Goal: Task Accomplishment & Management: Manage account settings

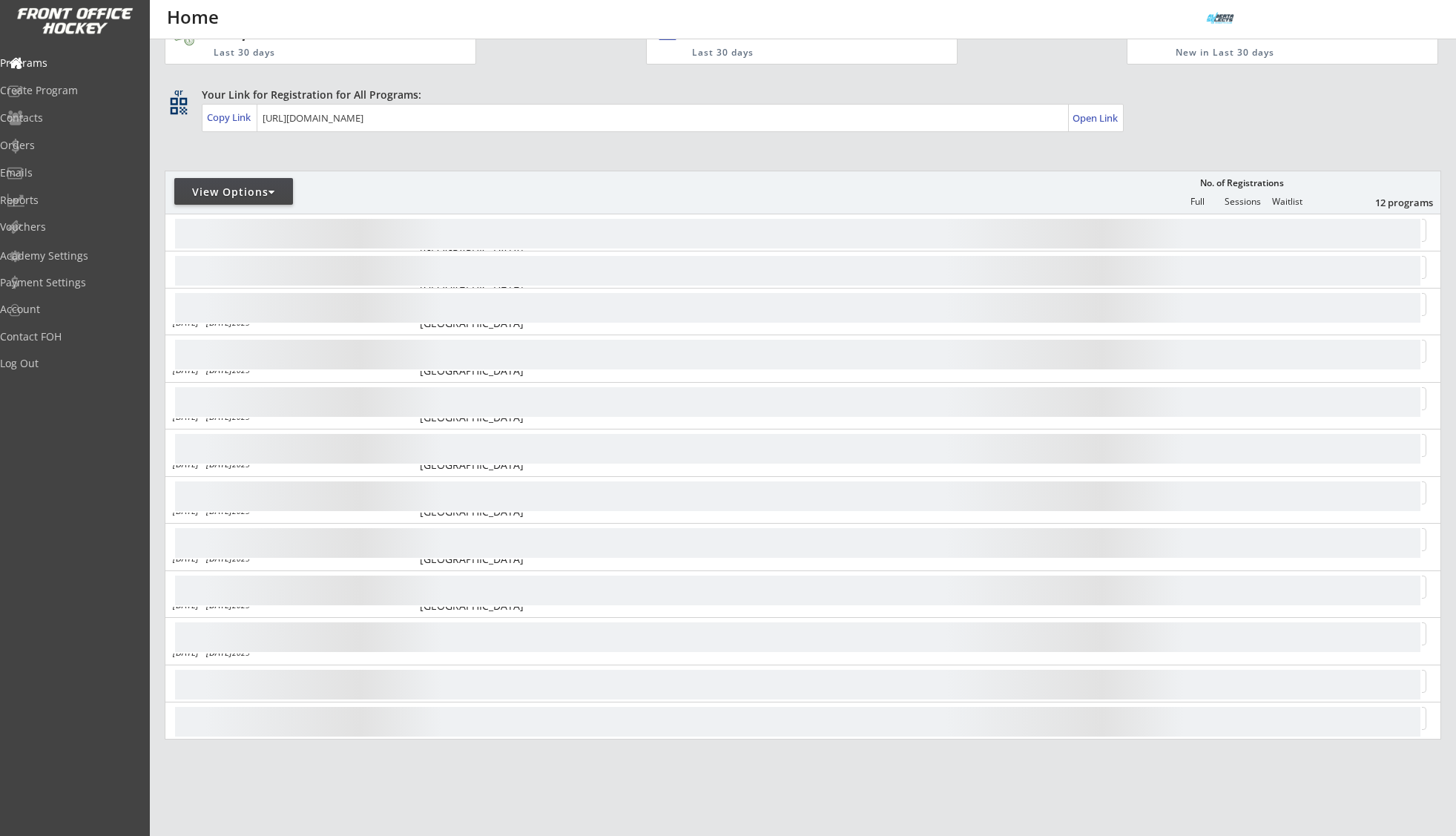
scroll to position [147, 0]
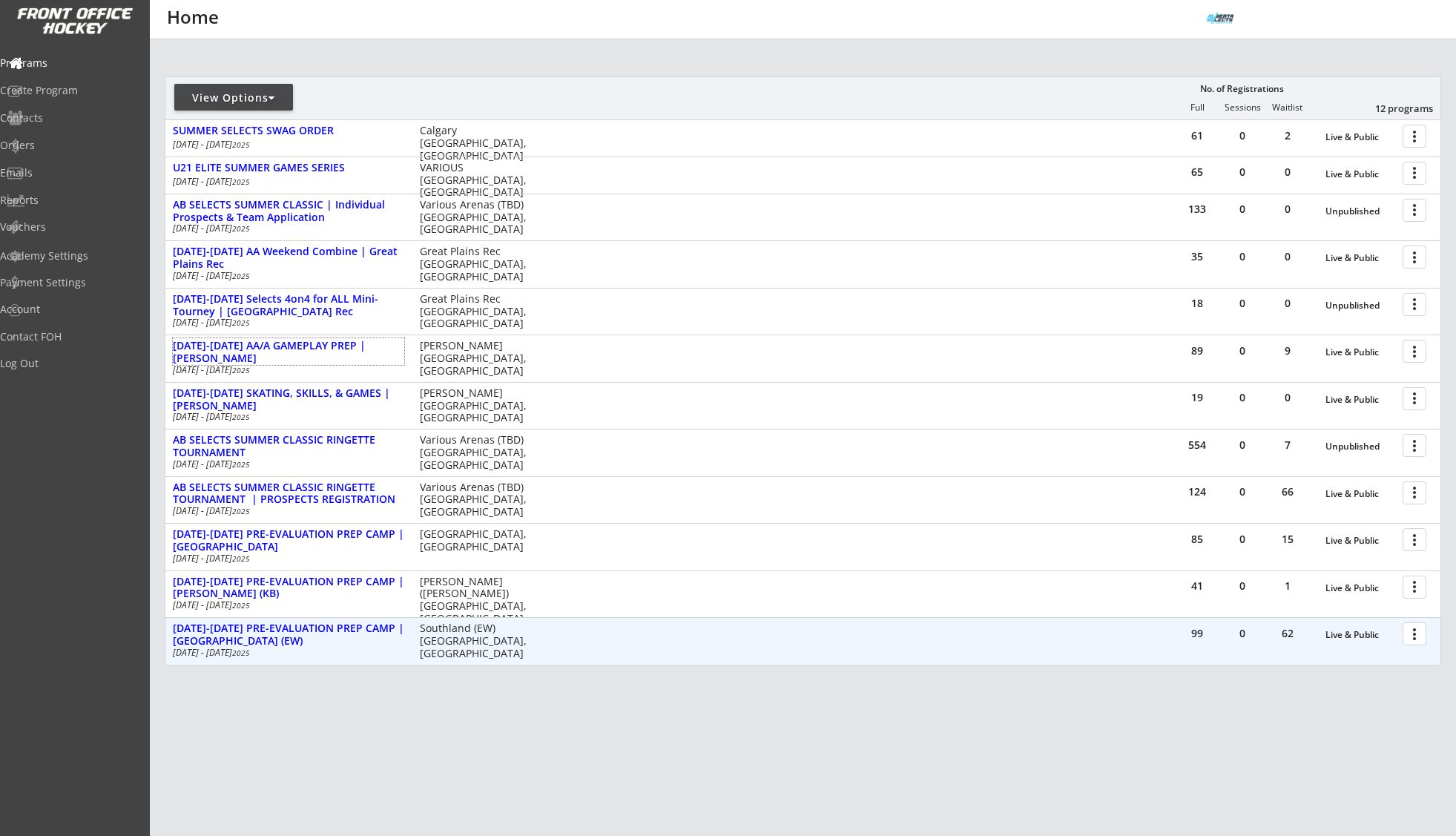
click at [1419, 642] on div at bounding box center [1417, 633] width 26 height 26
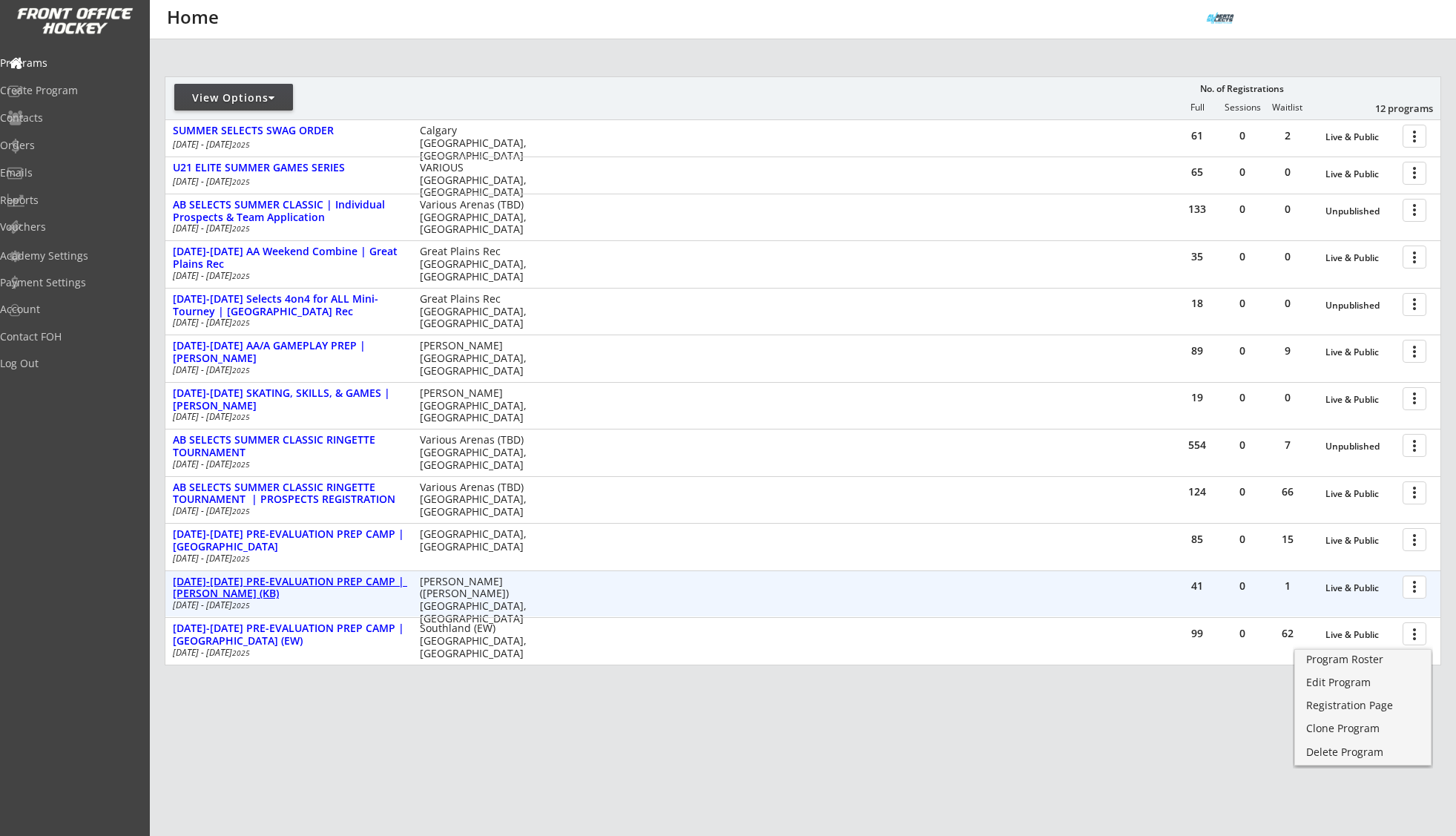
click at [282, 582] on div "[DATE]-[DATE] PRE-EVALUATION PREP CAMP | [PERSON_NAME] (KB)" at bounding box center [288, 588] width 231 height 25
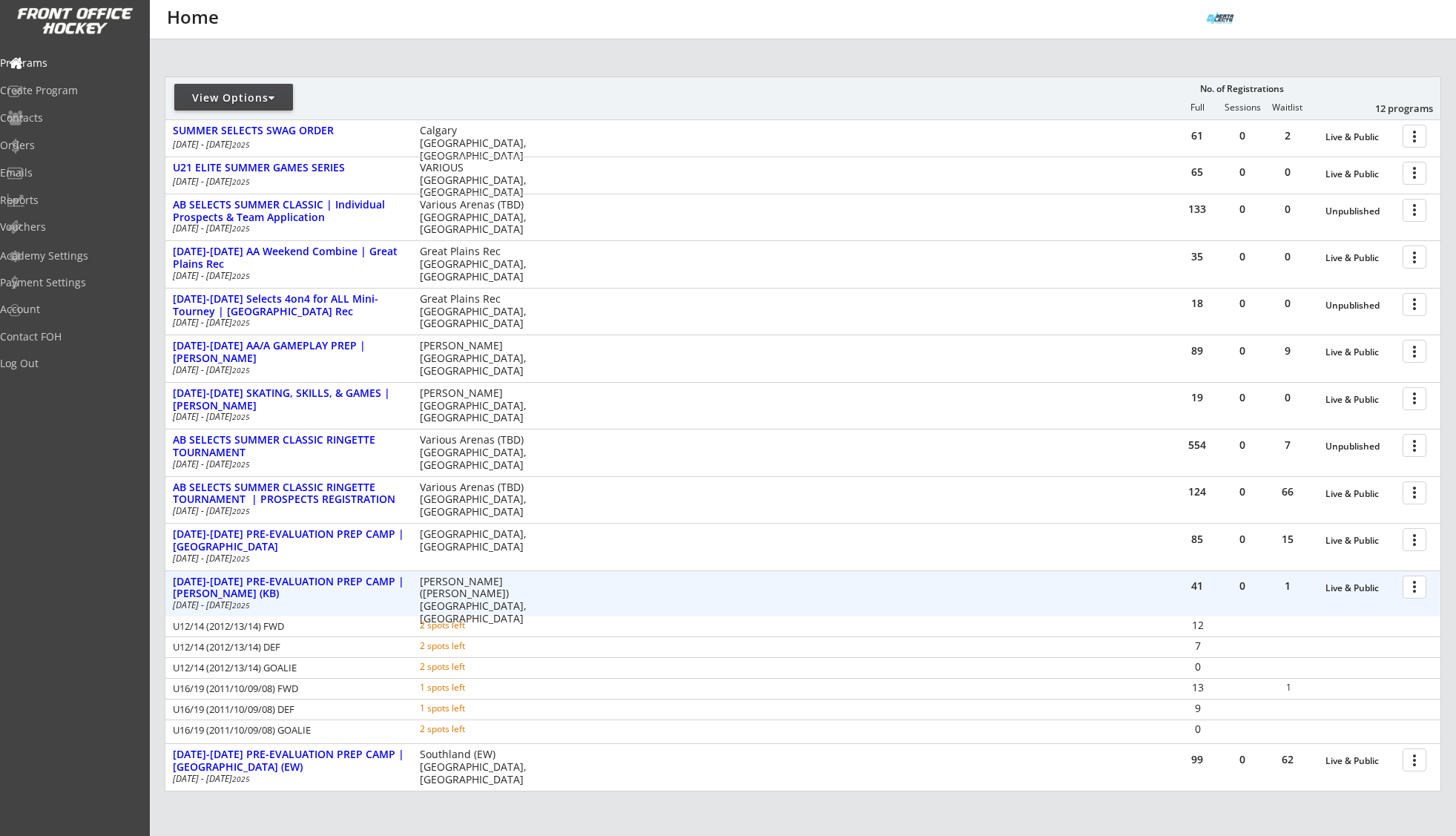
click at [1410, 588] on div at bounding box center [1417, 587] width 26 height 26
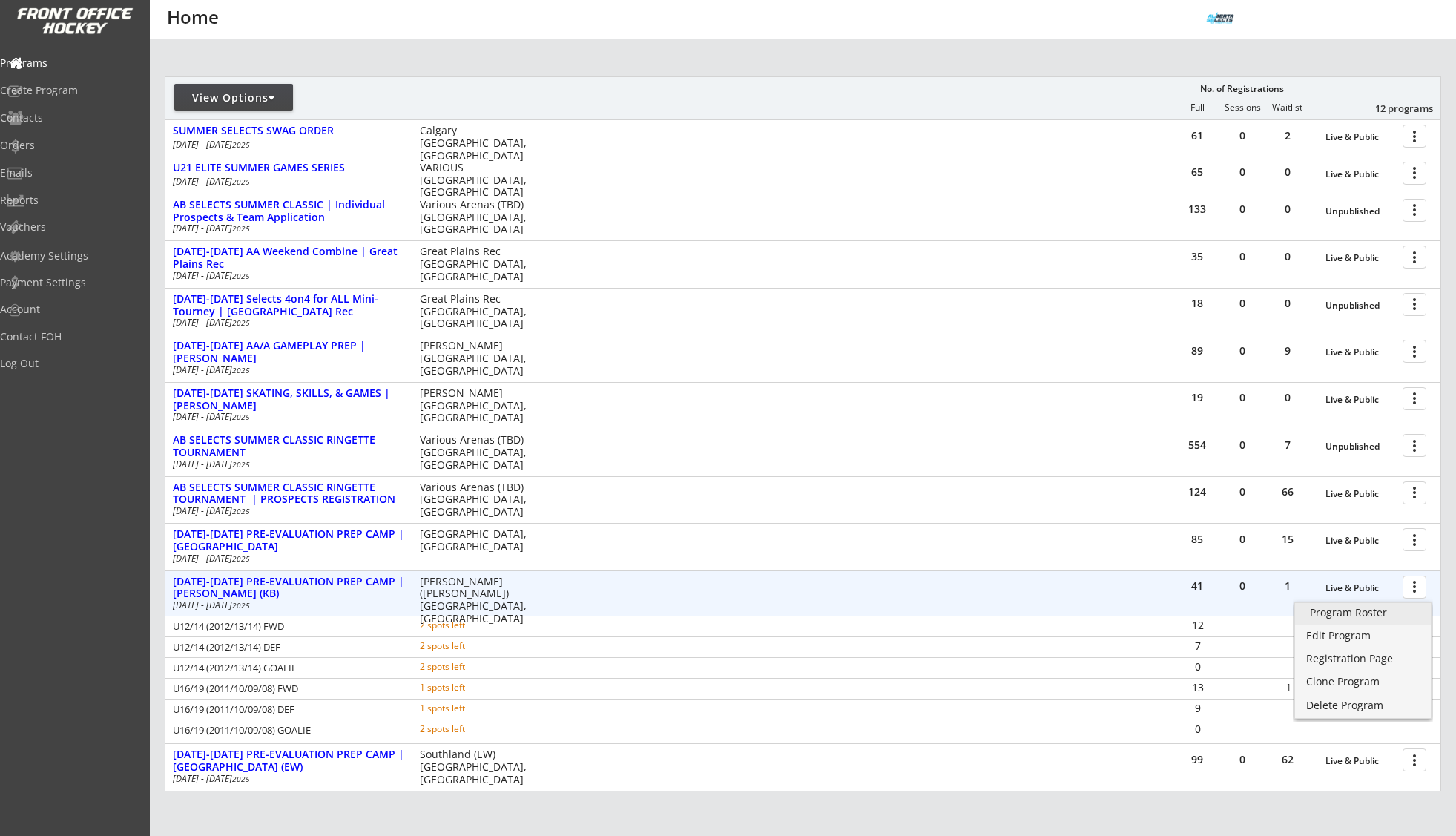
click at [1397, 610] on div "Program Roster" at bounding box center [1363, 613] width 106 height 11
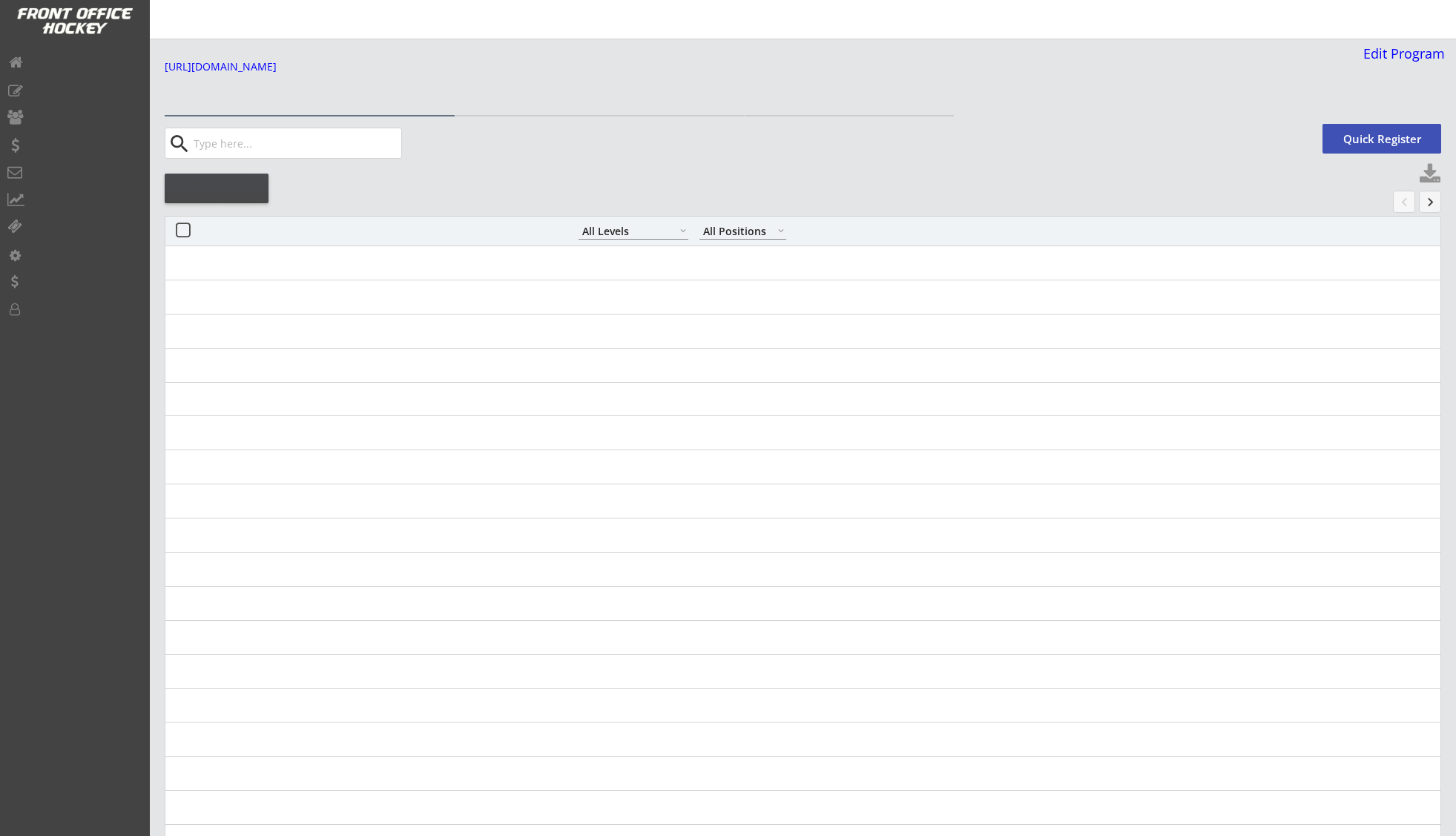
select select ""All Levels""
select select ""All Positions""
select select ""All Levels""
select select ""All Positions""
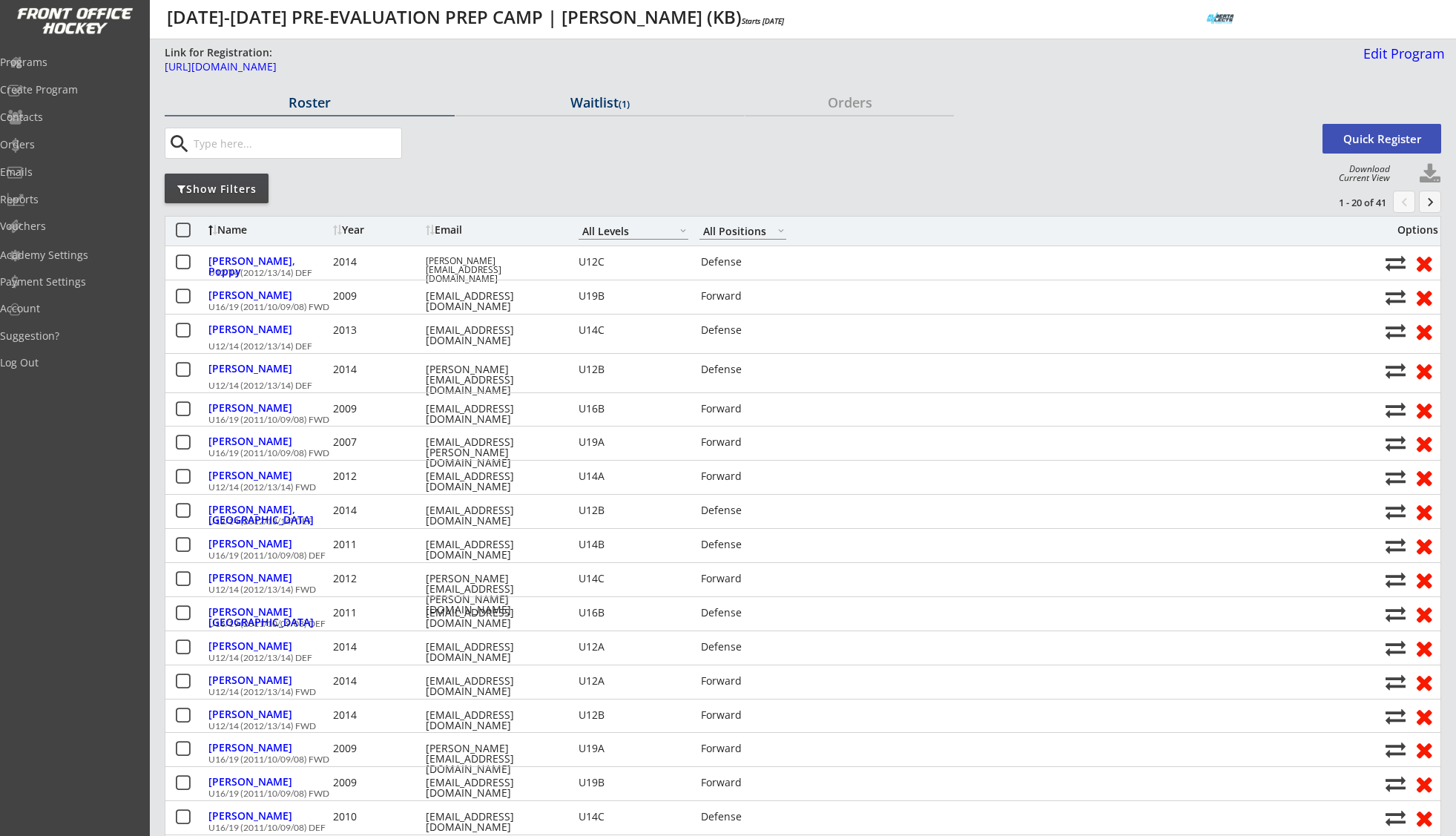
click at [599, 100] on div "Waitlist (1)" at bounding box center [600, 102] width 290 height 13
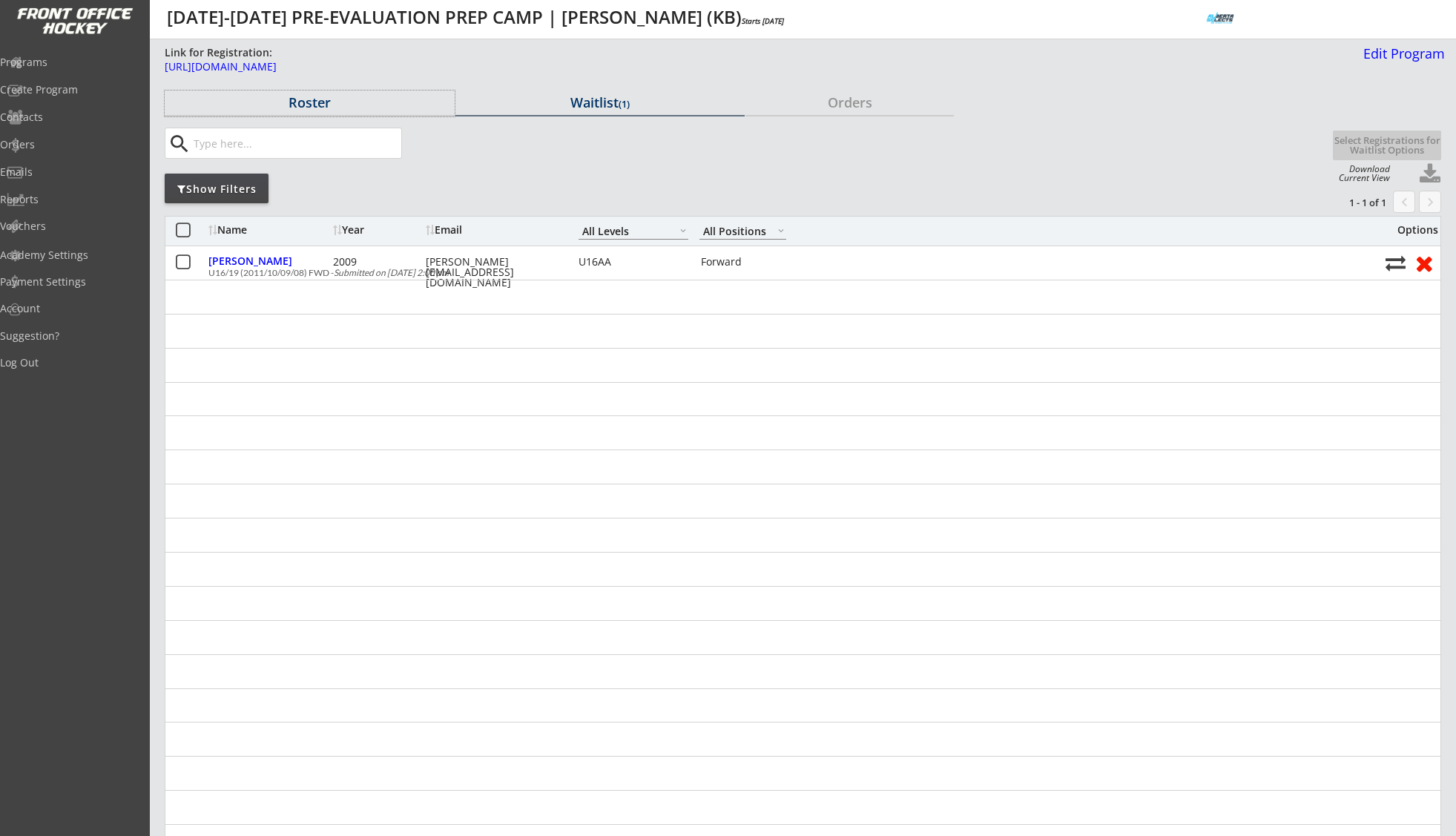
click at [317, 106] on div "Roster" at bounding box center [309, 102] width 290 height 13
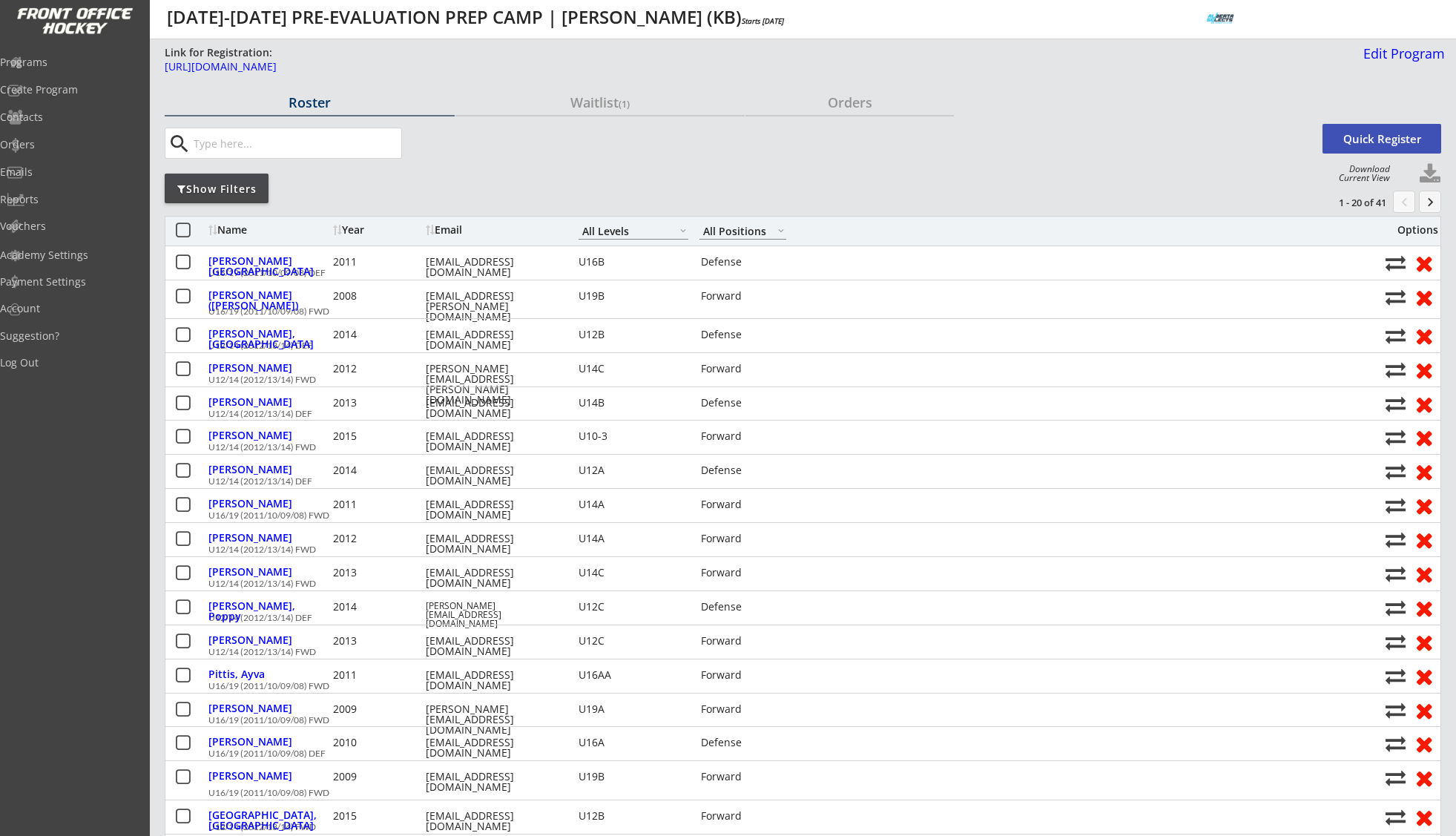
click at [242, 194] on div "Show Filters" at bounding box center [216, 189] width 104 height 15
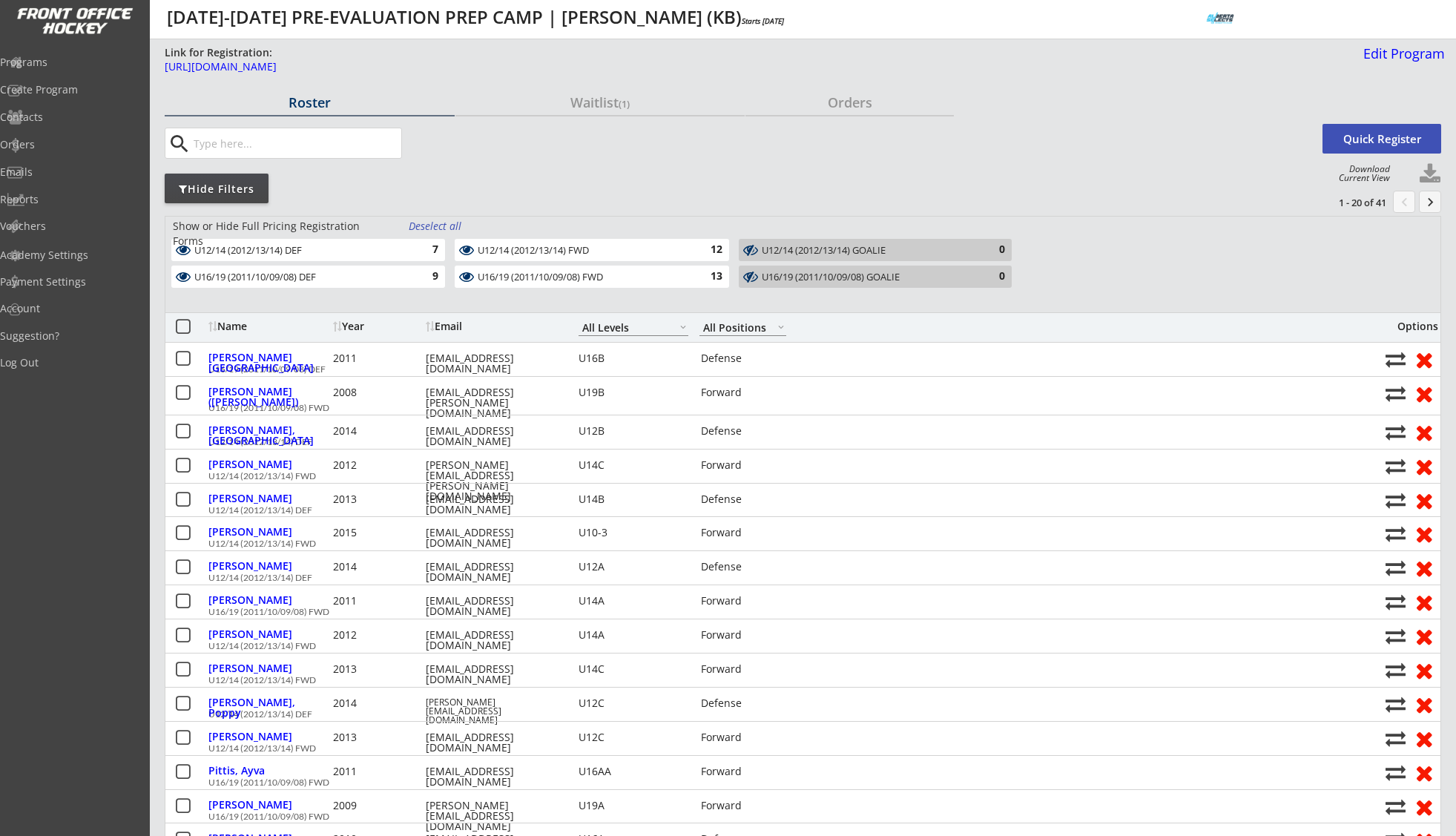
click at [425, 227] on div "Deselect all" at bounding box center [436, 226] width 55 height 15
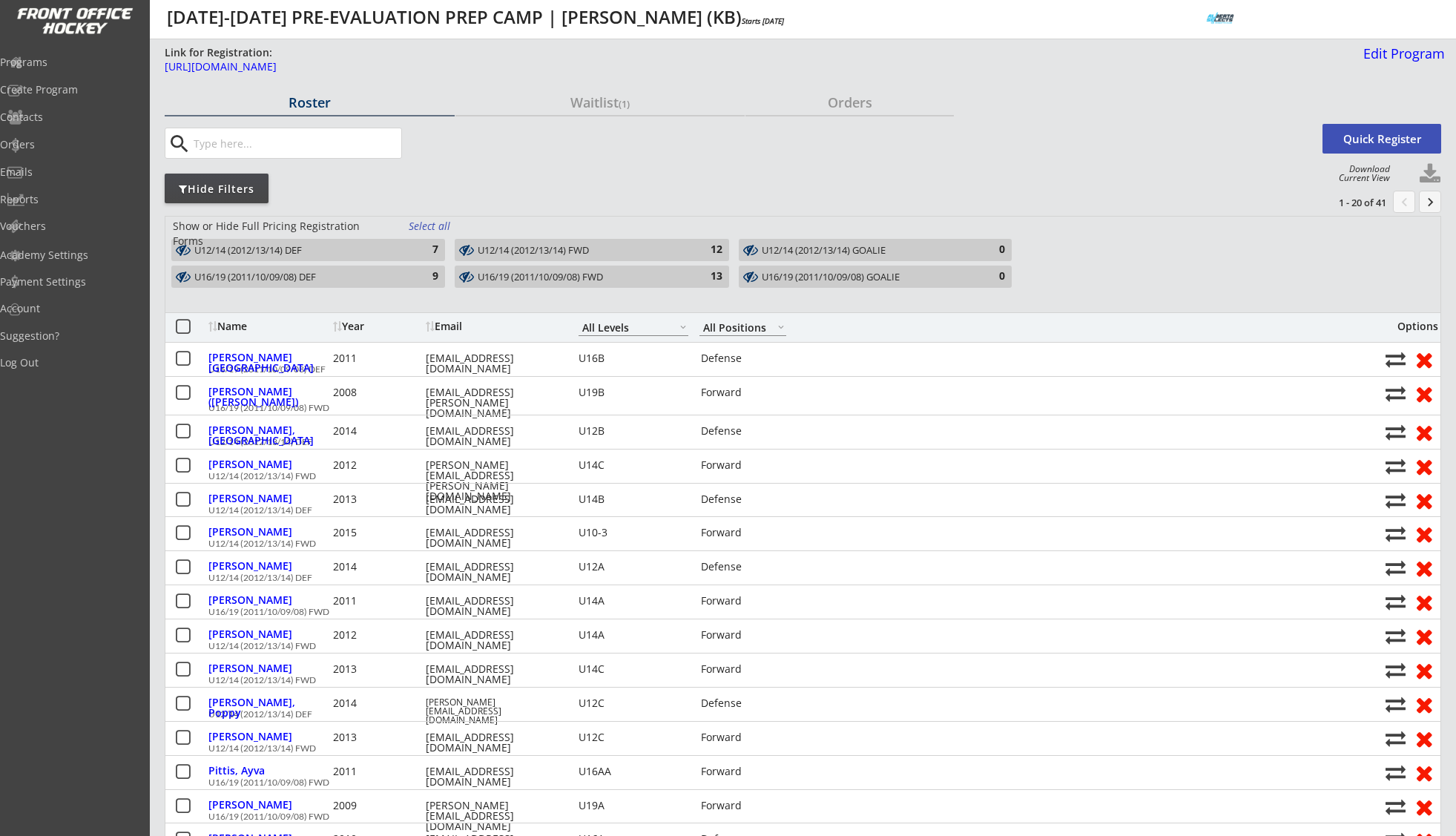
click at [372, 250] on div "U12/14 (2012/13/14) DEF" at bounding box center [300, 250] width 211 height 12
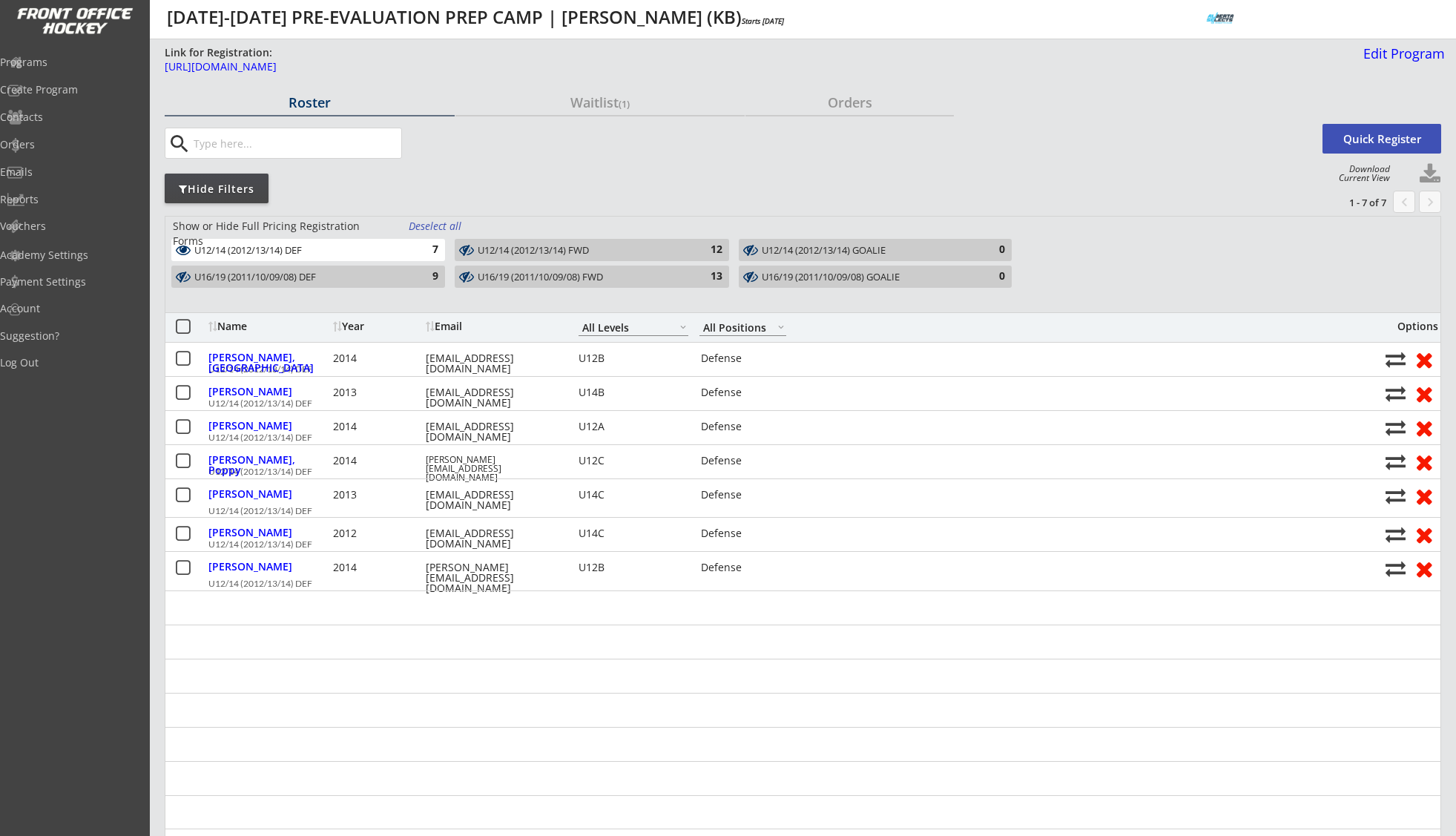
click at [693, 253] on div "12" at bounding box center [708, 249] width 29 height 15
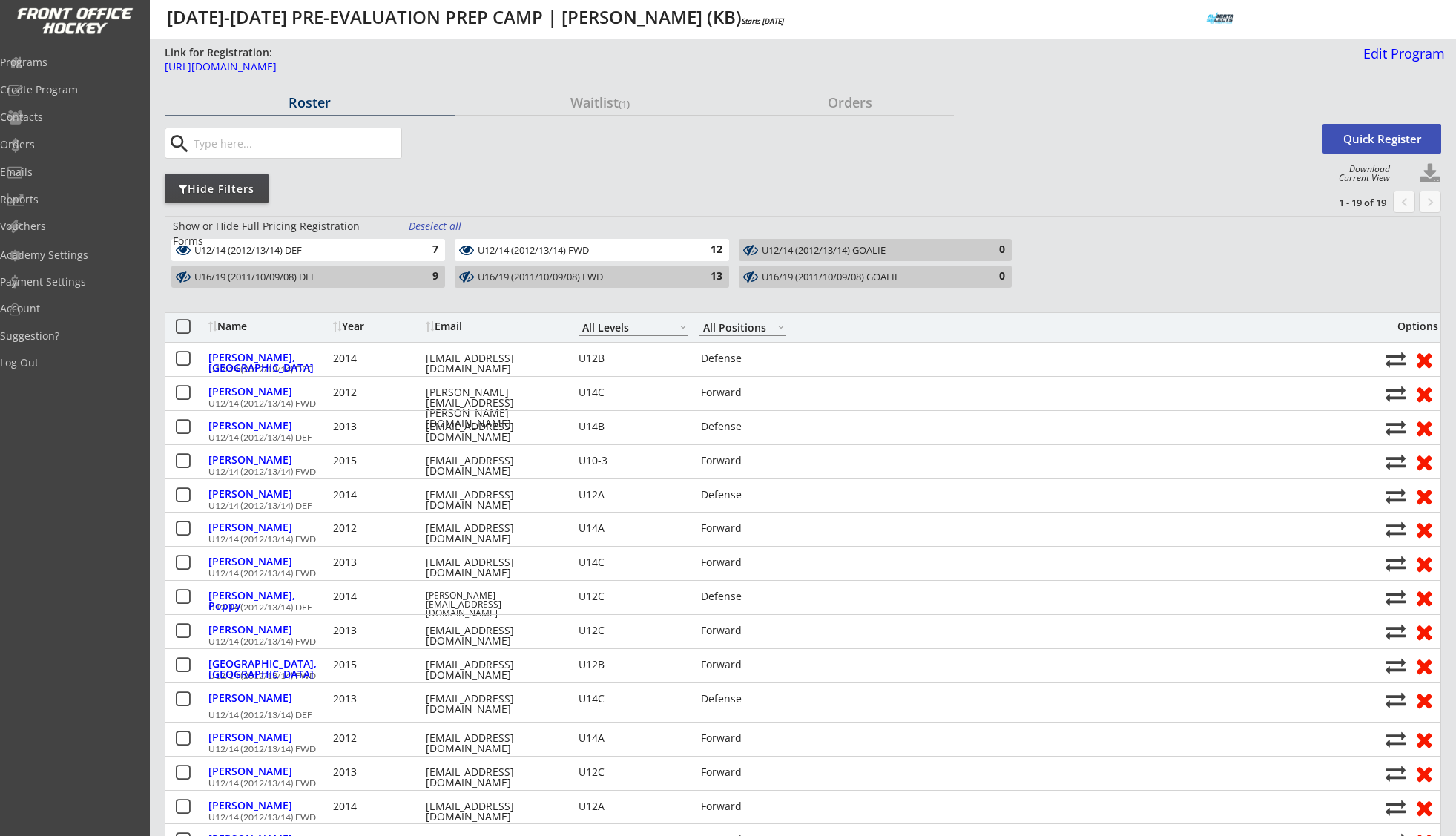
click at [1431, 169] on button at bounding box center [1430, 173] width 22 height 22
select select ""Player Info""
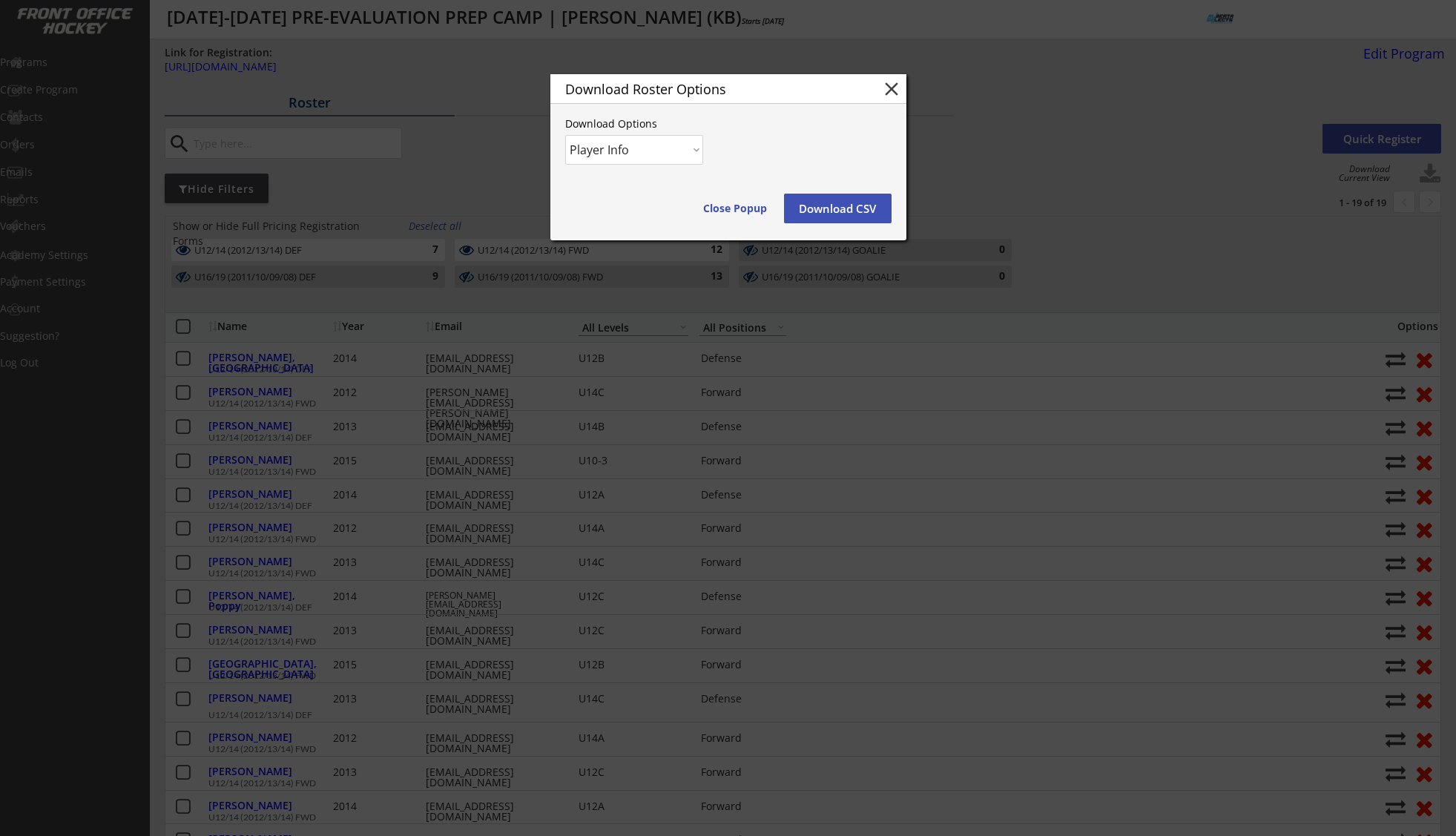
click at [840, 210] on button "Download CSV" at bounding box center [837, 209] width 107 height 29
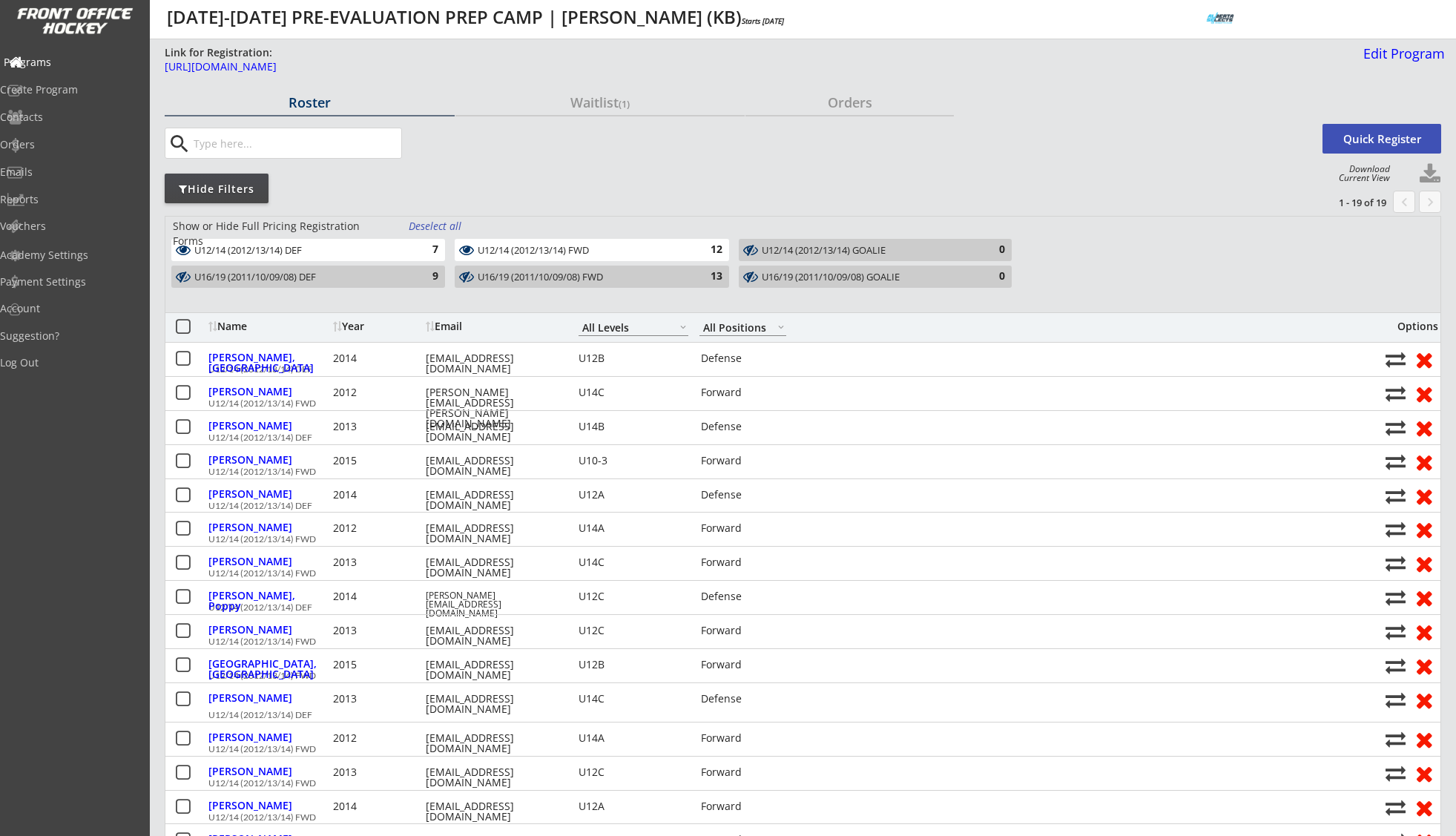
click at [65, 64] on div "Programs" at bounding box center [70, 62] width 133 height 11
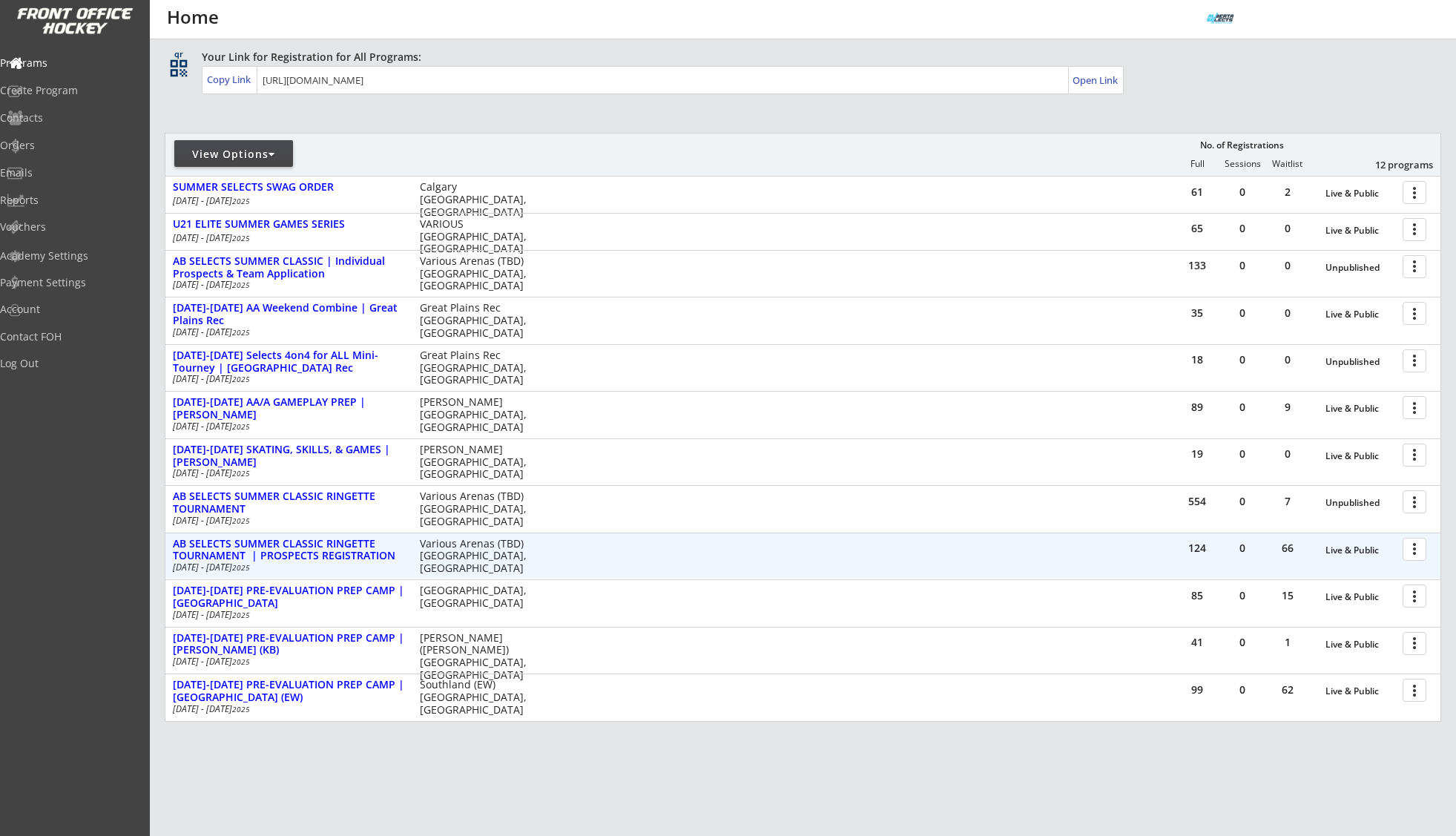
scroll to position [147, 0]
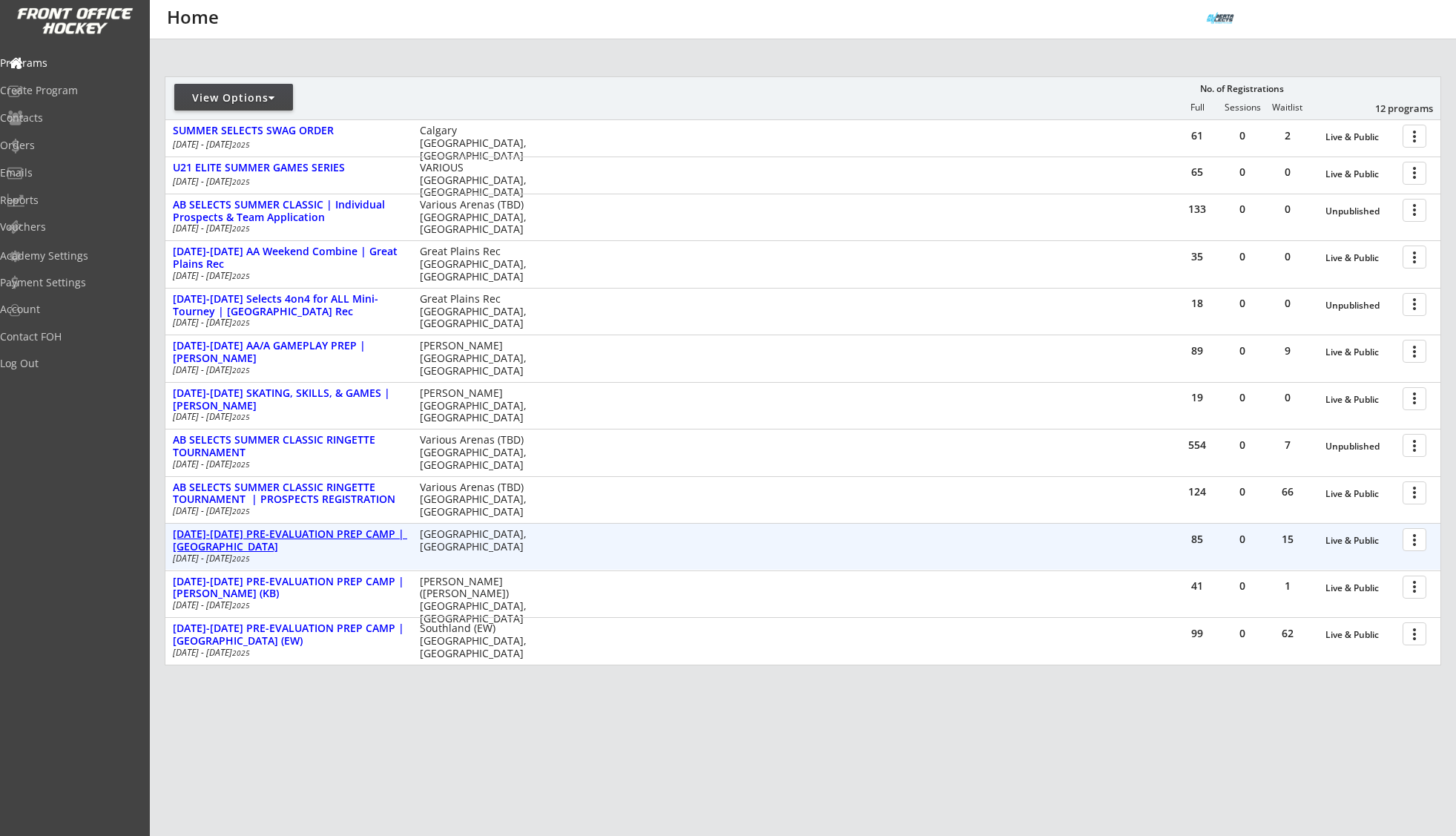
click at [303, 537] on div "[DATE]-[DATE] PRE-EVALUATION PREP CAMP | [GEOGRAPHIC_DATA]" at bounding box center [288, 541] width 231 height 25
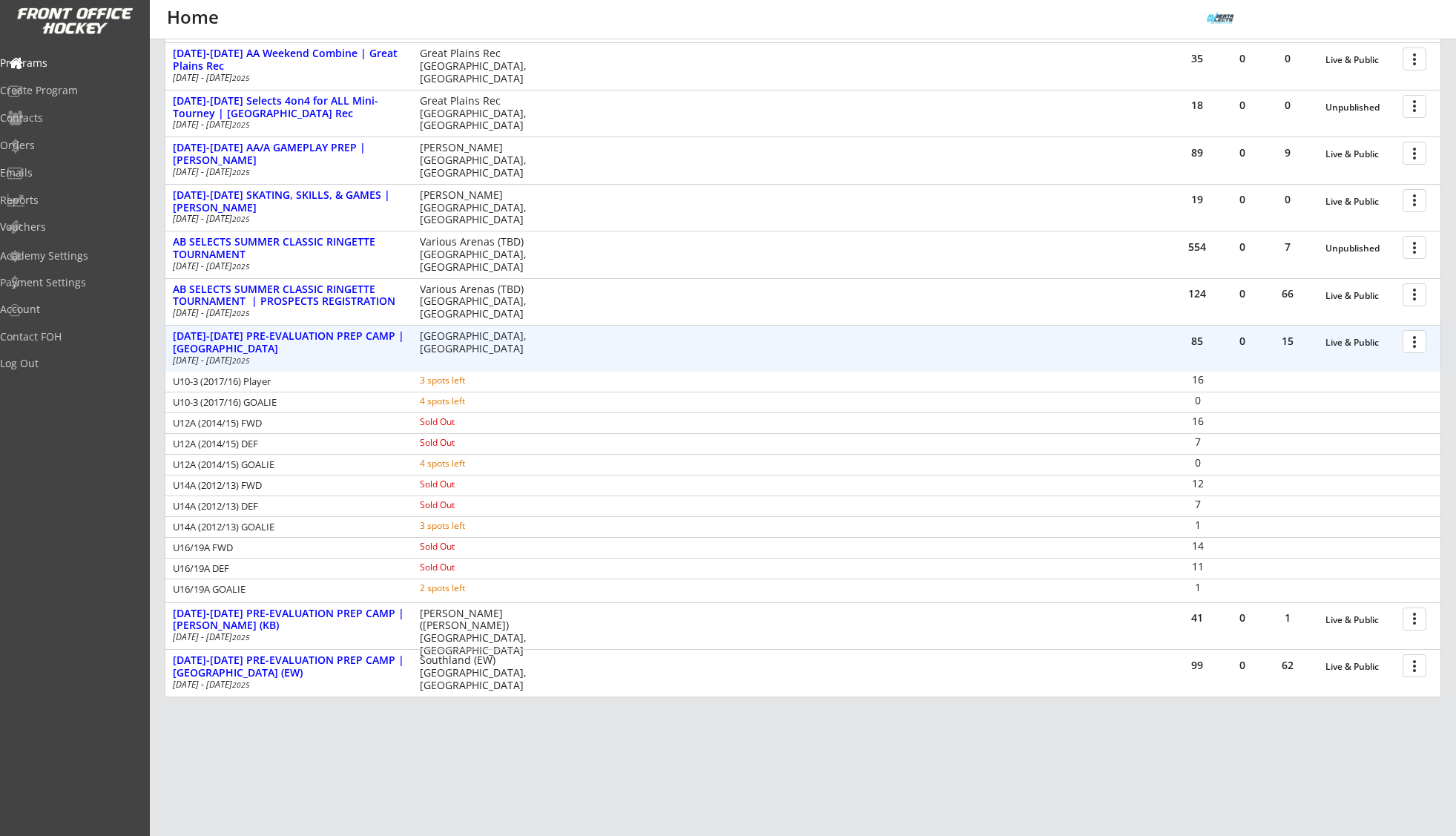
scroll to position [377, 0]
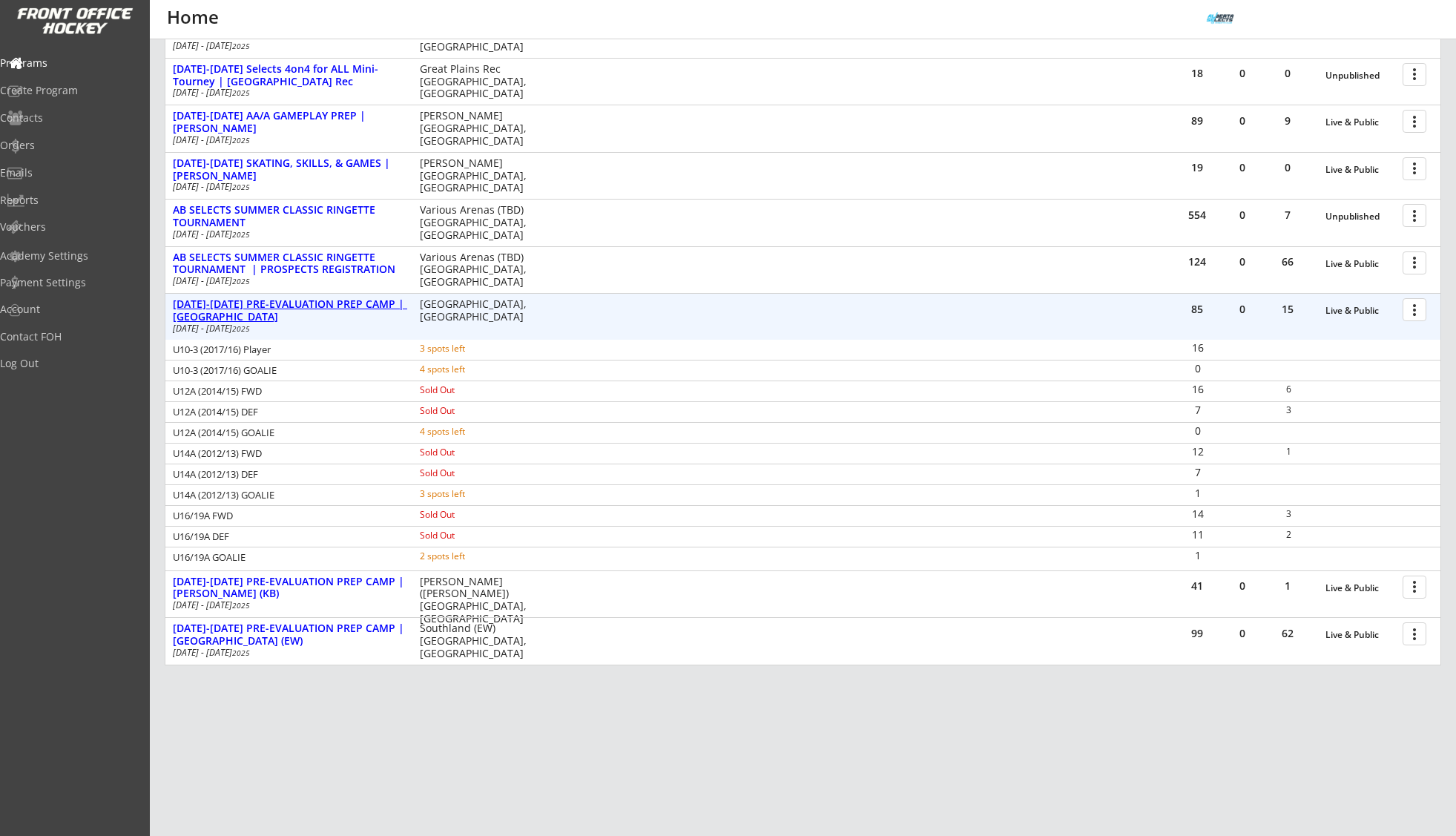
click at [281, 303] on div "[DATE]-[DATE] PRE-EVALUATION PREP CAMP | [GEOGRAPHIC_DATA]" at bounding box center [288, 311] width 231 height 25
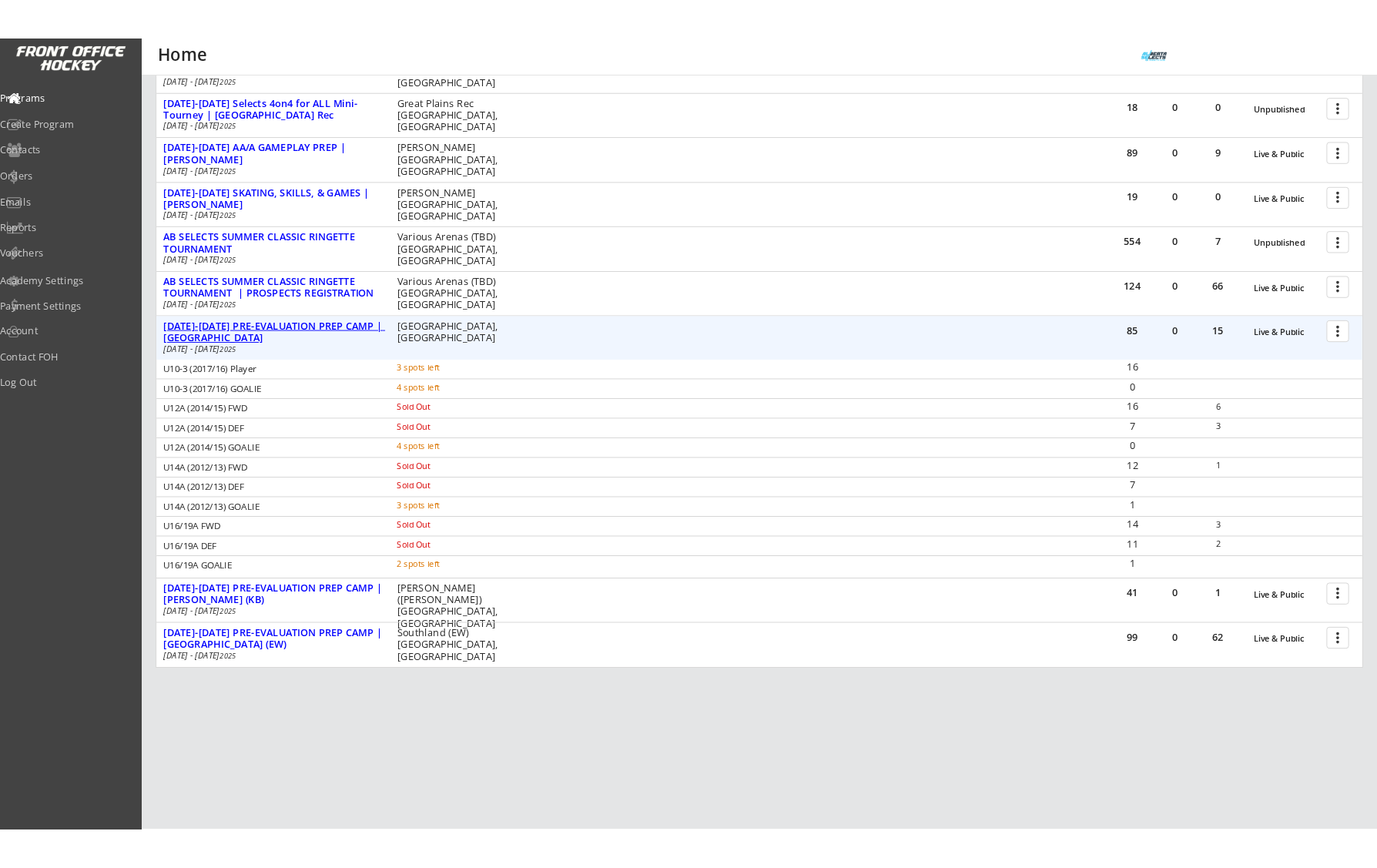
scroll to position [153, 0]
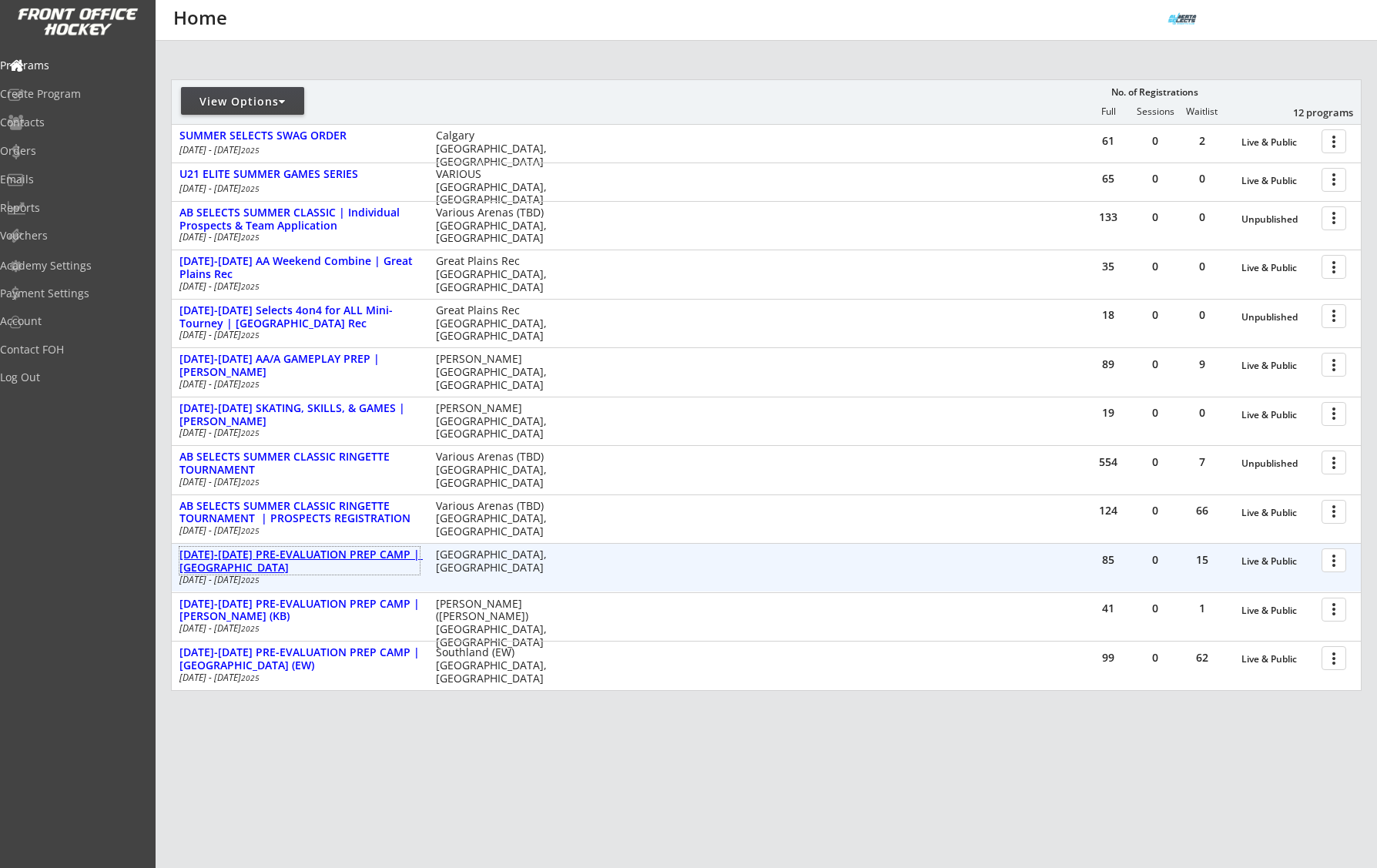
click at [326, 557] on div "[DATE]-[DATE] PRE-EVALUATION PREP CAMP | [GEOGRAPHIC_DATA]" at bounding box center [299, 561] width 240 height 26
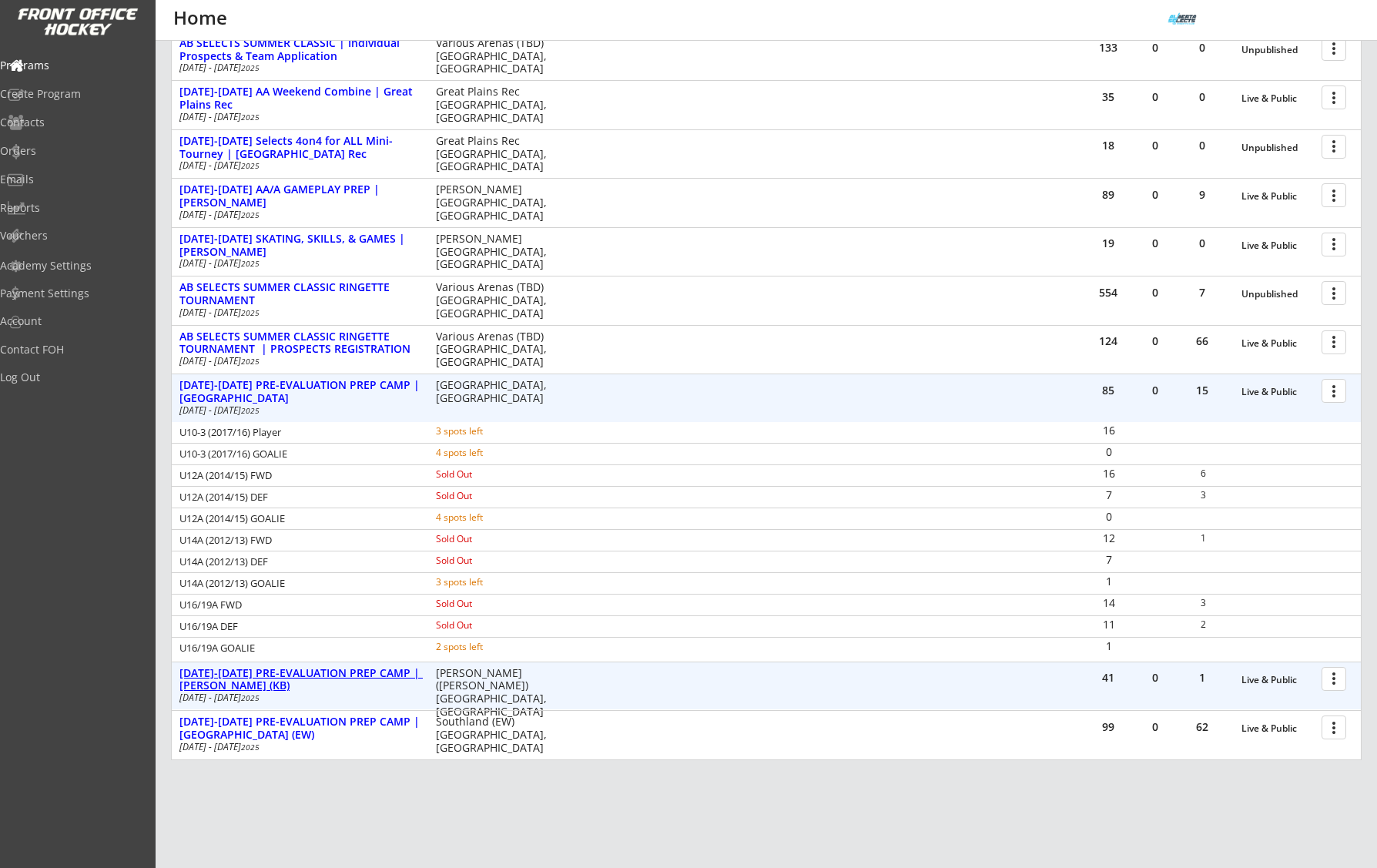
click at [238, 680] on div "[DATE]-[DATE] PRE-EVALUATION PREP CAMP | [PERSON_NAME] (KB)" at bounding box center [299, 679] width 240 height 26
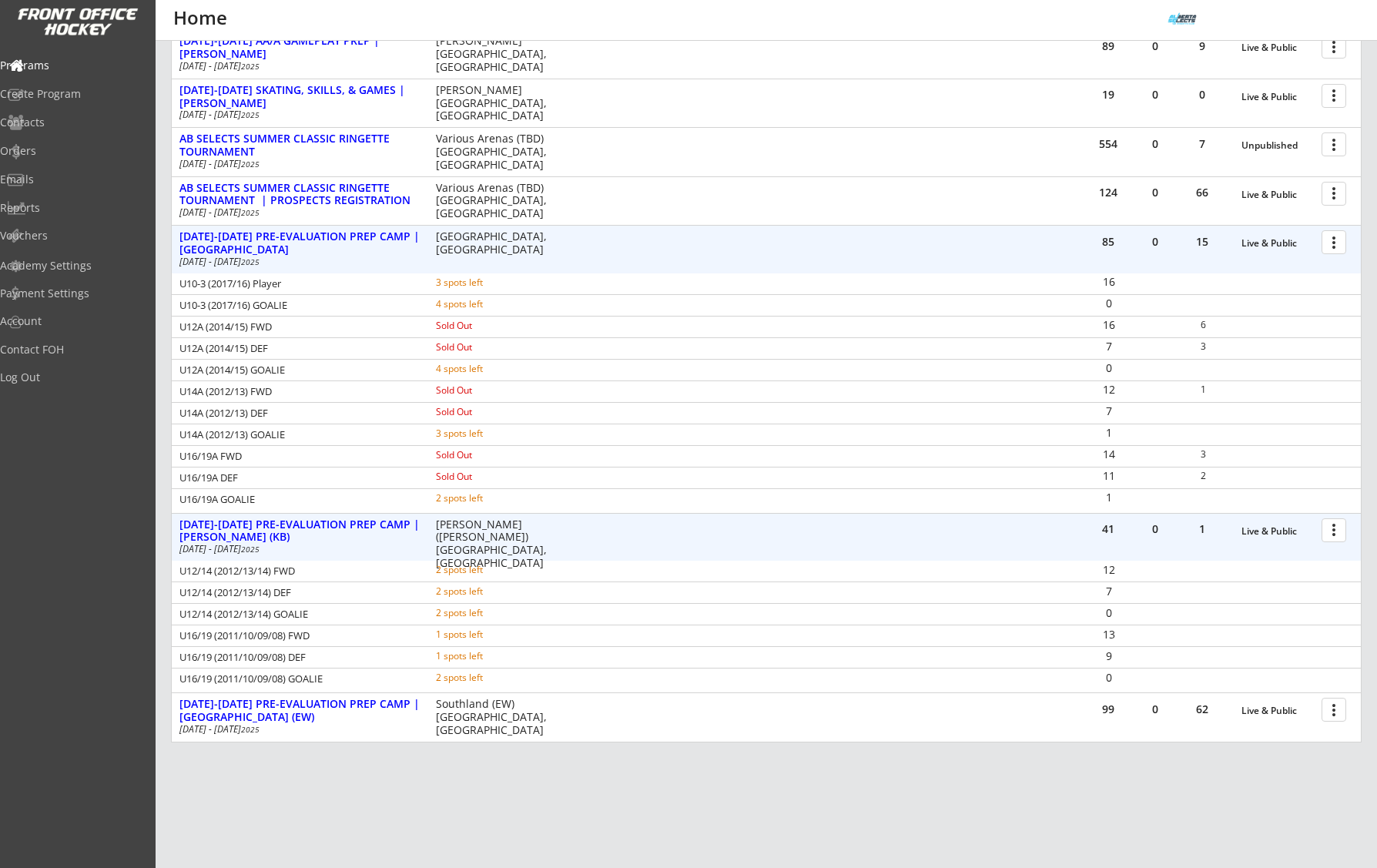
scroll to position [475, 0]
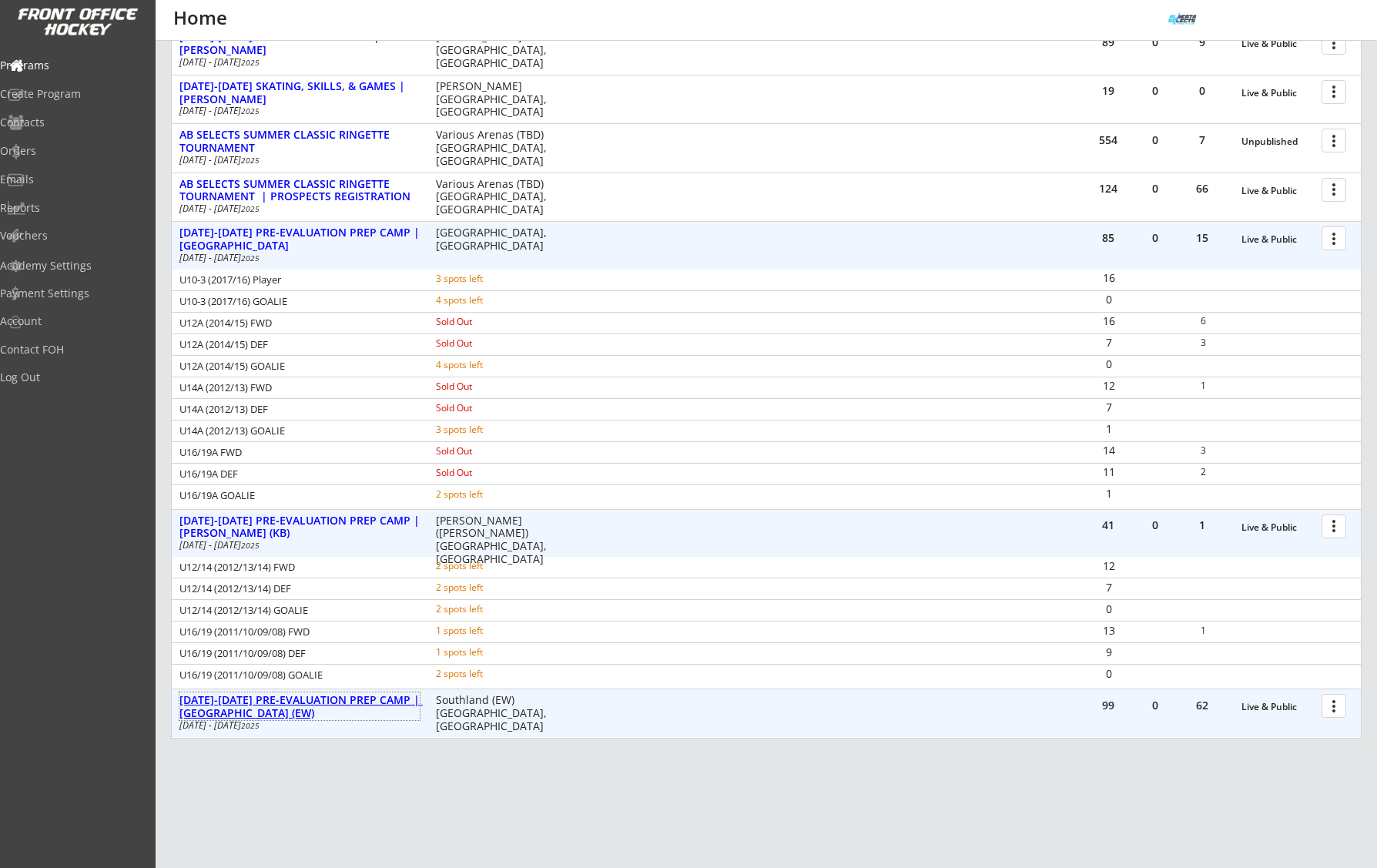
click at [337, 708] on div "[DATE]-[DATE] PRE-EVALUATION PREP CAMP | [GEOGRAPHIC_DATA] (EW)" at bounding box center [299, 707] width 240 height 26
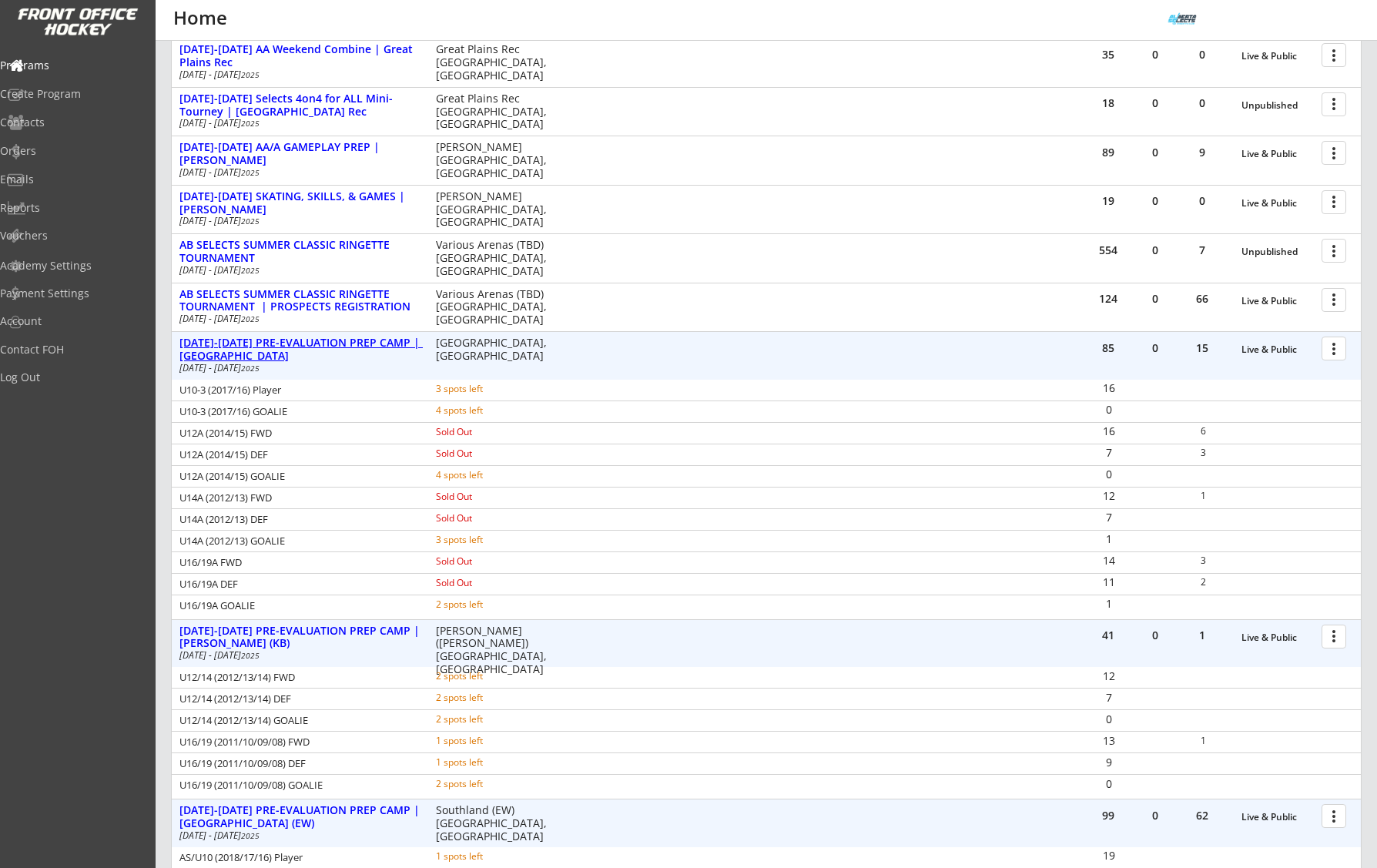
scroll to position [362, 0]
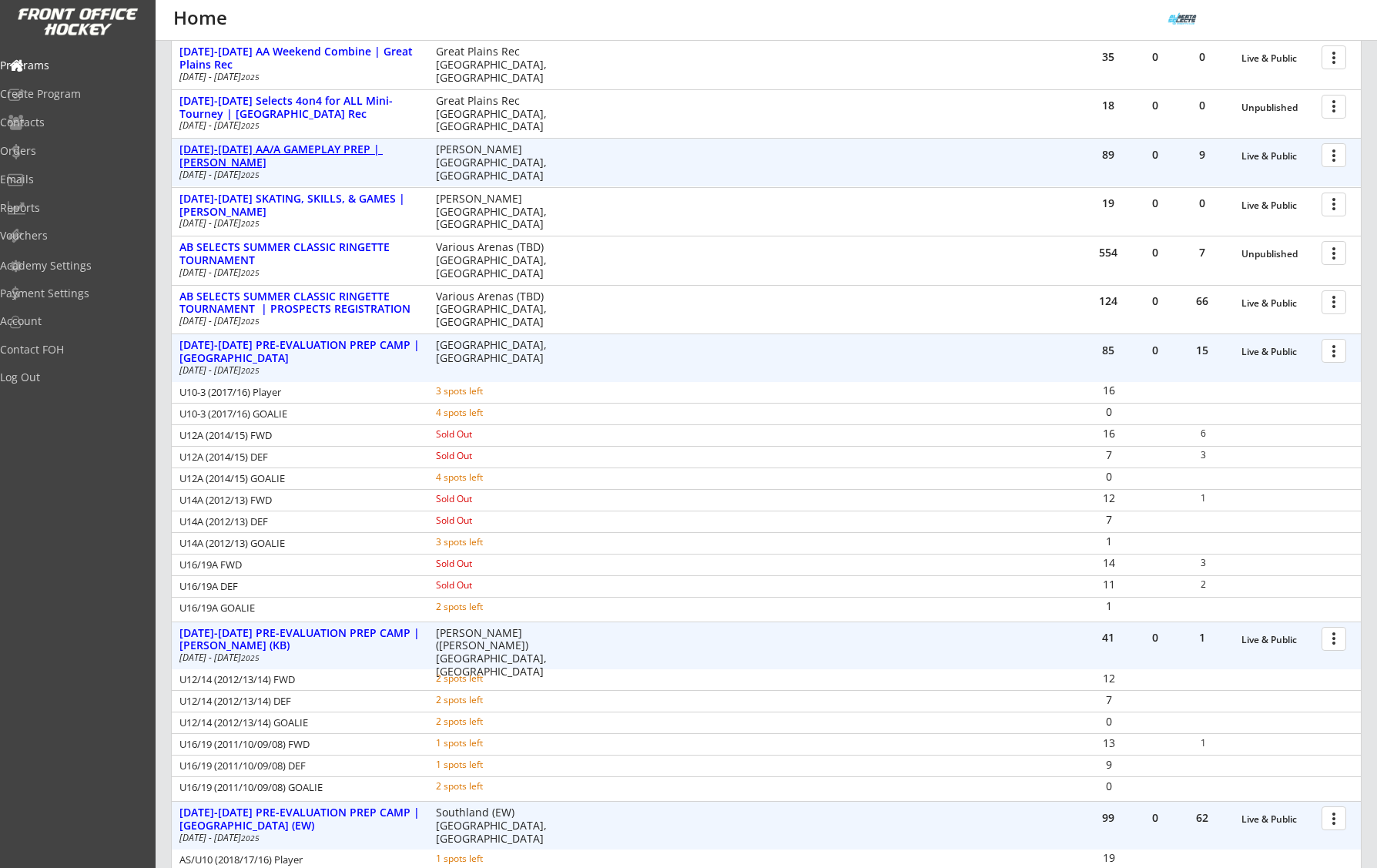
click at [318, 158] on div "[DATE]-[DATE] AA/A GAMEPLAY PREP | [PERSON_NAME]" at bounding box center [299, 156] width 240 height 26
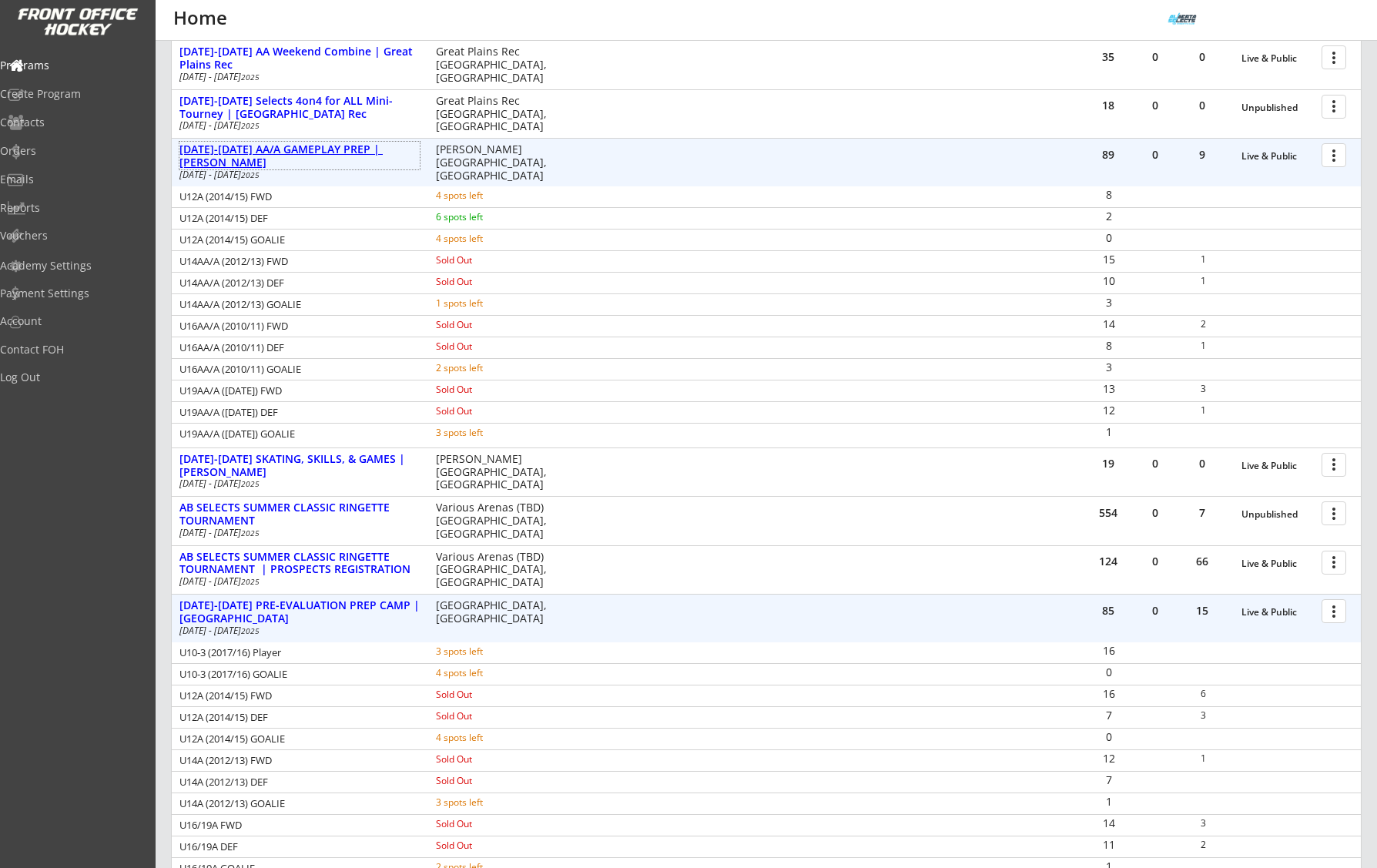
click at [276, 156] on div "AUG 18-21 AA/A GAMEPLAY PREP | Jimmie Condon" at bounding box center [299, 156] width 240 height 26
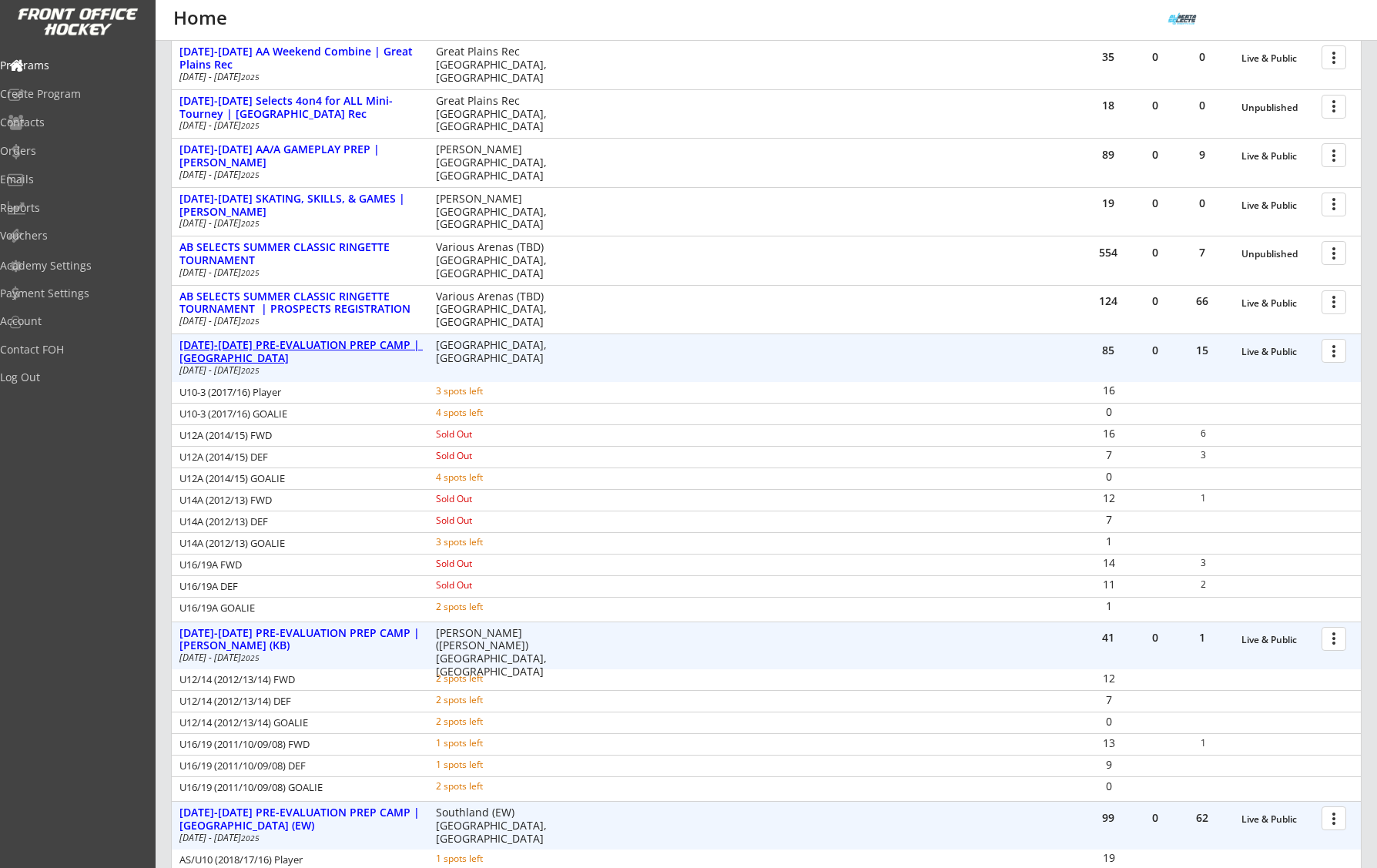
click at [315, 343] on div "AUG 25-28 PRE-EVALUATION PREP CAMP | Great Plains" at bounding box center [299, 352] width 240 height 26
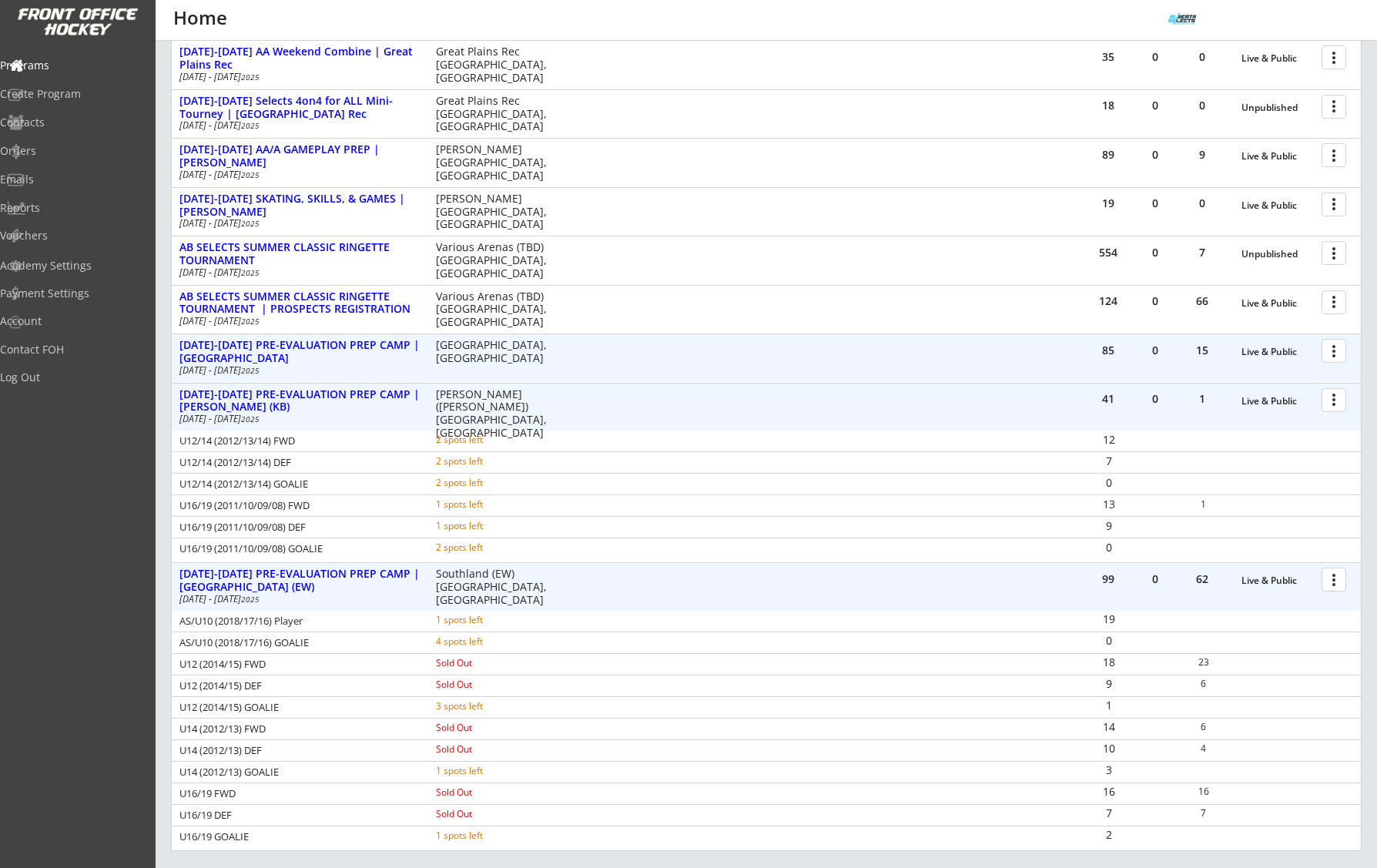
click at [309, 380] on div "85 0 15 Live & Public more_vert AUG 25-28 PRE-EVALUATION PREP CAMP | Great Plai…" at bounding box center [766, 358] width 1189 height 48
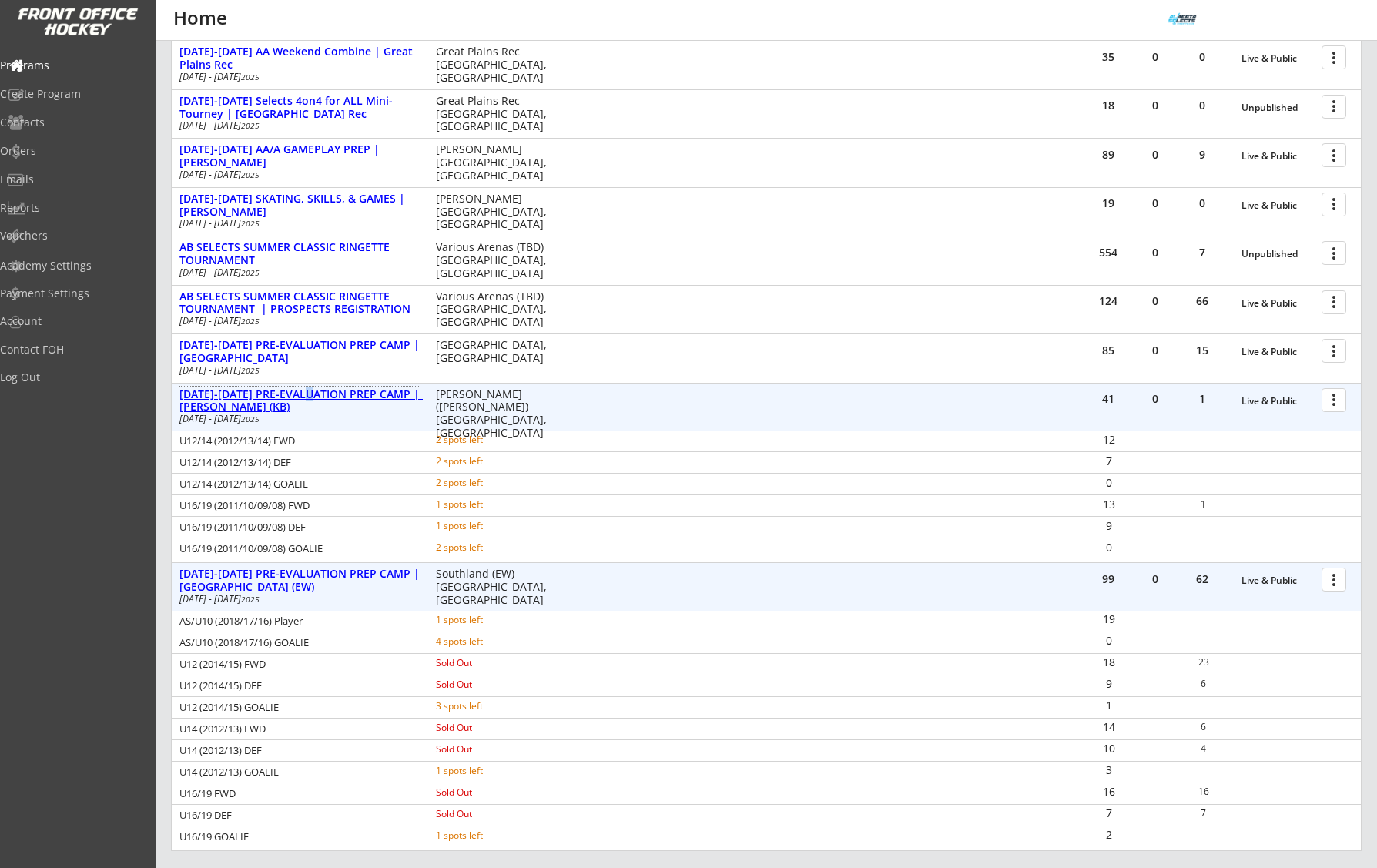
click at [314, 398] on div "AUG 25-28 PRE-EVALUATION PREP CAMP | Max Bell (KB)" at bounding box center [299, 401] width 240 height 26
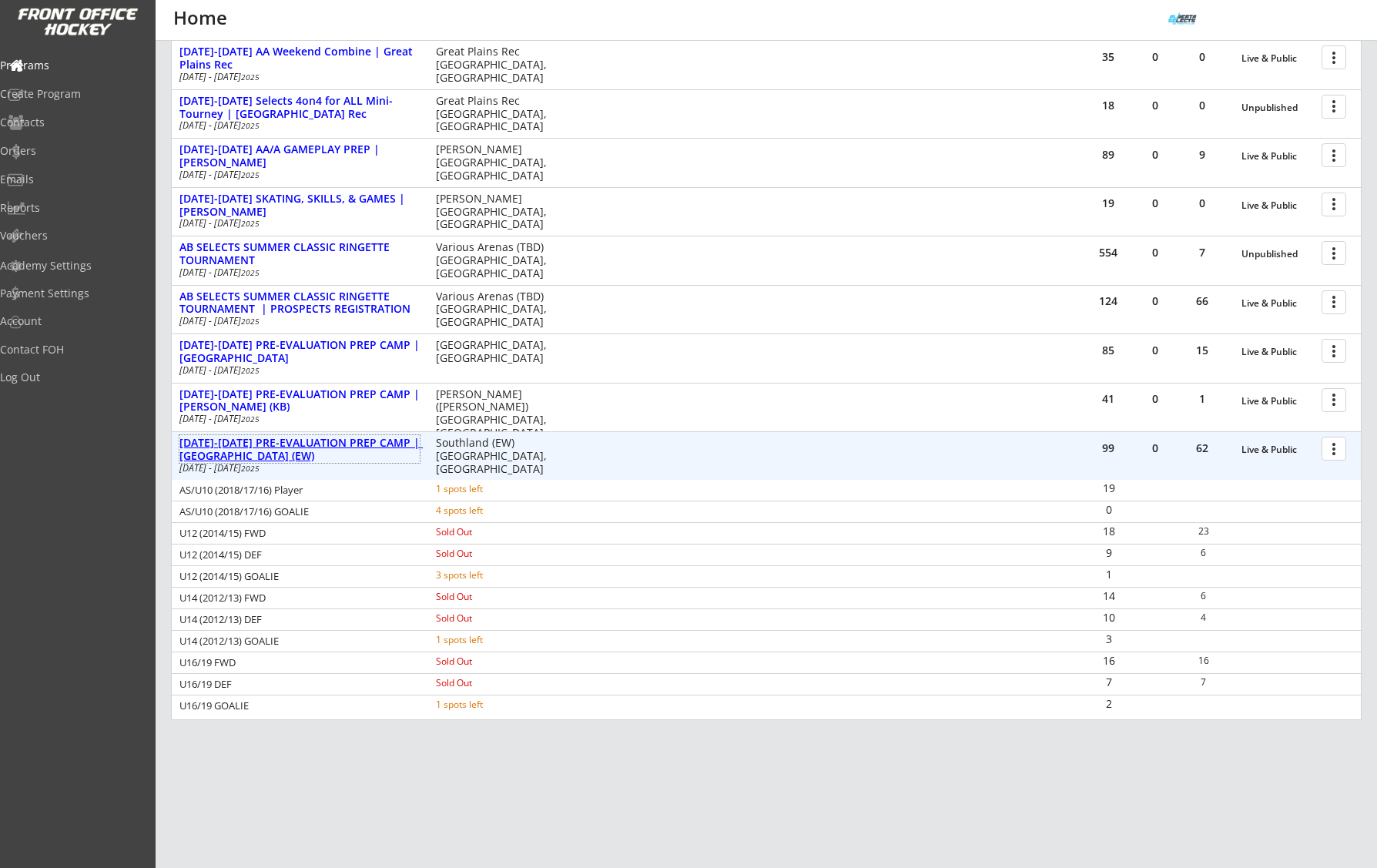
click at [325, 450] on div "AUG 25-28 PRE-EVALUATION PREP CAMP | Southland (EW)" at bounding box center [299, 449] width 240 height 26
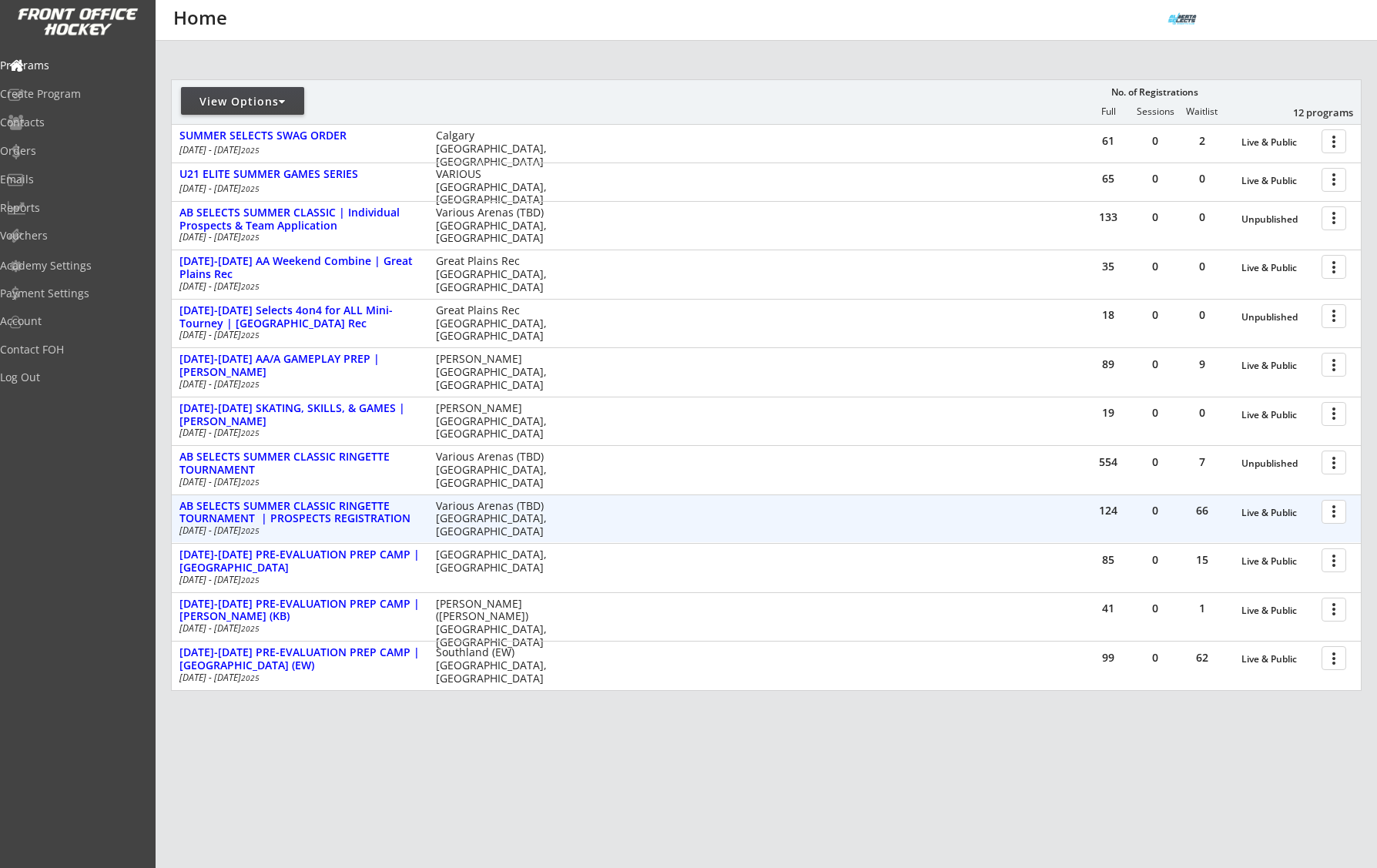
click at [1326, 508] on div at bounding box center [1337, 511] width 27 height 27
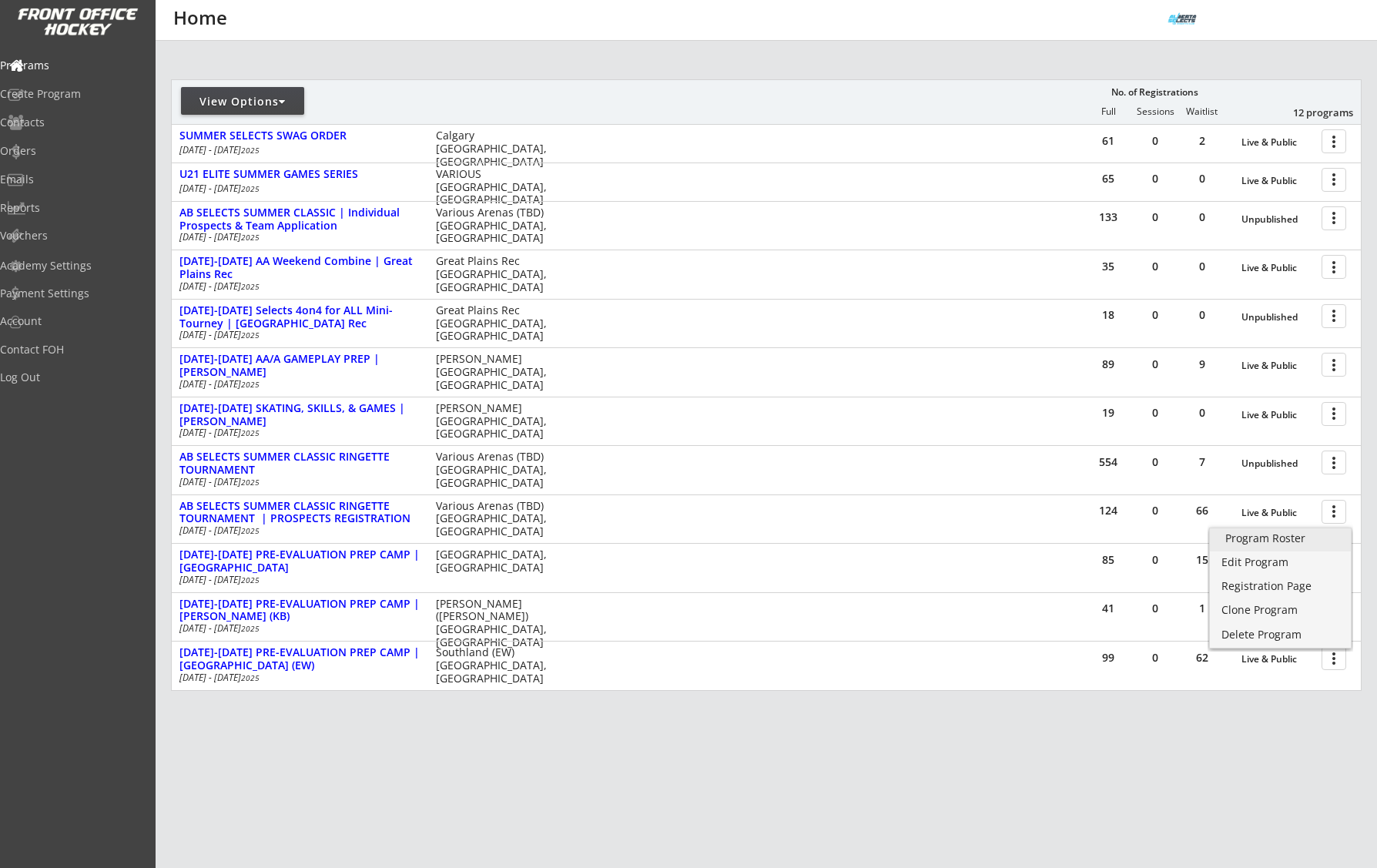
click at [1319, 535] on div "Program Roster" at bounding box center [1281, 538] width 110 height 11
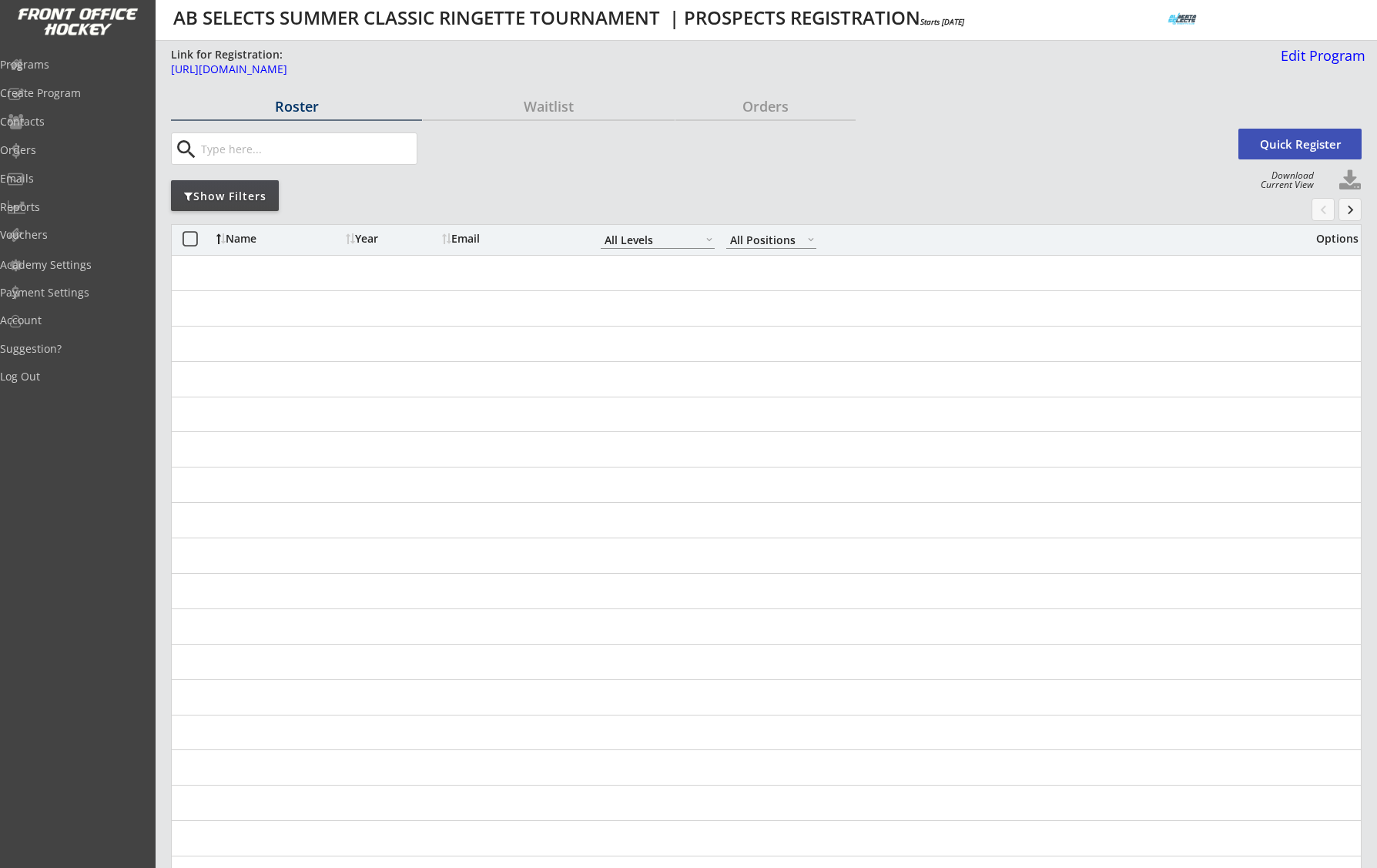
select select ""All Levels""
select select ""All Positions""
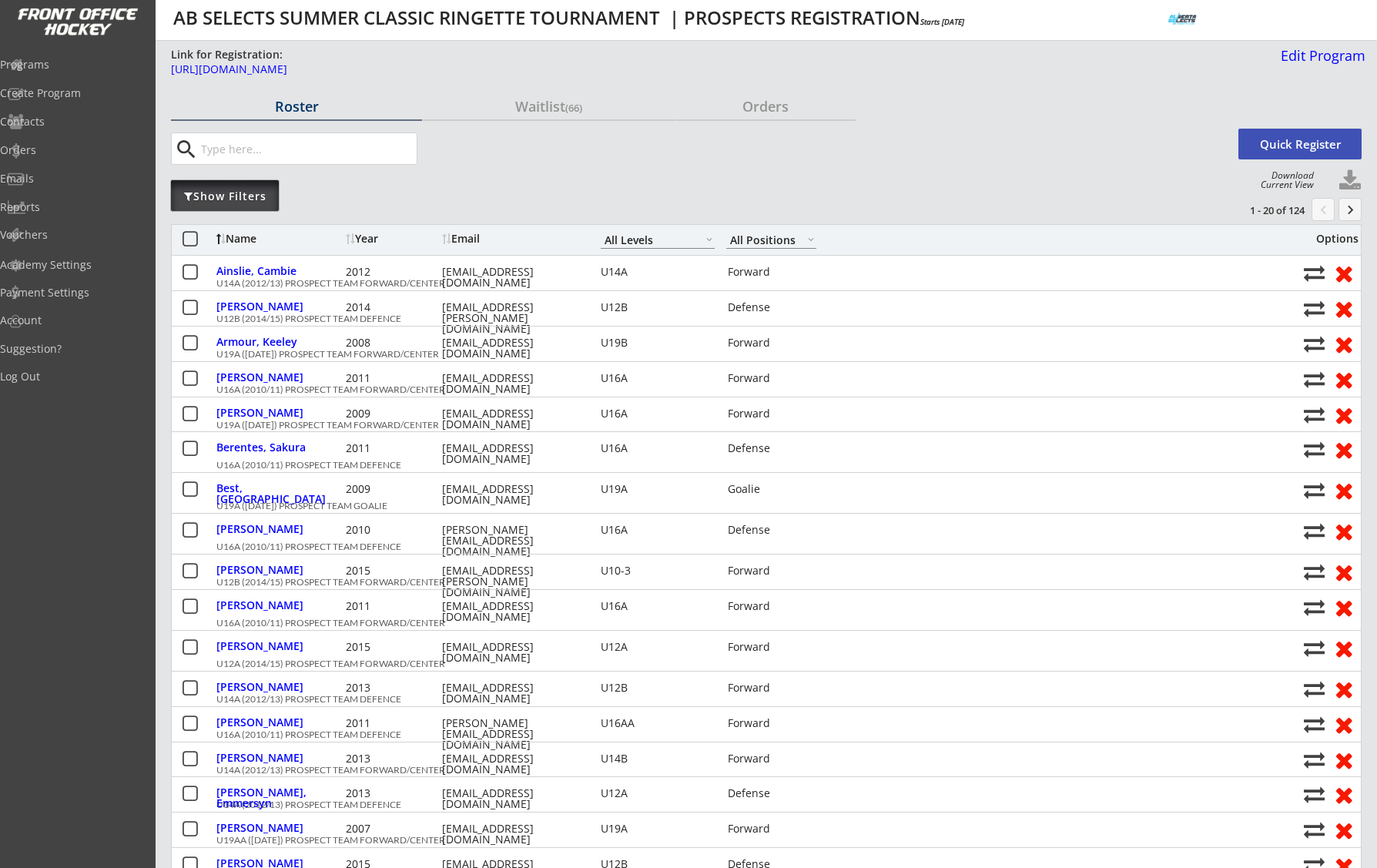
click at [261, 194] on div "Show Filters" at bounding box center [224, 196] width 108 height 15
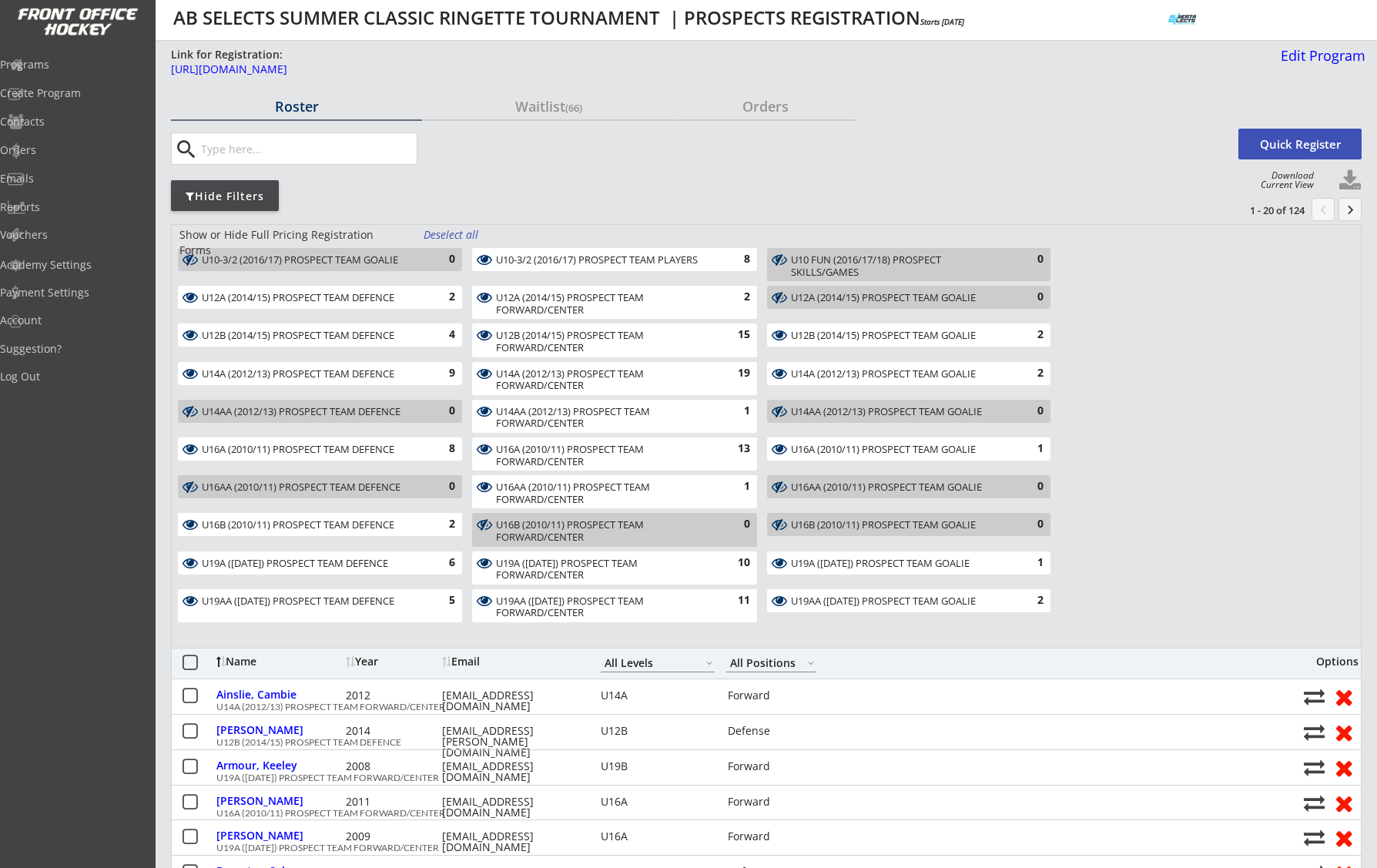
click at [452, 234] on div "Deselect all" at bounding box center [452, 234] width 57 height 15
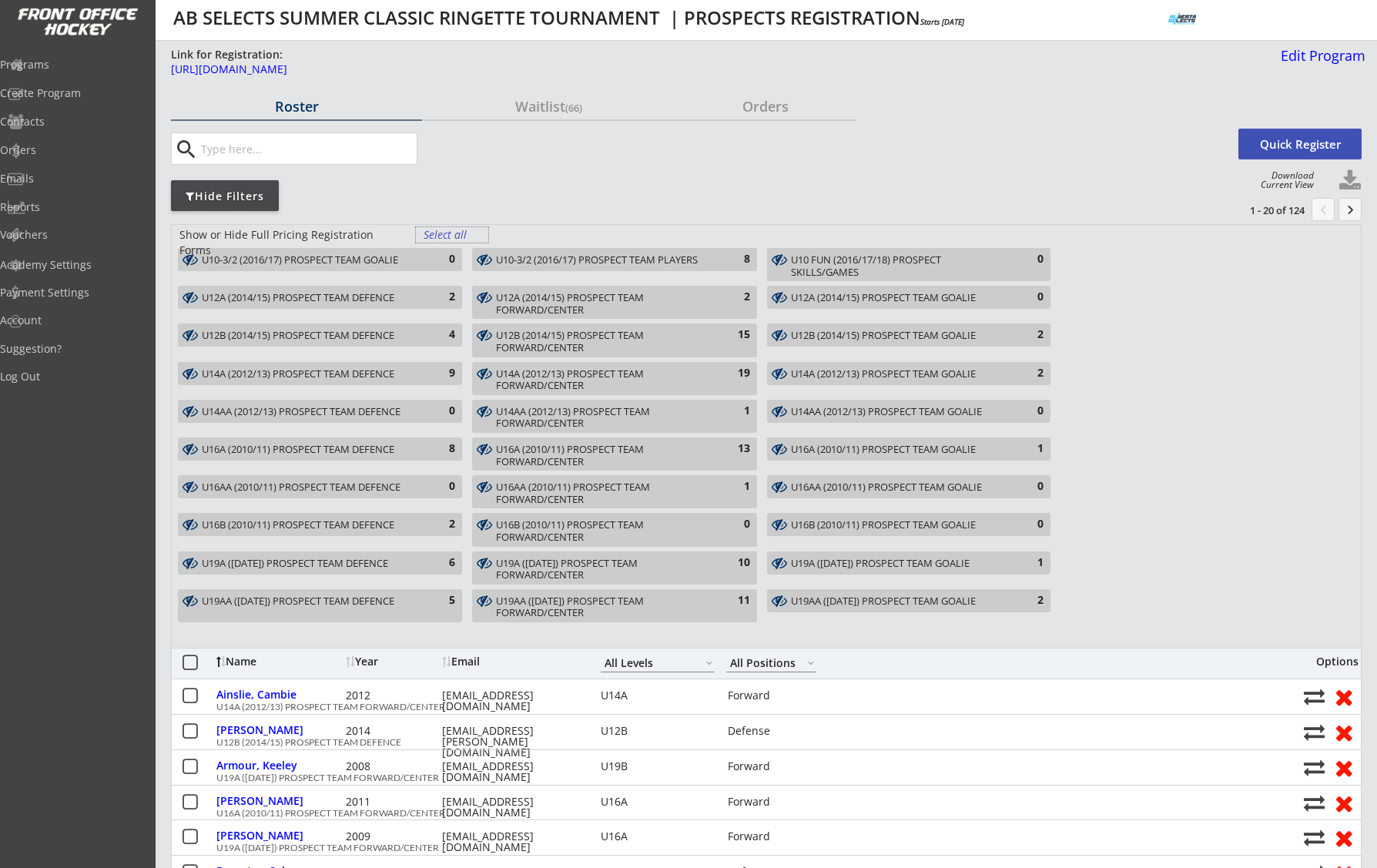
select select ""All Levels""
select select ""All Positions""
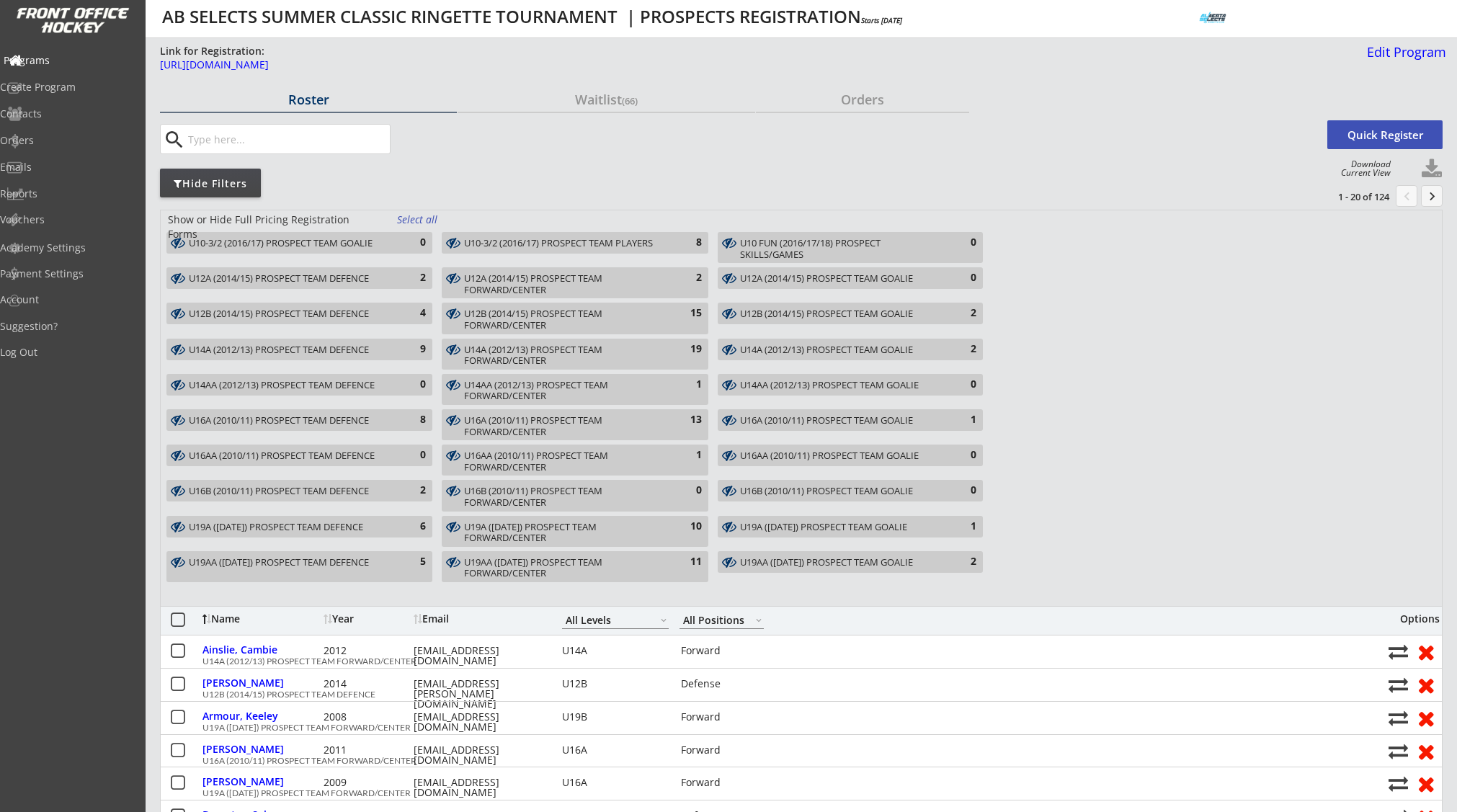
click at [56, 56] on div "Programs" at bounding box center [68, 60] width 130 height 10
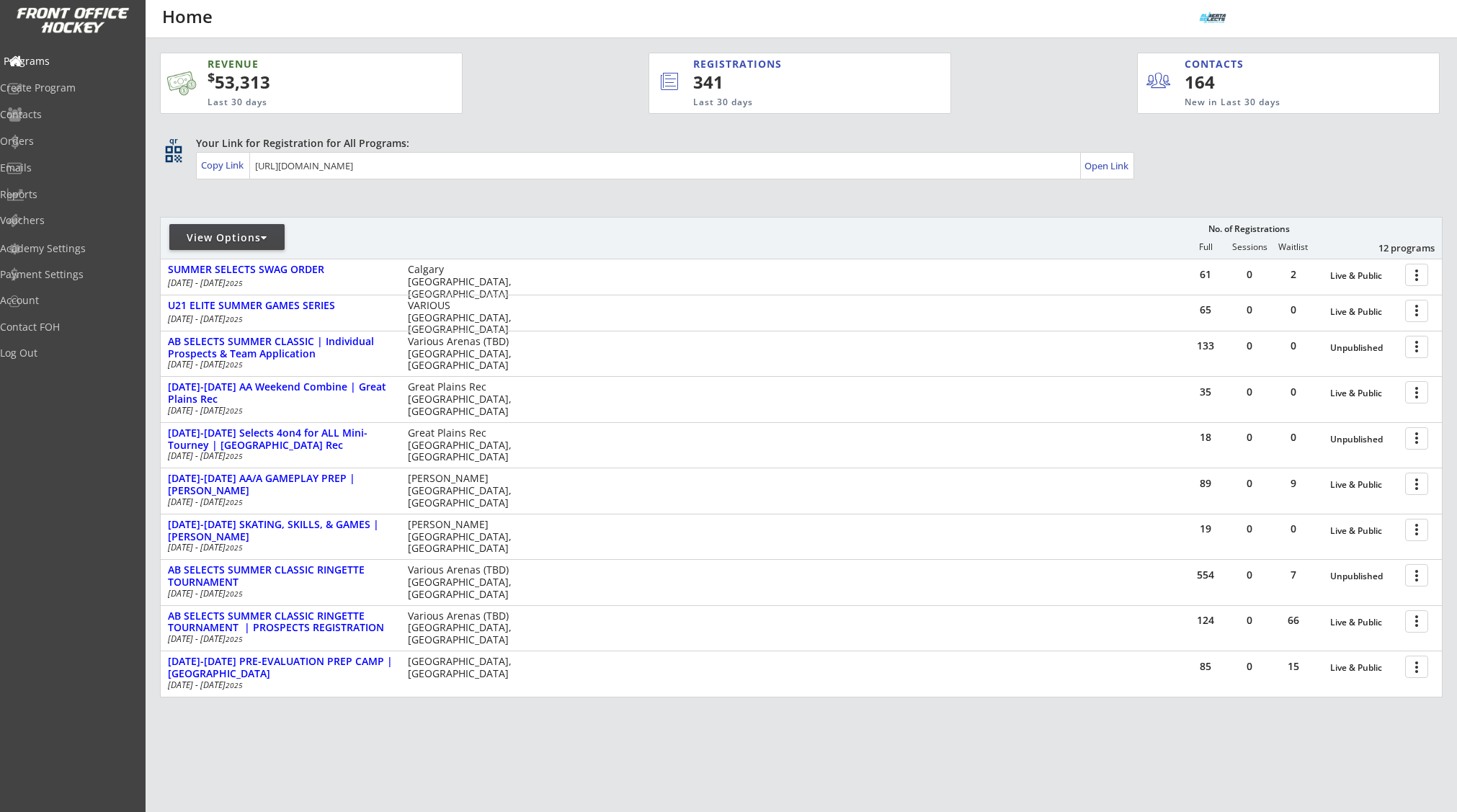
click at [52, 61] on div "Programs" at bounding box center [68, 61] width 130 height 10
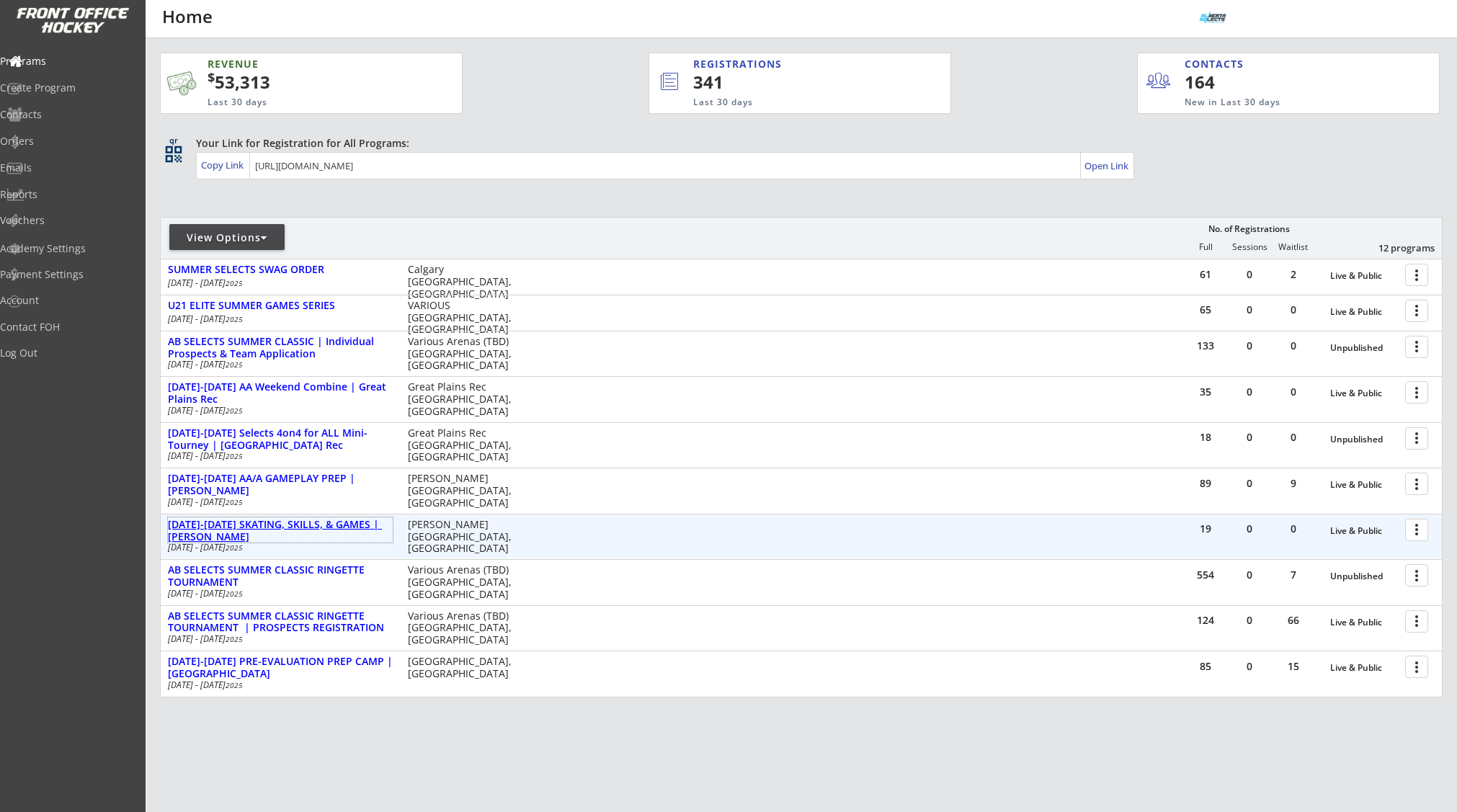
click at [386, 530] on div "[DATE]-[DATE] SKATING, SKILLS, & GAMES | [PERSON_NAME]" at bounding box center [280, 531] width 225 height 25
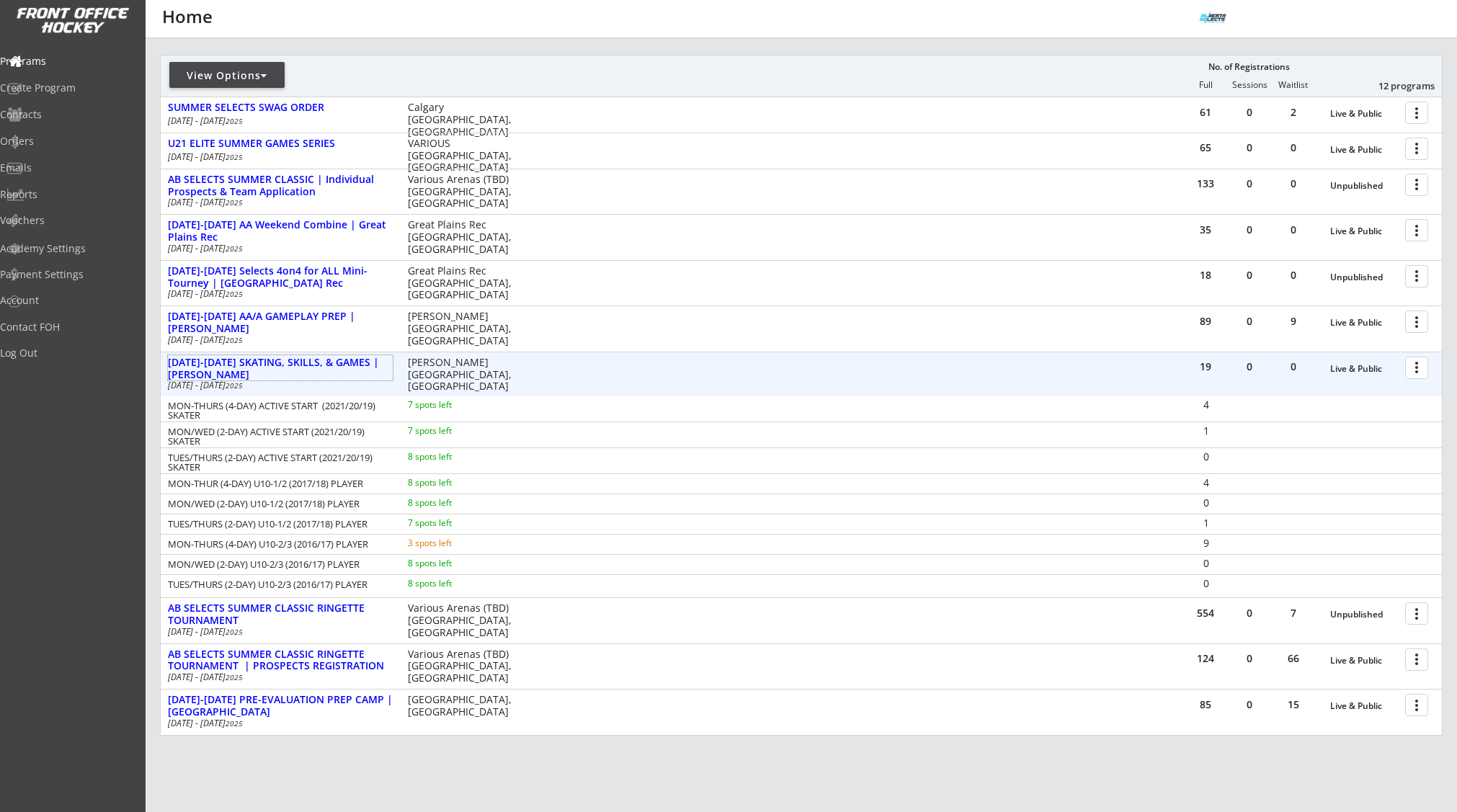
scroll to position [169, 0]
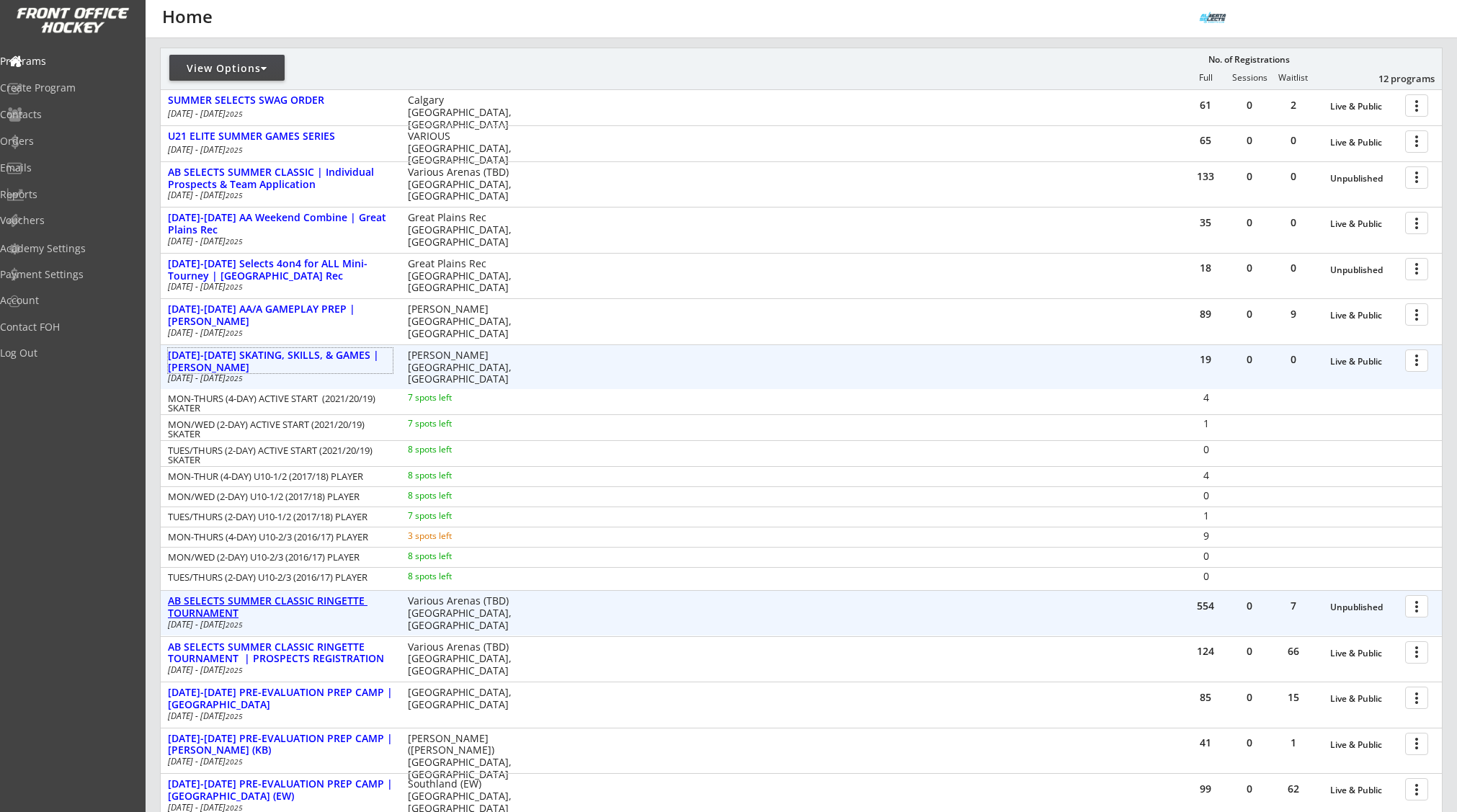
click at [338, 602] on div "AB SELECTS SUMMER CLASSIC RINGETTE TOURNAMENT" at bounding box center [280, 607] width 225 height 25
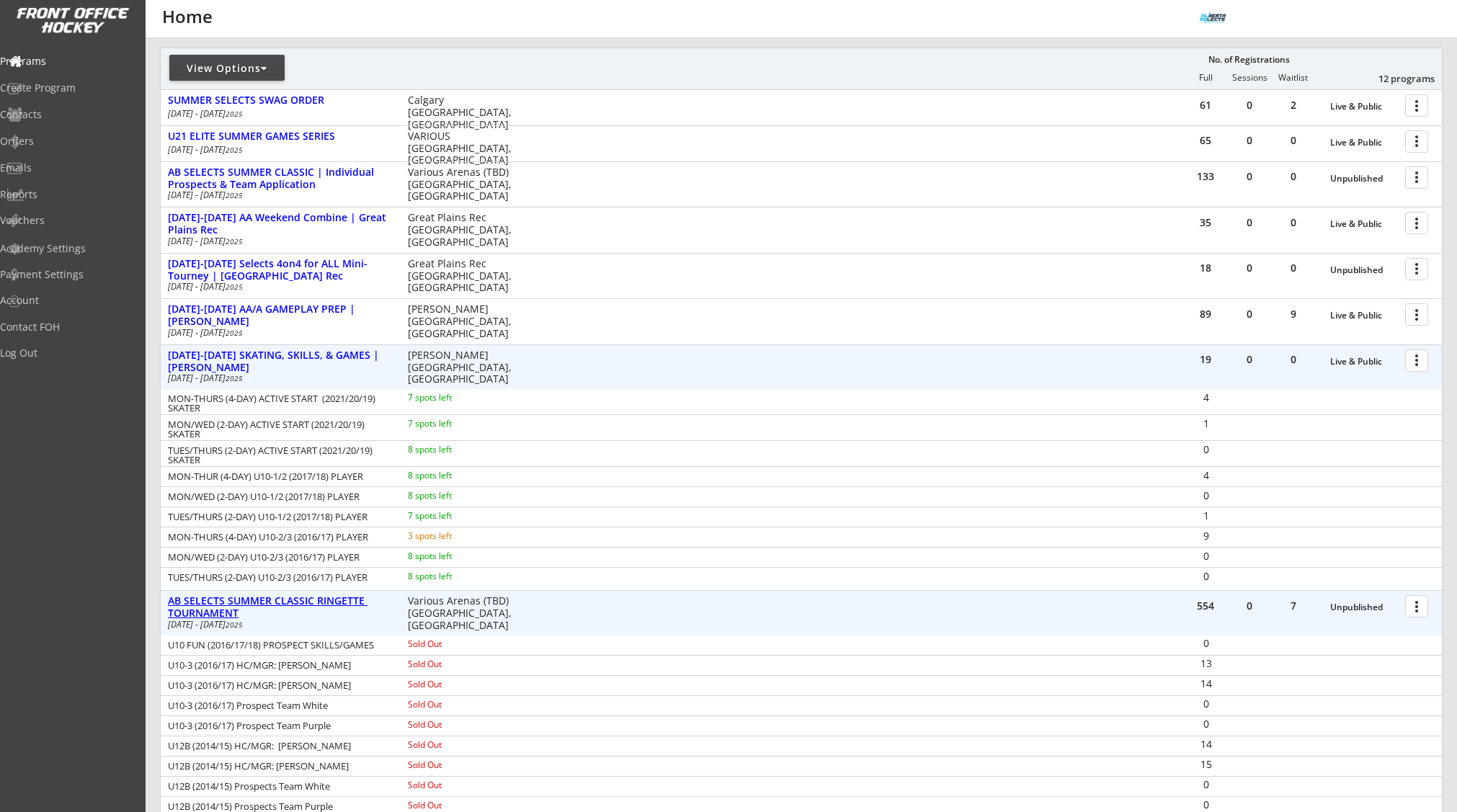
click at [317, 597] on div "AB SELECTS SUMMER CLASSIC RINGETTE TOURNAMENT" at bounding box center [280, 607] width 225 height 25
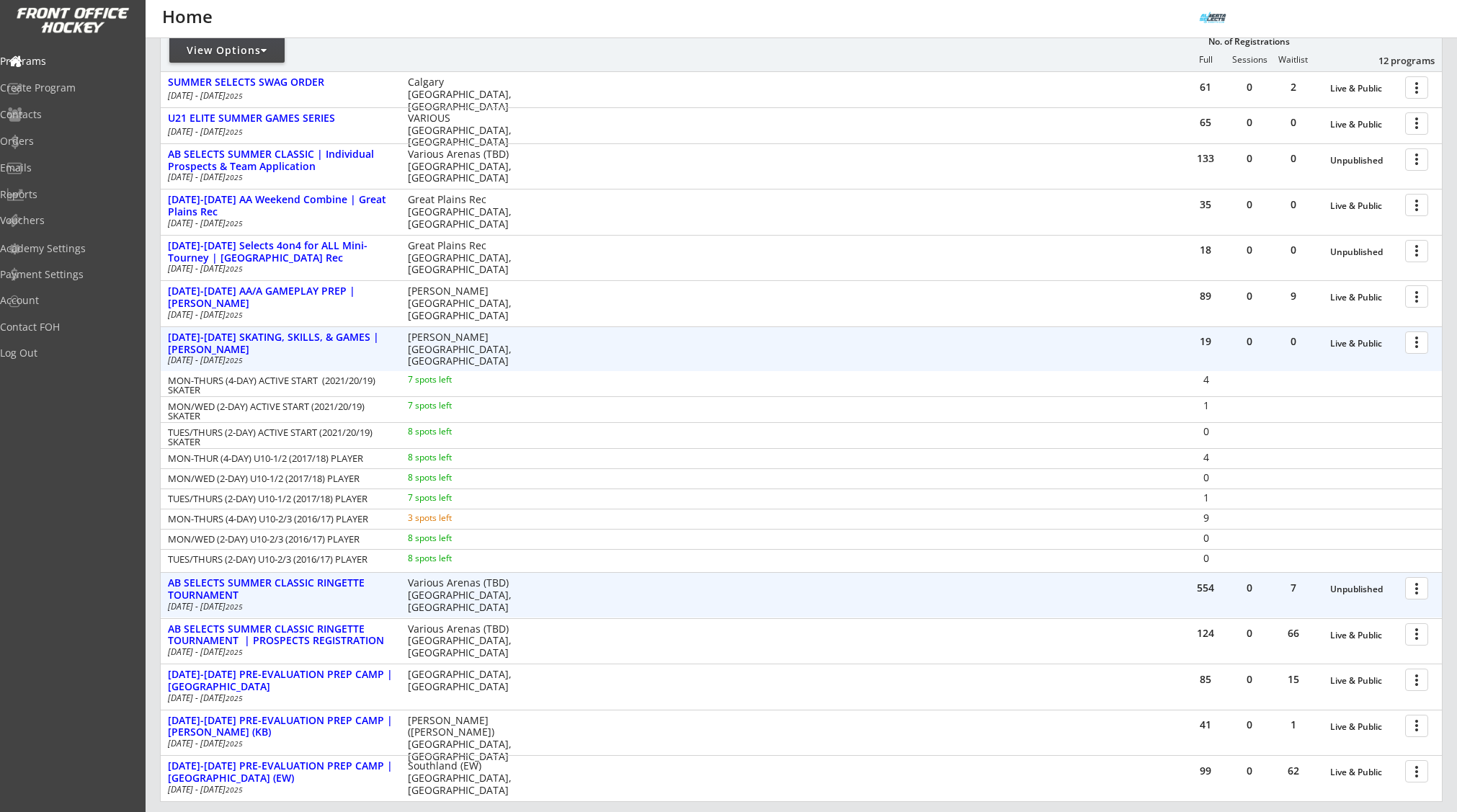
scroll to position [195, 0]
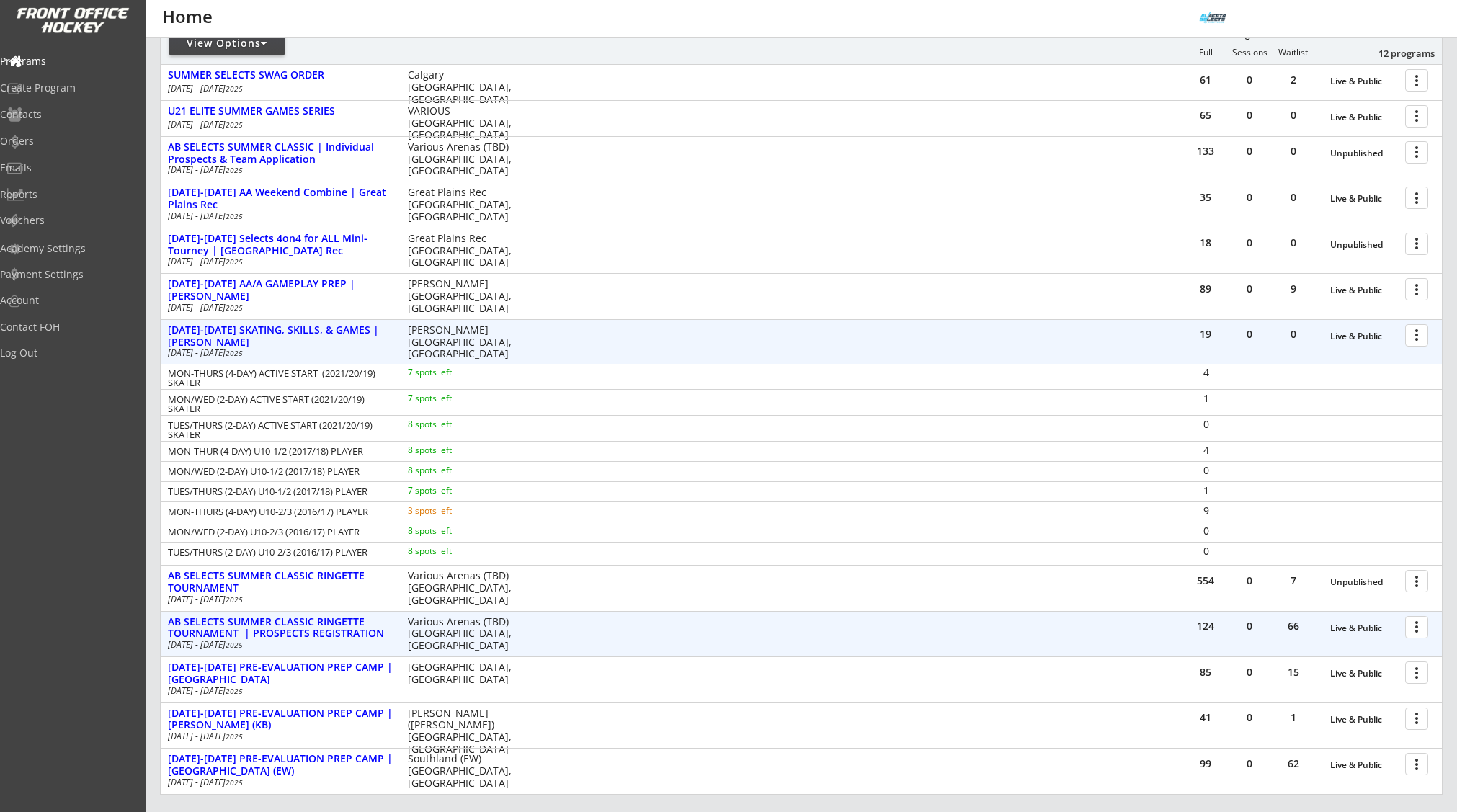
click at [1416, 636] on div at bounding box center [1420, 627] width 25 height 25
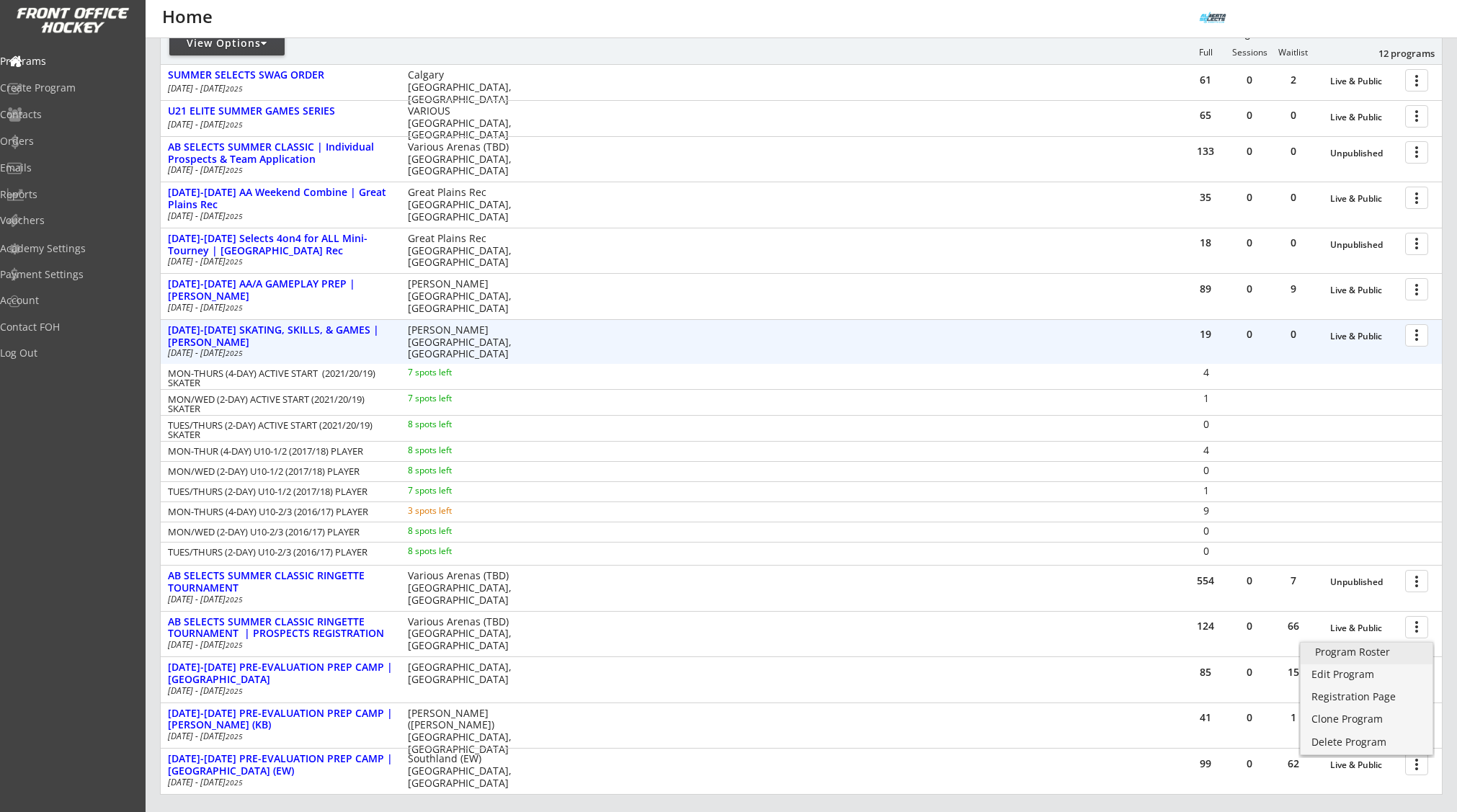
click at [1369, 653] on div "Program Roster" at bounding box center [1367, 652] width 103 height 10
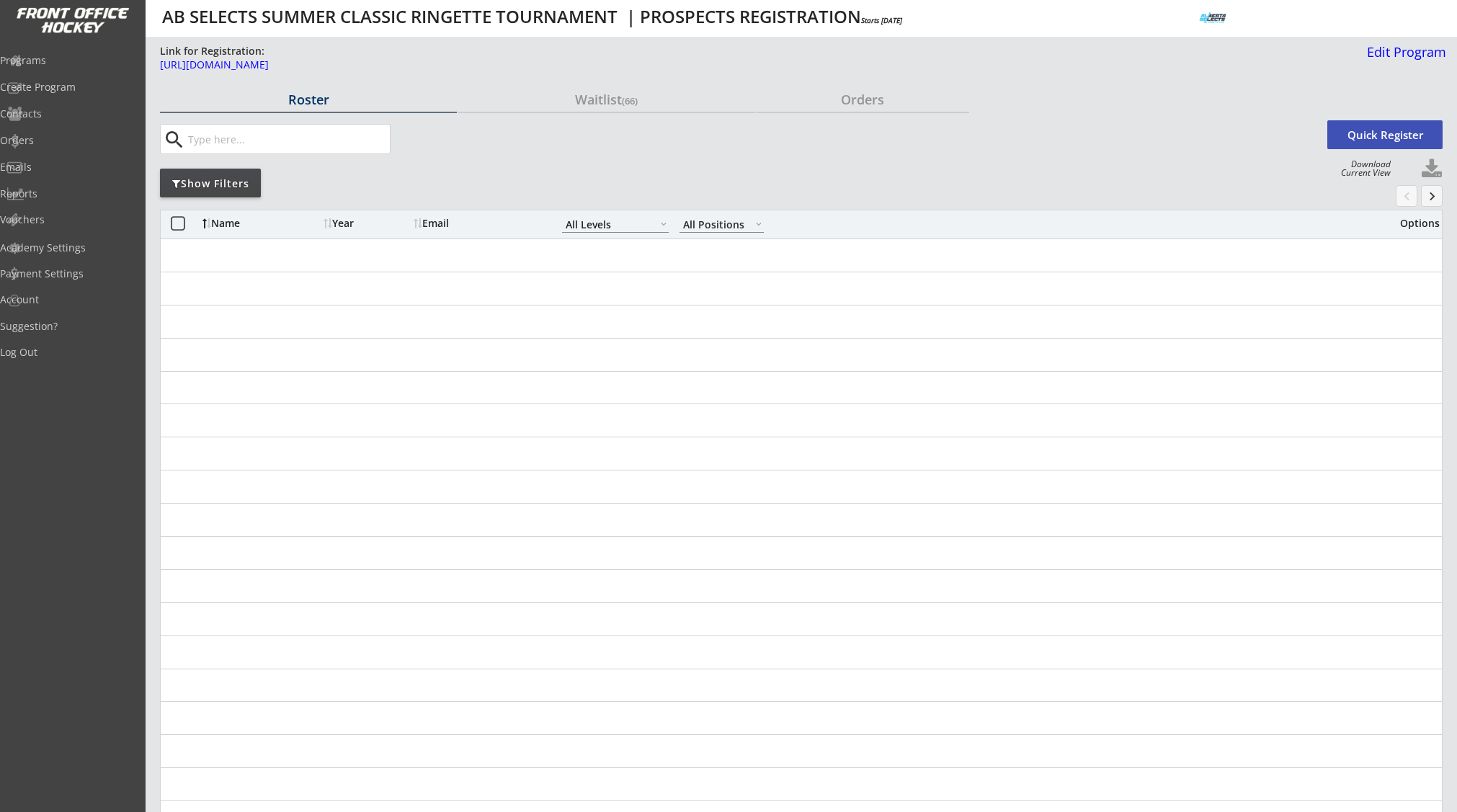
select select ""All Levels""
select select ""All Positions""
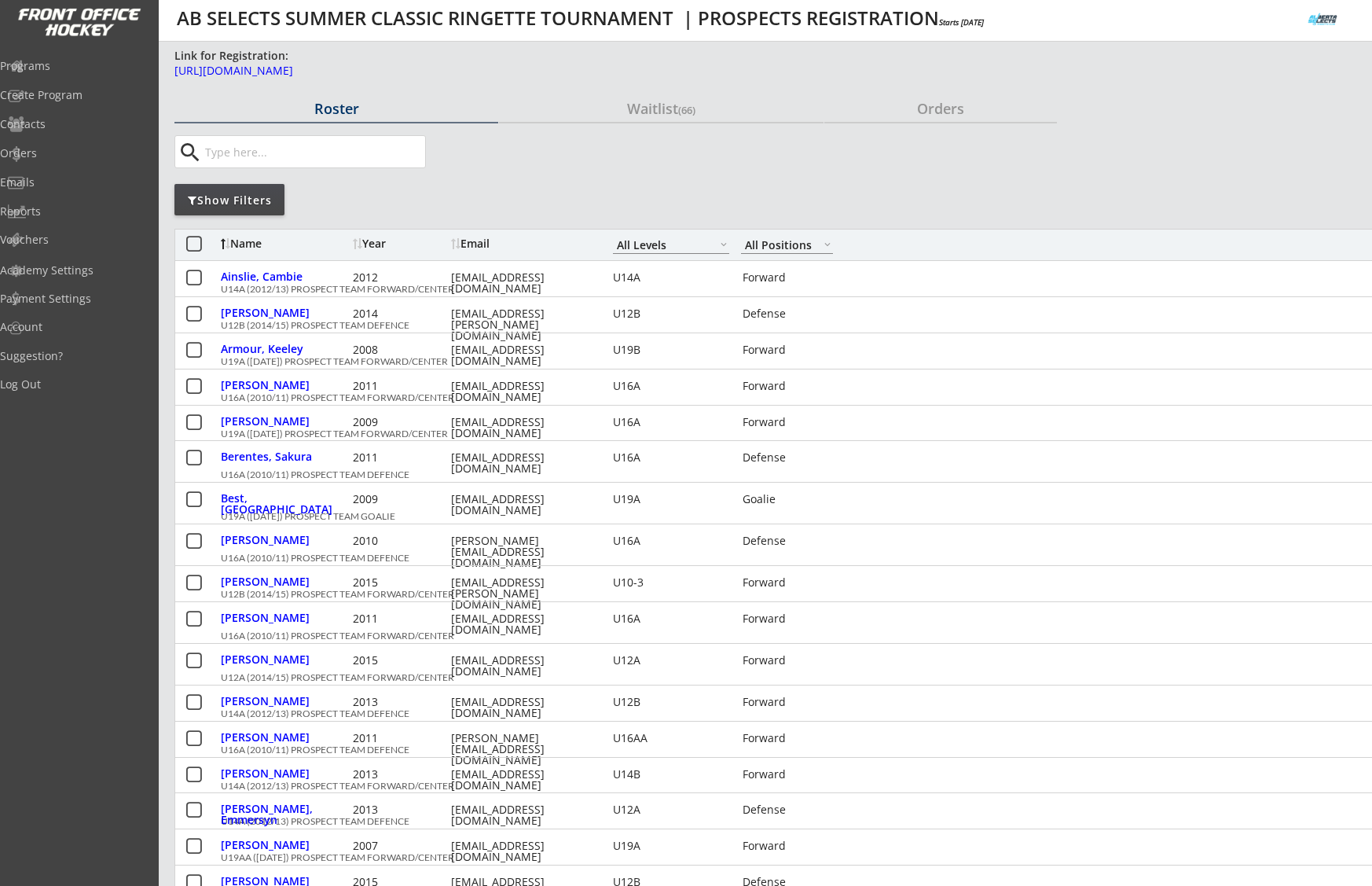
select select ""All Levels""
select select ""All Positions""
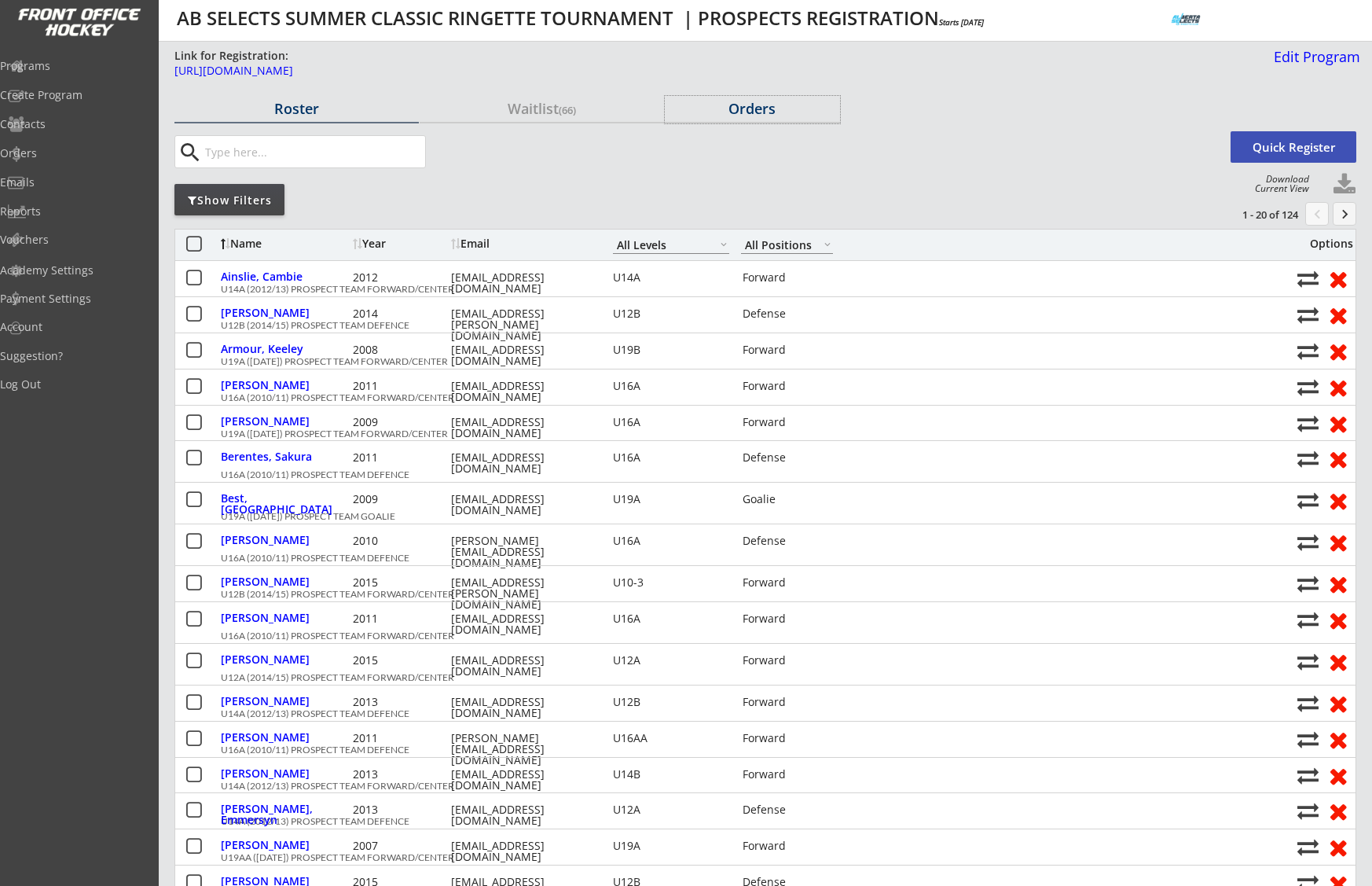
click at [751, 109] on div "Orders" at bounding box center [752, 108] width 175 height 14
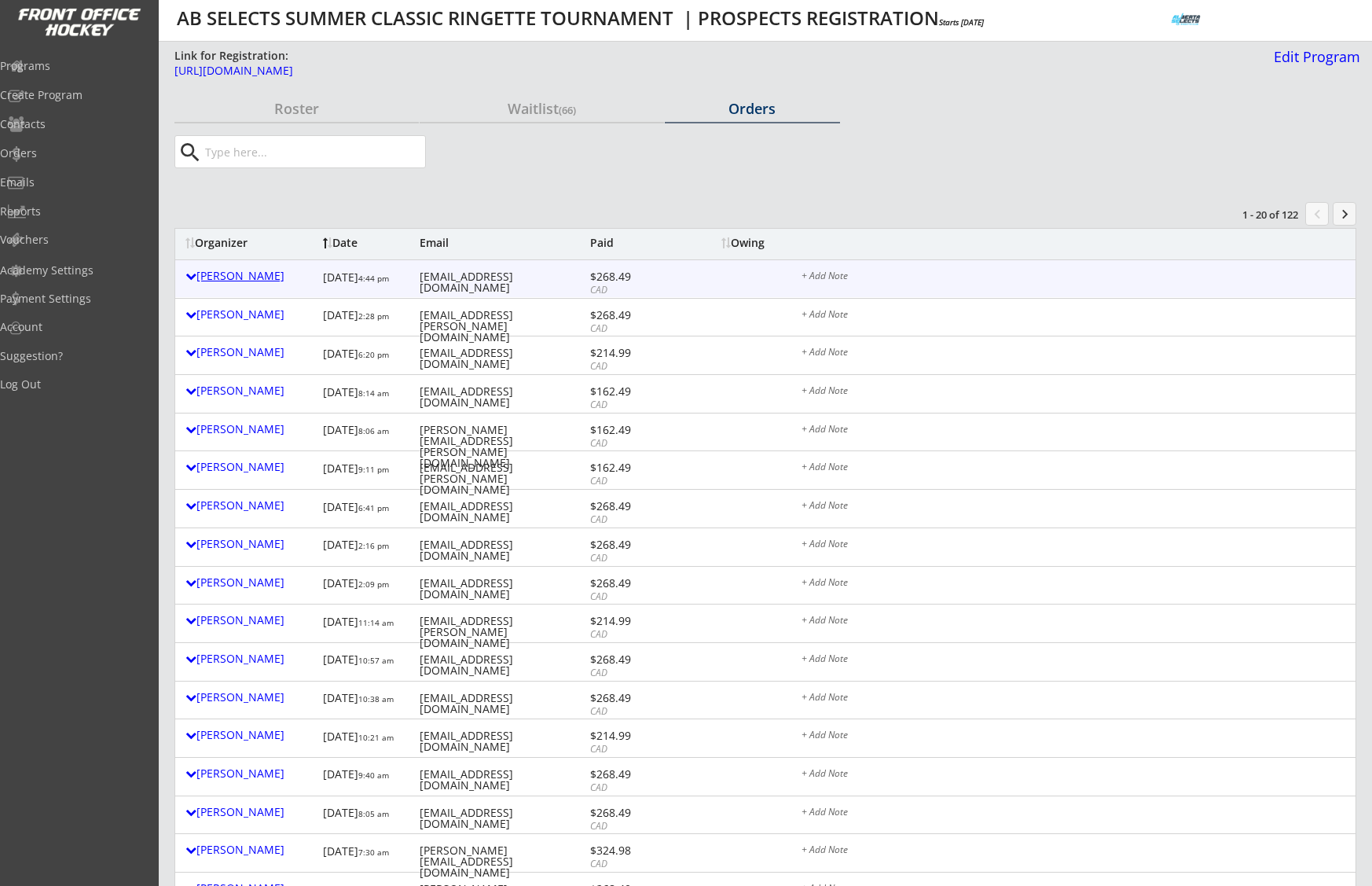
click at [246, 278] on div "Kenn Mitchell" at bounding box center [250, 276] width 130 height 11
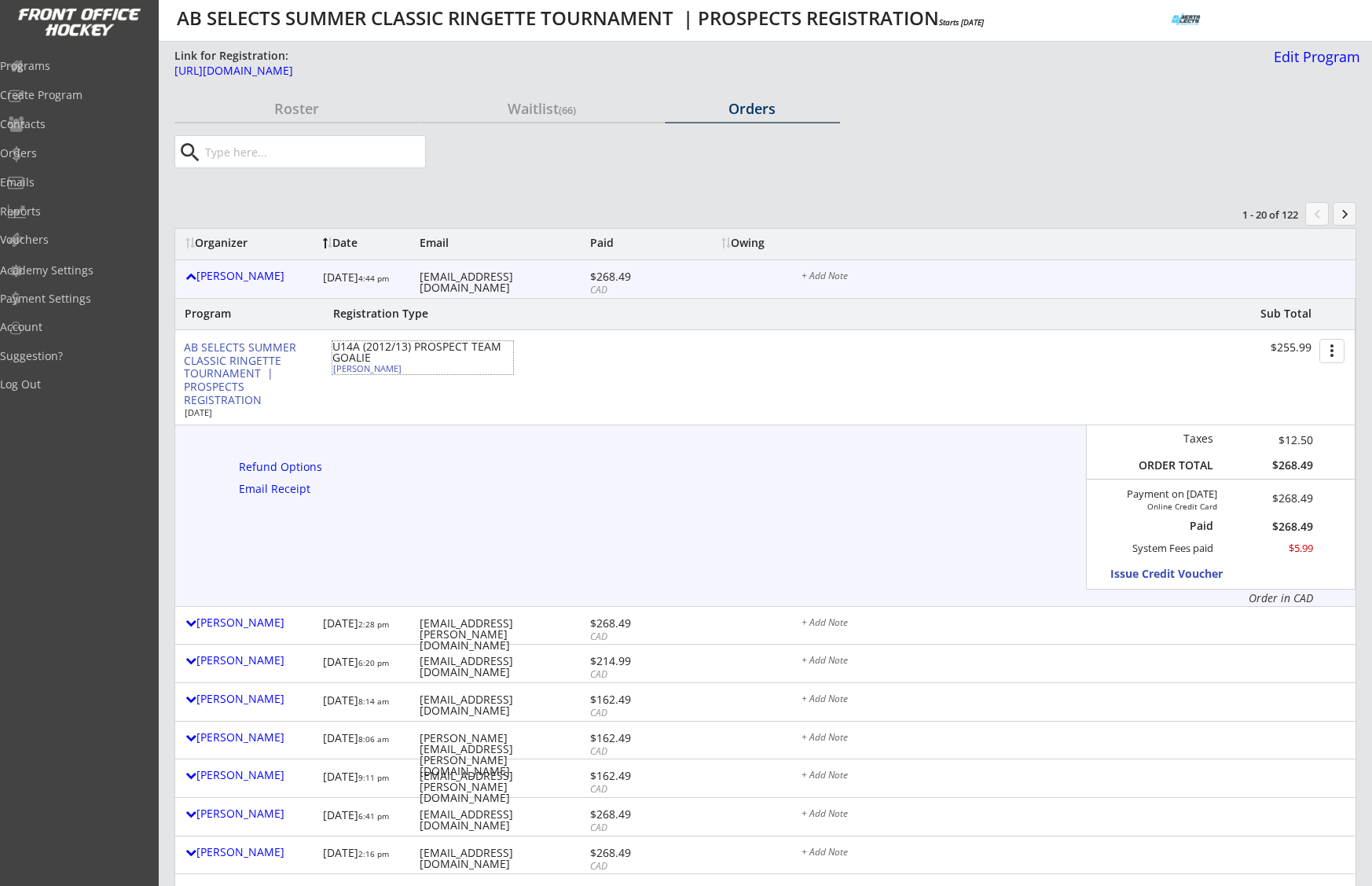
drag, startPoint x: 400, startPoint y: 368, endPoint x: 333, endPoint y: 372, distance: 67.1
click at [333, 372] on div "Danna Mitchell" at bounding box center [420, 368] width 175 height 9
select select ""Goalie""
select select ""U14A""
type input "FEMALE"
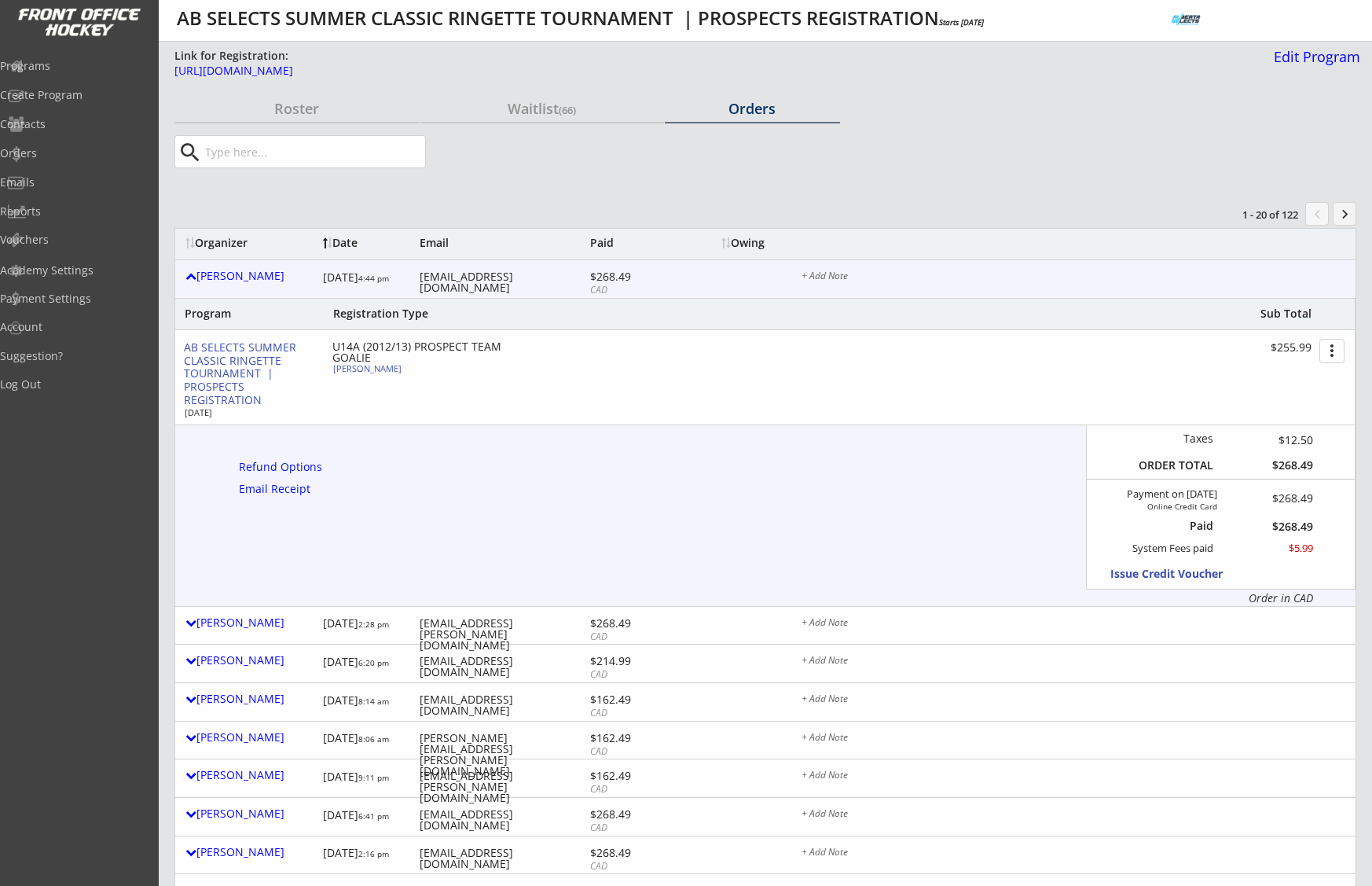
type input "Hurricanesu14b2/bowview/u14b"
type input "No"
type input "Team U14A black(Madalyn Hansen)"
select select ""No""
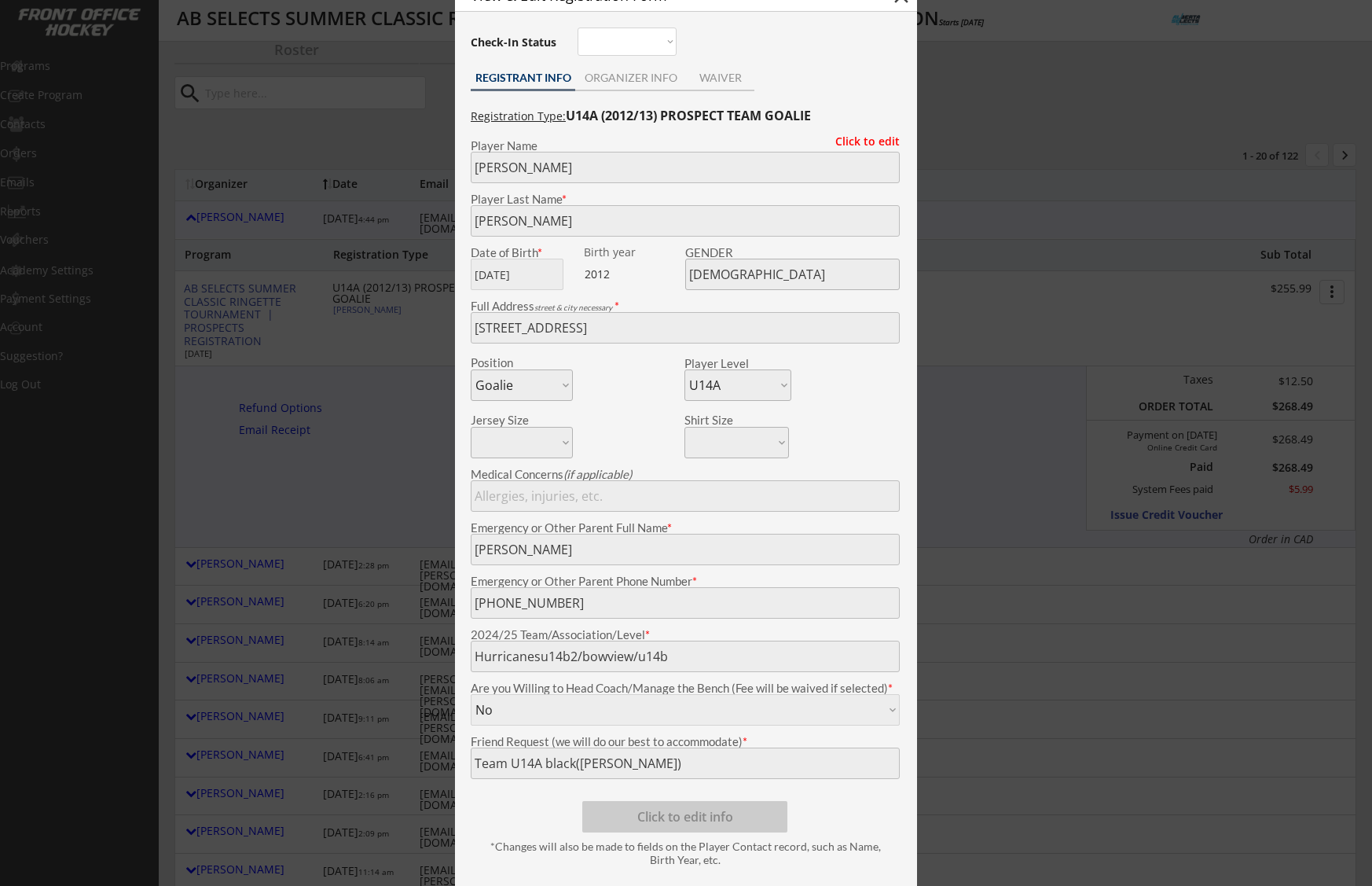
scroll to position [65, 0]
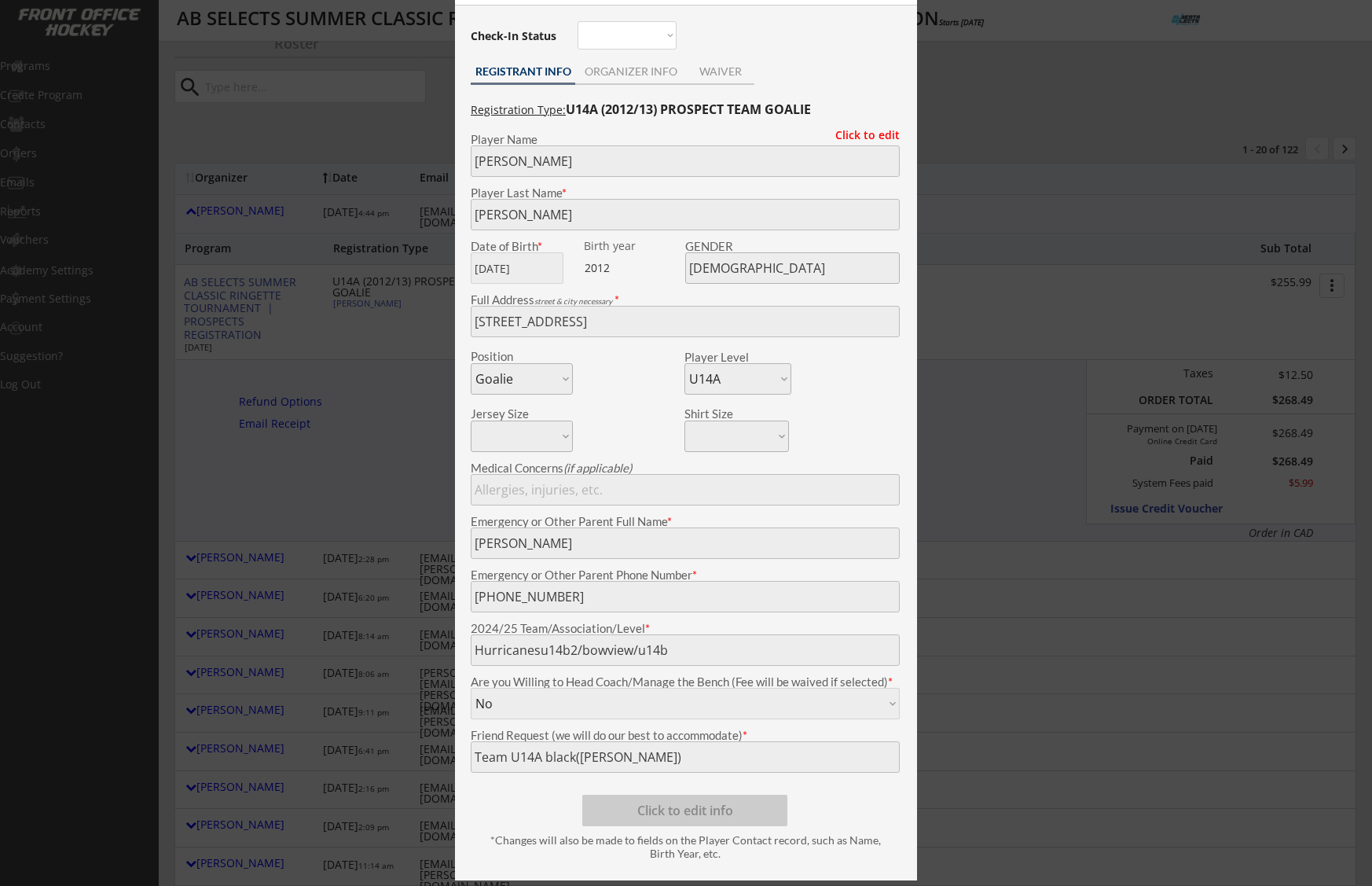
copy div "Danna Mitchell"
click at [414, 241] on div at bounding box center [686, 443] width 1372 height 886
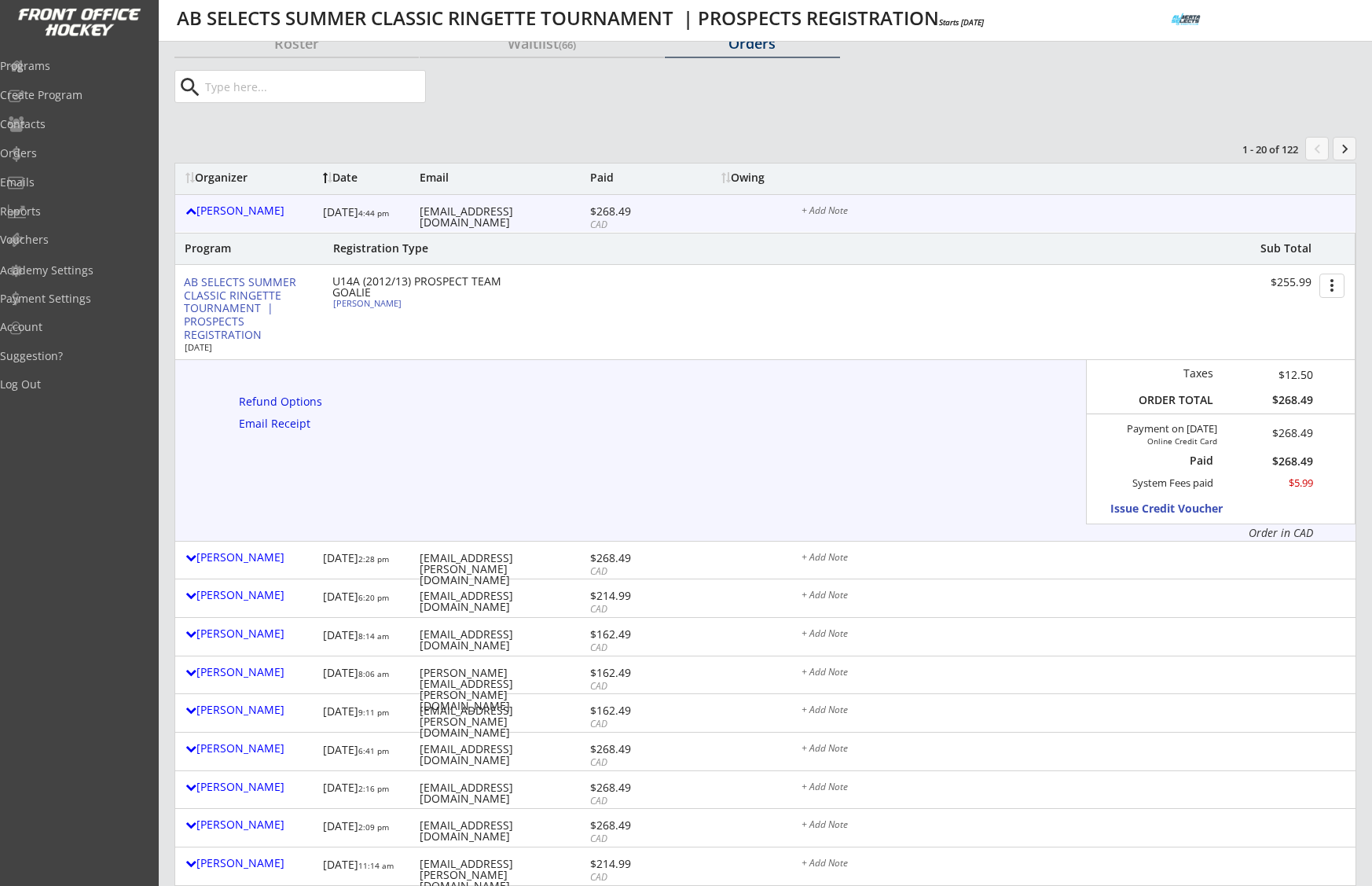
click at [436, 212] on div "freakenn@yahoo.ca" at bounding box center [503, 217] width 166 height 22
click at [436, 211] on div "freakenn@yahoo.ca" at bounding box center [503, 217] width 166 height 22
copy div "freakenn@yahoo.ca"
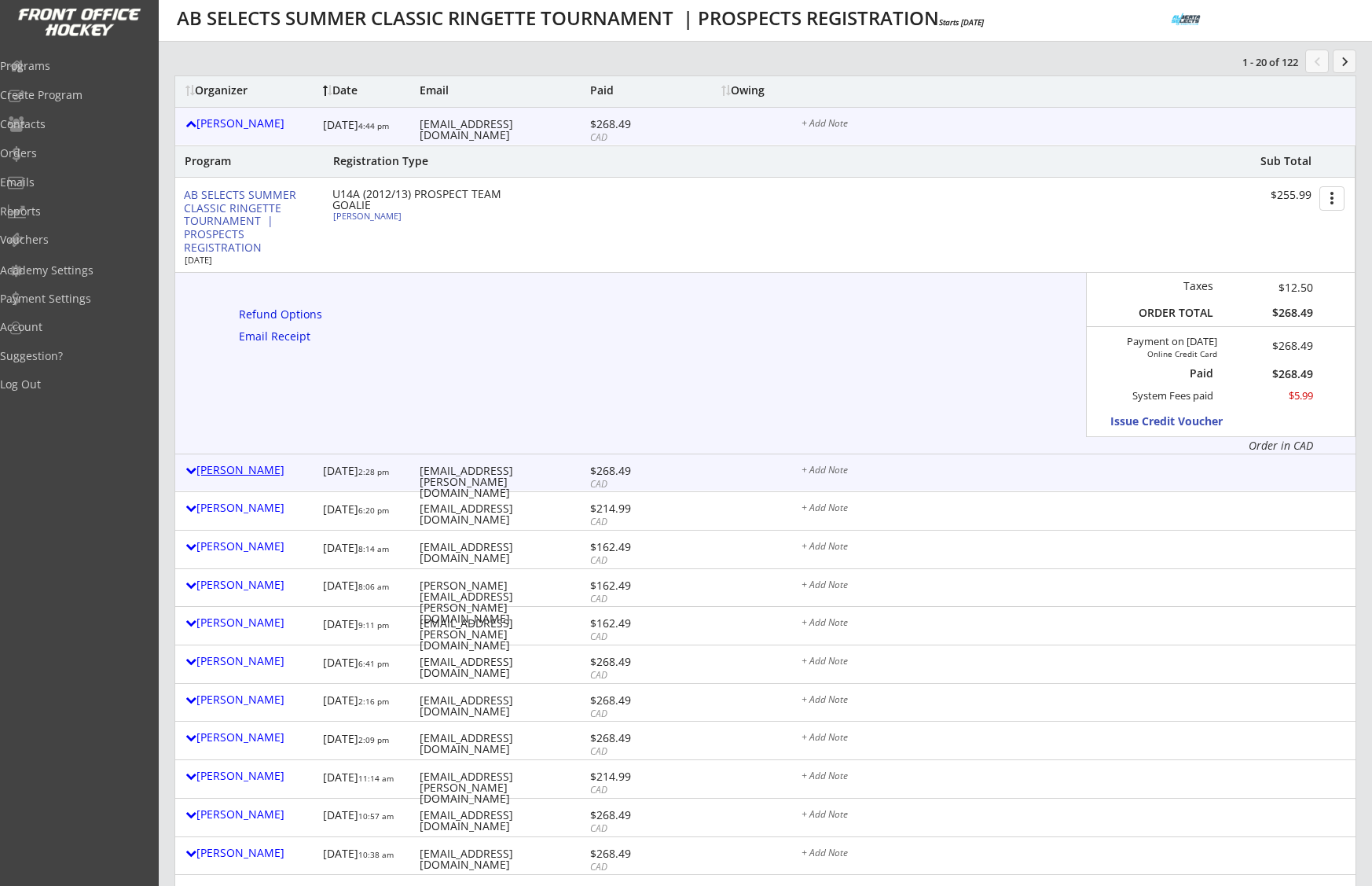
click at [256, 476] on div "[PERSON_NAME]" at bounding box center [250, 470] width 130 height 11
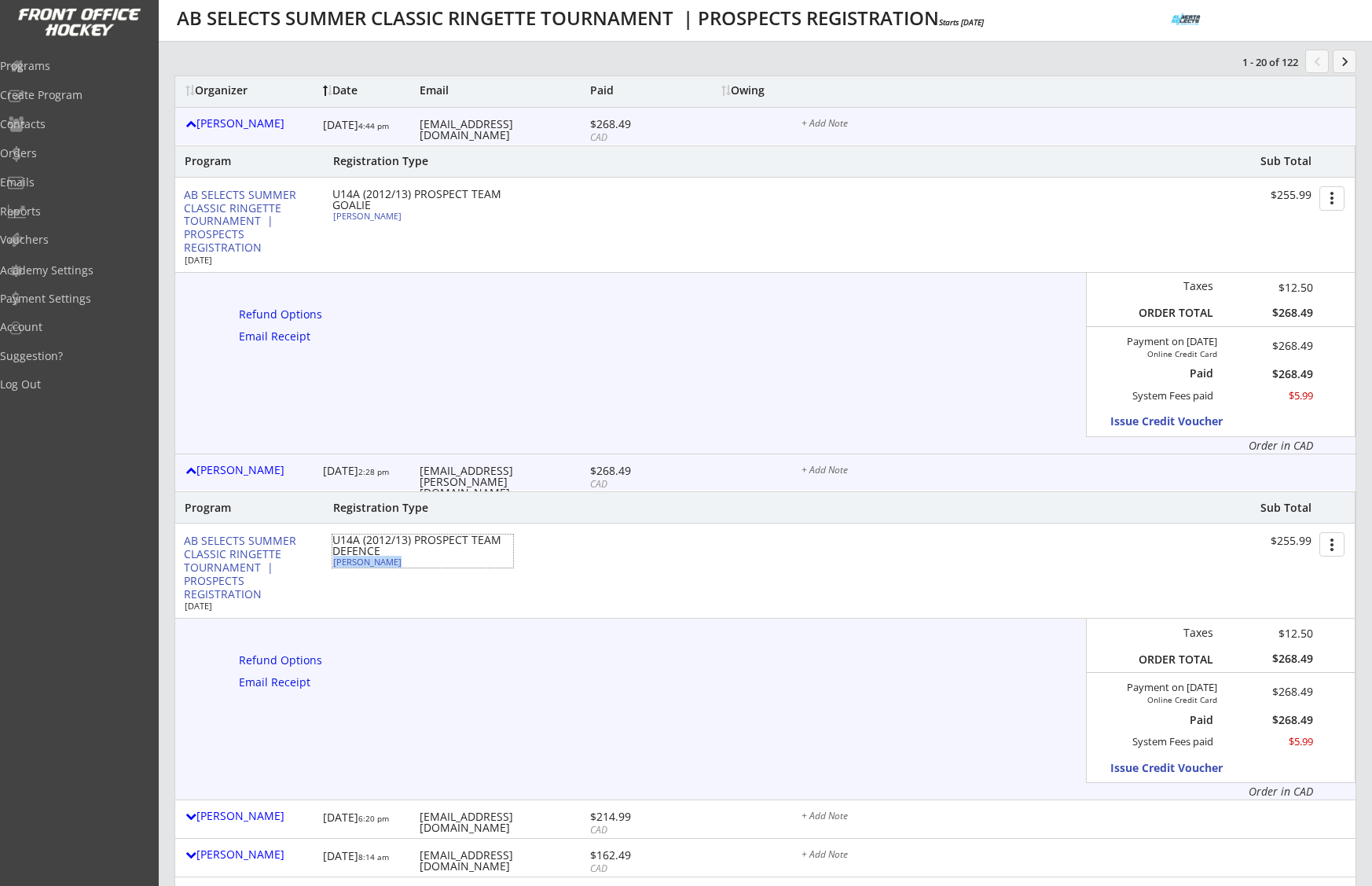
drag, startPoint x: 394, startPoint y: 563, endPoint x: 334, endPoint y: 563, distance: 60.0
click at [334, 563] on div "Sarah Mulcahy" at bounding box center [420, 562] width 175 height 9
select select ""Forward""
select select ""U14C""
select select ""Adult Medium""
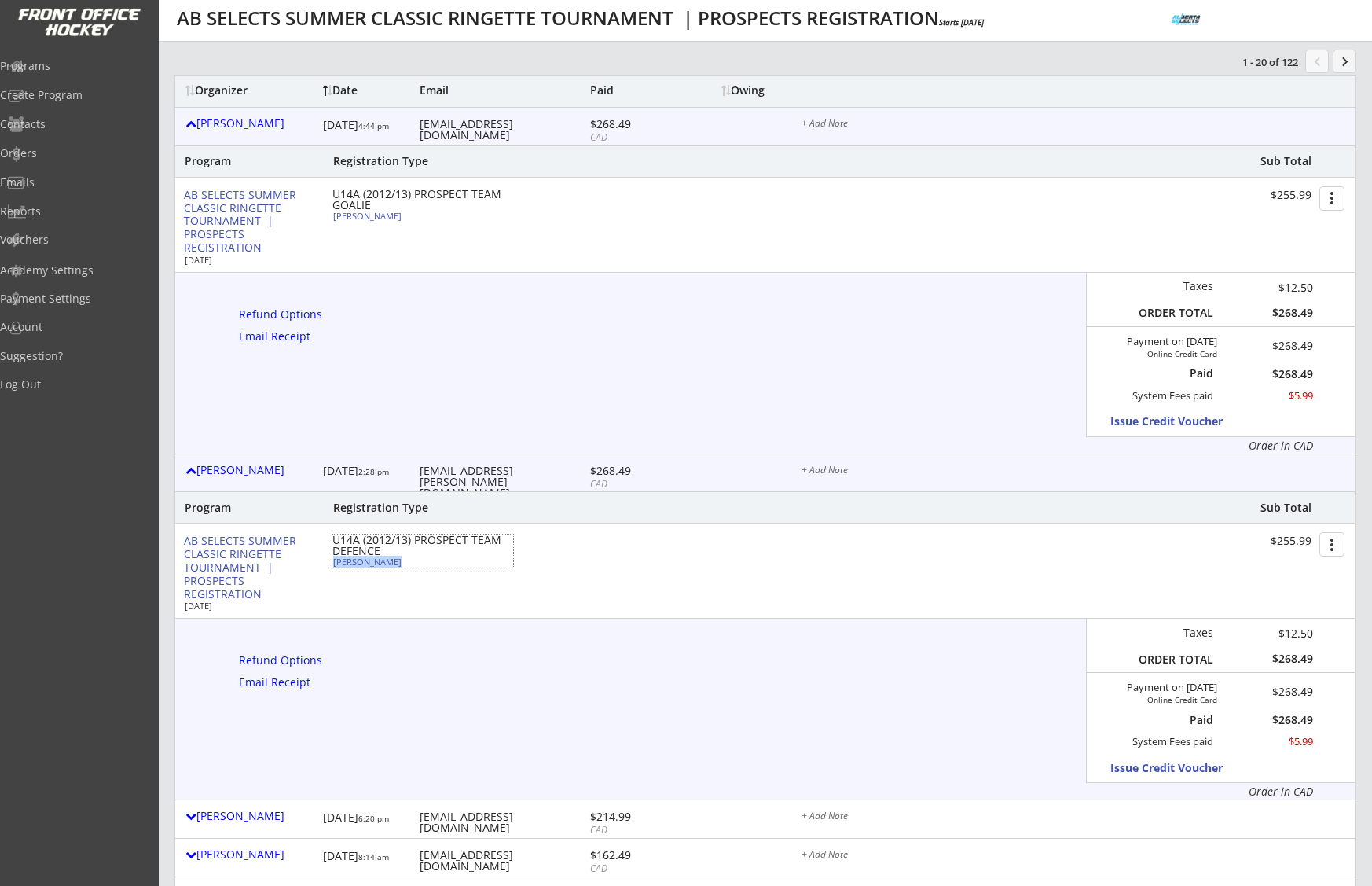
select select ""No""
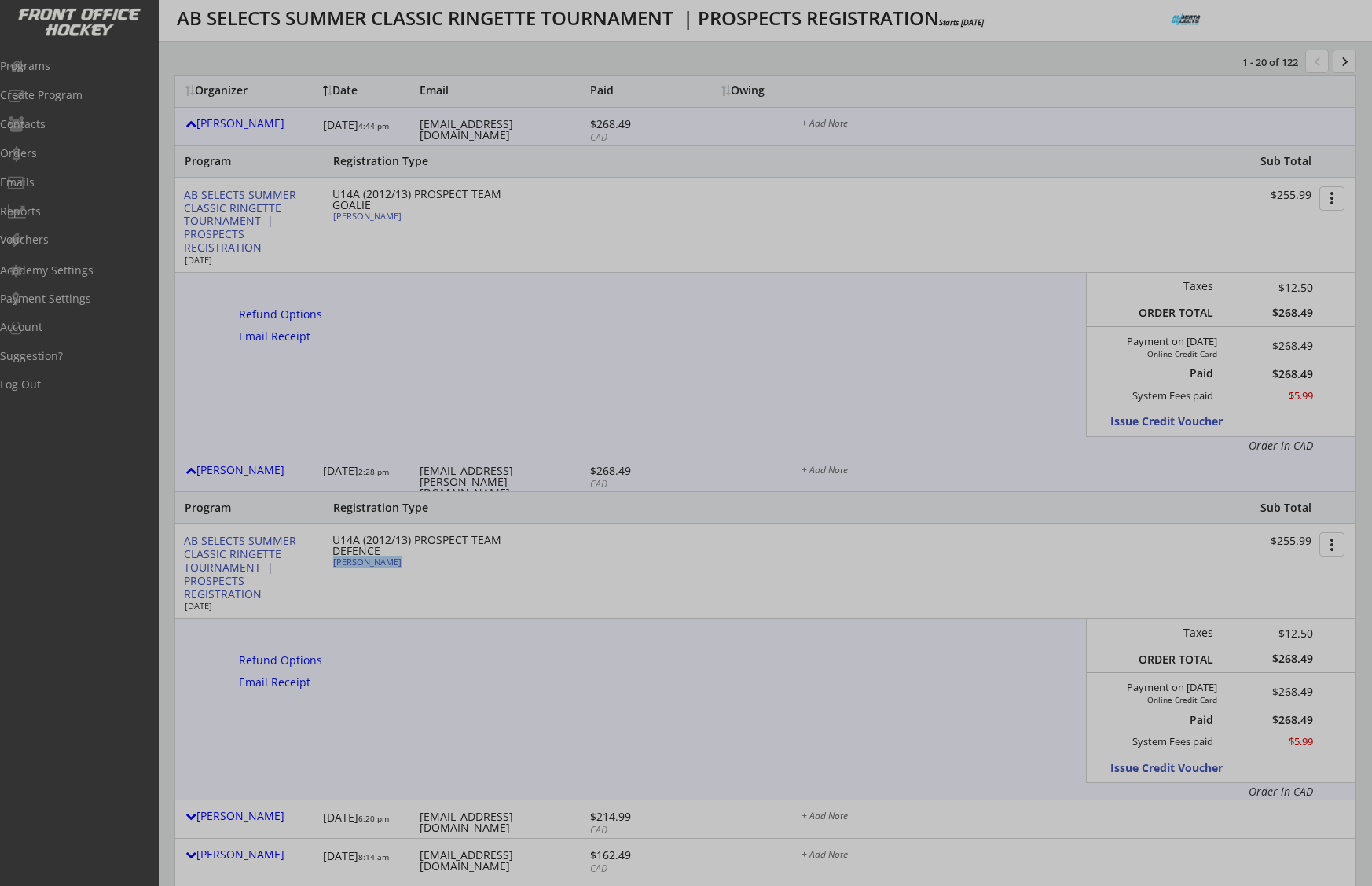
type input "Cochrane u14"
type input "No"
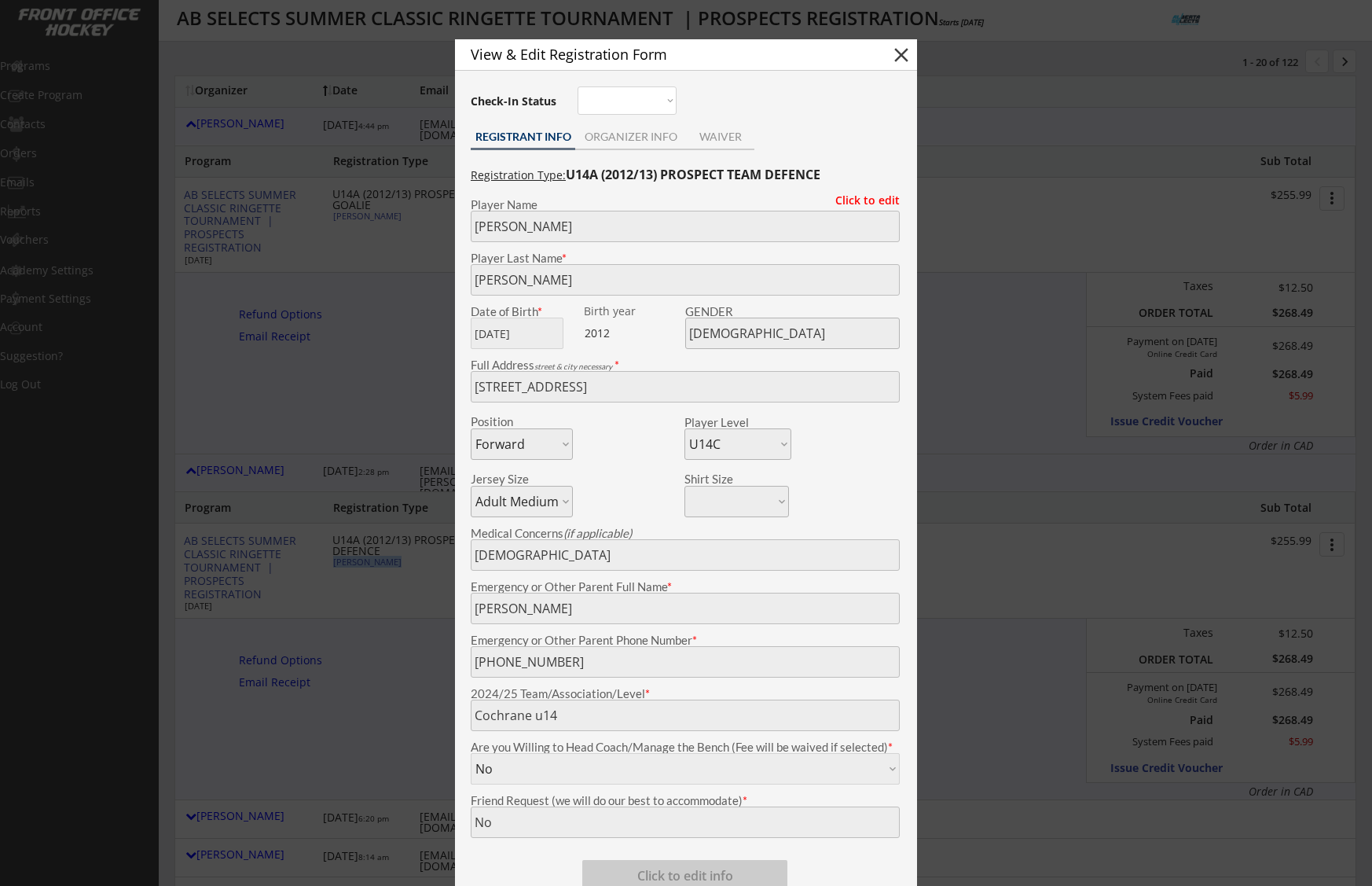
copy div "Sarah Mulcahy"
click at [905, 62] on button "close" at bounding box center [901, 55] width 23 height 23
select select ""PLACEHOLDER_1427118222253""
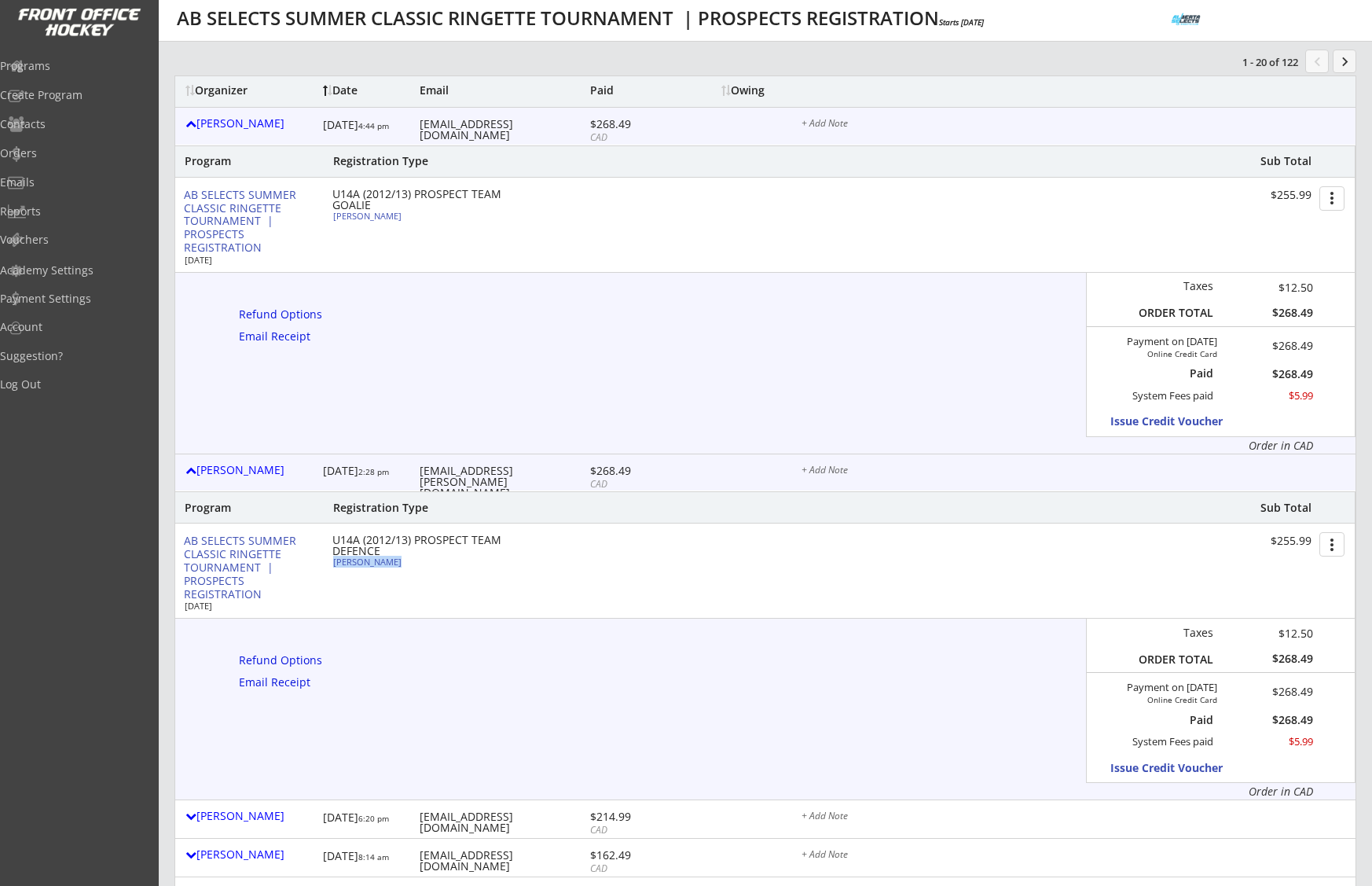
click at [383, 563] on div "Sarah Mulcahy" at bounding box center [420, 562] width 175 height 9
type input "Sarah"
type input "Mulcahy"
type input "02/24/2012"
type input "[DEMOGRAPHIC_DATA]"
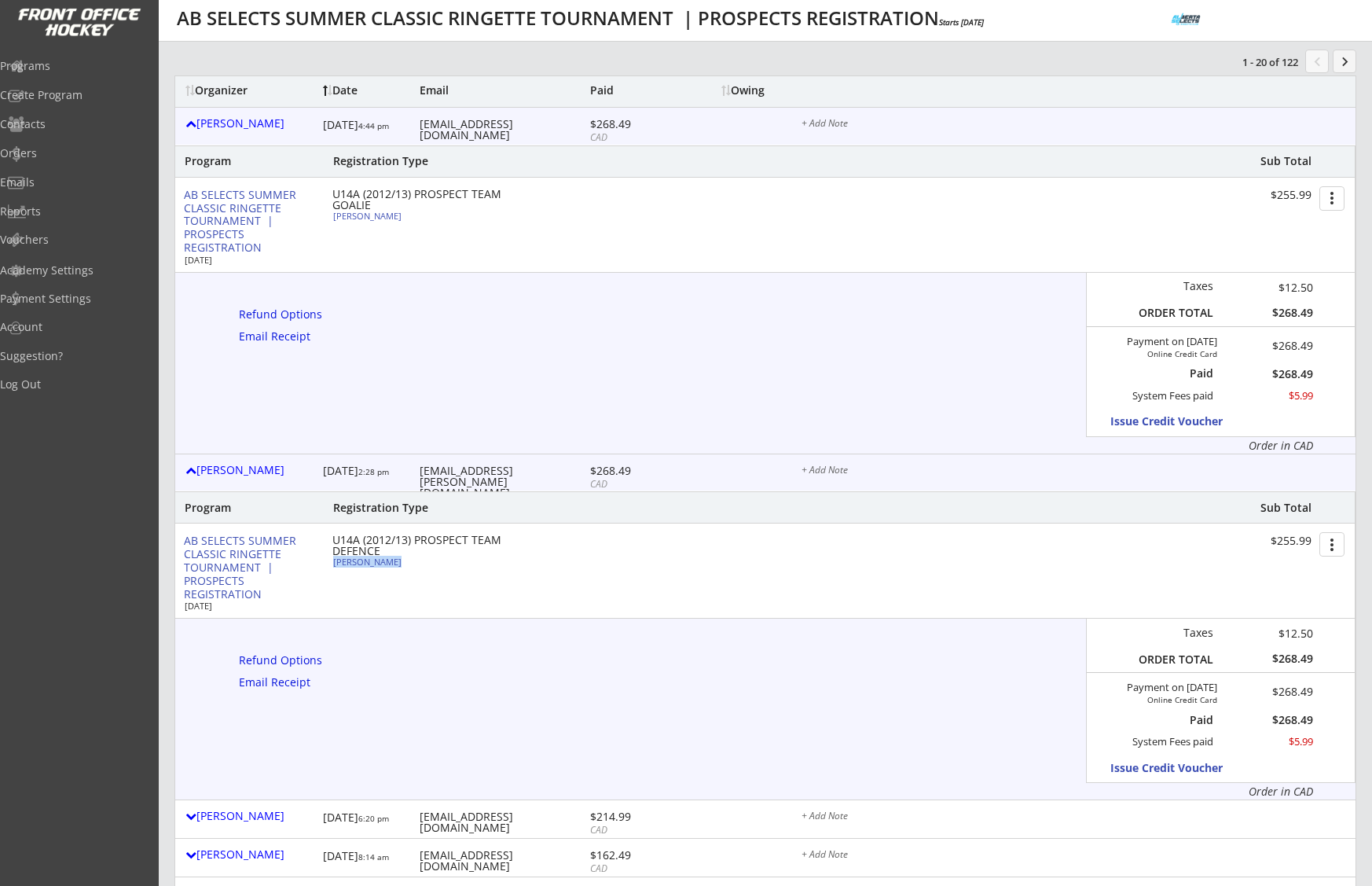
type input "64 Heritage Green, Cochrane, AB T4C 0L3, Canada"
select select ""Forward""
select select ""U14C""
select select ""Adult Medium""
type input "Asthma"
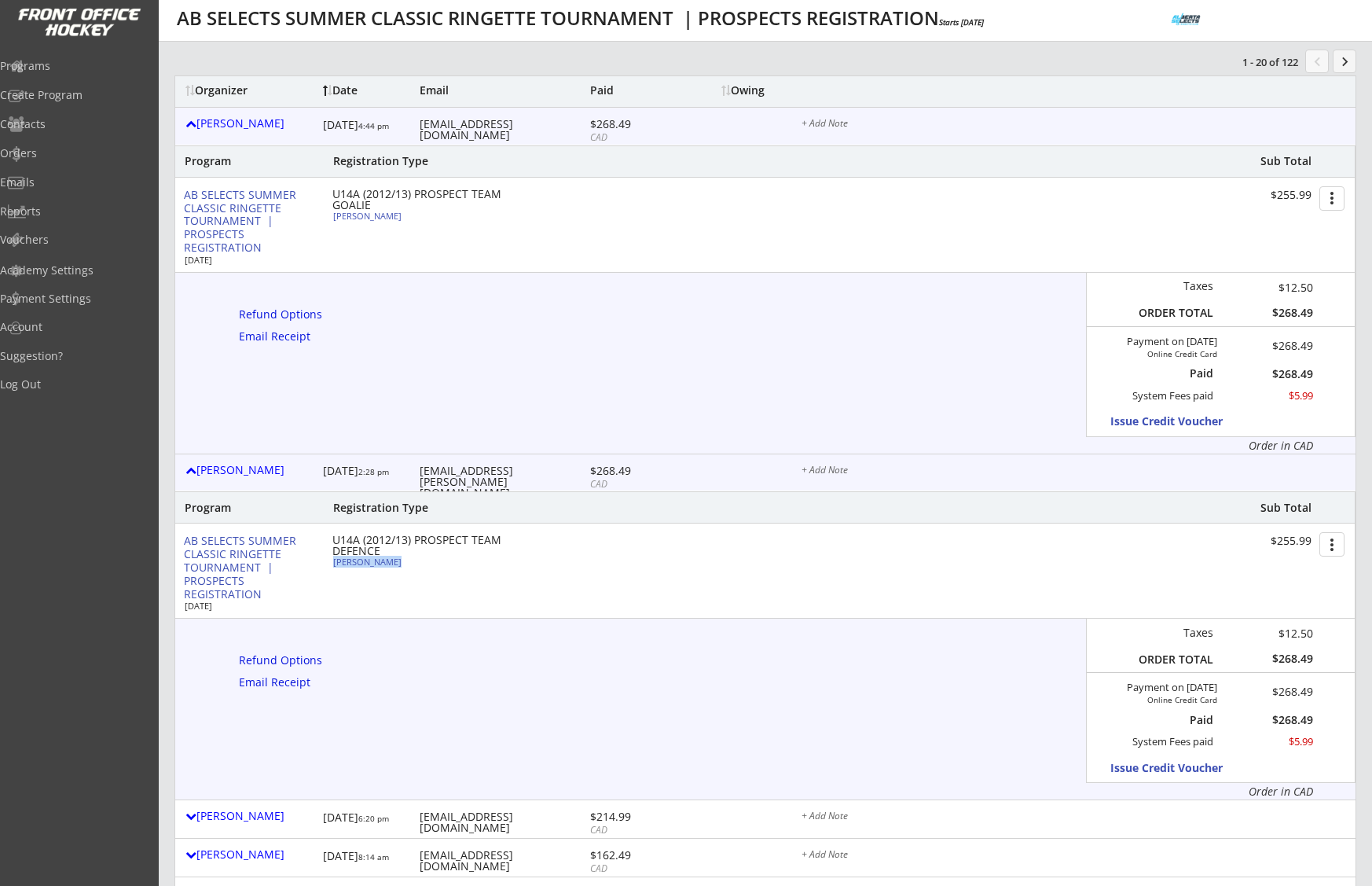
type input "[PERSON_NAME]"
type input "(403) 822-8727"
type input "Cochrane u14"
type input "No"
select select ""No""
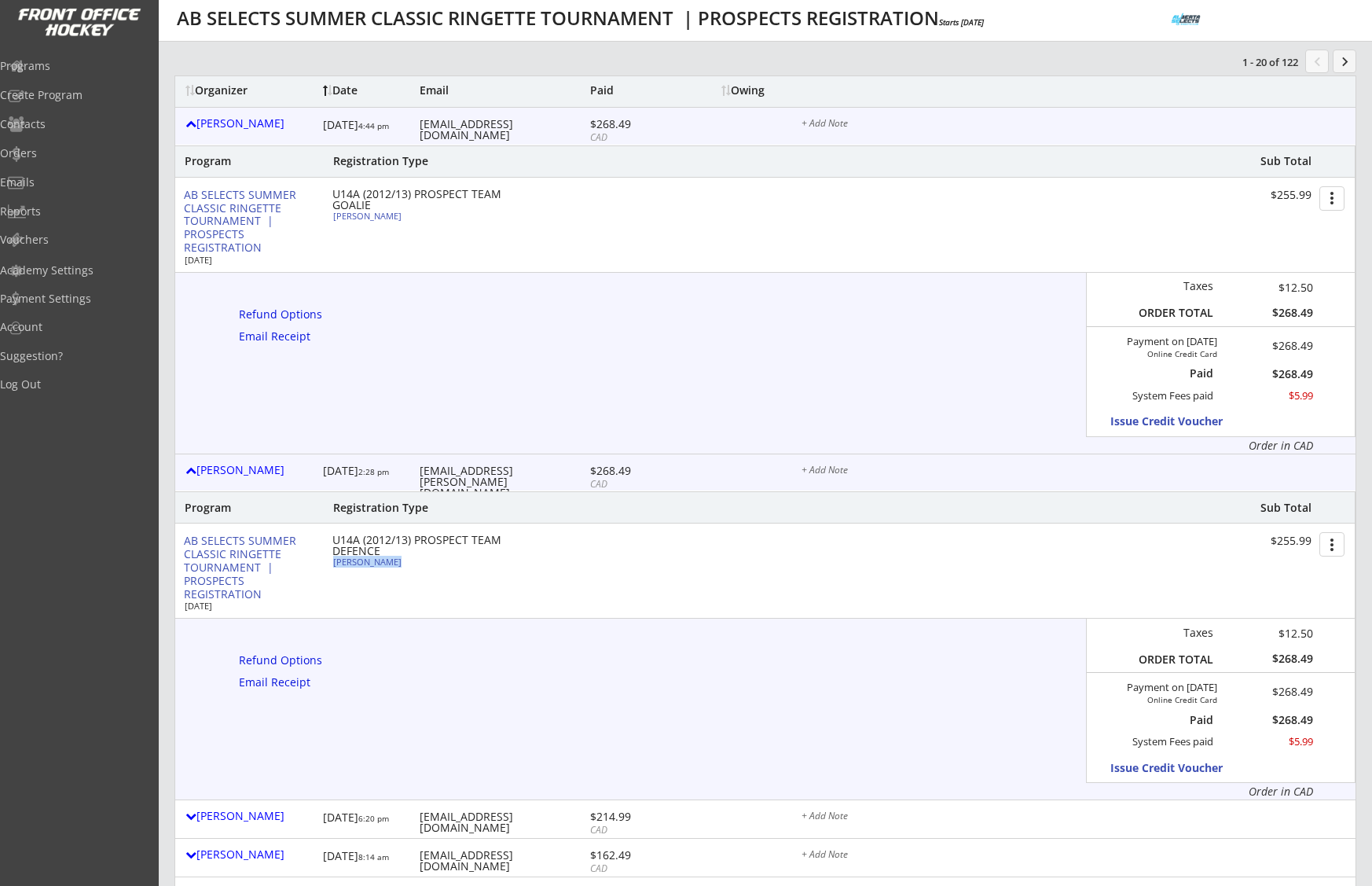
type input "No"
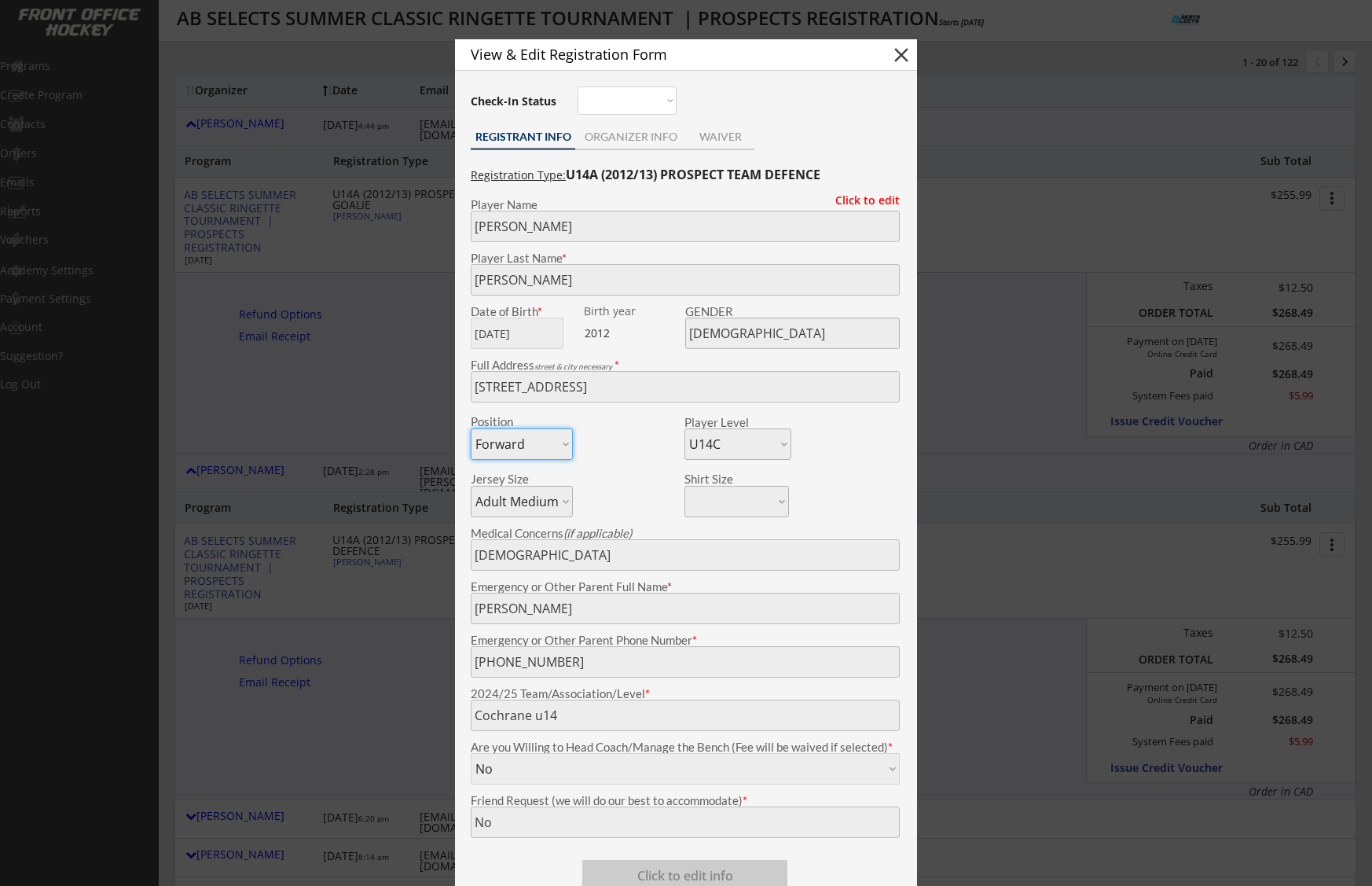
scroll to position [185, 0]
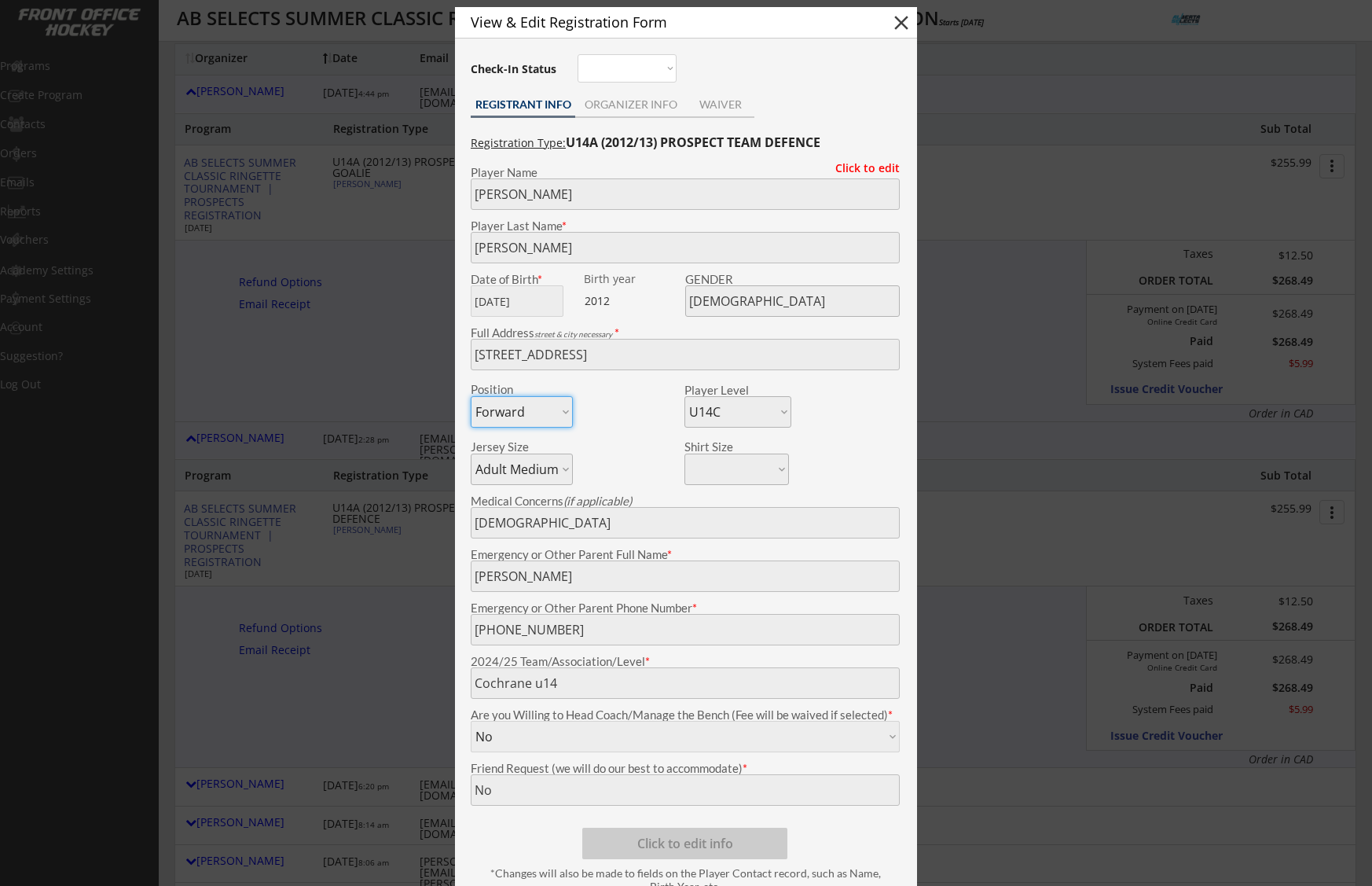
click at [1019, 531] on div at bounding box center [686, 443] width 1372 height 886
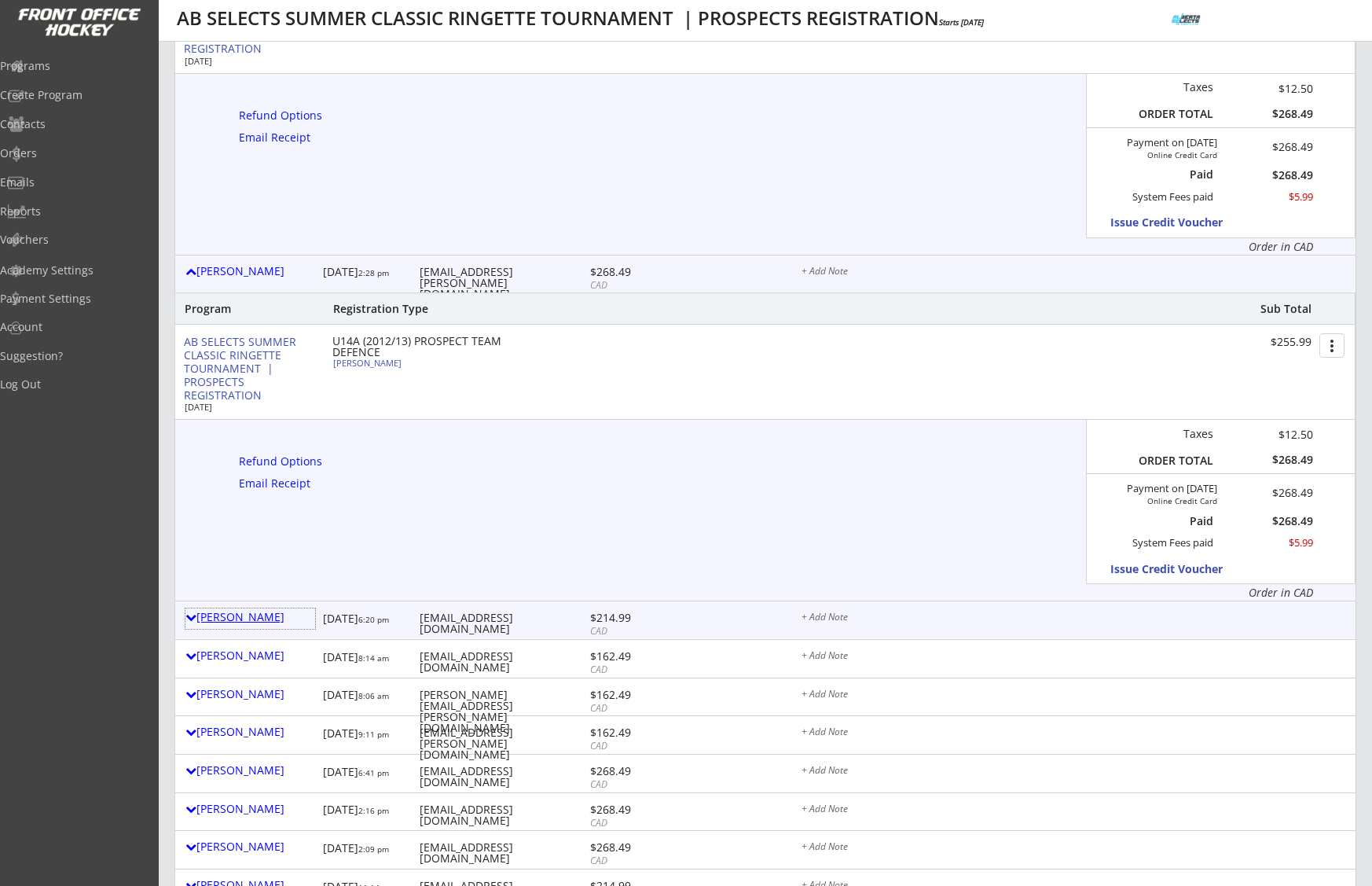
click at [263, 616] on div "Kelly Derraugh" at bounding box center [250, 616] width 130 height 11
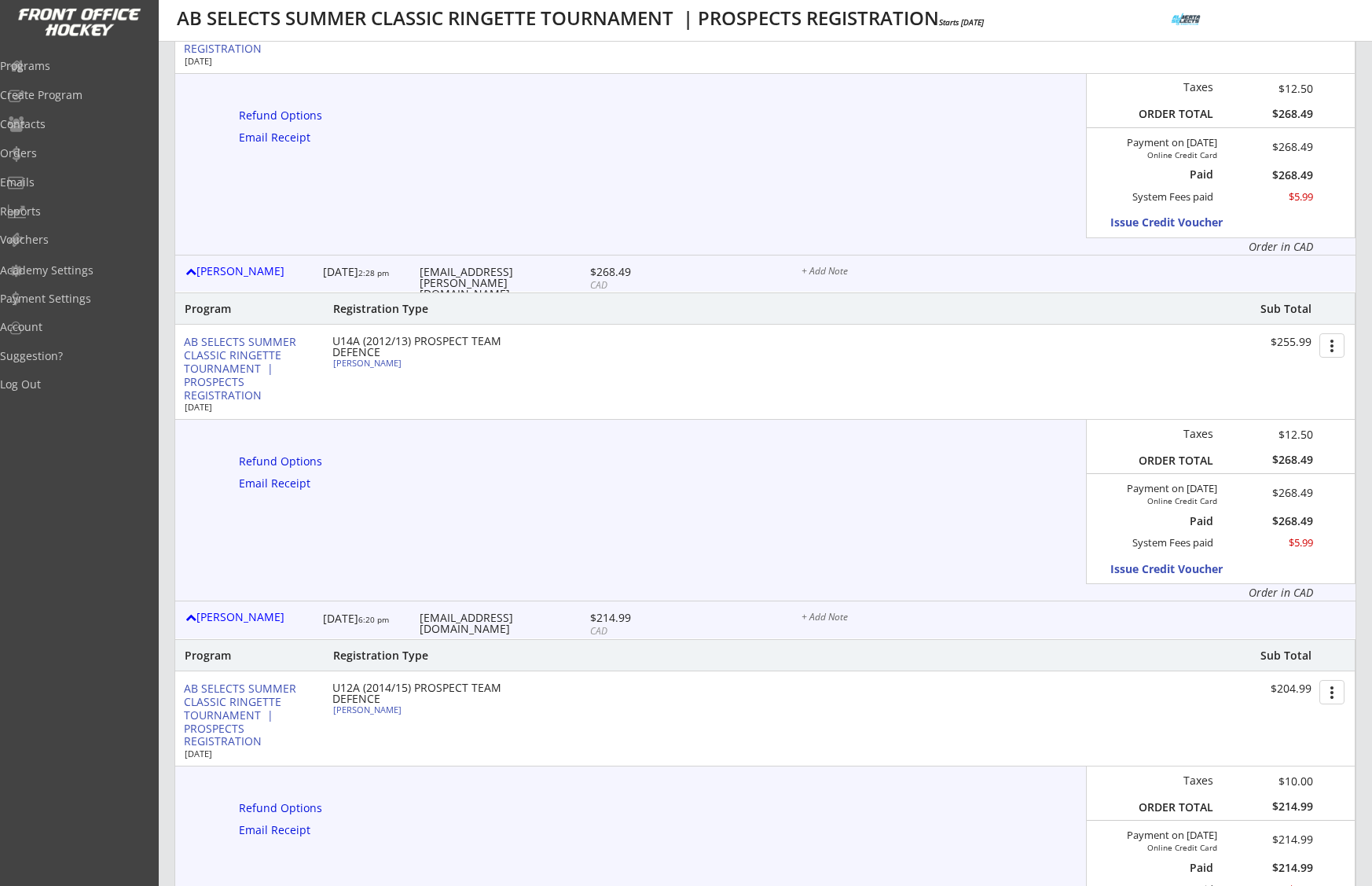
scroll to position [368, 0]
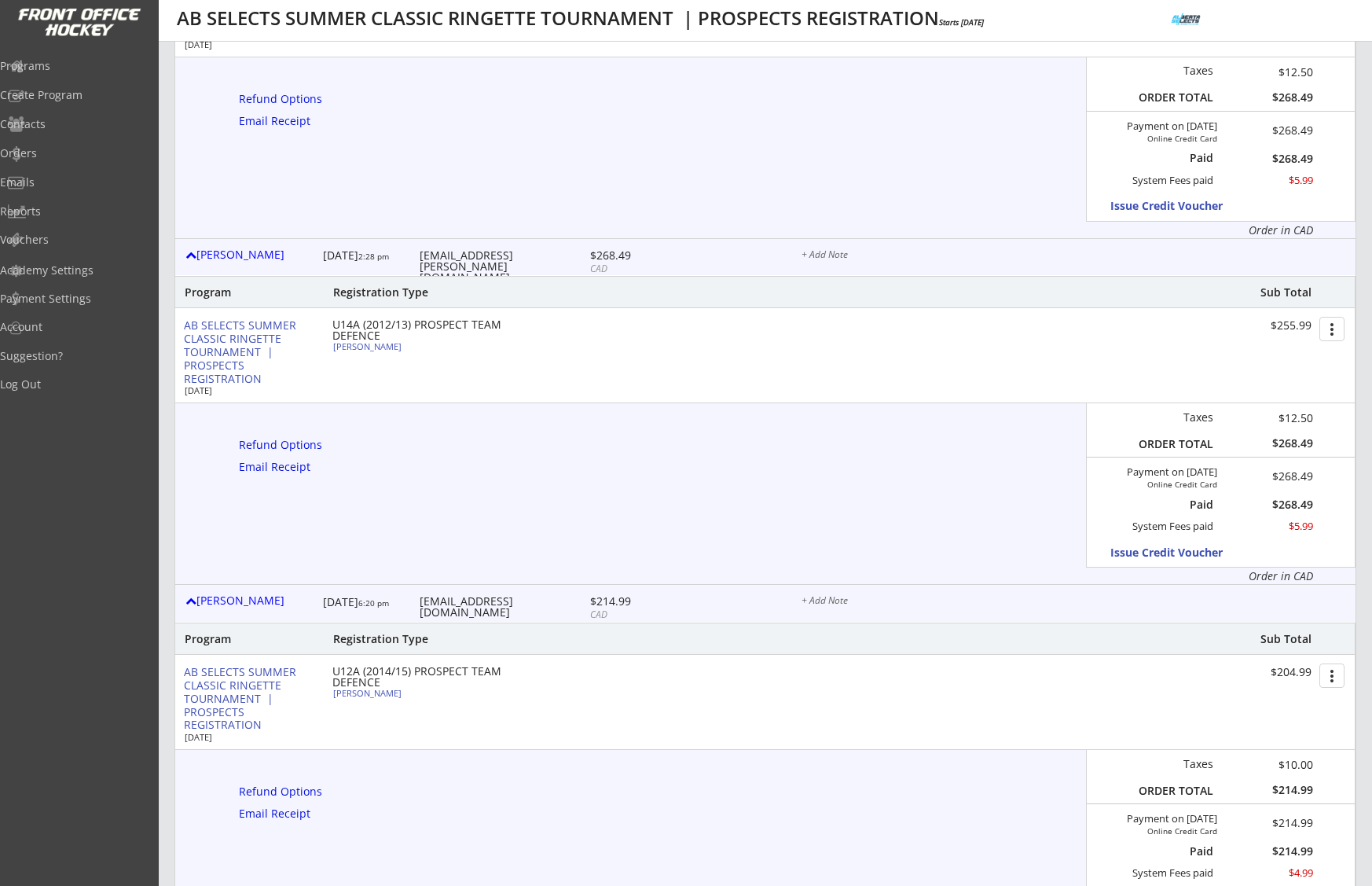
click at [485, 257] on div "[EMAIL_ADDRESS][PERSON_NAME][DOMAIN_NAME]" at bounding box center [503, 266] width 166 height 33
copy div "[EMAIL_ADDRESS][PERSON_NAME][DOMAIN_NAME]"
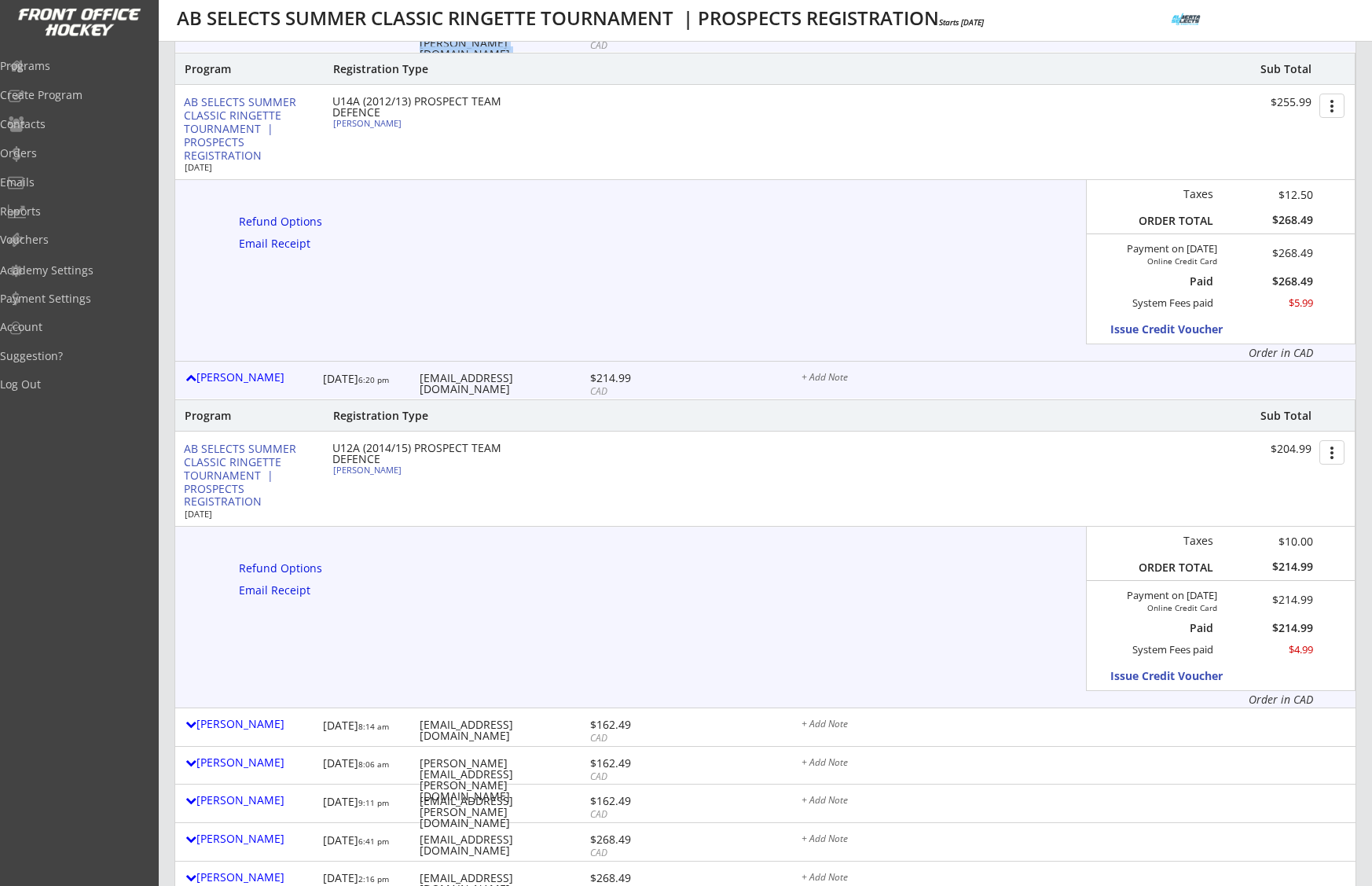
scroll to position [592, 0]
drag, startPoint x: 401, startPoint y: 470, endPoint x: 333, endPoint y: 471, distance: 68.0
click at [333, 471] on div "Brodie Derraugh" at bounding box center [420, 469] width 175 height 9
select select ""Defense""
select select ""U12A""
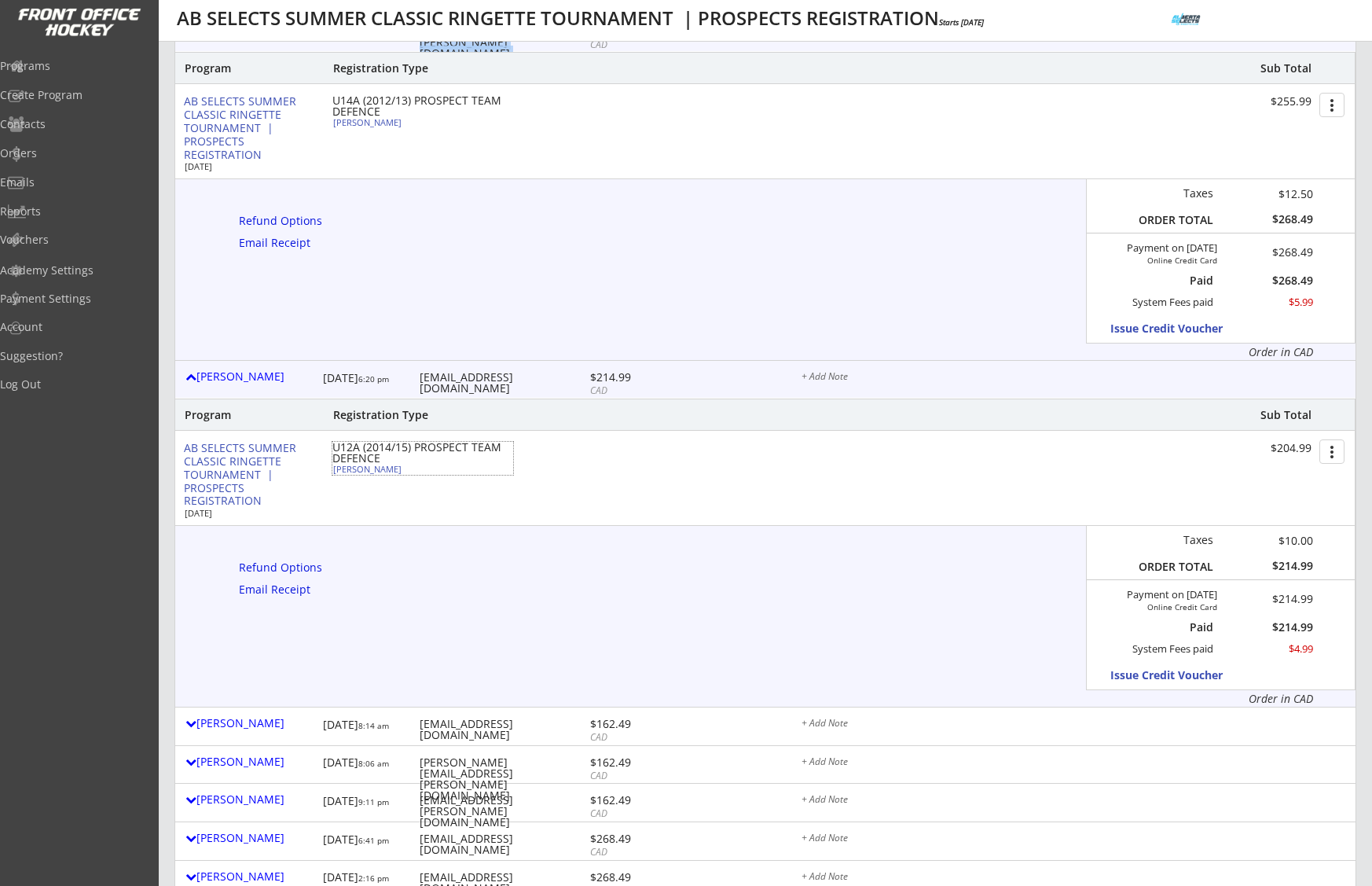
select select ""Yes""
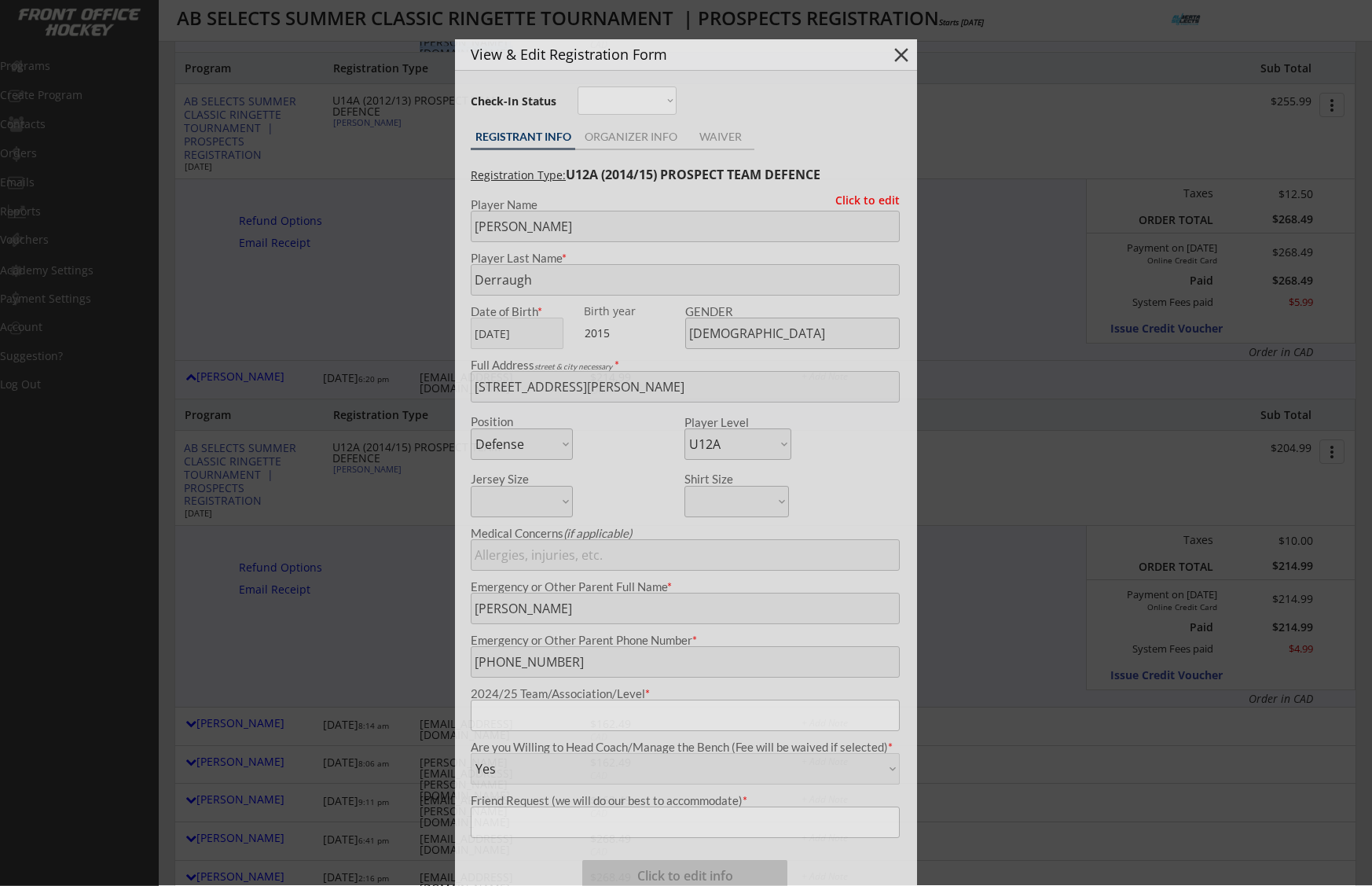
type input "NWR U10 step3"
type input "None"
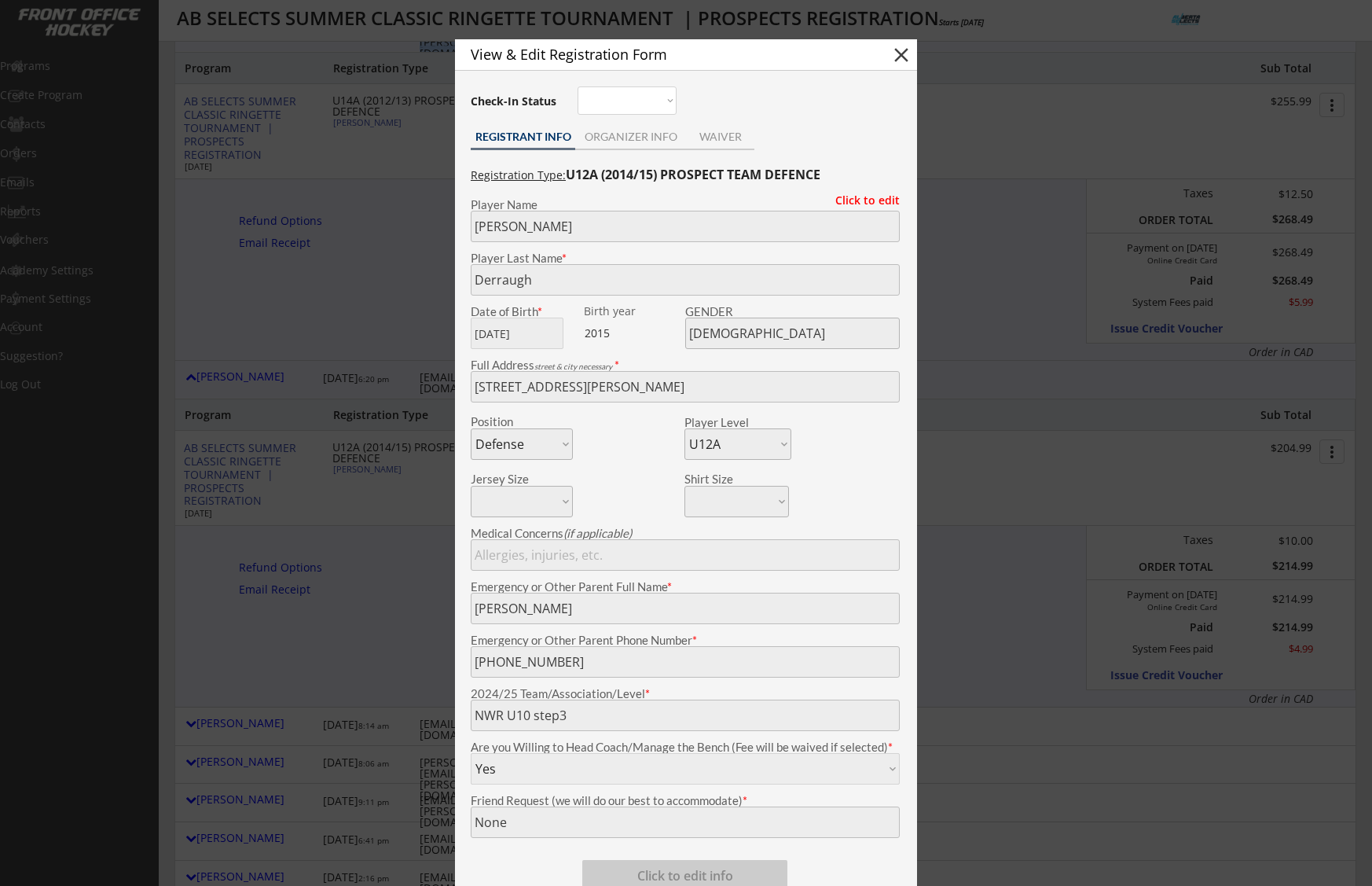
copy div "Brodie Derraugh"
click at [906, 49] on button "close" at bounding box center [901, 55] width 23 height 23
select select ""PLACEHOLDER_1427118222253""
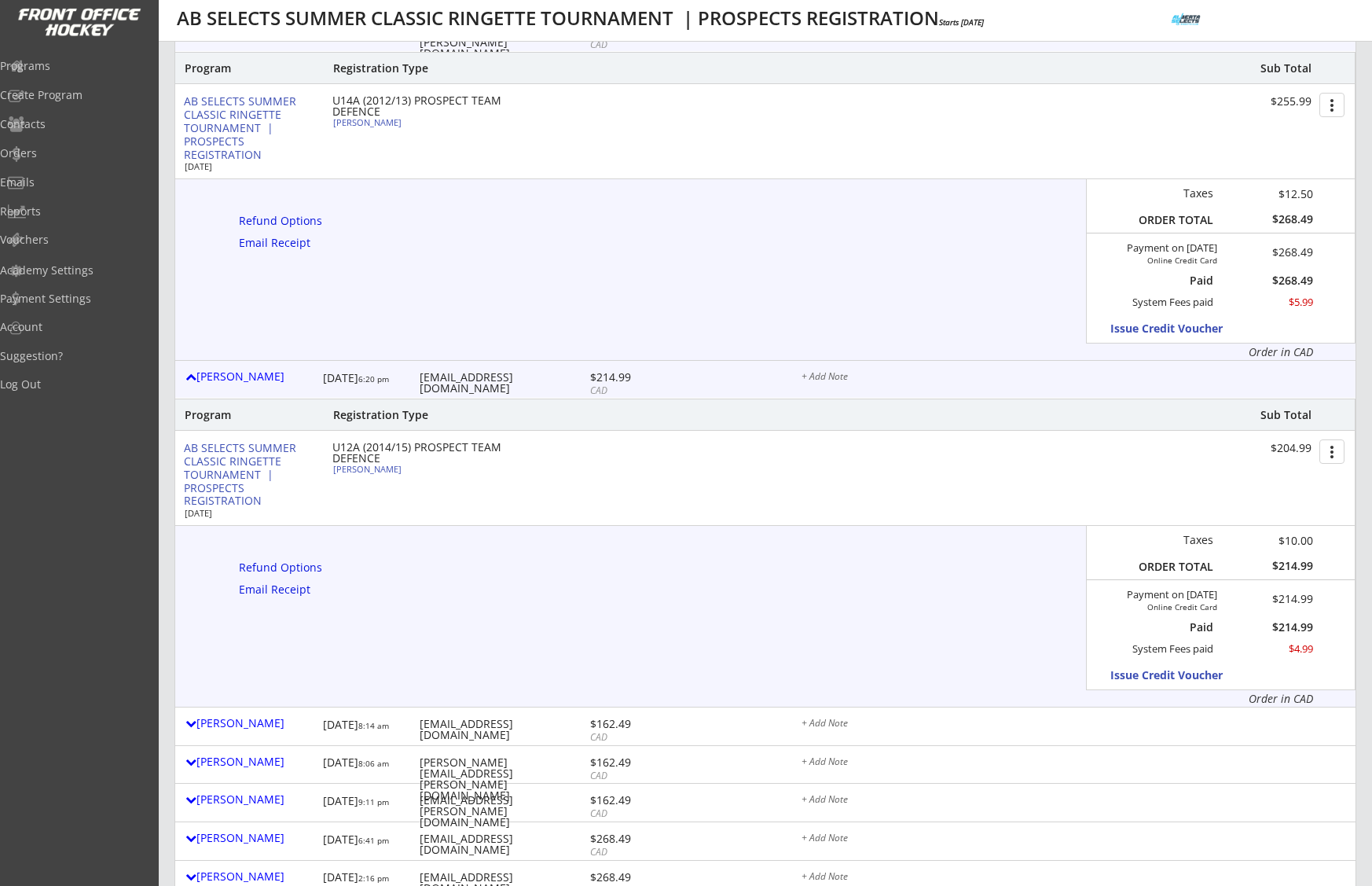
click at [466, 380] on div "kpruden4@gmail.com" at bounding box center [503, 382] width 166 height 22
copy div "kpruden4@gmail.com"
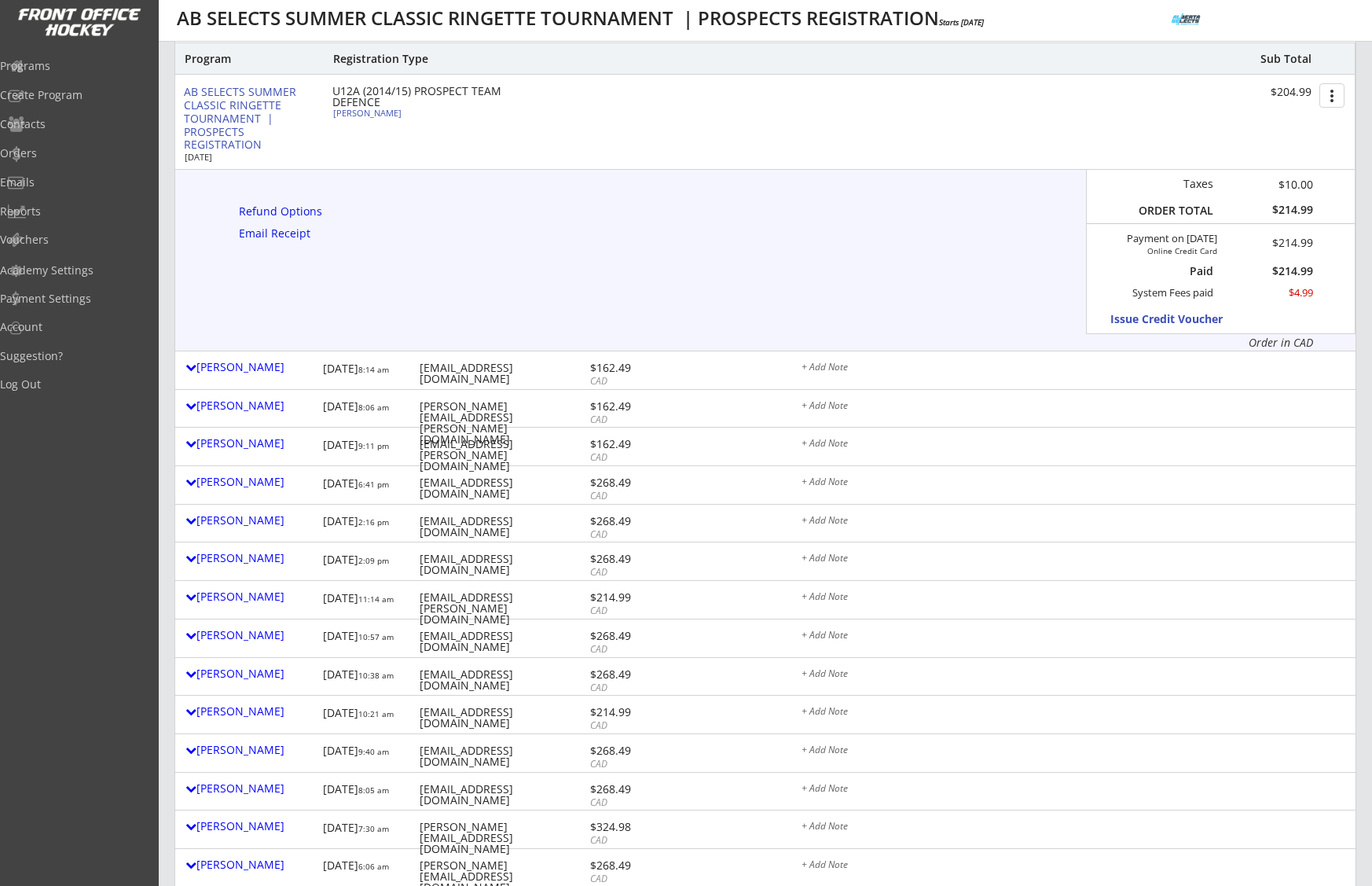
scroll to position [948, 0]
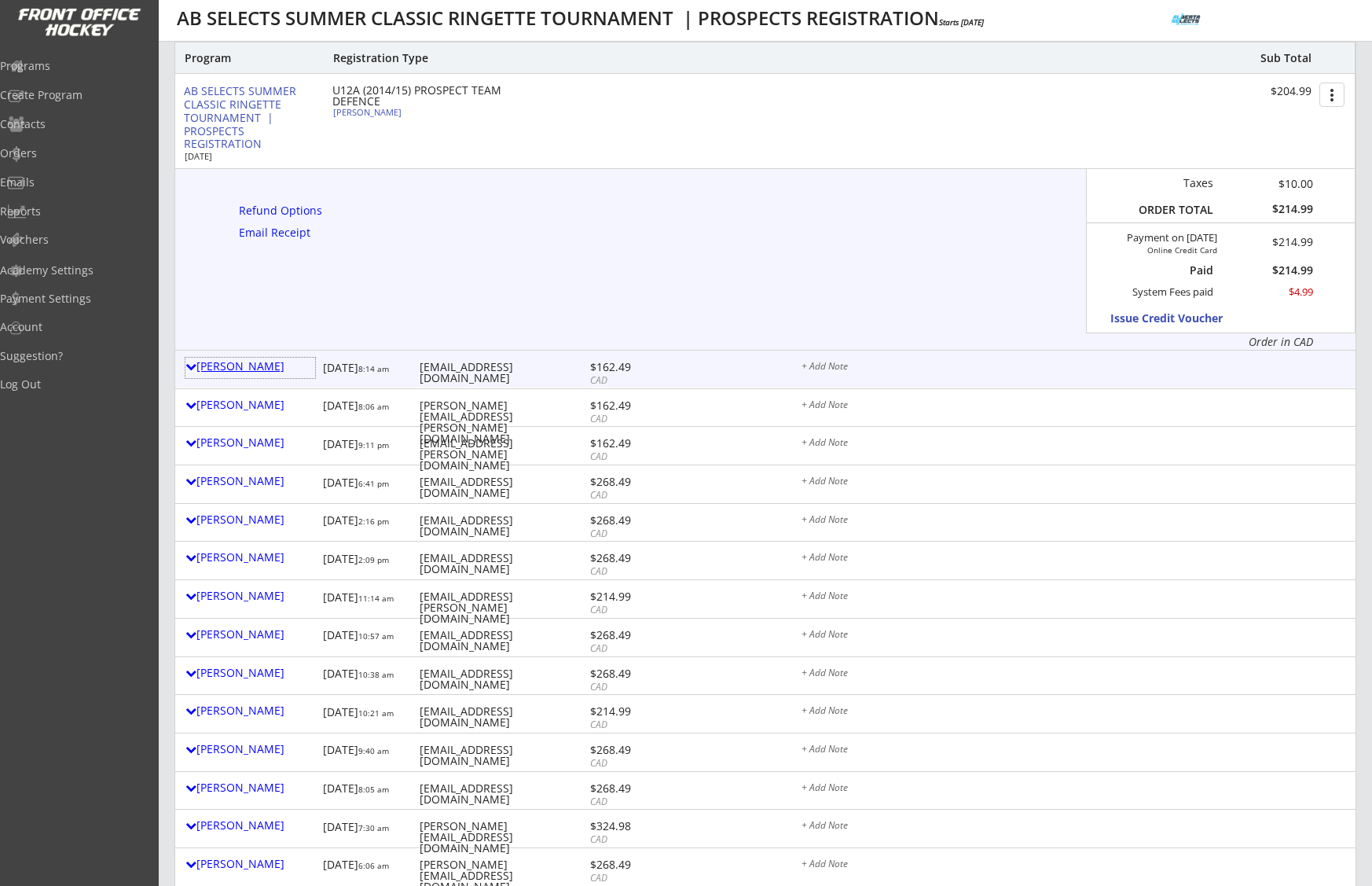
click at [219, 367] on div "Crystal Dekaban" at bounding box center [250, 366] width 130 height 11
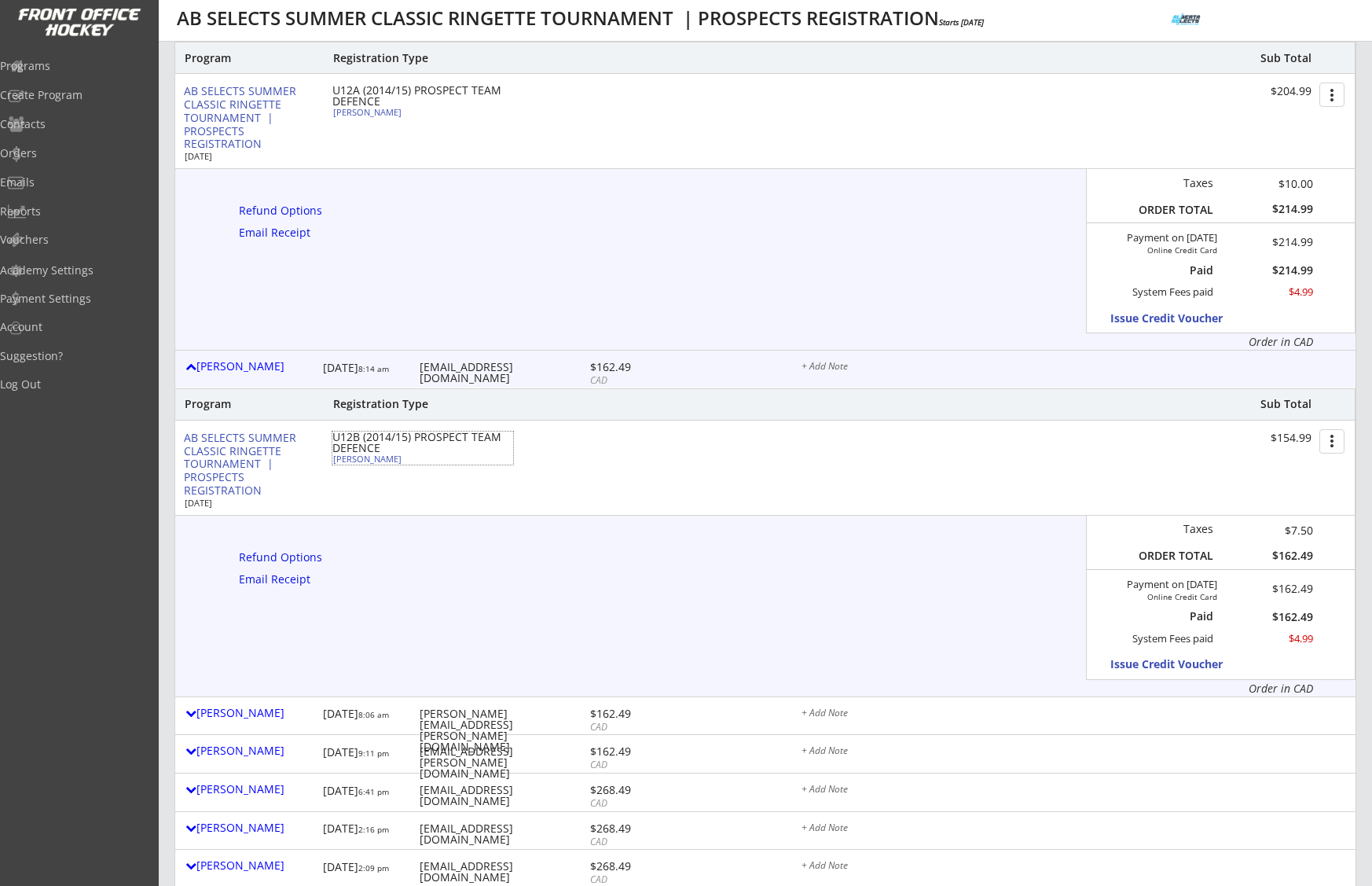
drag, startPoint x: 399, startPoint y: 462, endPoint x: 333, endPoint y: 459, distance: 66.1
click at [333, 459] on div "Claire Dekaban" at bounding box center [420, 459] width 175 height 9
select select ""Defense""
select select ""U12C""
select select ""No""
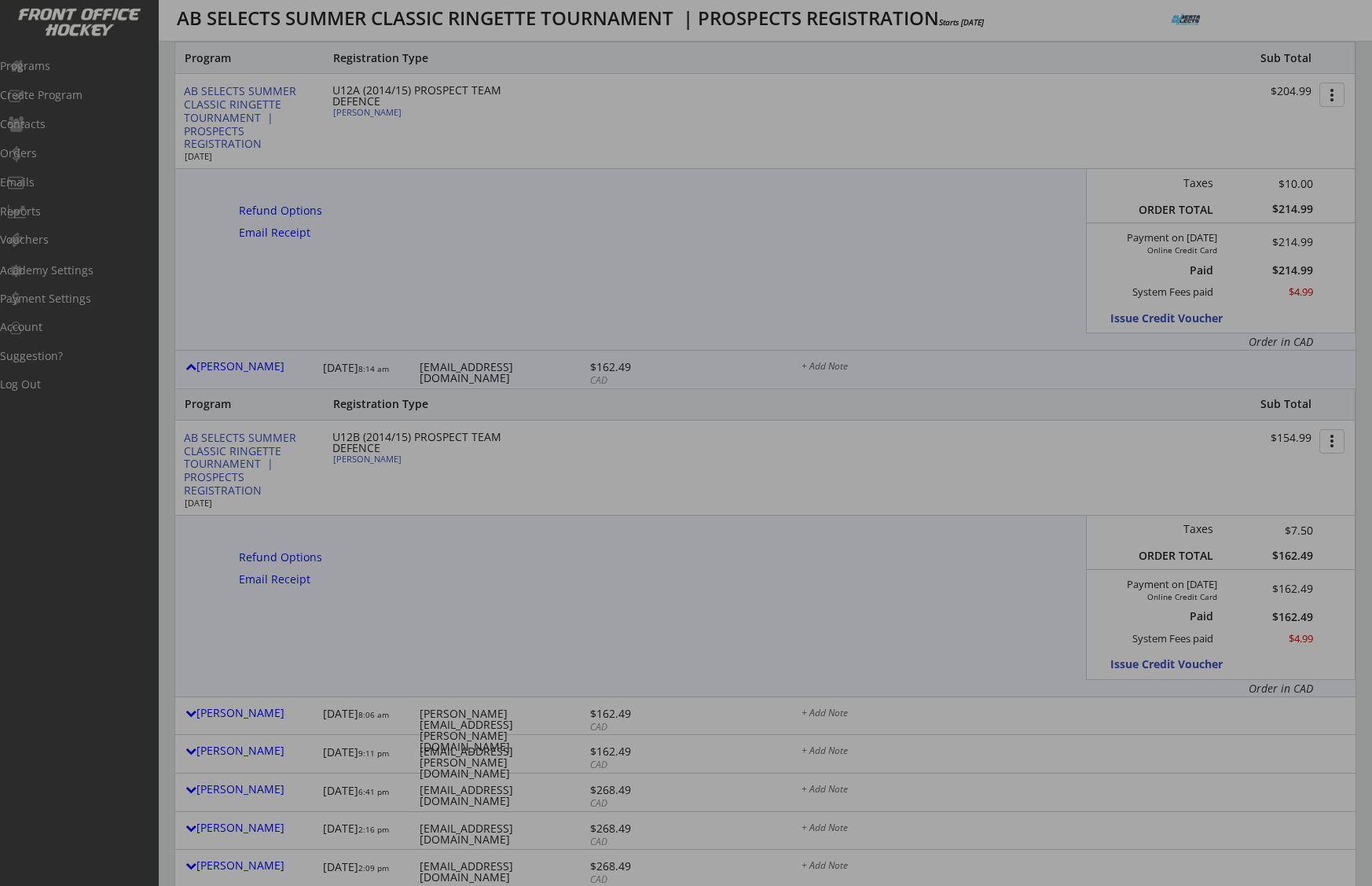
type input "Bow View U12C"
type input "None"
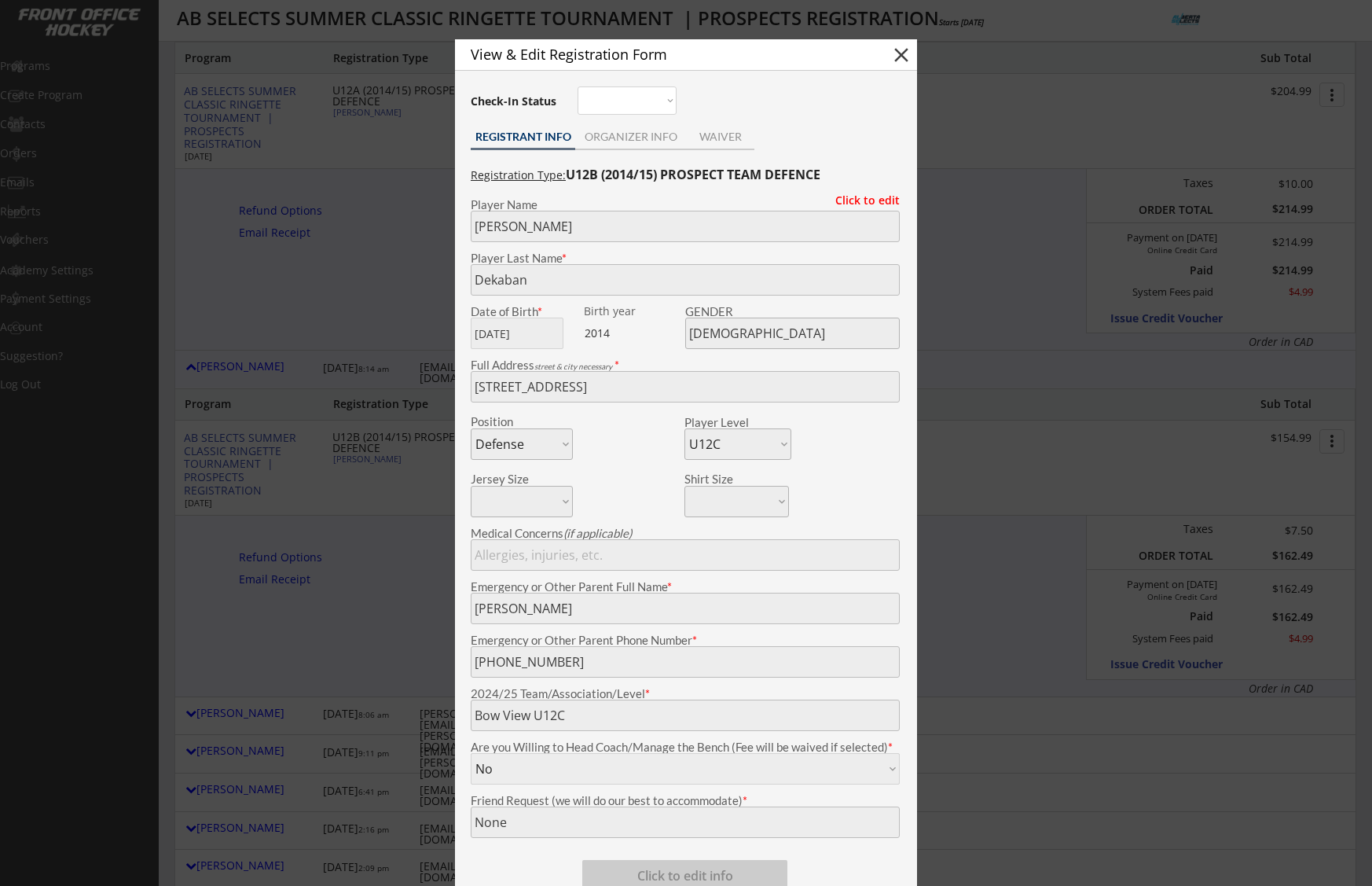
copy div "Claire Dekaban"
drag, startPoint x: 902, startPoint y: 57, endPoint x: 918, endPoint y: 79, distance: 27.2
click at [902, 57] on button "close" at bounding box center [901, 55] width 23 height 23
select select ""PLACEHOLDER_1427118222253""
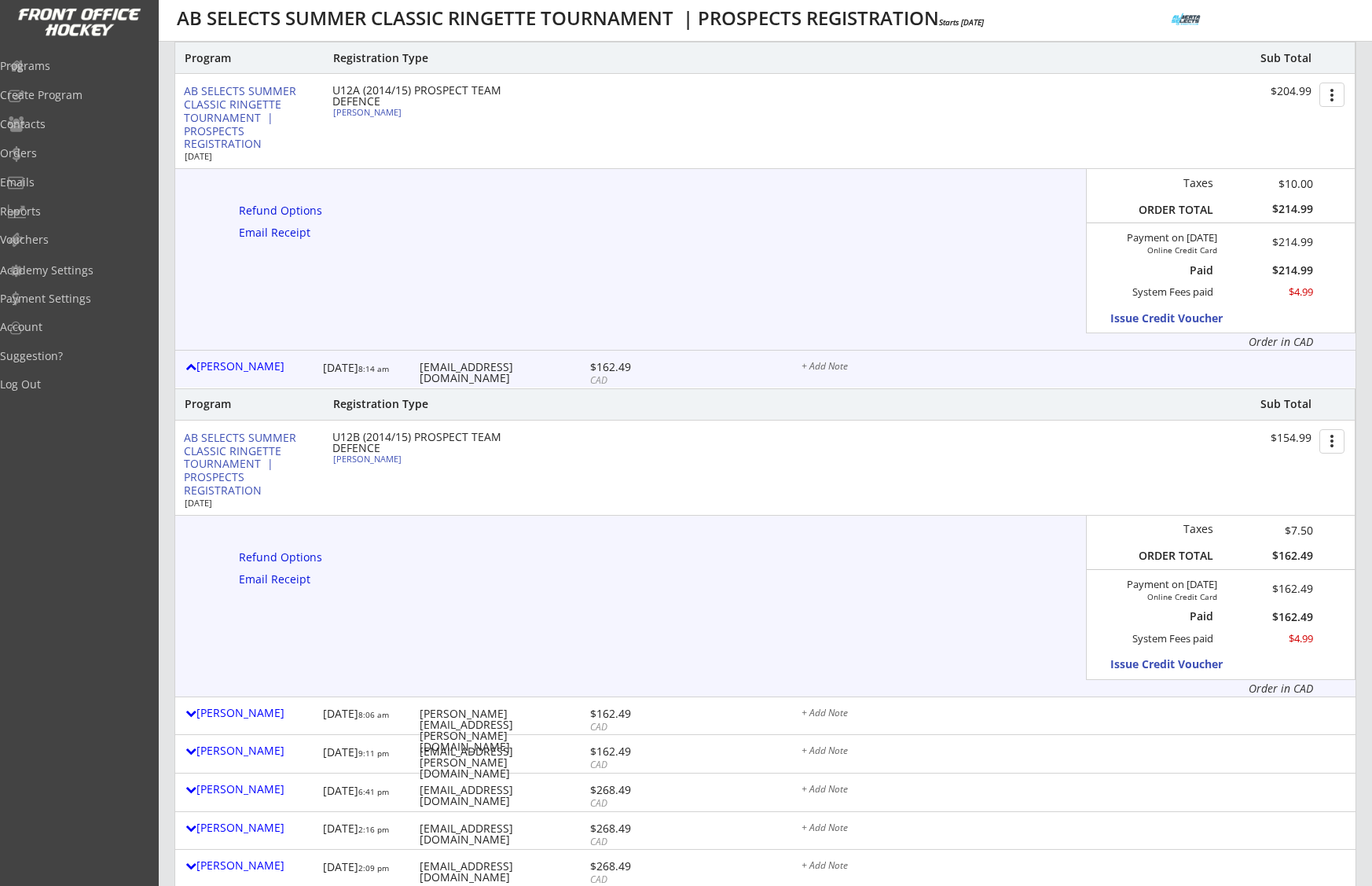
click at [729, 522] on div "Program Registration Type Sub Total AB SELECTS SUMMER CLASSIC RINGETTE TOURNAME…" at bounding box center [764, 542] width 1182 height 308
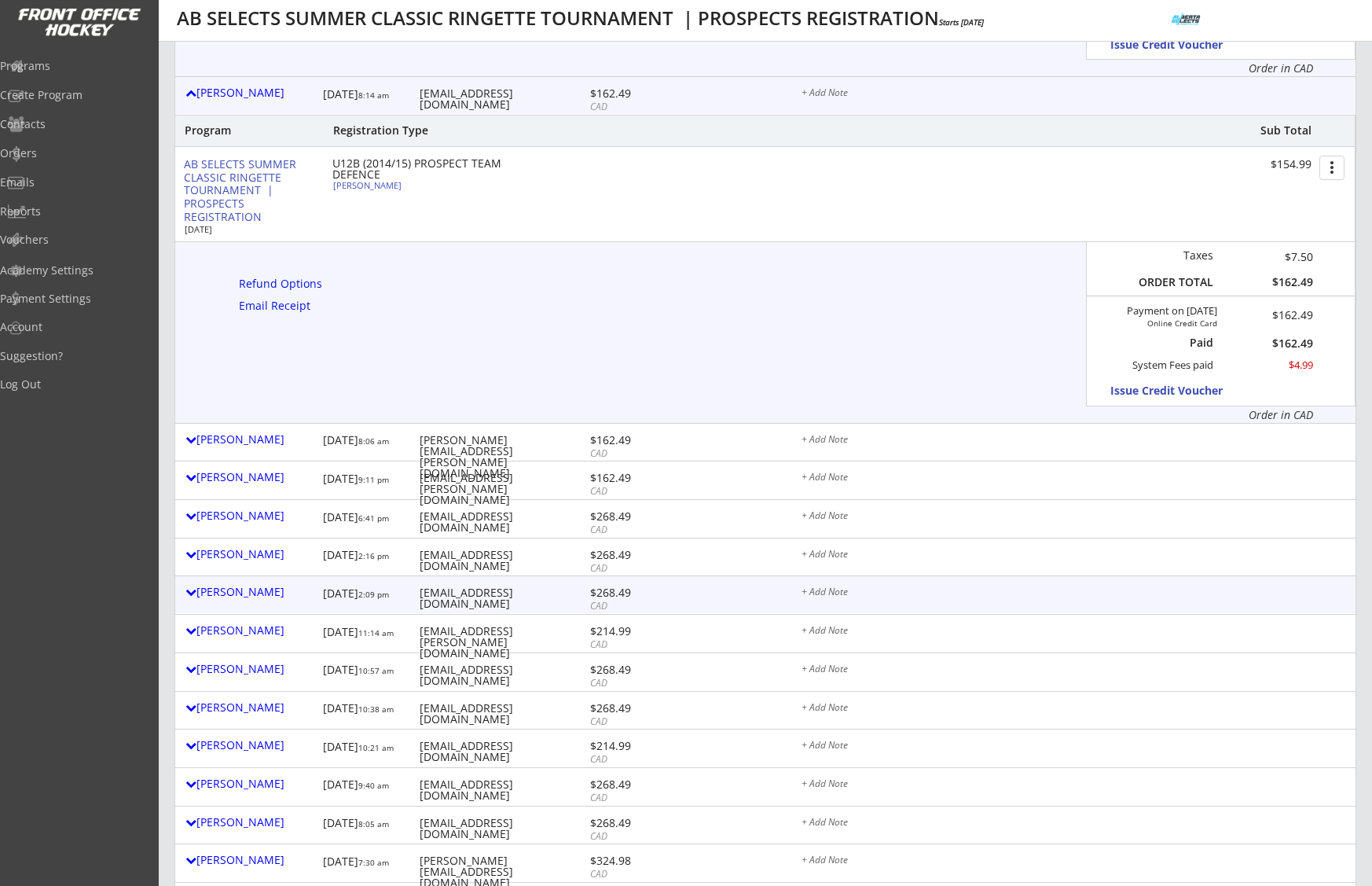
scroll to position [1228, 0]
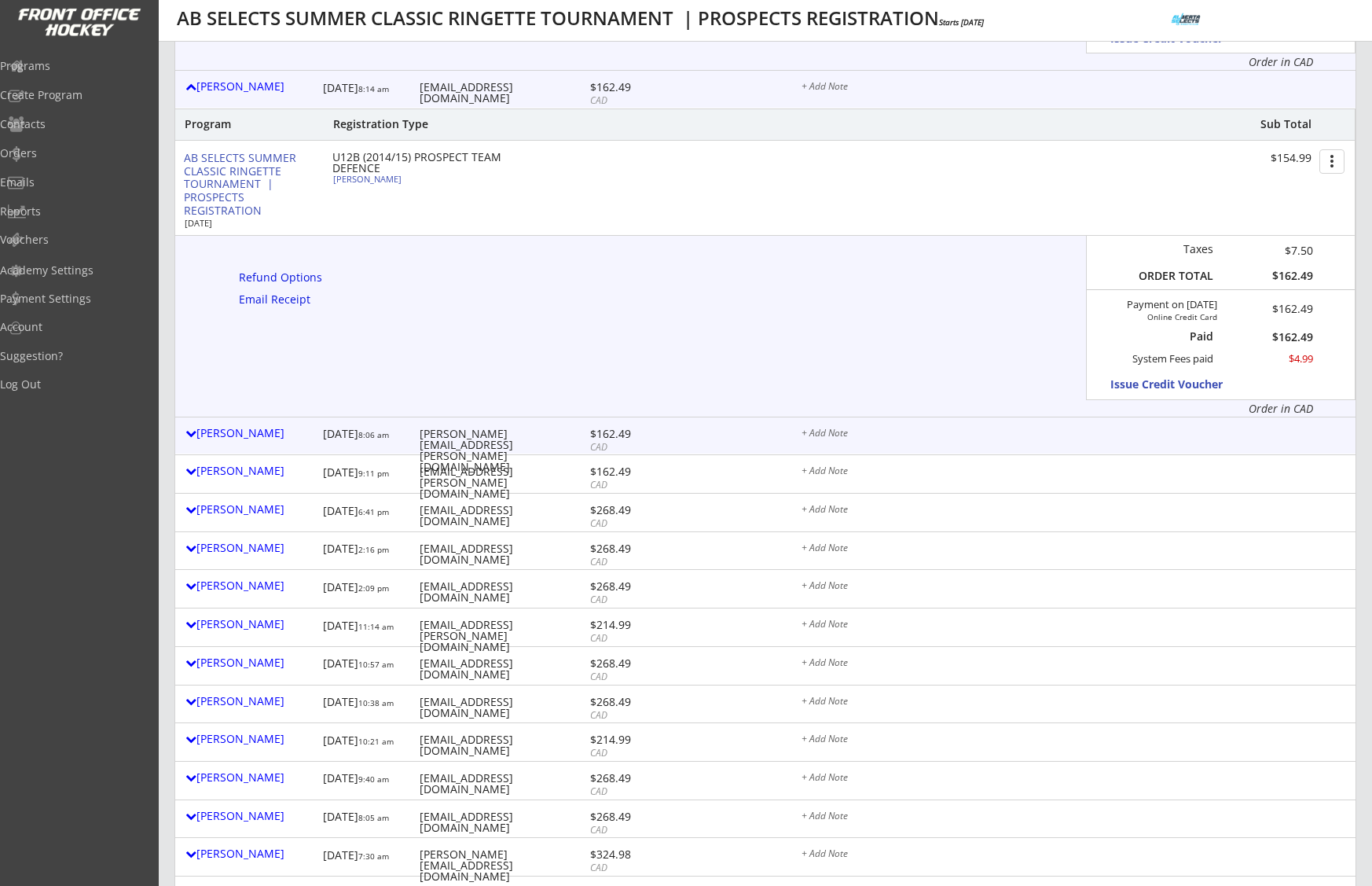
click at [263, 422] on div "Elizabeth Turpin 8/15/25 8:06 am elizabeth.dawn@live.ca $162.49 CAD + Add Note" at bounding box center [765, 435] width 1180 height 37
click at [257, 435] on div "Elizabeth Turpin" at bounding box center [250, 433] width 130 height 11
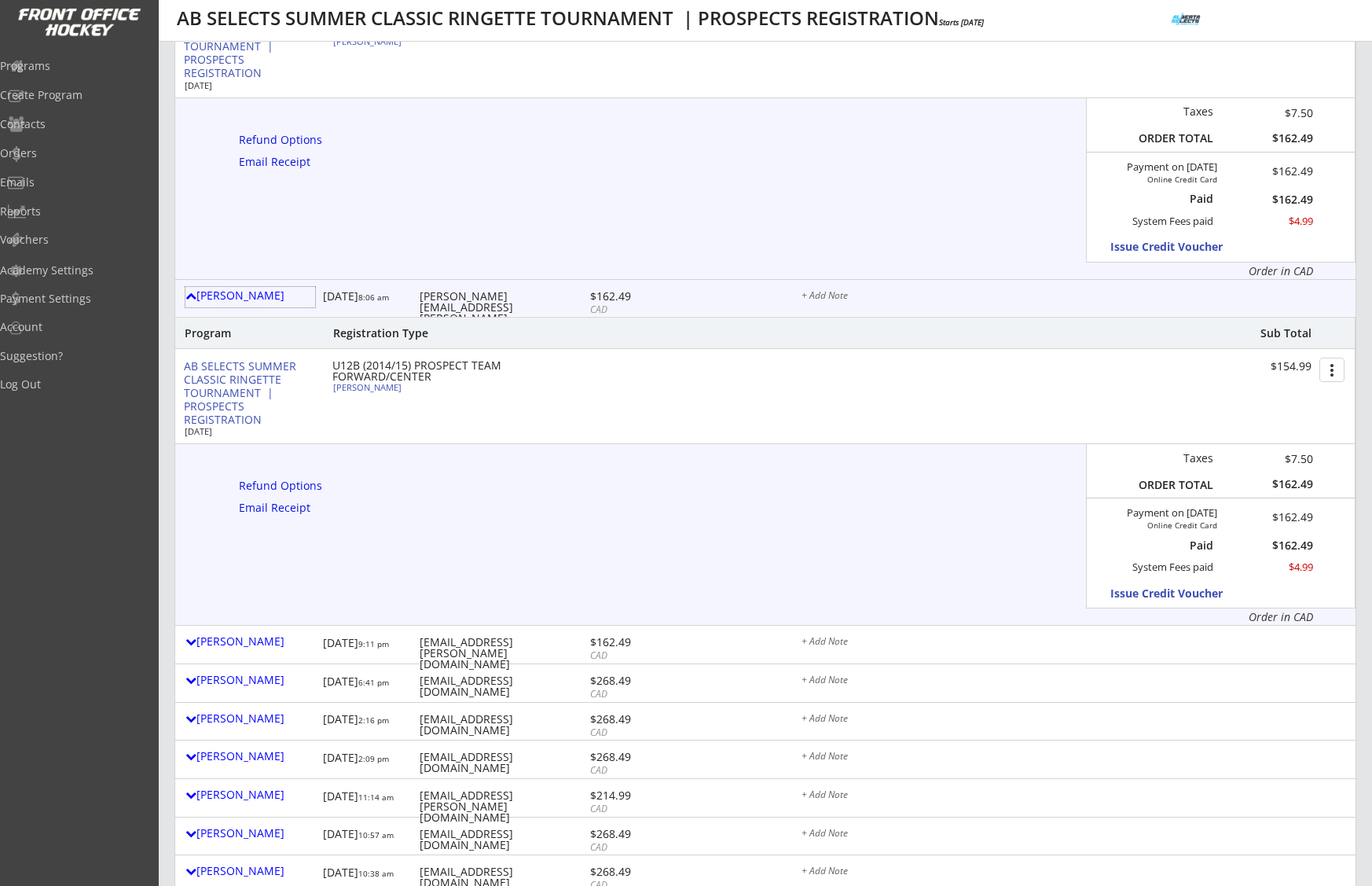
scroll to position [1372, 0]
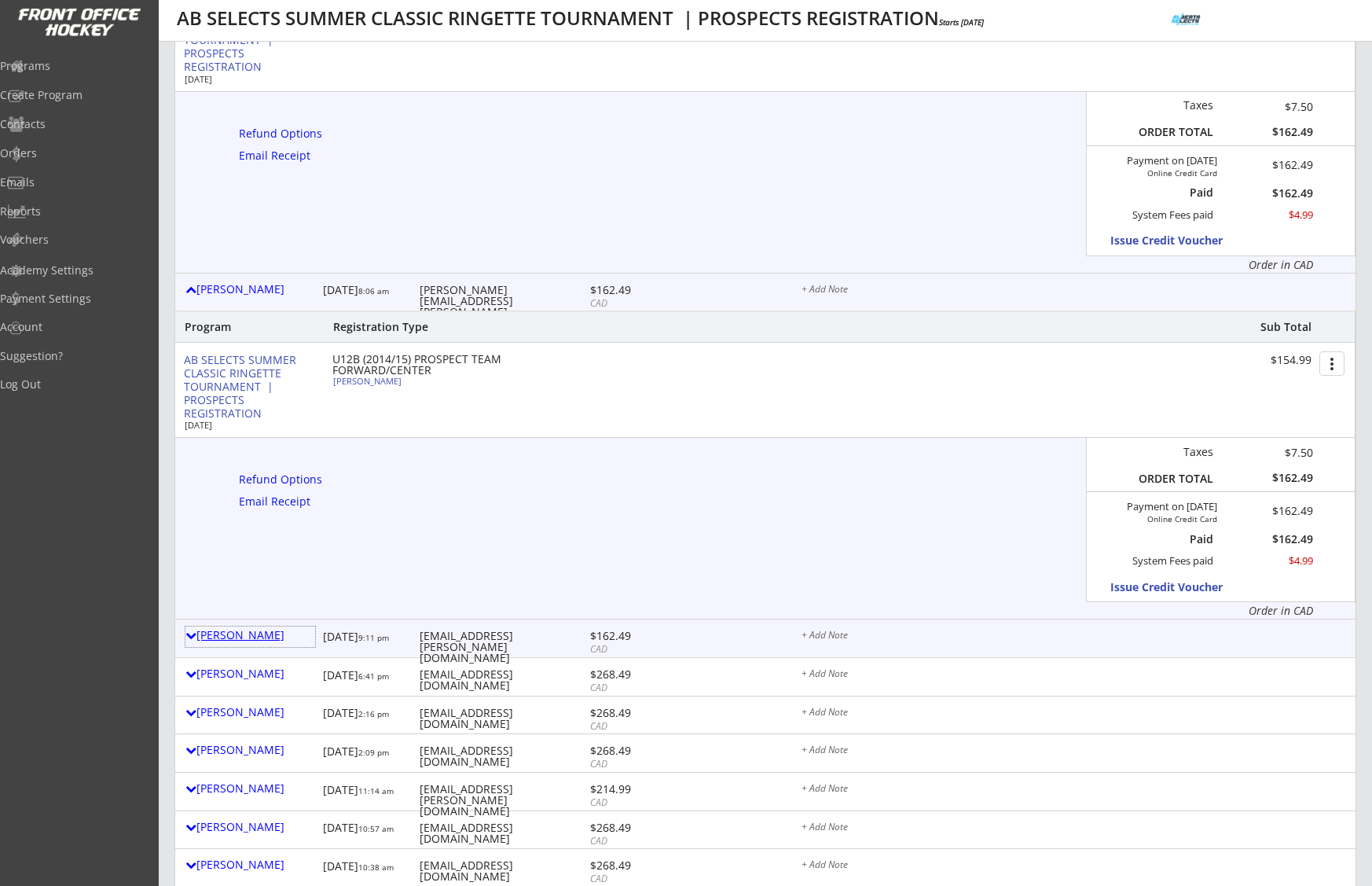
click at [257, 632] on div "Heather Stubbs" at bounding box center [250, 635] width 130 height 11
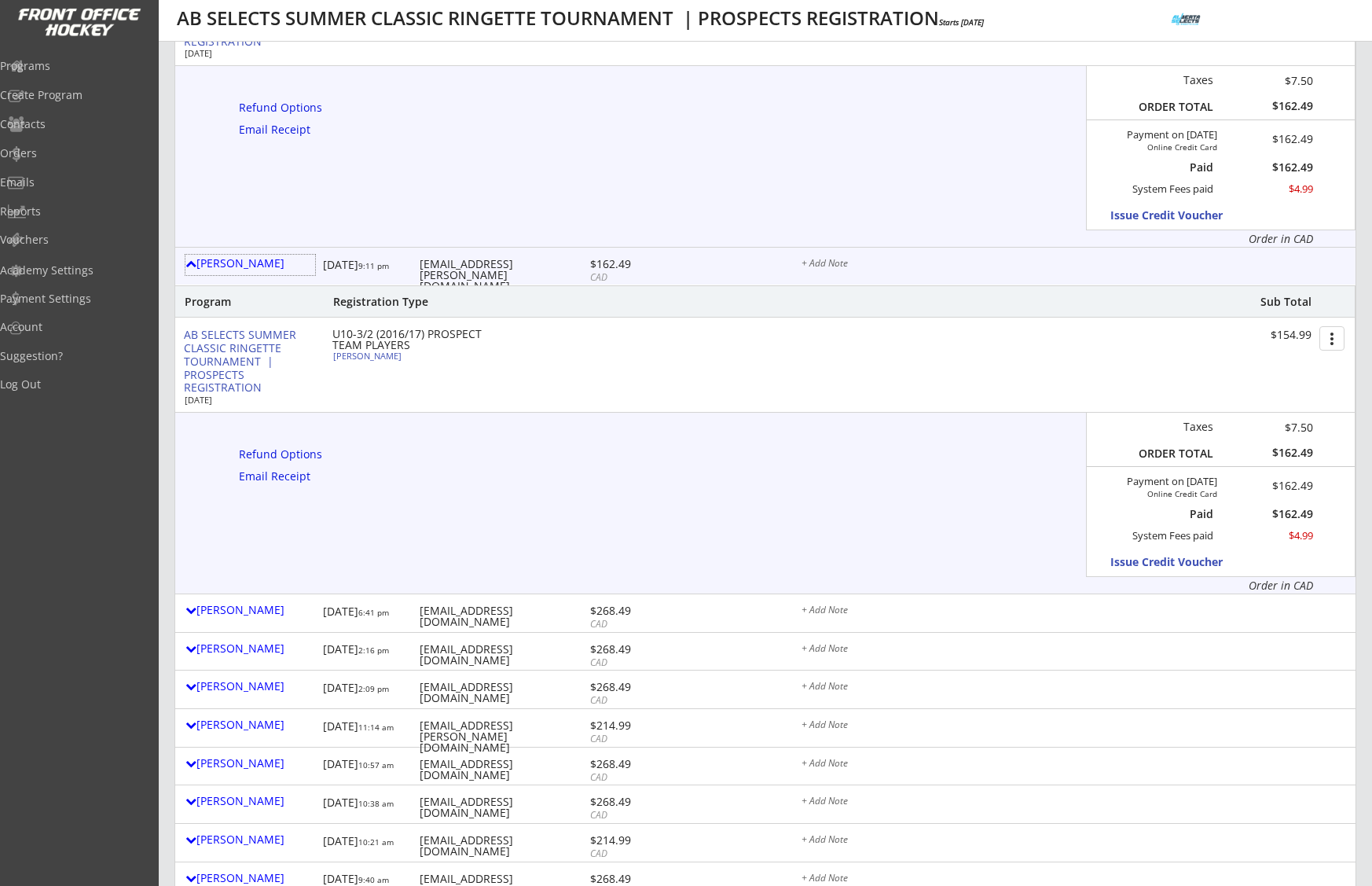
scroll to position [1815, 0]
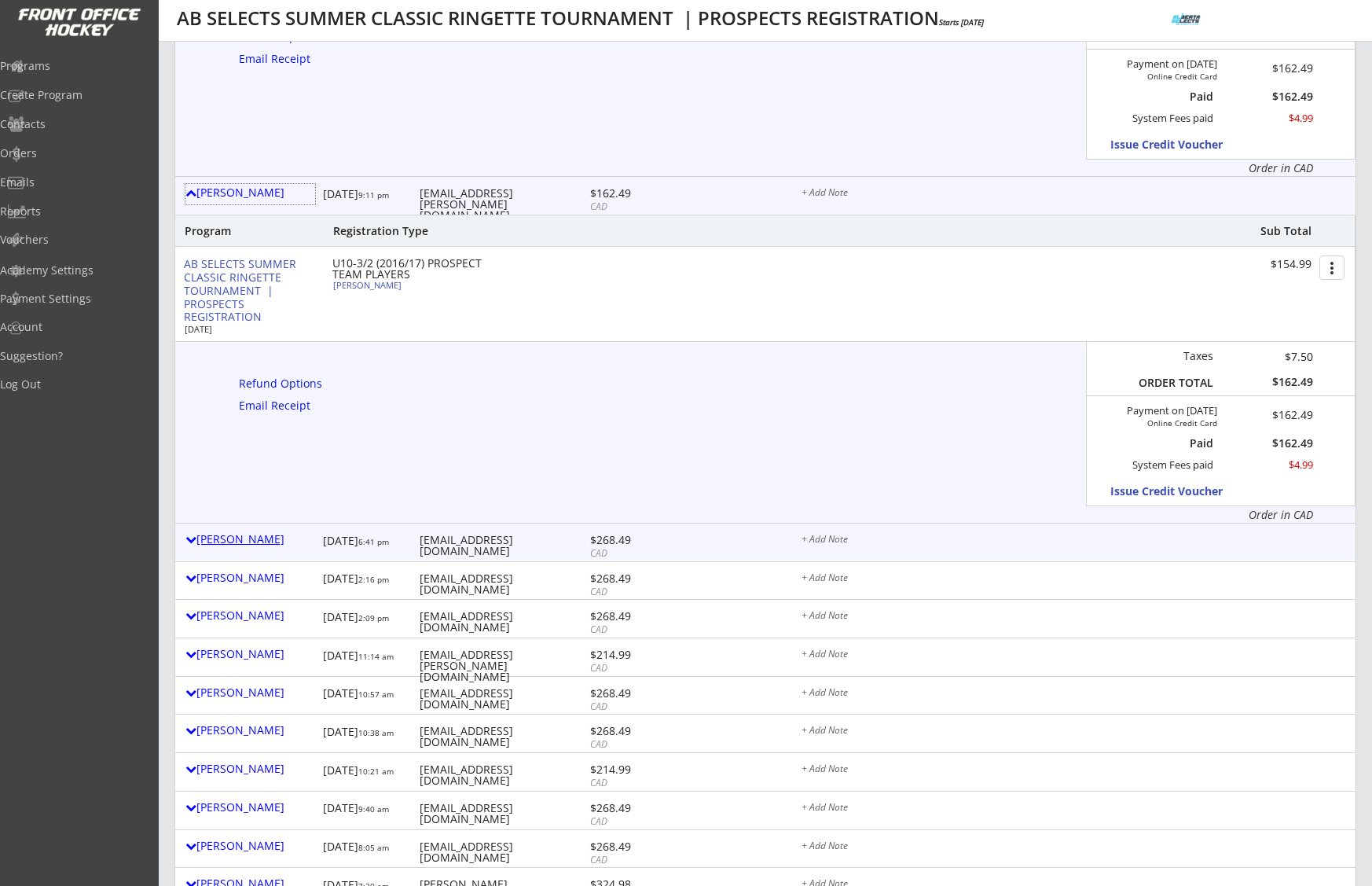
click at [252, 538] on div "Kathy Herriot" at bounding box center [250, 539] width 130 height 11
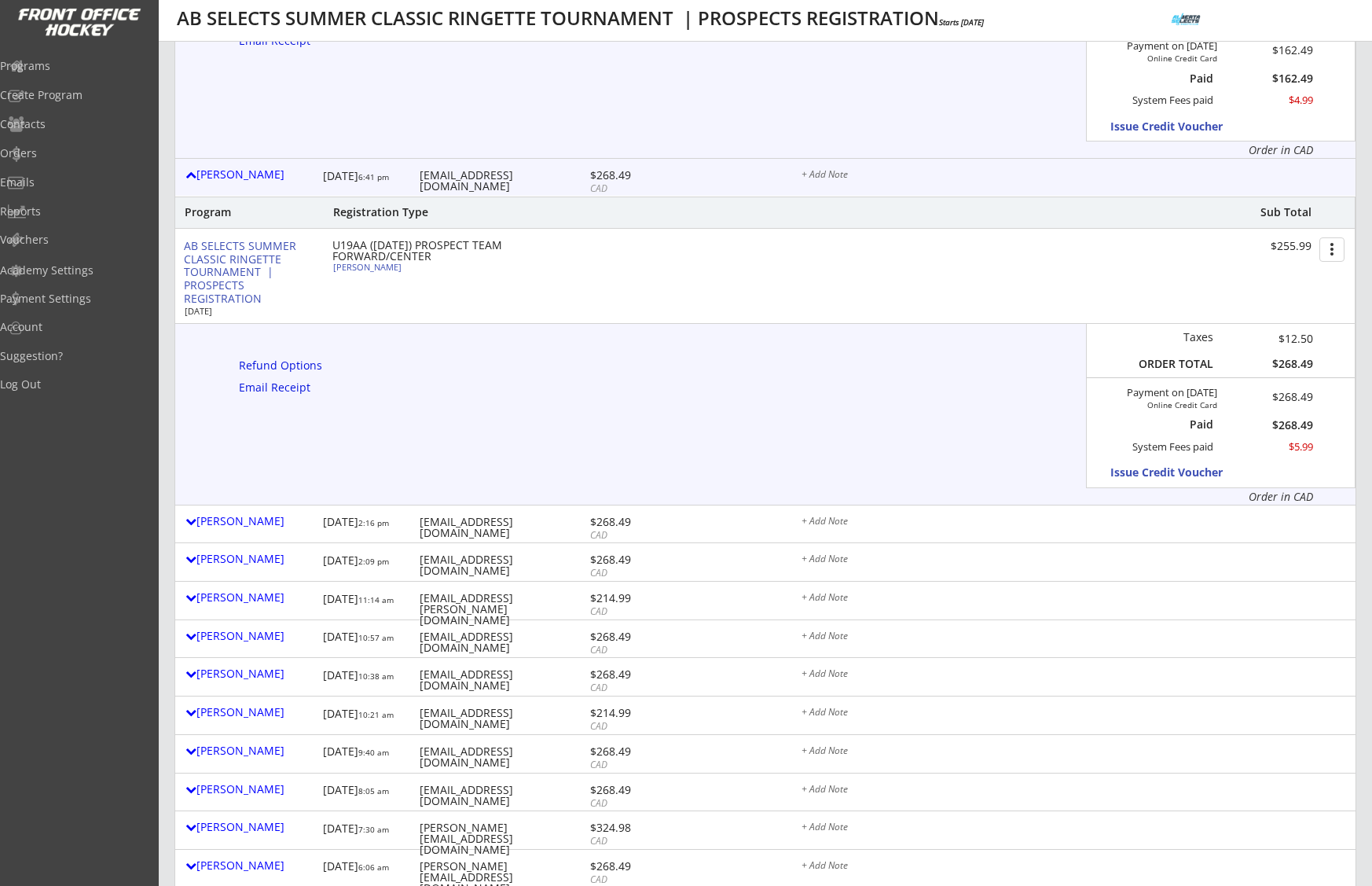
scroll to position [2186, 0]
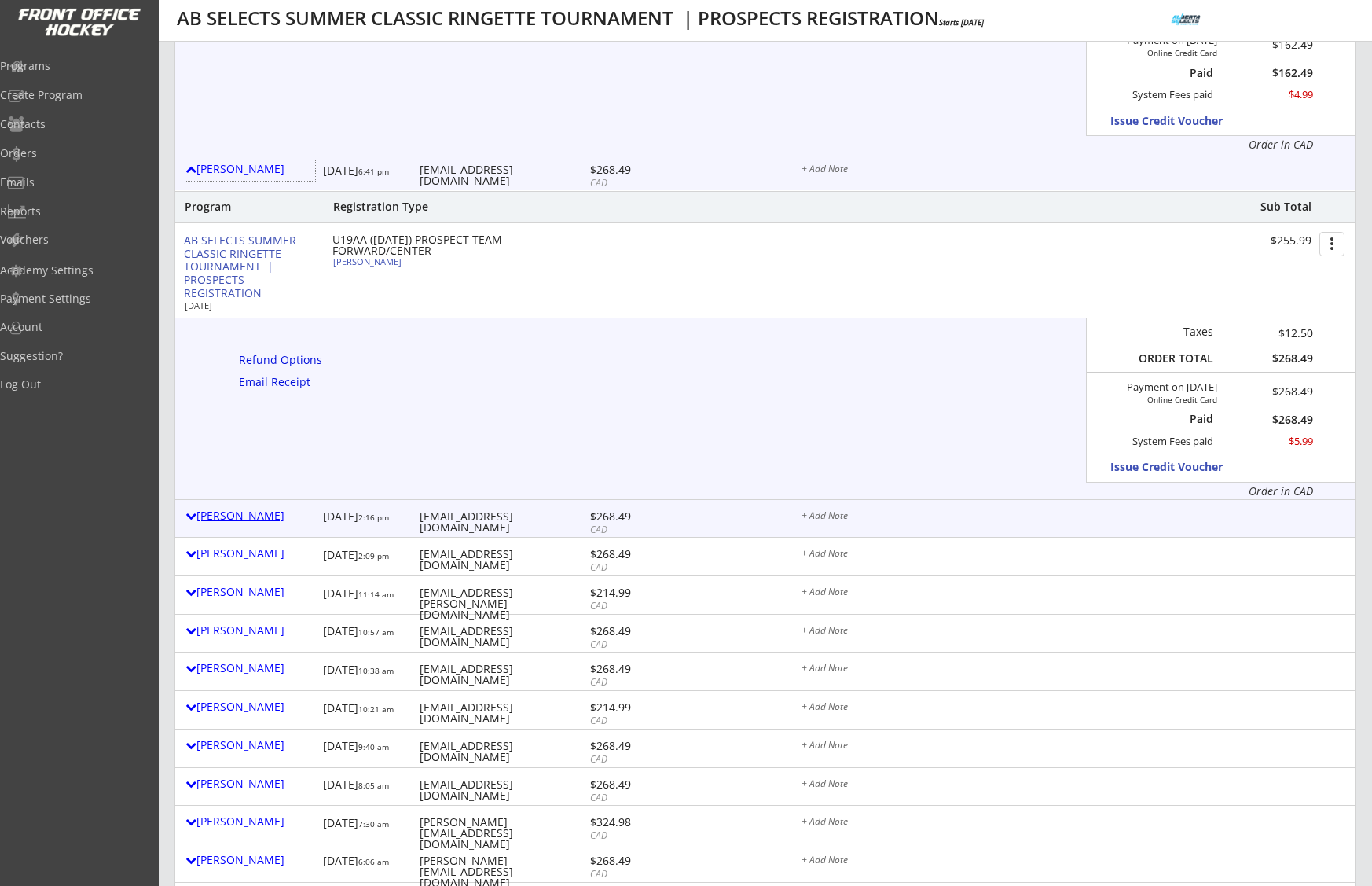
click at [263, 512] on div "Bobbie Halwa" at bounding box center [250, 515] width 130 height 11
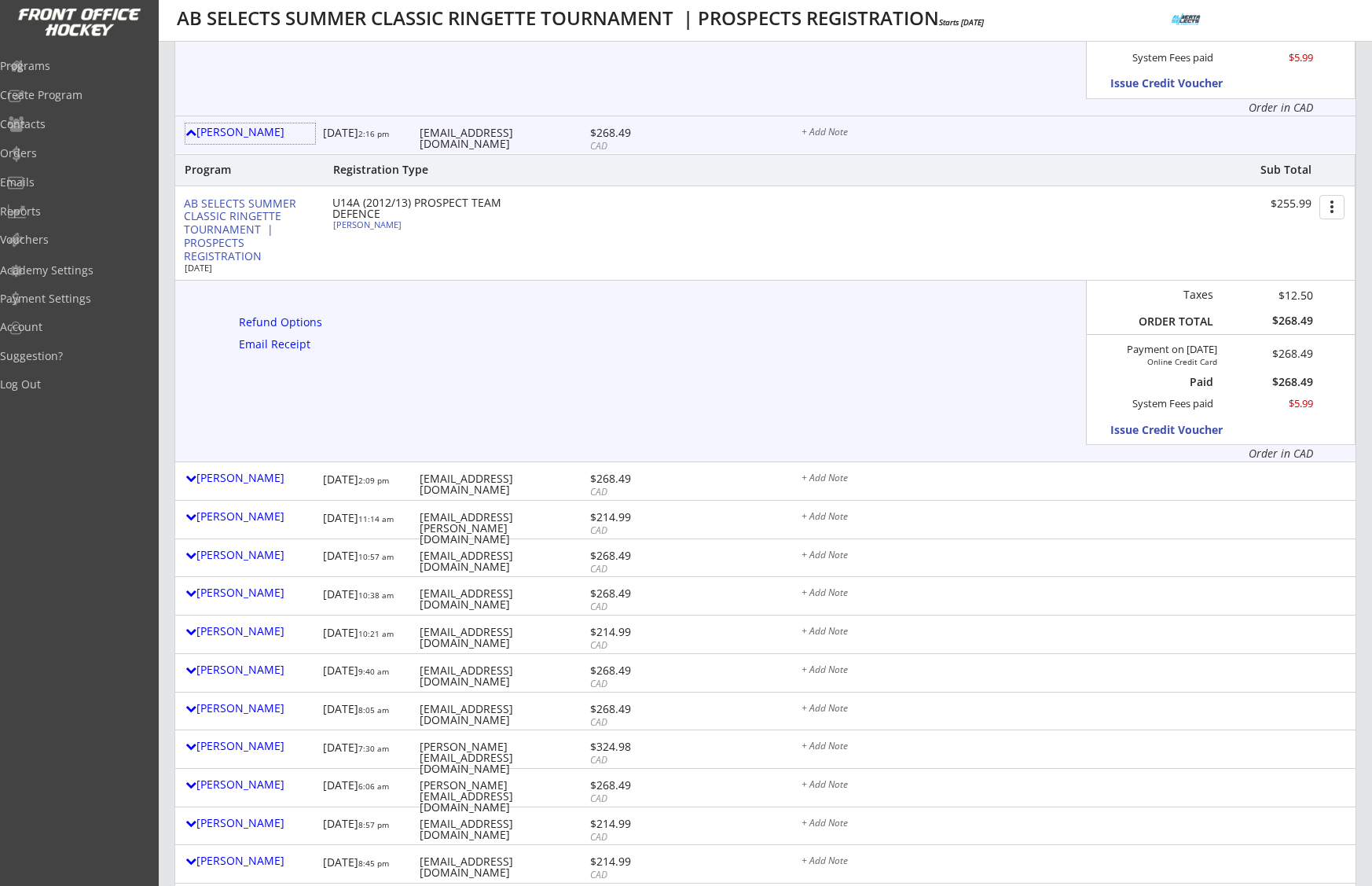
scroll to position [2642, 0]
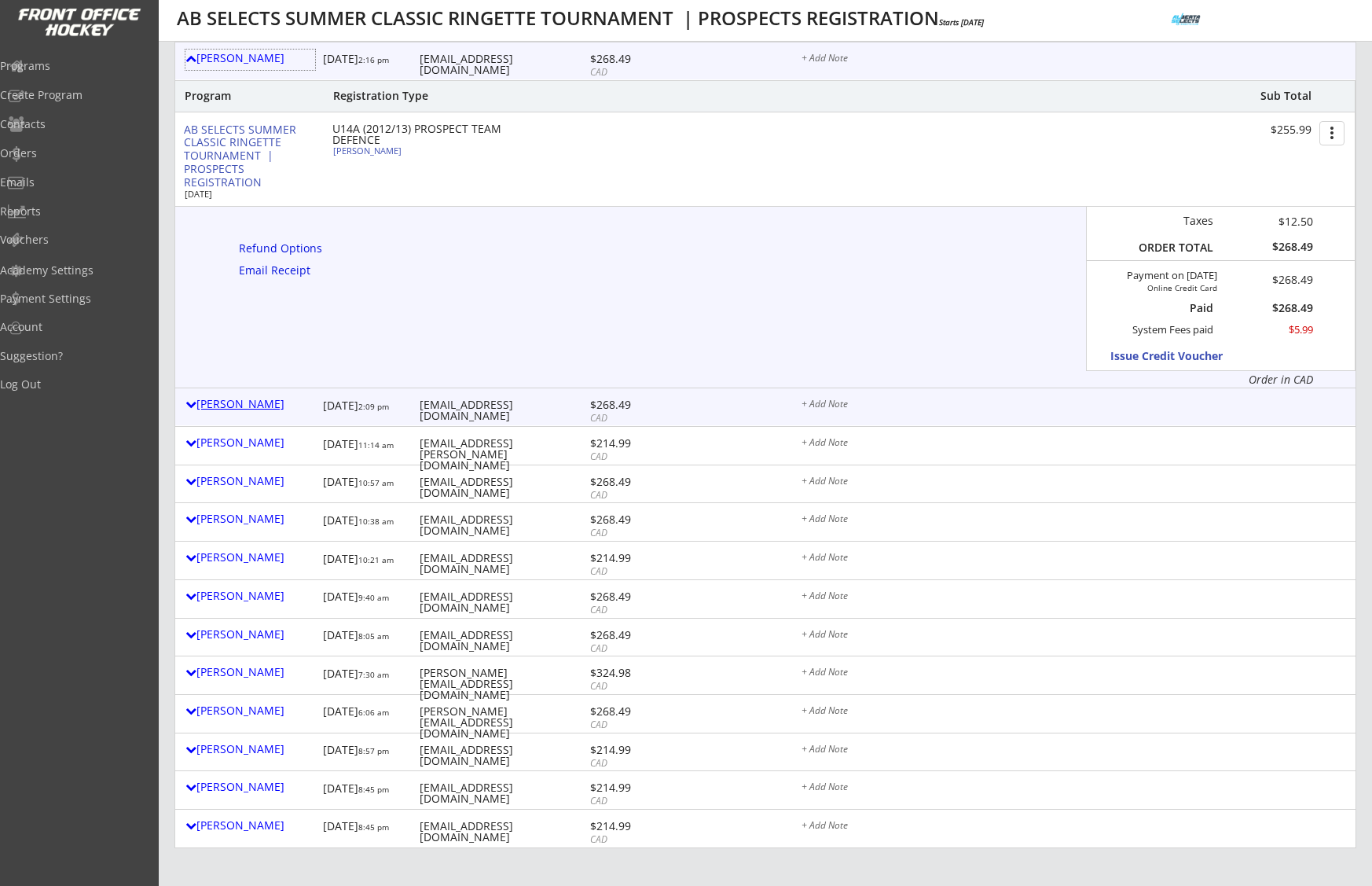
click at [242, 406] on div "Amanda Flaman" at bounding box center [250, 404] width 130 height 11
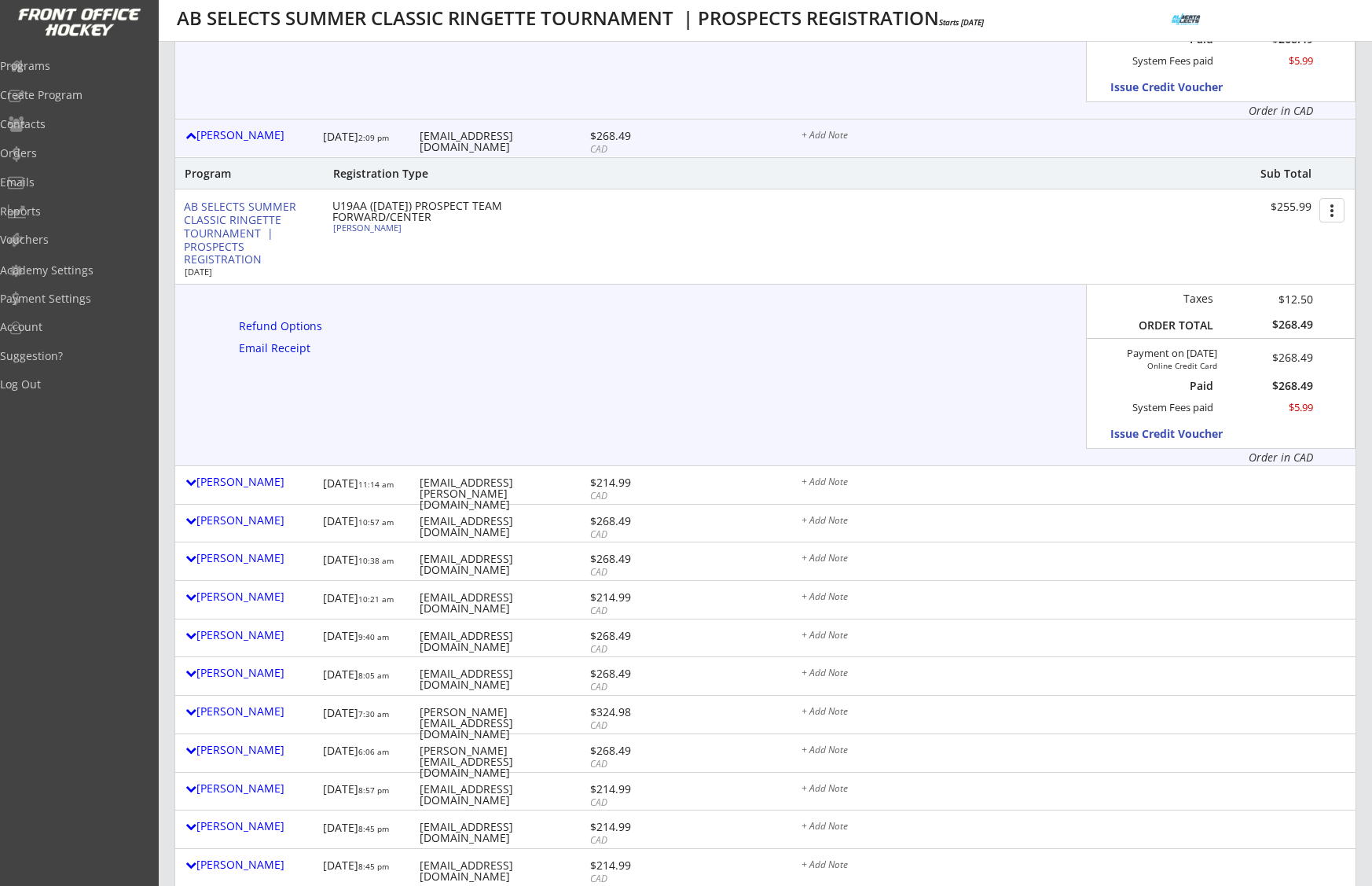
scroll to position [2922, 0]
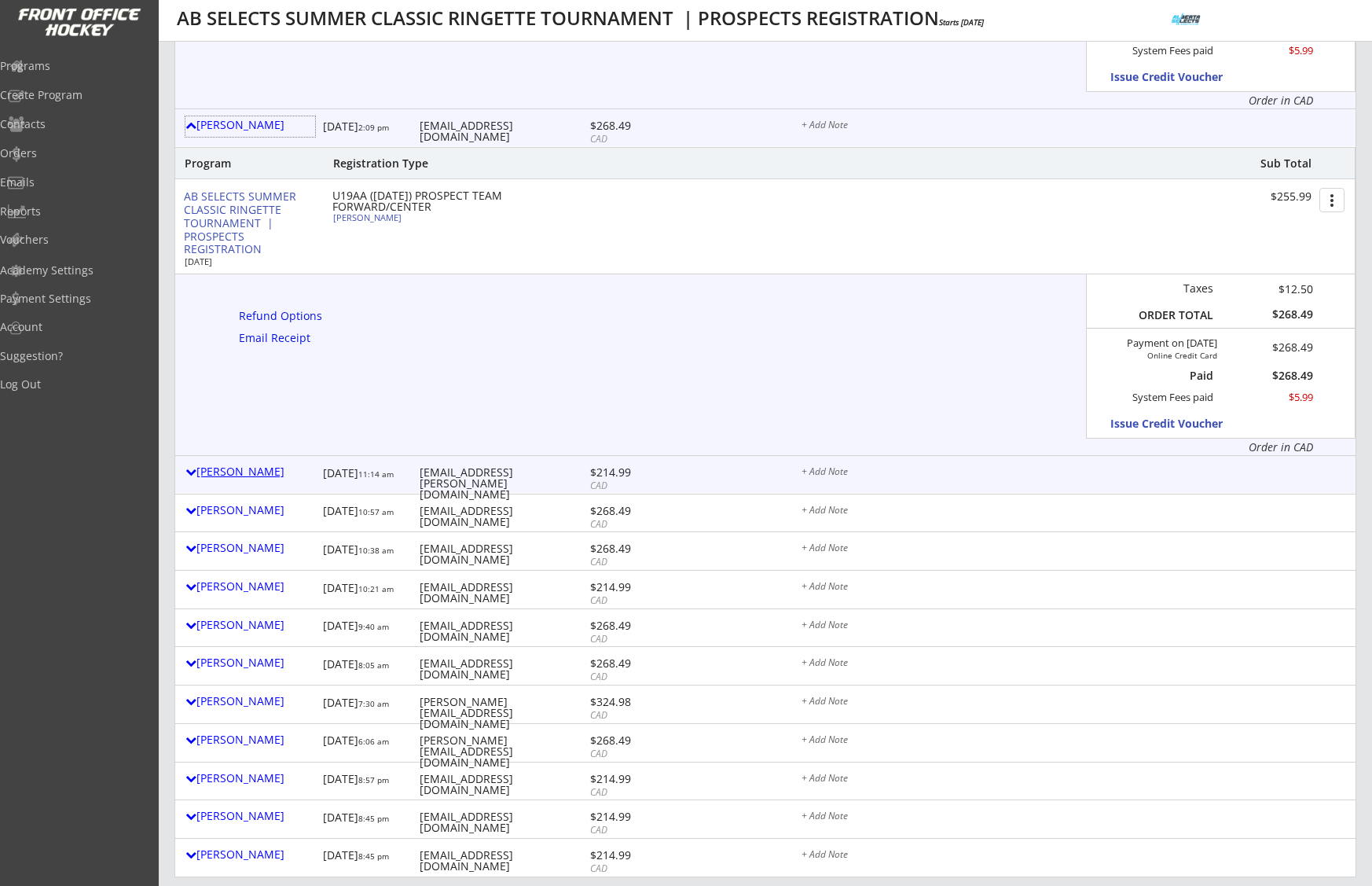
click at [252, 466] on div "Jocelyn Wigelsworth" at bounding box center [250, 472] width 130 height 11
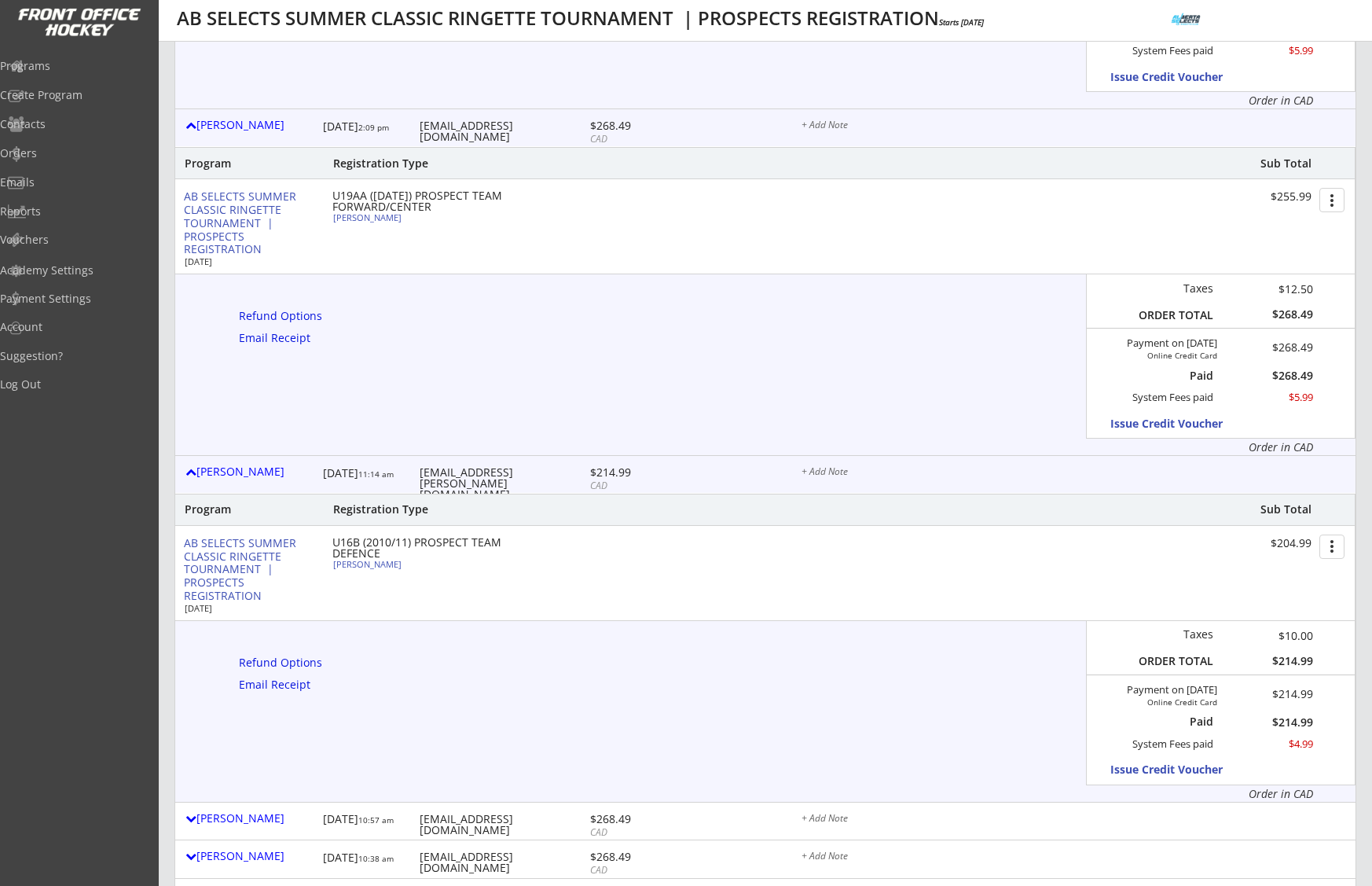
click at [537, 581] on div "AB SELECTS SUMMER CLASSIC RINGETTE TOURNAMENT | PROSPECTS REGISTRATION Aug 22, …" at bounding box center [764, 573] width 1180 height 94
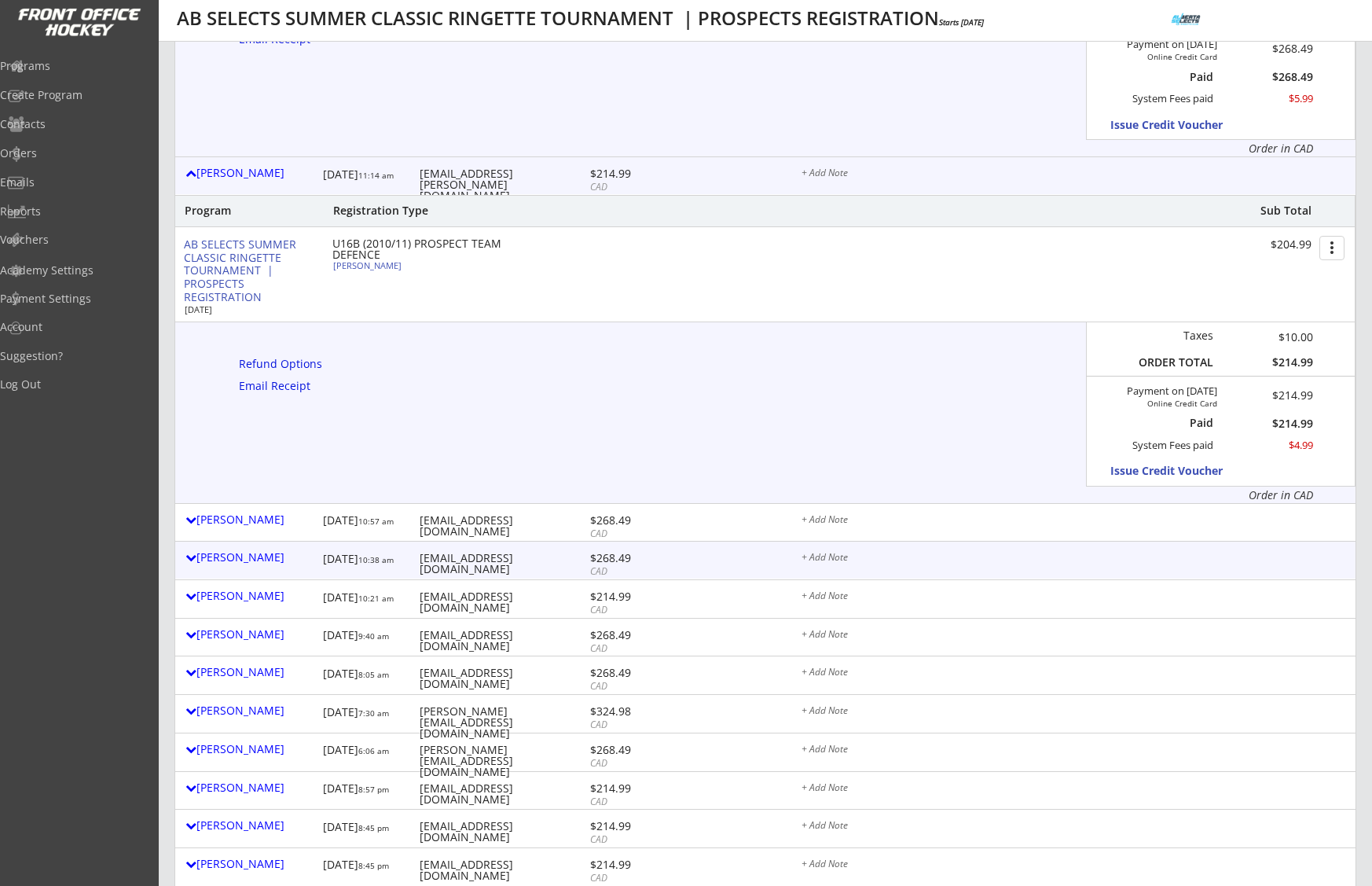
scroll to position [3225, 0]
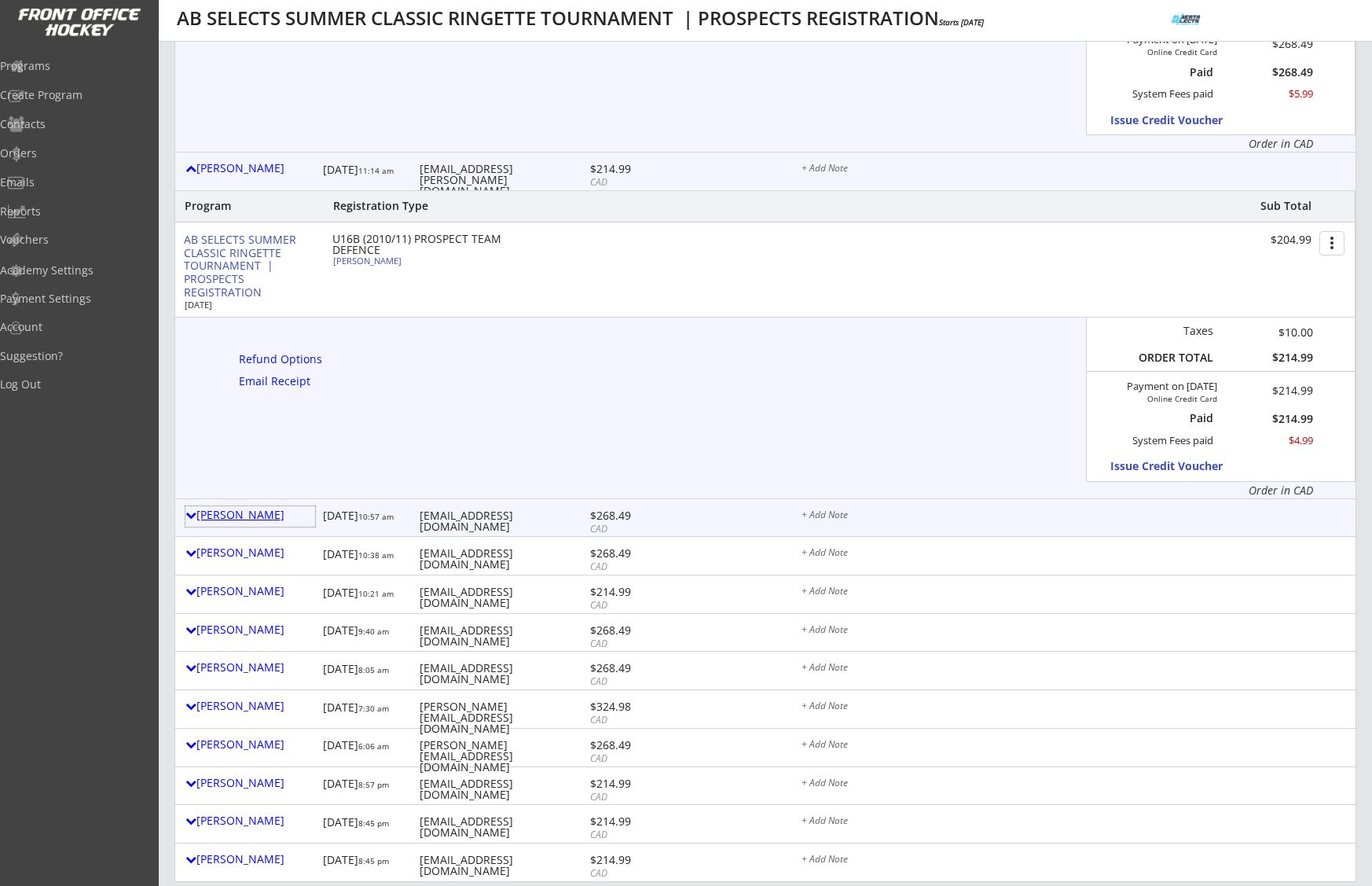
click at [244, 514] on div "Kelly Blacklaws" at bounding box center [250, 515] width 130 height 11
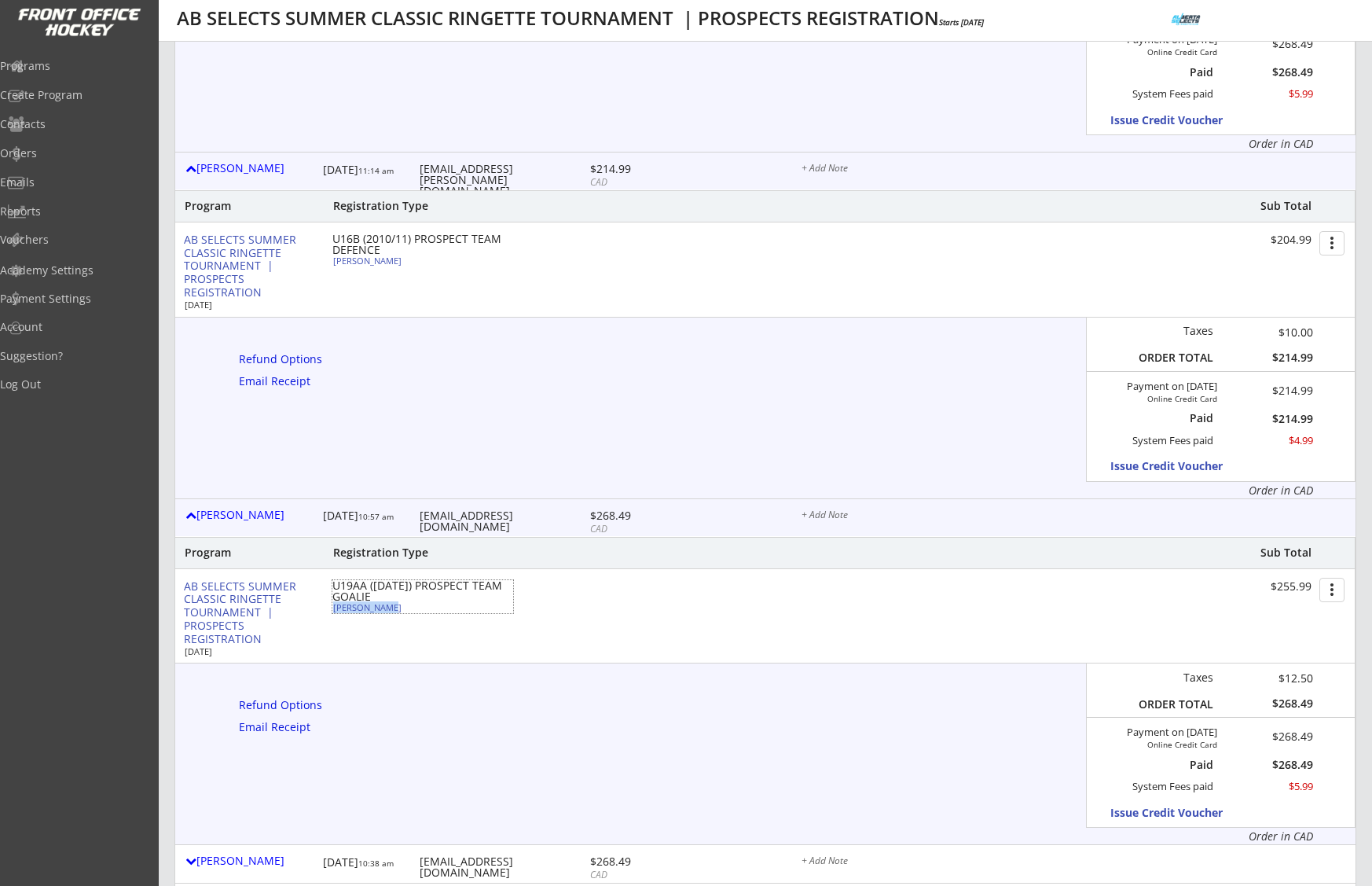
drag, startPoint x: 393, startPoint y: 609, endPoint x: 335, endPoint y: 608, distance: 58.0
click at [335, 608] on div "Aidan Murphy" at bounding box center [420, 607] width 175 height 9
select select ""Goalie""
select select ""U19AA""
select select ""No""
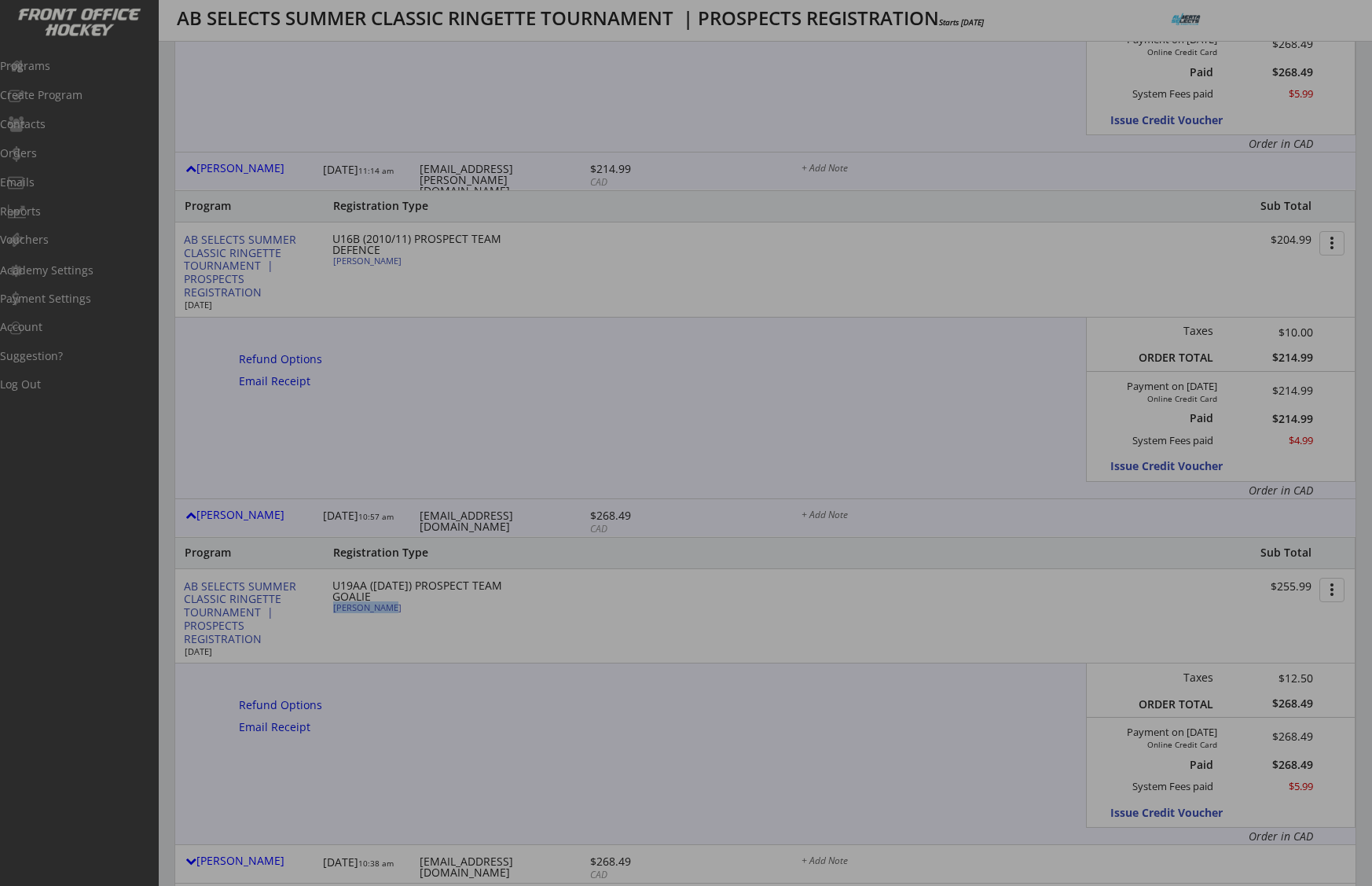
type input "NW U19A Tango"
type input "NA"
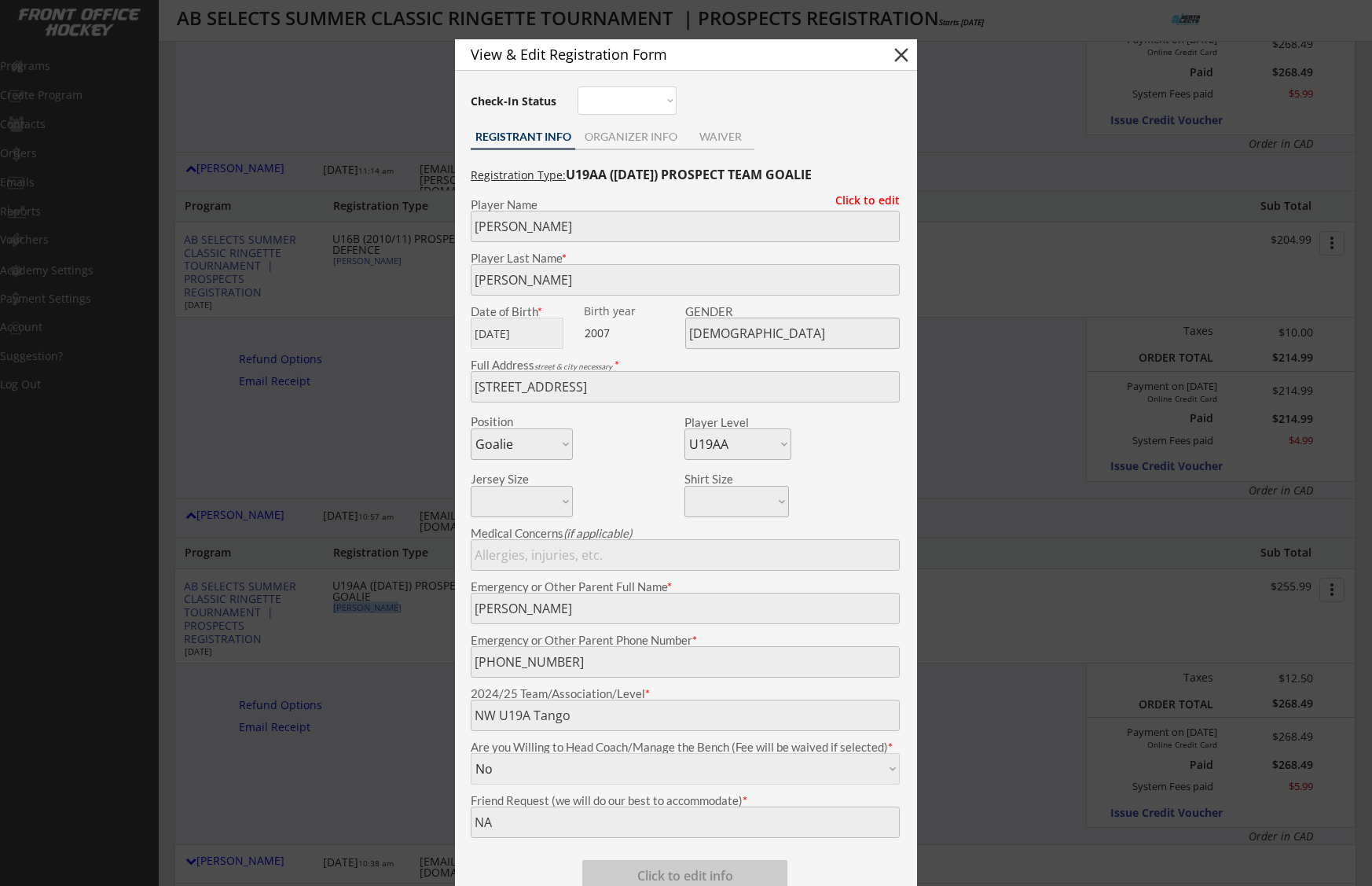
copy div "Aidan Murphy"
click at [906, 59] on button "close" at bounding box center [901, 55] width 23 height 23
select select ""PLACEHOLDER_1427118222253""
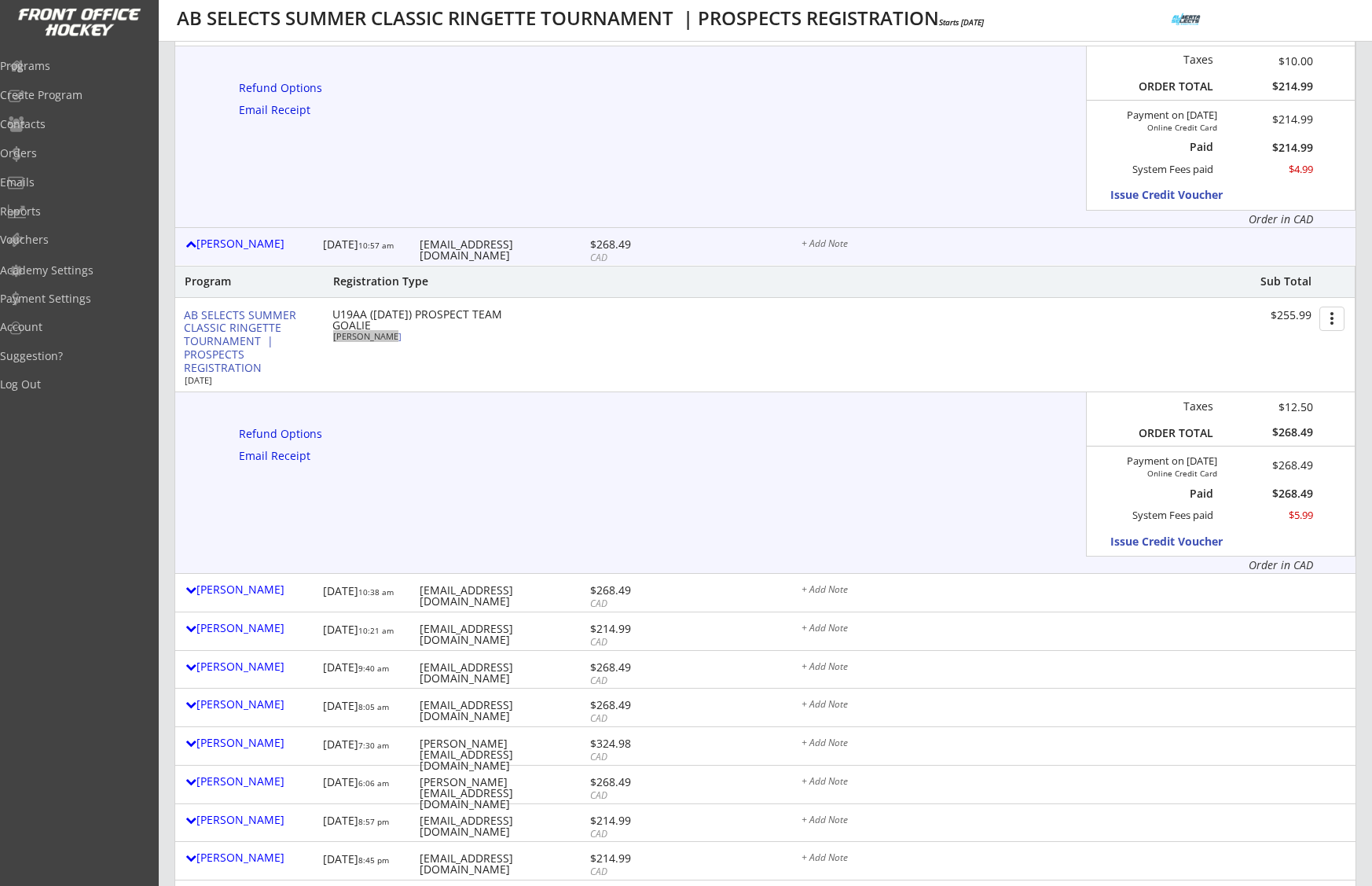
scroll to position [3501, 0]
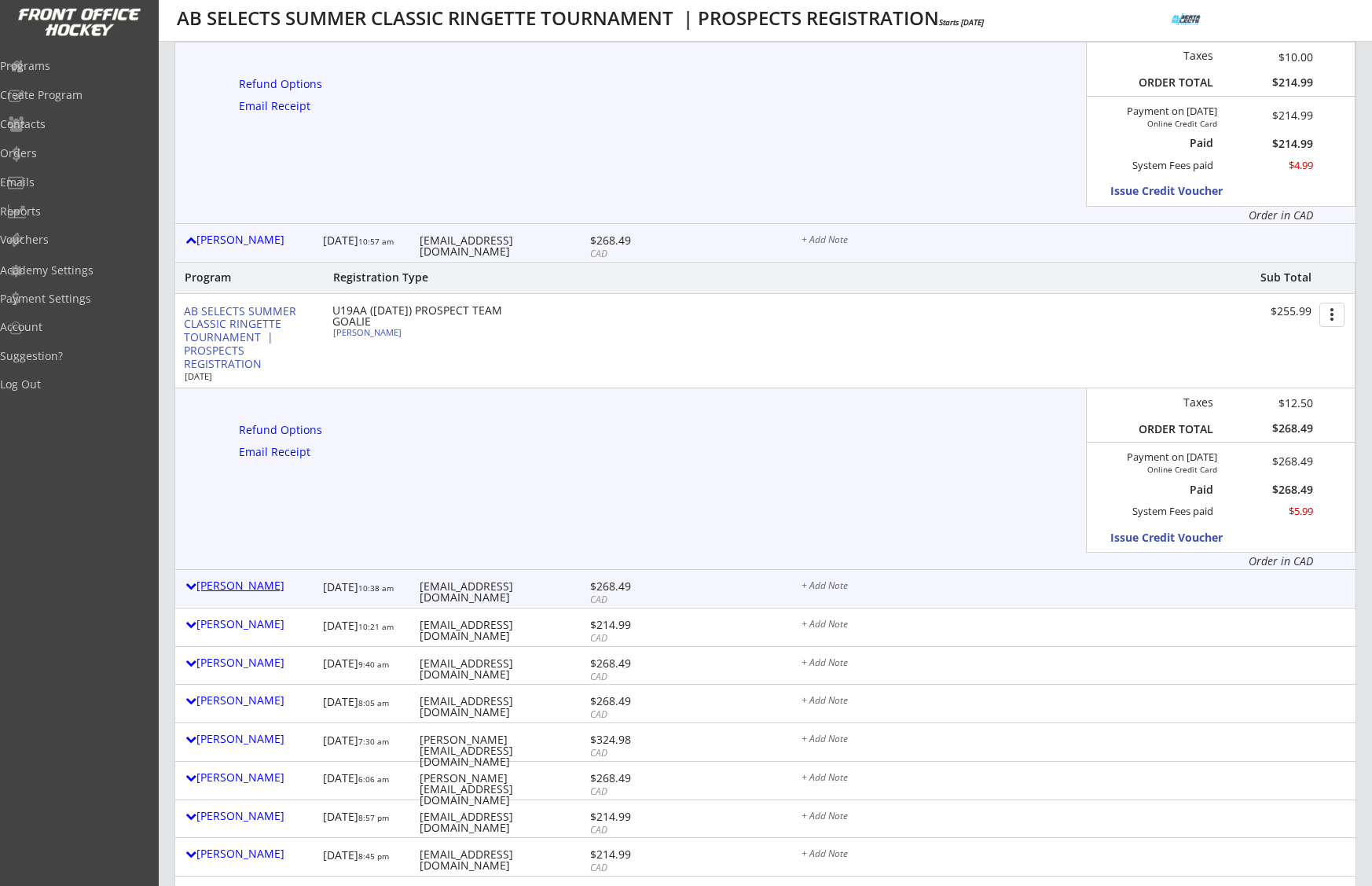
click at [290, 588] on div "[PERSON_NAME]" at bounding box center [250, 585] width 130 height 11
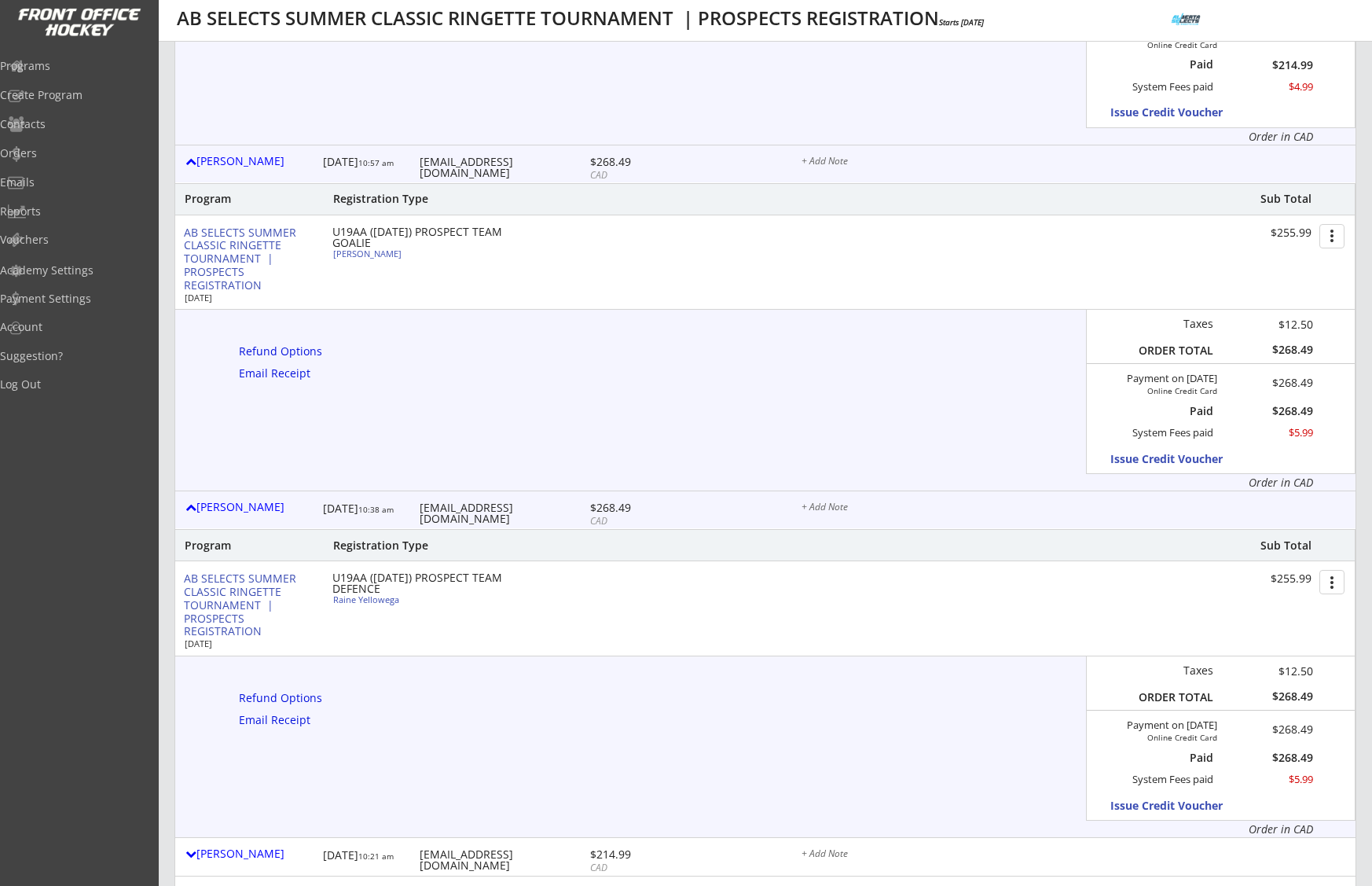
scroll to position [3551, 0]
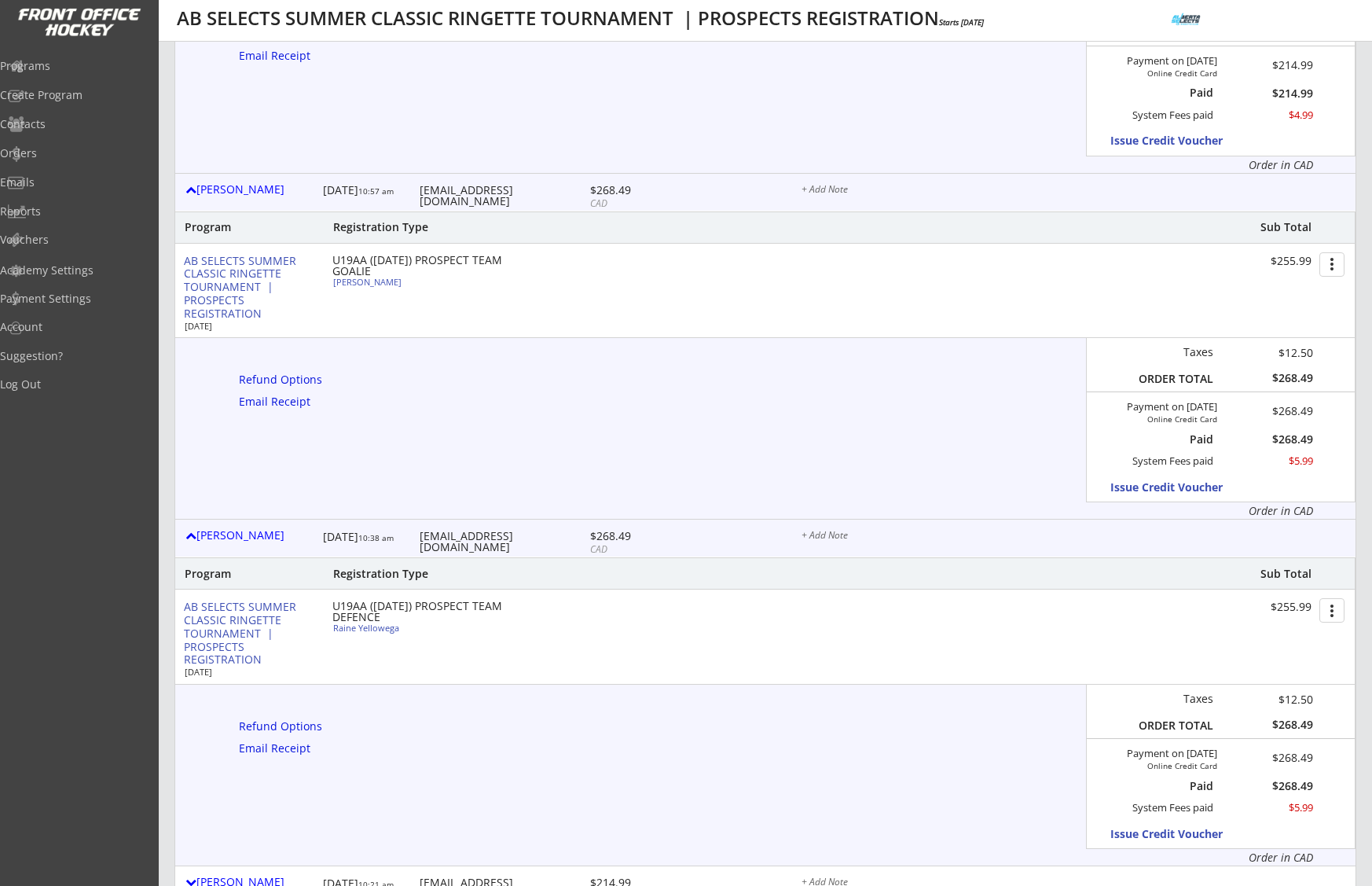
click at [505, 188] on div "ringette@blacklaws.org" at bounding box center [503, 195] width 166 height 22
copy div "ringette@blacklaws.org"
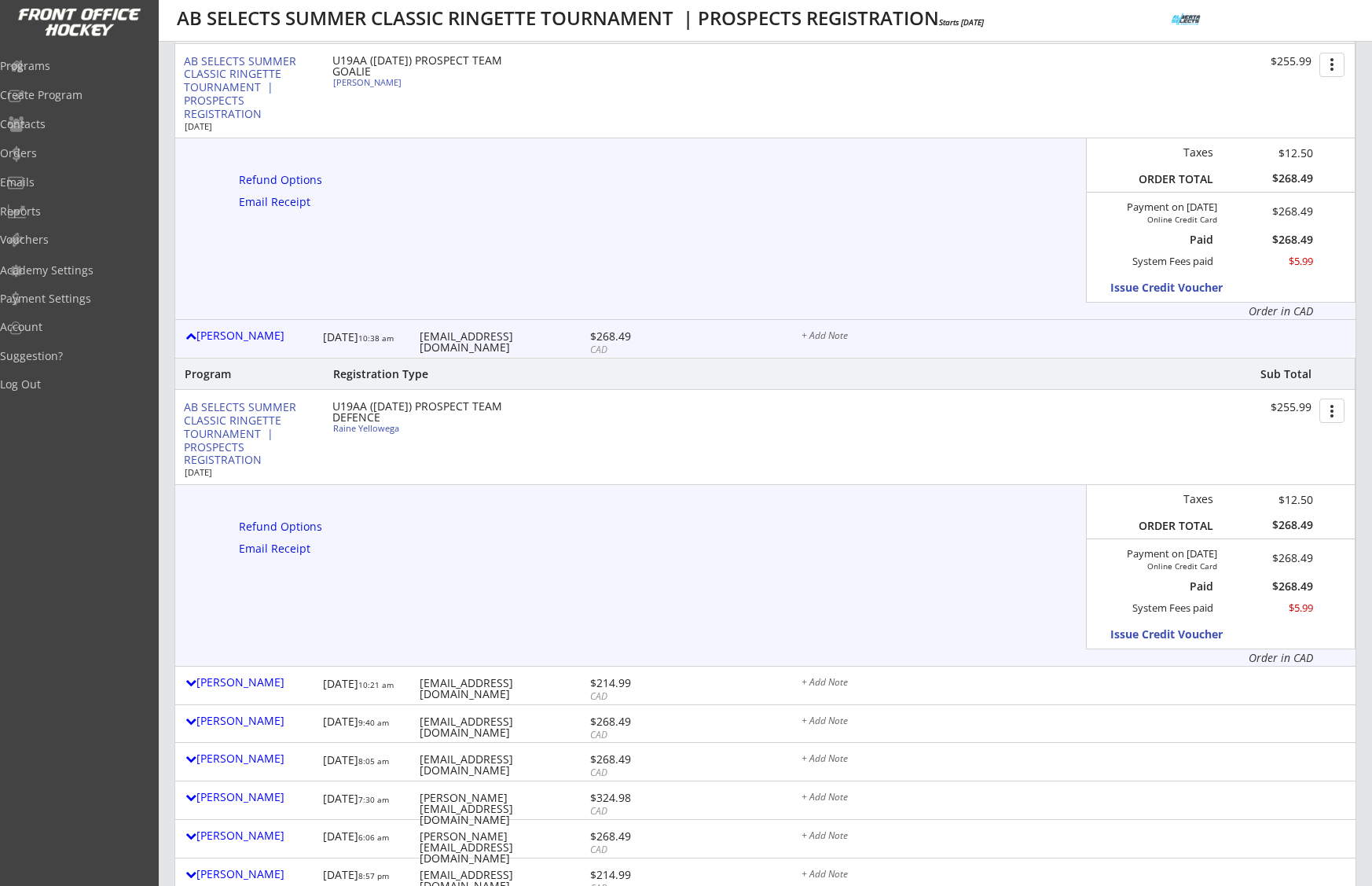
scroll to position [3747, 0]
click at [717, 528] on div "Program Registration Type Sub Total AB SELECTS SUMMER CLASSIC RINGETTE TOURNAME…" at bounding box center [764, 514] width 1182 height 308
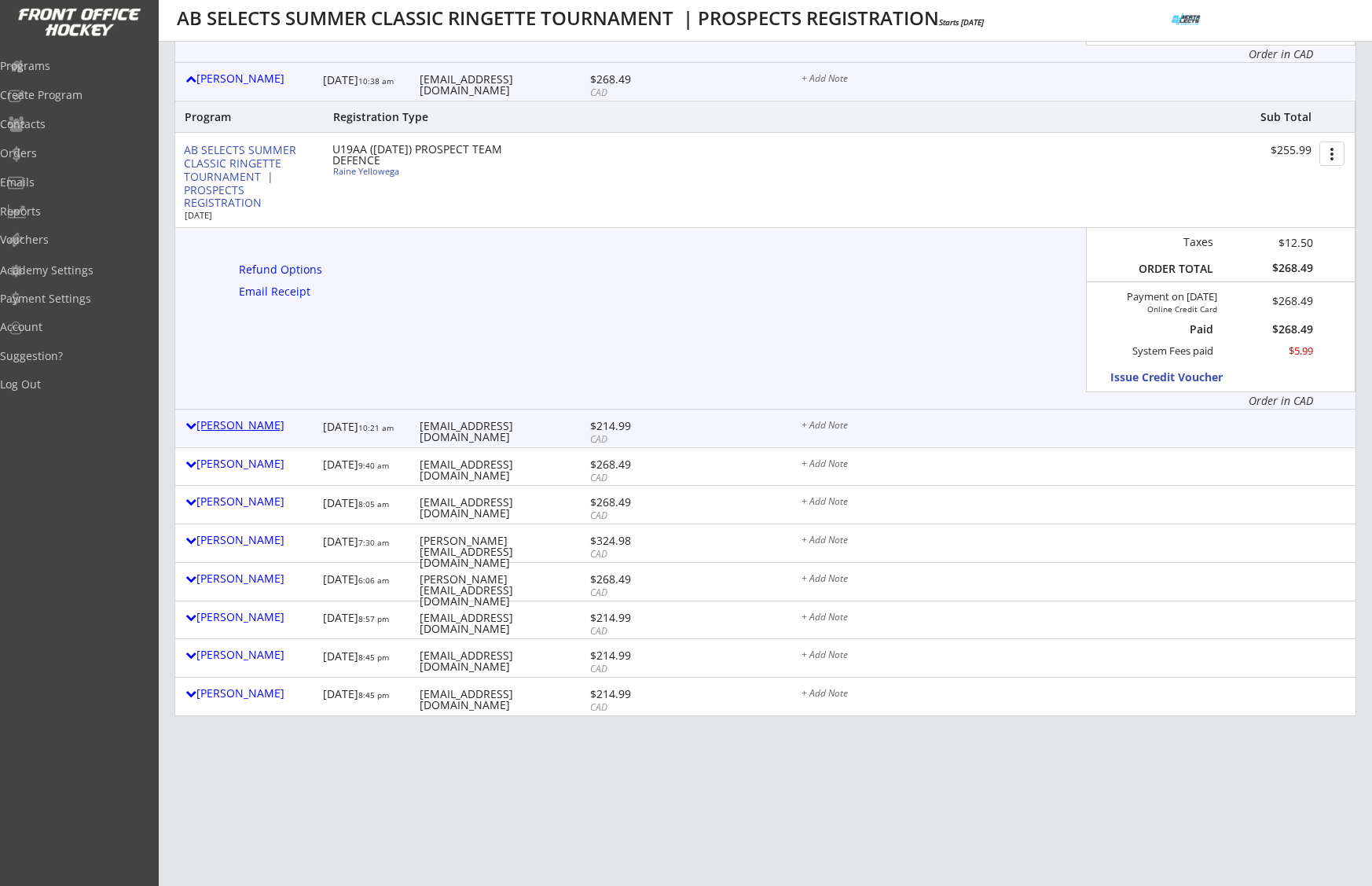
click at [244, 421] on div "Erinn Knoll" at bounding box center [250, 425] width 130 height 11
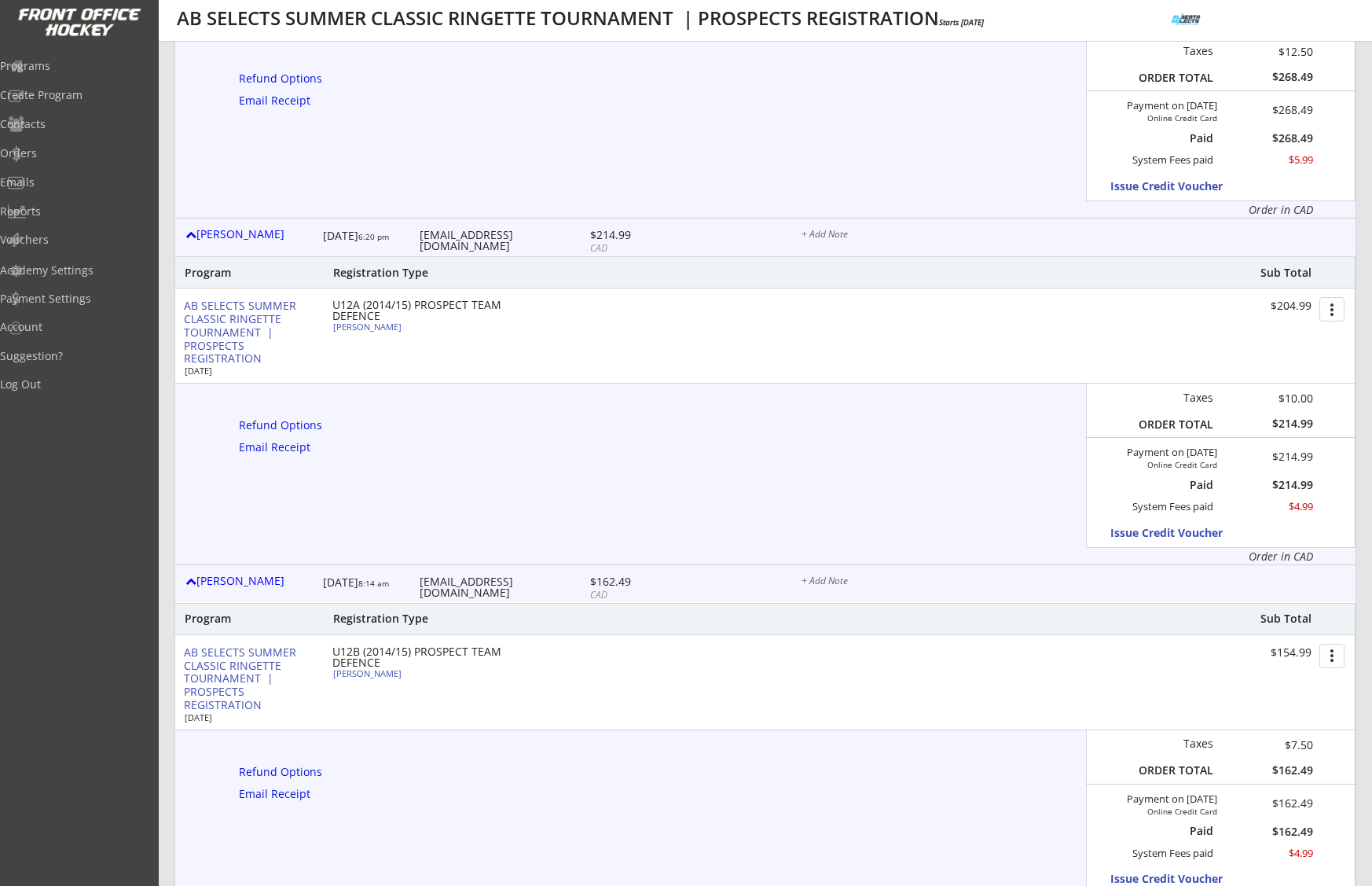
scroll to position [0, 0]
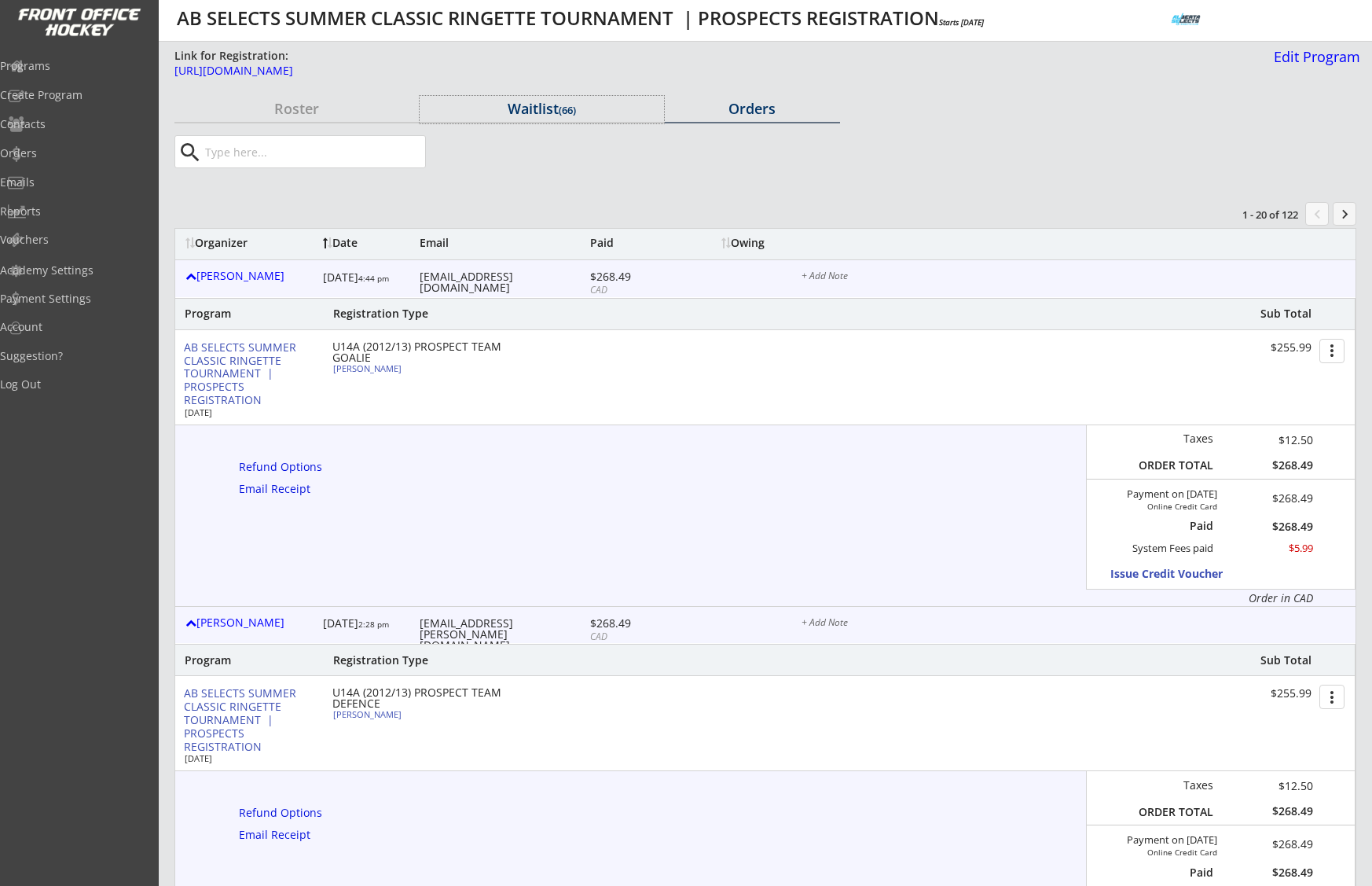
click at [535, 114] on div "Waitlist (66)" at bounding box center [542, 108] width 244 height 14
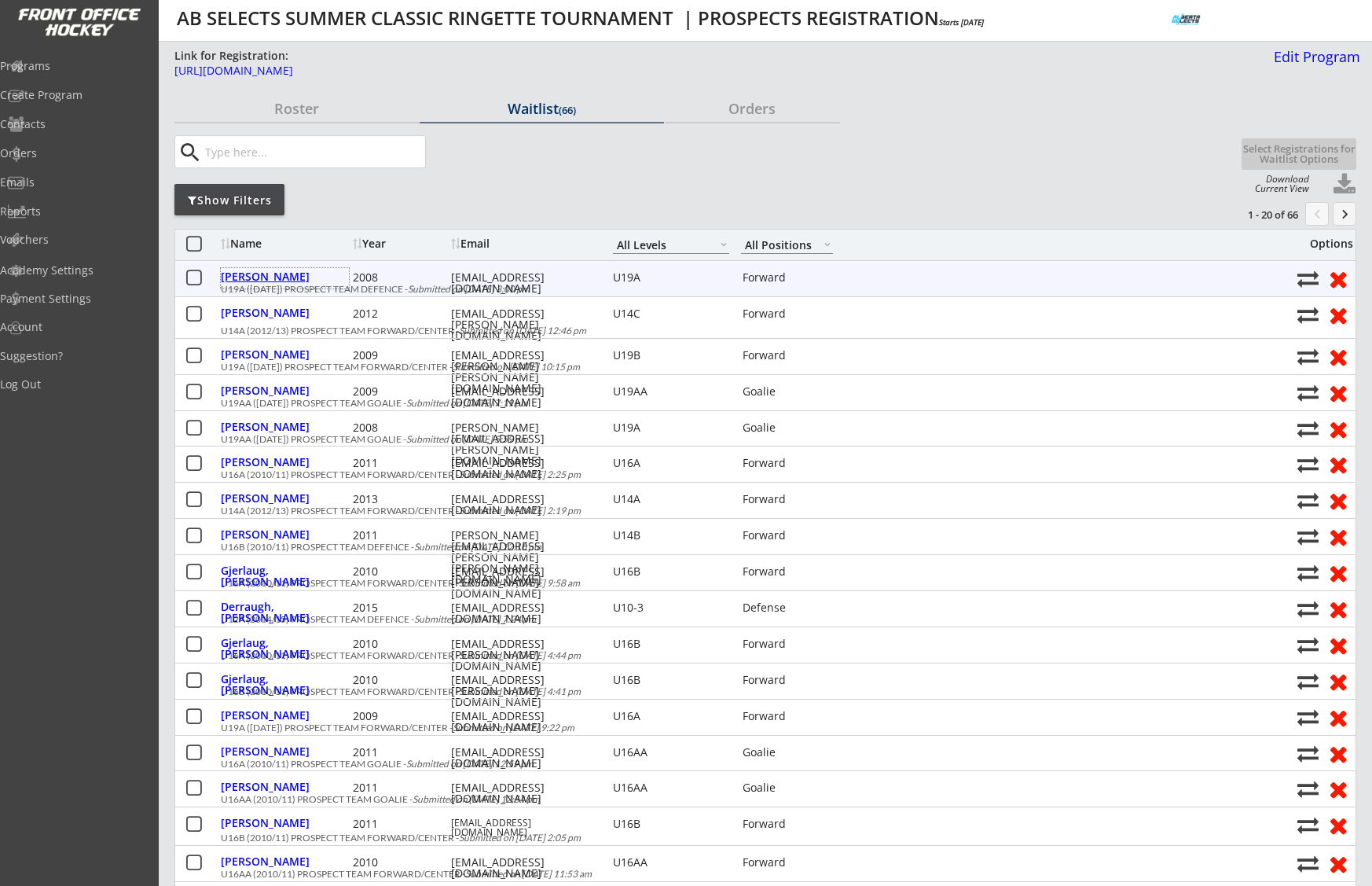
click at [299, 277] on div "Macdonald, Kira" at bounding box center [285, 277] width 128 height 11
select select ""Forward""
select select ""U19A""
select select ""No""
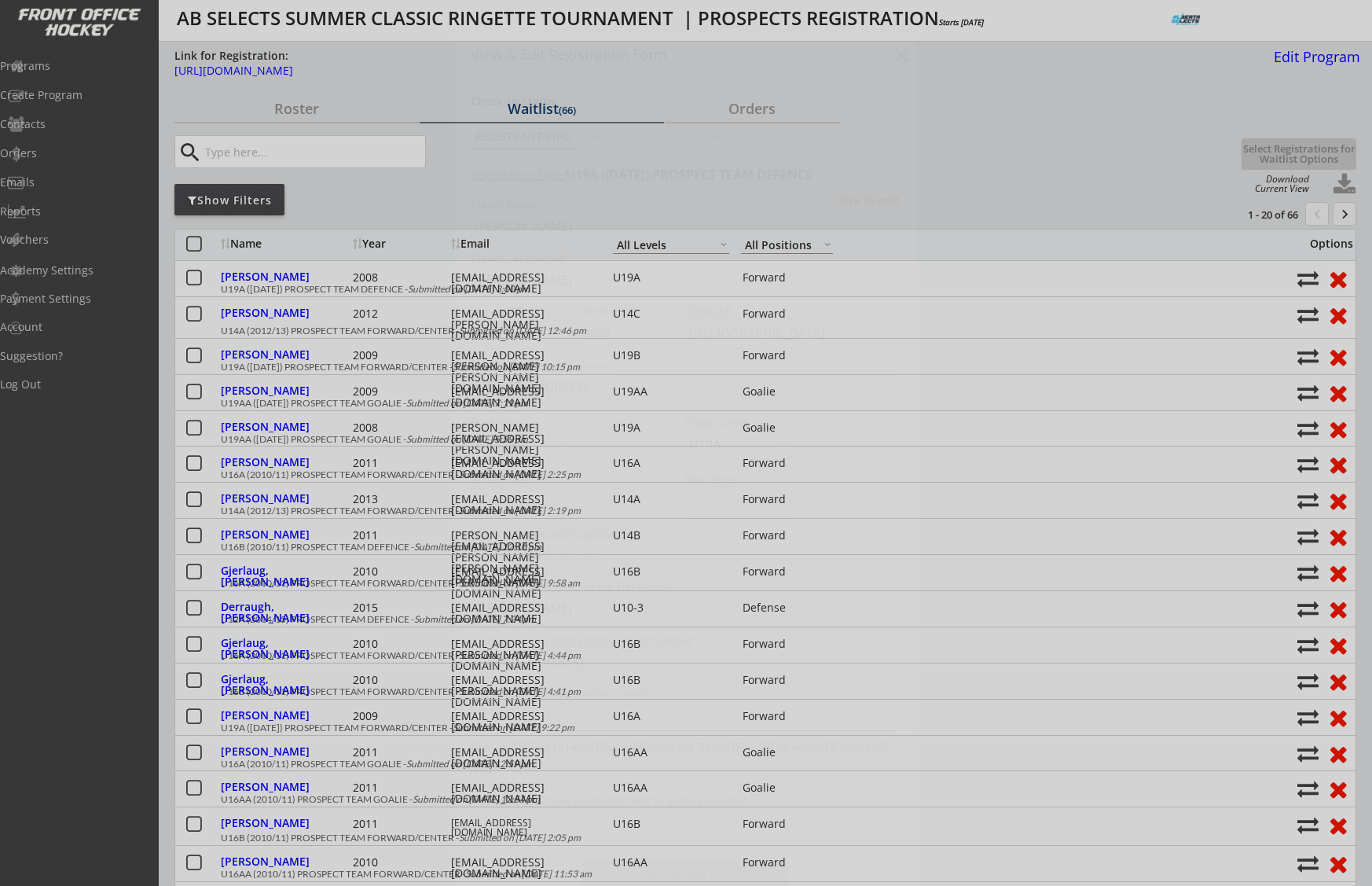
type input "SCRA U19A"
type input "none"
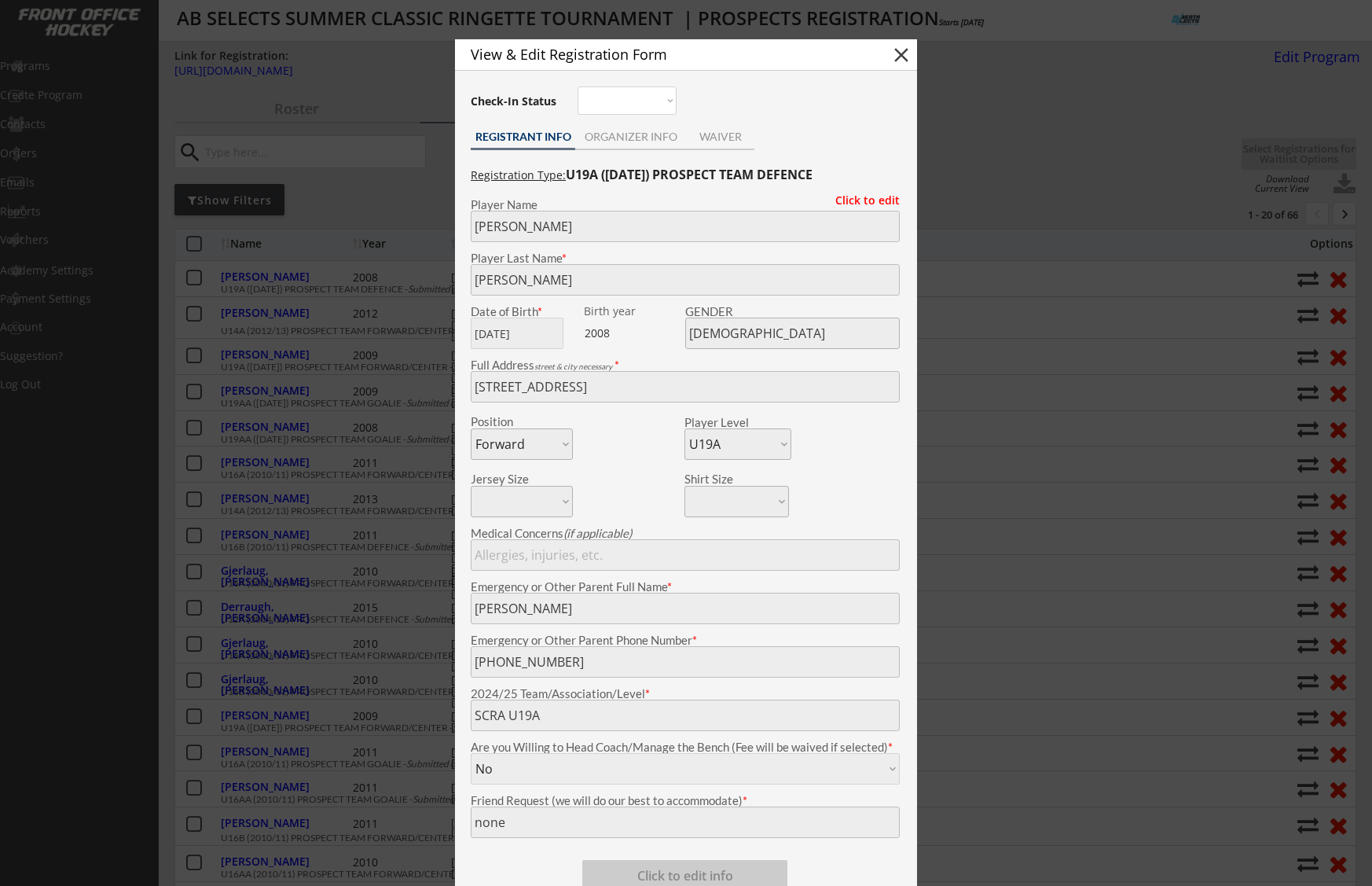
click at [907, 59] on button "close" at bounding box center [901, 55] width 23 height 23
select select ""PLACEHOLDER_1427118222253""
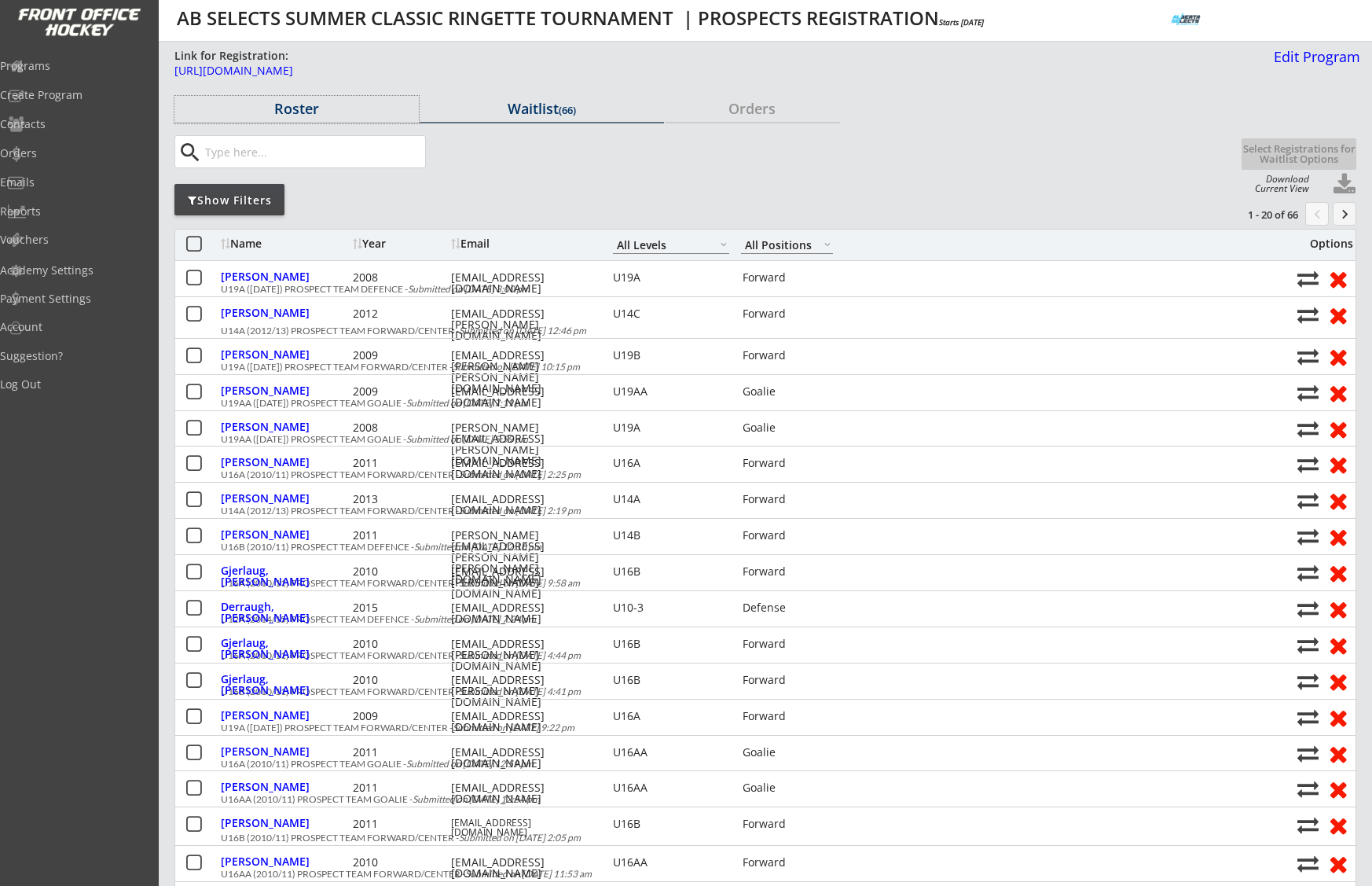
click at [300, 110] on div "Roster" at bounding box center [296, 108] width 244 height 14
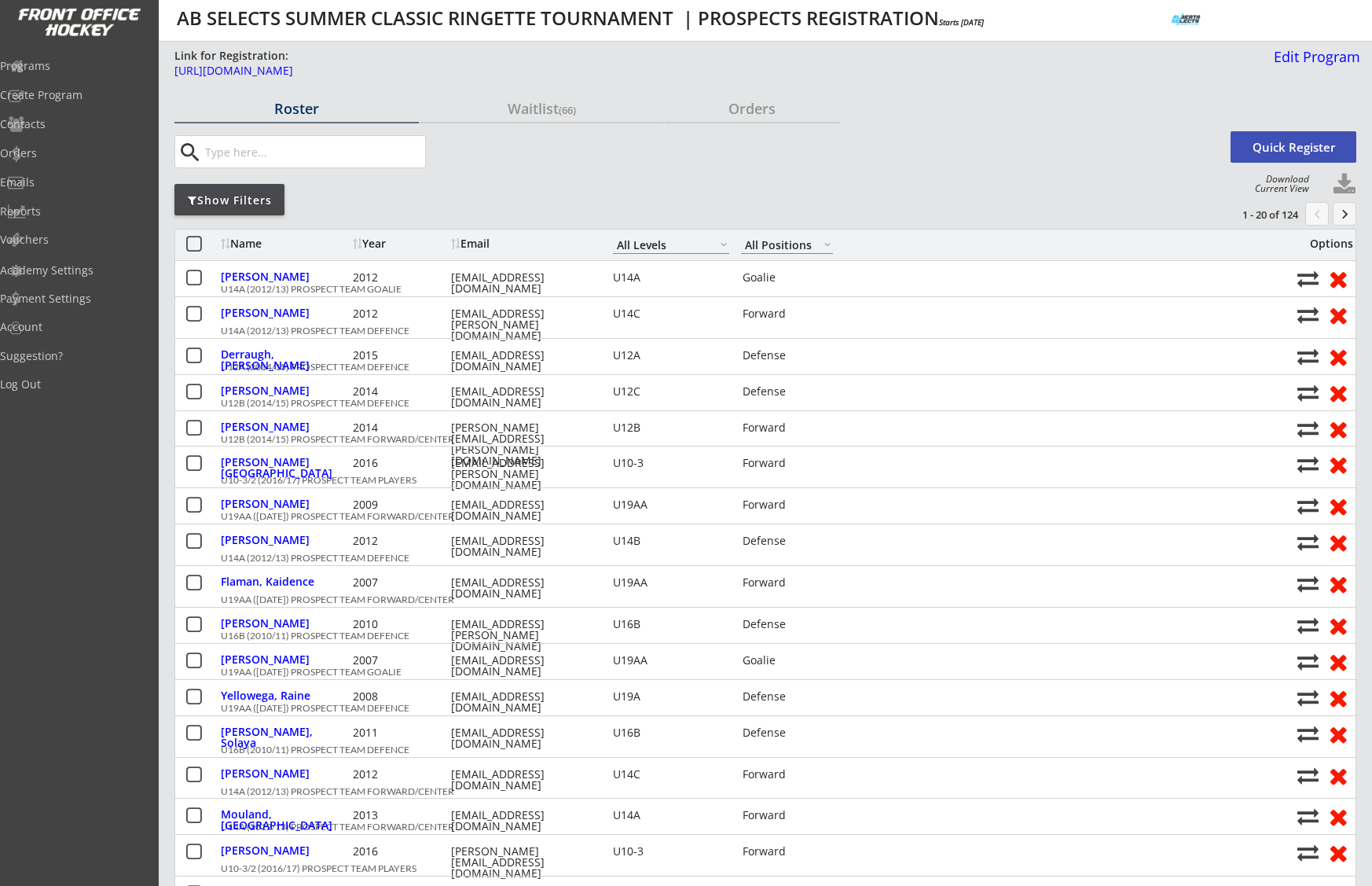
click at [342, 156] on input "input" at bounding box center [314, 152] width 224 height 31
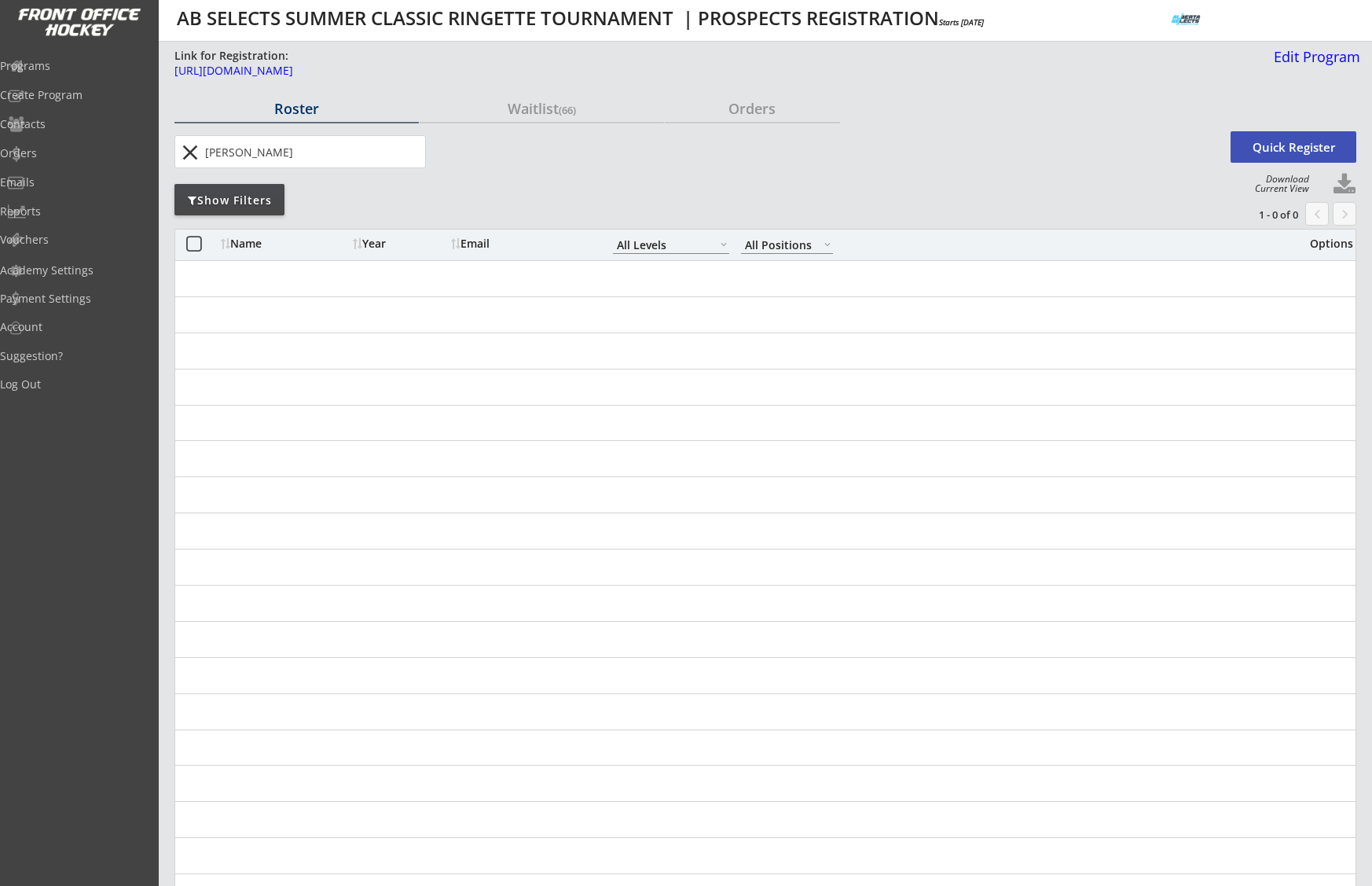
type input "gracie"
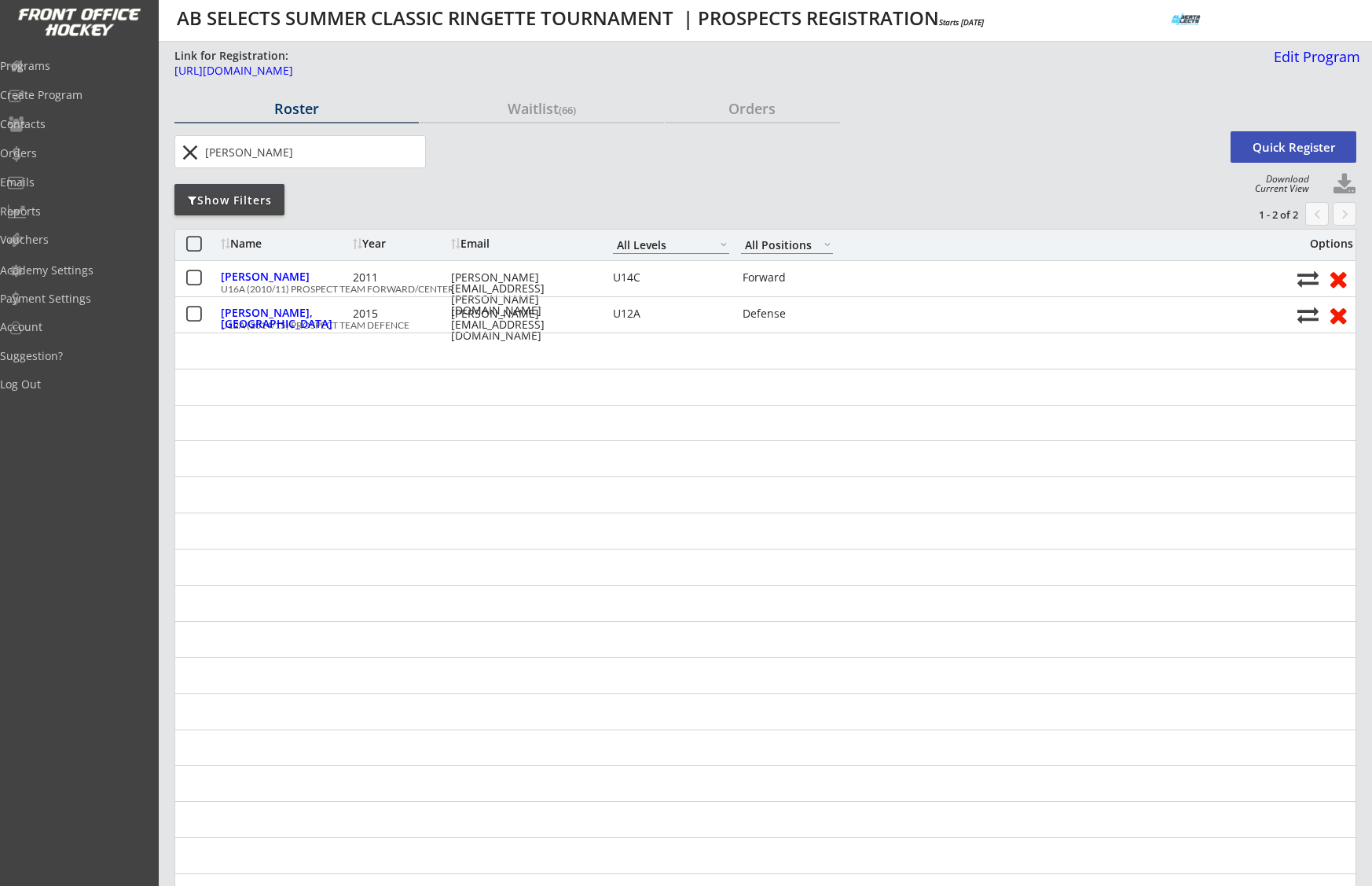
click at [193, 160] on button "close" at bounding box center [190, 152] width 26 height 25
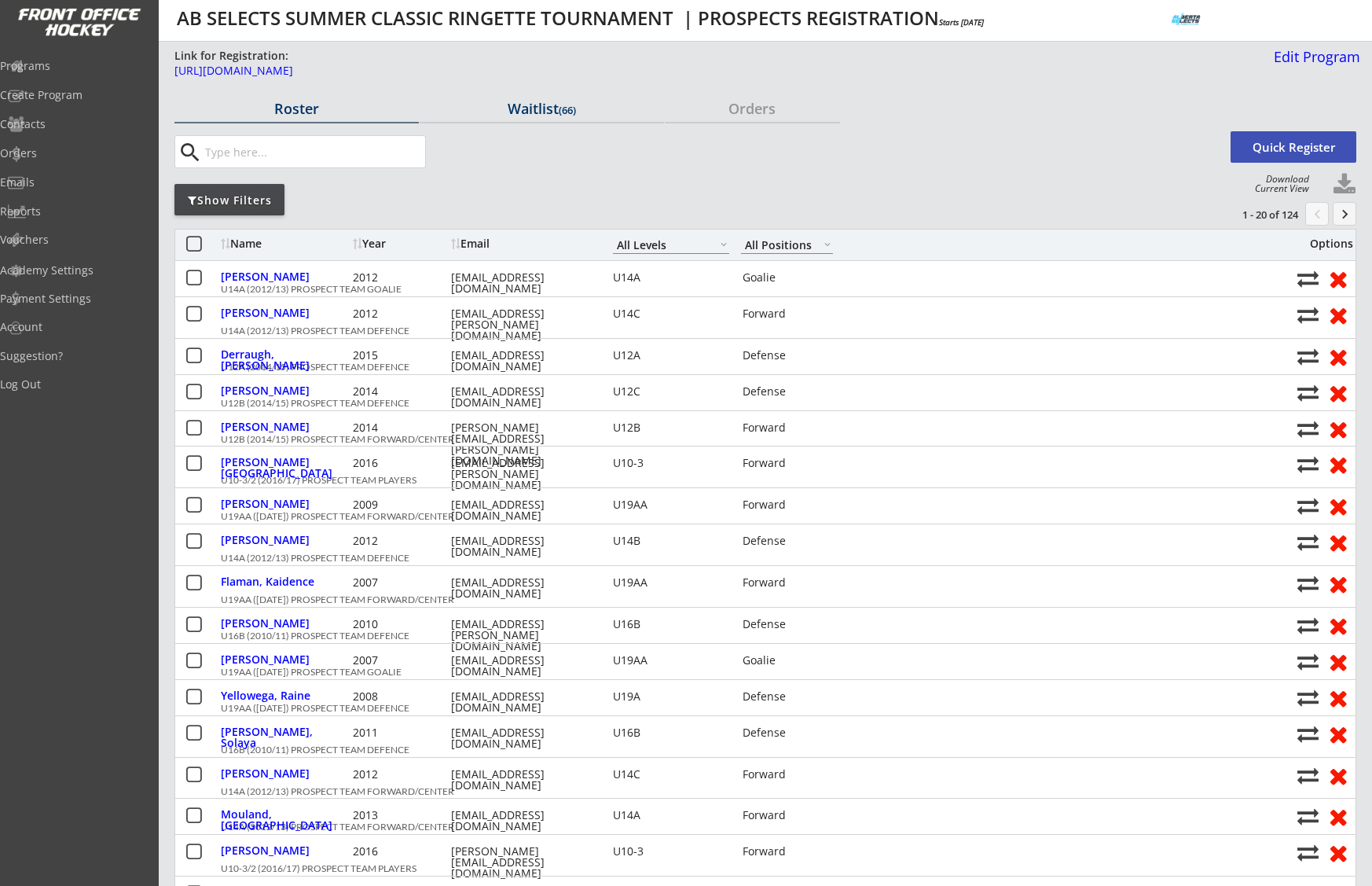
click at [540, 105] on div "Waitlist (66)" at bounding box center [542, 108] width 244 height 14
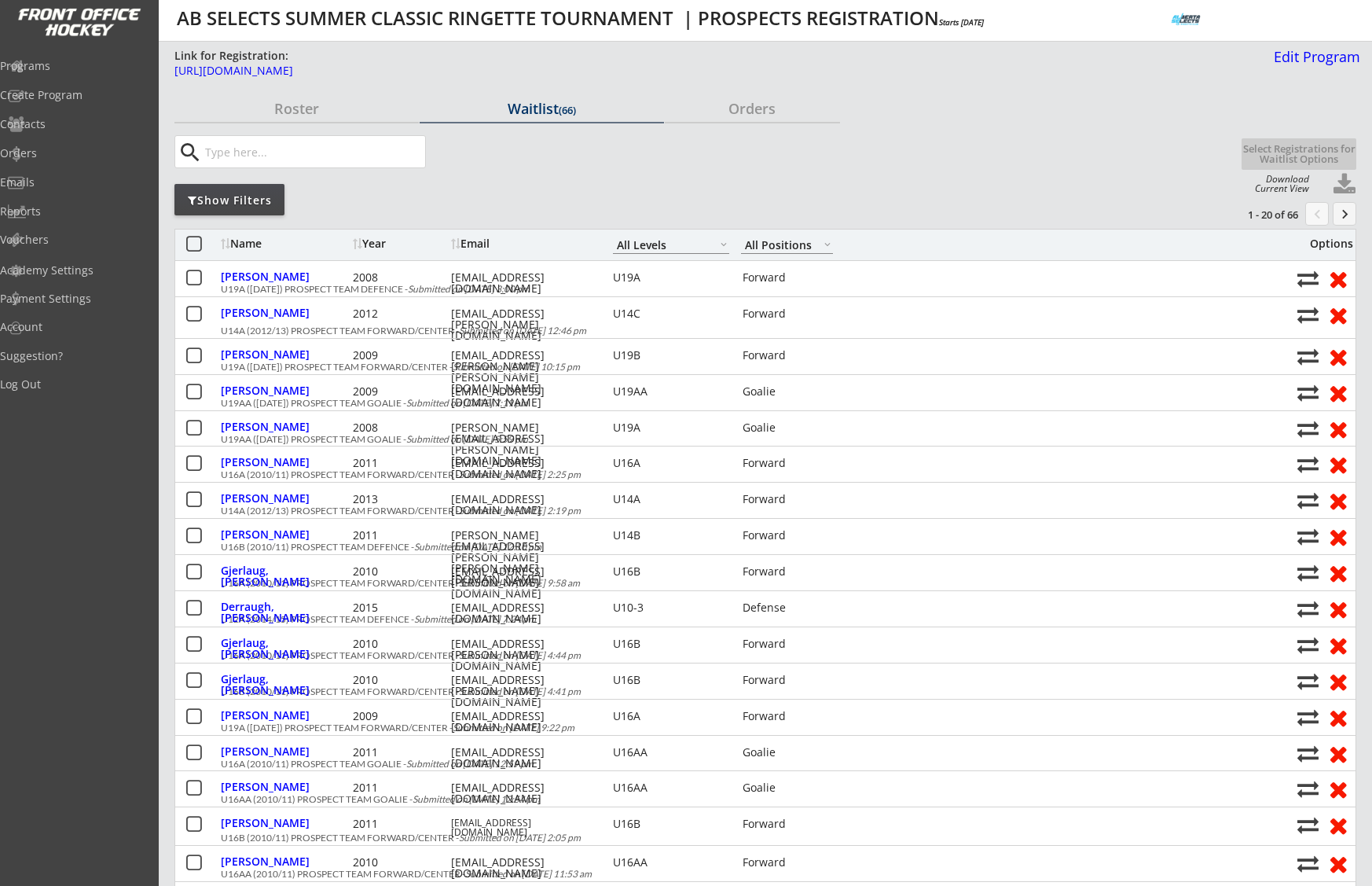
click at [289, 159] on input "input" at bounding box center [314, 152] width 224 height 31
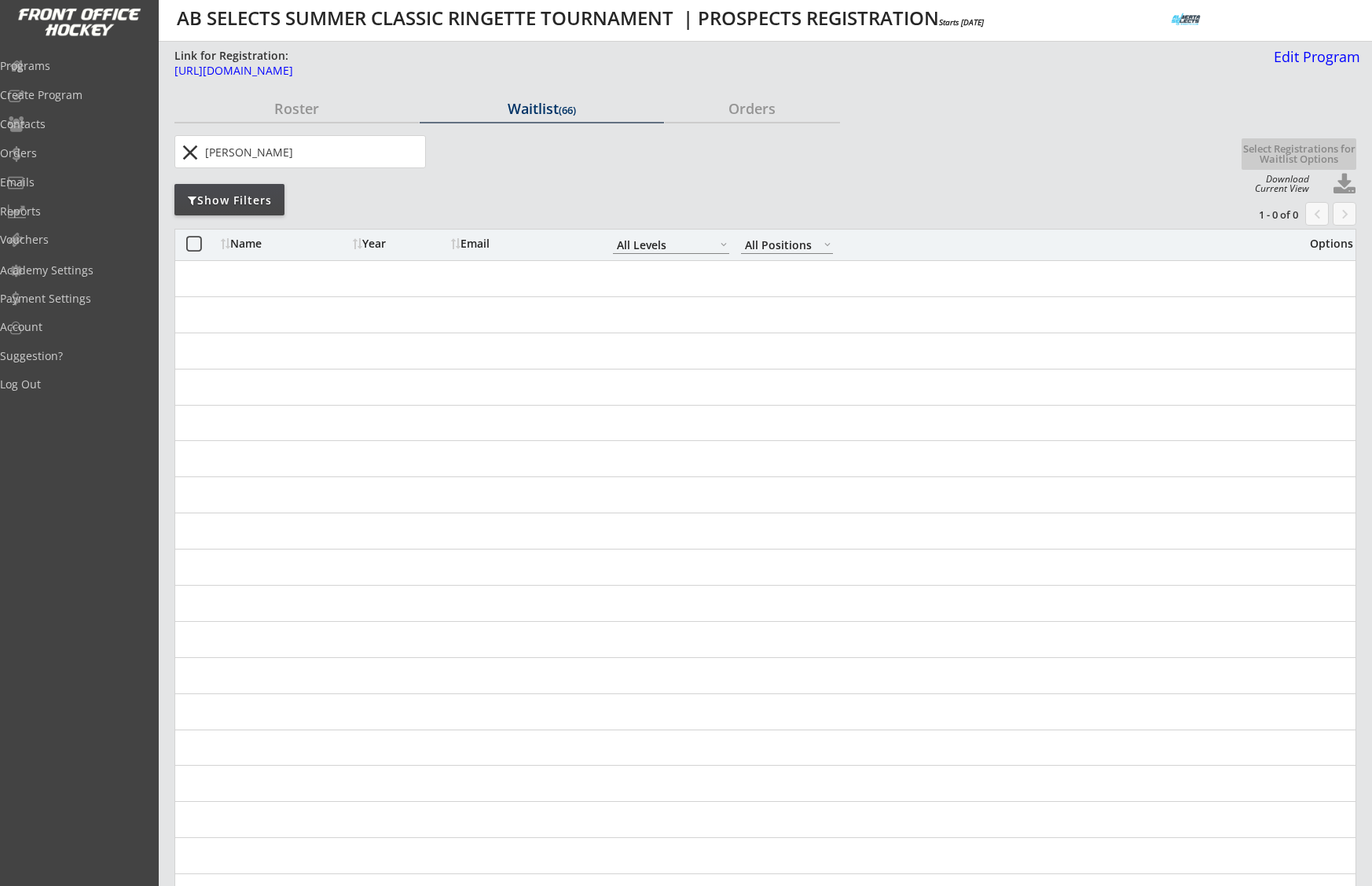
type input "gracie"
click at [191, 156] on button "close" at bounding box center [190, 152] width 26 height 25
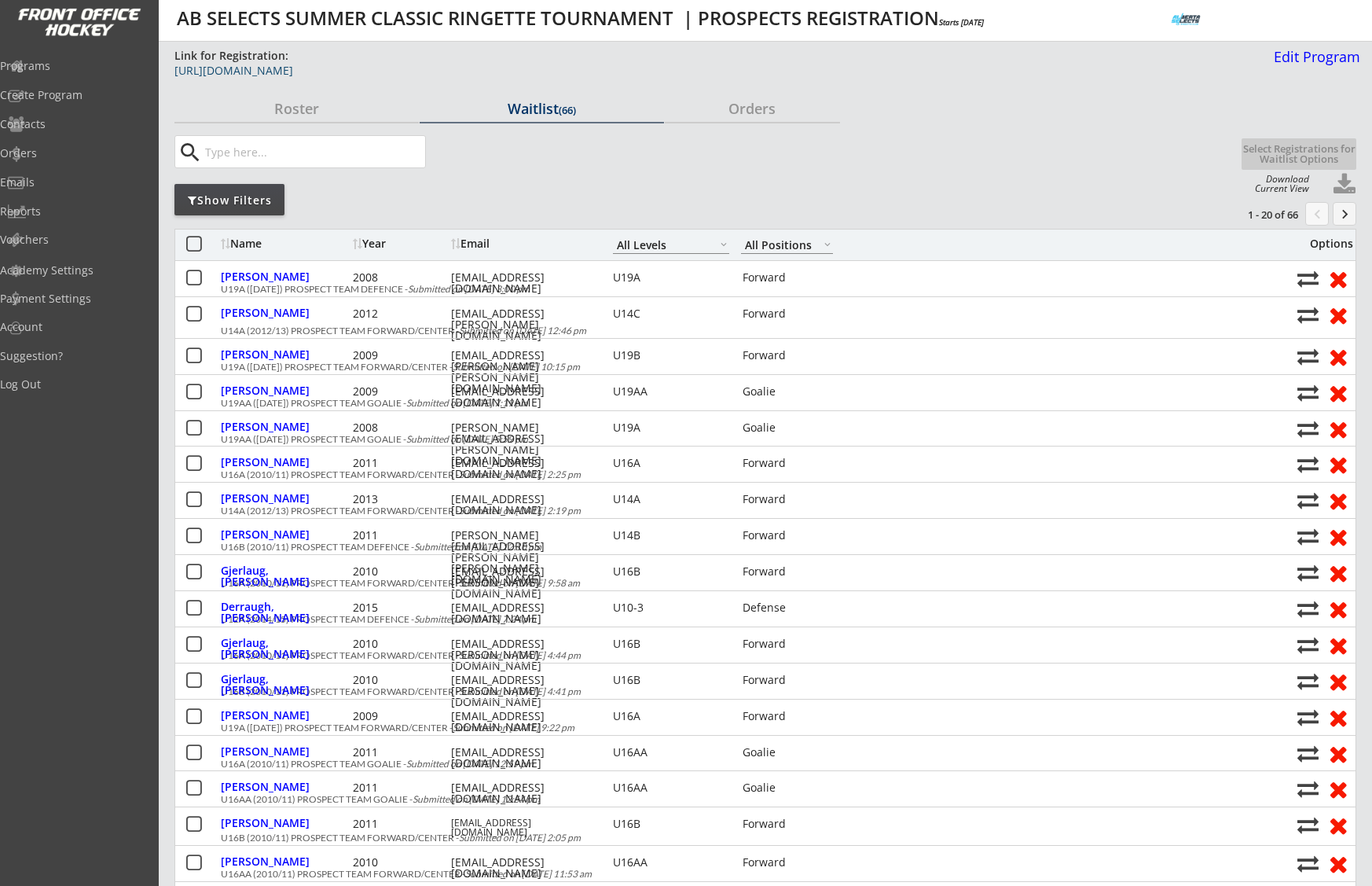
click at [579, 68] on div "https://frontofficehockey.com/abselects-program/1739248623075x620813868285820900" at bounding box center [570, 70] width 792 height 11
click at [85, 66] on div "Programs" at bounding box center [75, 66] width 141 height 11
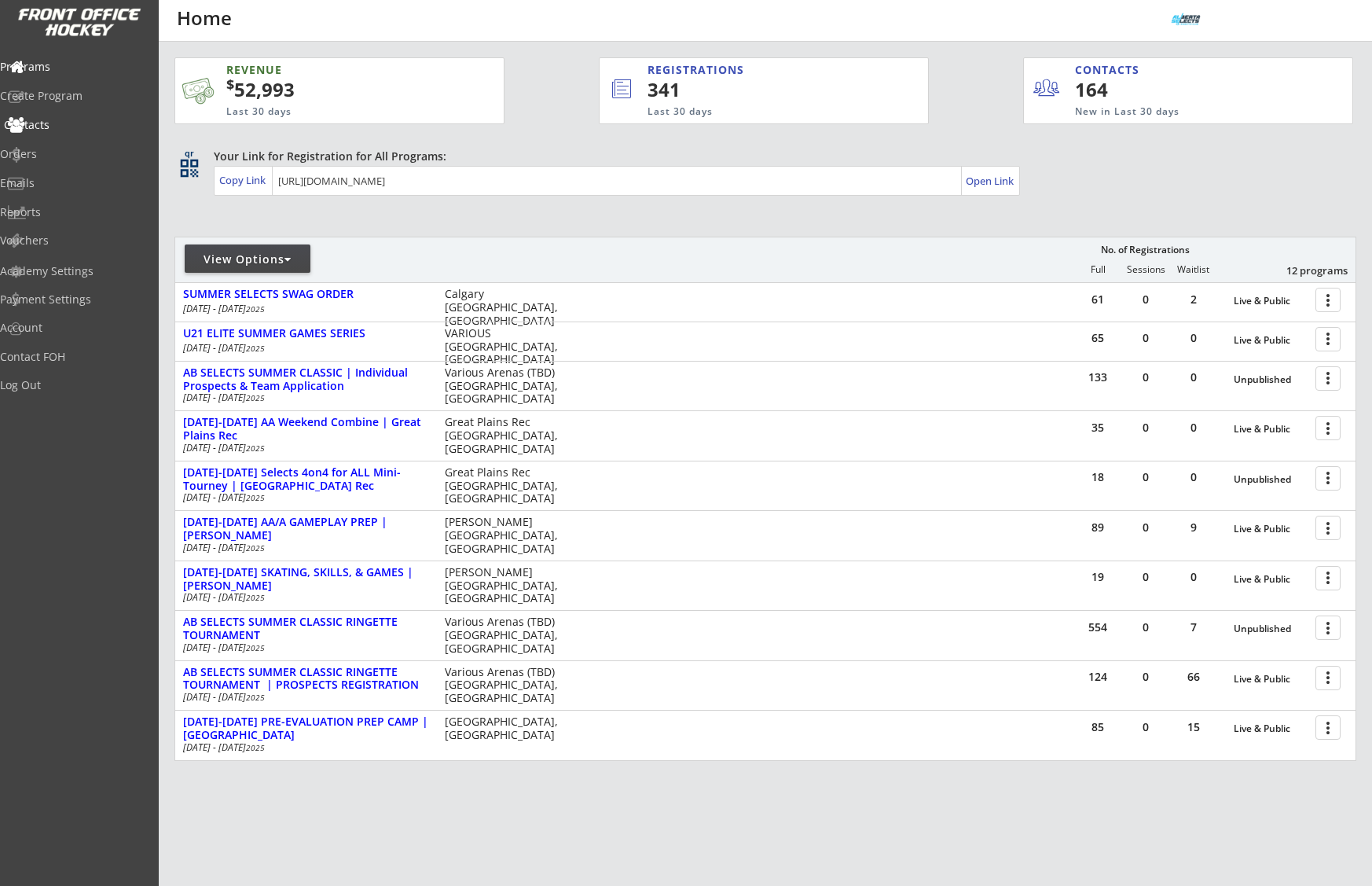
click at [64, 129] on div "Contacts" at bounding box center [75, 125] width 141 height 11
select select ""Players""
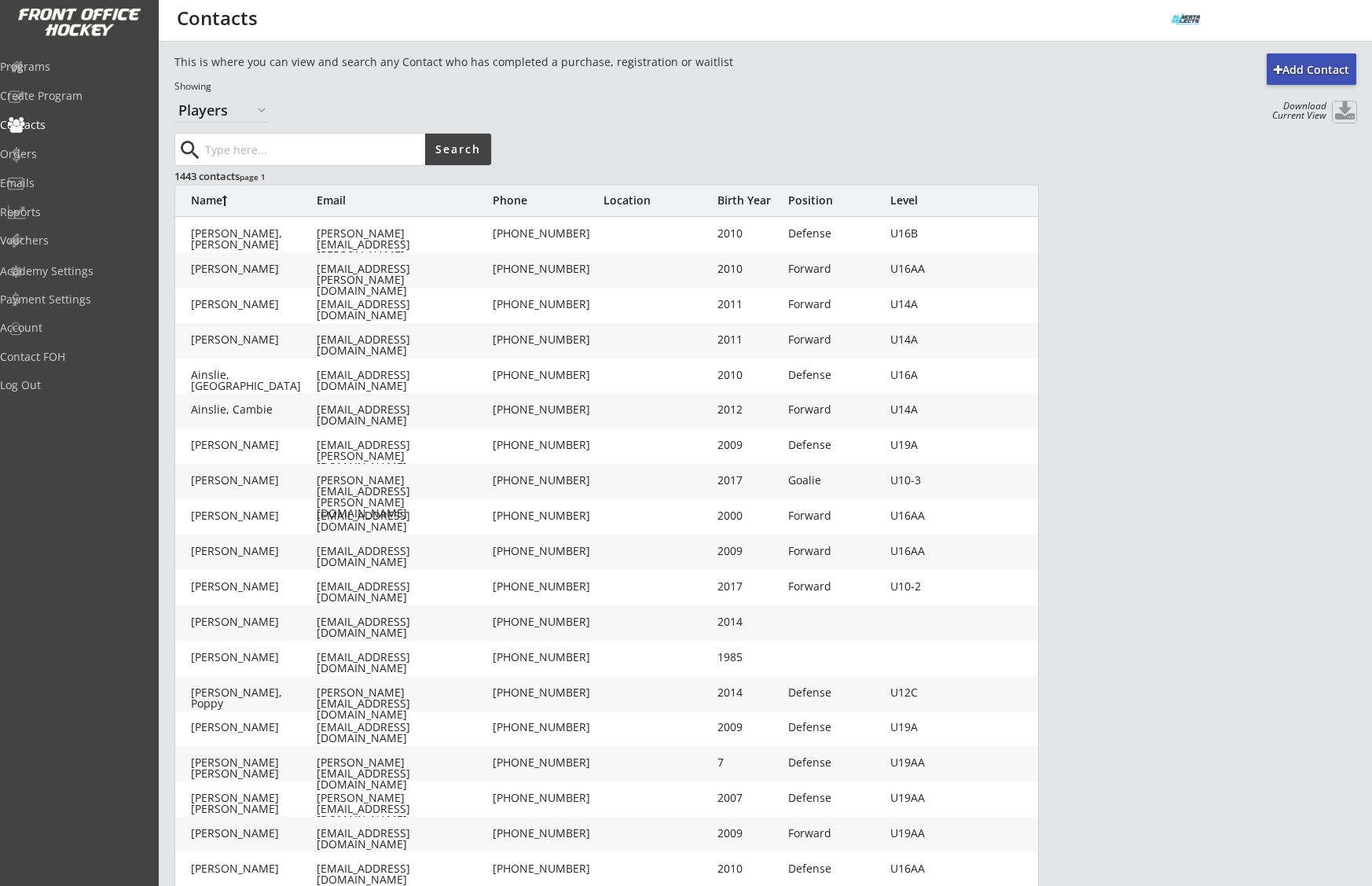
click at [1343, 114] on button at bounding box center [1344, 112] width 23 height 21
click at [68, 69] on div "Programs" at bounding box center [75, 67] width 141 height 11
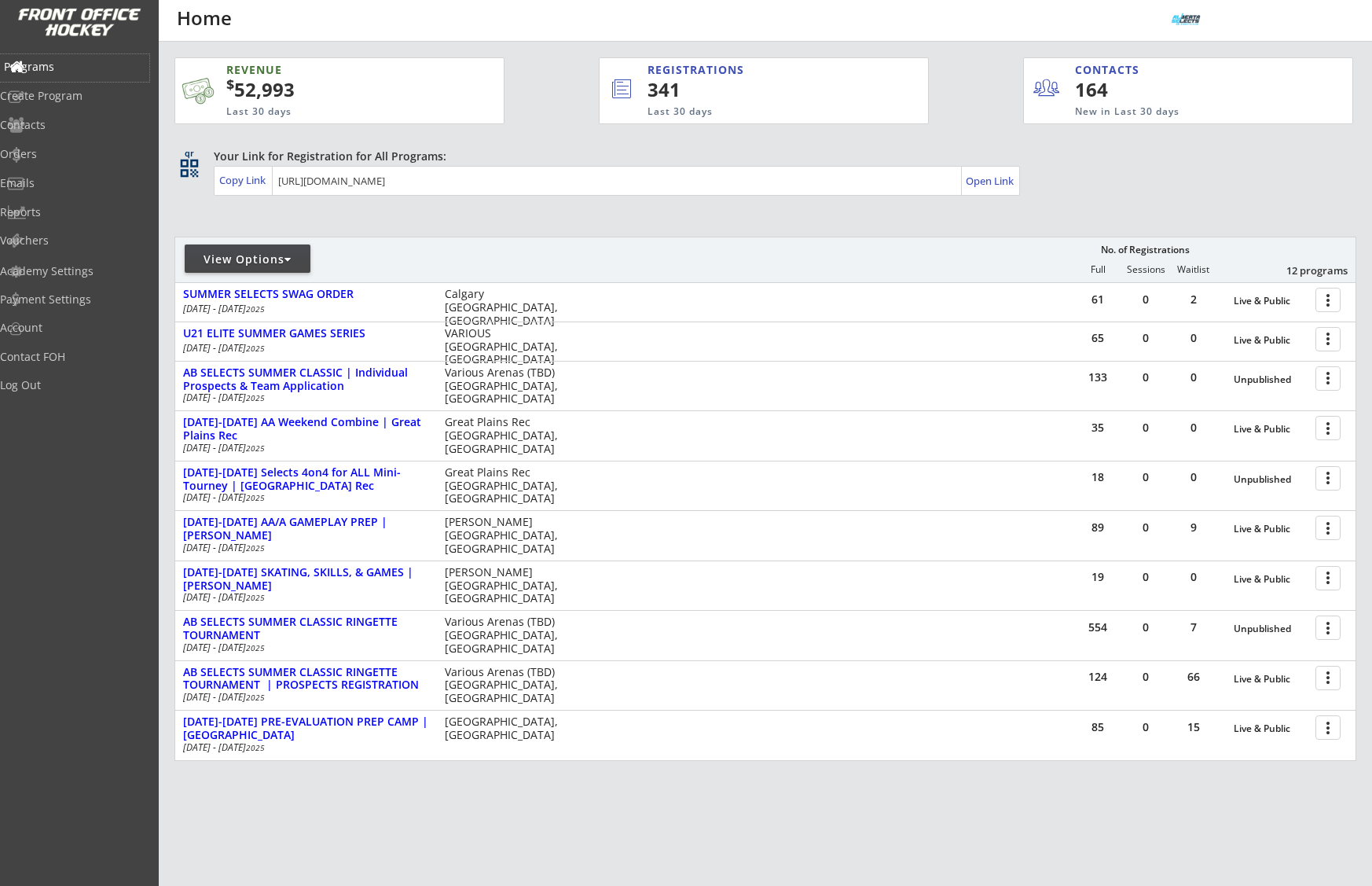
click at [41, 67] on div "Programs" at bounding box center [75, 67] width 141 height 11
drag, startPoint x: 82, startPoint y: 420, endPoint x: 75, endPoint y: 394, distance: 26.9
click at [76, 396] on div "Programs Create Program Contacts Orders Emails Reports Vouchers Academy Setting…" at bounding box center [79, 443] width 159 height 886
click at [99, 423] on div "Programs Create Program Contacts Orders Emails Reports Vouchers Academy Setting…" at bounding box center [79, 443] width 159 height 886
click at [68, 383] on div "Log Out" at bounding box center [75, 385] width 141 height 11
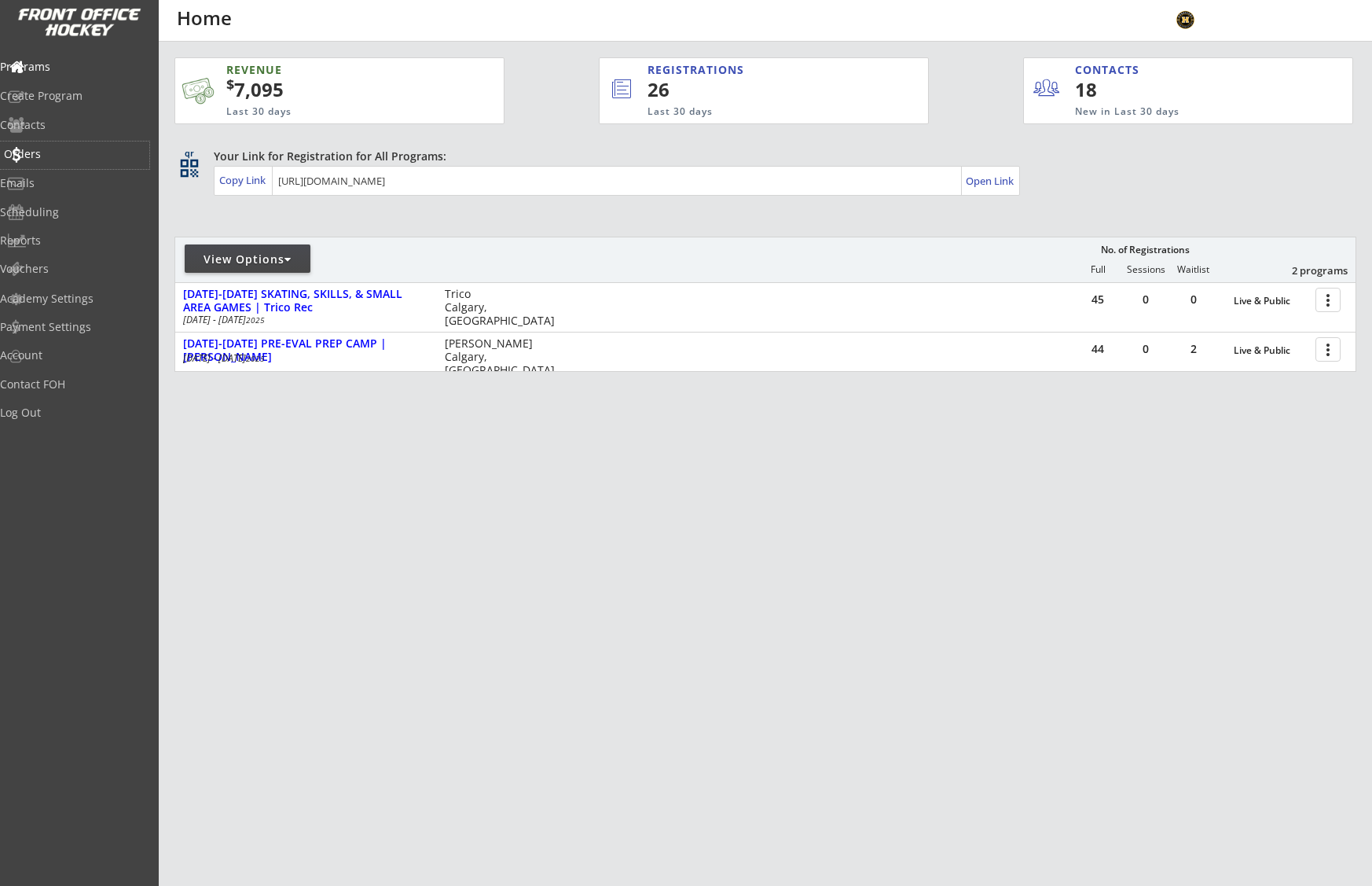
click at [62, 154] on div "Orders" at bounding box center [75, 153] width 141 height 11
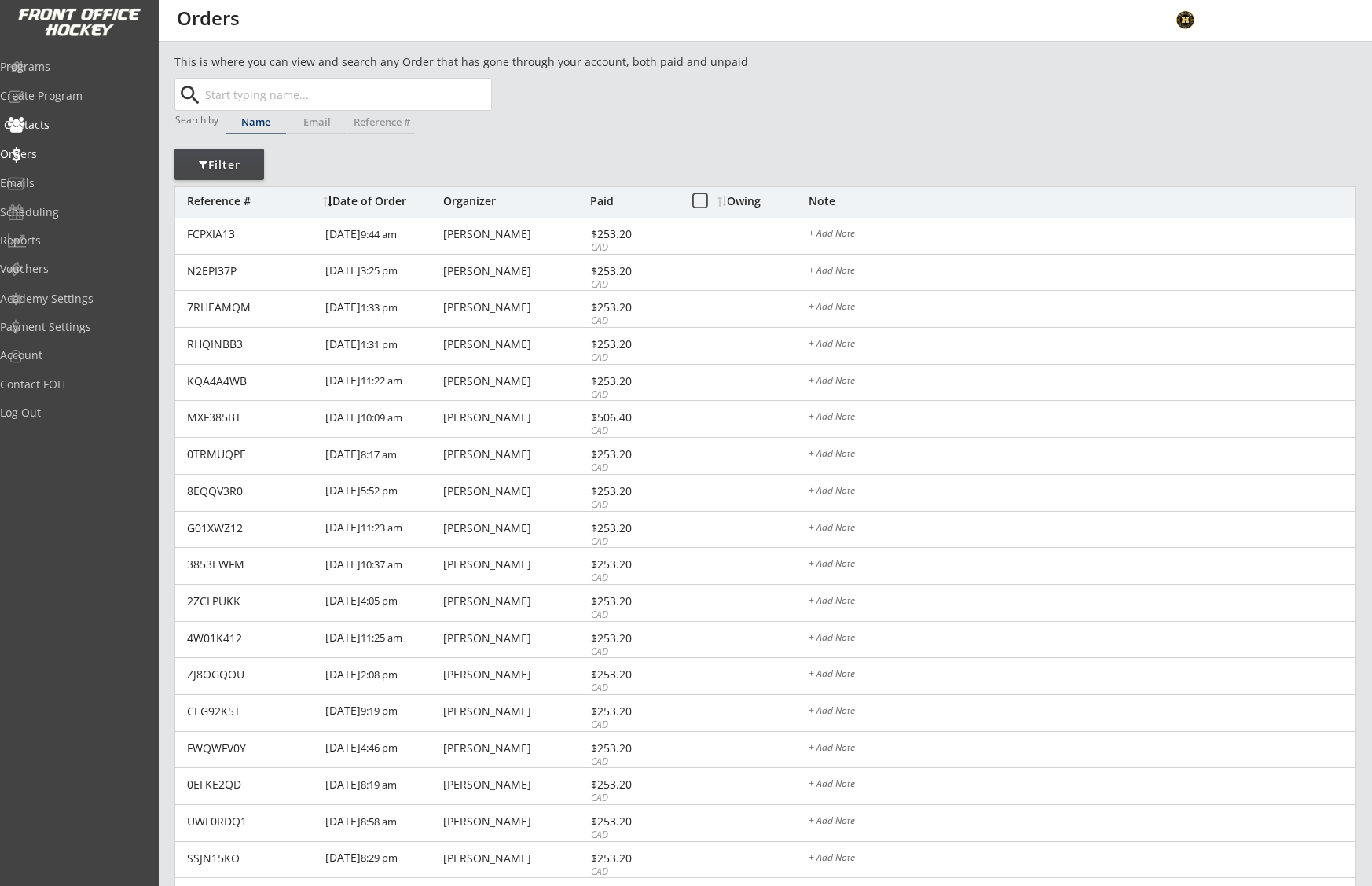
click at [64, 131] on div "Contacts" at bounding box center [75, 125] width 141 height 11
select select ""Players""
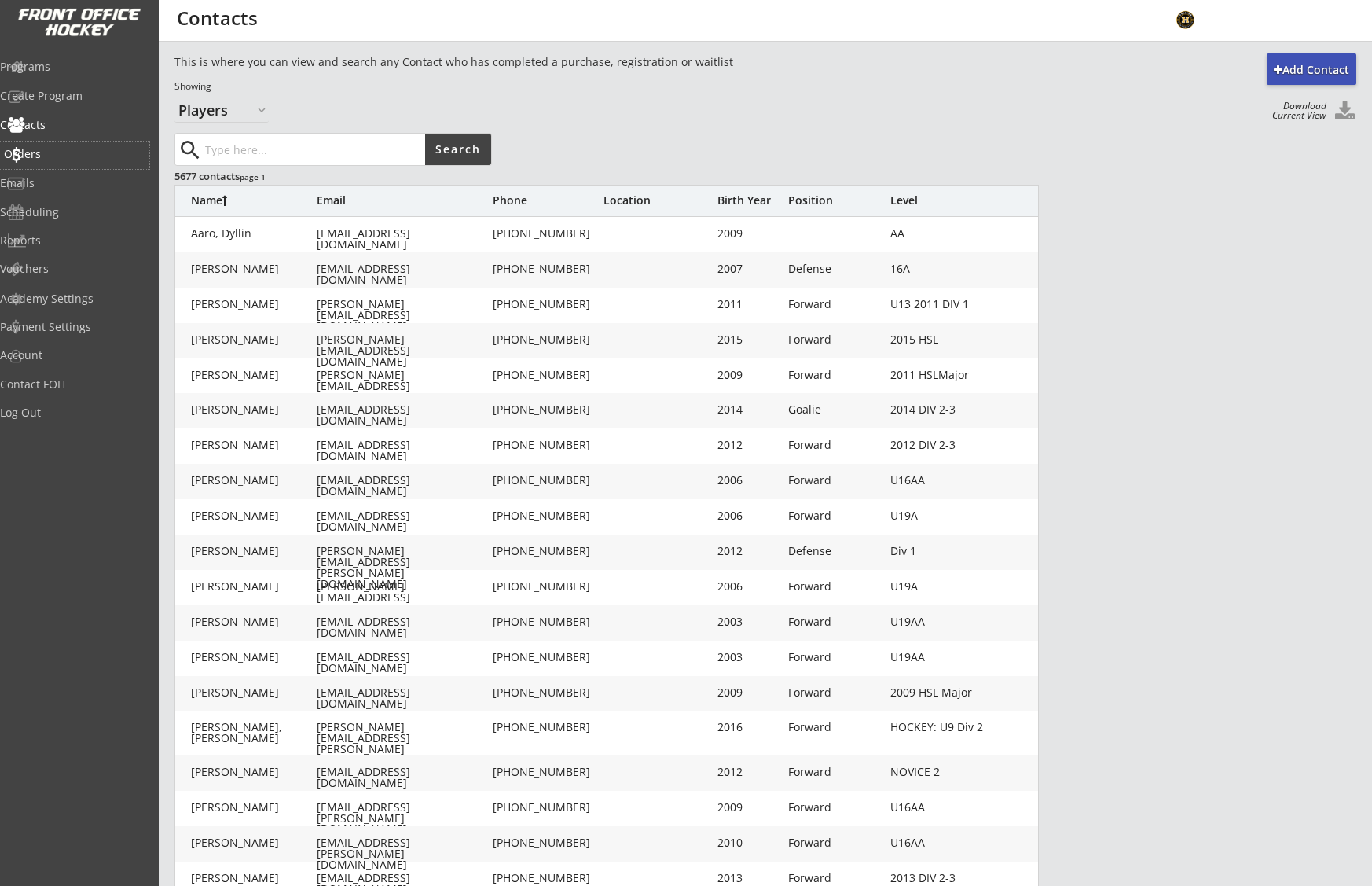
click at [48, 152] on div "Orders" at bounding box center [75, 153] width 141 height 11
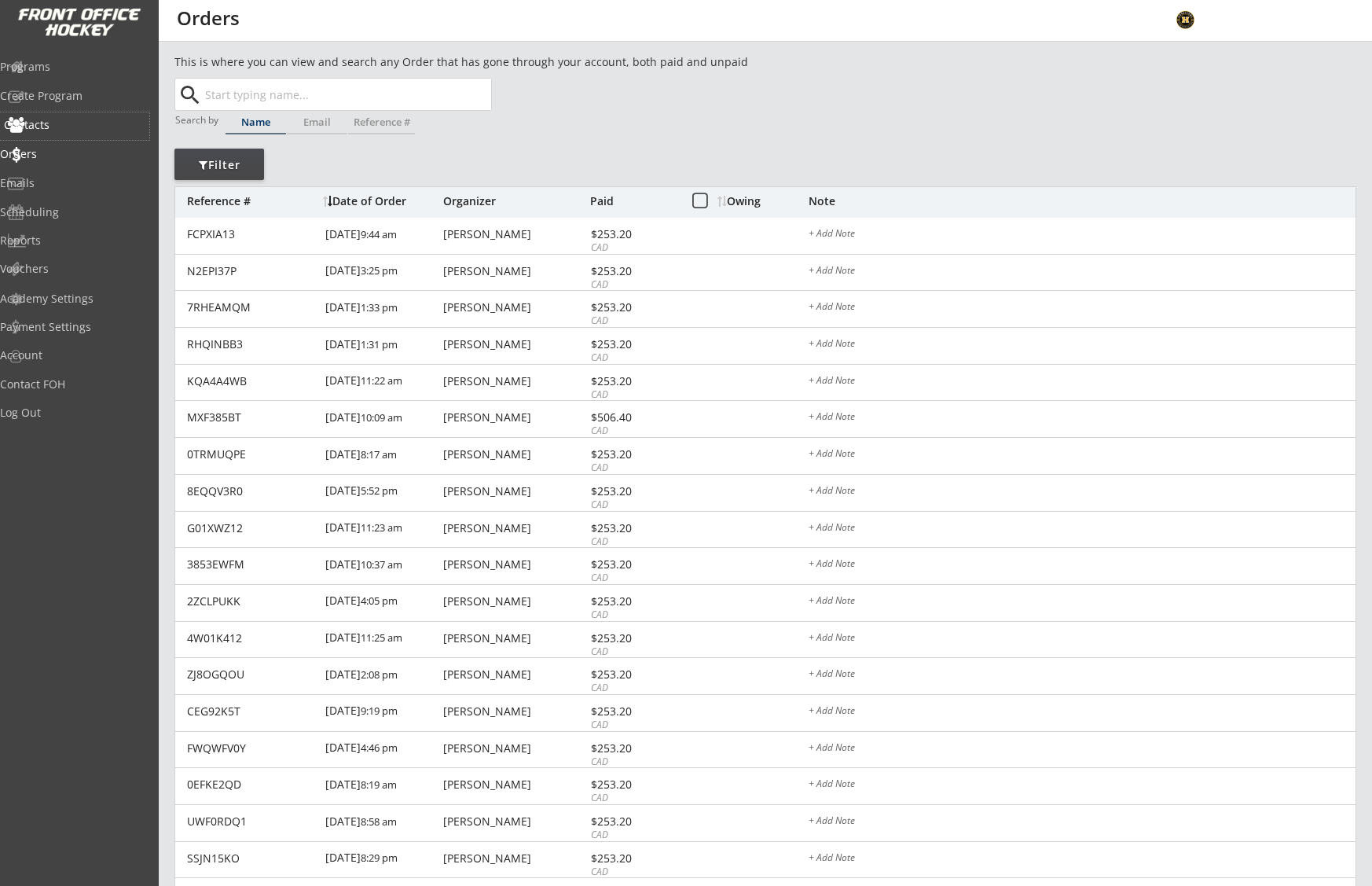
click at [54, 122] on div "Contacts" at bounding box center [75, 125] width 141 height 11
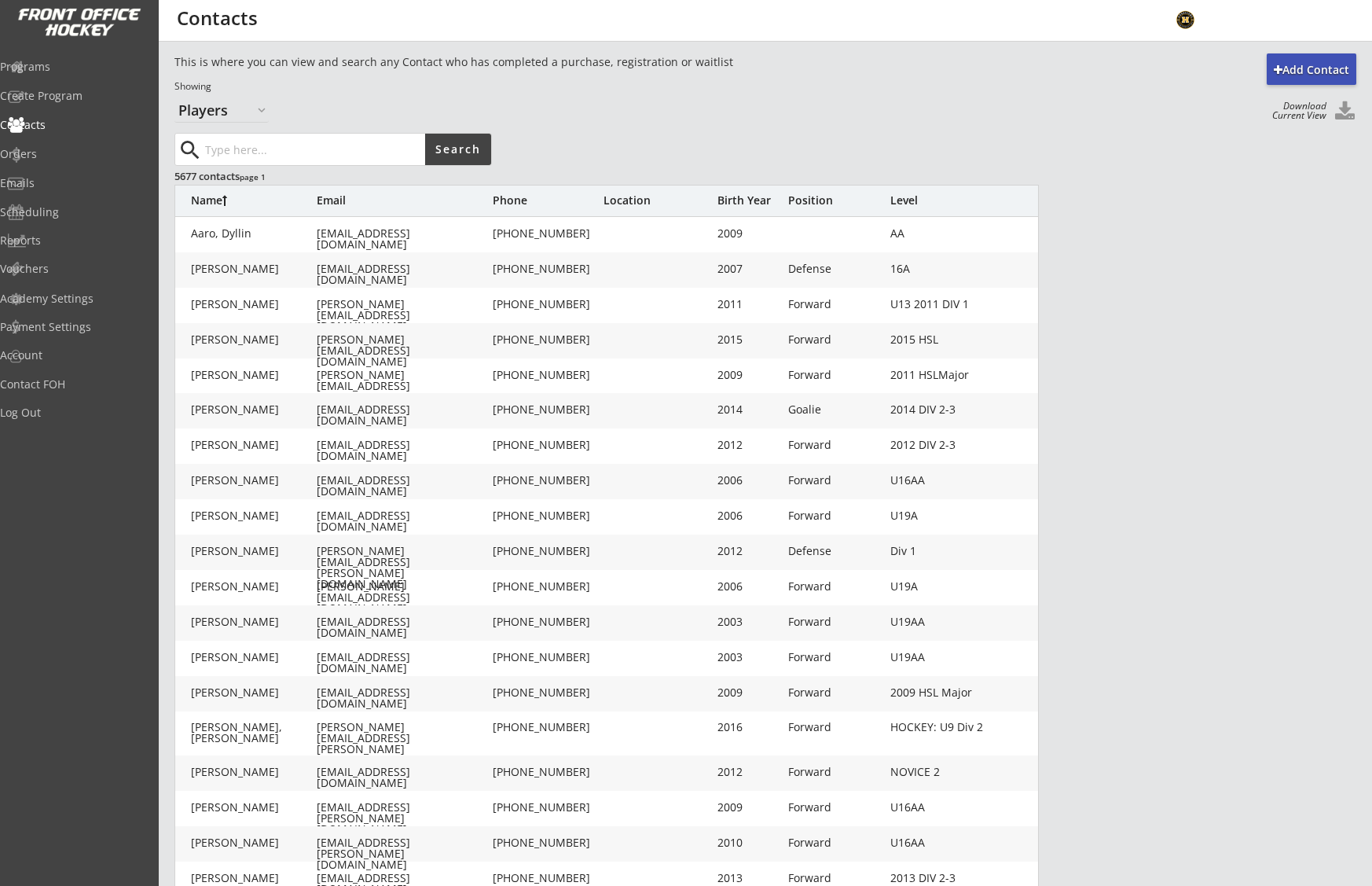
click at [1336, 120] on button at bounding box center [1344, 112] width 23 height 21
click at [70, 62] on div "Programs" at bounding box center [75, 67] width 141 height 11
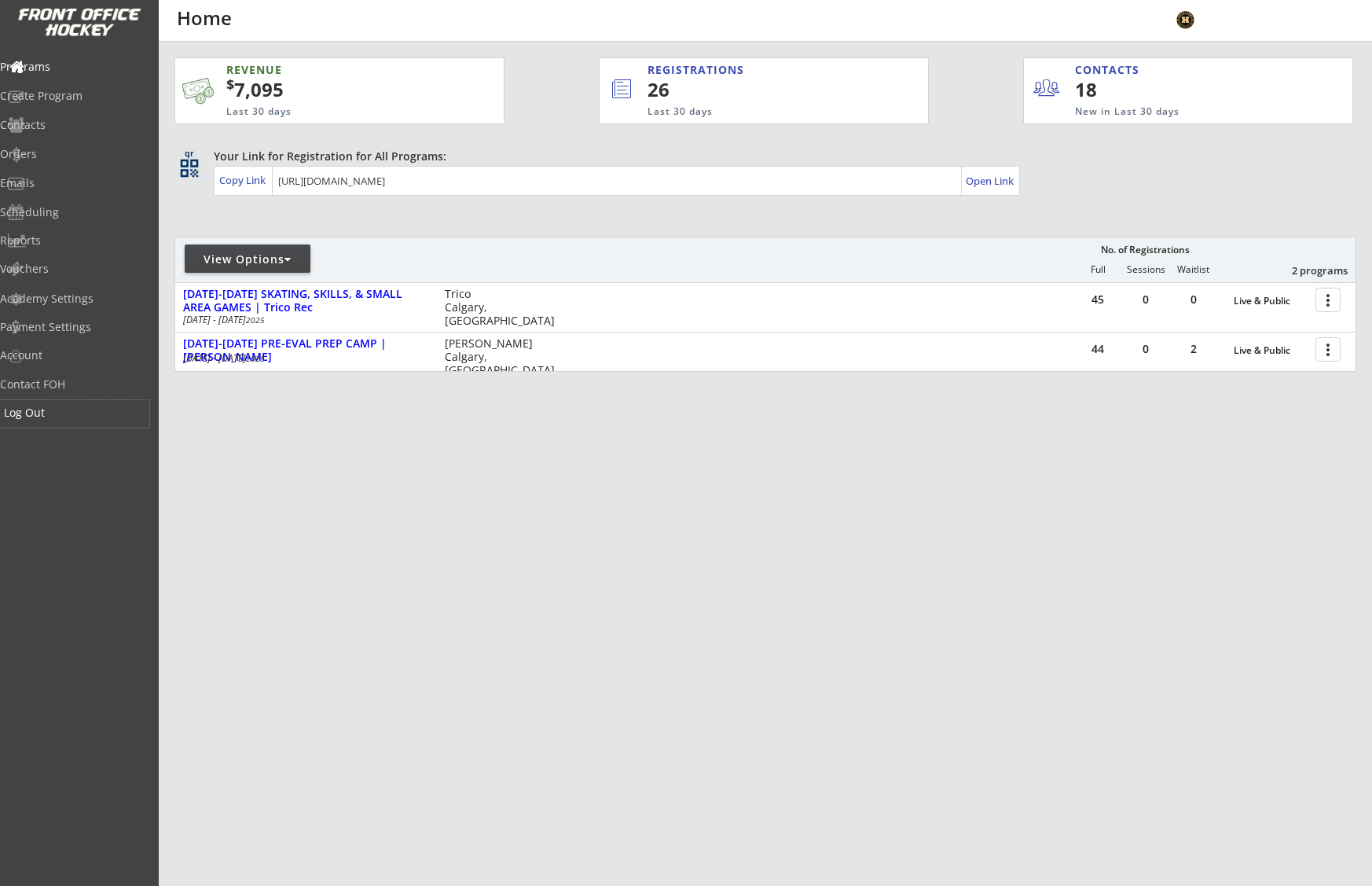
click at [41, 407] on div "Log Out" at bounding box center [75, 413] width 141 height 11
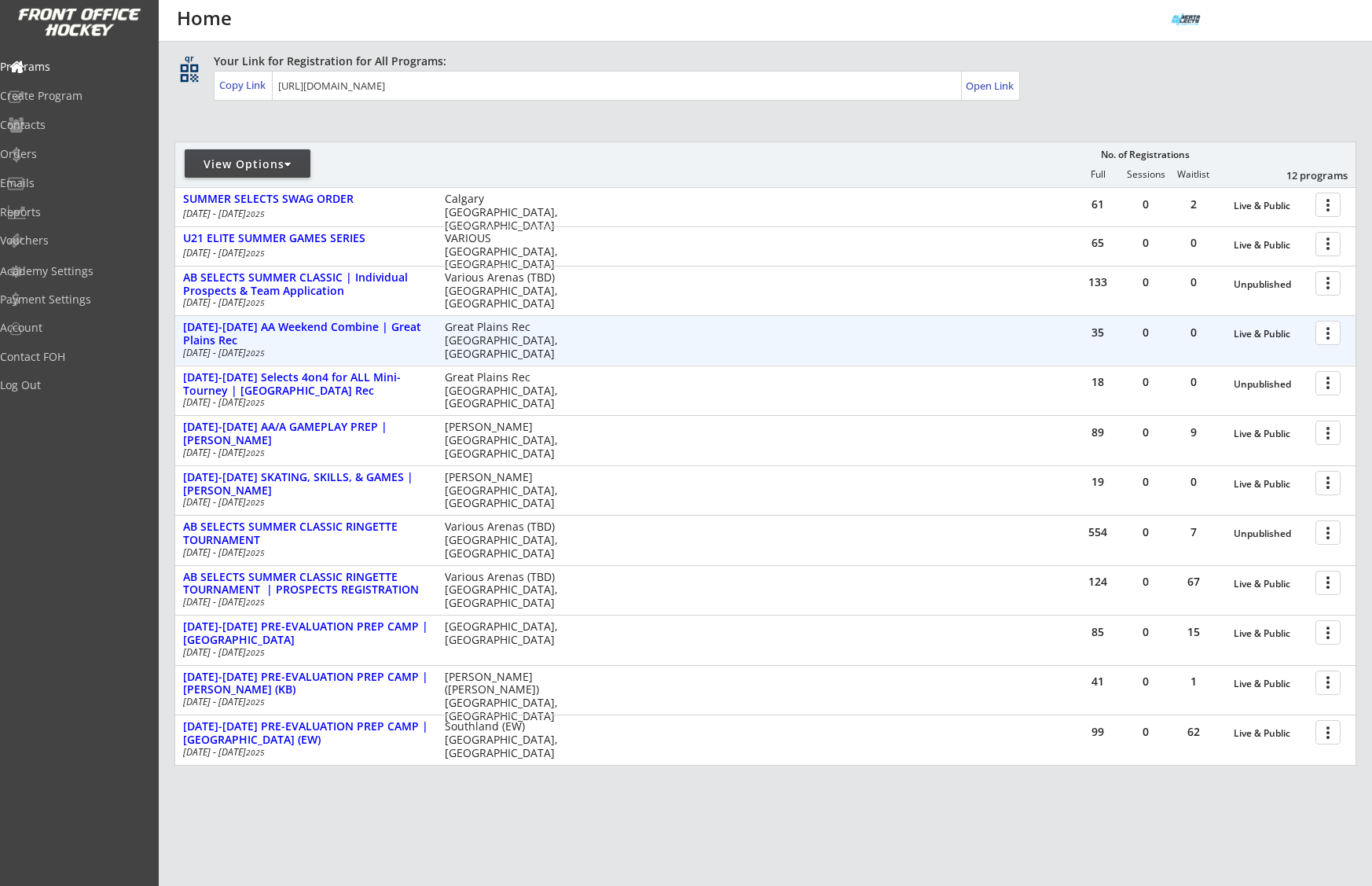
scroll to position [156, 0]
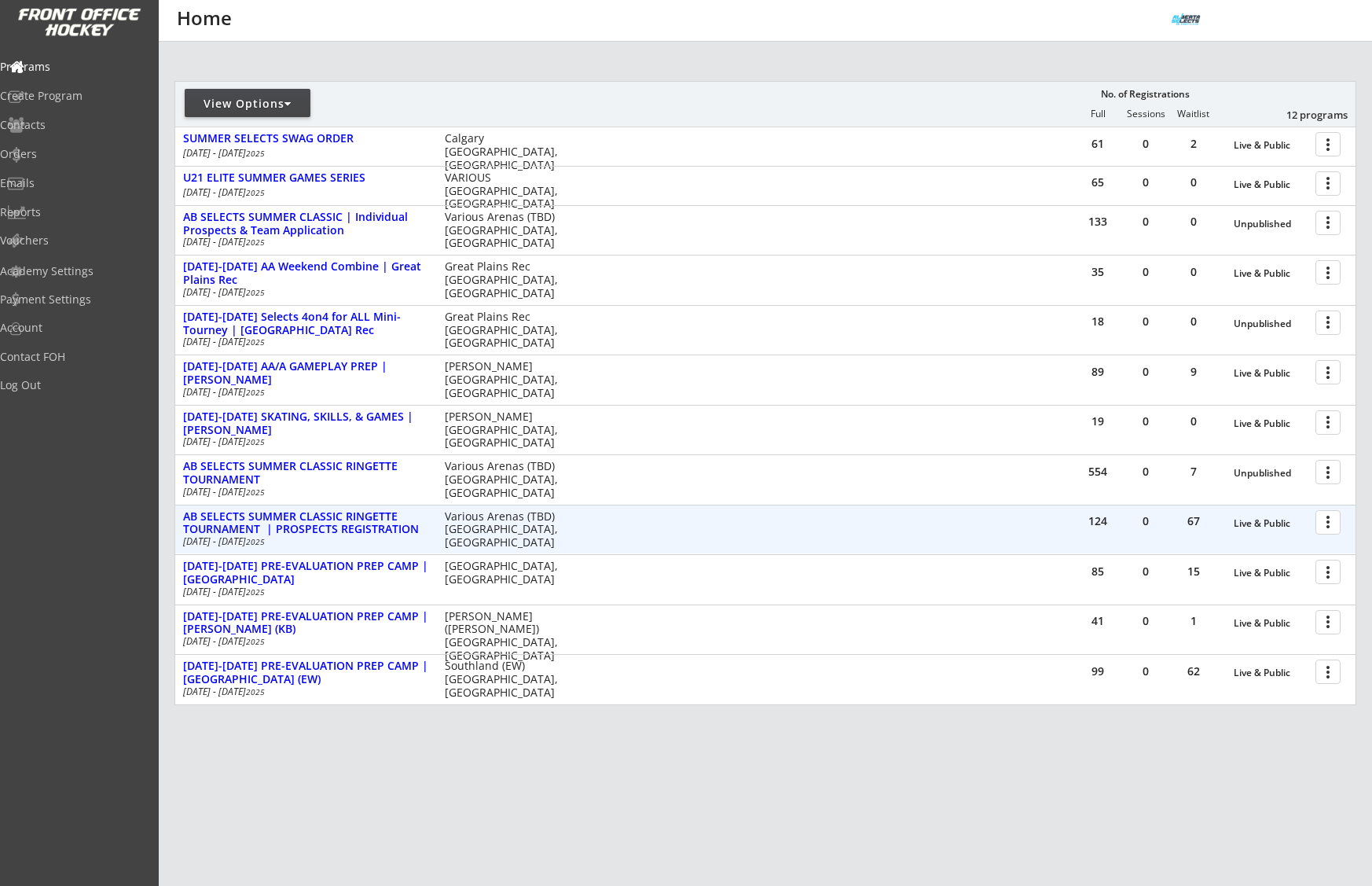
drag, startPoint x: 1325, startPoint y: 521, endPoint x: 1320, endPoint y: 537, distance: 16.8
click at [1325, 521] on div at bounding box center [1331, 522] width 28 height 28
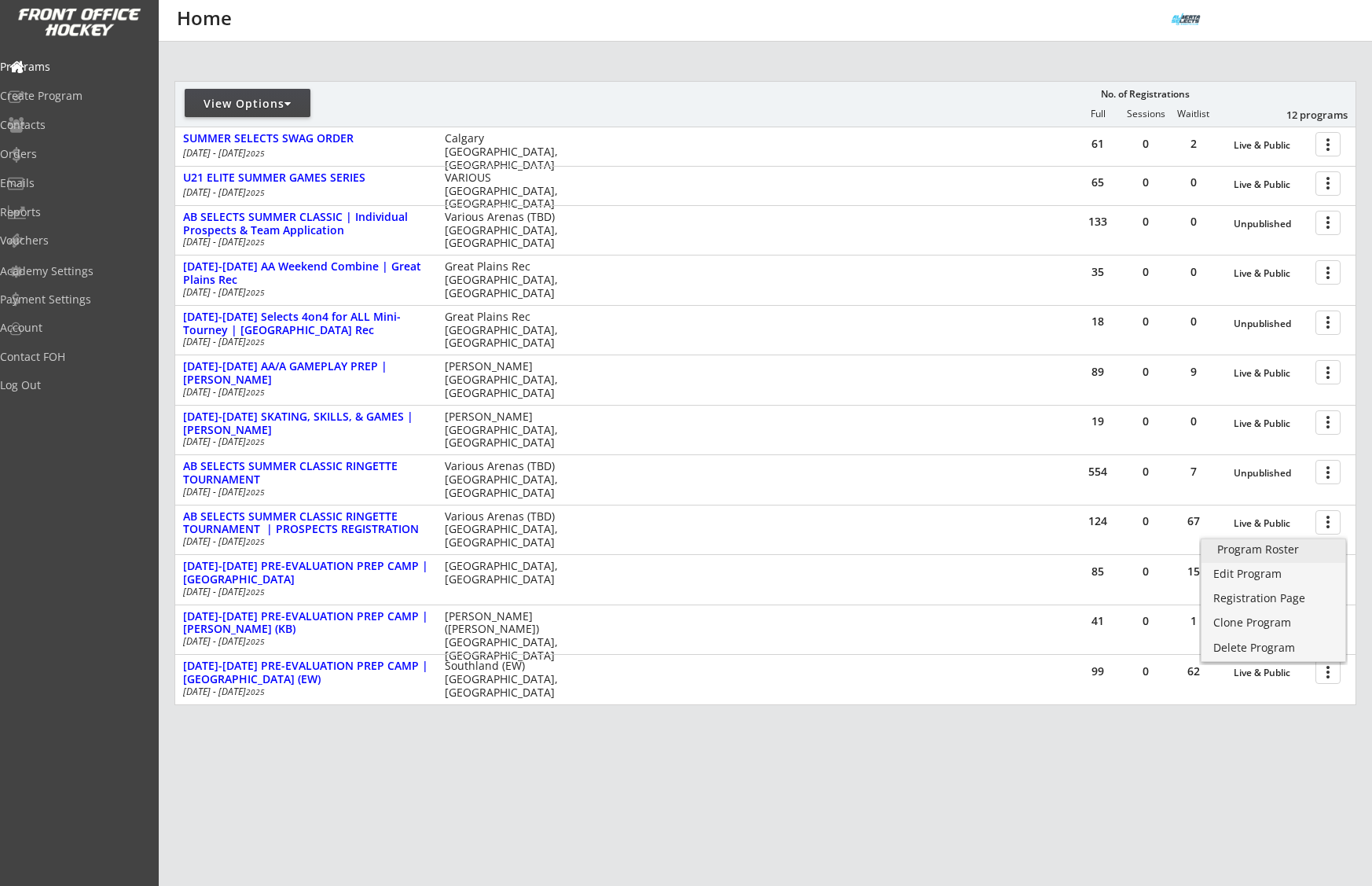
click at [1290, 550] on div "Program Roster" at bounding box center [1274, 549] width 113 height 11
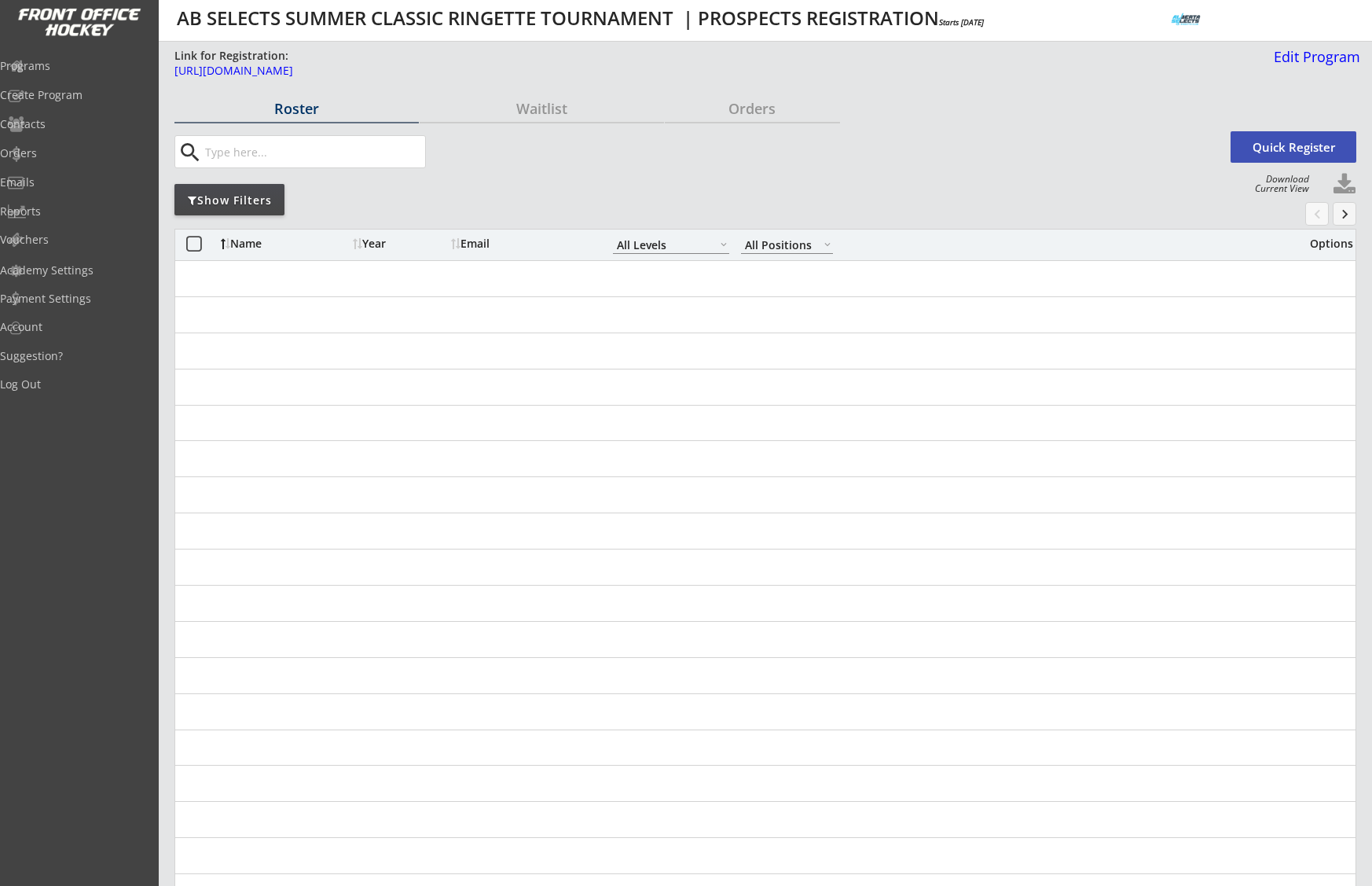
select select ""All Levels""
select select ""All Positions""
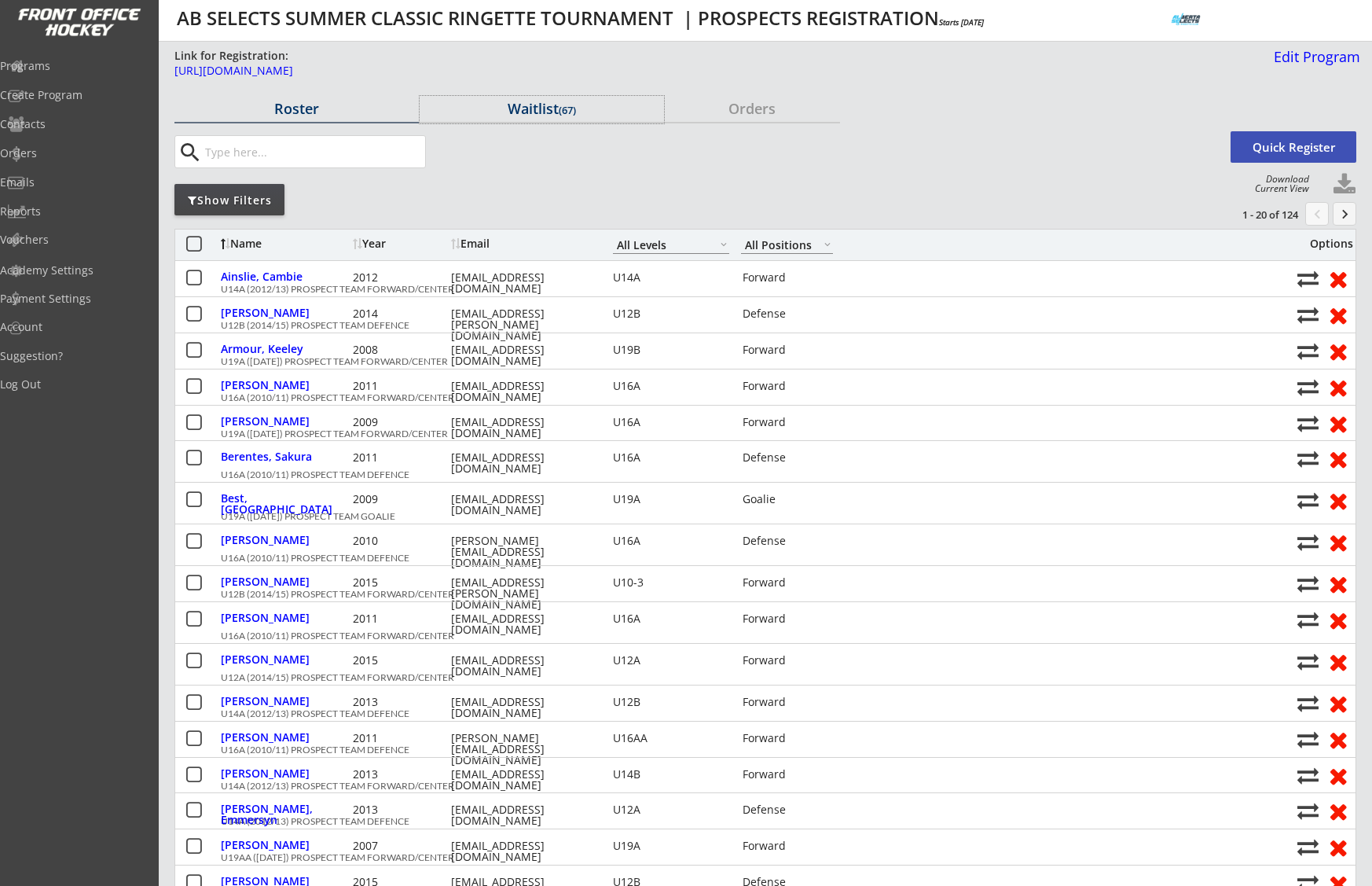
click at [518, 115] on div "Waitlist (67)" at bounding box center [542, 108] width 244 height 14
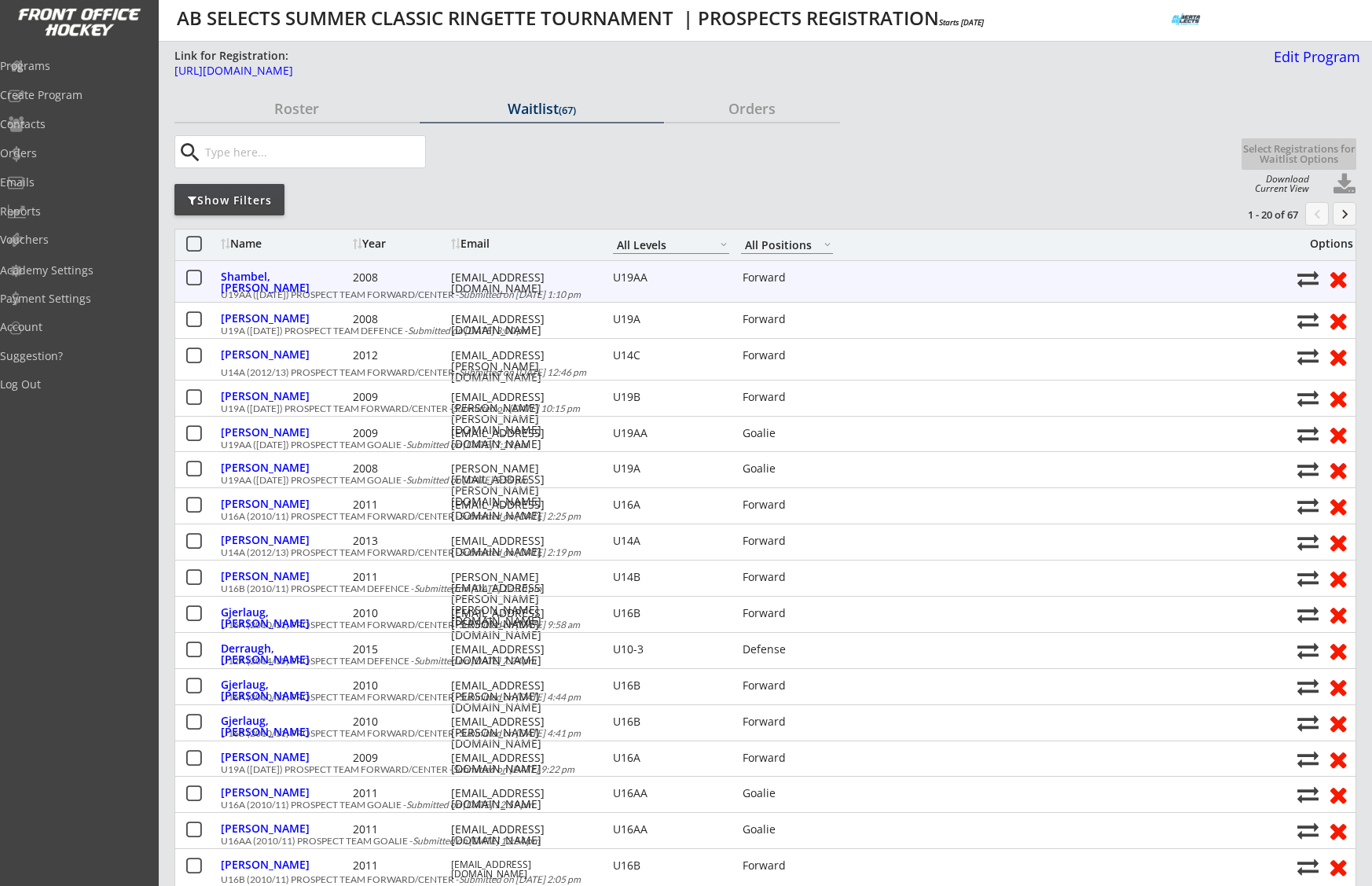
click at [186, 276] on button at bounding box center [193, 278] width 20 height 20
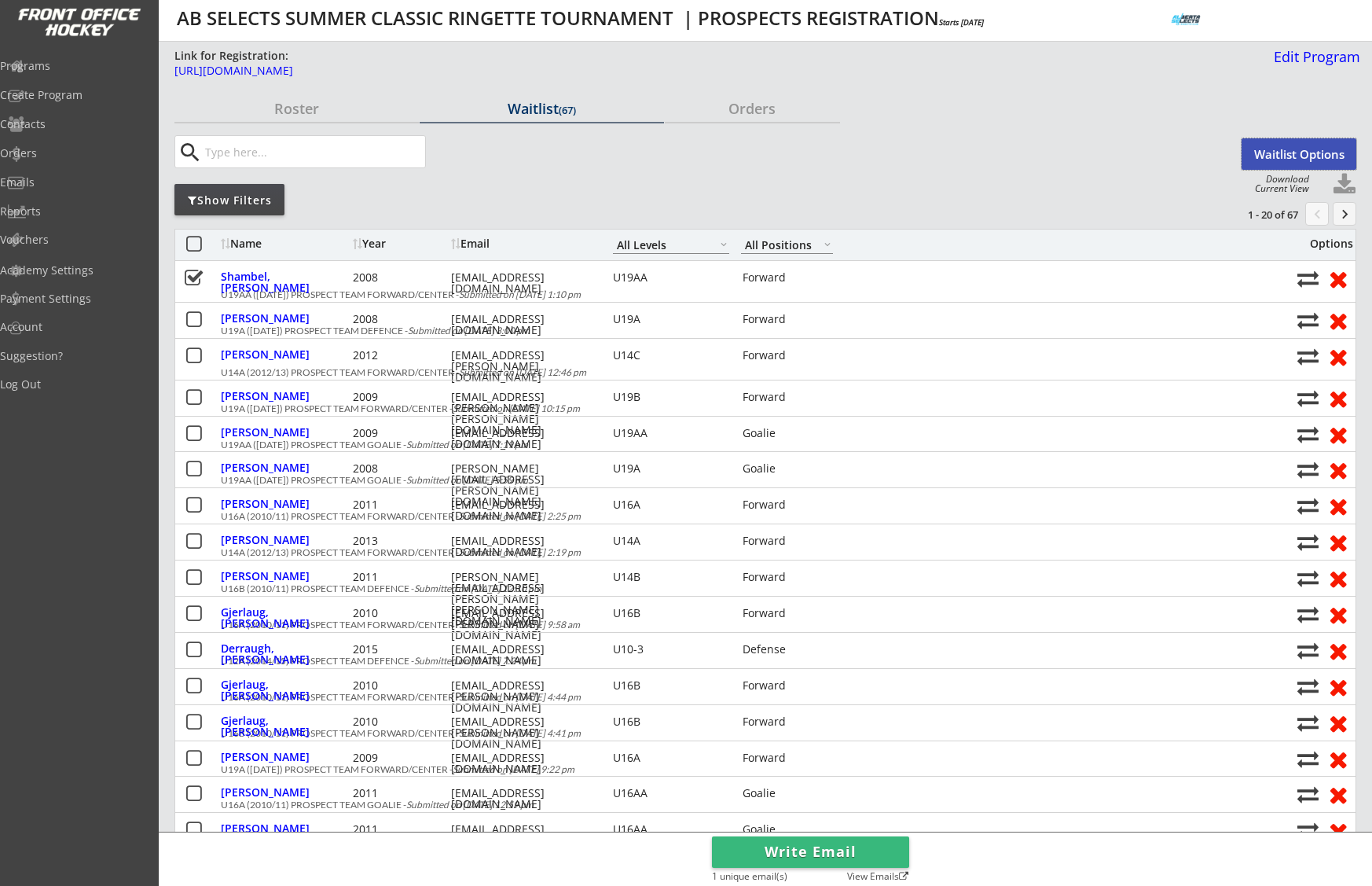
click at [1283, 152] on button "Waitlist Options" at bounding box center [1299, 154] width 114 height 31
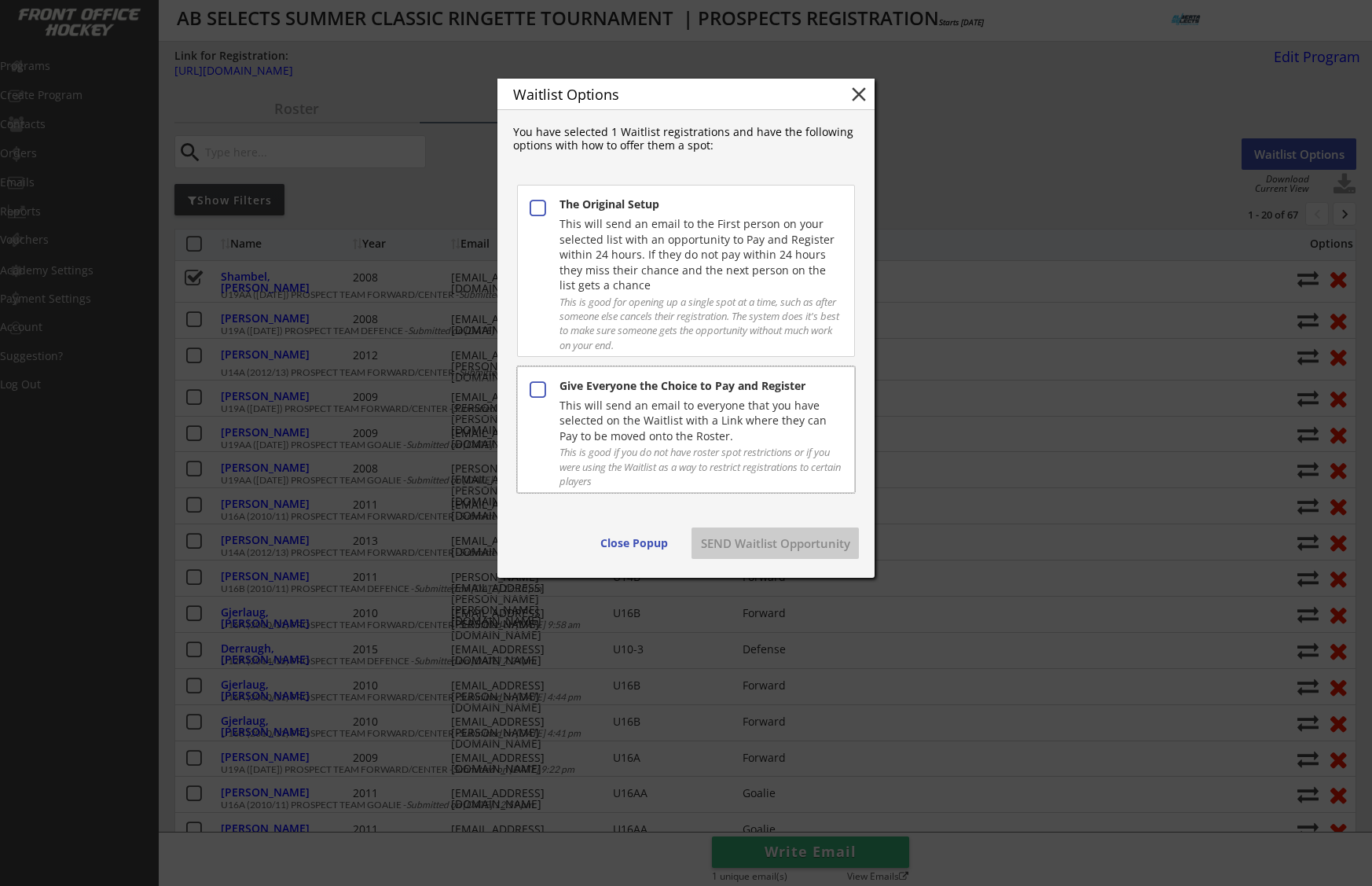
drag, startPoint x: 652, startPoint y: 393, endPoint x: 699, endPoint y: 497, distance: 114.1
click at [653, 394] on div "Give Everyone the Choice to Pay and Register" at bounding box center [700, 387] width 282 height 18
click at [784, 543] on button "SEND Waitlist Opportunity" at bounding box center [775, 543] width 167 height 31
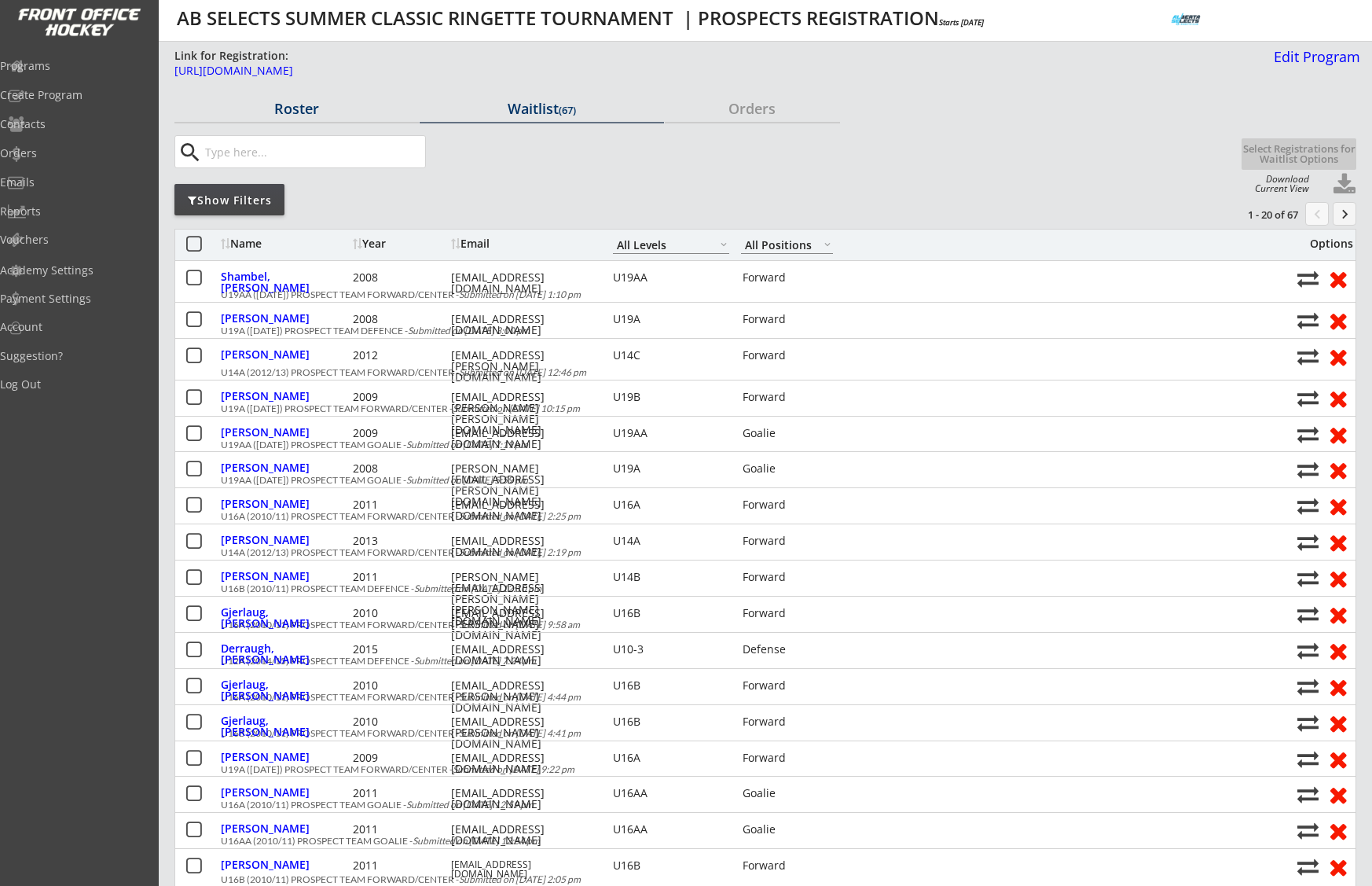
click at [311, 107] on div "Roster" at bounding box center [296, 108] width 244 height 14
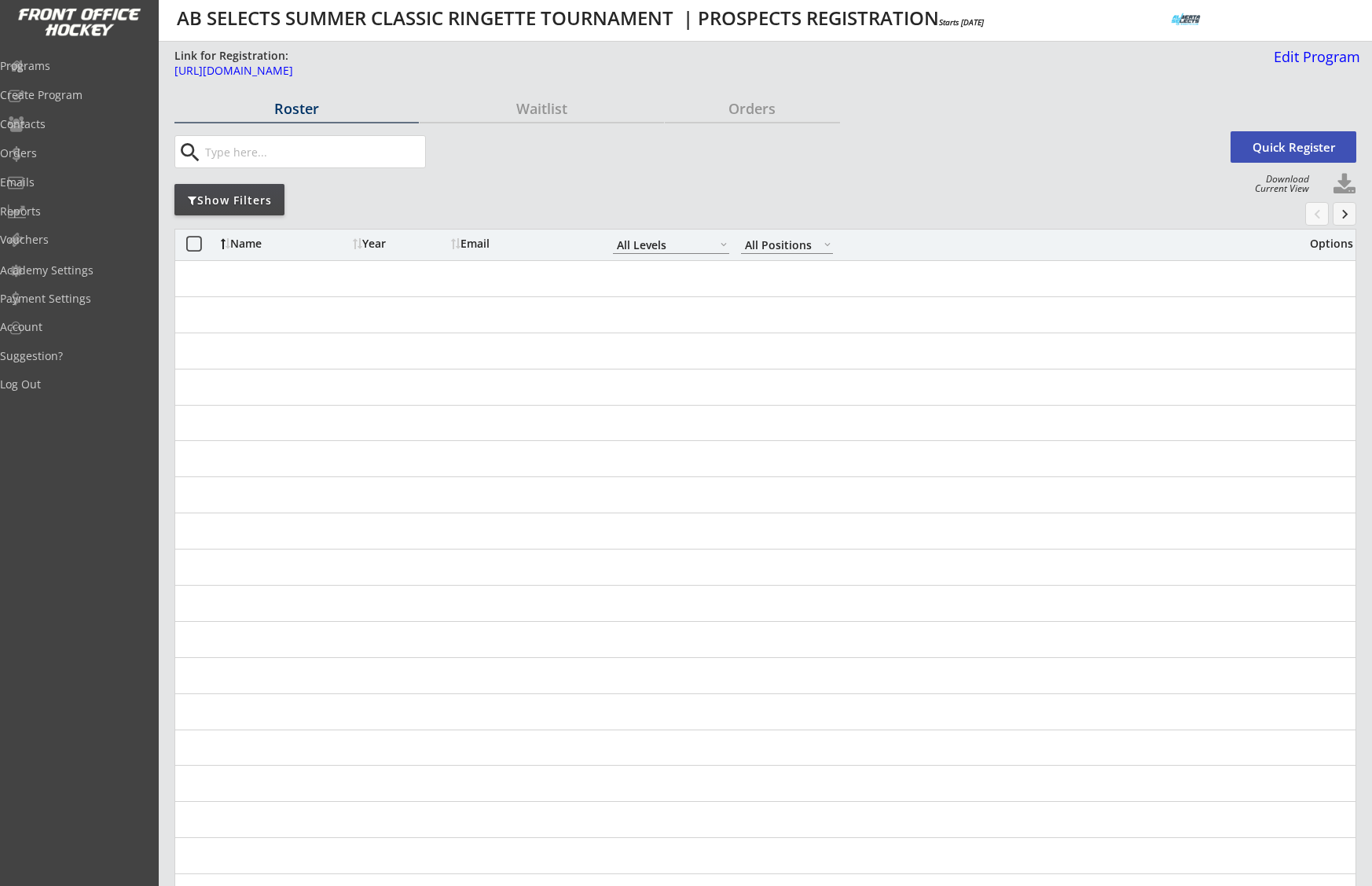
select select ""All Levels""
select select ""All Positions""
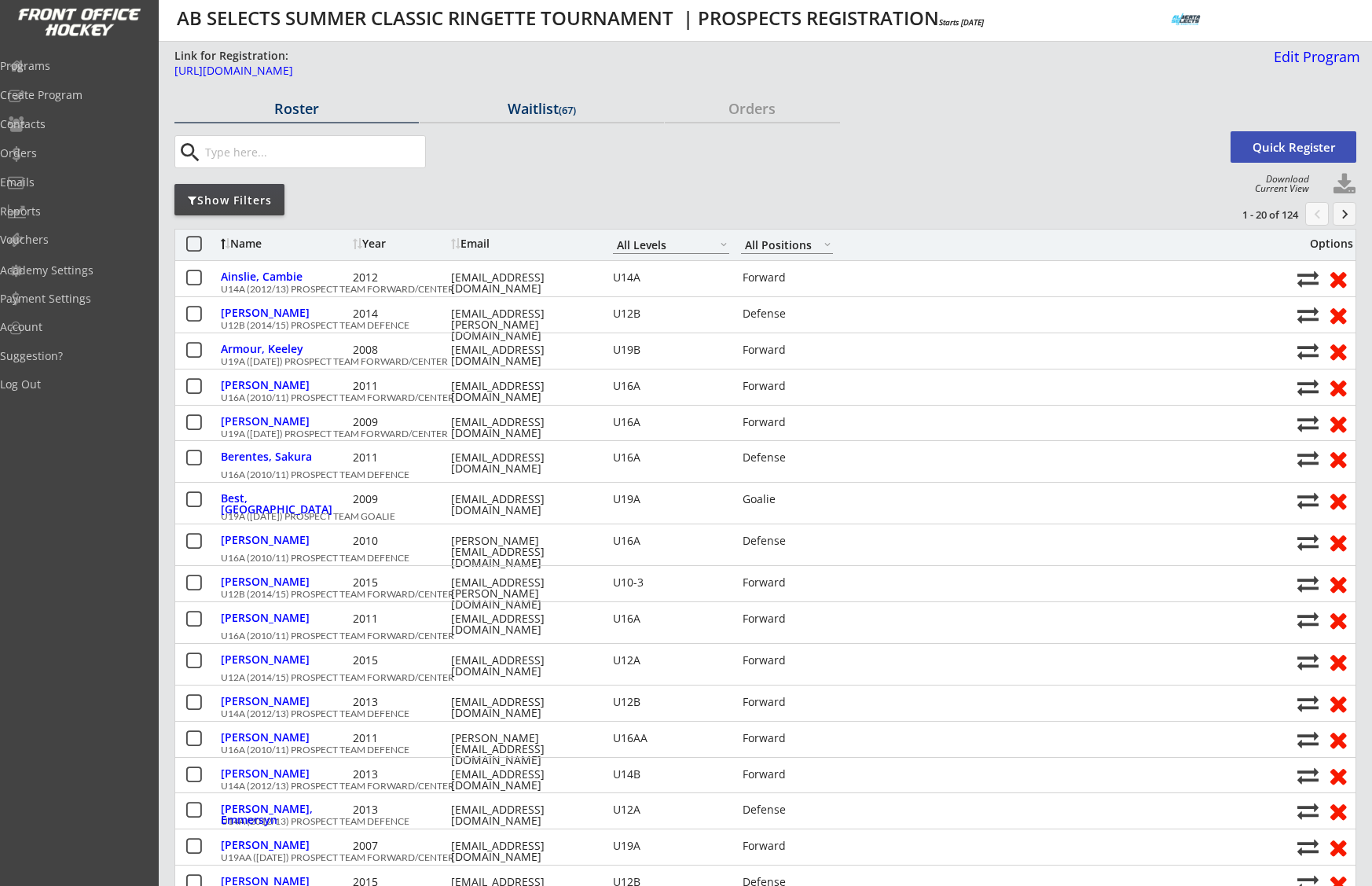
click at [544, 108] on div "Waitlist (67)" at bounding box center [542, 108] width 244 height 14
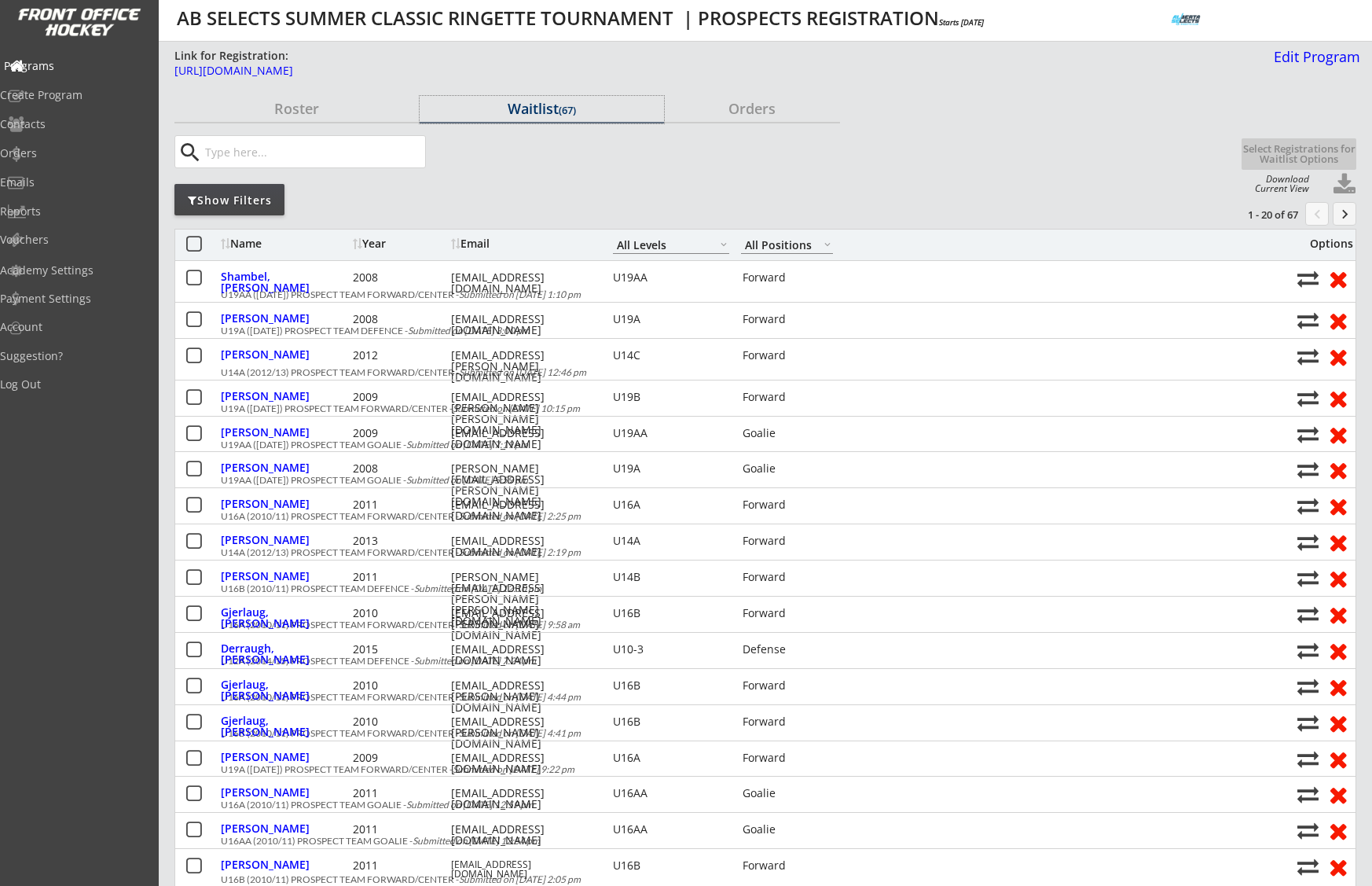
click at [74, 62] on div "Programs" at bounding box center [75, 66] width 141 height 11
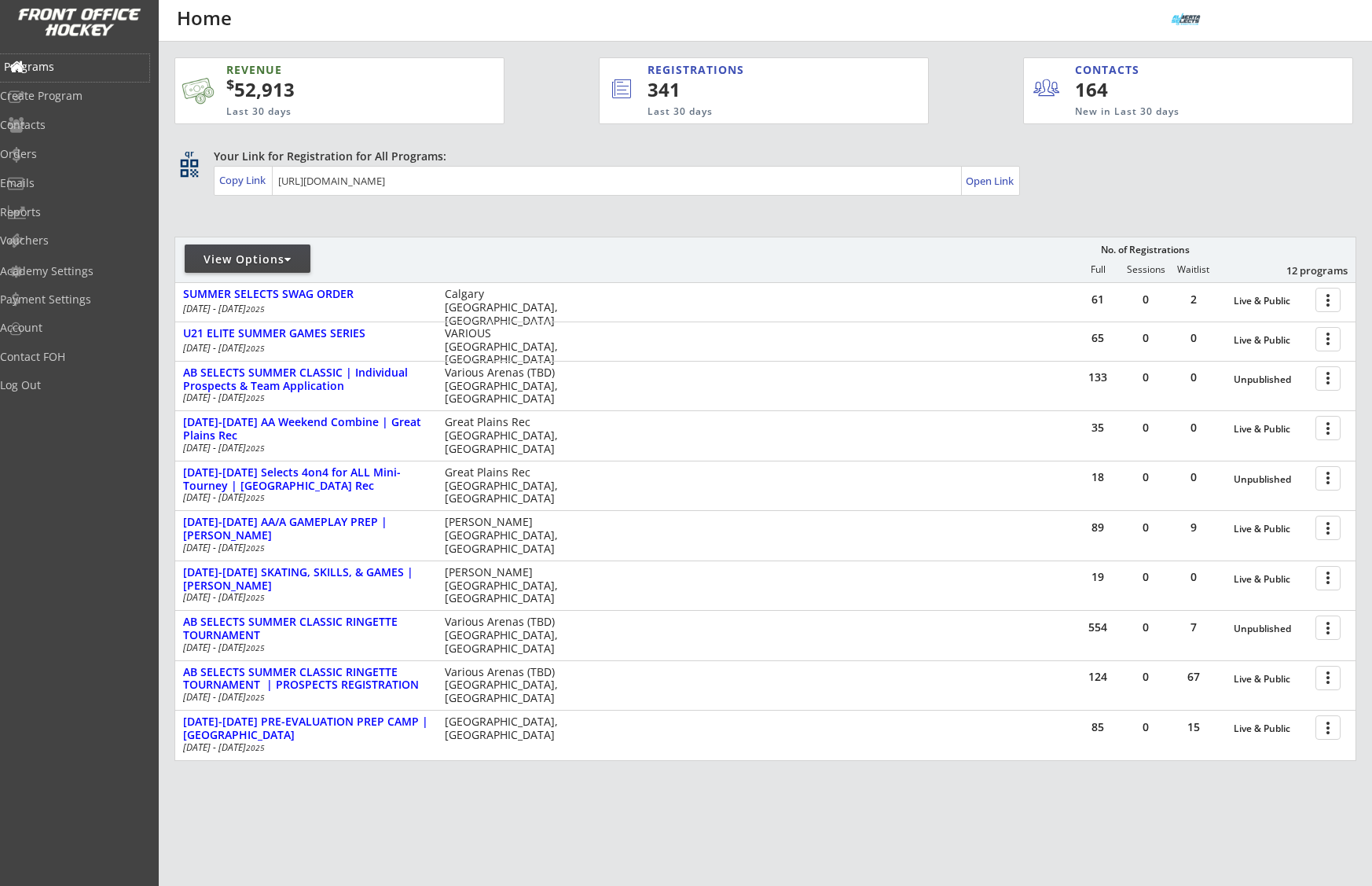
click at [55, 62] on div "Programs" at bounding box center [75, 67] width 141 height 11
click at [57, 149] on div "Orders" at bounding box center [75, 153] width 141 height 11
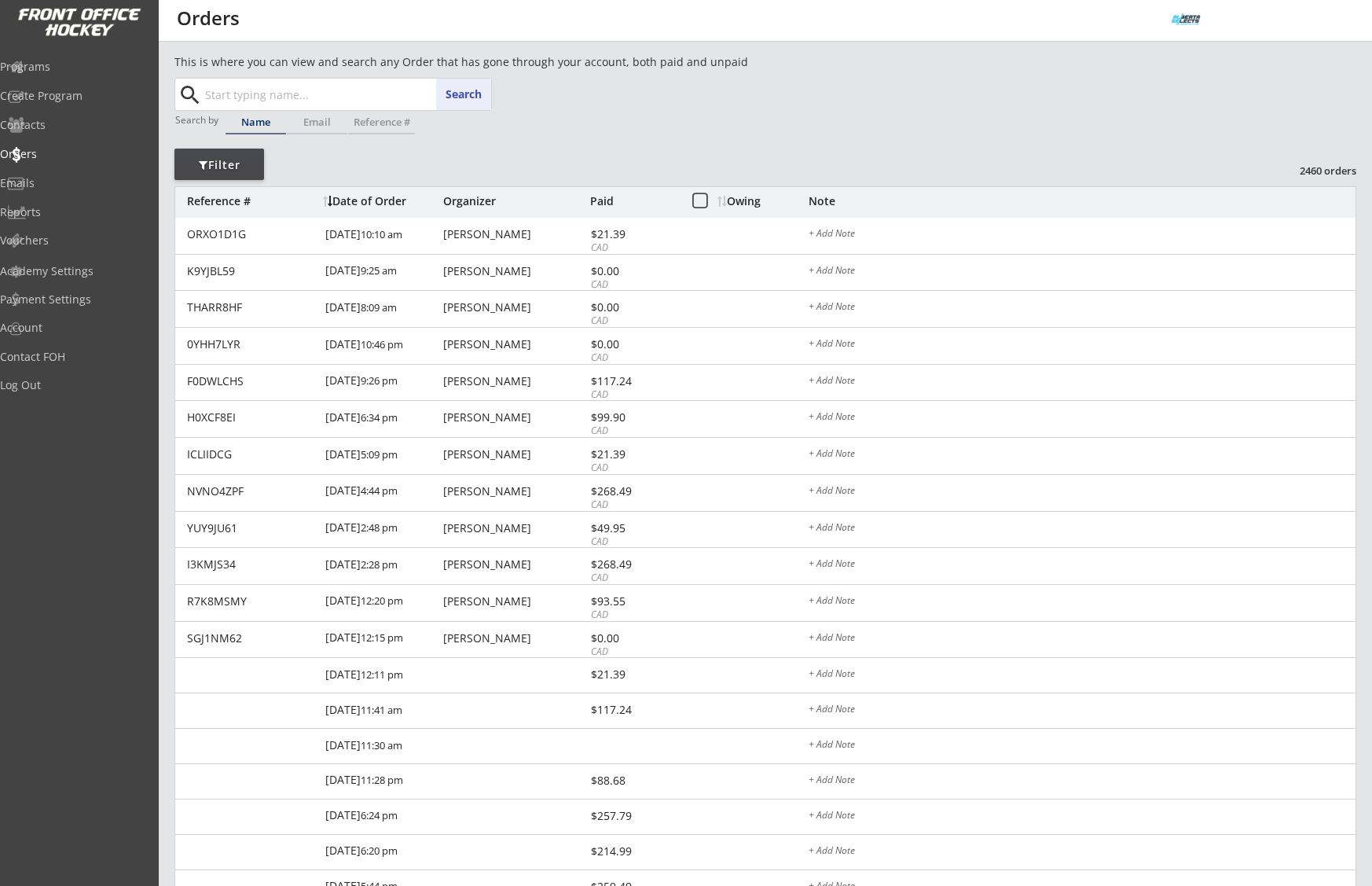
click at [248, 104] on input "text" at bounding box center [347, 94] width 289 height 31
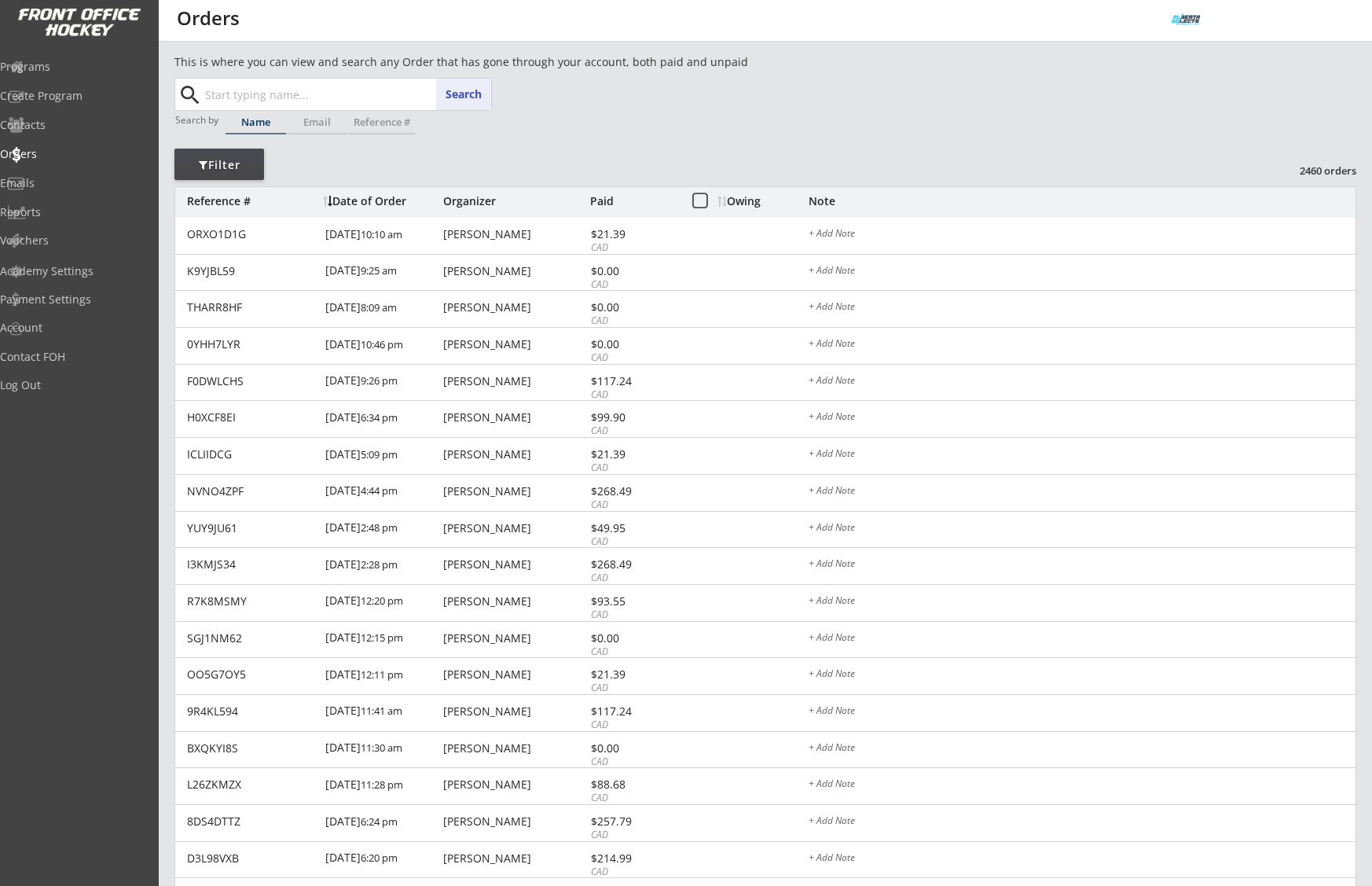
paste input "[EMAIL_ADDRESS][DOMAIN_NAME]"
click at [465, 89] on button "Search" at bounding box center [463, 94] width 55 height 31
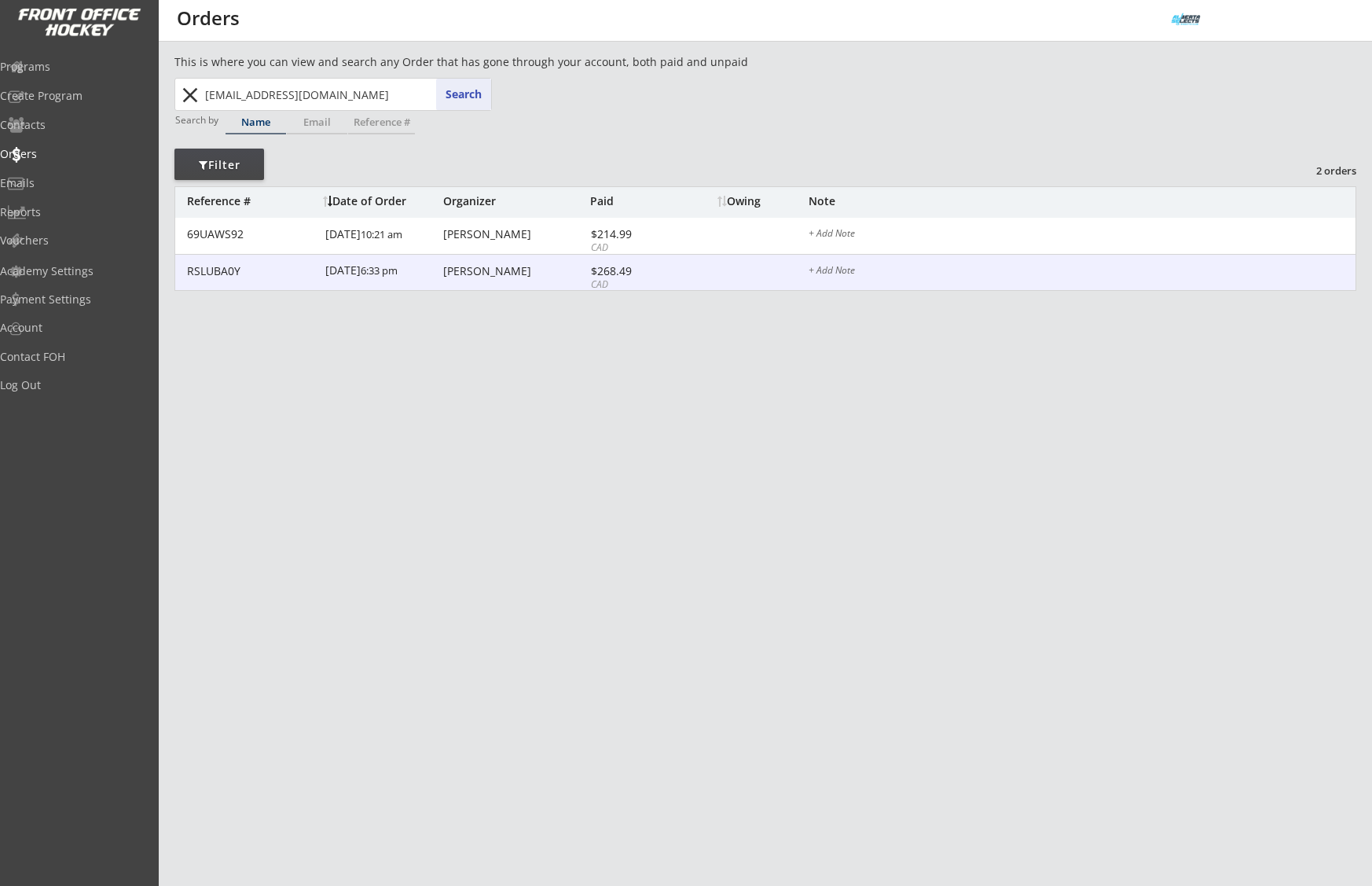
click at [476, 270] on div "[PERSON_NAME]" at bounding box center [514, 270] width 143 height 11
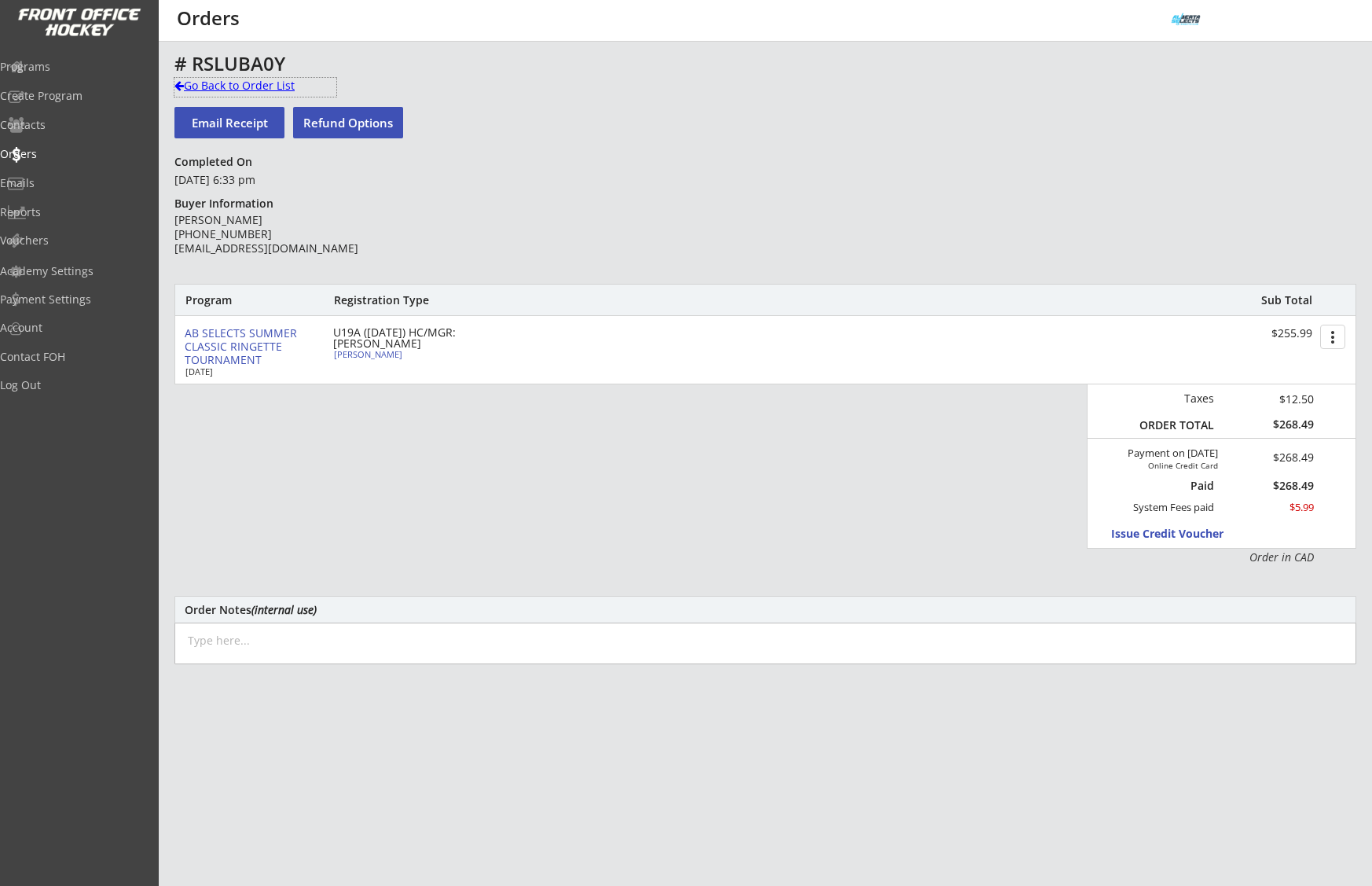
drag, startPoint x: 275, startPoint y: 86, endPoint x: 231, endPoint y: 85, distance: 44.0
click at [274, 86] on div "Go Back to Order List" at bounding box center [255, 86] width 162 height 16
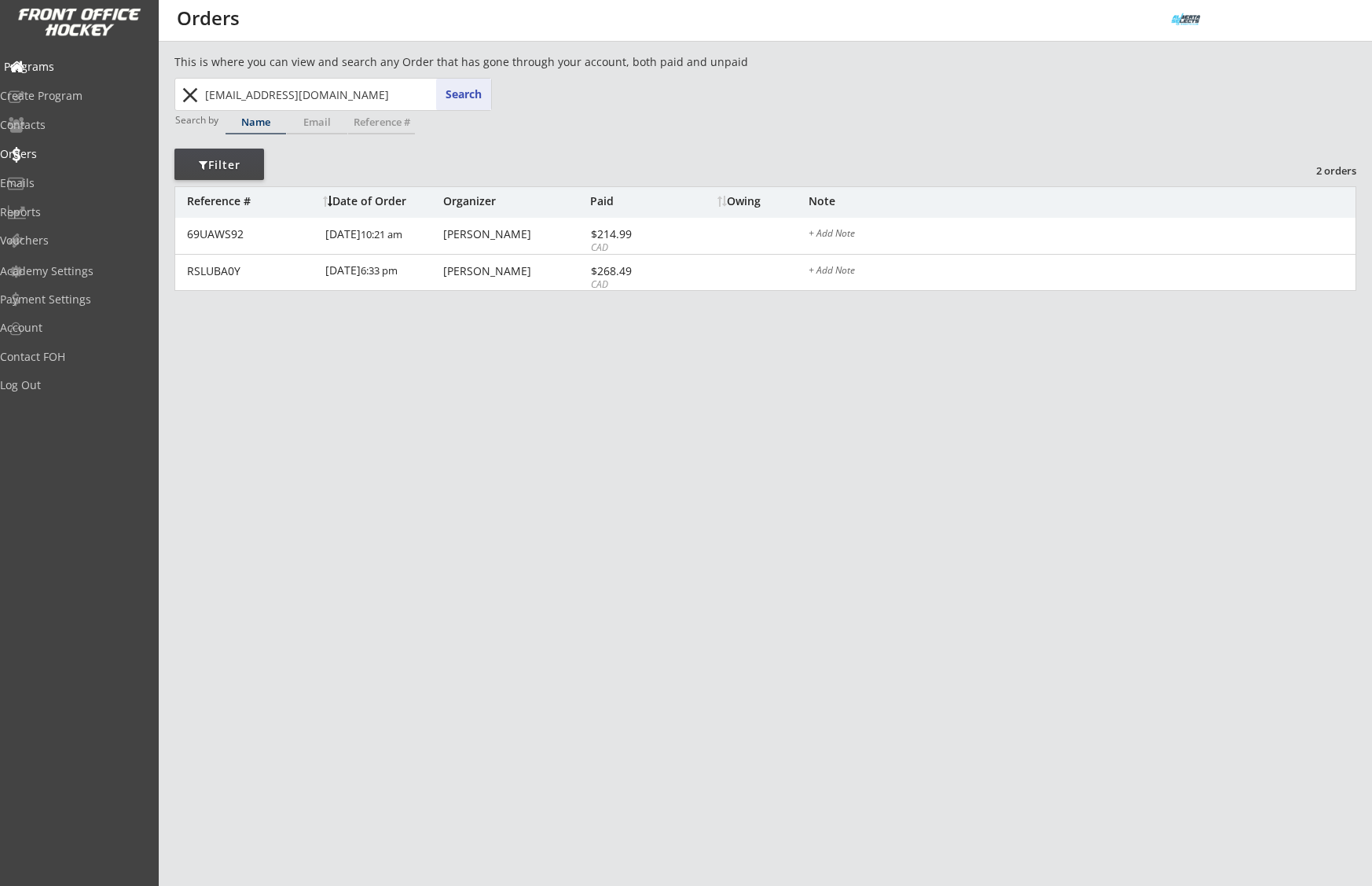
click at [89, 69] on div "Programs" at bounding box center [75, 67] width 141 height 11
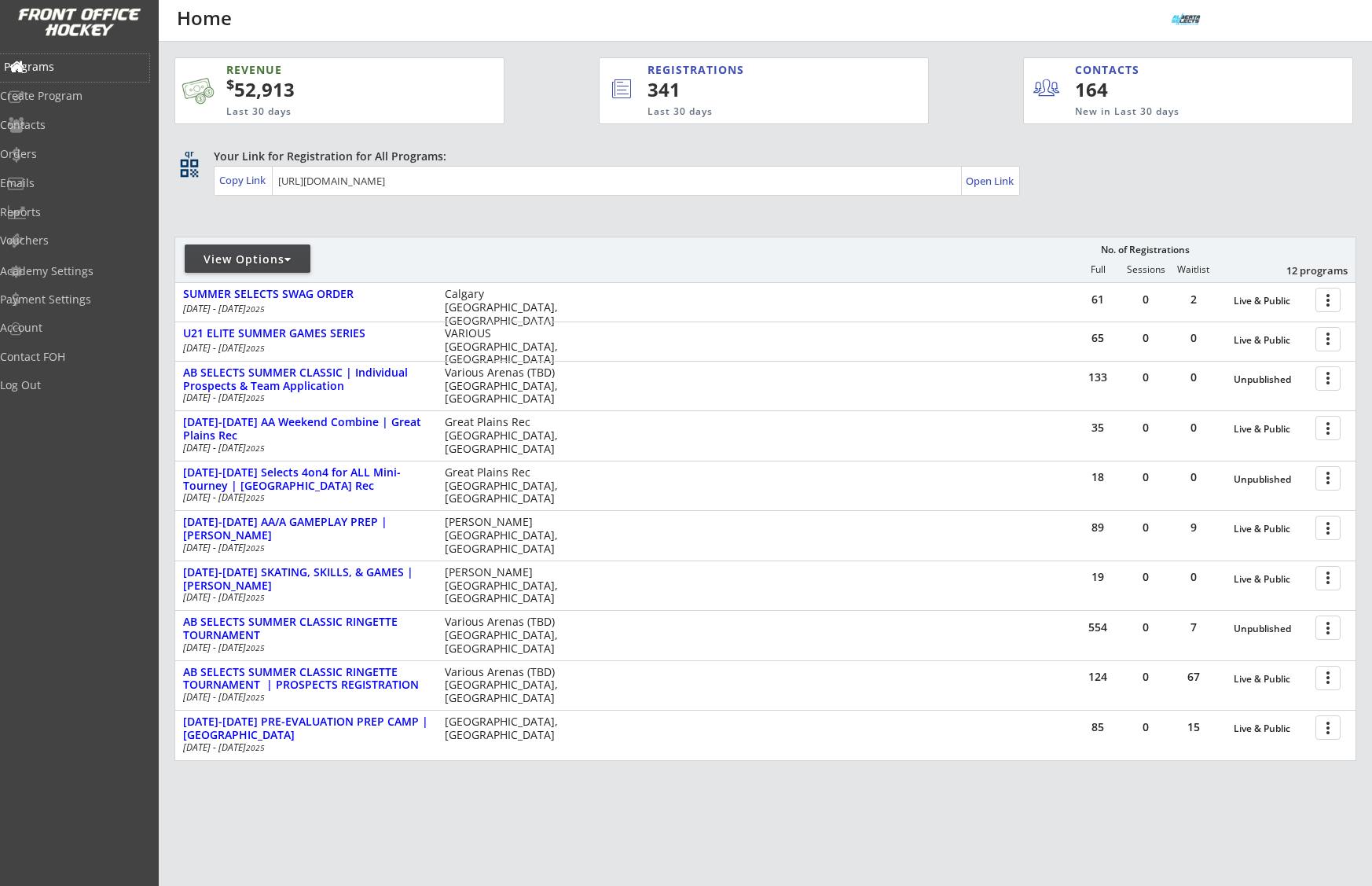
click at [68, 68] on div "Programs" at bounding box center [75, 67] width 141 height 11
click at [55, 153] on div "Orders" at bounding box center [75, 153] width 141 height 11
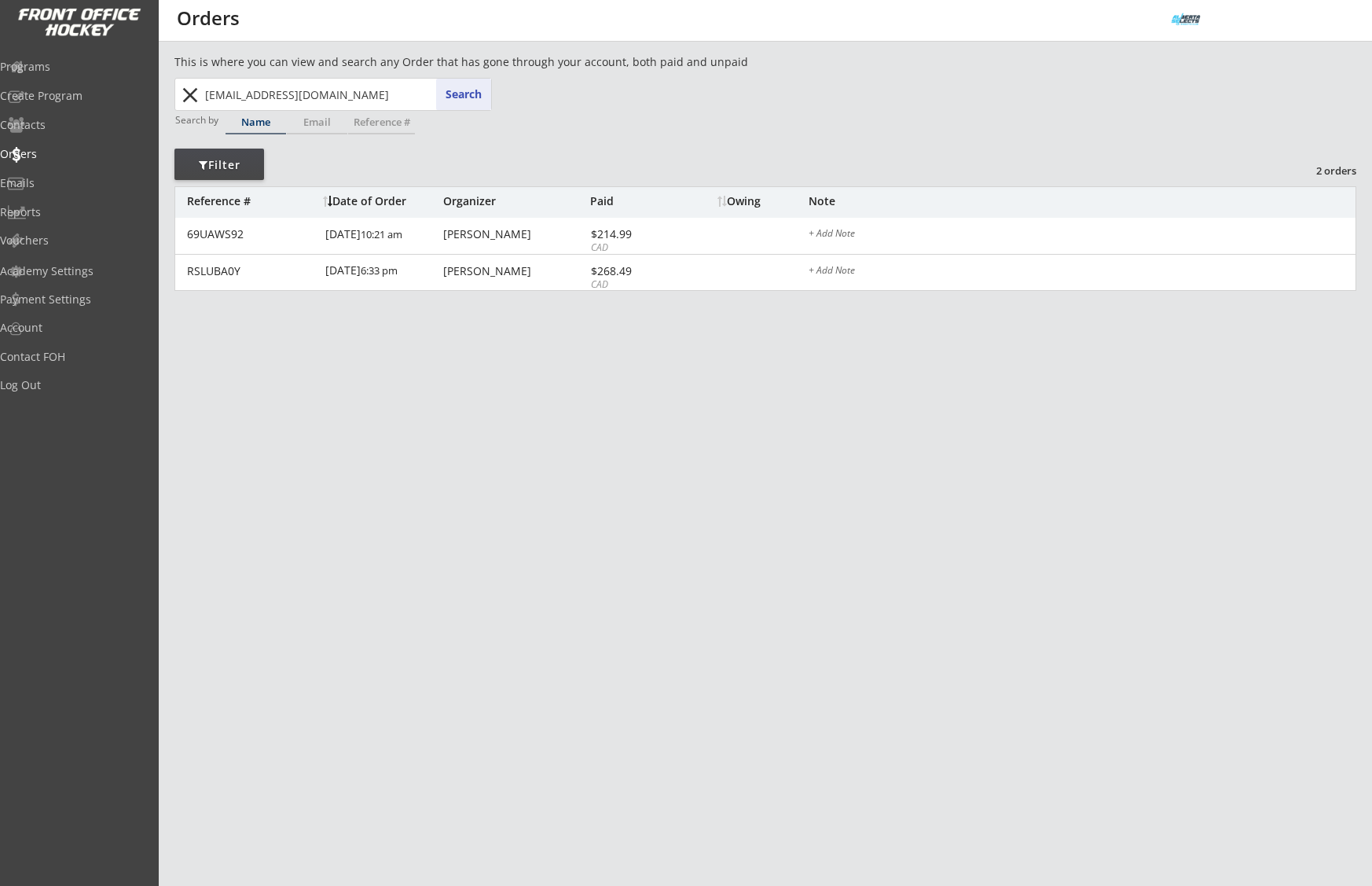
click at [230, 91] on input "[EMAIL_ADDRESS][DOMAIN_NAME]" at bounding box center [347, 94] width 289 height 31
click at [231, 89] on input "[EMAIL_ADDRESS][DOMAIN_NAME]" at bounding box center [347, 94] width 289 height 31
click at [234, 88] on input "[EMAIL_ADDRESS][DOMAIN_NAME]" at bounding box center [347, 94] width 289 height 31
click at [239, 101] on input "[EMAIL_ADDRESS][DOMAIN_NAME]" at bounding box center [347, 94] width 289 height 31
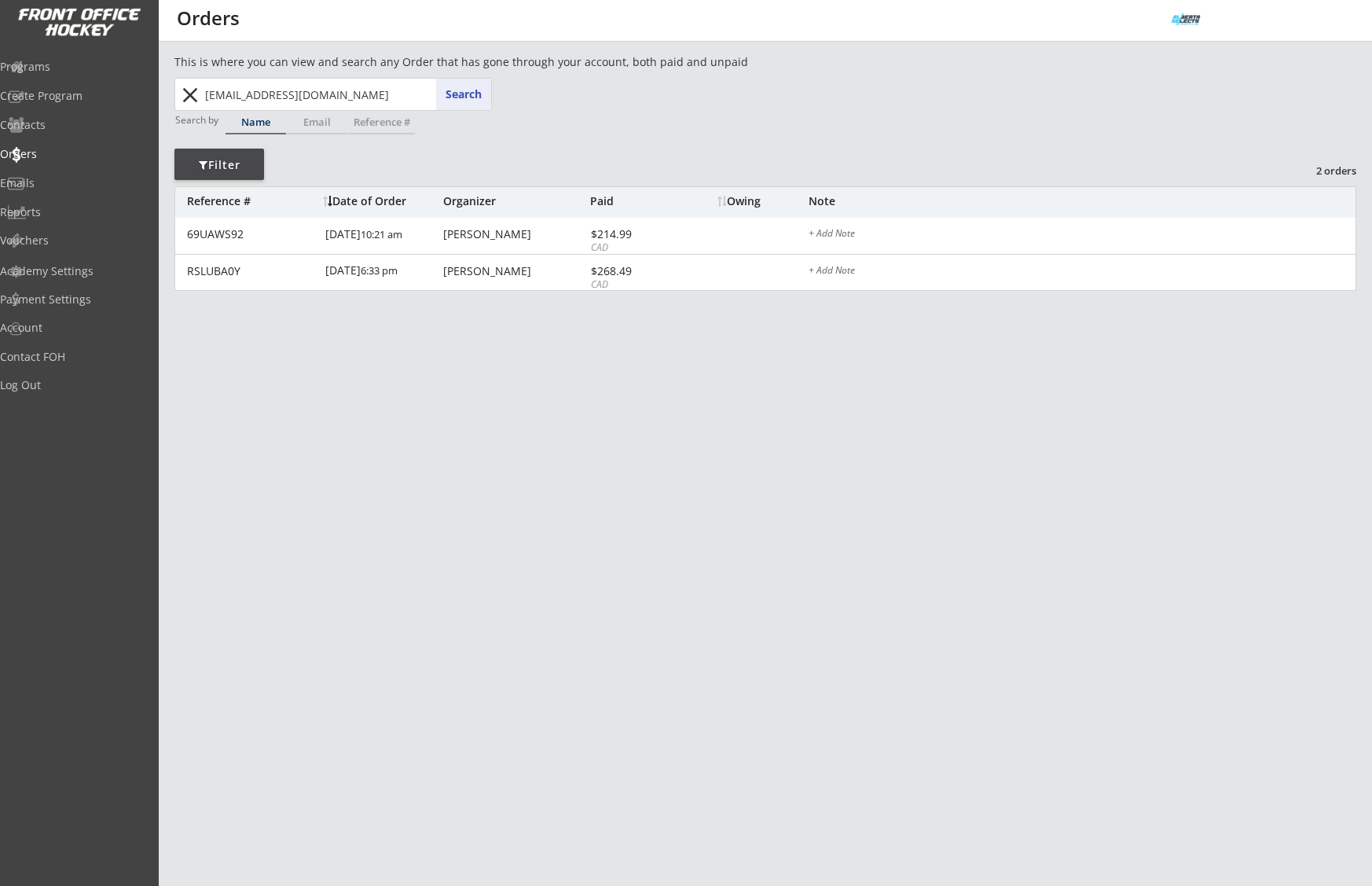
click at [239, 101] on input "[EMAIL_ADDRESS][DOMAIN_NAME]" at bounding box center [347, 94] width 289 height 31
paste input "eaganandbrian8"
type input "[EMAIL_ADDRESS][DOMAIN_NAME]"
click at [453, 93] on button "Search" at bounding box center [463, 94] width 55 height 31
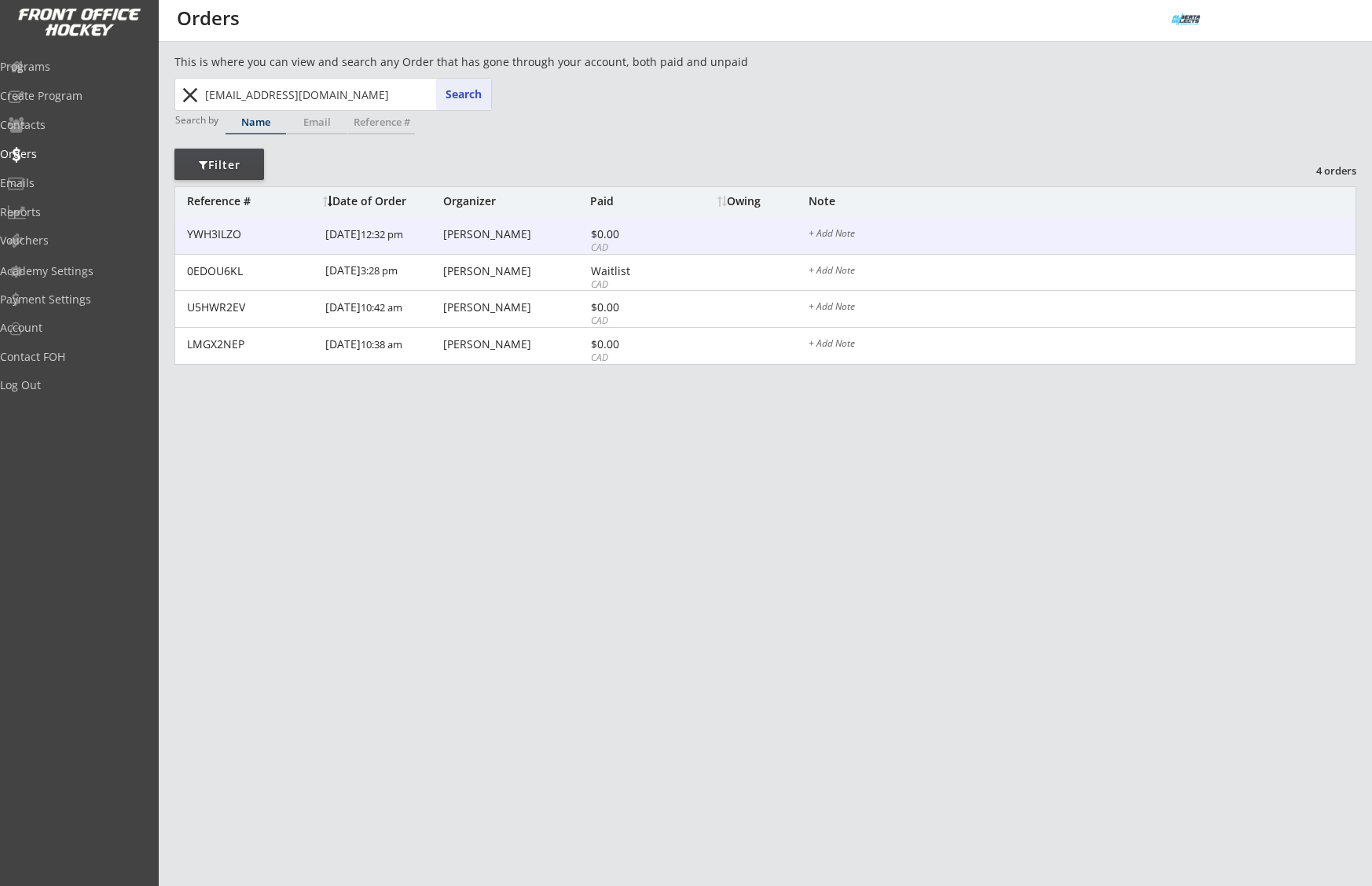
click at [468, 239] on div "[PERSON_NAME]" at bounding box center [514, 234] width 143 height 11
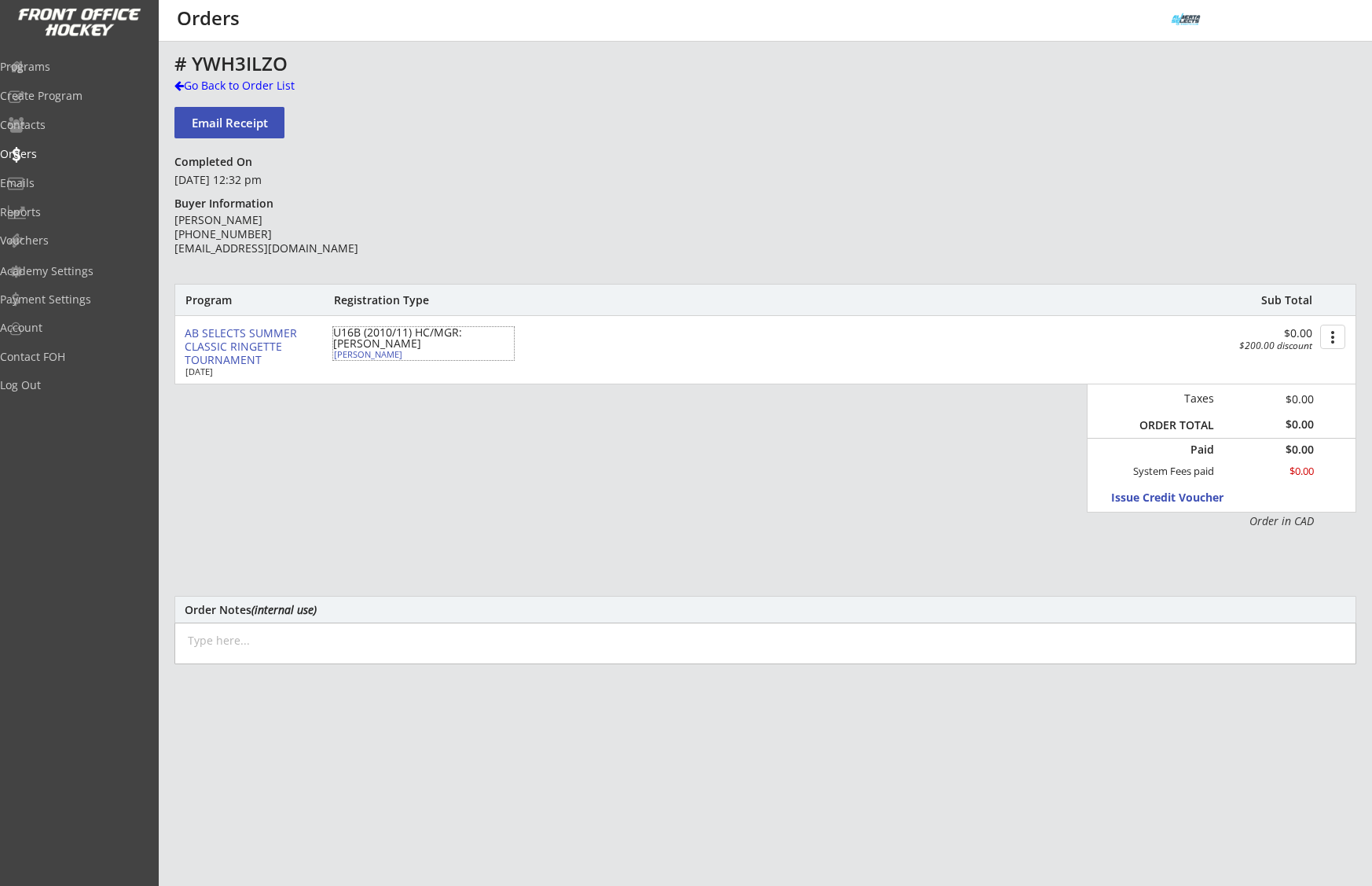
click at [380, 355] on div "[PERSON_NAME]" at bounding box center [421, 354] width 175 height 9
select select ""Forward""
select select ""U14B""
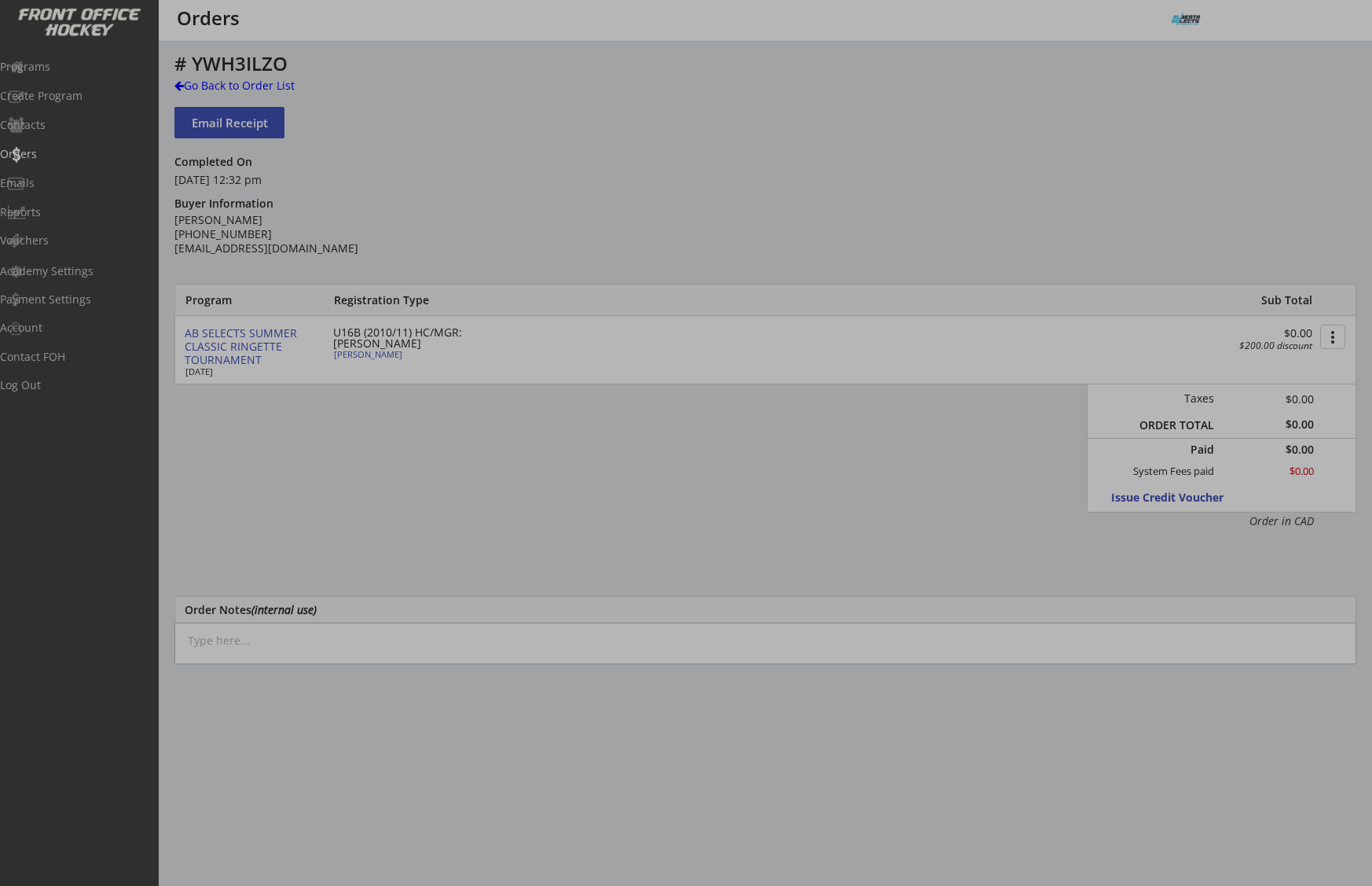
type input "[DEMOGRAPHIC_DATA]"
type input "Bowview snipers u16c"
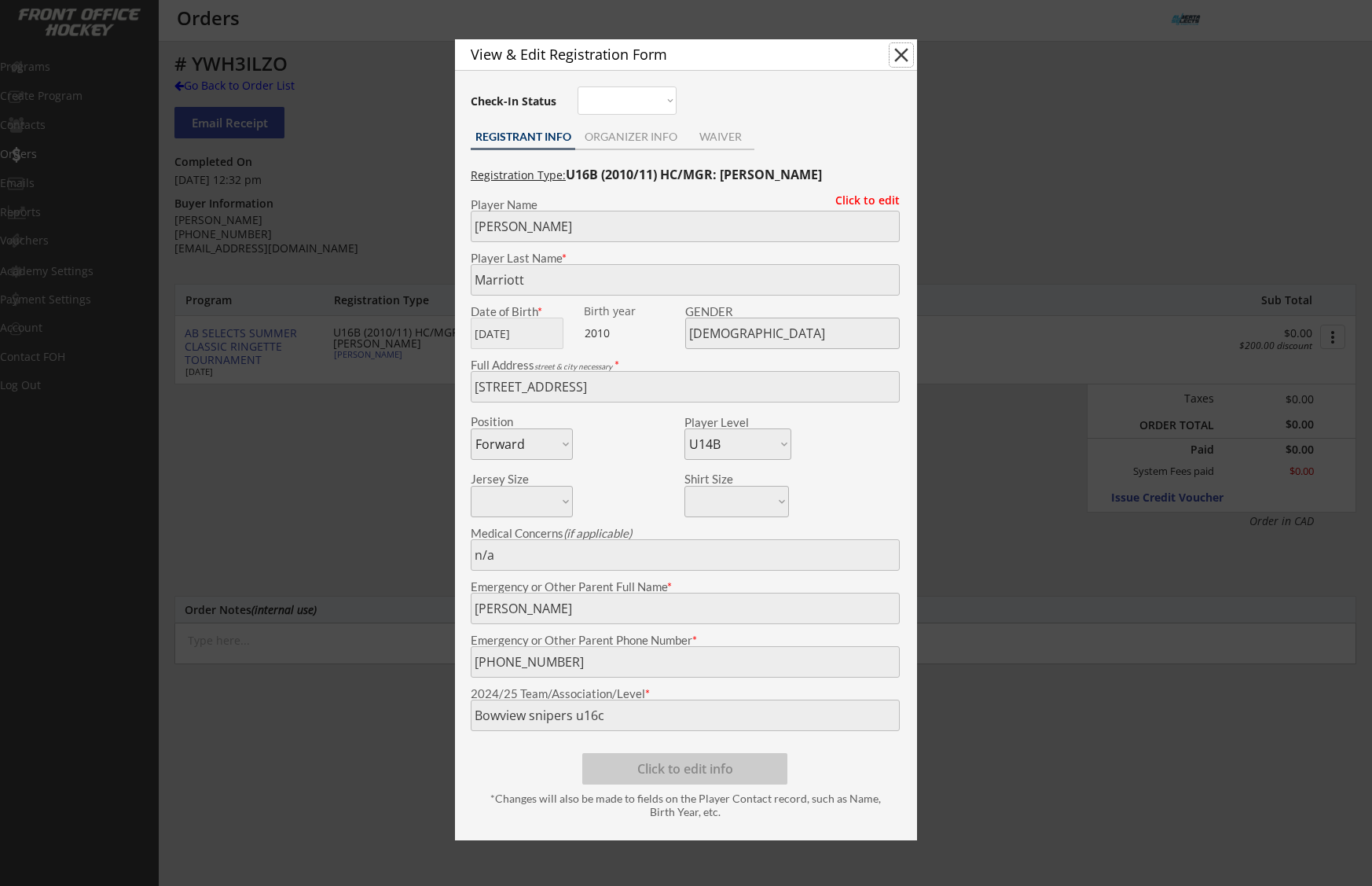
click at [901, 56] on button "close" at bounding box center [901, 55] width 23 height 23
select select ""PLACEHOLDER_1427118222253""
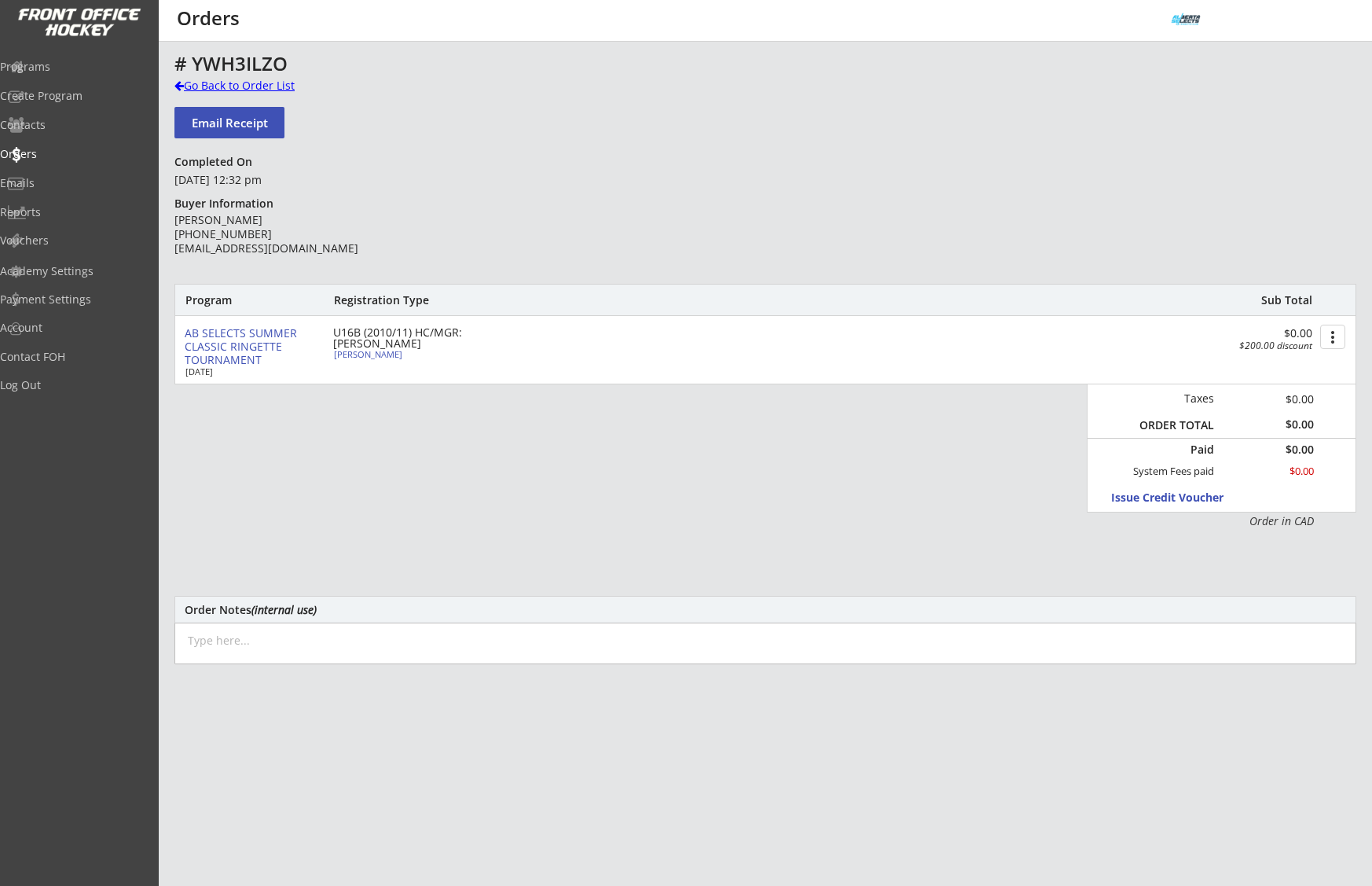
click at [265, 85] on div "Go Back to Order List" at bounding box center [255, 86] width 162 height 16
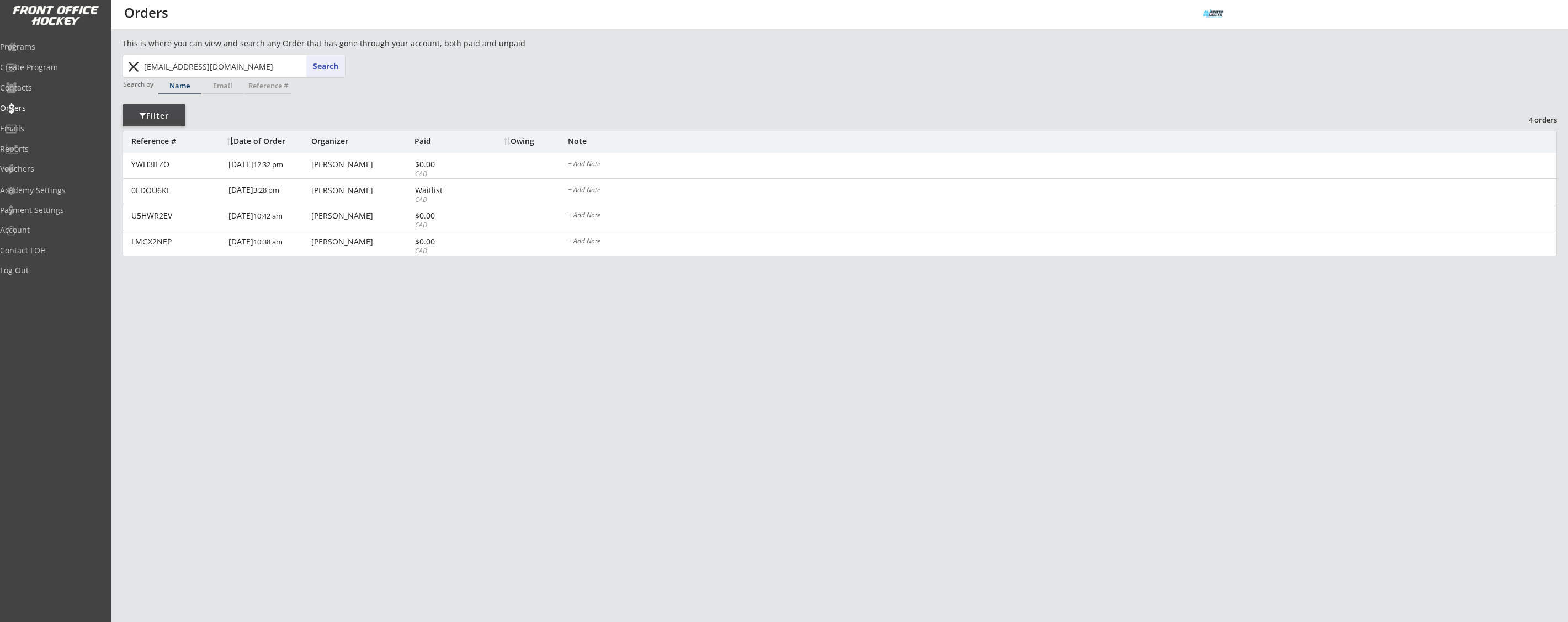
click at [127, 69] on button "close" at bounding box center [133, 66] width 18 height 18
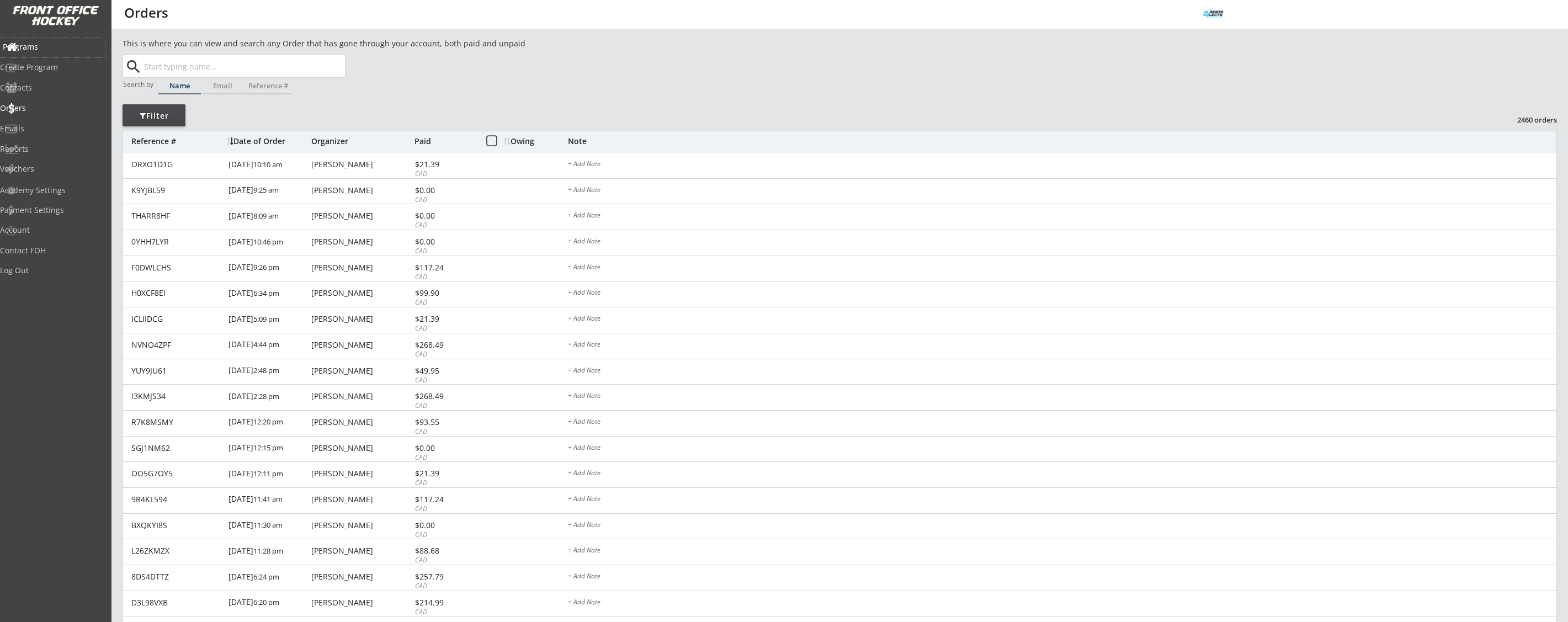
click at [63, 47] on div "Programs" at bounding box center [52, 47] width 99 height 8
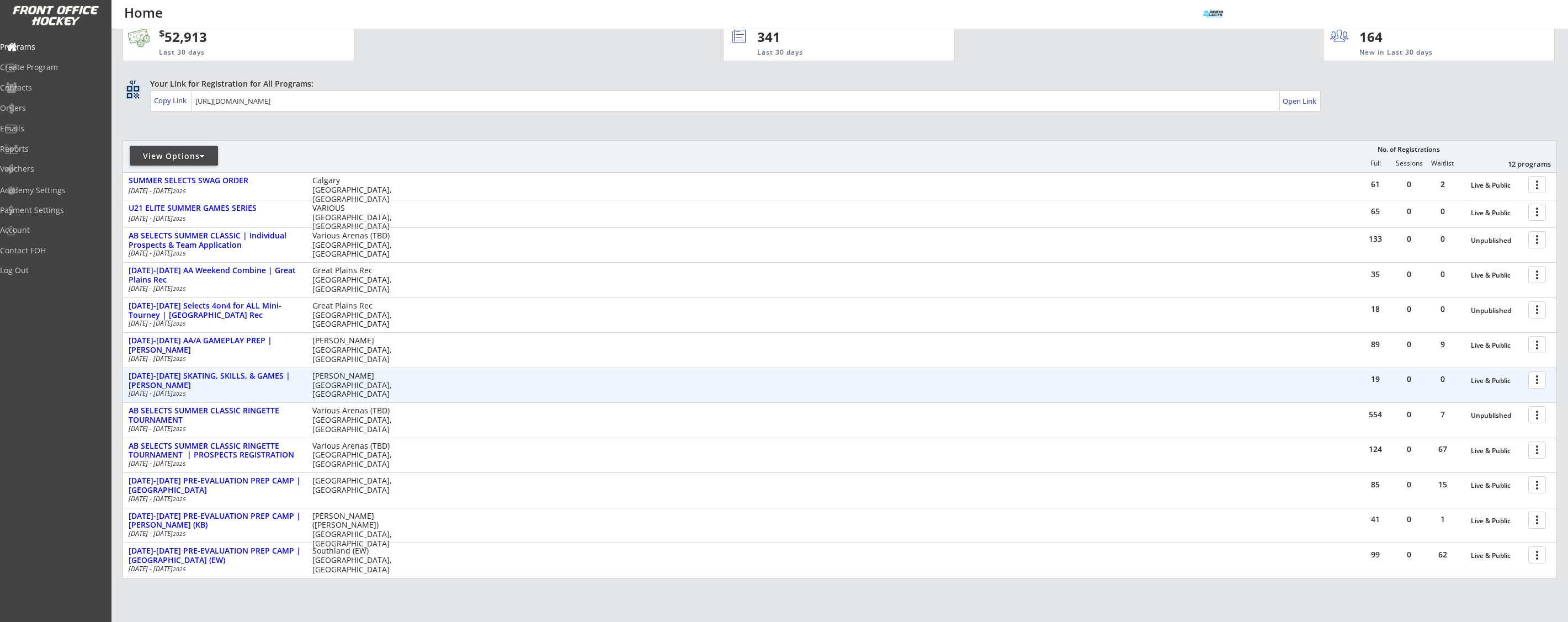
scroll to position [83, 0]
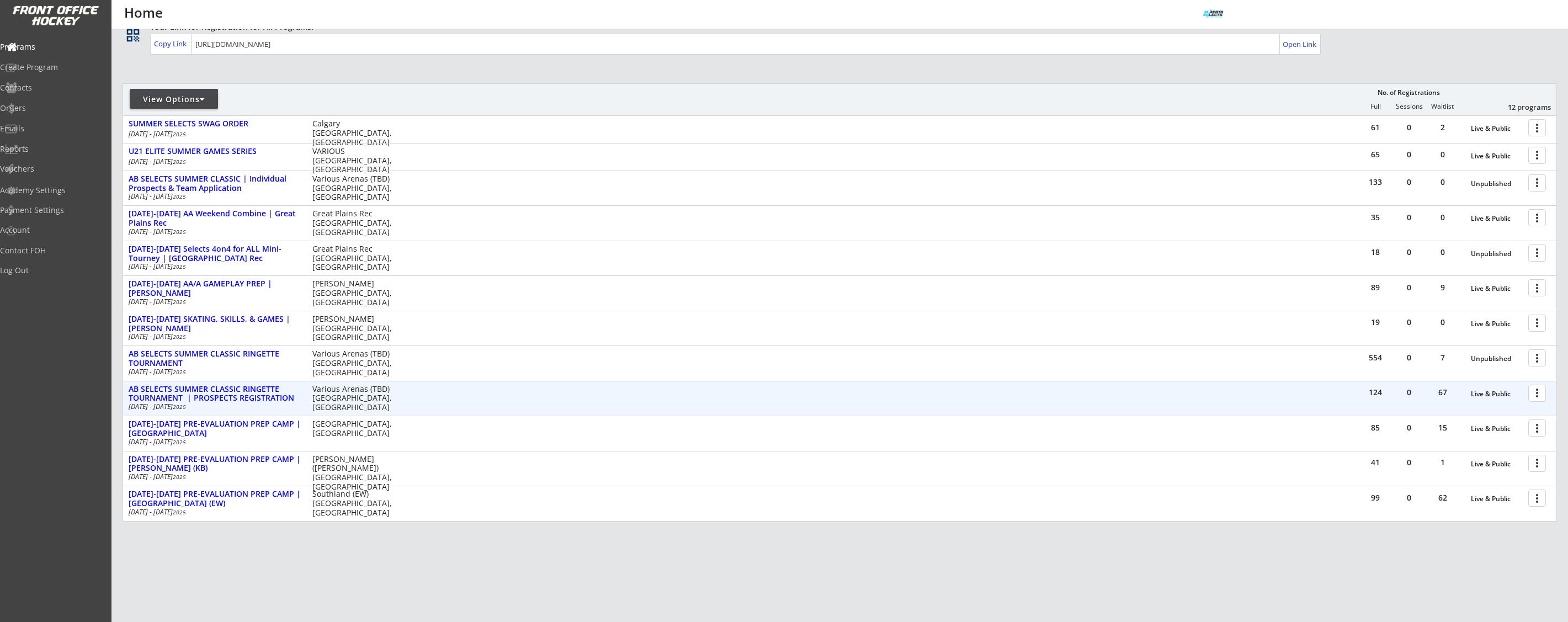
click at [963, 396] on div at bounding box center [1539, 393] width 19 height 19
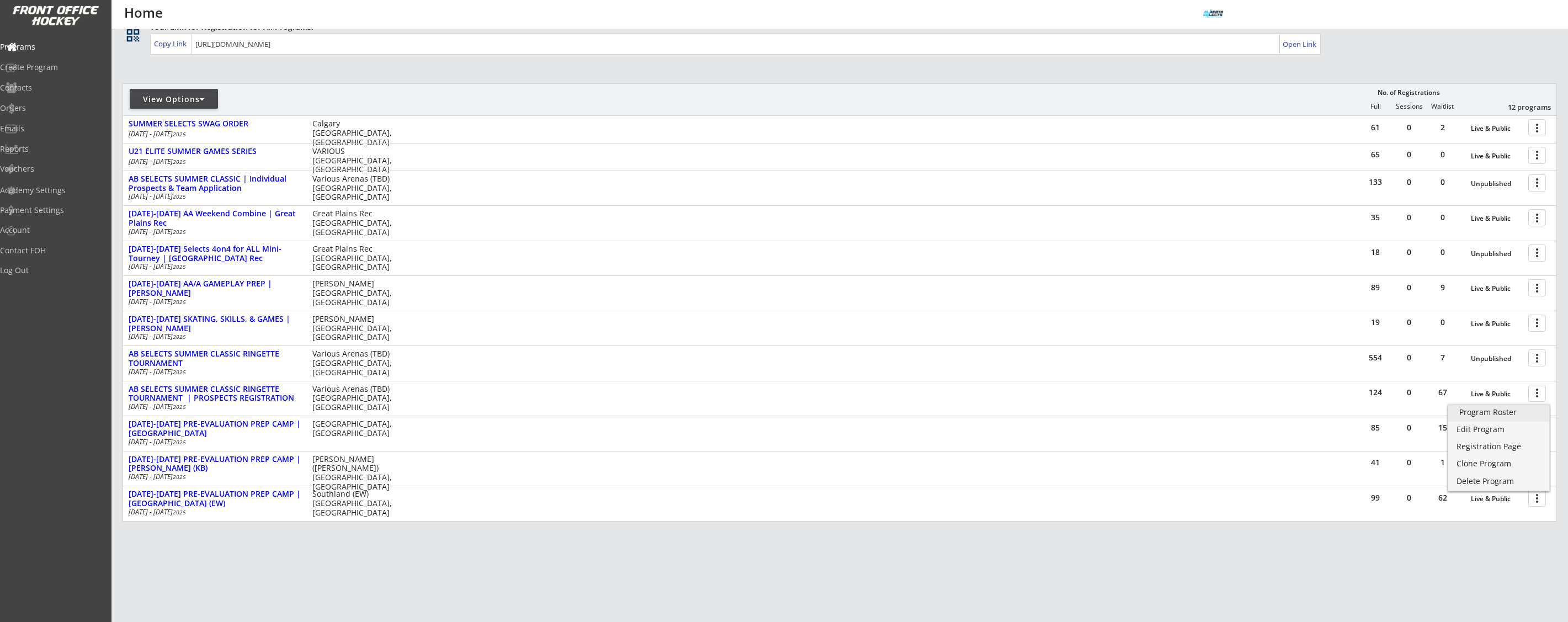
click at [963, 413] on div "Program Roster" at bounding box center [1499, 412] width 79 height 8
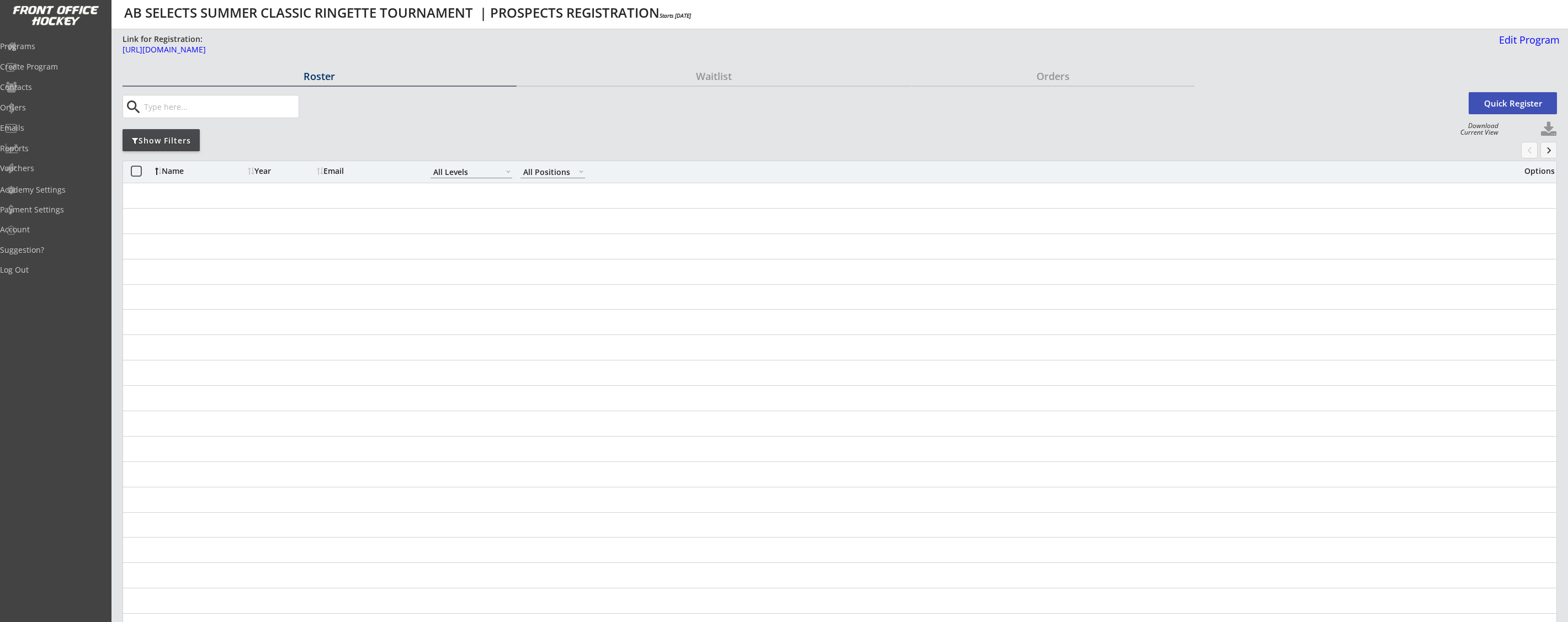
select select ""All Levels""
select select ""All Positions""
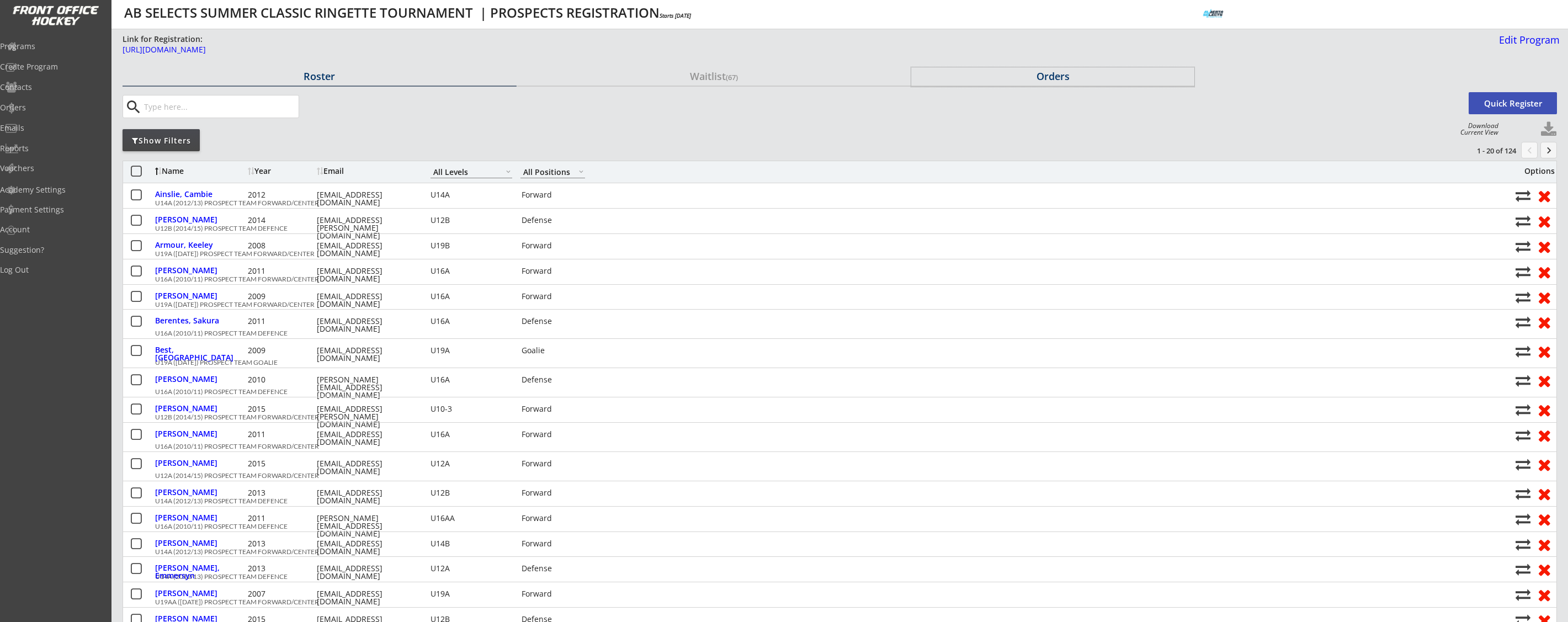
click at [1058, 76] on div "Orders" at bounding box center [1052, 76] width 283 height 10
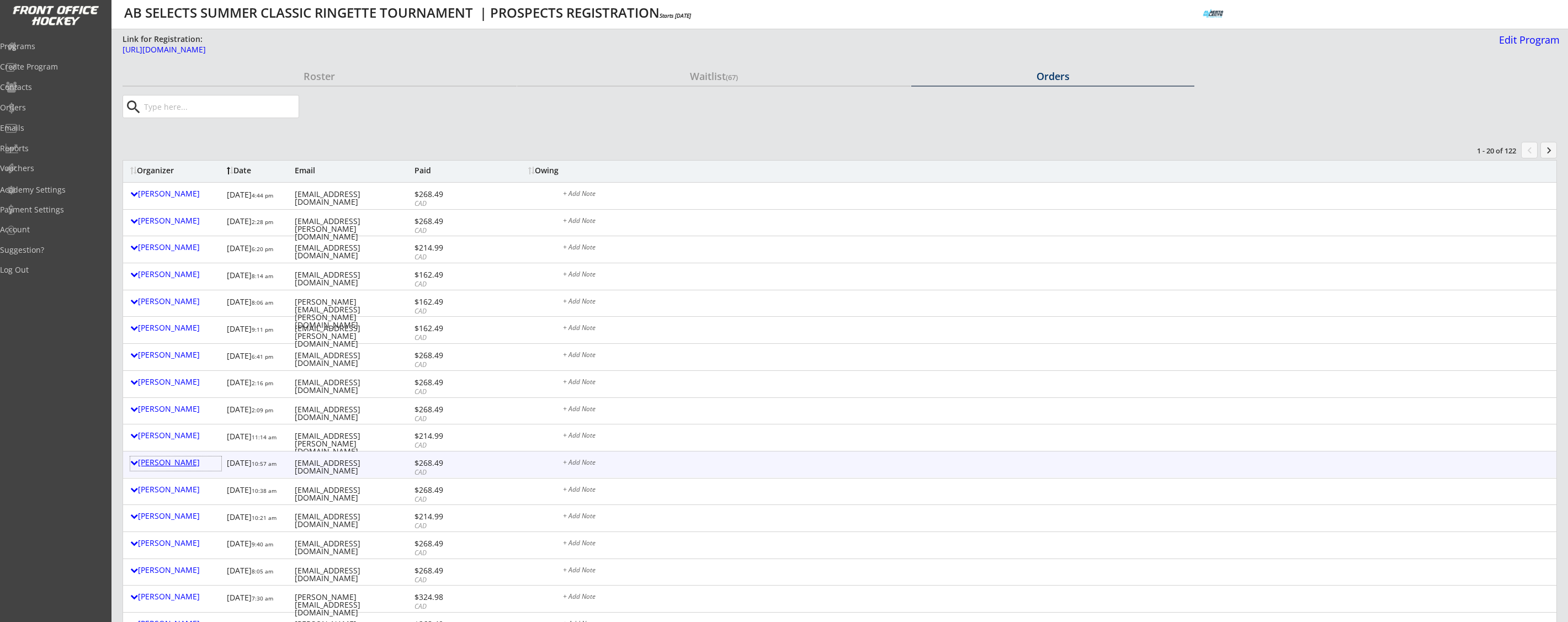
click at [181, 463] on div "[PERSON_NAME]" at bounding box center [176, 462] width 91 height 8
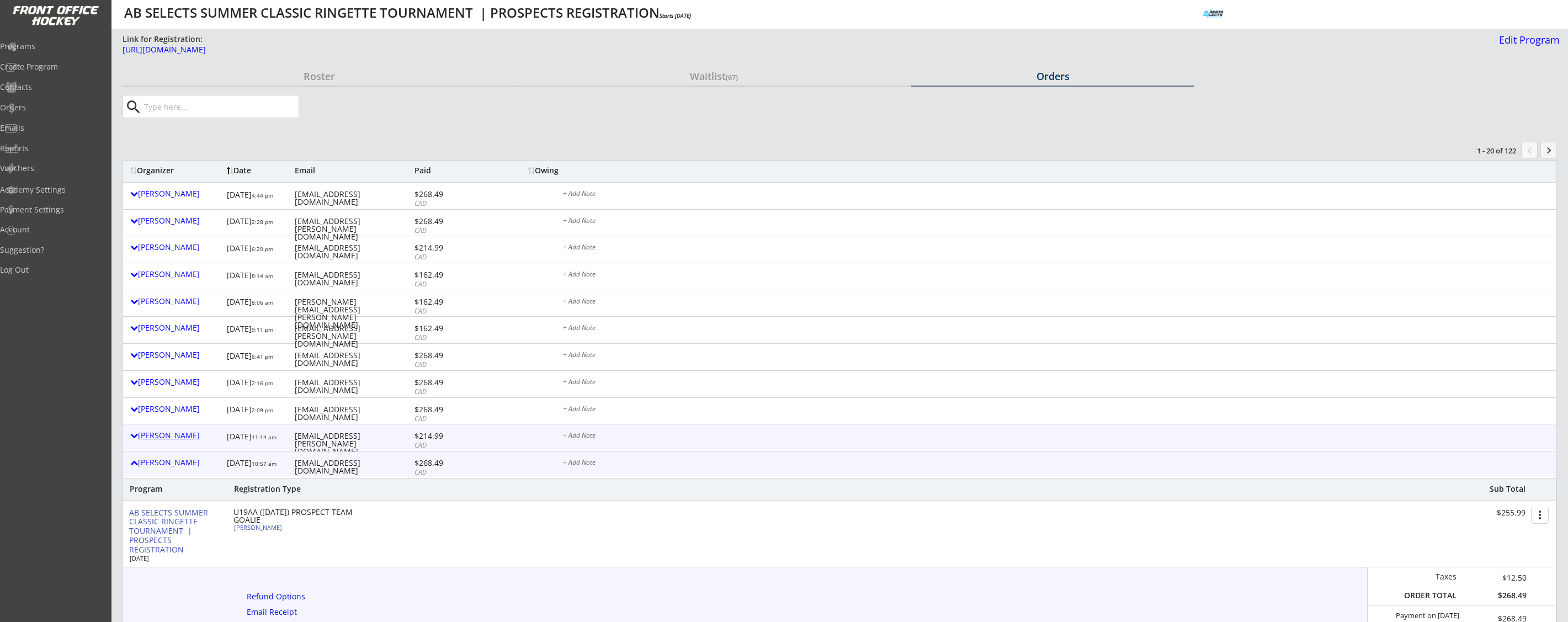
click at [183, 436] on div "[PERSON_NAME]" at bounding box center [176, 435] width 91 height 8
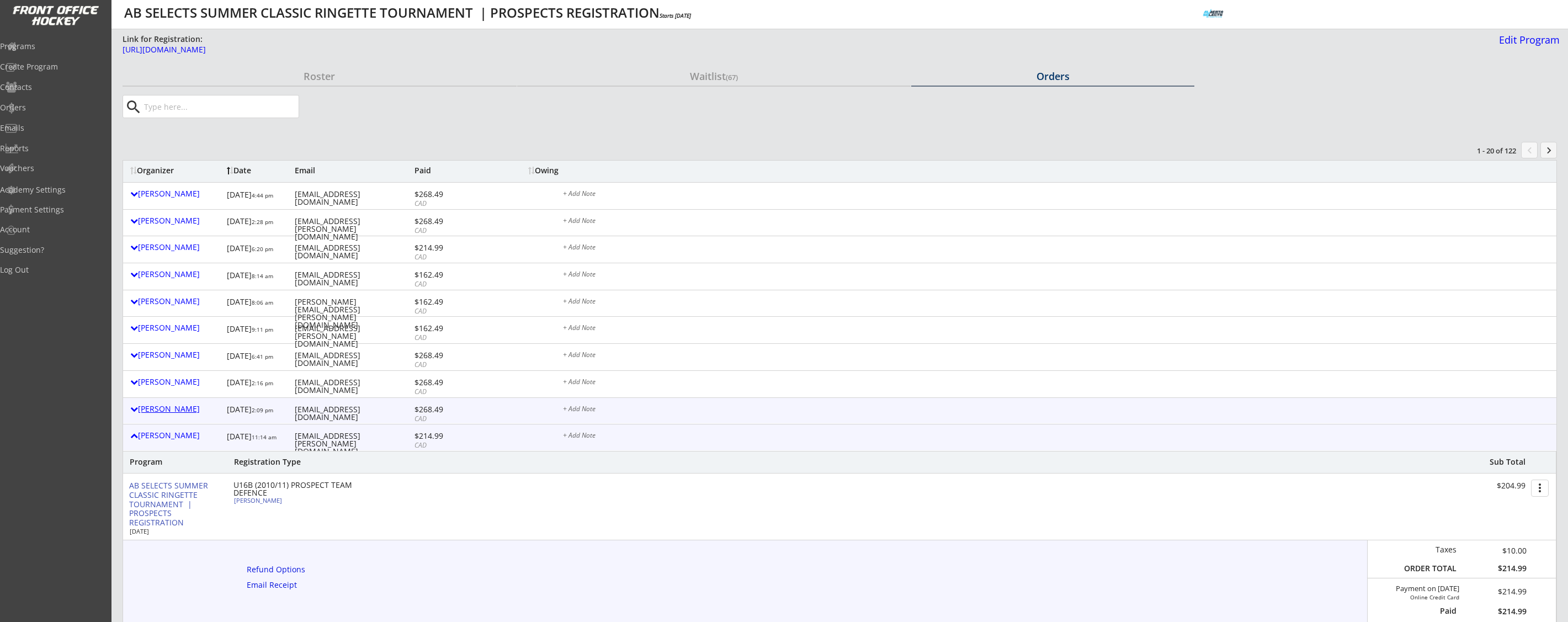
click at [175, 408] on div "[PERSON_NAME]" at bounding box center [176, 409] width 91 height 8
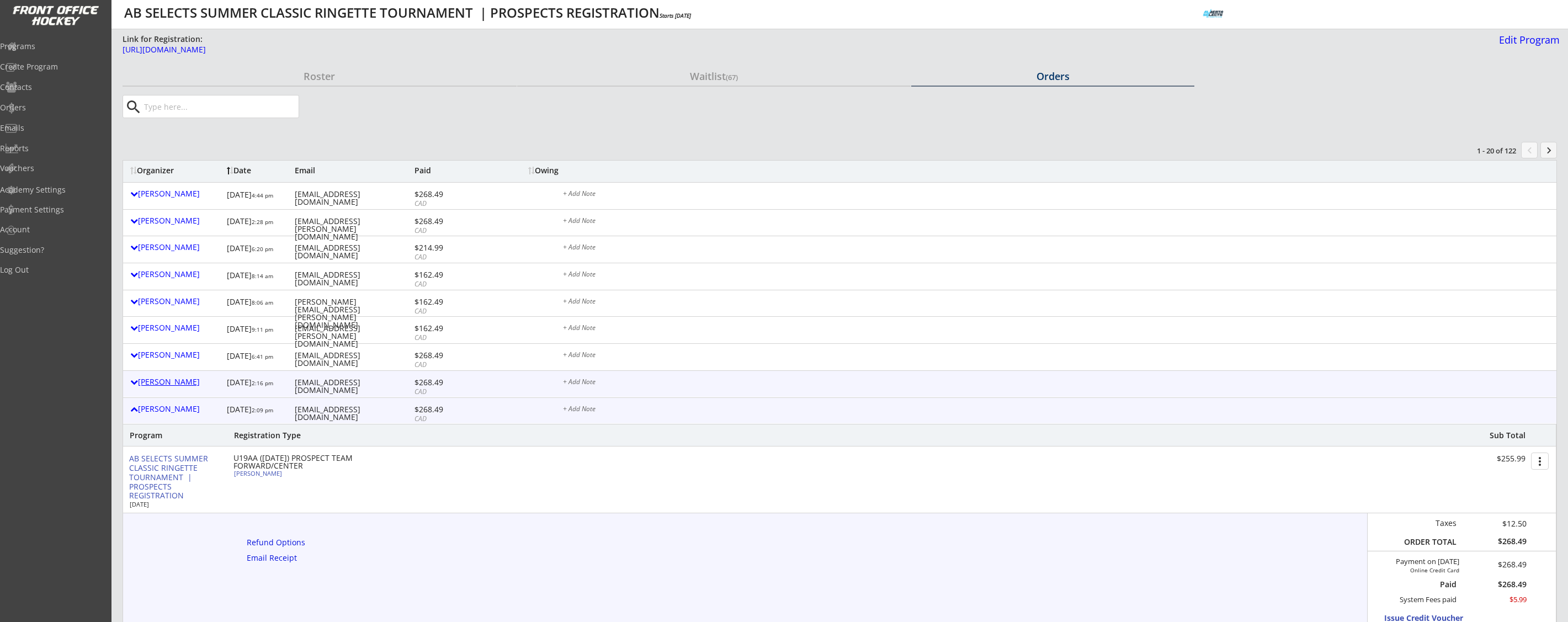
click at [167, 383] on div "[PERSON_NAME]" at bounding box center [176, 382] width 91 height 8
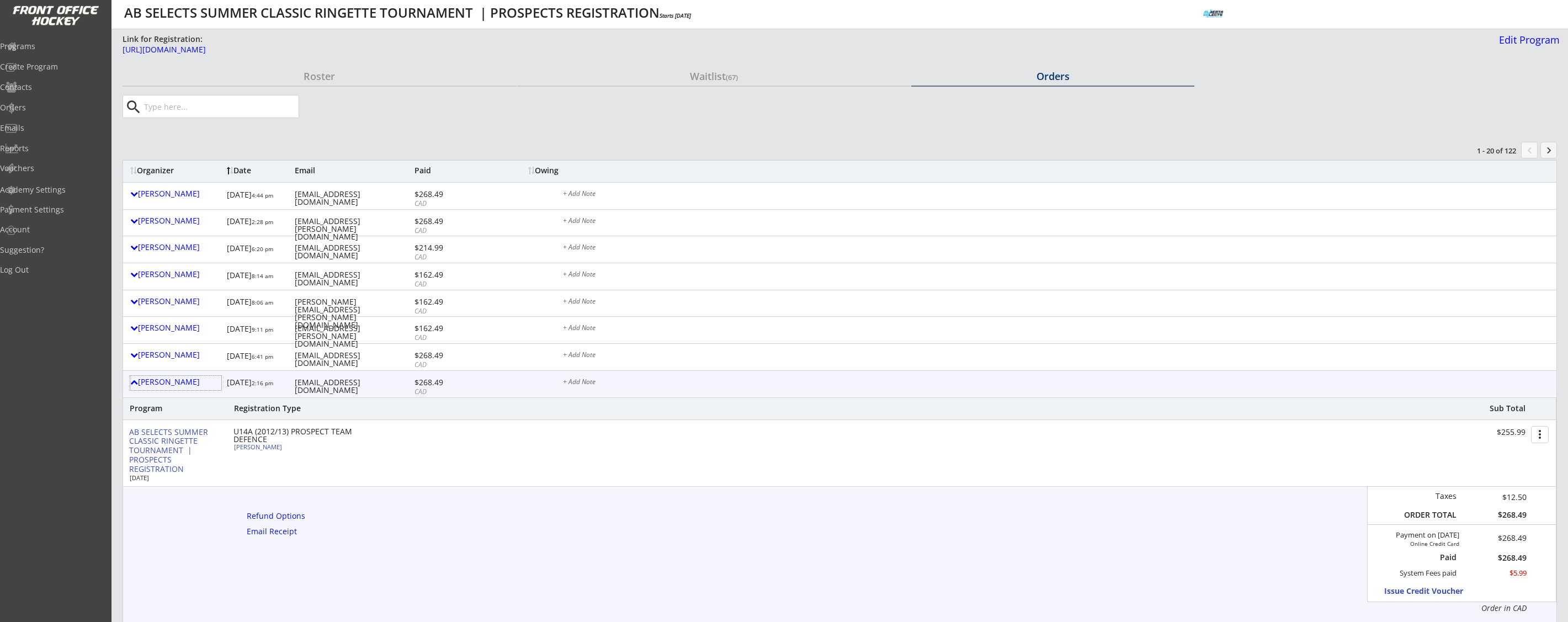
click at [184, 103] on input "input" at bounding box center [220, 107] width 157 height 22
paste input "[EMAIL_ADDRESS][DOMAIN_NAME]"
type input "[EMAIL_ADDRESS][DOMAIN_NAME]"
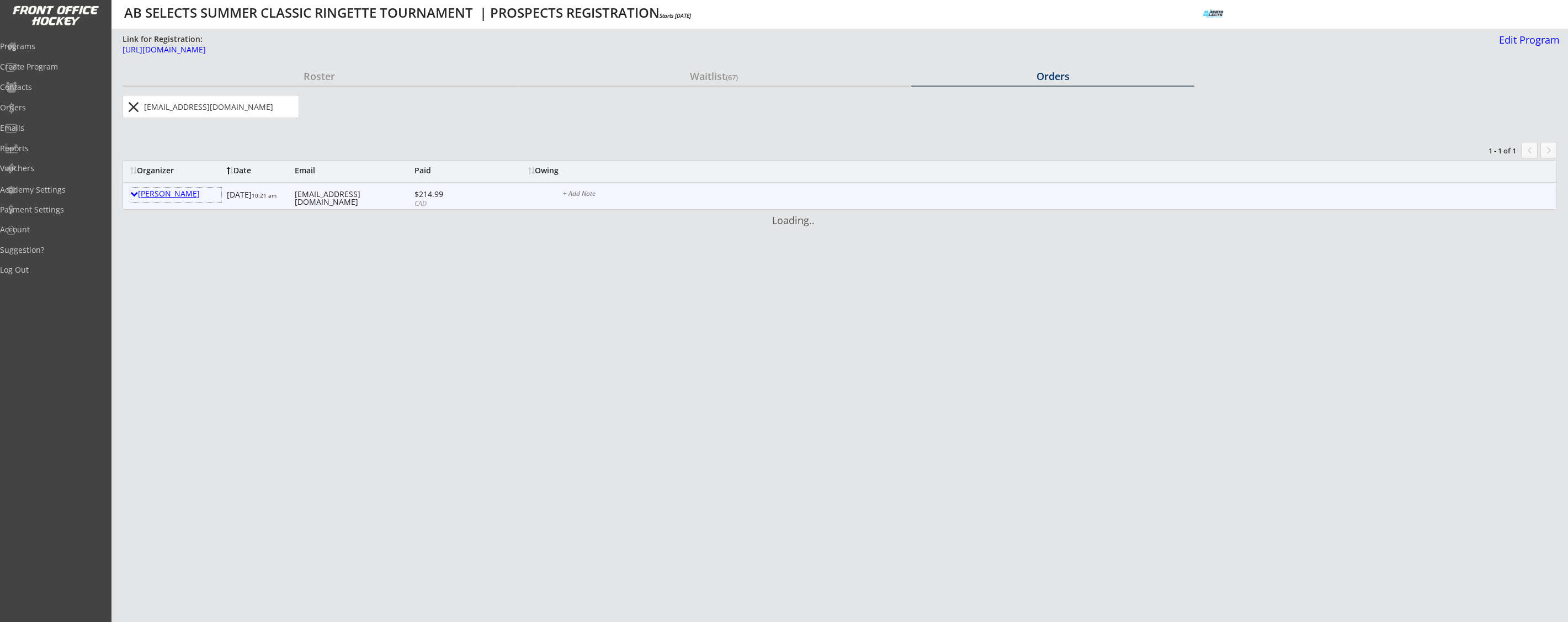
click at [161, 192] on div "Erinn Knoll" at bounding box center [176, 194] width 91 height 8
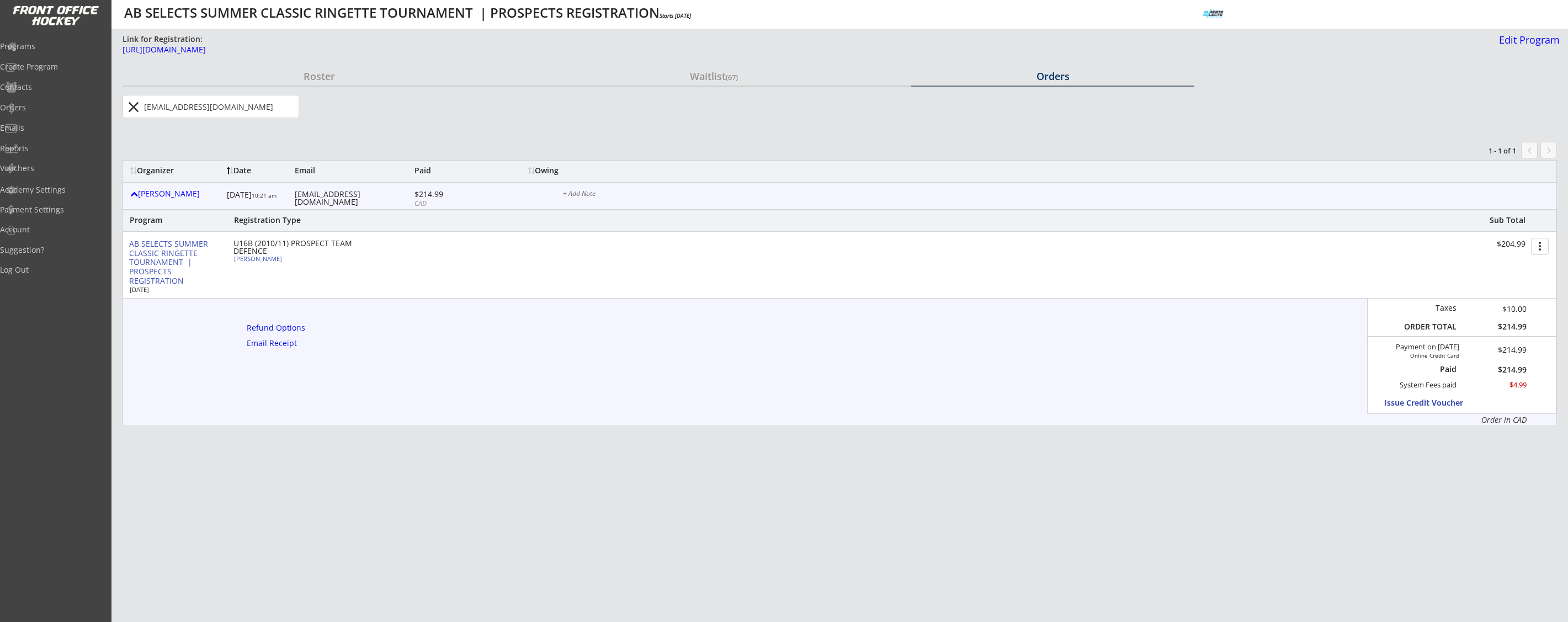
click at [252, 257] on div "Solaya Knoll" at bounding box center [295, 259] width 123 height 6
select select ""Defense""
select select ""U16B""
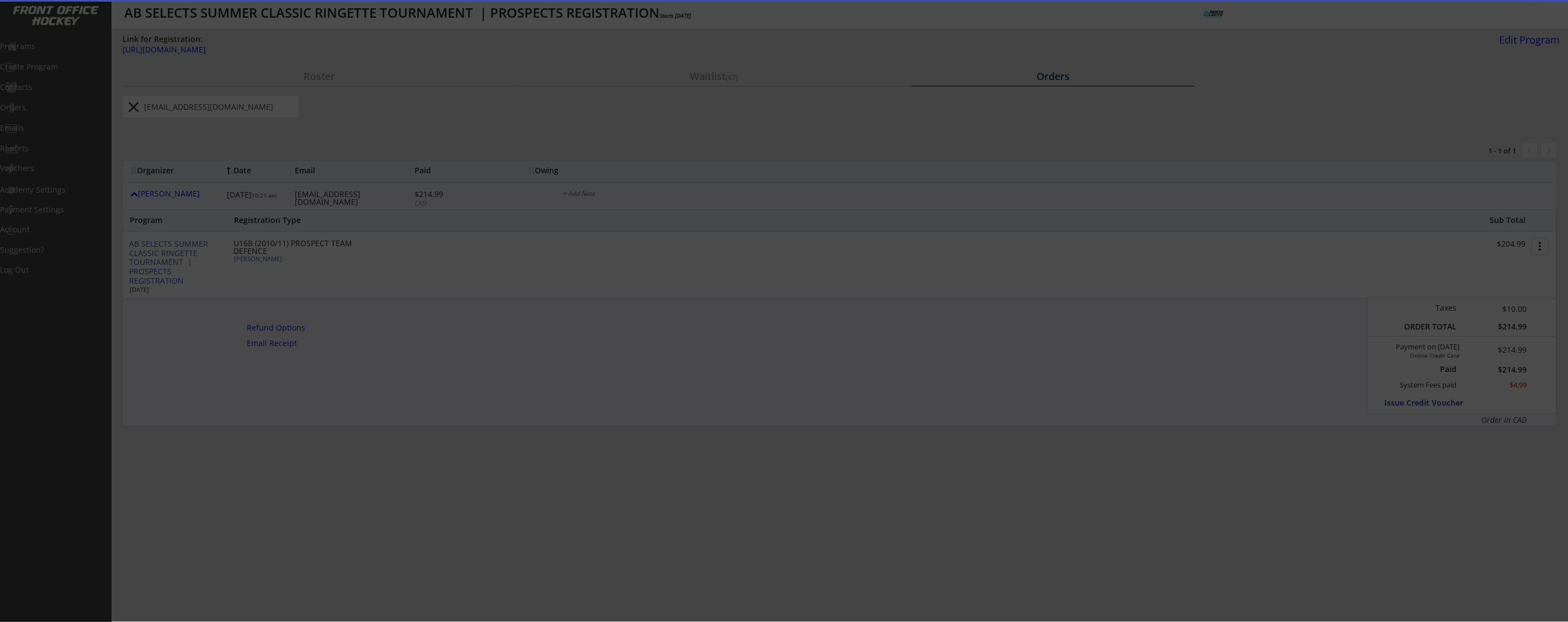
type input "FEMALE"
type input "Regina Ringette U16B"
type input "No"
select select ""No""
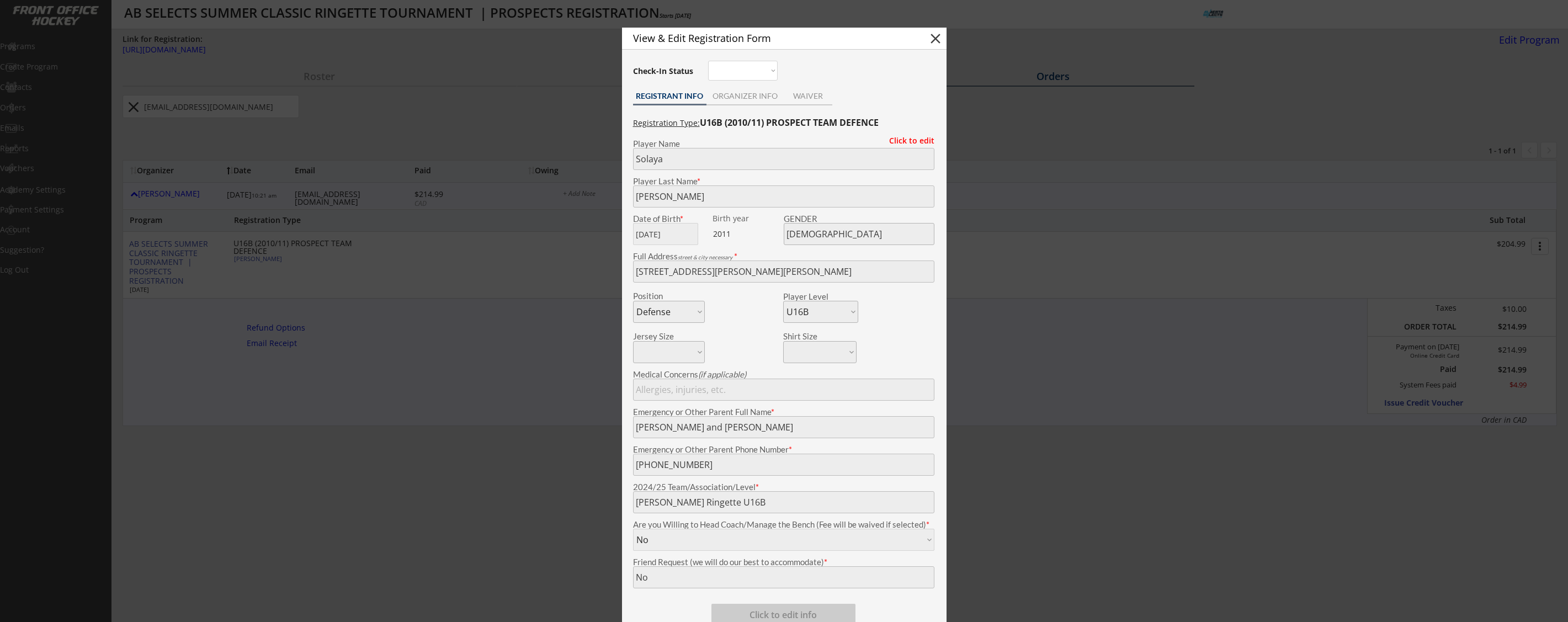
click at [937, 35] on button "close" at bounding box center [935, 38] width 16 height 16
select select ""PLACEHOLDER_1427118222253""
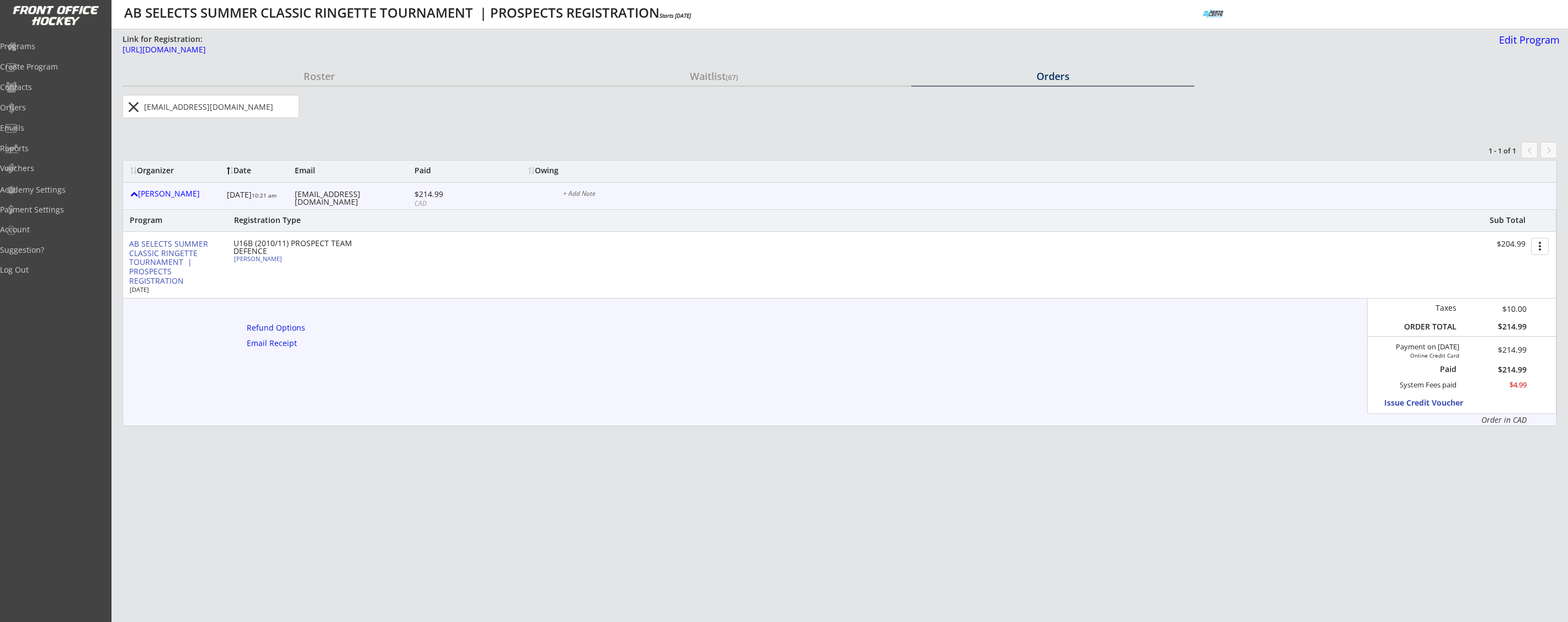
click at [130, 110] on button "close" at bounding box center [133, 107] width 18 height 18
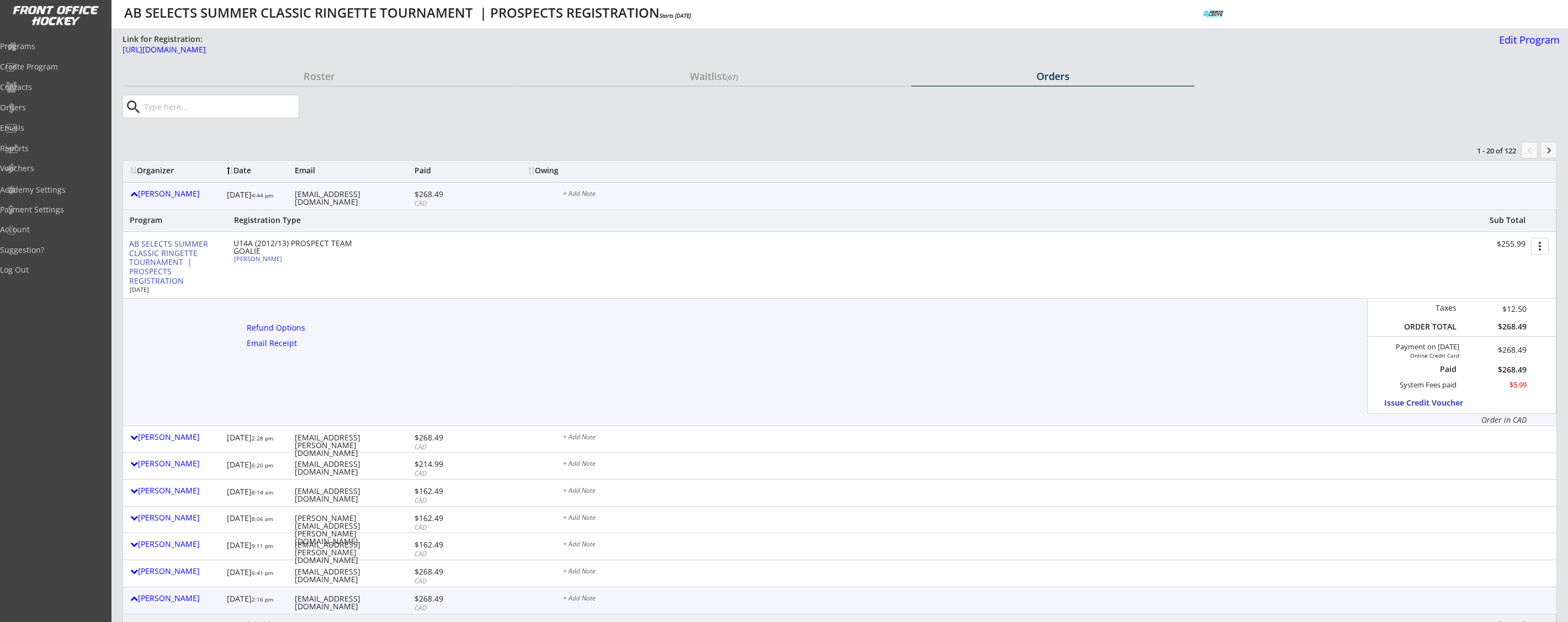
click at [47, 36] on div "Programs Create Program Contacts Orders Emails Reports Vouchers" at bounding box center [55, 107] width 111 height 146
click at [52, 44] on div "Programs" at bounding box center [52, 46] width 99 height 8
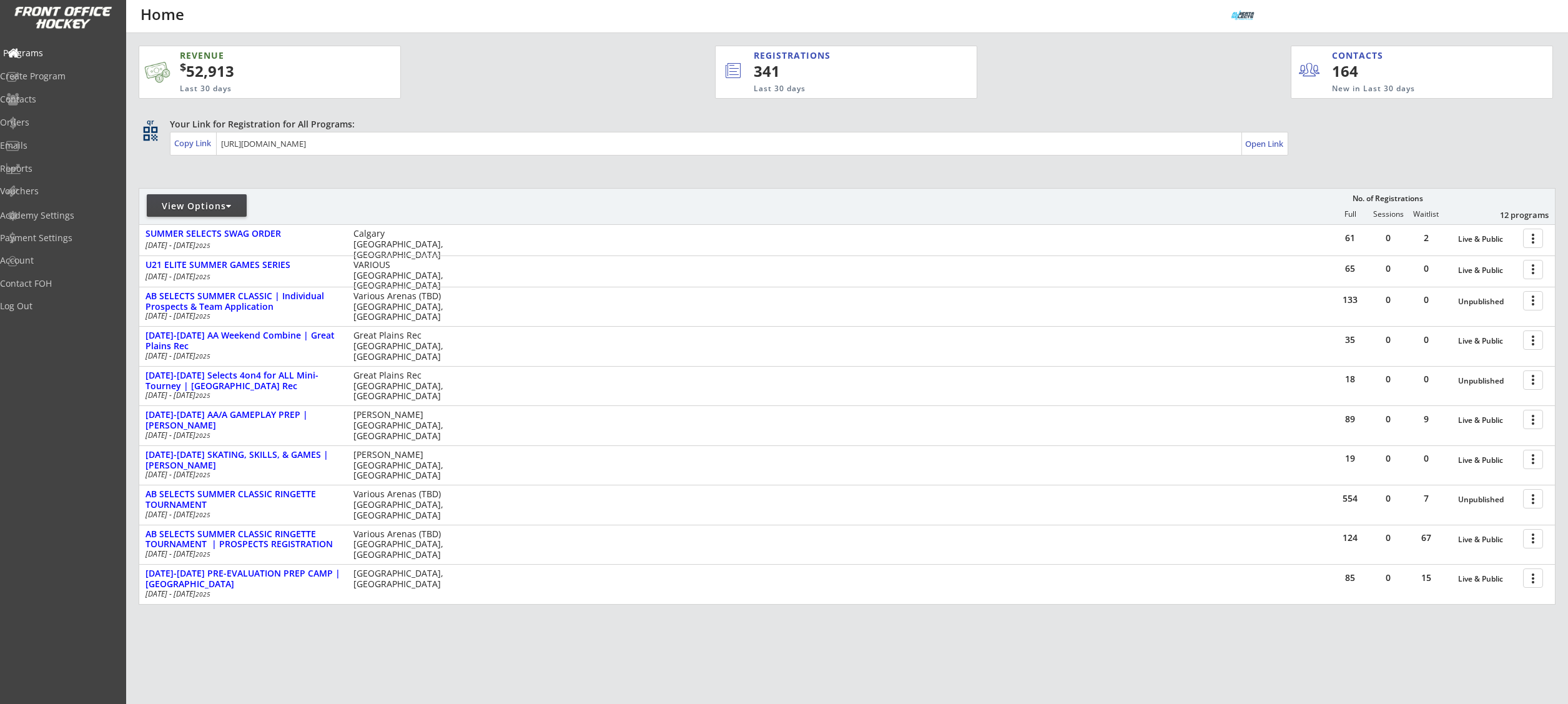
click at [57, 50] on div "Programs" at bounding box center [59, 53] width 112 height 9
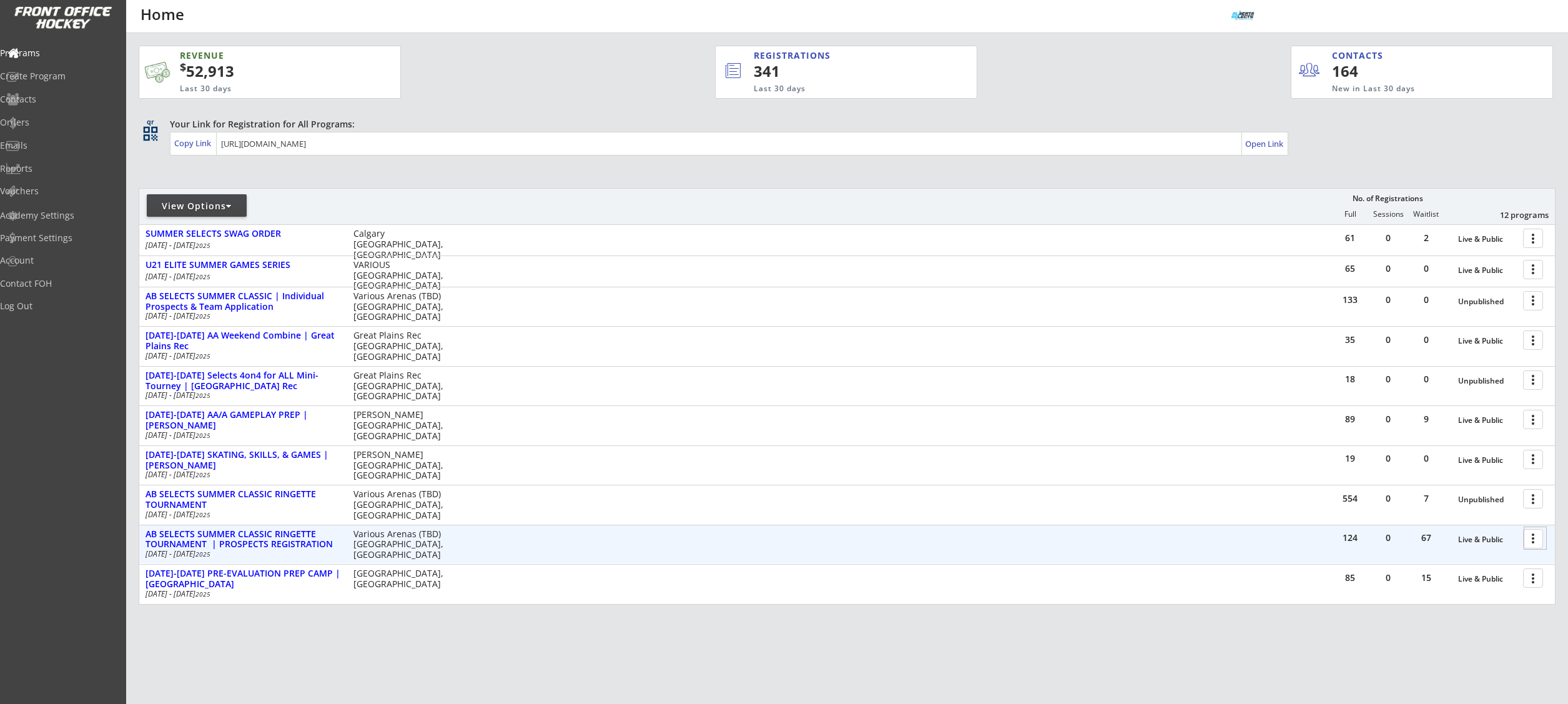
click at [1536, 539] on div at bounding box center [1535, 538] width 22 height 22
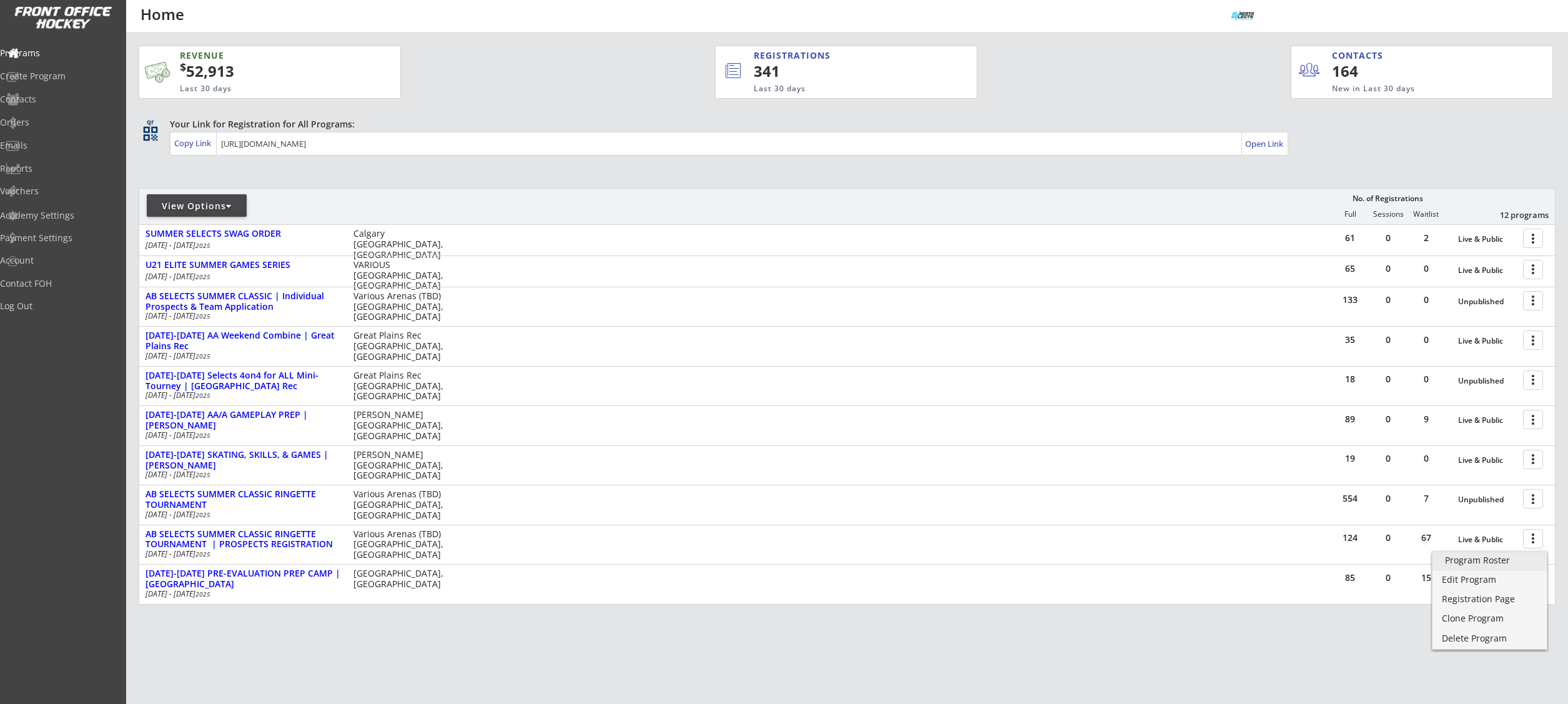
click at [1493, 562] on div "Program Roster" at bounding box center [1489, 560] width 90 height 9
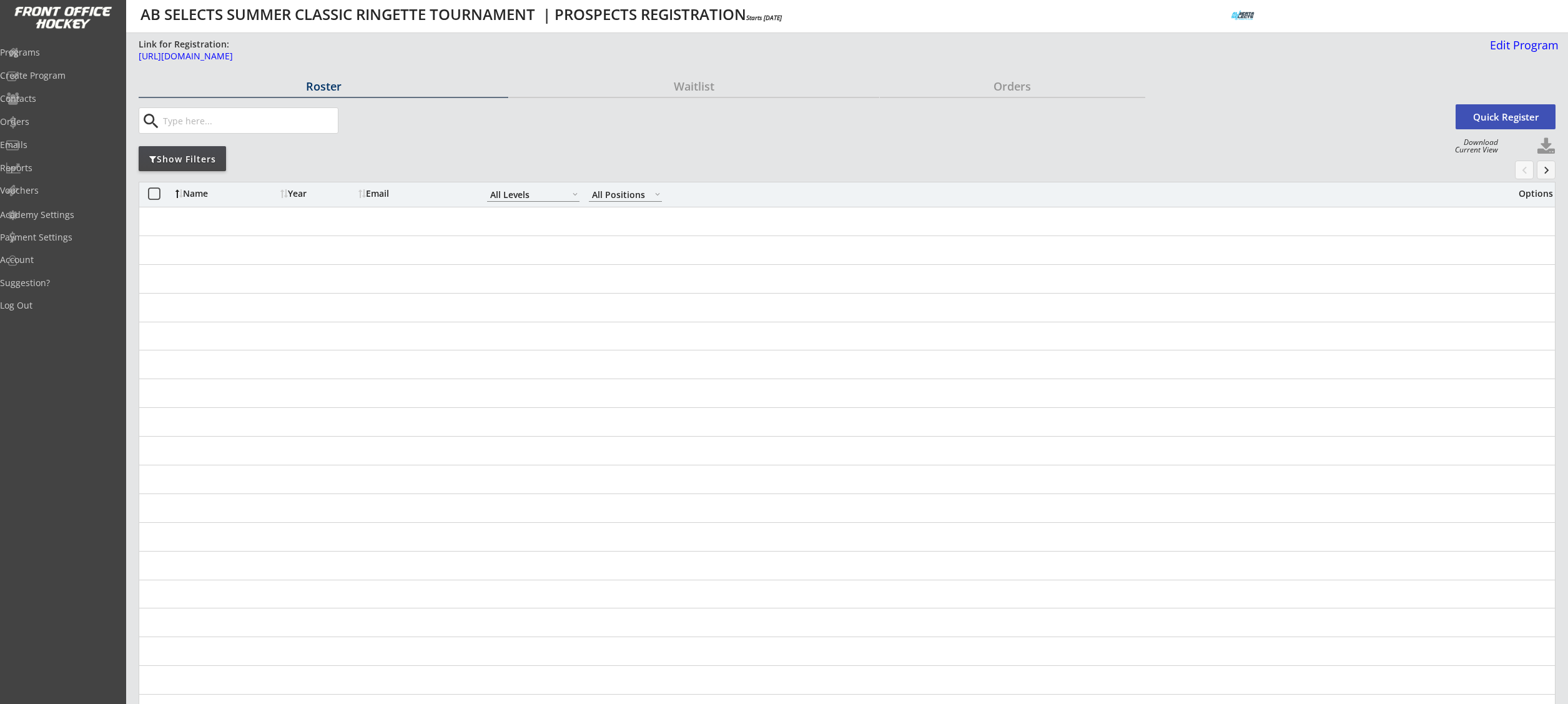
select select ""All Levels""
select select ""All Positions""
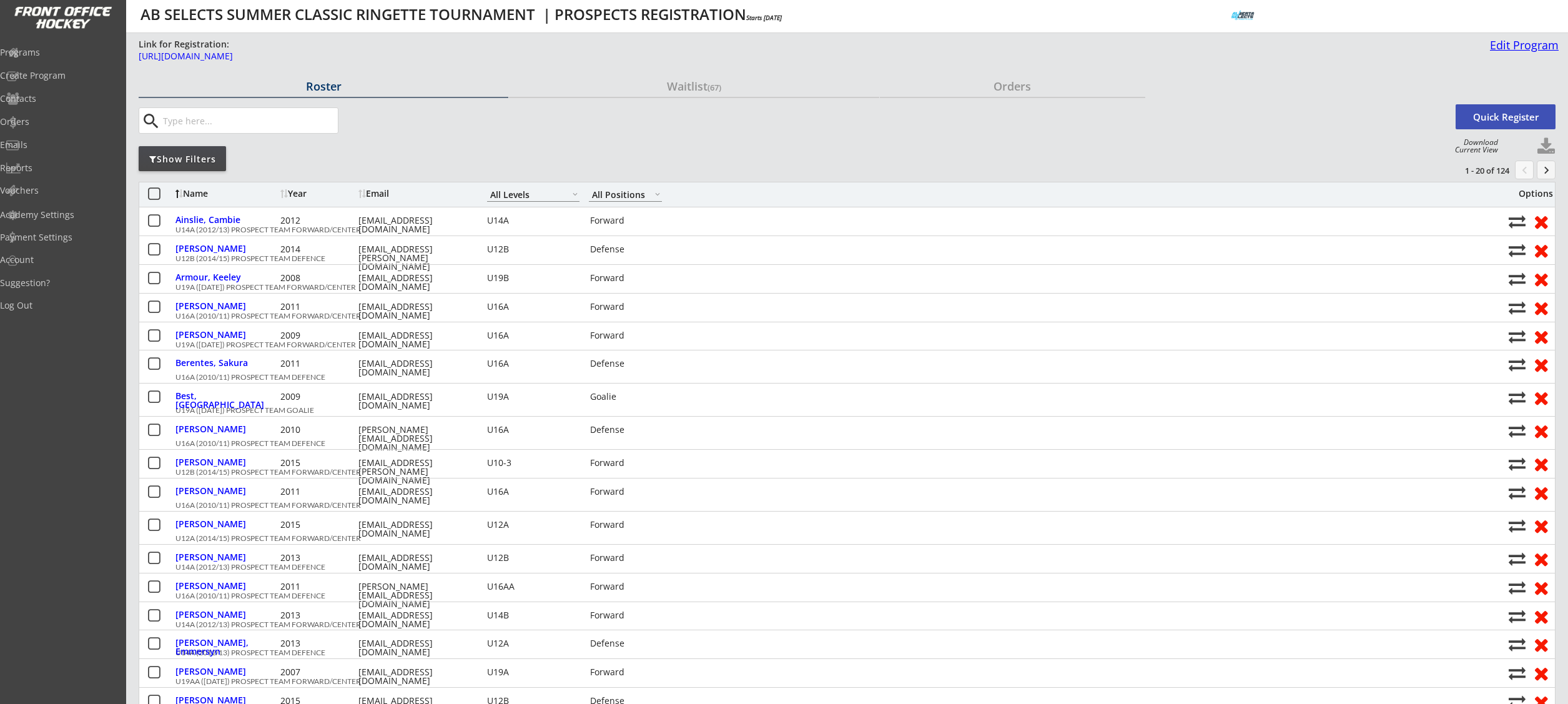
click at [1510, 50] on div "Edit Program" at bounding box center [1521, 45] width 74 height 11
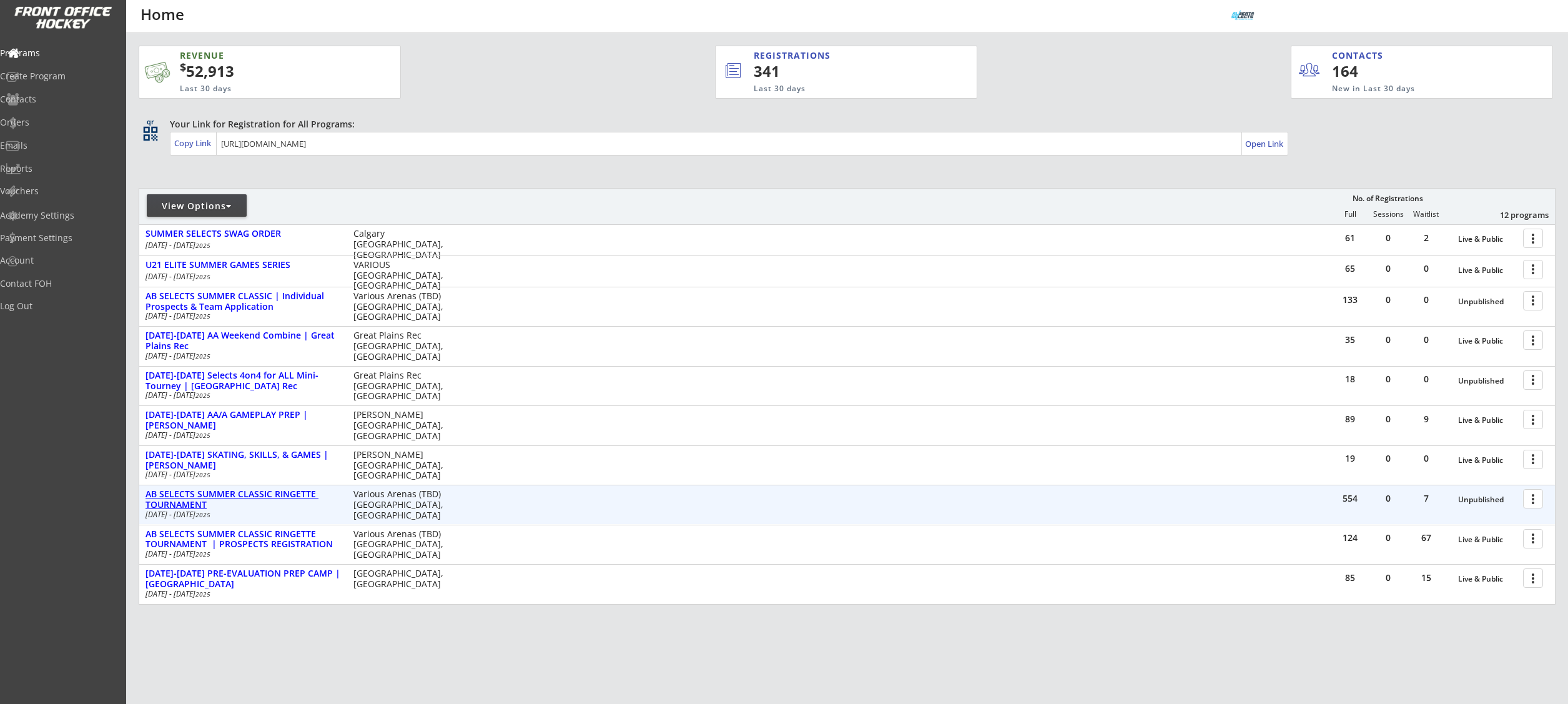
click at [270, 495] on div "AB SELECTS SUMMER CLASSIC RINGETTE TOURNAMENT" at bounding box center [242, 499] width 195 height 21
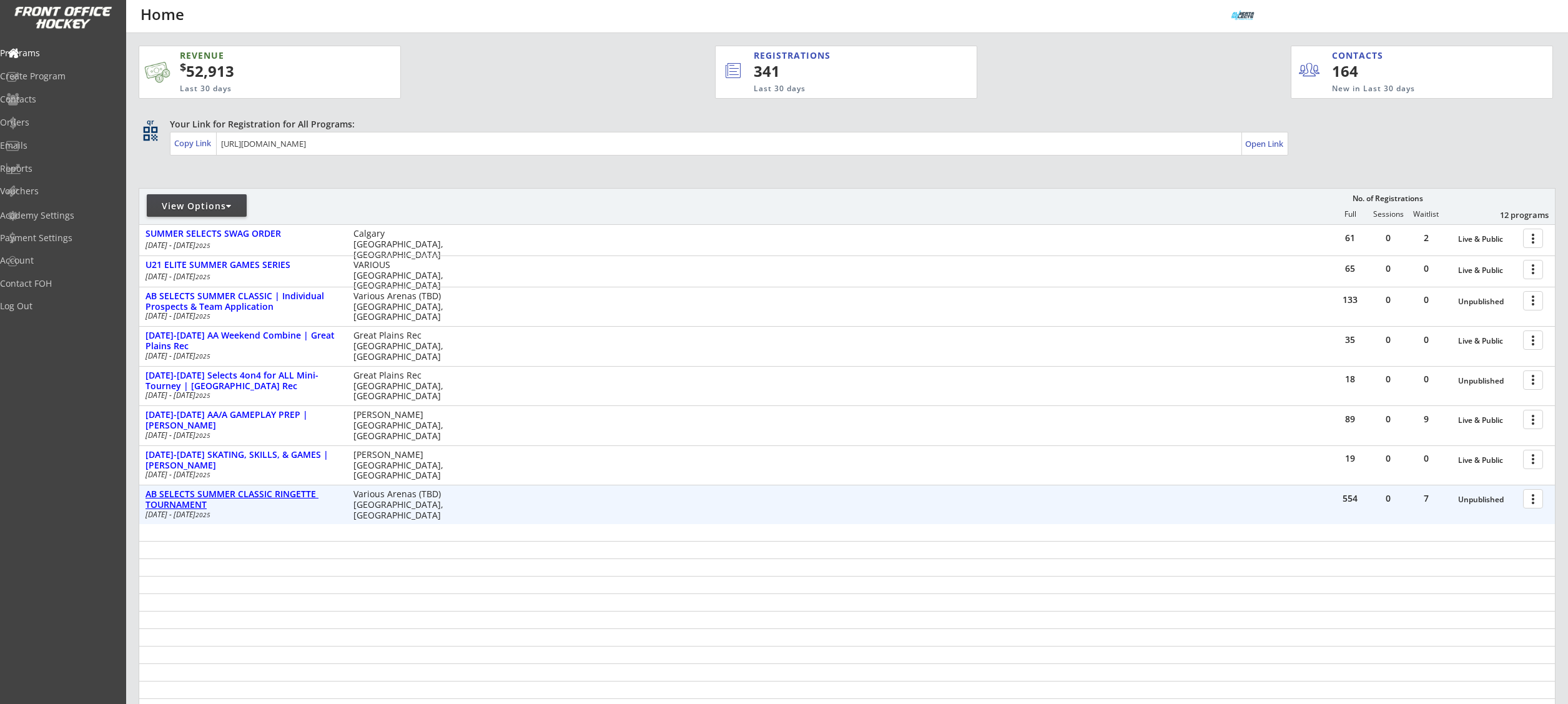
click at [270, 495] on div "AB SELECTS SUMMER CLASSIC RINGETTE TOURNAMENT" at bounding box center [242, 499] width 195 height 21
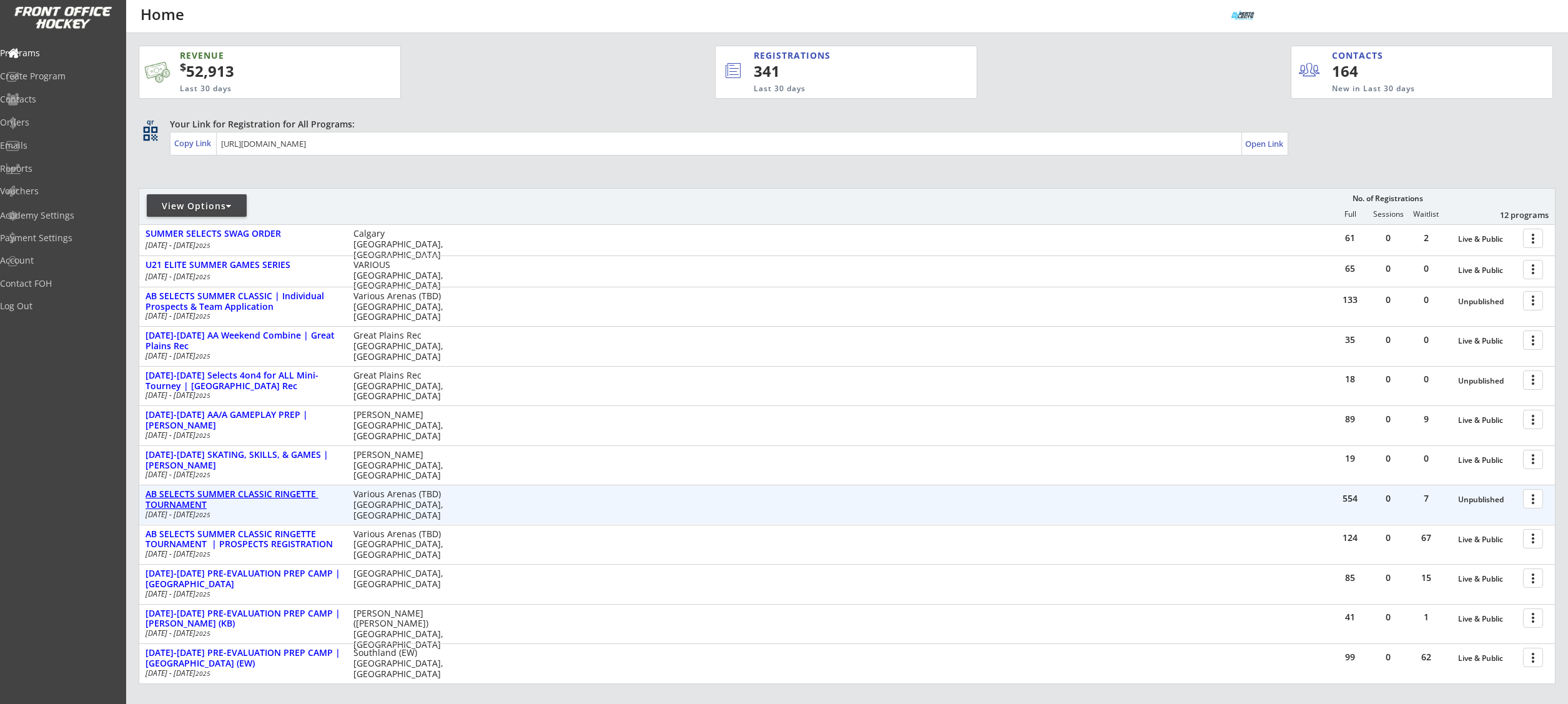
scroll to position [124, 0]
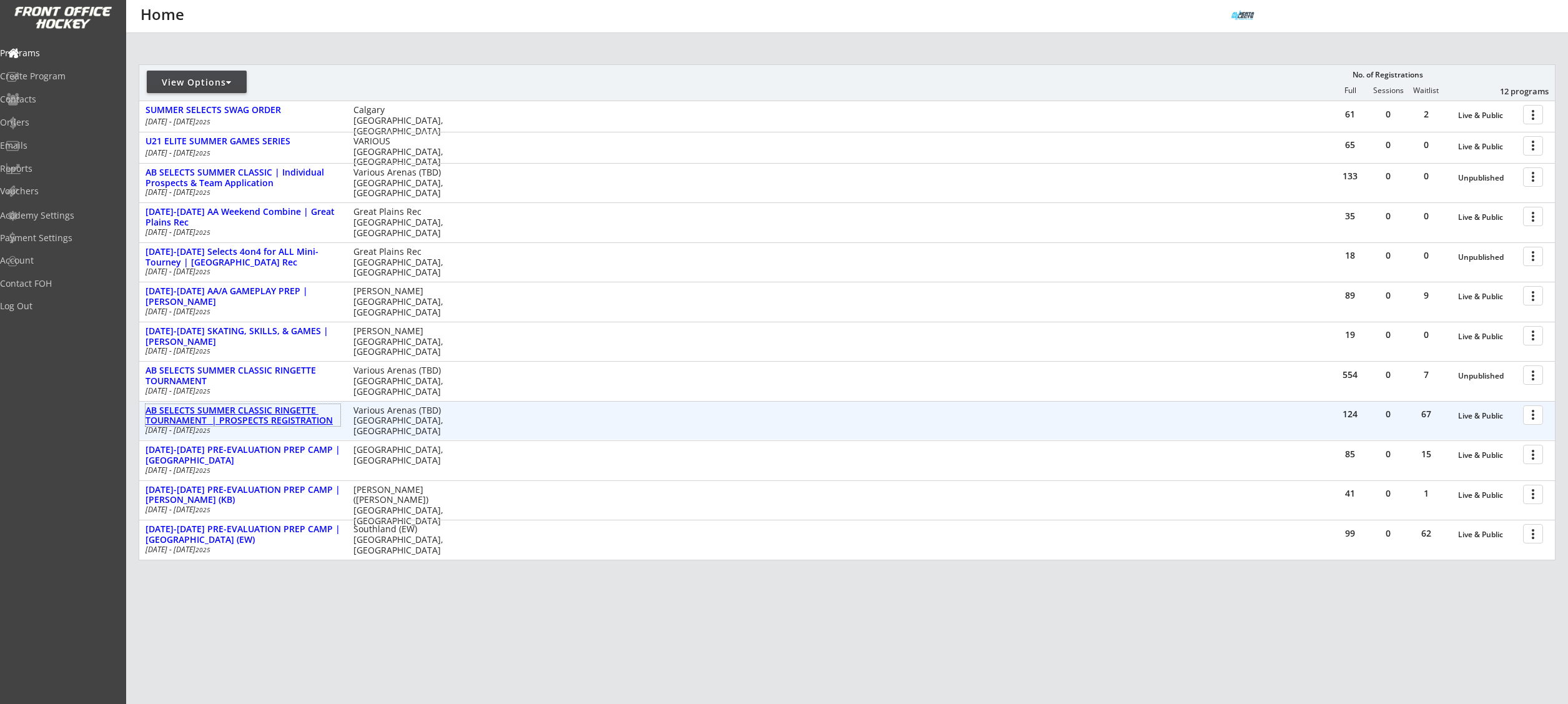
click at [272, 420] on div "AB SELECTS SUMMER CLASSIC RINGETTE TOURNAMENT | PROSPECTS REGISTRATION" at bounding box center [242, 415] width 195 height 21
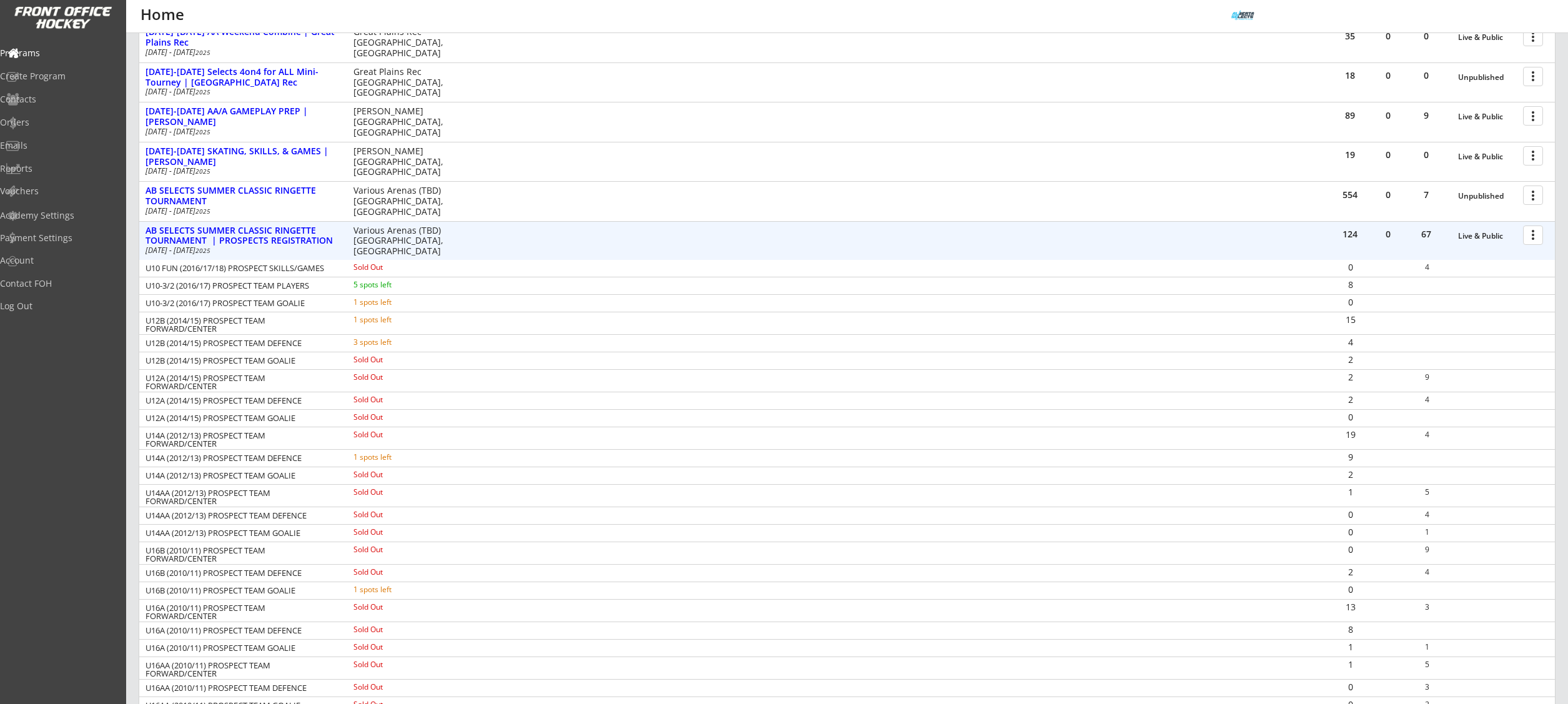
click at [1529, 220] on div "61 0 2 Live & Public more_vert SUMMER SELECTS SWAG ORDER Aug 11 - Aug 24 2025 C…" at bounding box center [847, 436] width 1416 height 1029
click at [1532, 234] on div at bounding box center [1535, 236] width 22 height 22
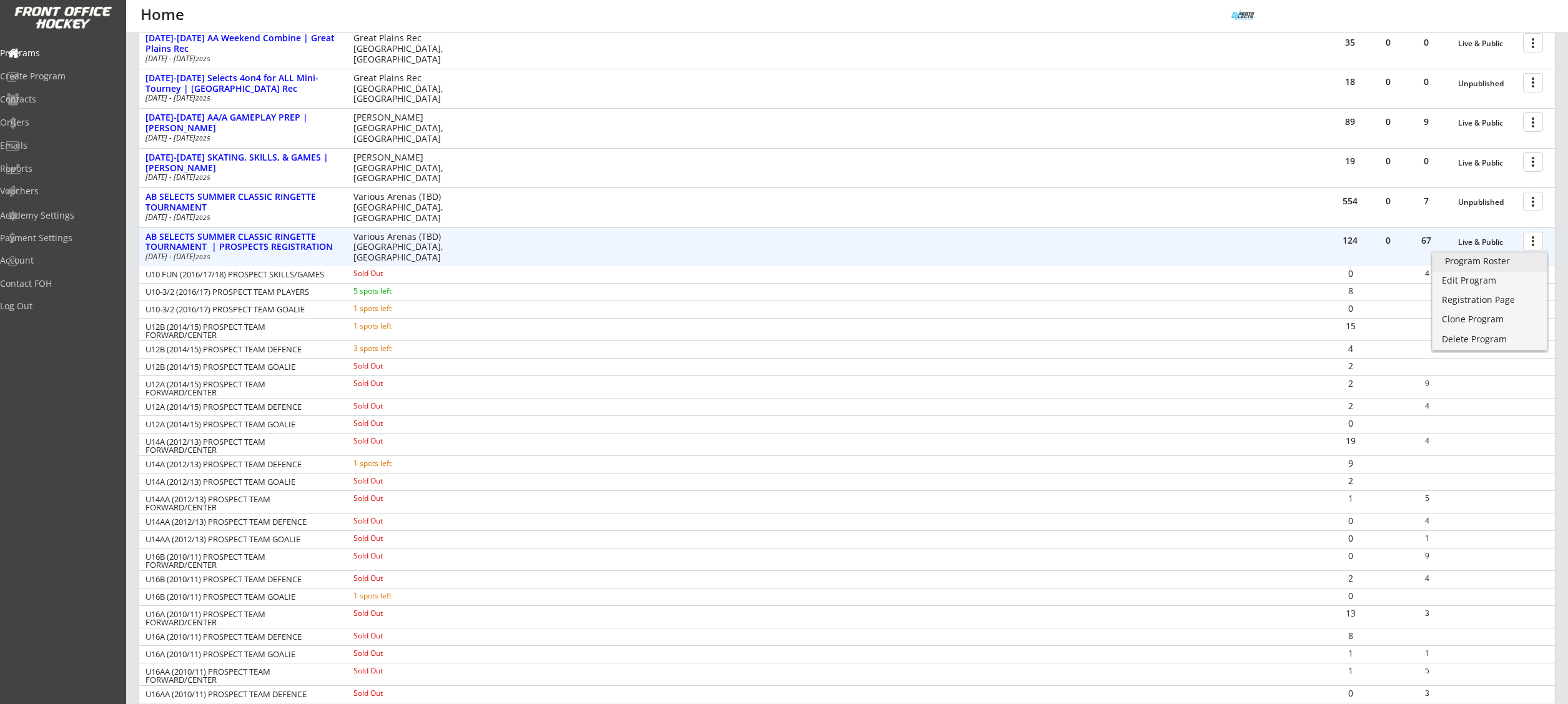
click at [1519, 252] on div "Program Roster Edit Program Registration Page Clone Program Delete Program" at bounding box center [1489, 299] width 118 height 107
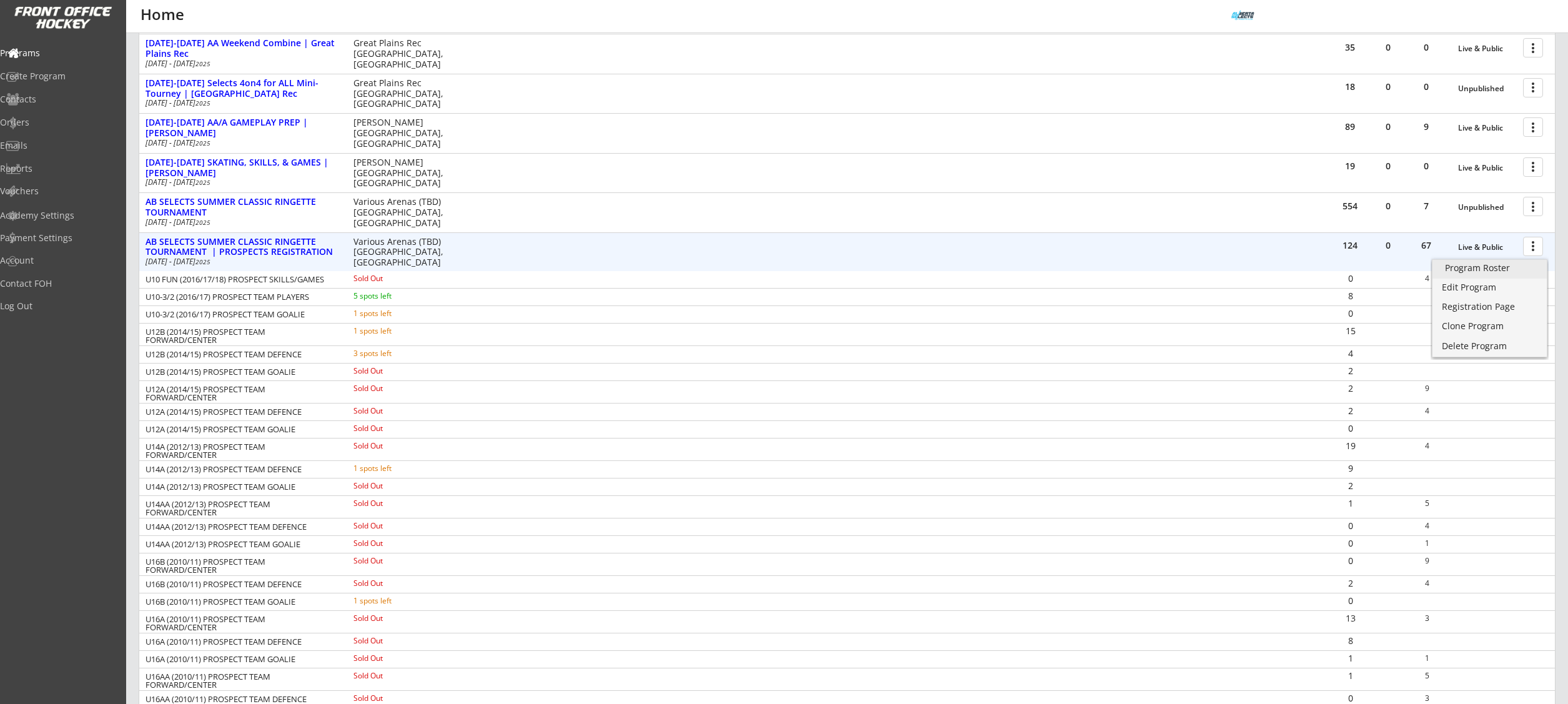
click at [1500, 269] on div "Program Roster" at bounding box center [1489, 268] width 90 height 9
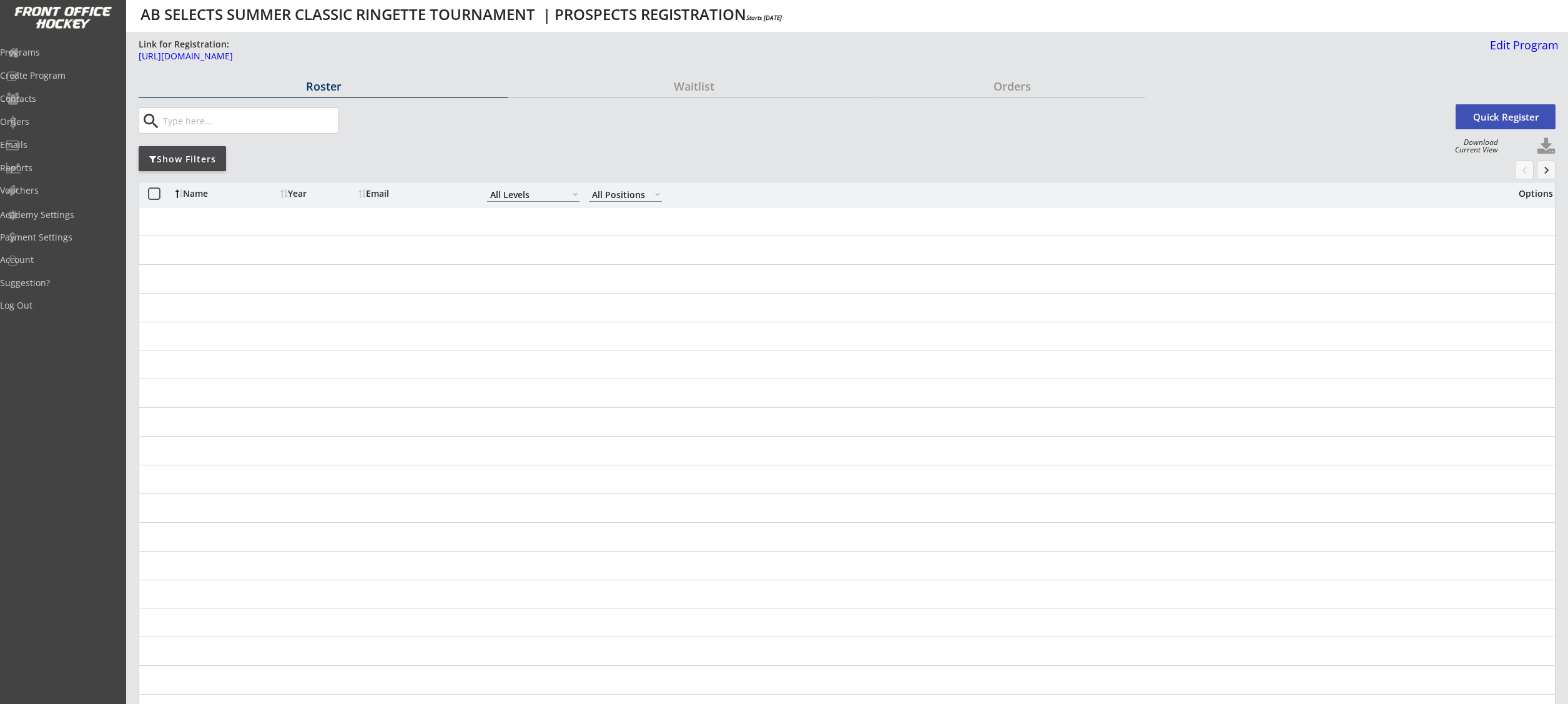
select select ""All Levels""
select select ""All Positions""
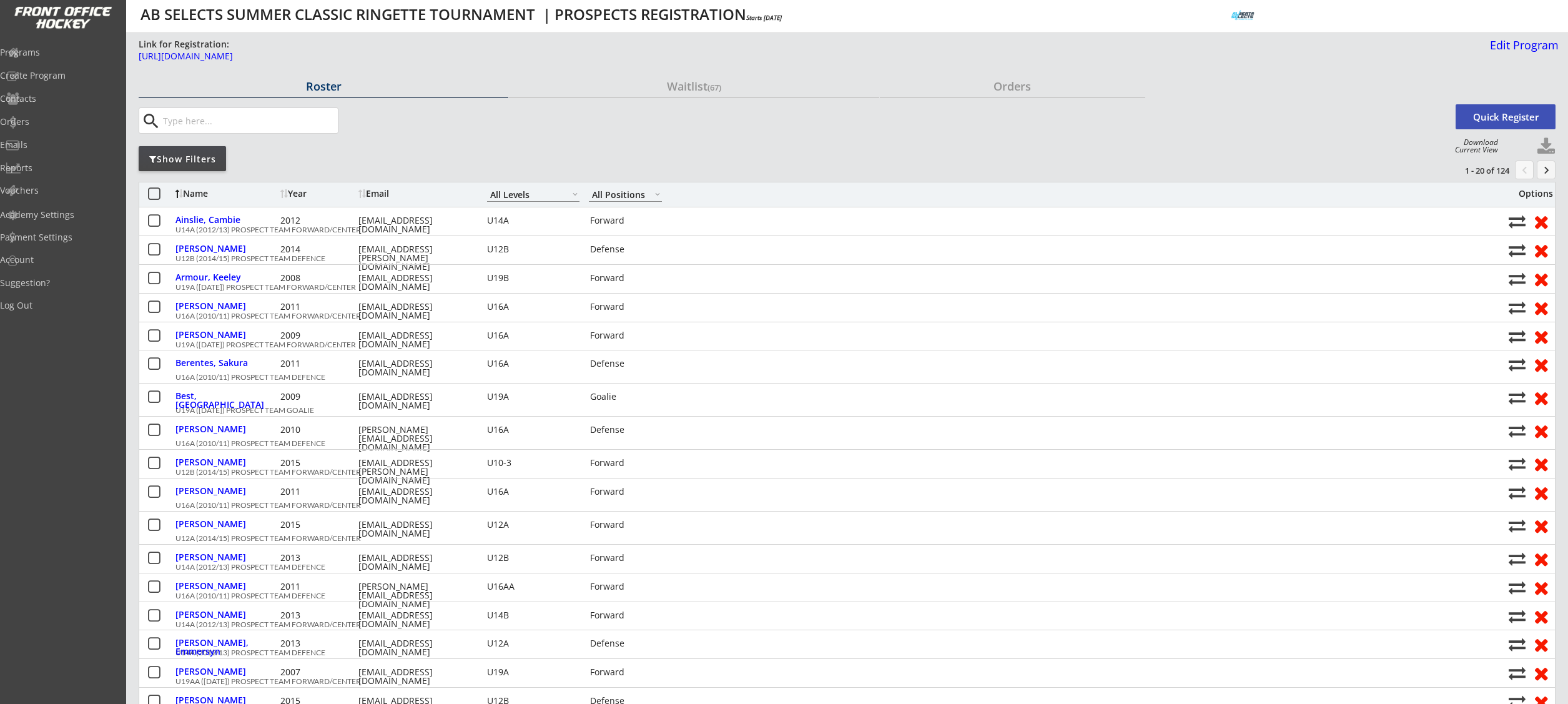
click at [187, 160] on div "Show Filters" at bounding box center [182, 159] width 87 height 12
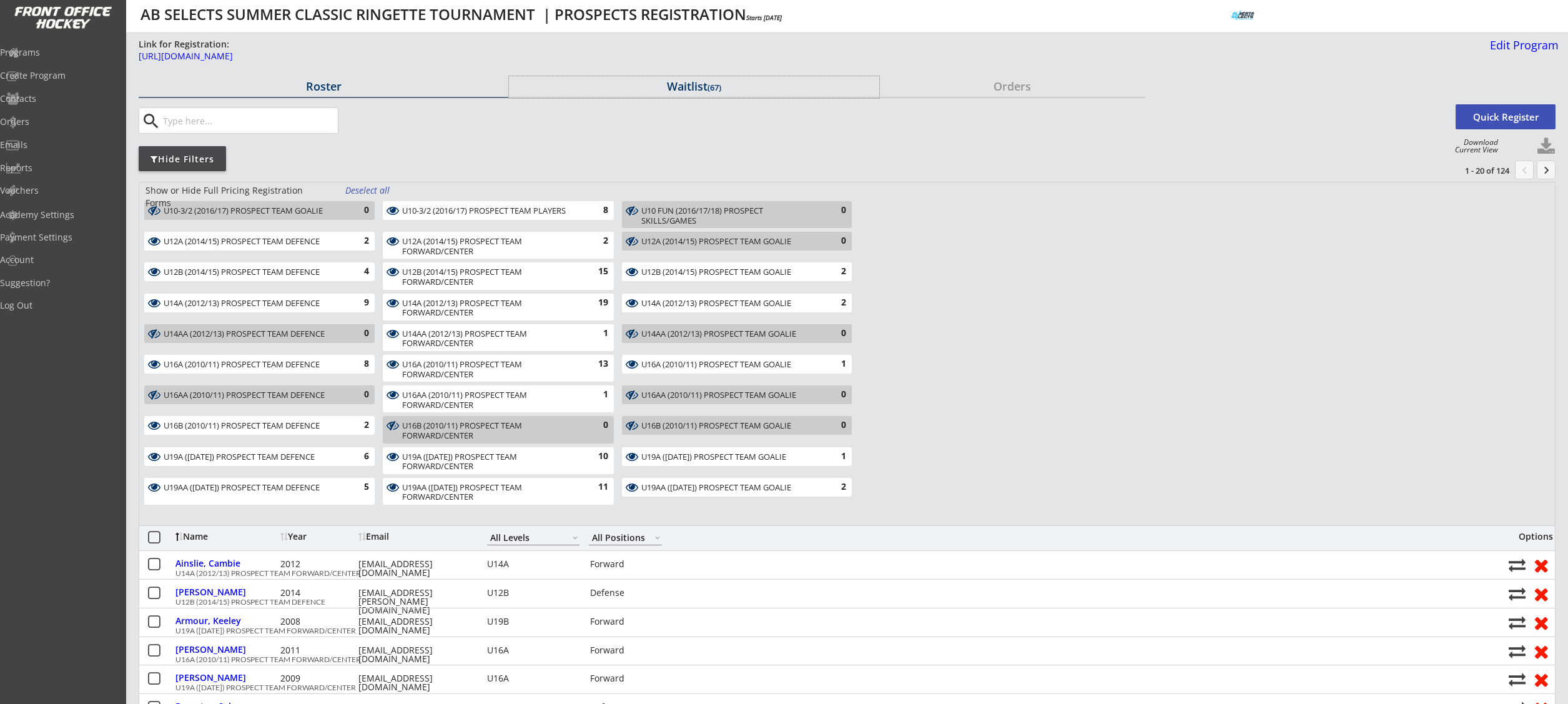
drag, startPoint x: 675, startPoint y: 87, endPoint x: 574, endPoint y: 99, distance: 101.7
click at [674, 87] on div "Waitlist (67)" at bounding box center [693, 86] width 370 height 11
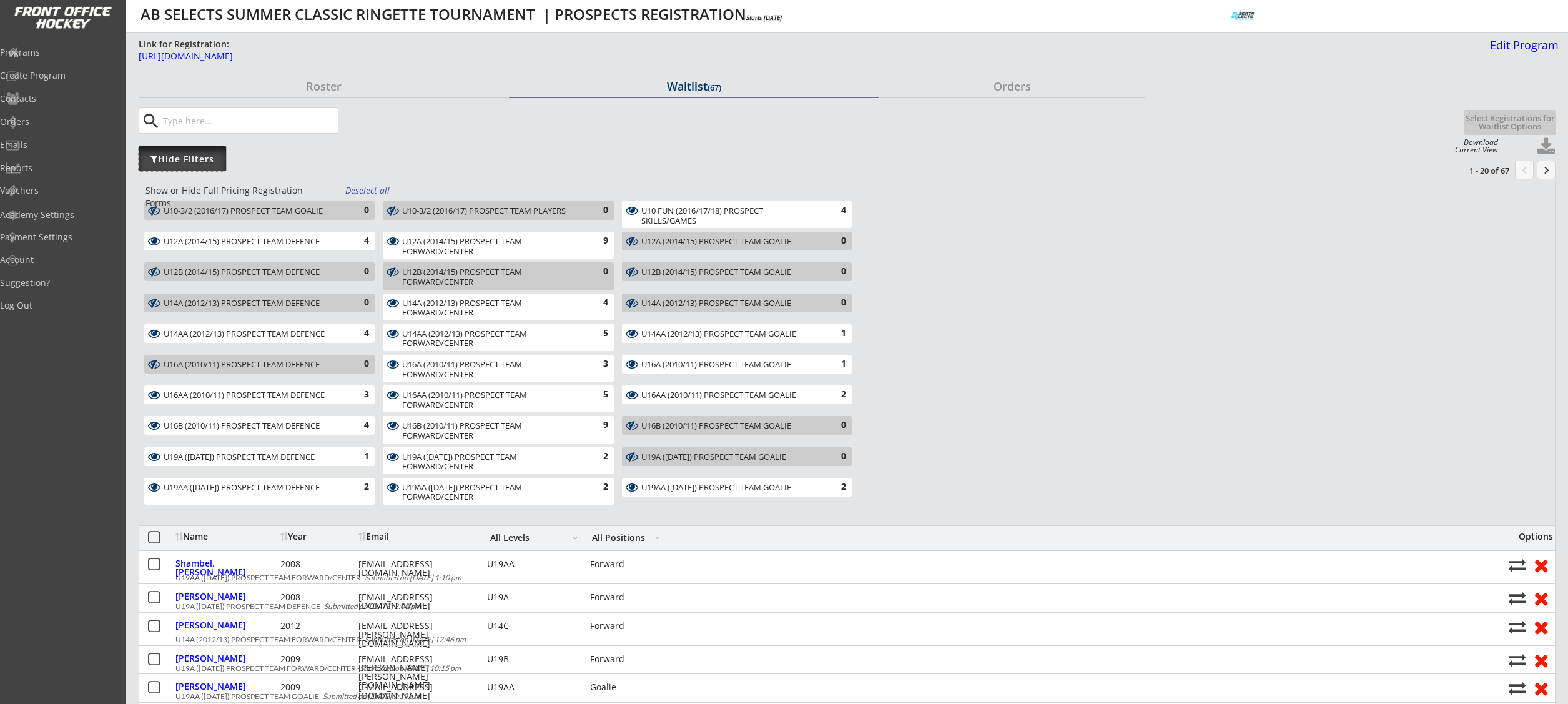
click at [208, 165] on div "Hide Filters" at bounding box center [182, 158] width 87 height 25
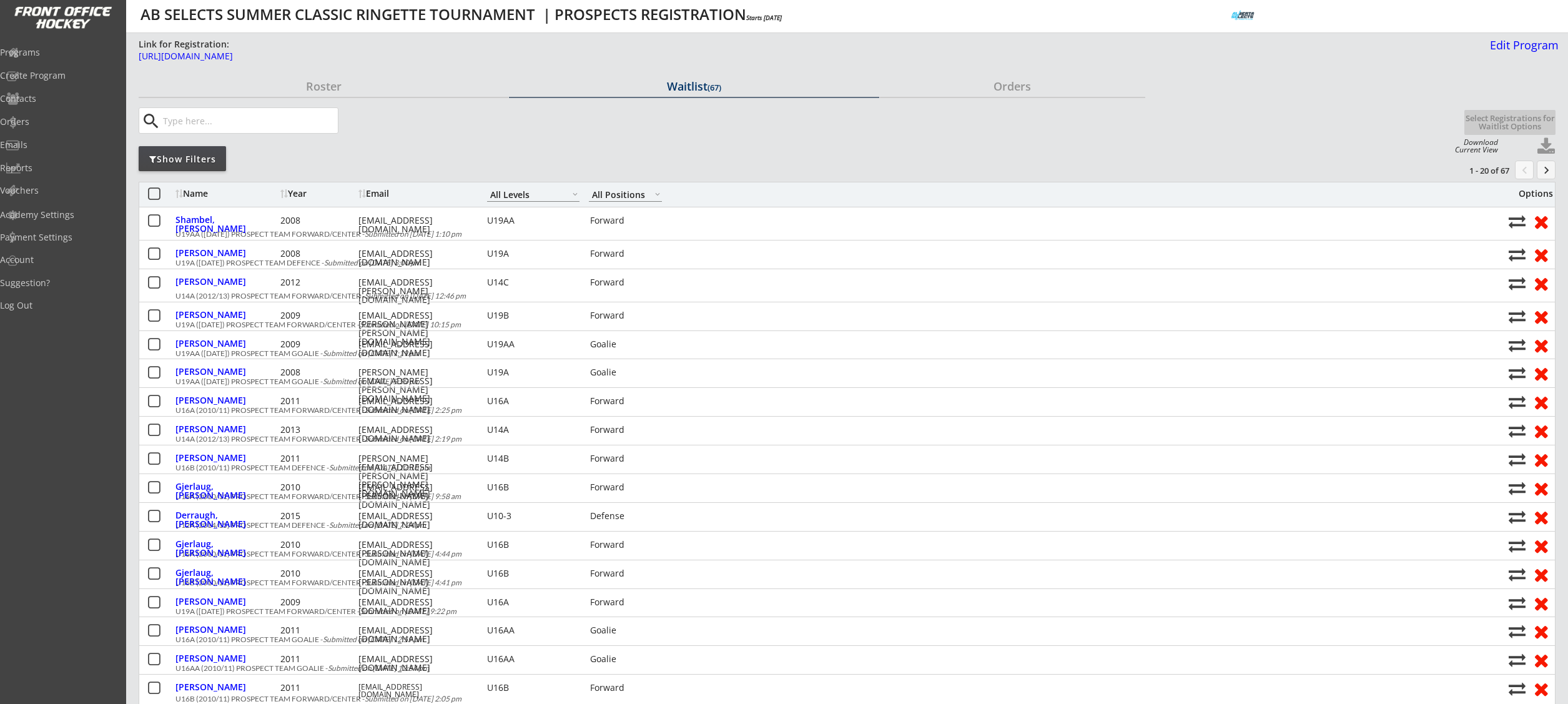
click at [200, 151] on div "Show Filters" at bounding box center [182, 158] width 87 height 25
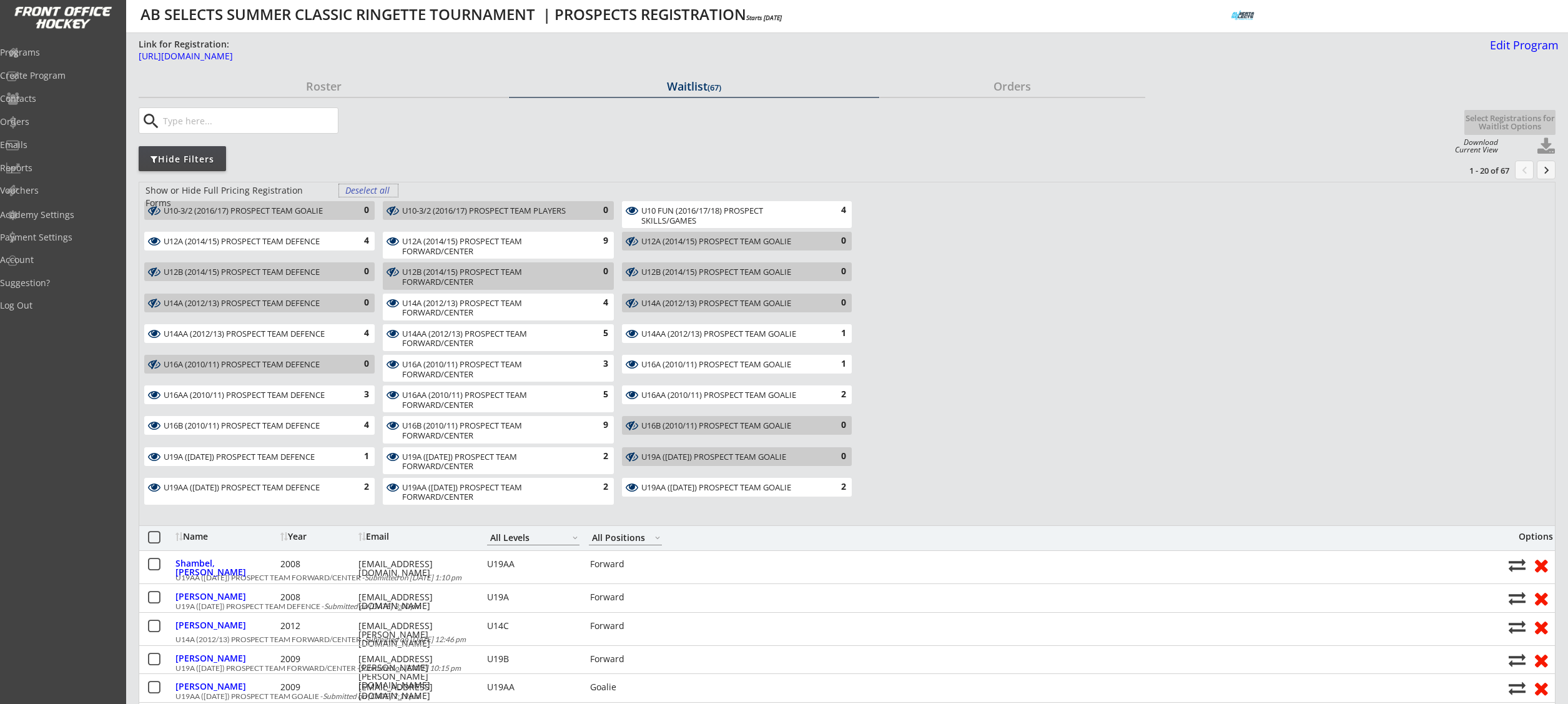
click at [357, 190] on div "Deselect all" at bounding box center [368, 190] width 46 height 12
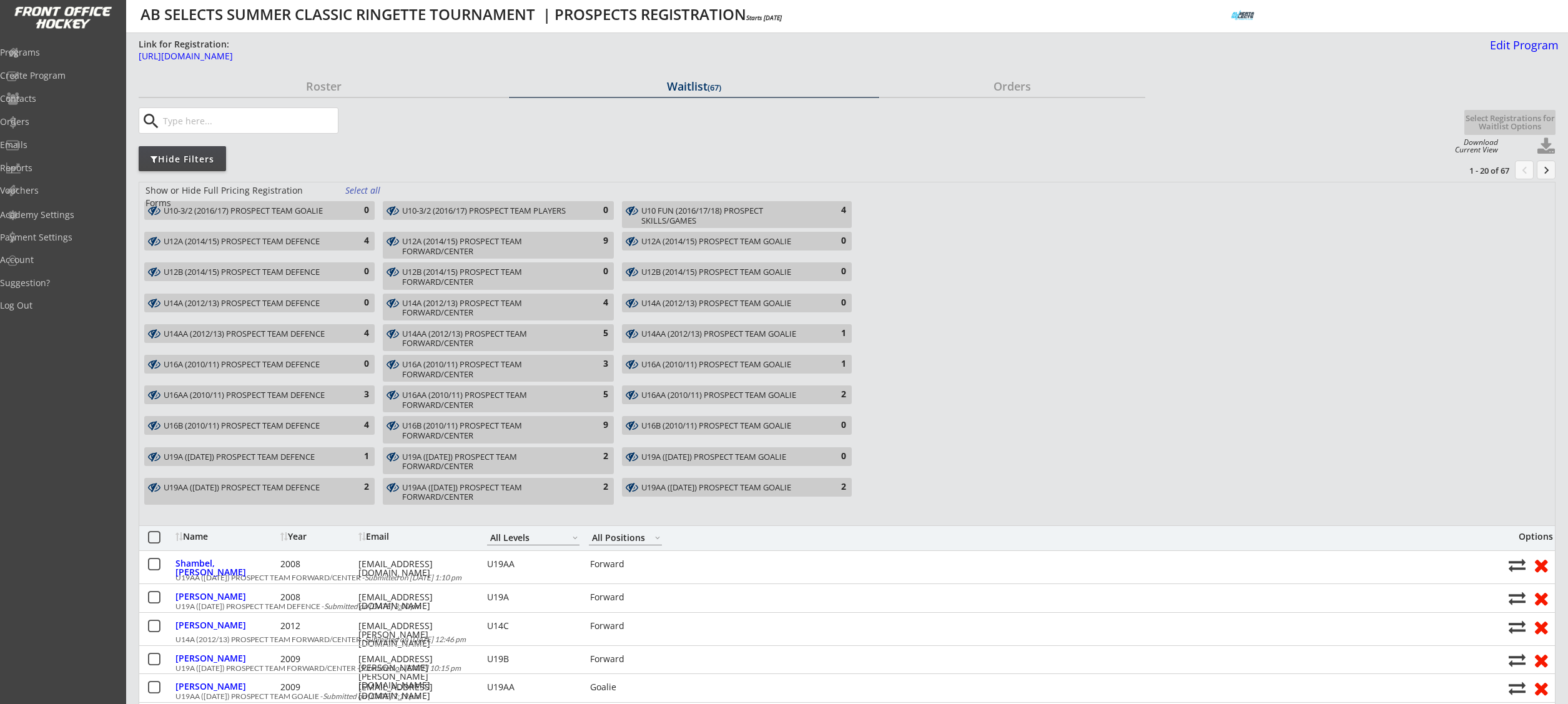
click at [353, 494] on div "U19AA ([DATE]) PROSPECT TEAM DEFENCE 2" at bounding box center [259, 491] width 231 height 27
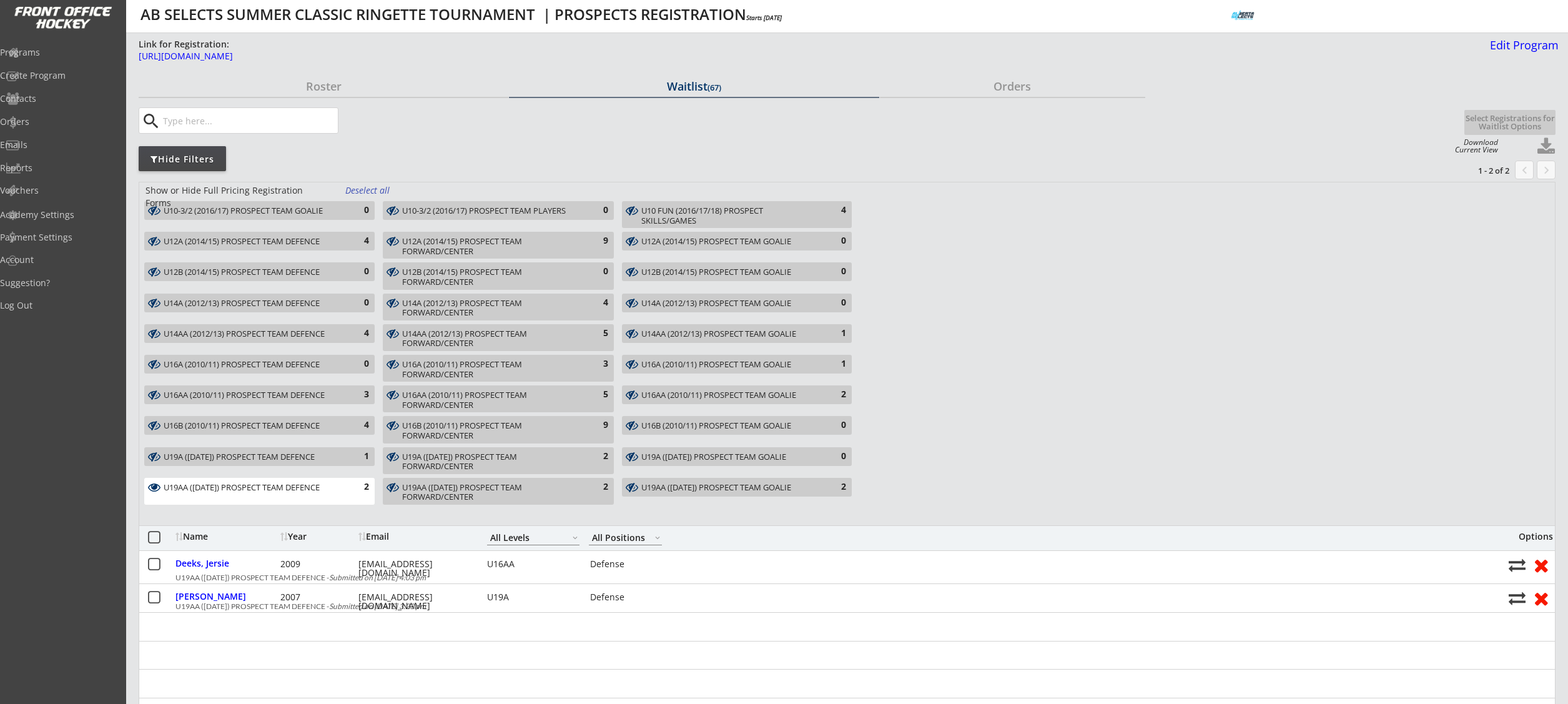
click at [359, 492] on div "2" at bounding box center [357, 487] width 25 height 12
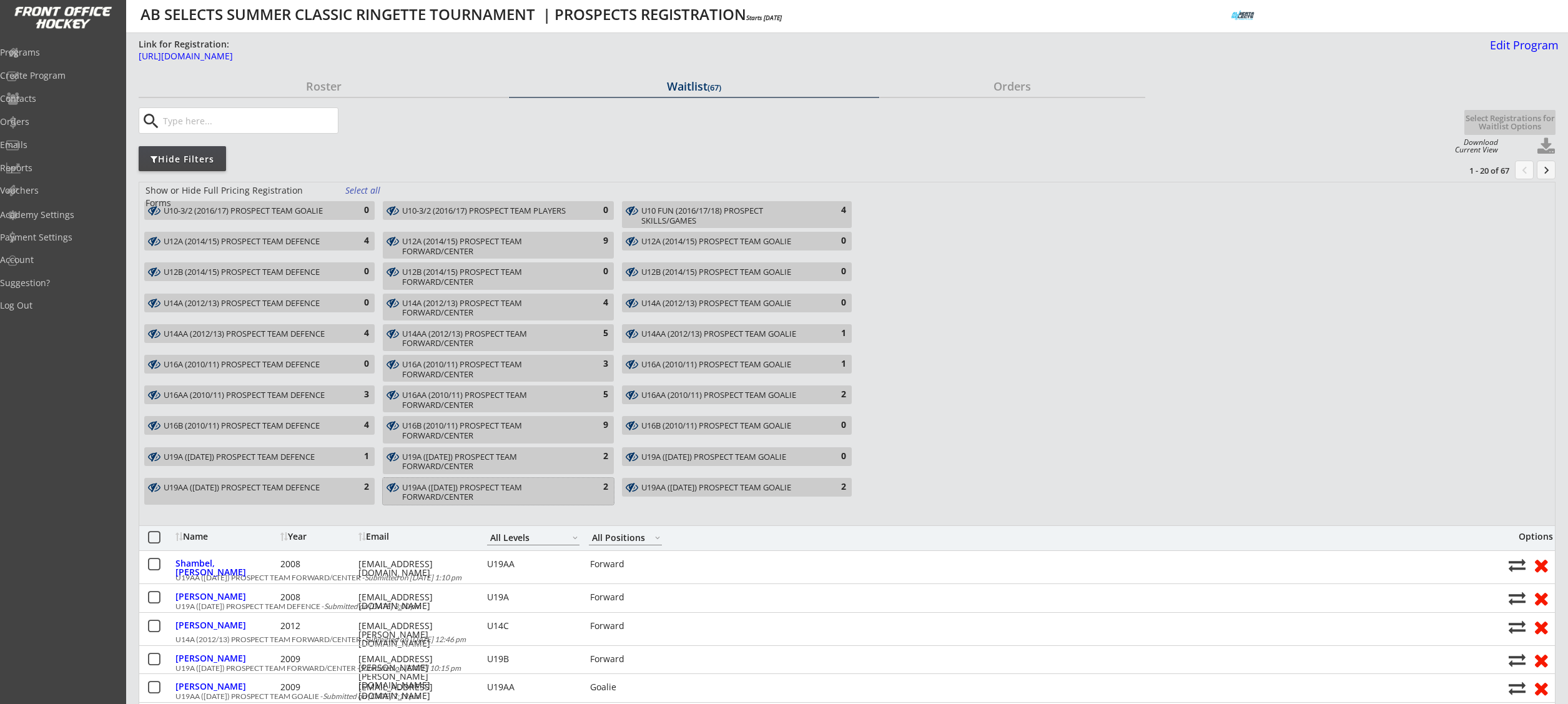
click at [481, 495] on div "U19AA ([DATE]) PROSPECT TEAM FORWARD/CENTER" at bounding box center [491, 493] width 178 height 19
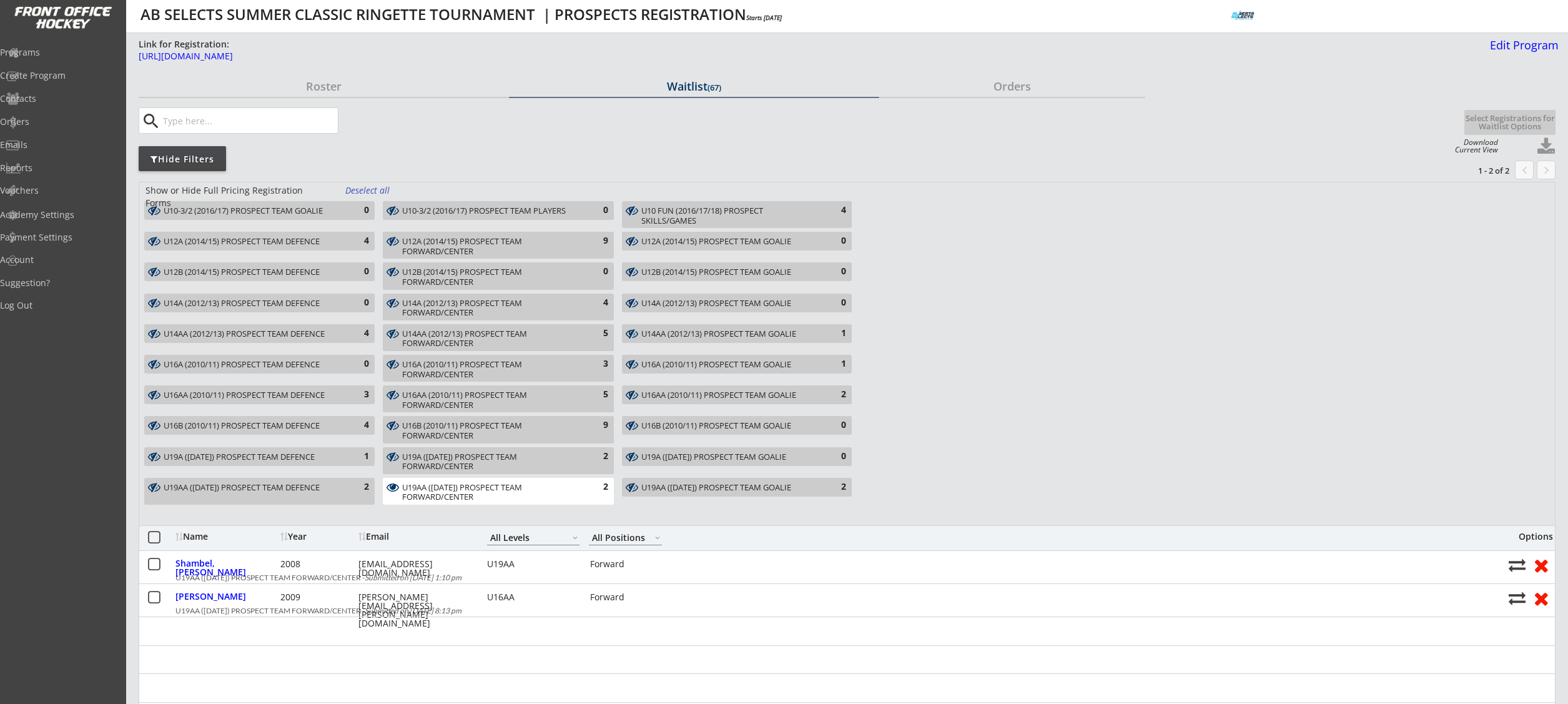
click at [481, 495] on div "U19AA (2007/08/09) PROSPECT TEAM FORWARD/CENTER" at bounding box center [491, 493] width 178 height 19
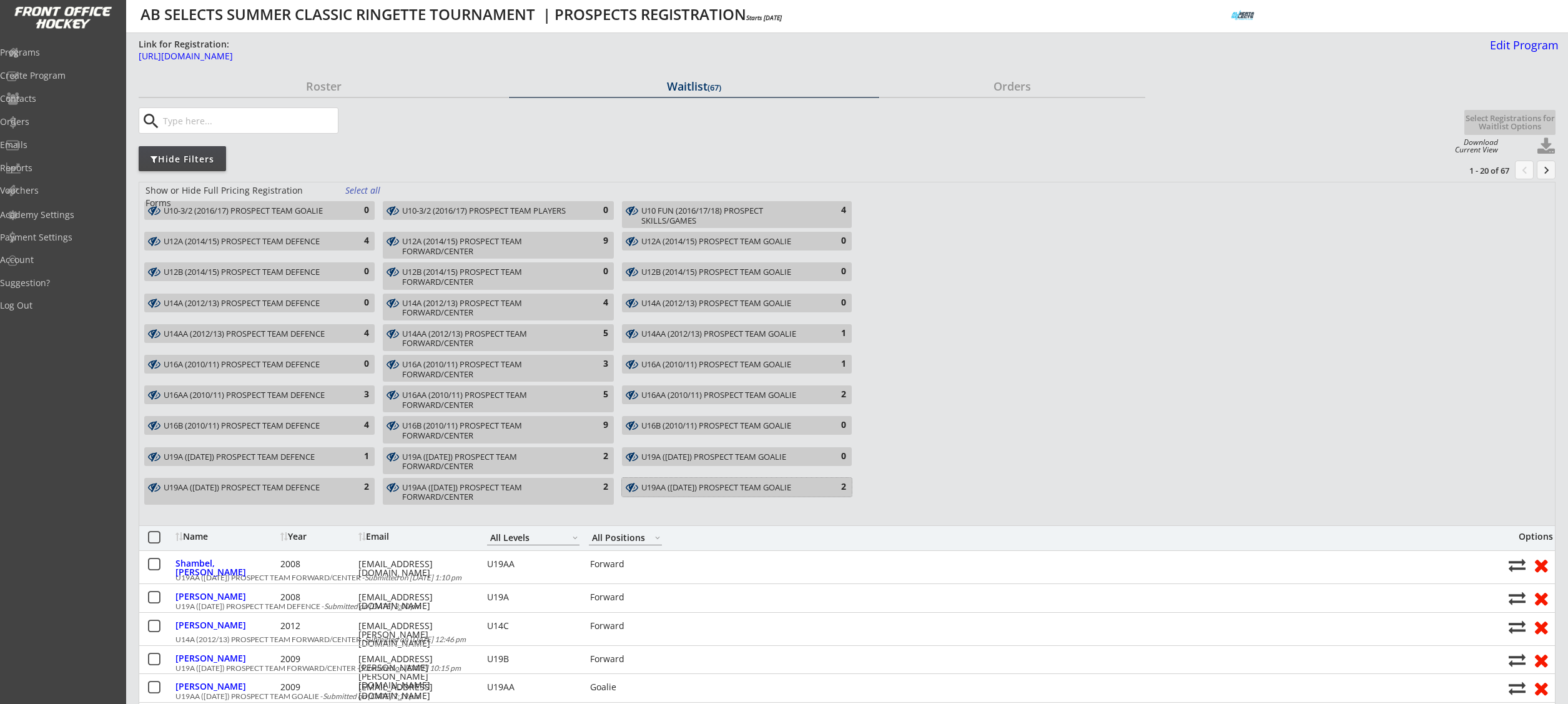
click at [800, 487] on div "U19AA (2007/08/09) PROSPECT TEAM GOALIE" at bounding box center [729, 488] width 177 height 10
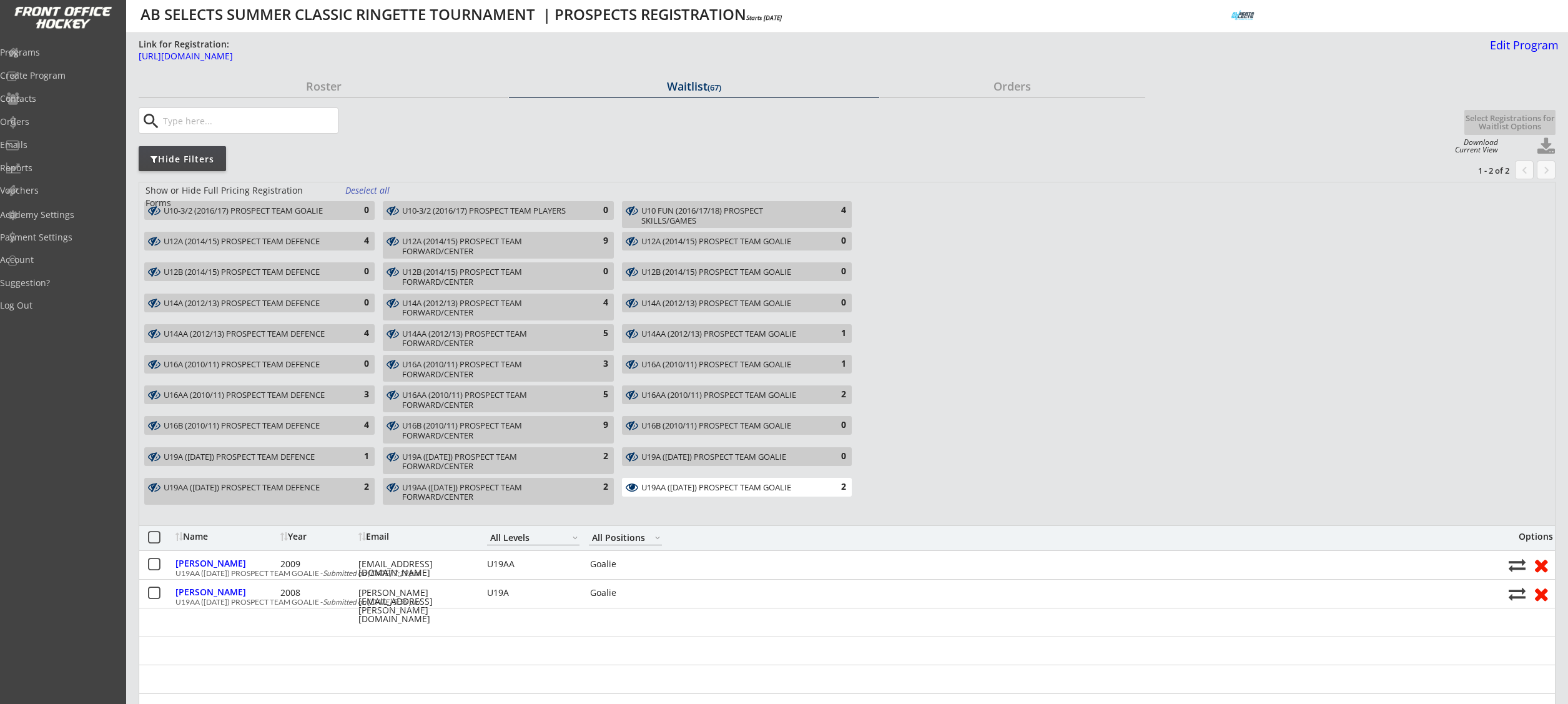
click at [800, 487] on div "U19AA (2007/08/09) PROSPECT TEAM GOALIE" at bounding box center [729, 488] width 177 height 10
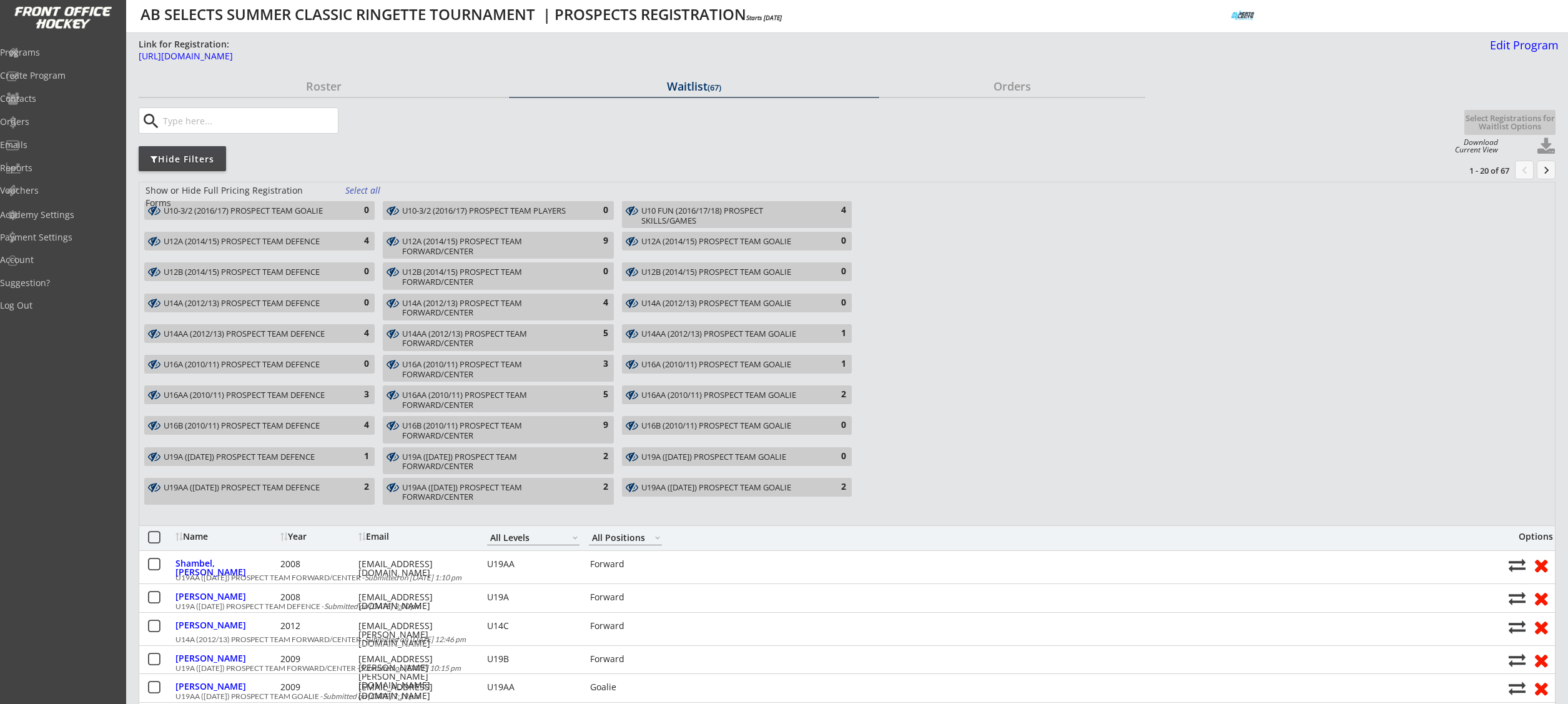
click at [806, 396] on div "U16AA (2010/11) PROSPECT TEAM GOALIE" at bounding box center [729, 395] width 177 height 10
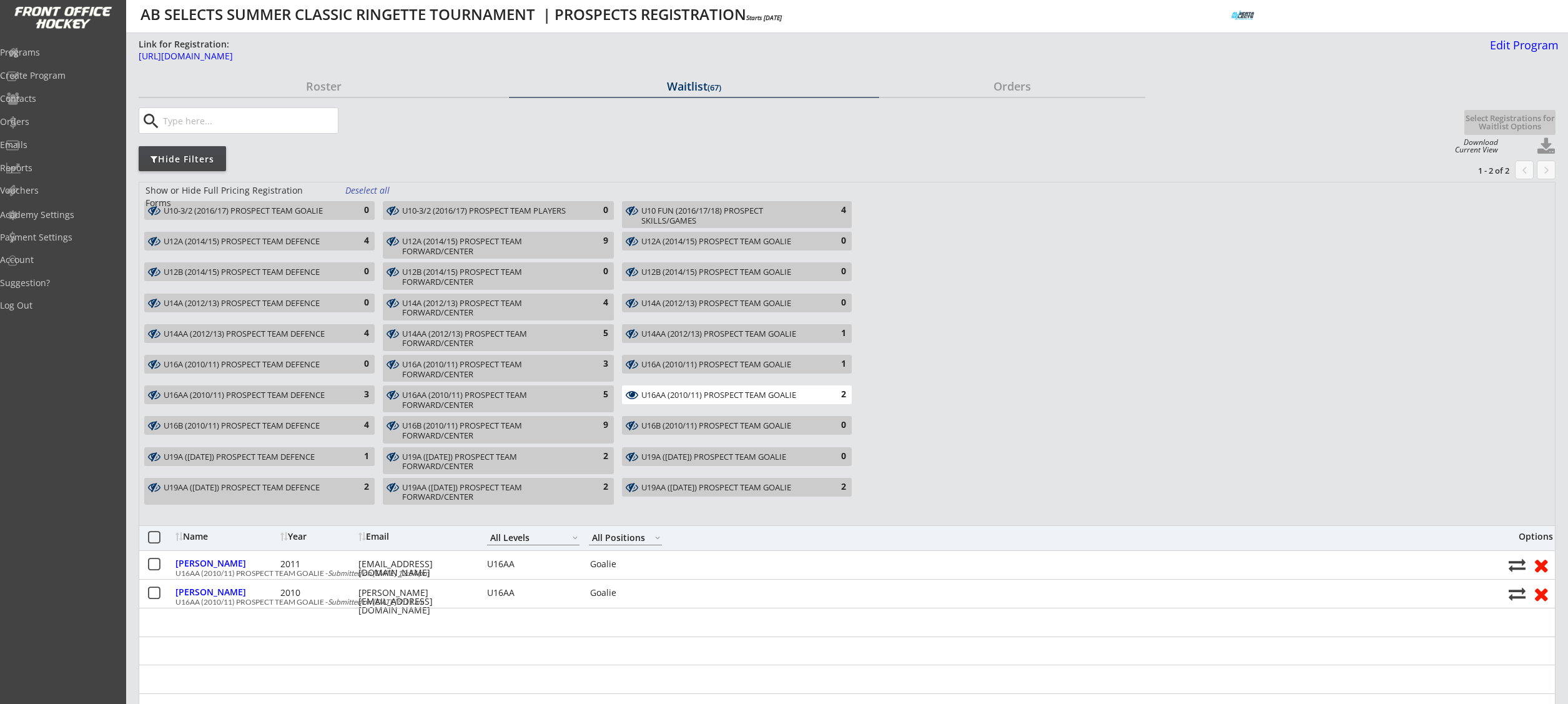
click at [806, 395] on div "U16AA (2010/11) PROSPECT TEAM GOALIE" at bounding box center [729, 395] width 177 height 10
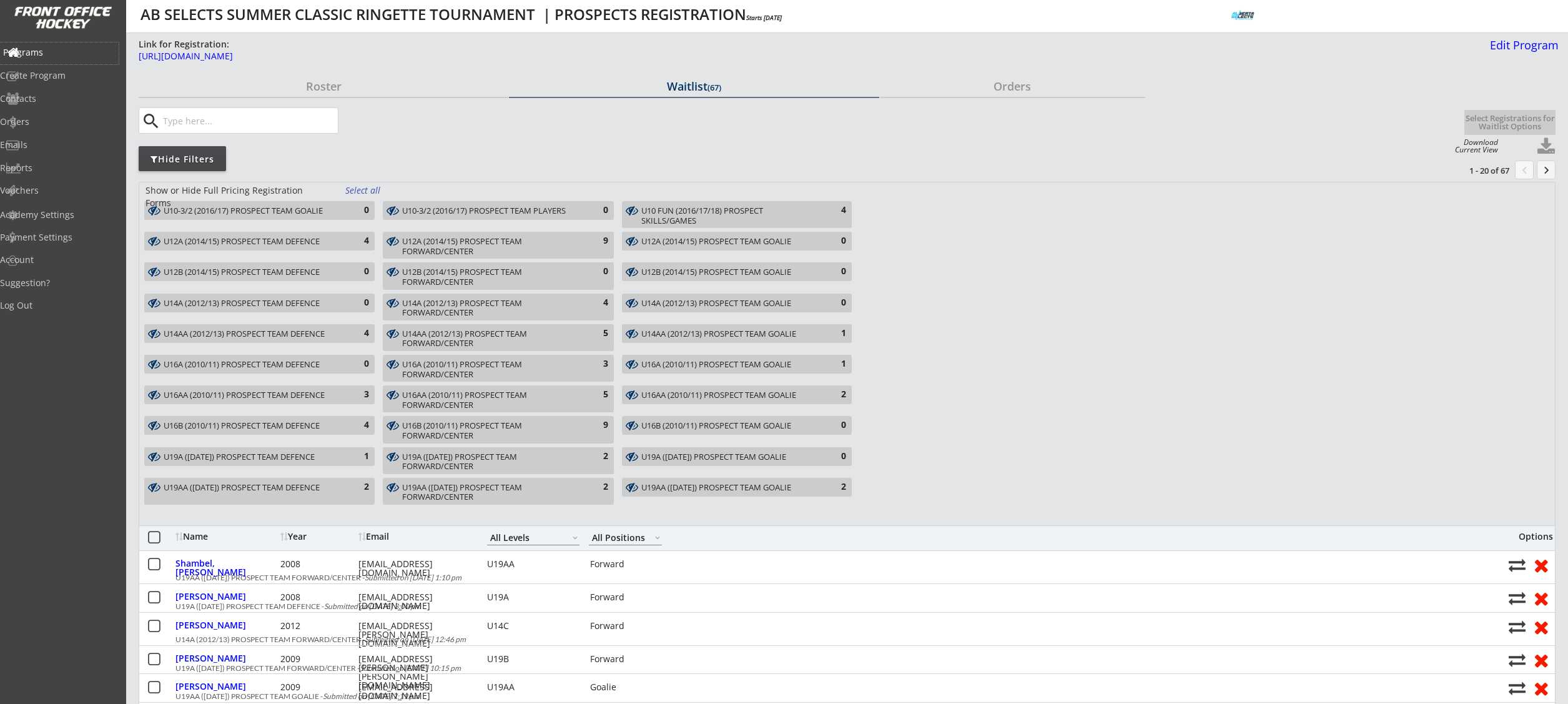
click at [60, 50] on div "Programs" at bounding box center [59, 52] width 112 height 9
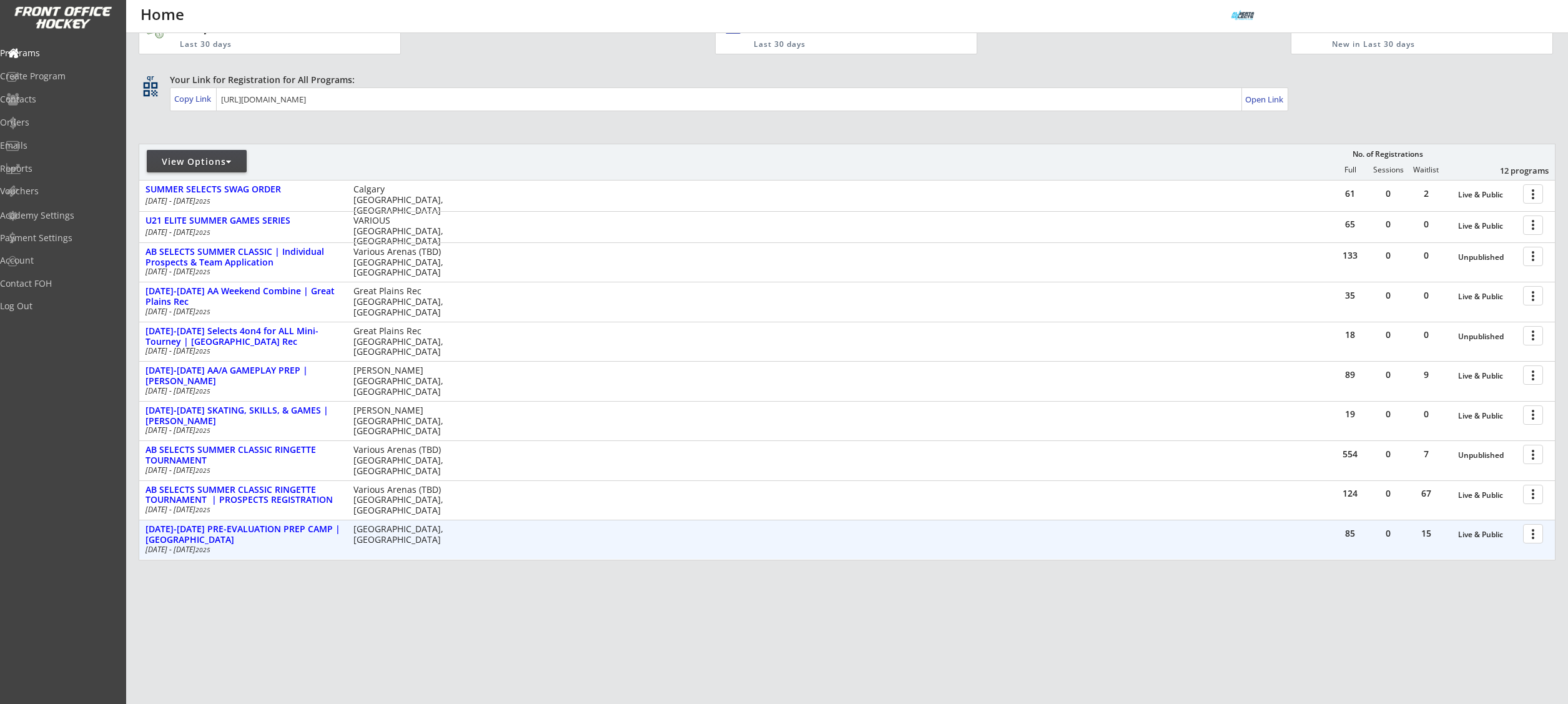
scroll to position [124, 0]
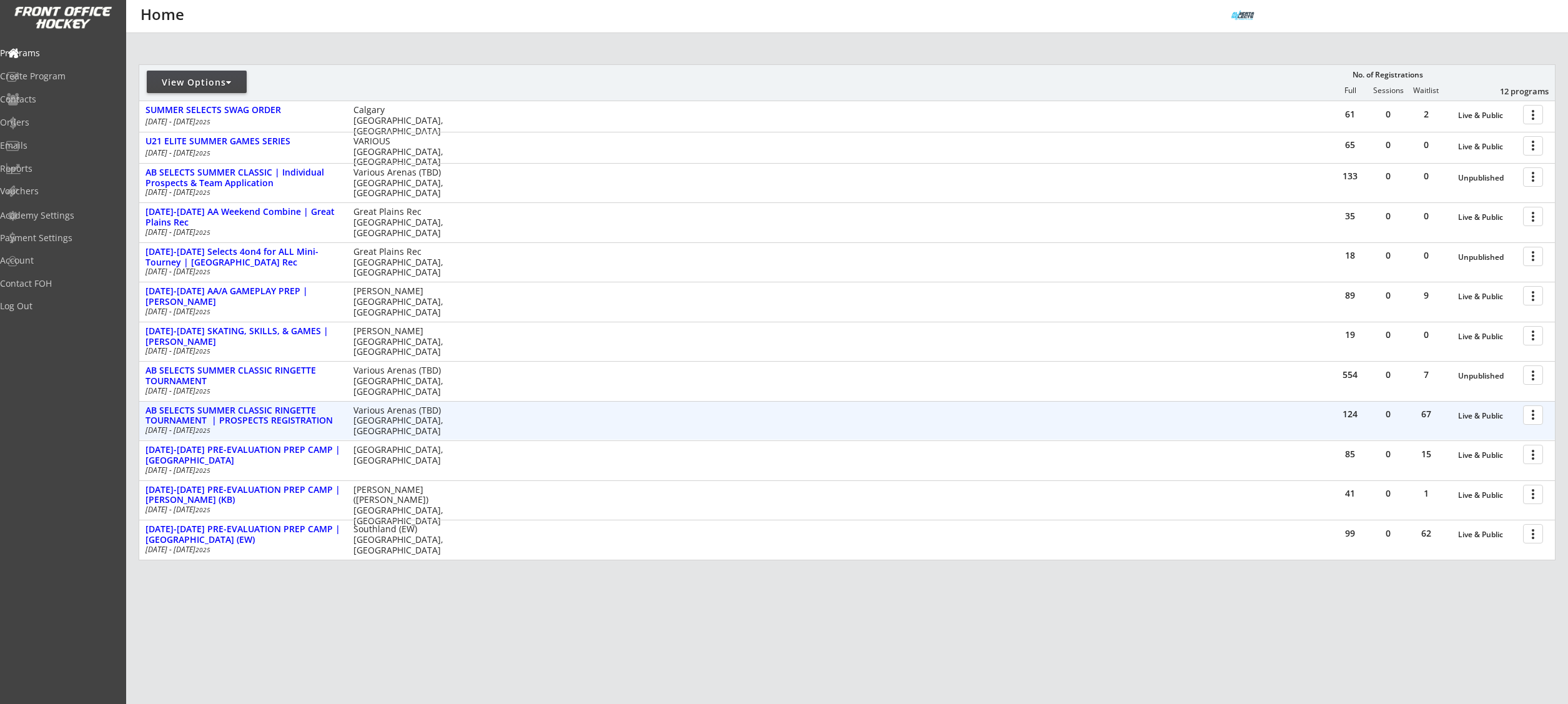
click at [1534, 417] on div at bounding box center [1535, 415] width 22 height 22
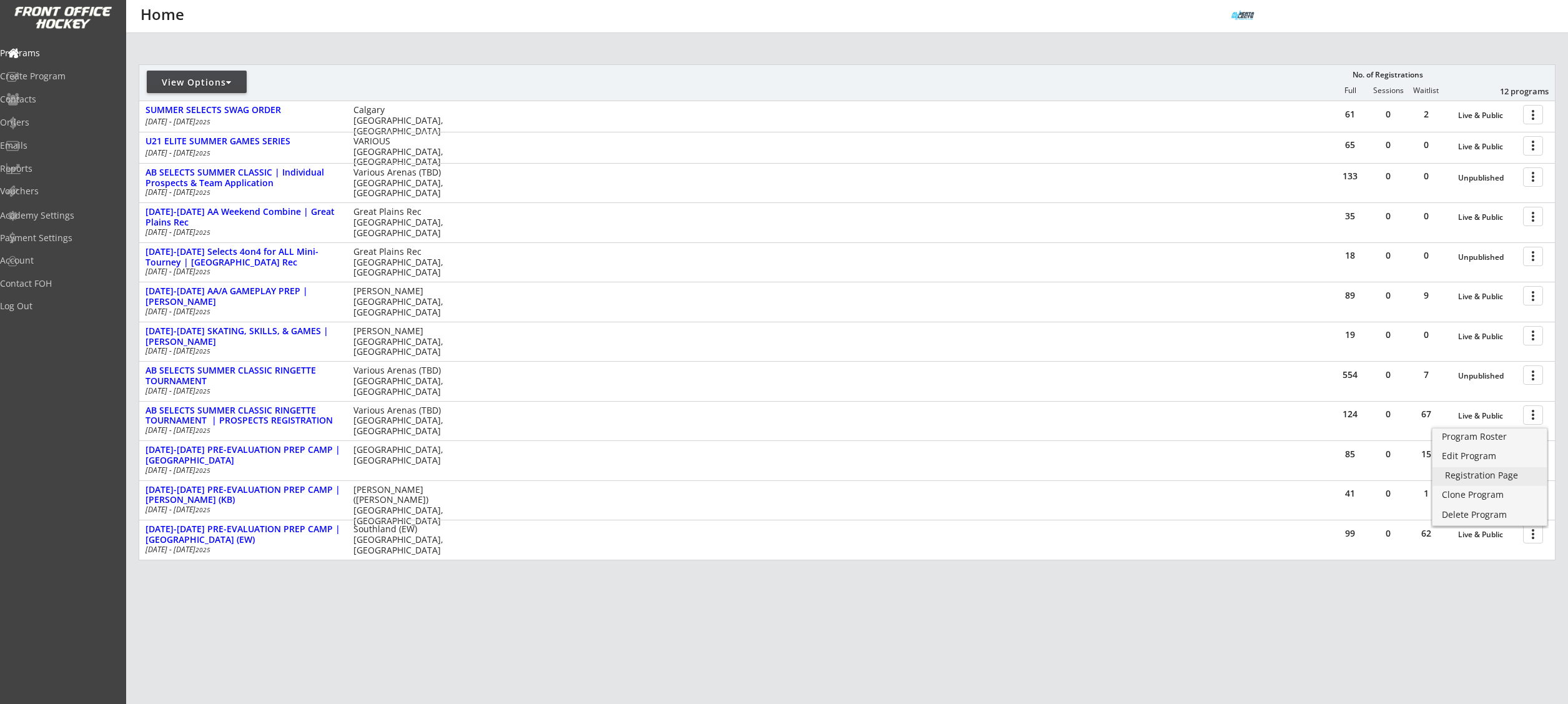
click at [1488, 476] on div "Registration Page" at bounding box center [1489, 475] width 90 height 9
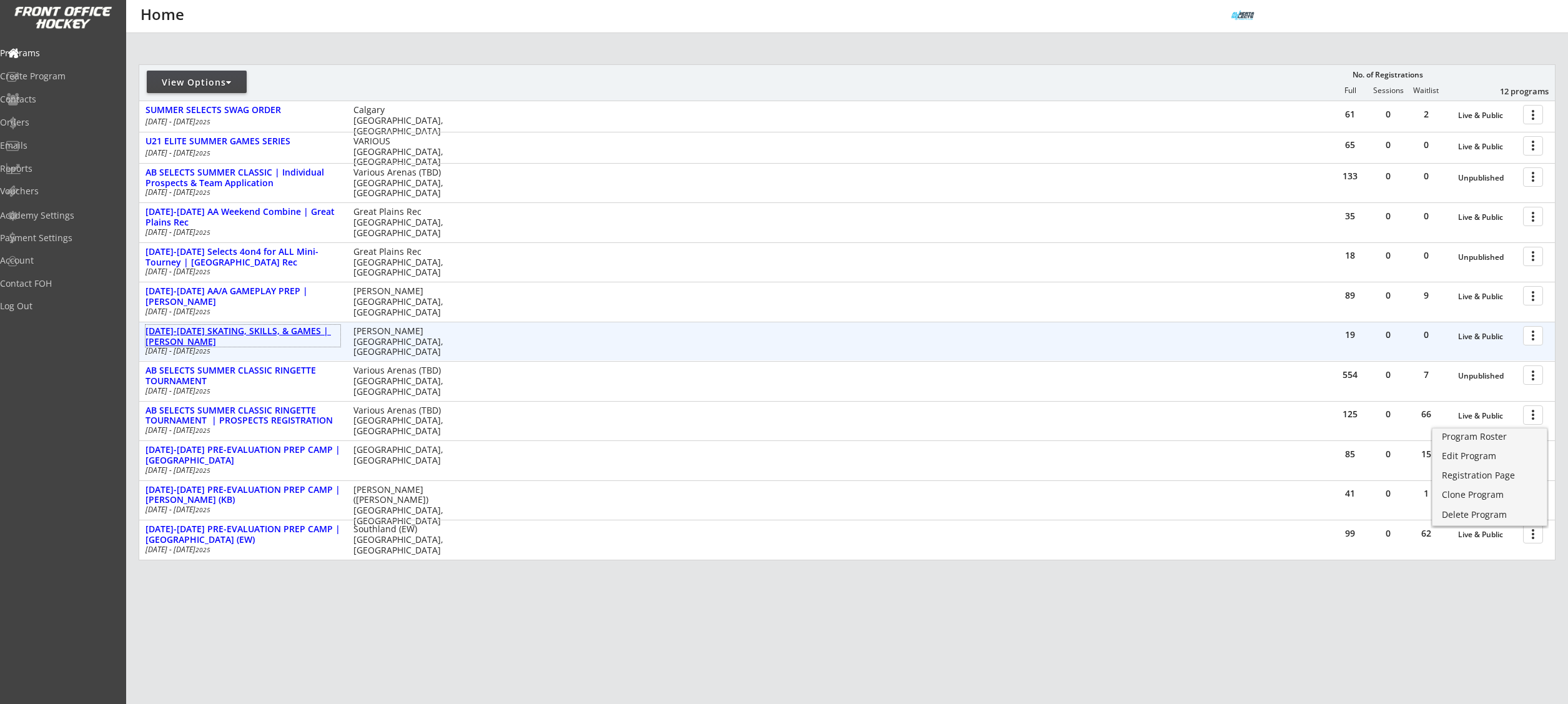
click at [284, 335] on div "[DATE]-[DATE] SKATING, SKILLS, & GAMES | [PERSON_NAME]" at bounding box center [242, 336] width 195 height 21
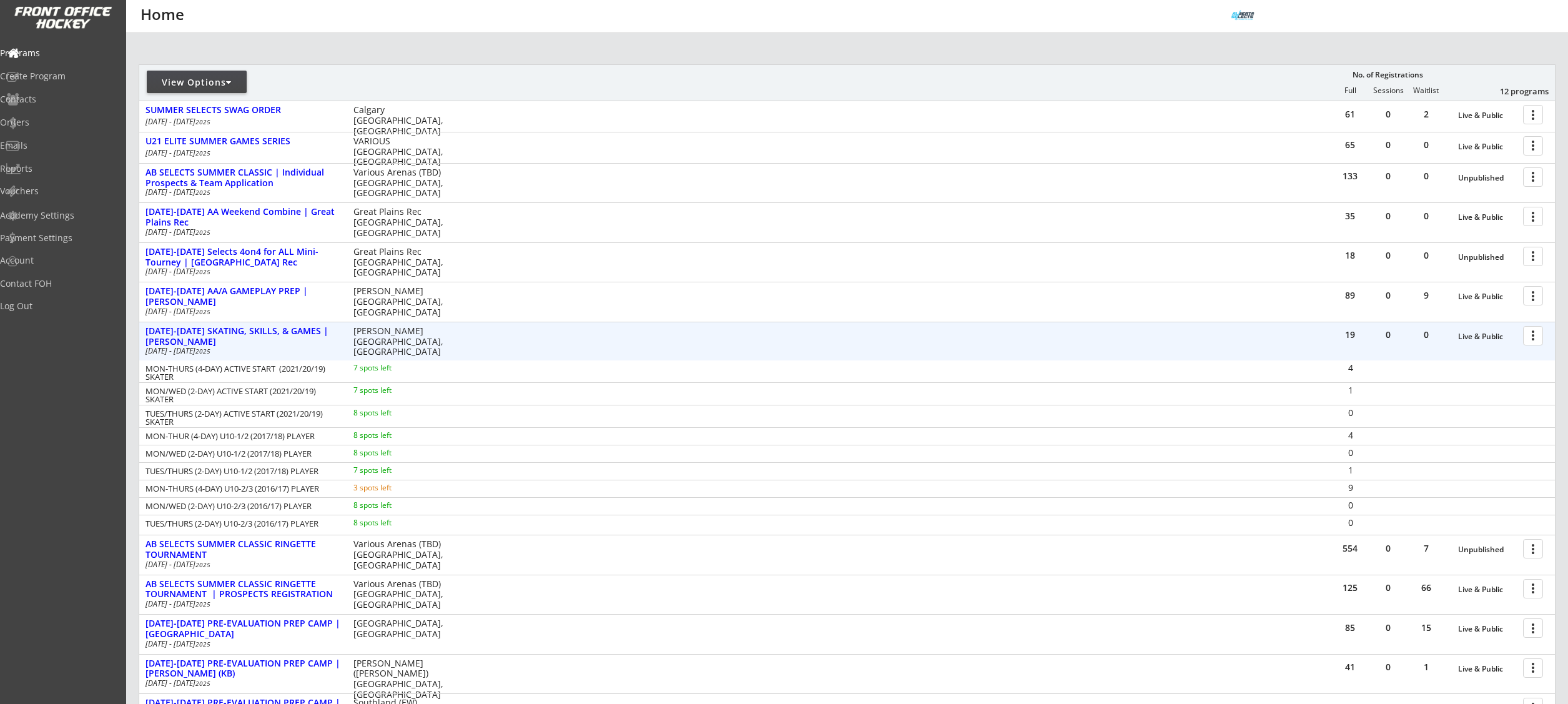
click at [1533, 336] on div at bounding box center [1535, 335] width 22 height 22
click at [1509, 358] on div "Program Roster" at bounding box center [1489, 357] width 90 height 9
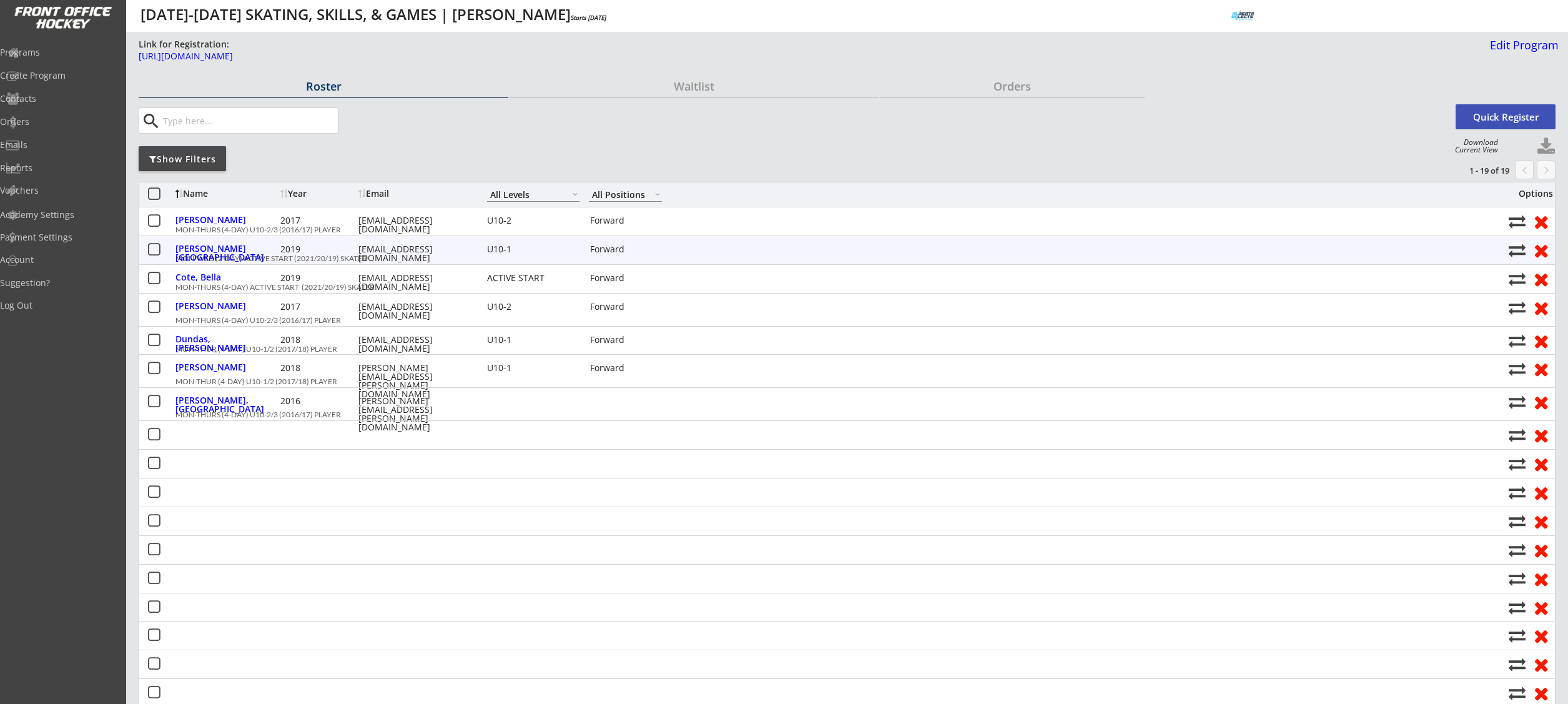
select select ""All Levels""
select select ""All Positions""
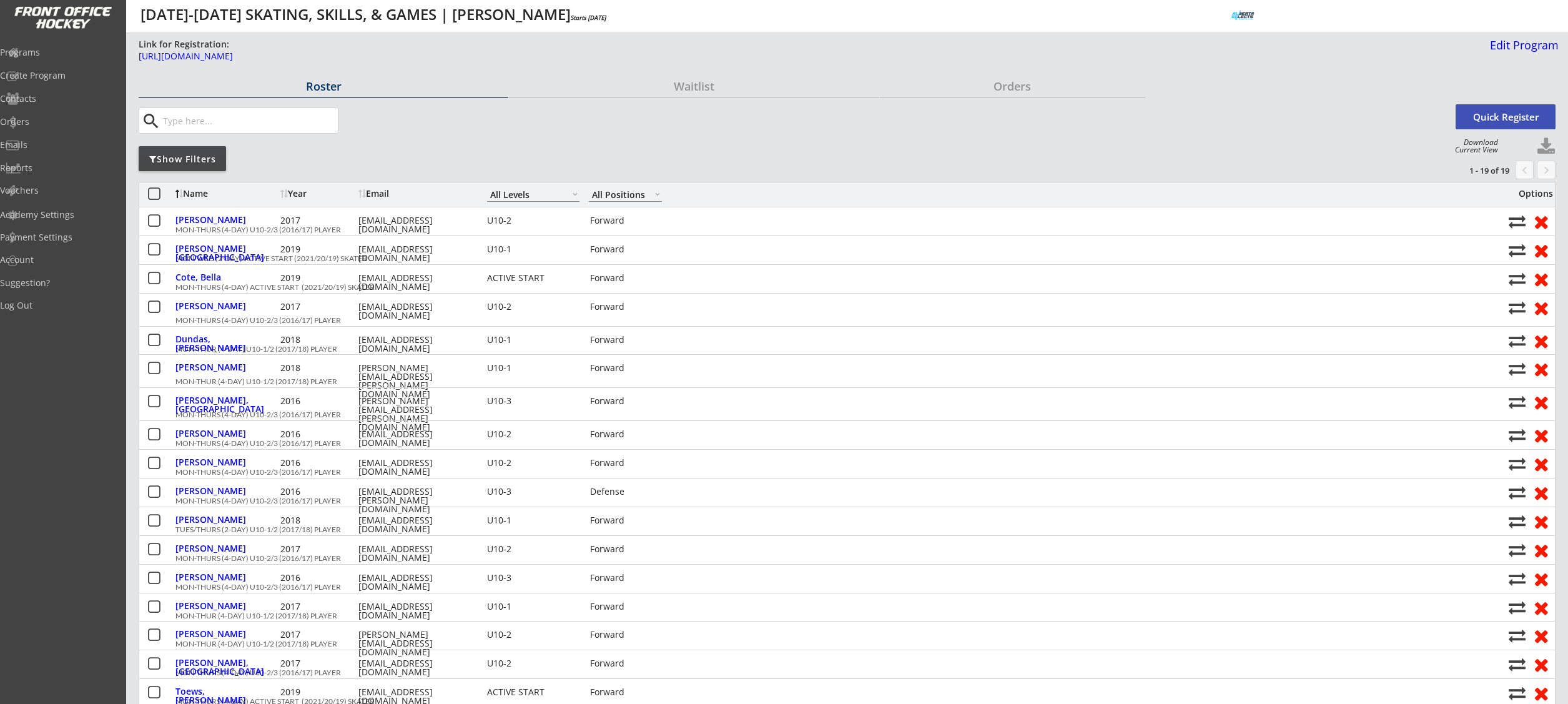
click at [297, 191] on div "Year" at bounding box center [317, 194] width 75 height 9
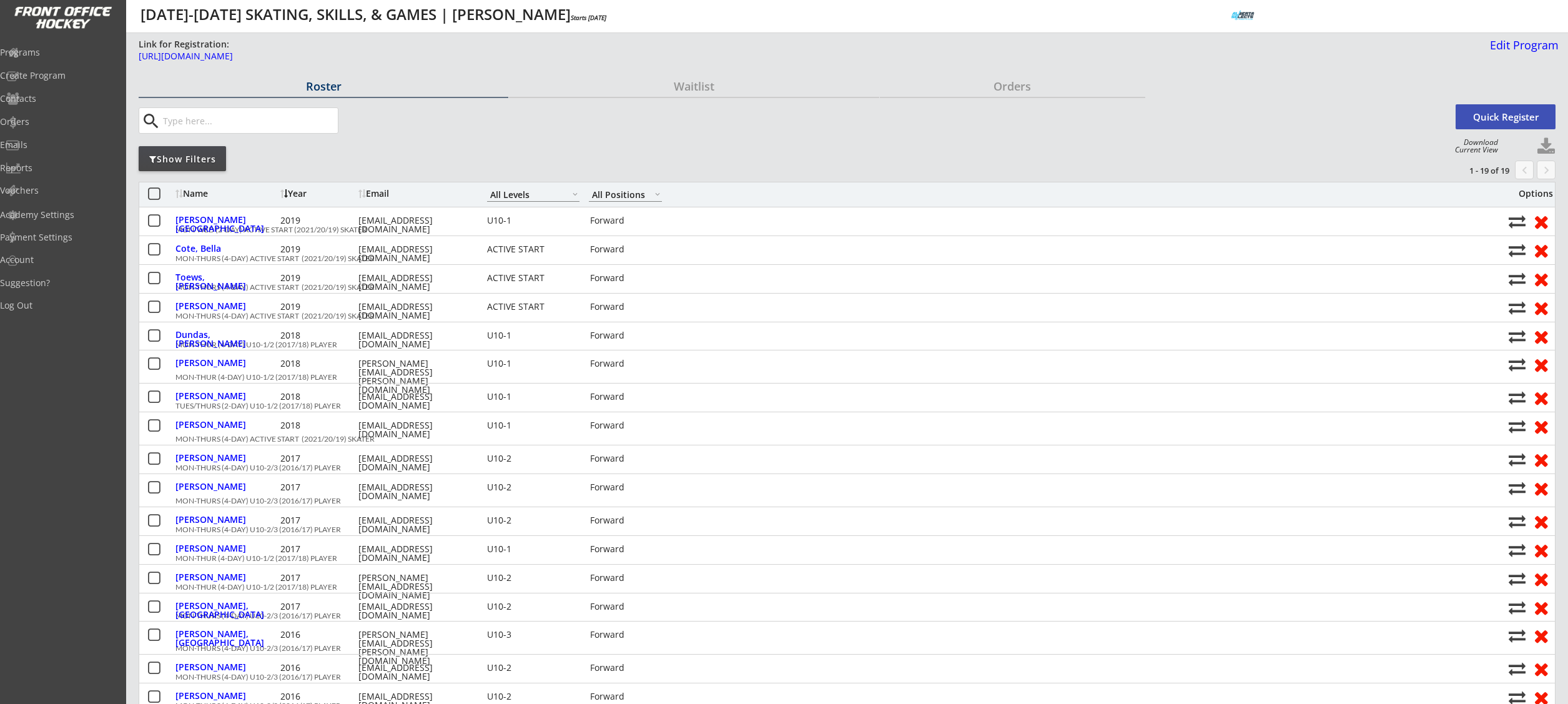
click at [1549, 146] on button at bounding box center [1545, 146] width 19 height 19
select select ""Player Info""
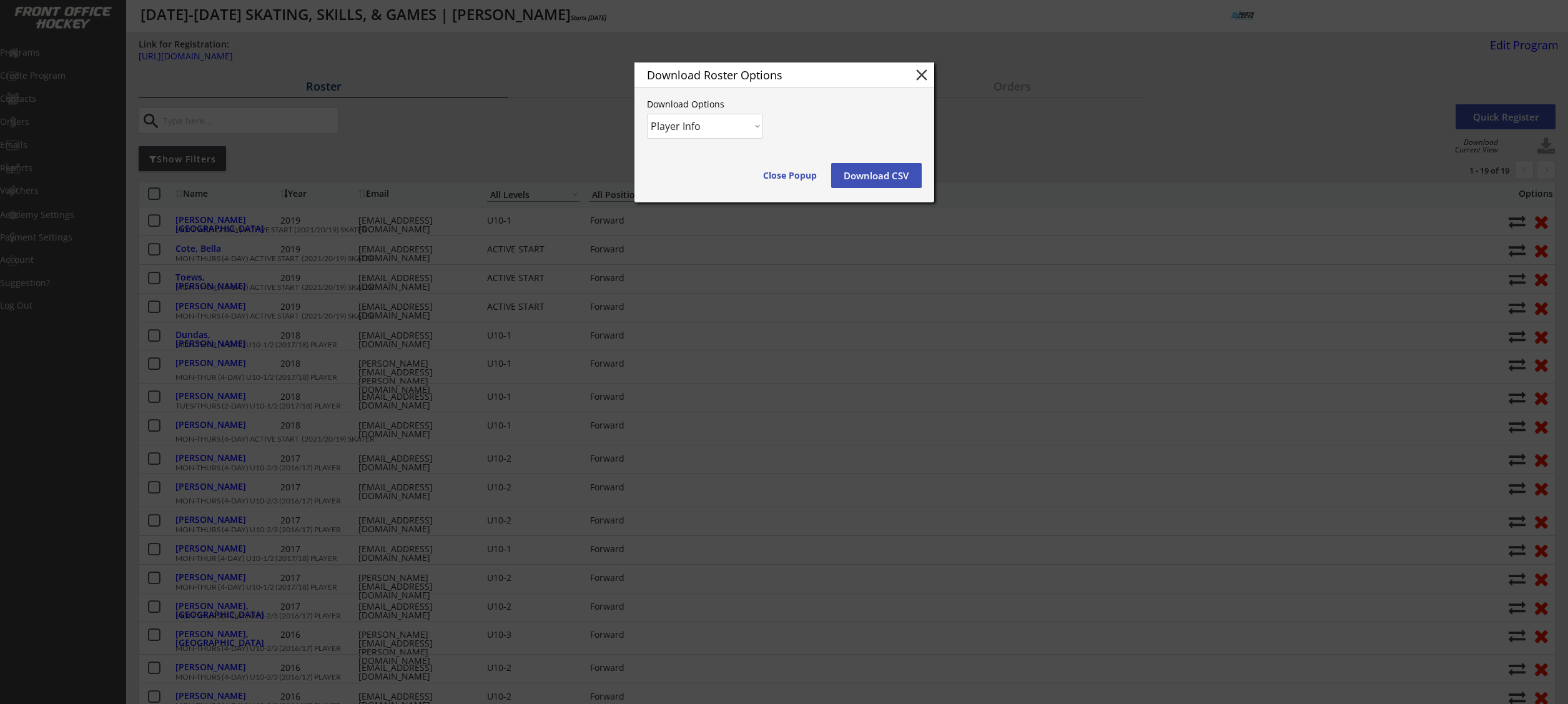
click at [861, 174] on button "Download CSV" at bounding box center [876, 176] width 90 height 25
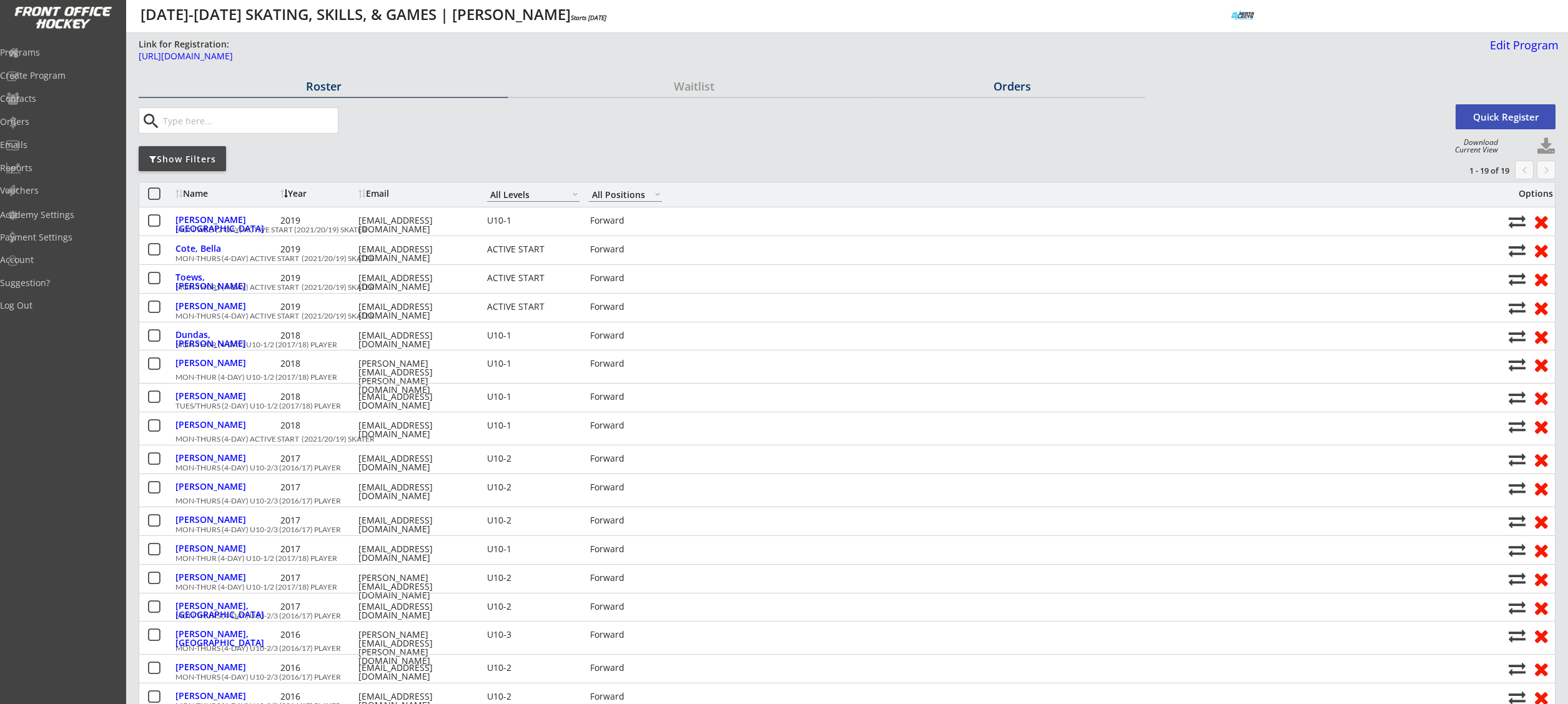
click at [1028, 87] on div "Orders" at bounding box center [1012, 86] width 265 height 11
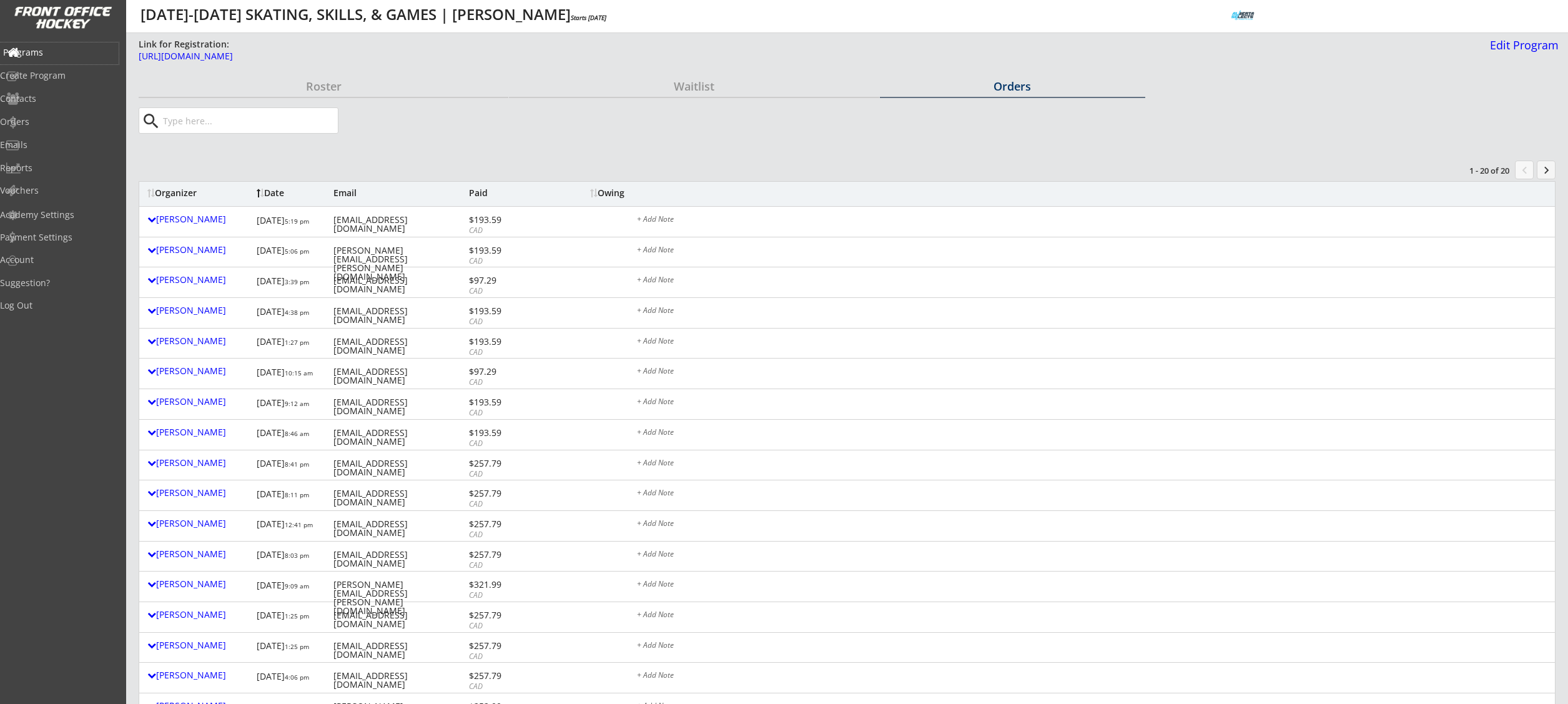
drag, startPoint x: 50, startPoint y: 50, endPoint x: 147, endPoint y: 56, distance: 97.2
click at [147, 56] on body "Link for Registration: https://frontofficehockey.com/abselects-program/17364813…" at bounding box center [784, 352] width 1568 height 704
click at [499, 72] on div "Link for Registration: https://frontofficehockey.com/abselects-program/17364813…" at bounding box center [848, 55] width 1420 height 34
click at [469, 55] on div "https://frontofficehockey.com/abselects-program/1736481370244x702310811915780100" at bounding box center [453, 56] width 629 height 9
click at [45, 49] on div "Programs" at bounding box center [59, 52] width 112 height 9
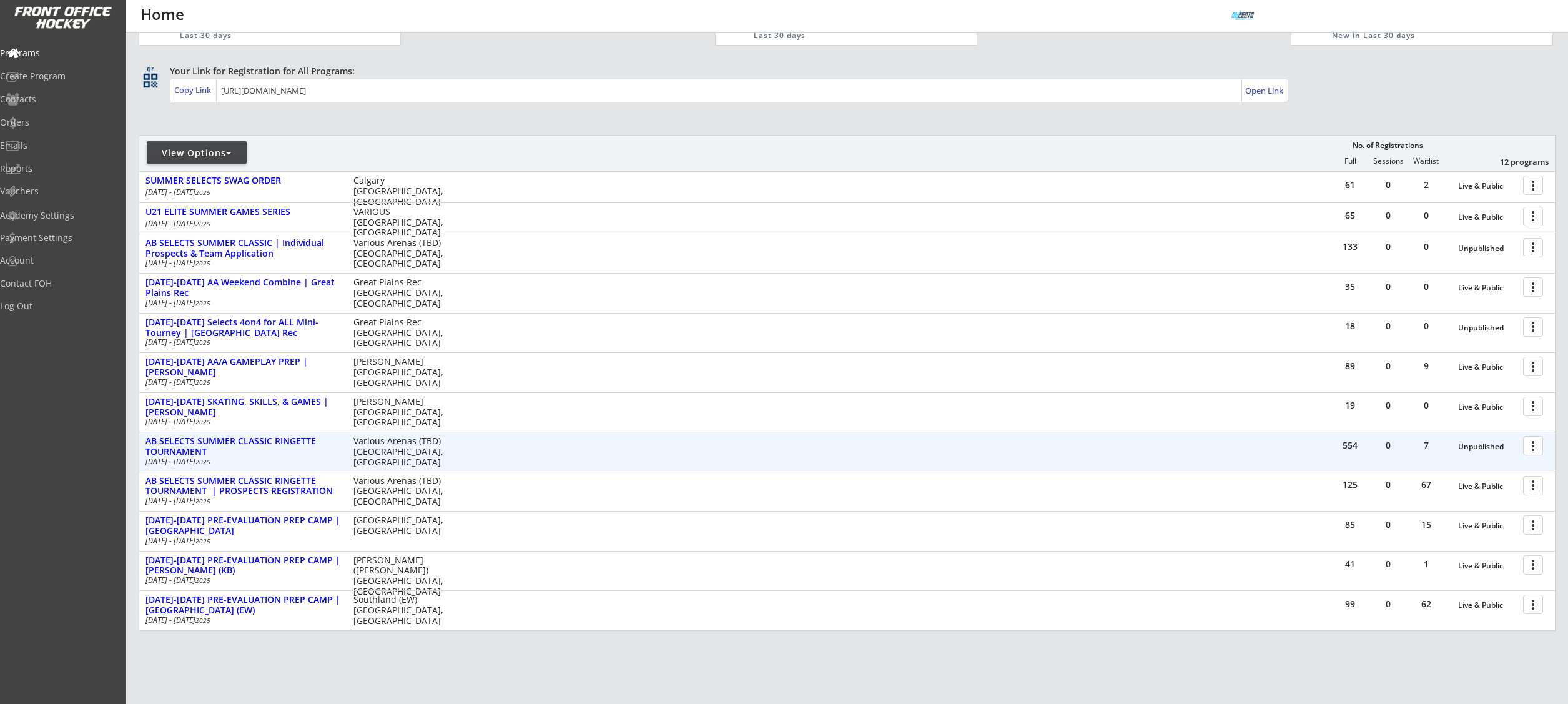
scroll to position [124, 0]
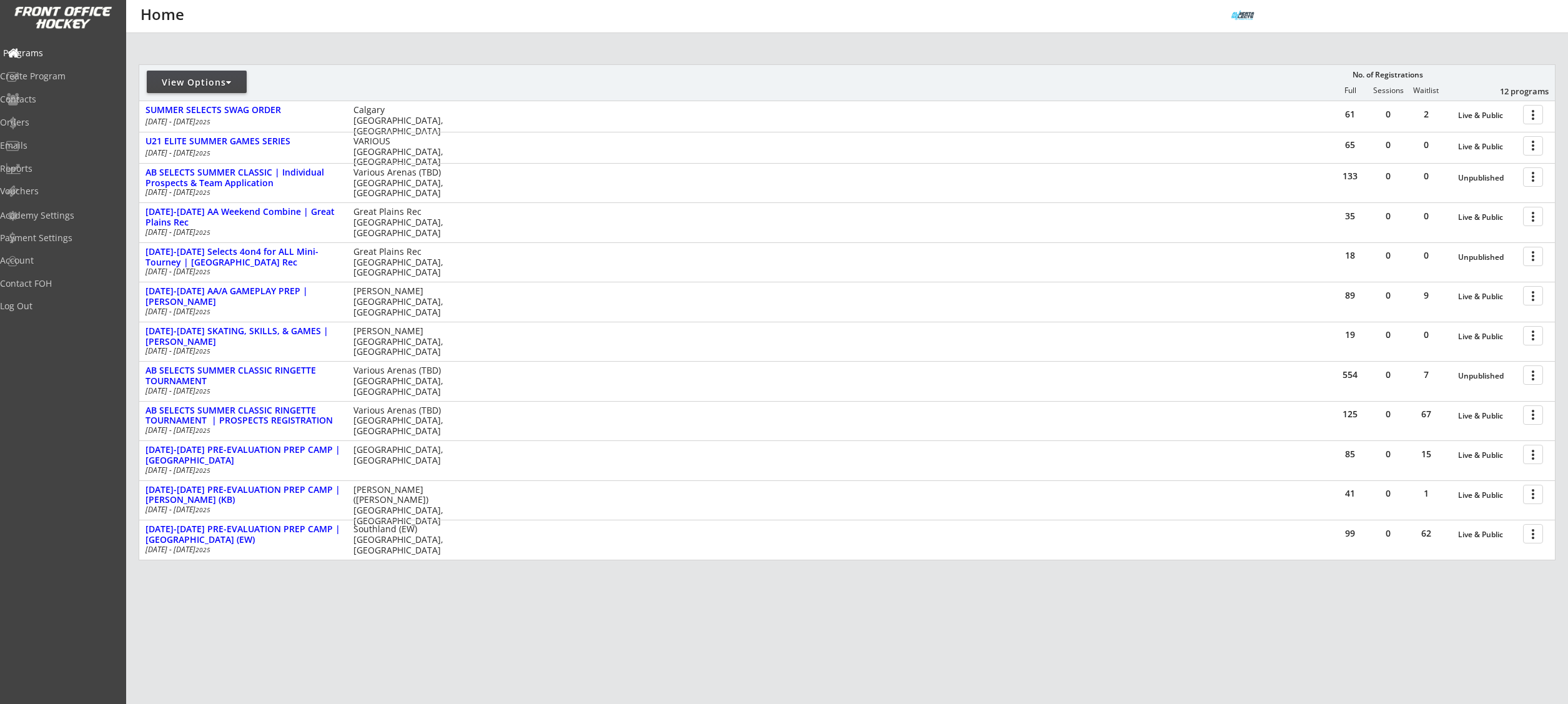
click at [43, 50] on div "Programs" at bounding box center [59, 53] width 112 height 9
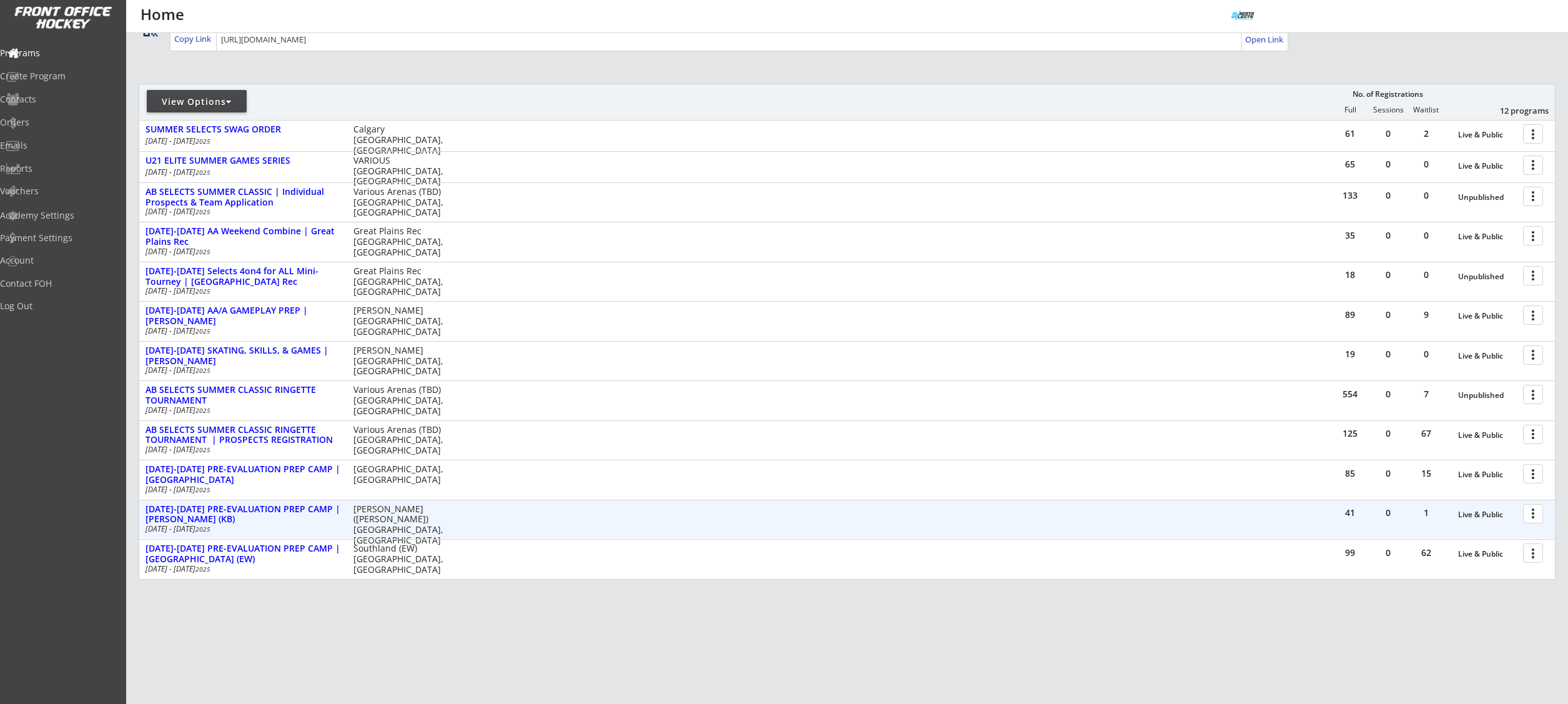
scroll to position [118, 0]
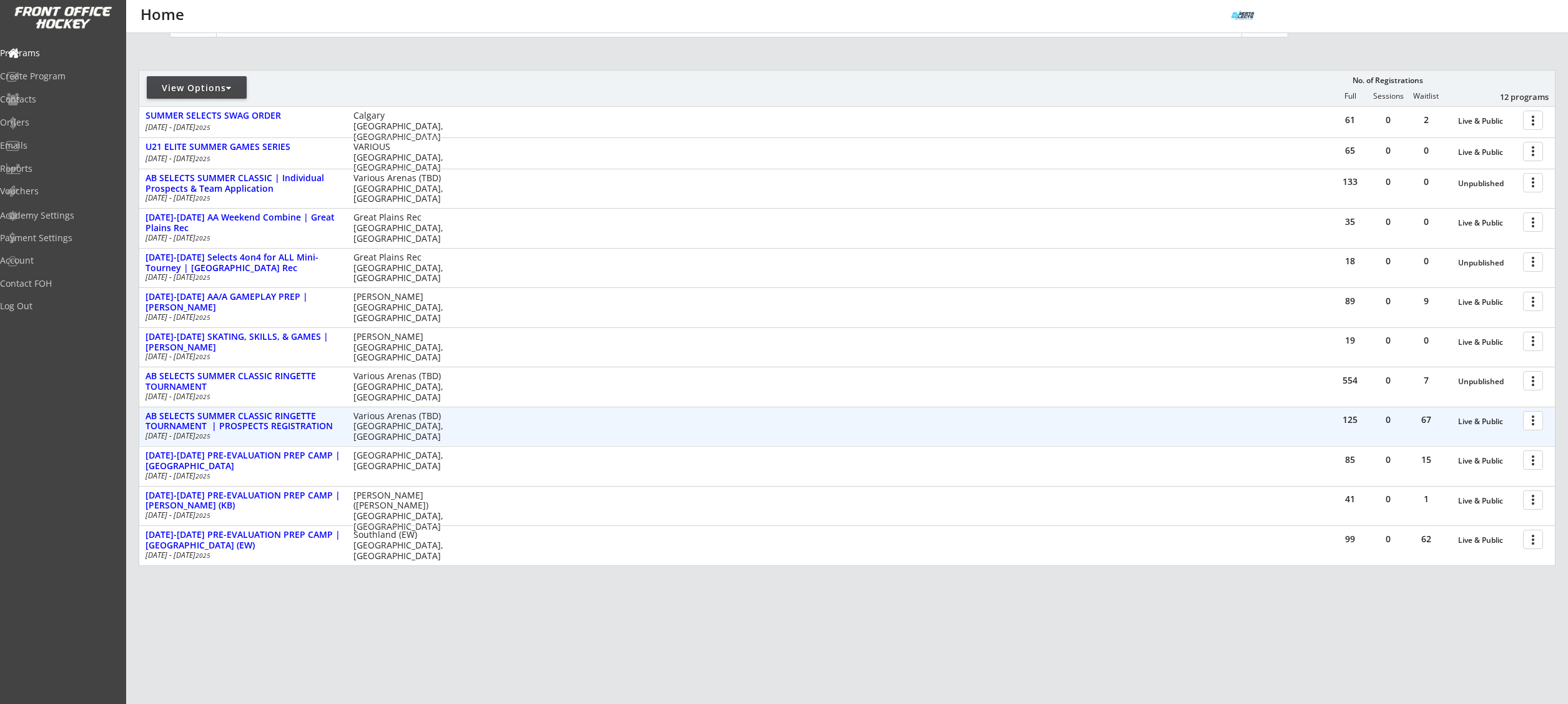
click at [244, 433] on div "[DATE] - [DATE]" at bounding box center [240, 435] width 191 height 8
click at [244, 423] on div "AB SELECTS SUMMER CLASSIC RINGETTE TOURNAMENT | PROSPECTS REGISTRATION" at bounding box center [242, 422] width 195 height 21
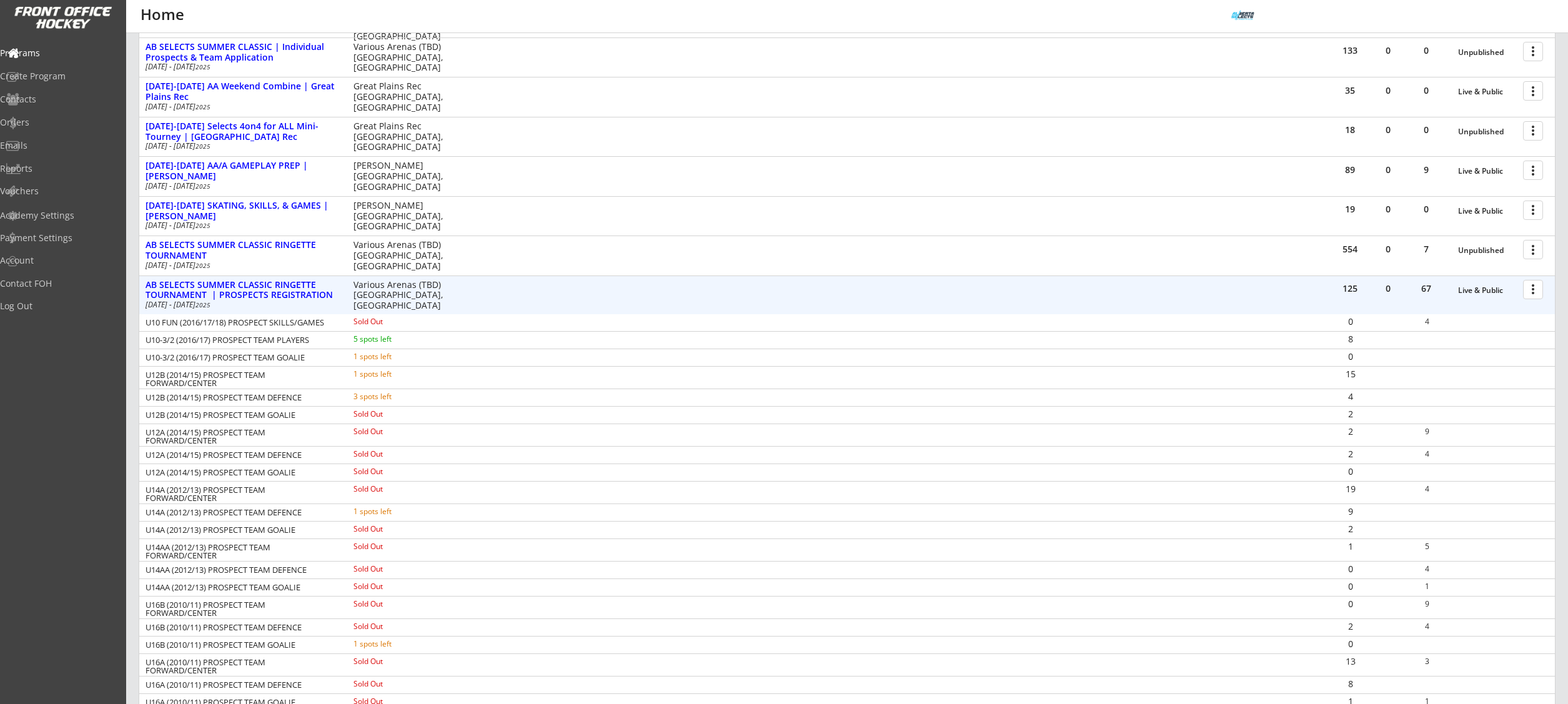
scroll to position [246, 0]
click at [1536, 293] on div at bounding box center [1535, 292] width 22 height 22
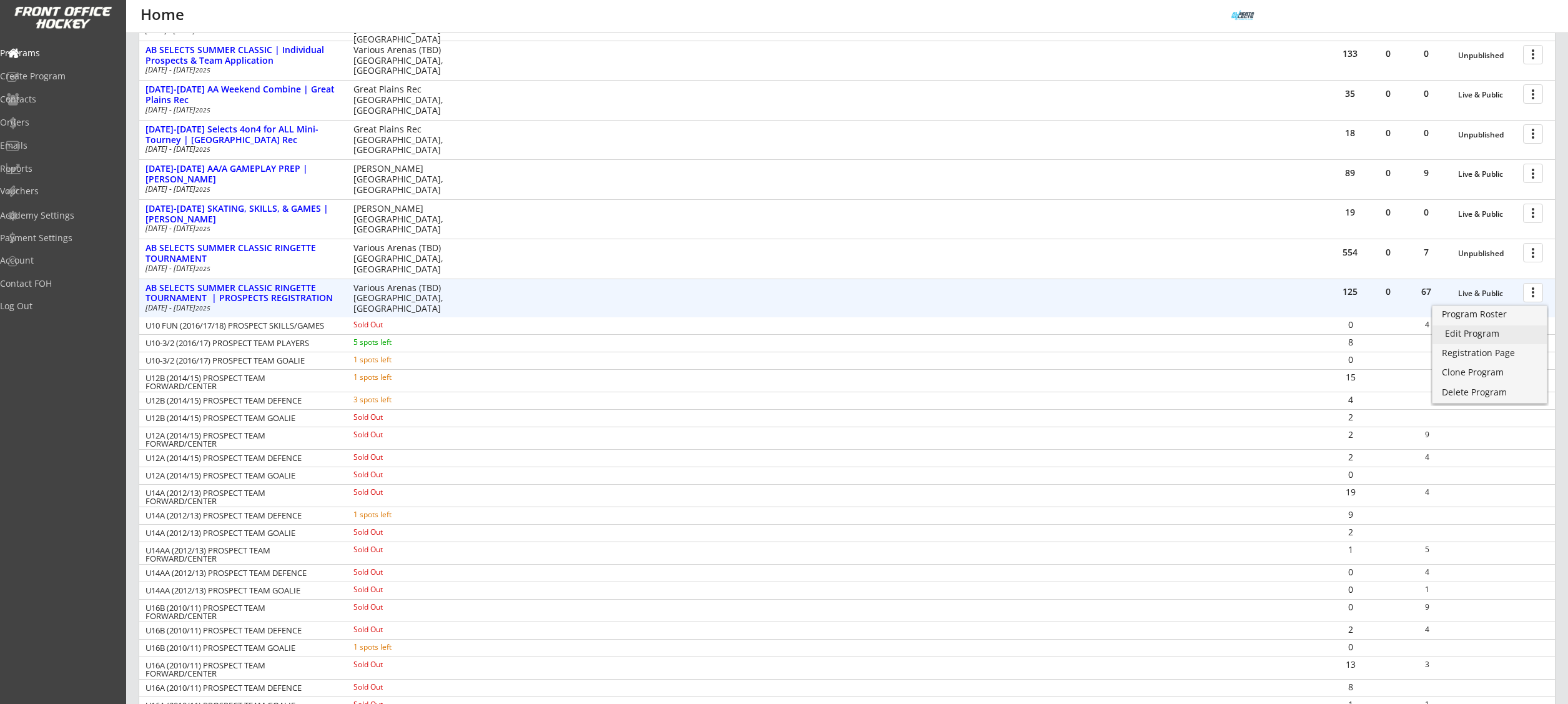
click at [1469, 331] on div "Edit Program" at bounding box center [1489, 333] width 90 height 9
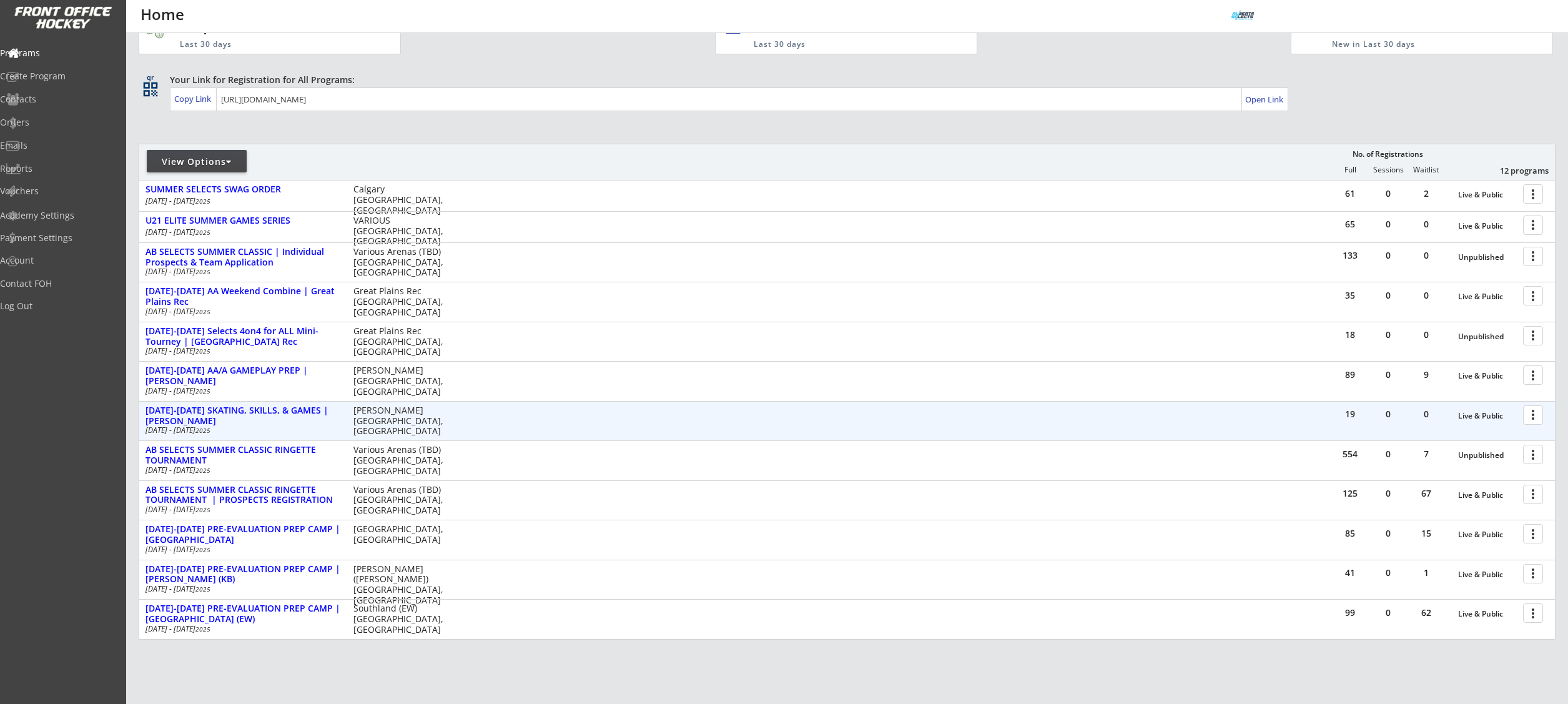
scroll to position [48, 0]
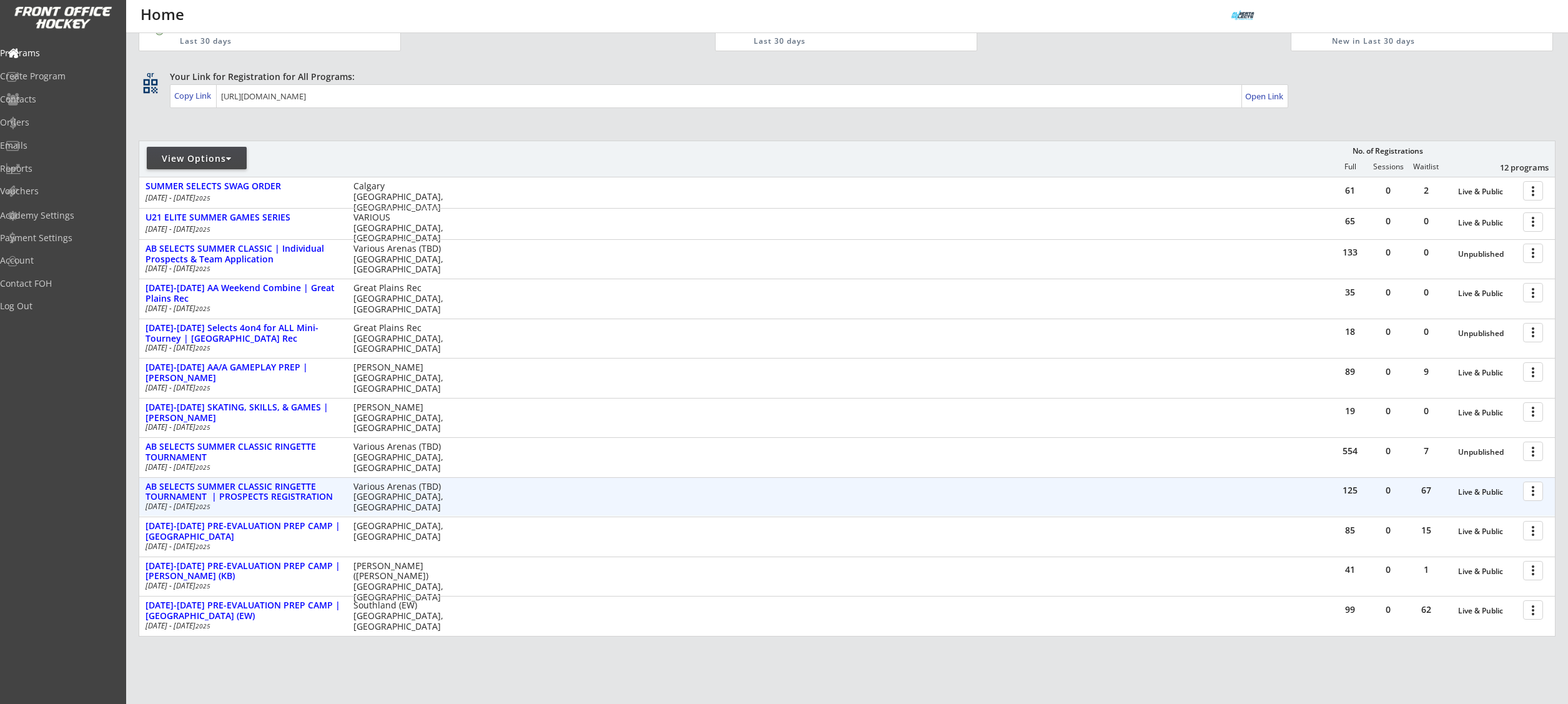
click at [1535, 495] on div at bounding box center [1535, 490] width 22 height 22
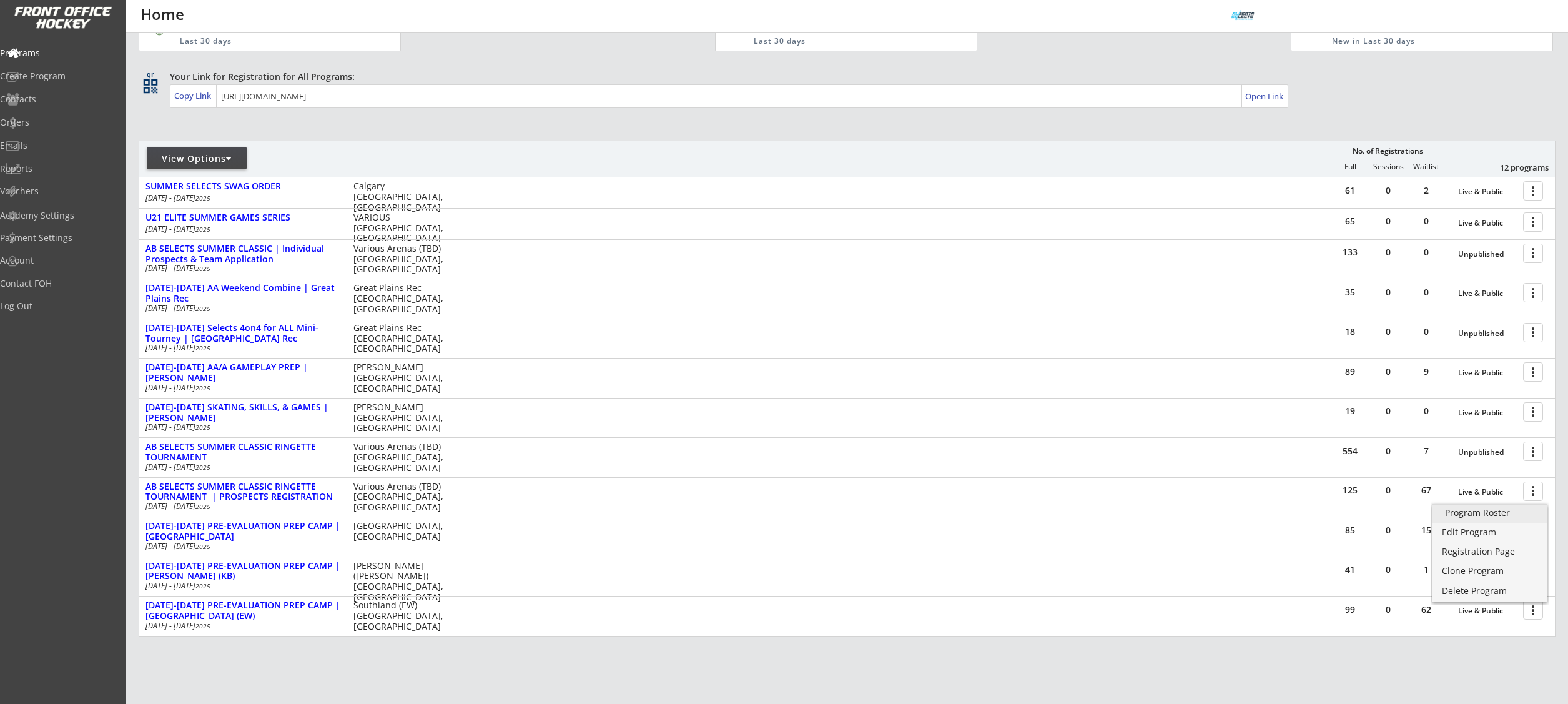
click at [1525, 511] on div "Program Roster" at bounding box center [1489, 513] width 90 height 9
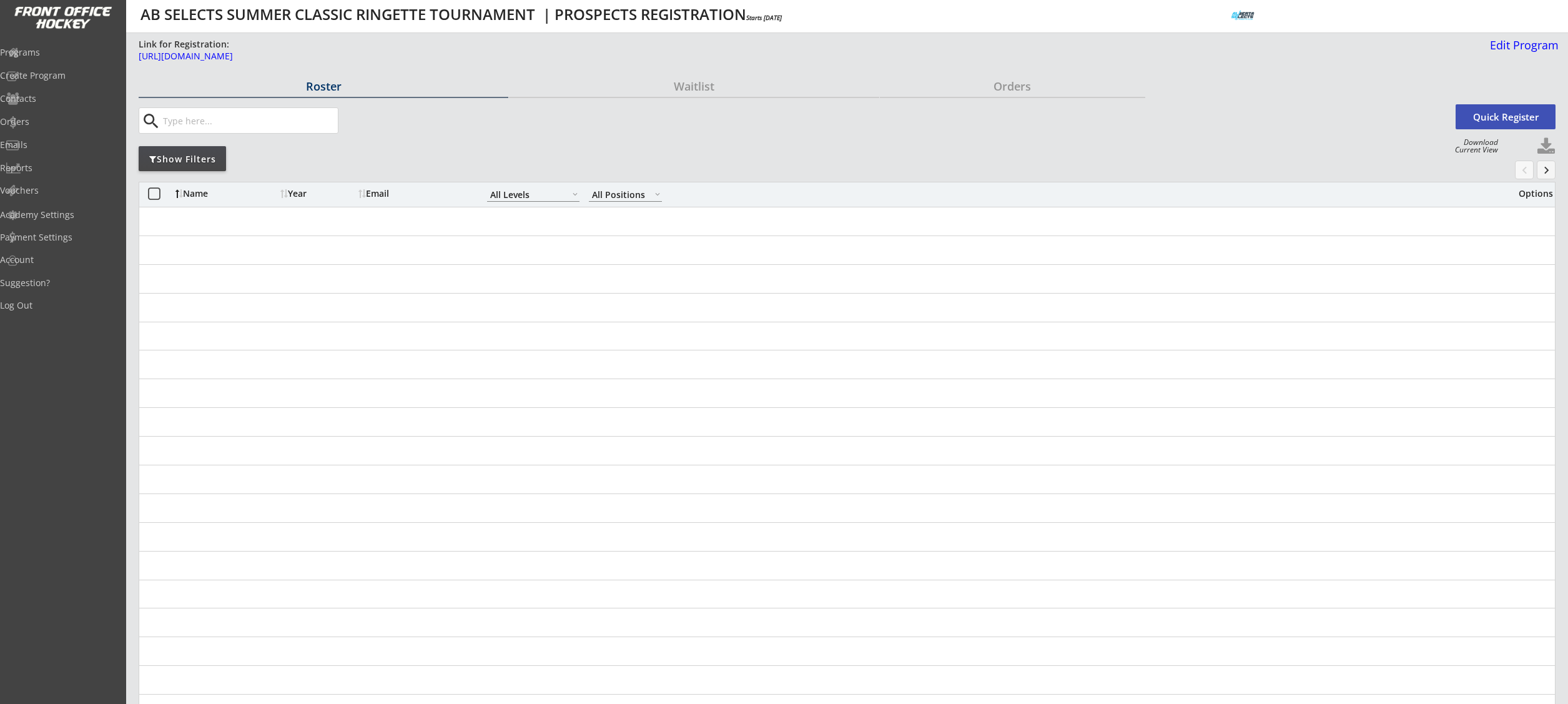
select select ""All Levels""
select select ""All Positions""
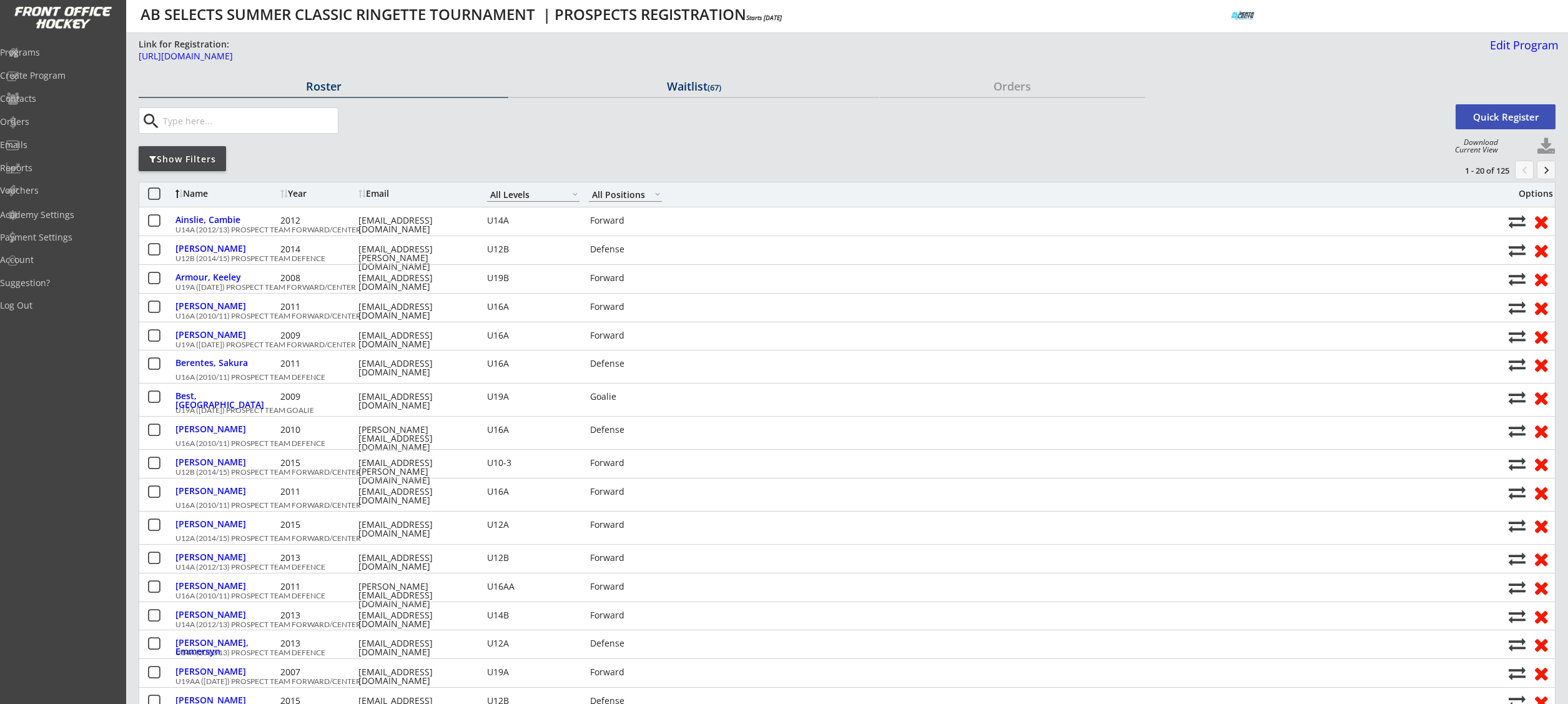
click at [687, 84] on div "Waitlist (67)" at bounding box center [693, 86] width 370 height 11
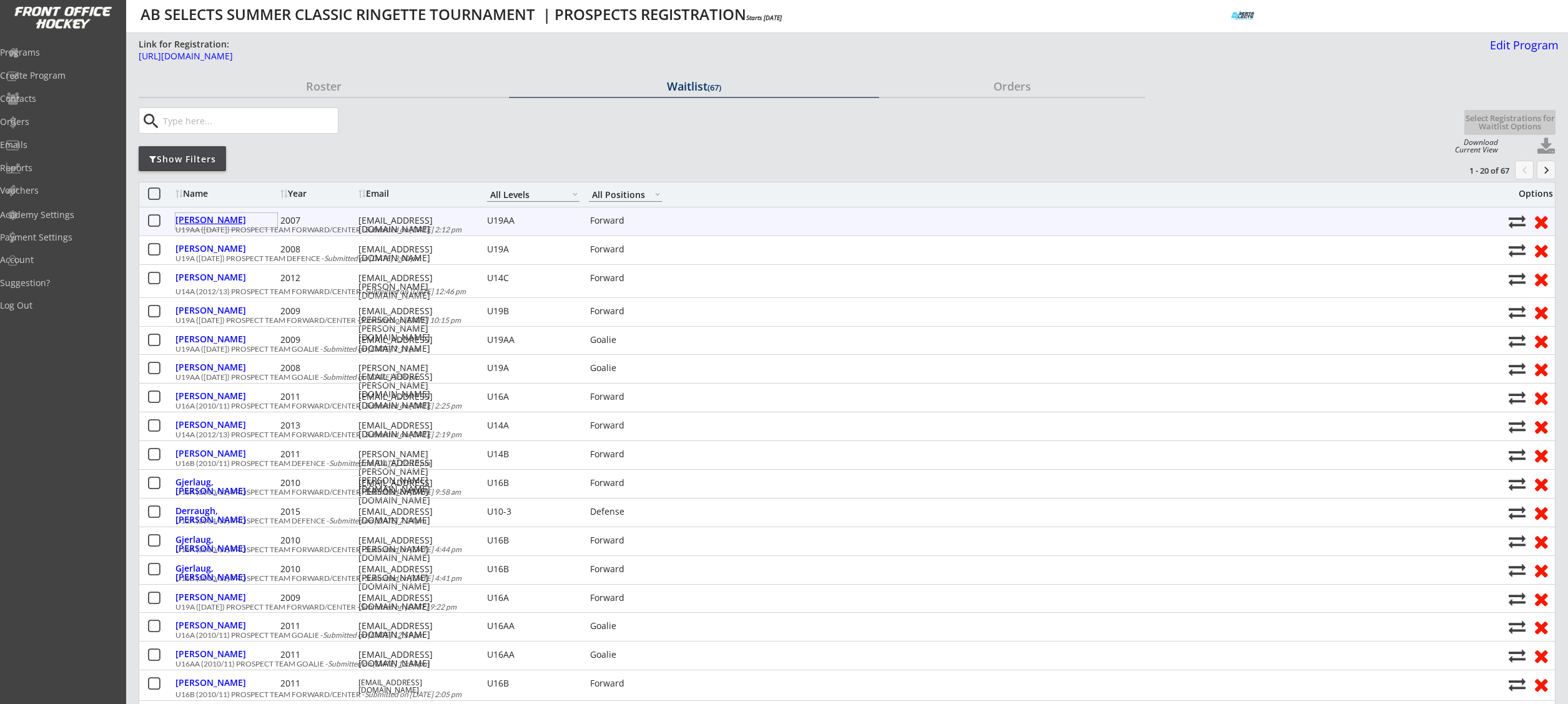
click at [188, 218] on div "Haug, Liv" at bounding box center [227, 220] width 102 height 9
select select ""Forward""
select select ""U19AA""
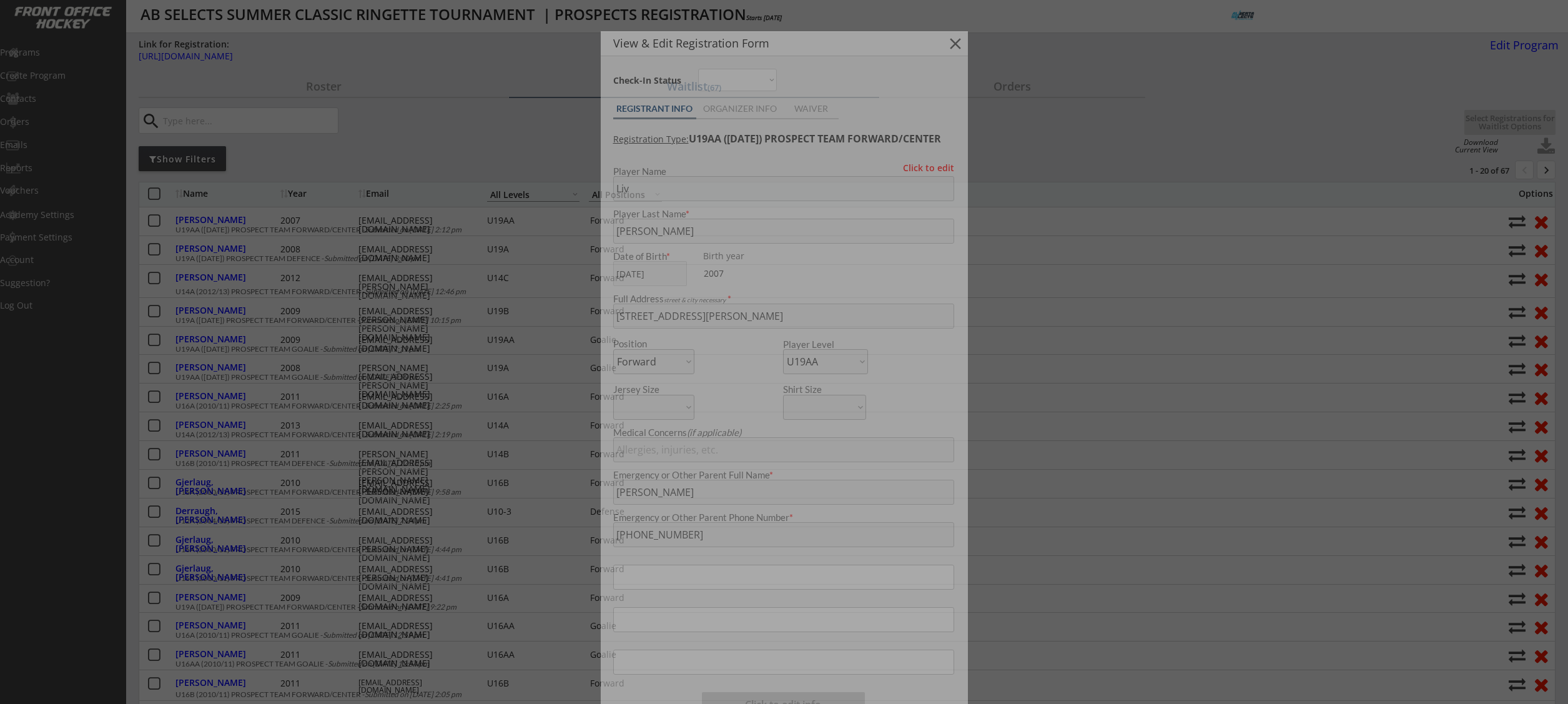
type input "FEMALE"
type input "."
type input "No"
type input "."
select select ""No""
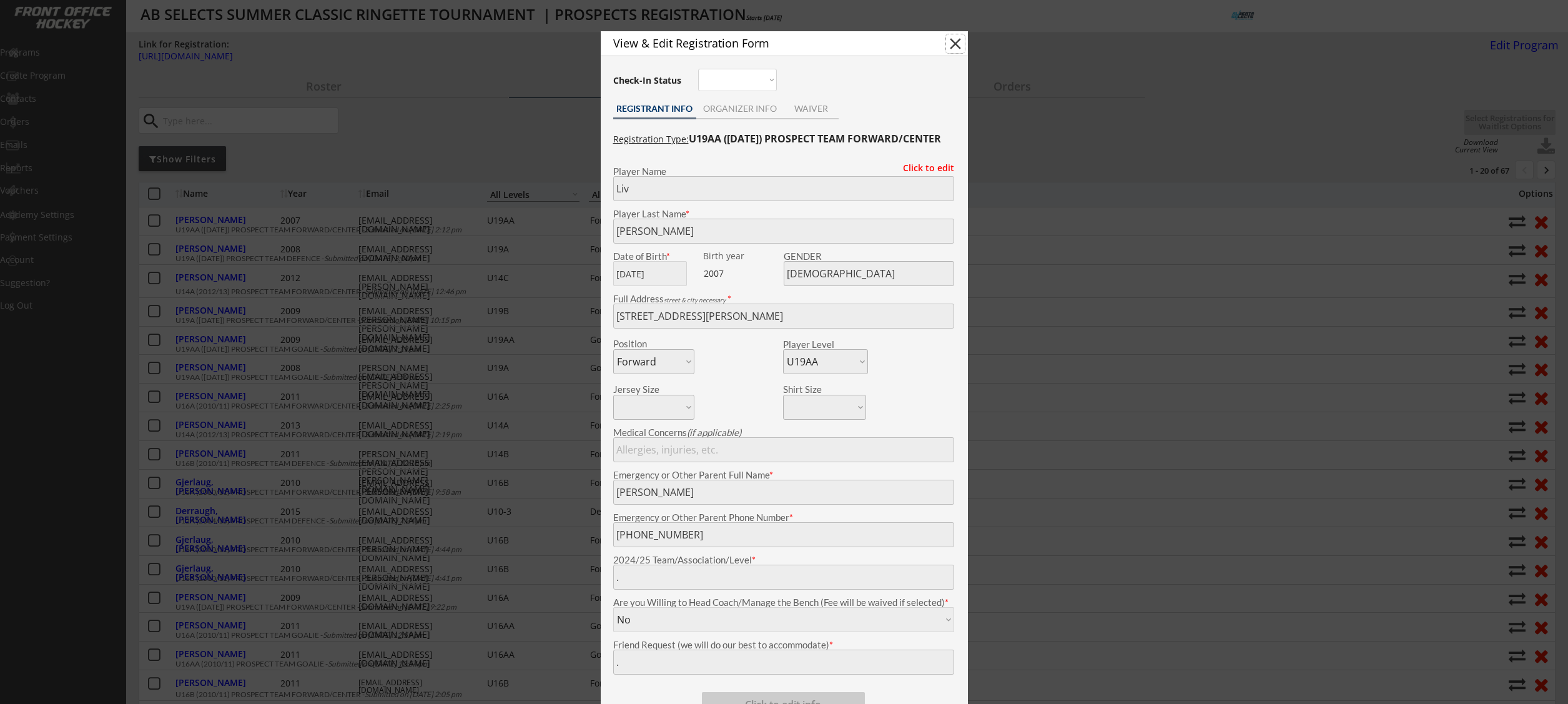
click at [953, 43] on button "close" at bounding box center [955, 43] width 19 height 19
select select ""PLACEHOLDER_1427118222253""
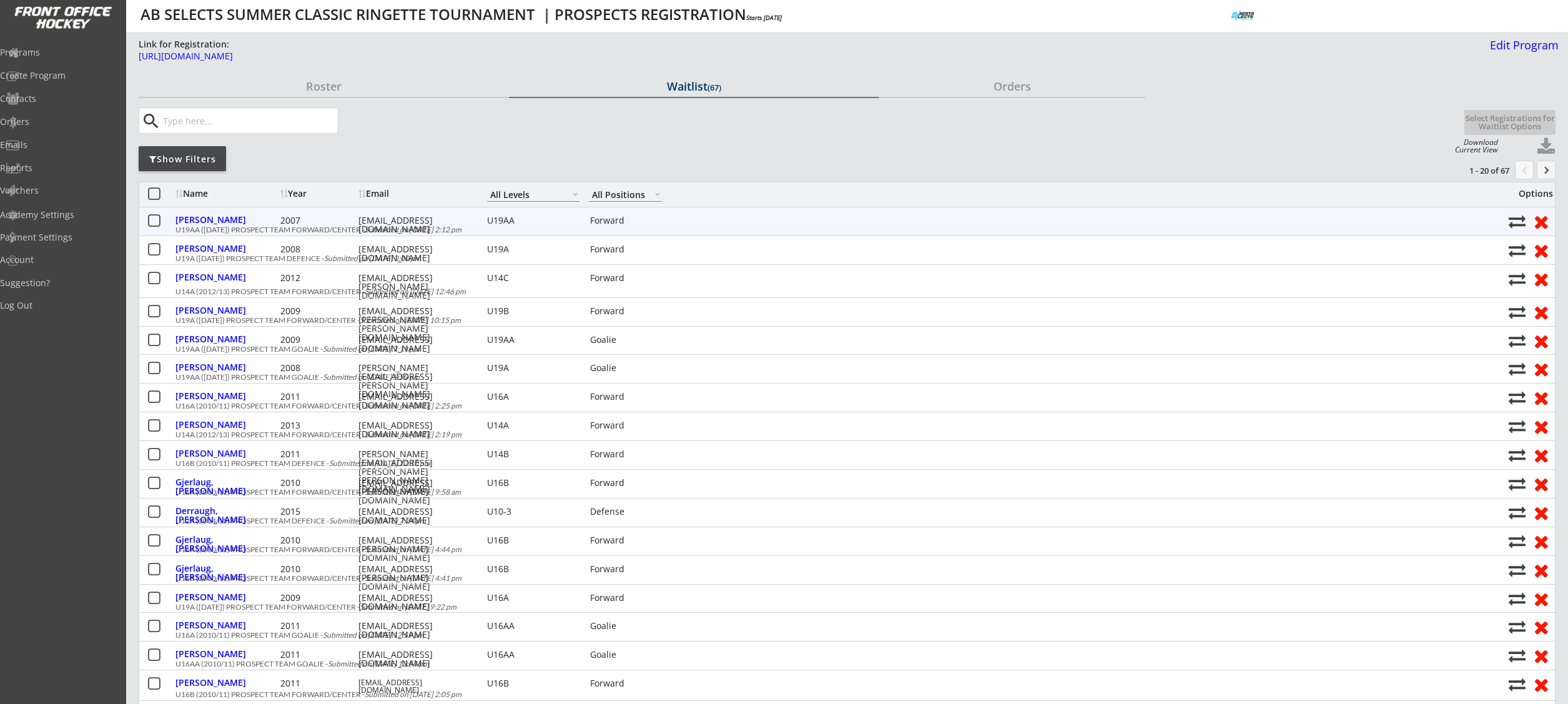
click at [151, 220] on button at bounding box center [154, 221] width 16 height 16
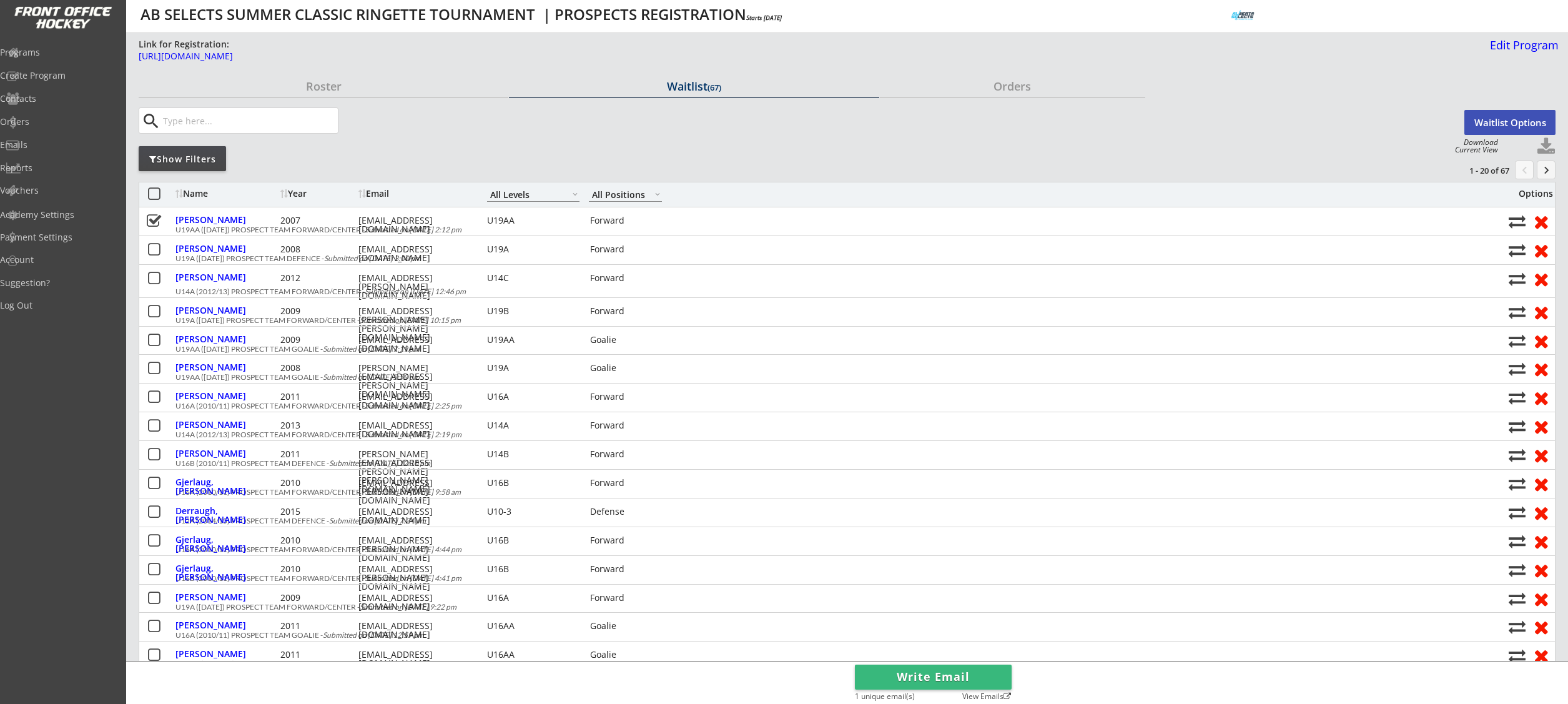
click at [1520, 121] on button "Waitlist Options" at bounding box center [1509, 123] width 91 height 25
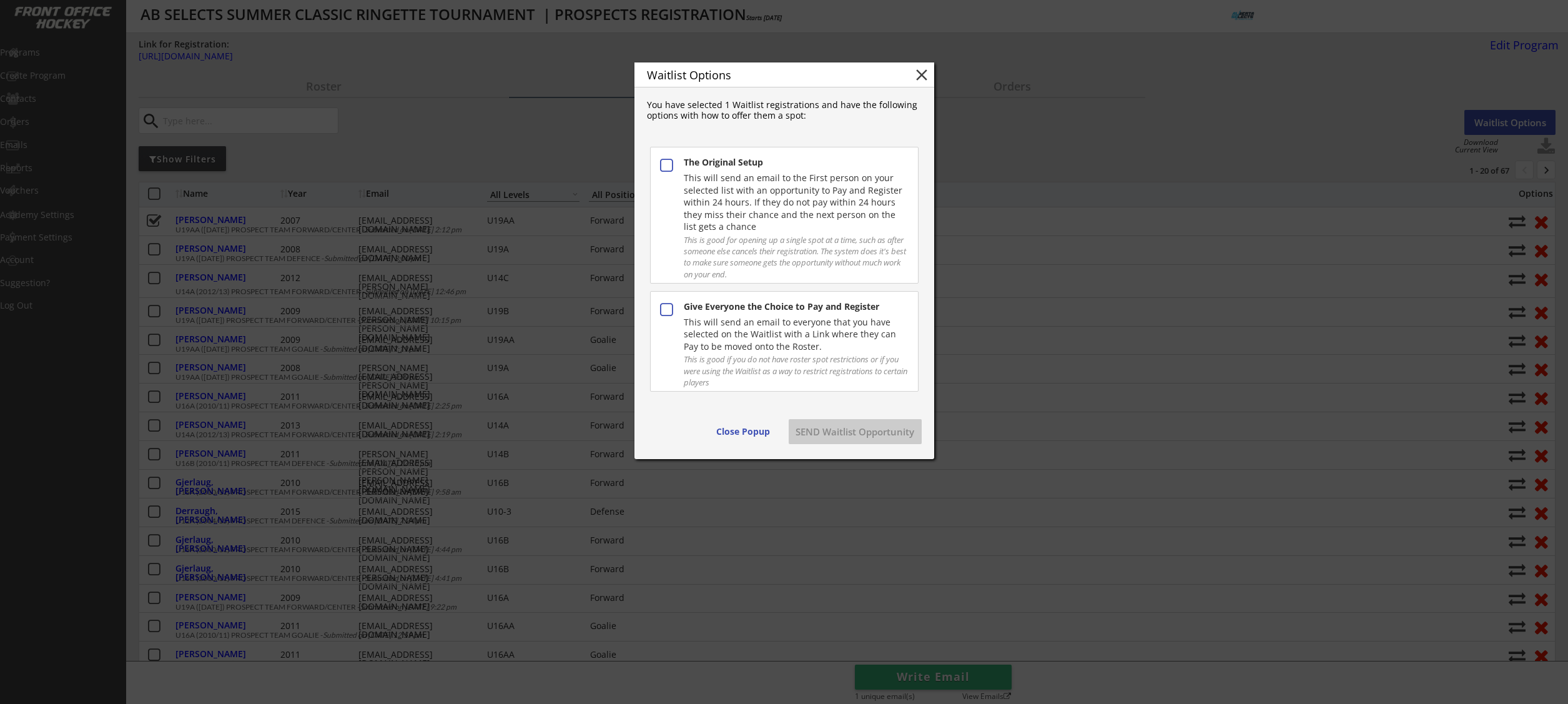
click at [850, 333] on div "This will send an email to everyone that you have selected on the Waitlist with…" at bounding box center [795, 334] width 224 height 37
click at [855, 438] on button "SEND Waitlist Opportunity" at bounding box center [855, 431] width 133 height 25
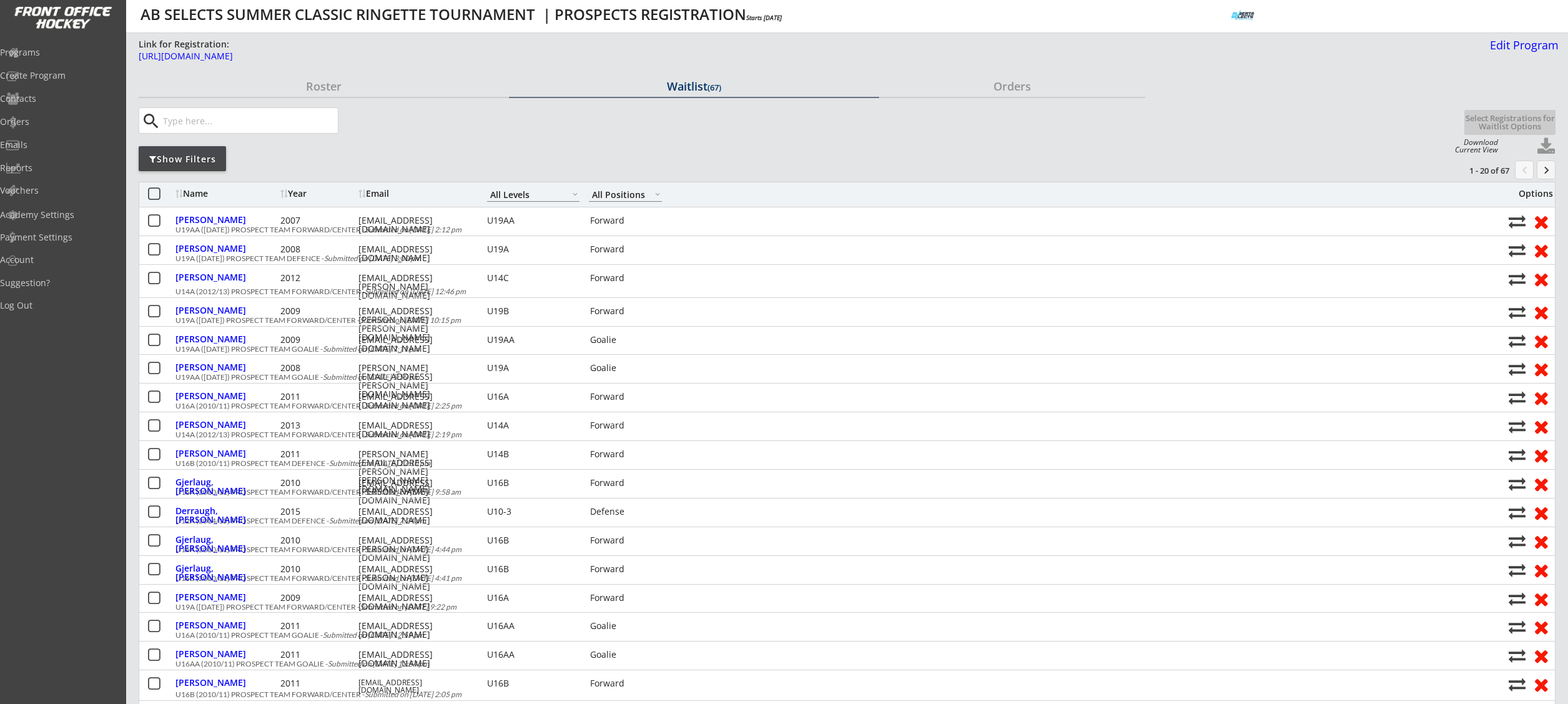
click at [425, 223] on div "karahaug@hotmail.com" at bounding box center [414, 225] width 112 height 17
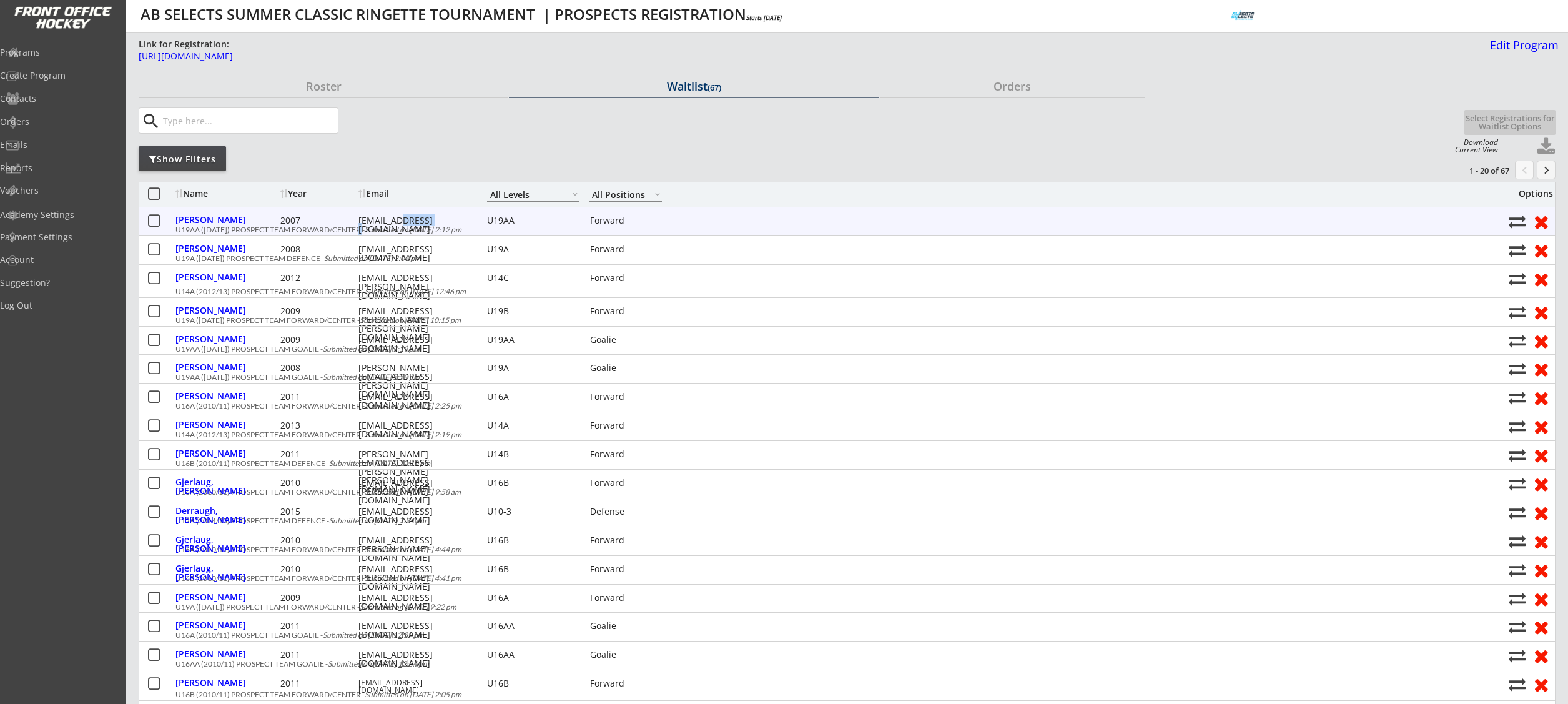
click at [428, 223] on div "karahaug@hotmail.com" at bounding box center [414, 225] width 112 height 17
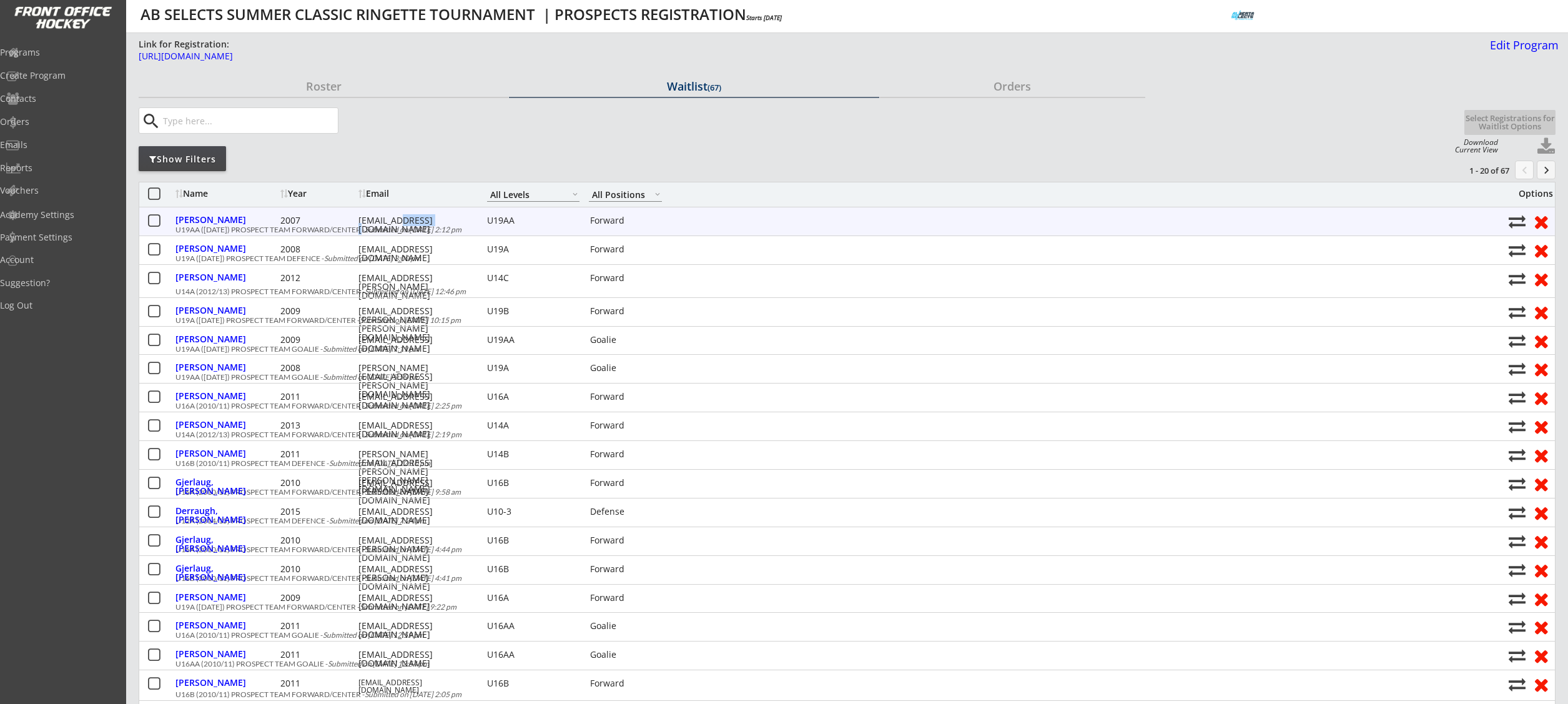
click at [428, 223] on div "karahaug@hotmail.com" at bounding box center [414, 225] width 112 height 17
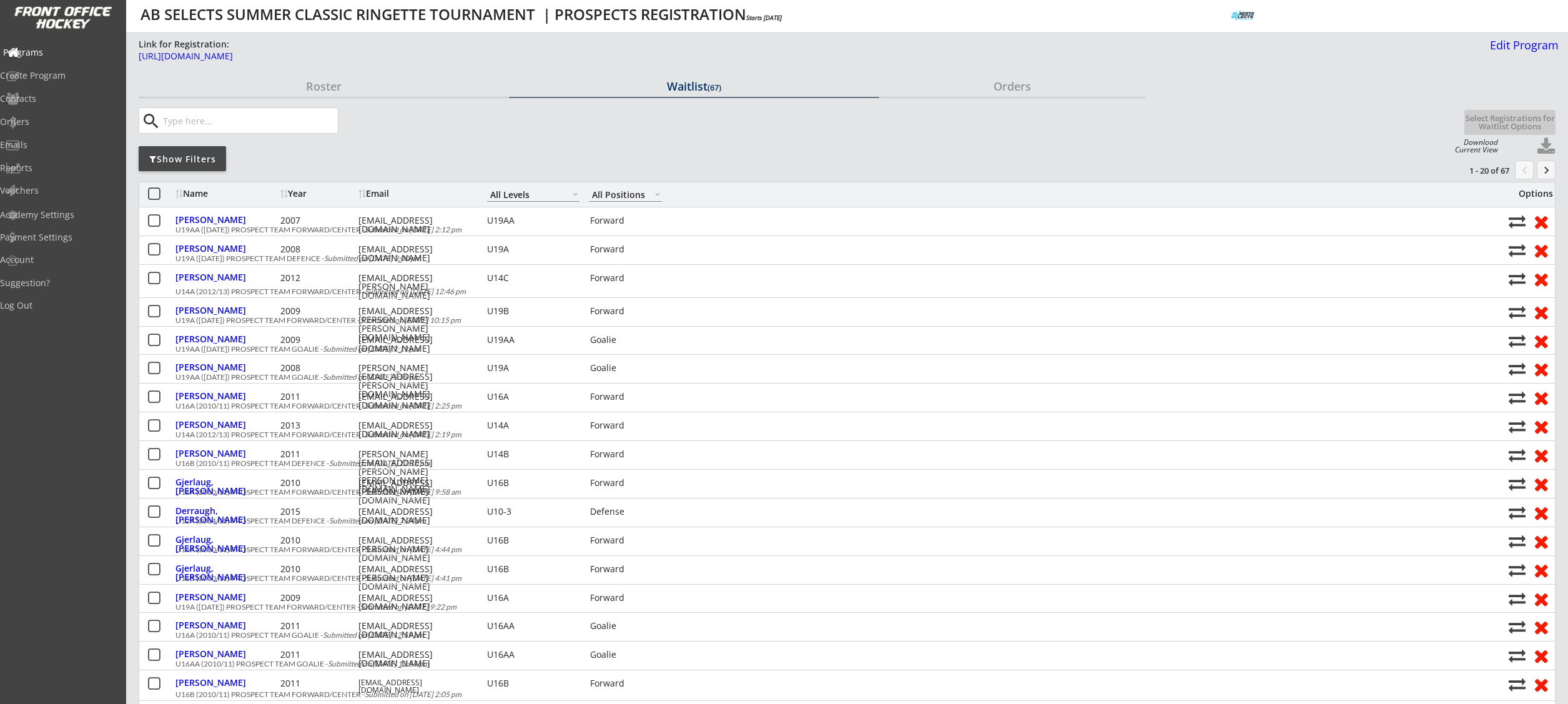
click at [54, 54] on div "Programs" at bounding box center [59, 52] width 112 height 9
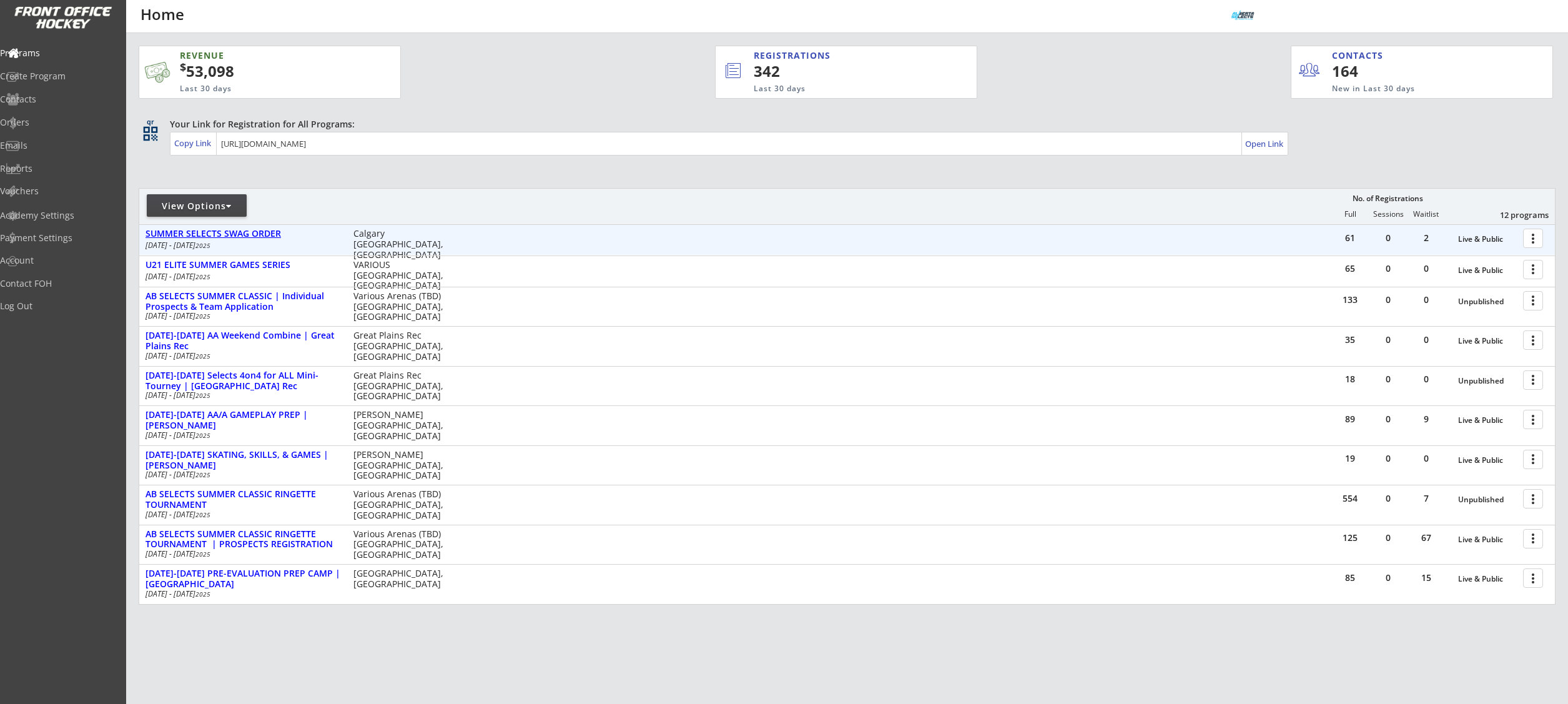
click at [260, 234] on div "SUMMER SELECTS SWAG ORDER" at bounding box center [242, 234] width 195 height 10
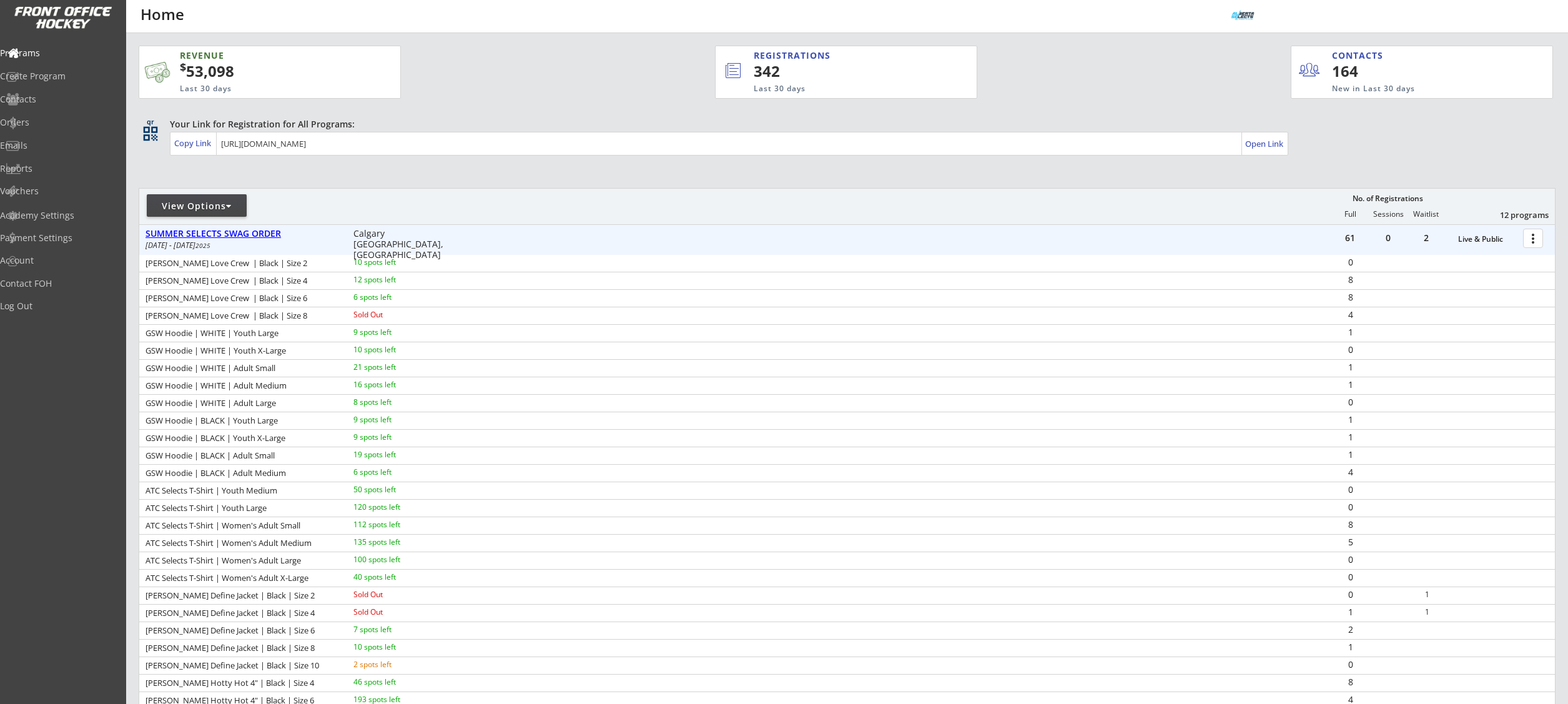
click at [260, 234] on div "SUMMER SELECTS SWAG ORDER" at bounding box center [242, 234] width 195 height 10
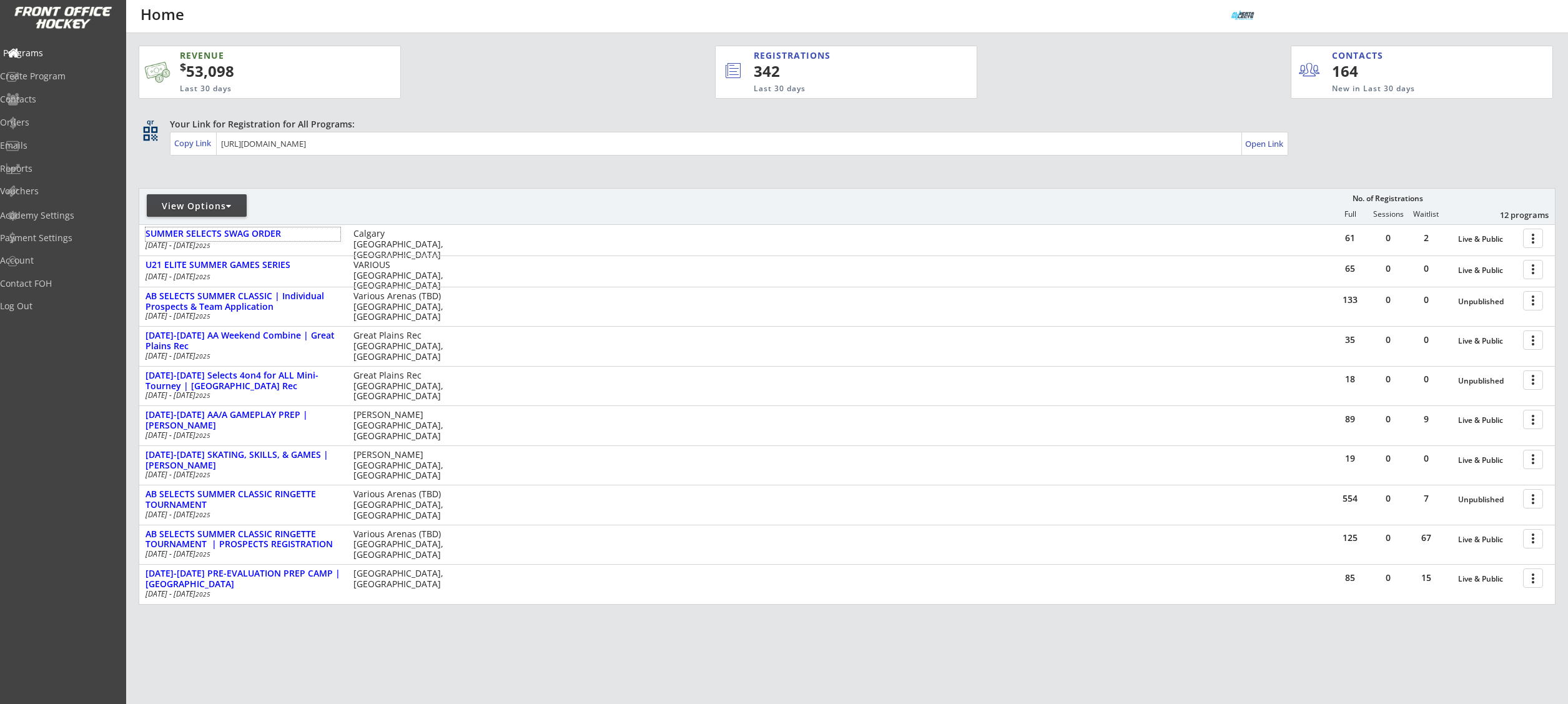
drag, startPoint x: 49, startPoint y: 50, endPoint x: 41, endPoint y: 22, distance: 29.1
click at [49, 50] on div "Programs" at bounding box center [59, 53] width 112 height 9
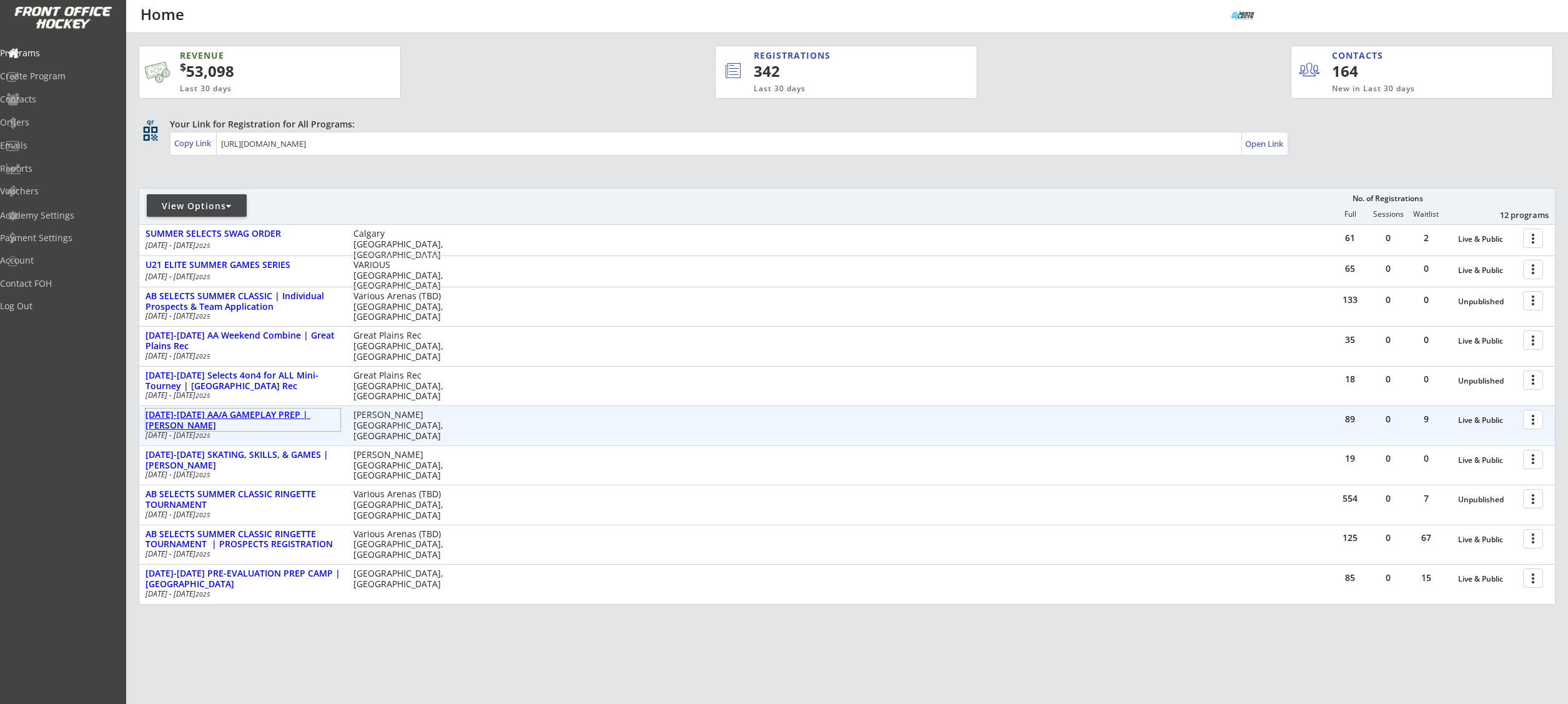
click at [305, 419] on div "[DATE]-[DATE] AA/A GAMEPLAY PREP | [PERSON_NAME]" at bounding box center [242, 420] width 195 height 21
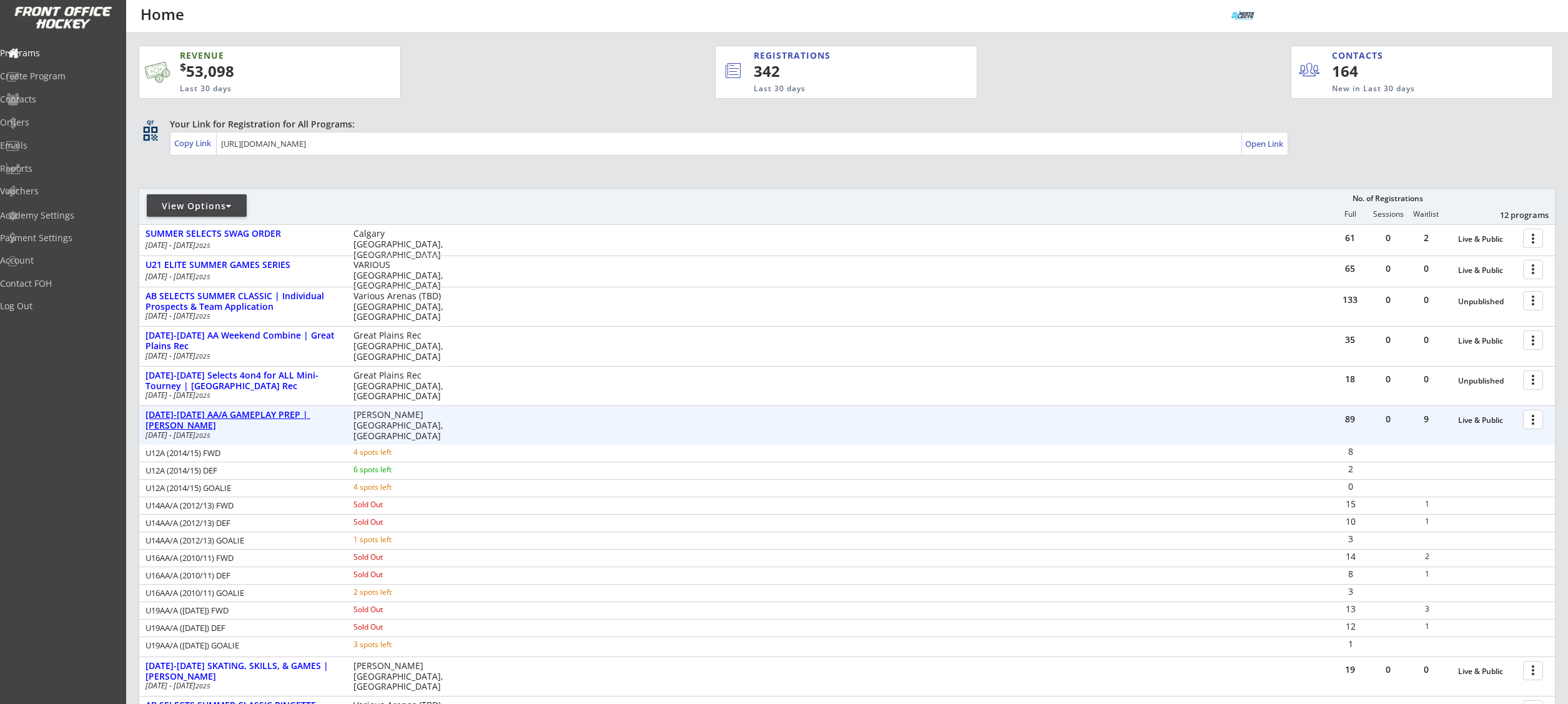
click at [311, 416] on div "AUG 18-21 AA/A GAMEPLAY PREP | Jimmie Condon" at bounding box center [242, 420] width 195 height 21
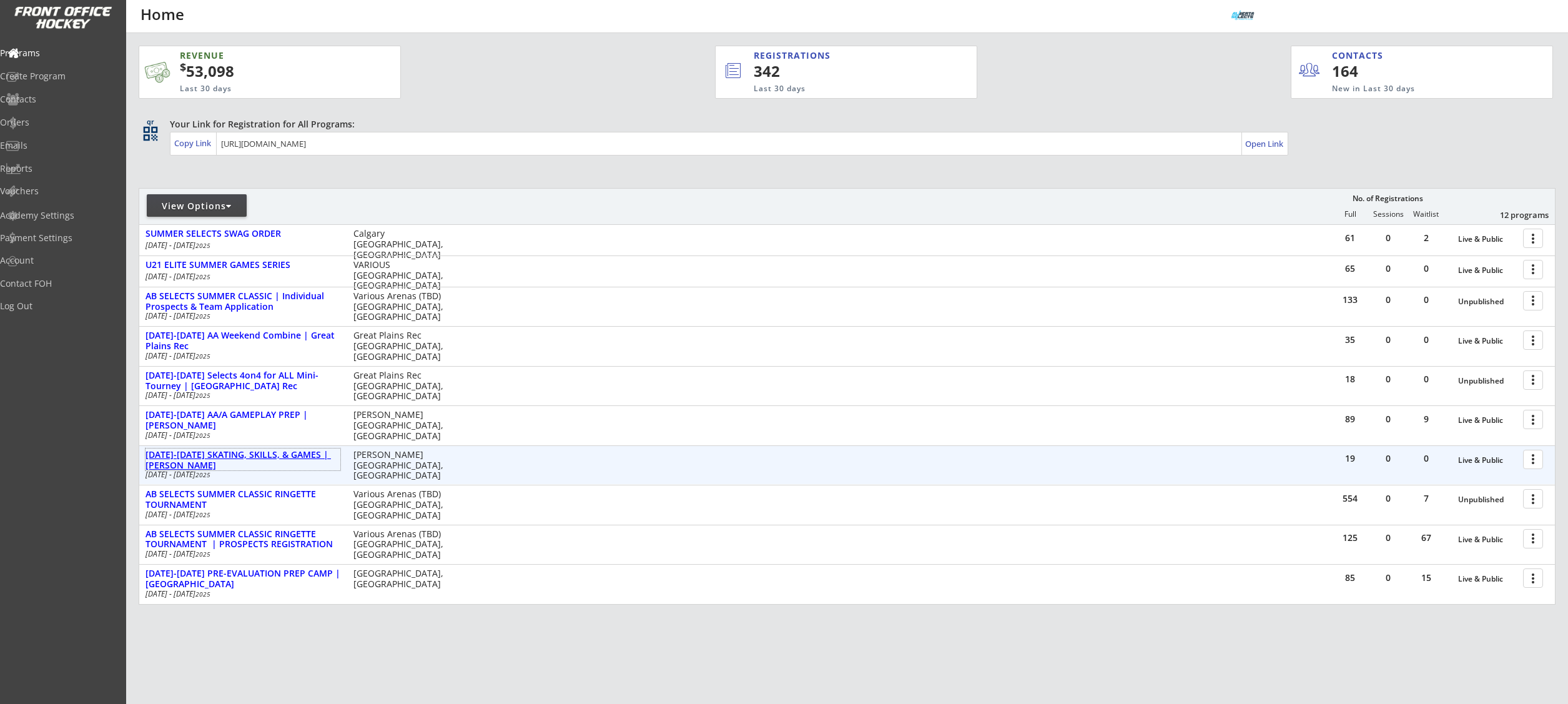
click at [298, 454] on div "[DATE]-[DATE] SKATING, SKILLS, & GAMES | [PERSON_NAME]" at bounding box center [242, 460] width 195 height 21
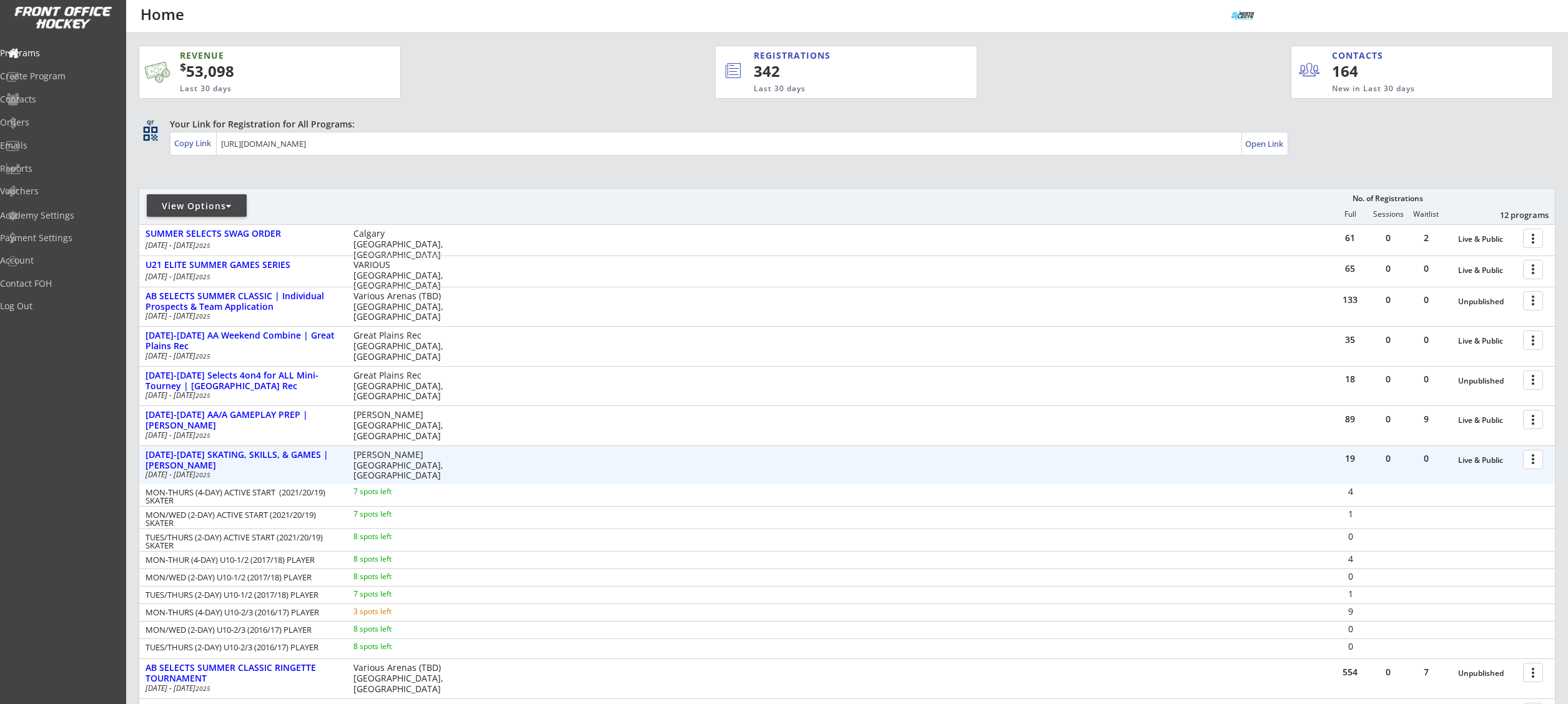
click at [1530, 462] on div at bounding box center [1535, 459] width 22 height 22
click at [1482, 496] on div "Edit Program" at bounding box center [1489, 500] width 90 height 9
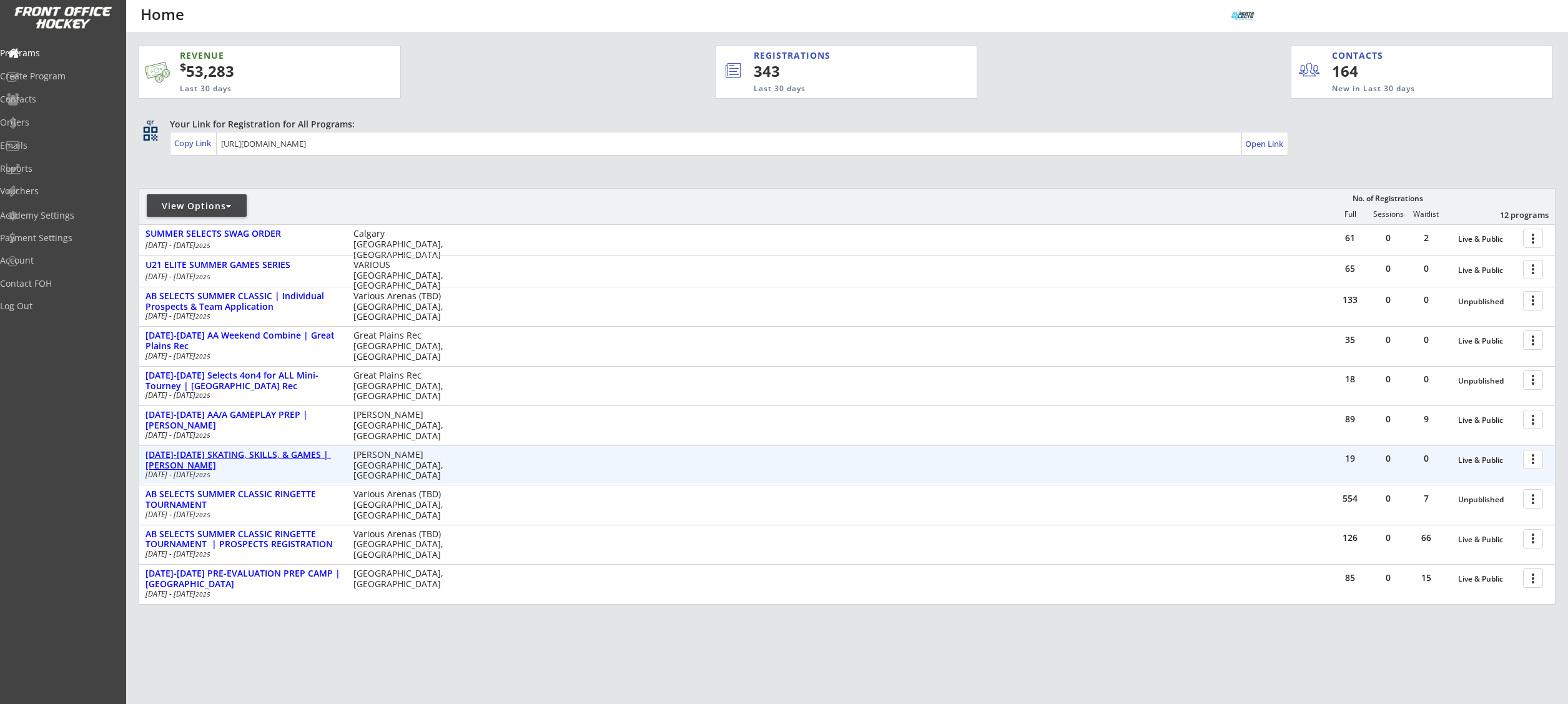
click at [291, 453] on div "[DATE]-[DATE] SKATING, SKILLS, & GAMES | [PERSON_NAME]" at bounding box center [242, 460] width 195 height 21
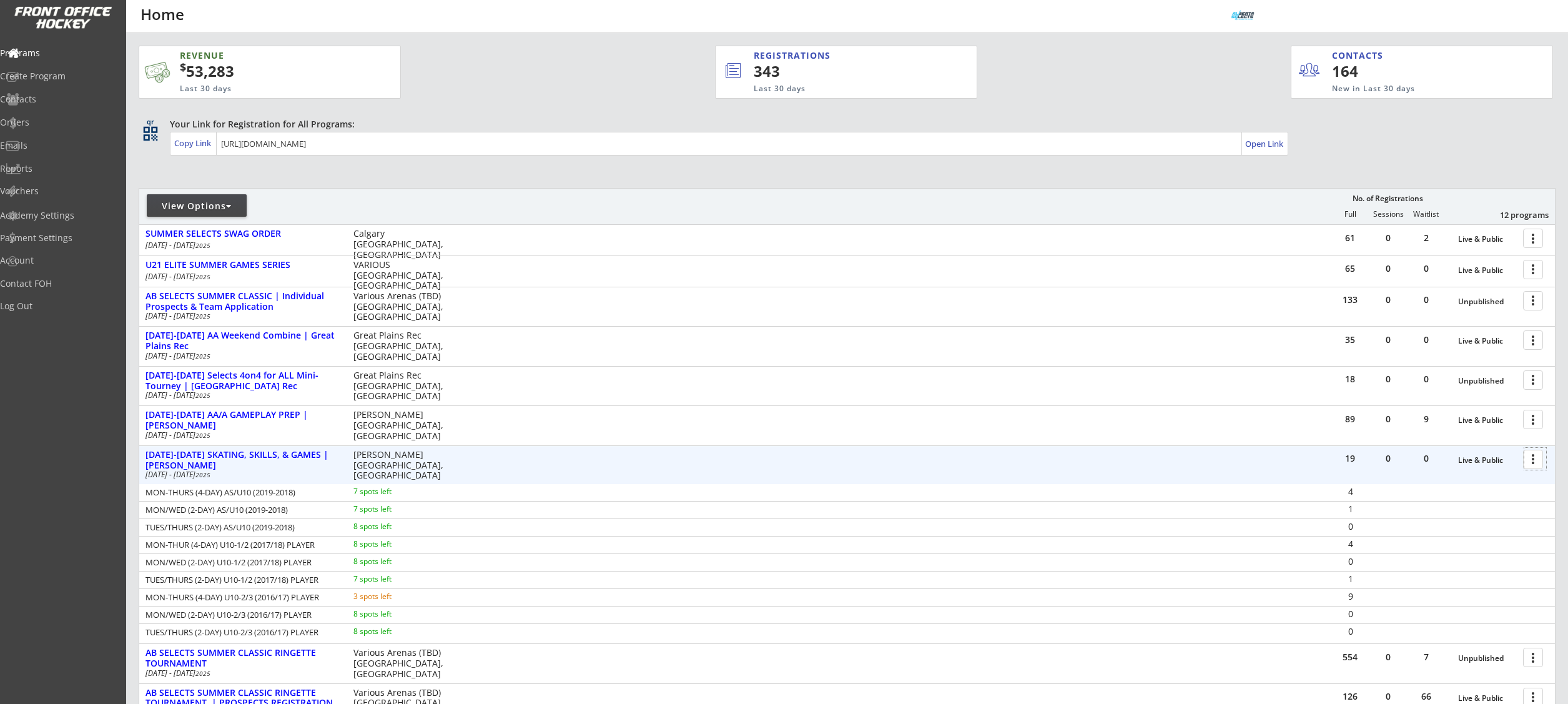
click at [1529, 463] on div at bounding box center [1535, 459] width 22 height 22
click at [1506, 486] on div "Program Roster" at bounding box center [1489, 481] width 90 height 9
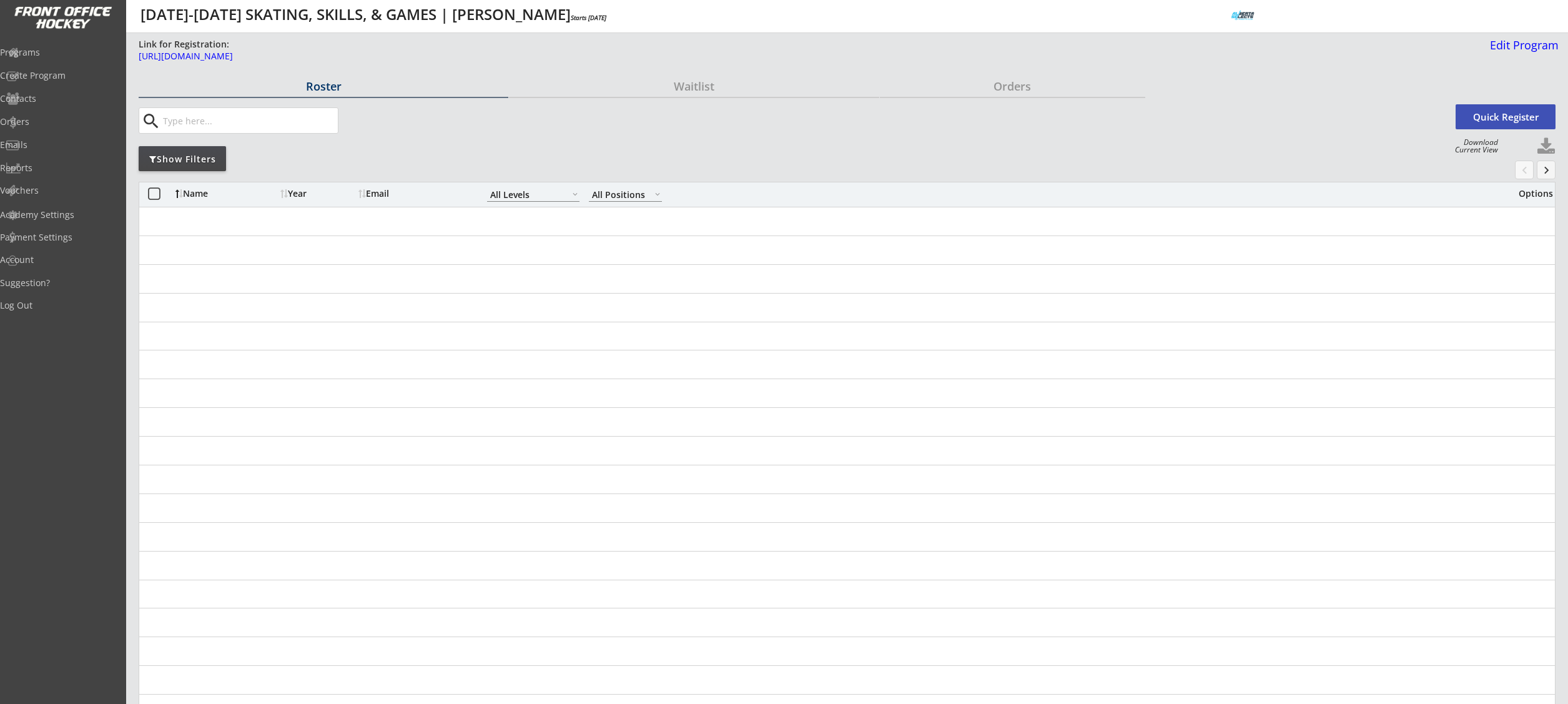
select select ""All Levels""
select select ""All Positions""
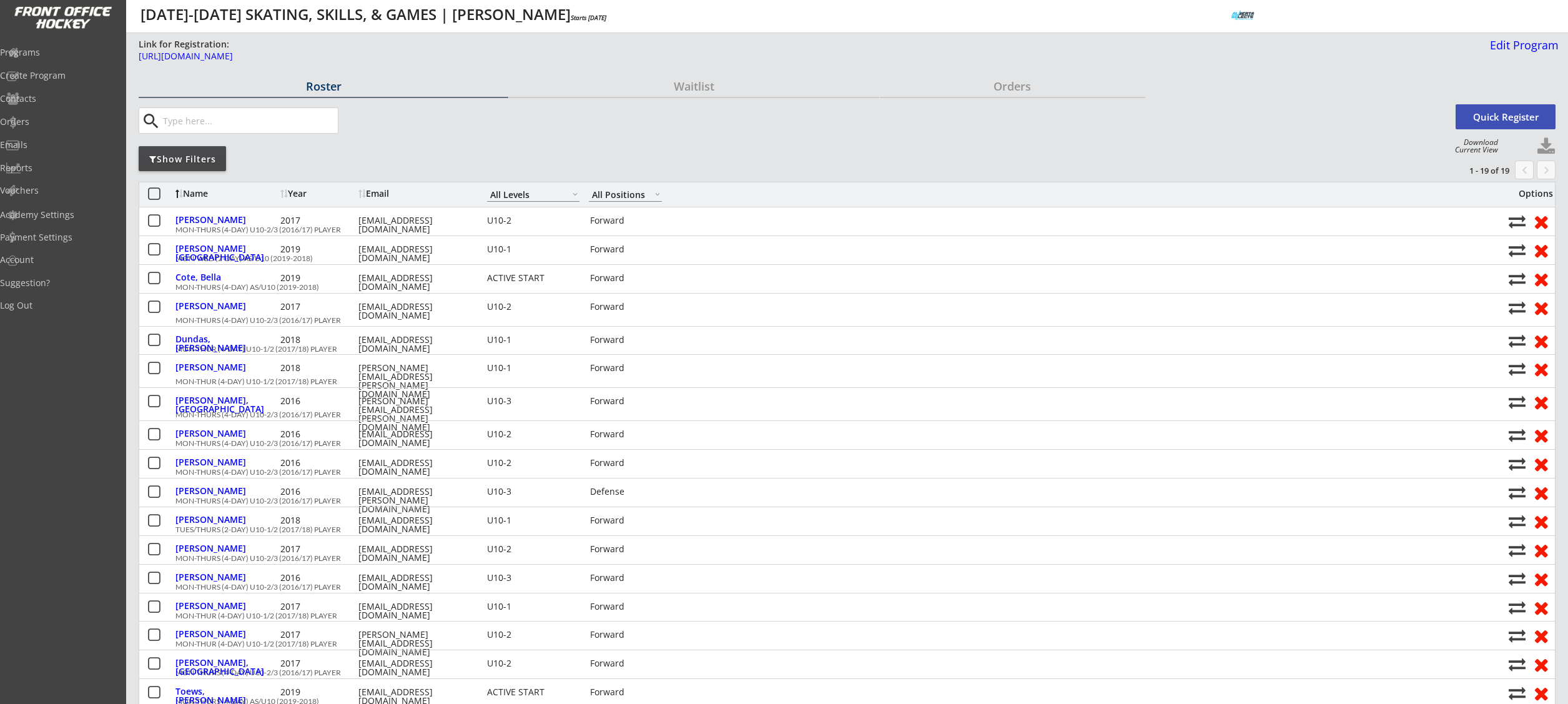
click at [1547, 145] on button at bounding box center [1545, 146] width 19 height 19
select select ""Player Info""
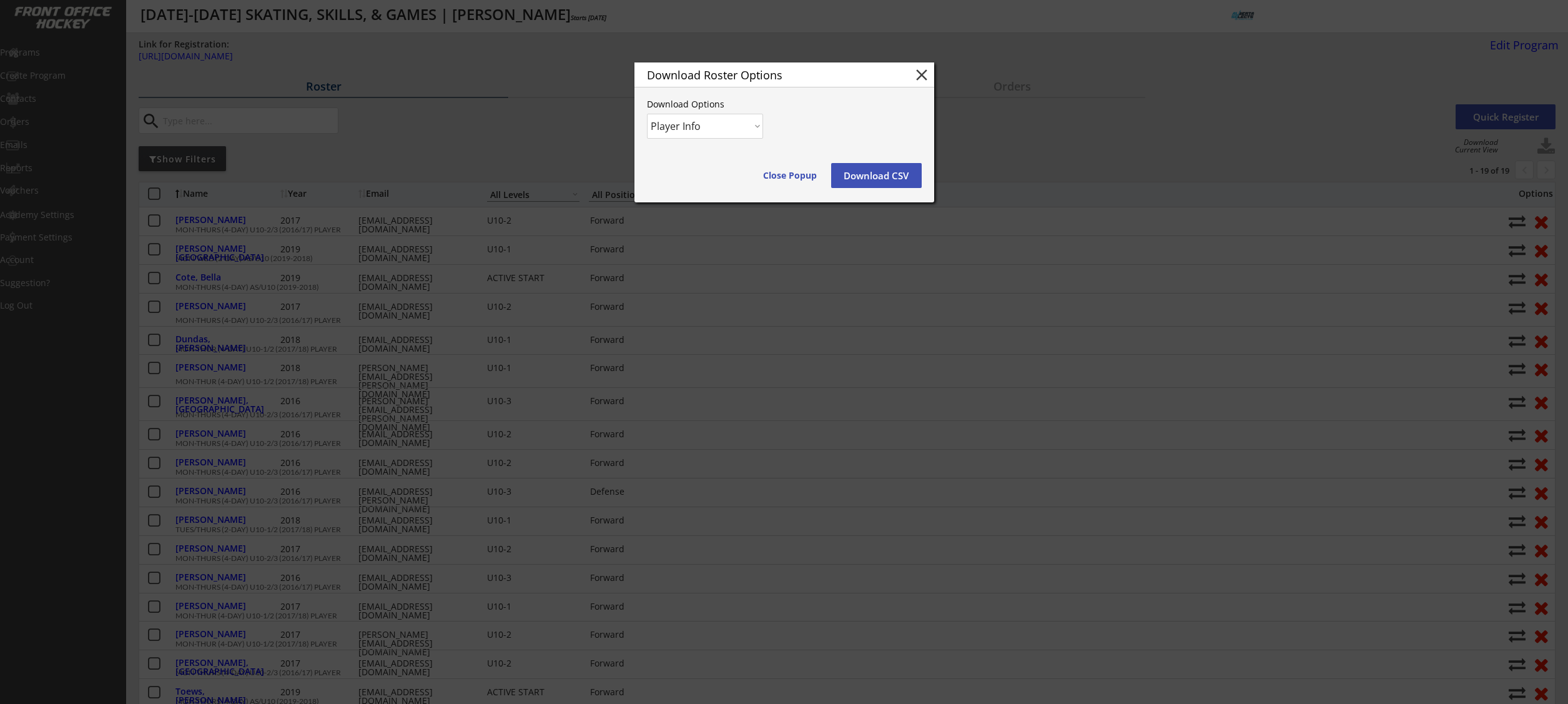
click at [855, 167] on button "Download CSV" at bounding box center [876, 176] width 90 height 25
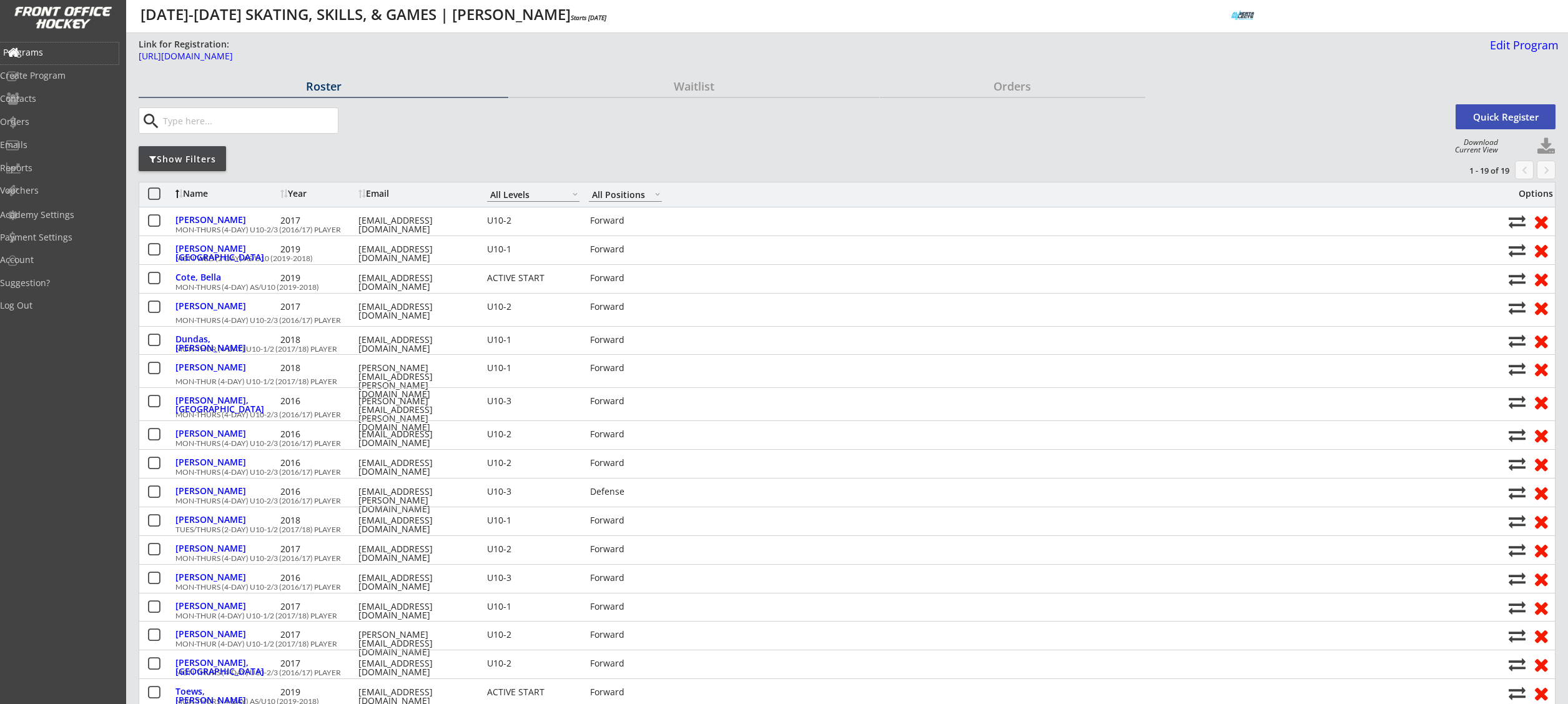
click at [54, 56] on div "Programs" at bounding box center [59, 52] width 112 height 9
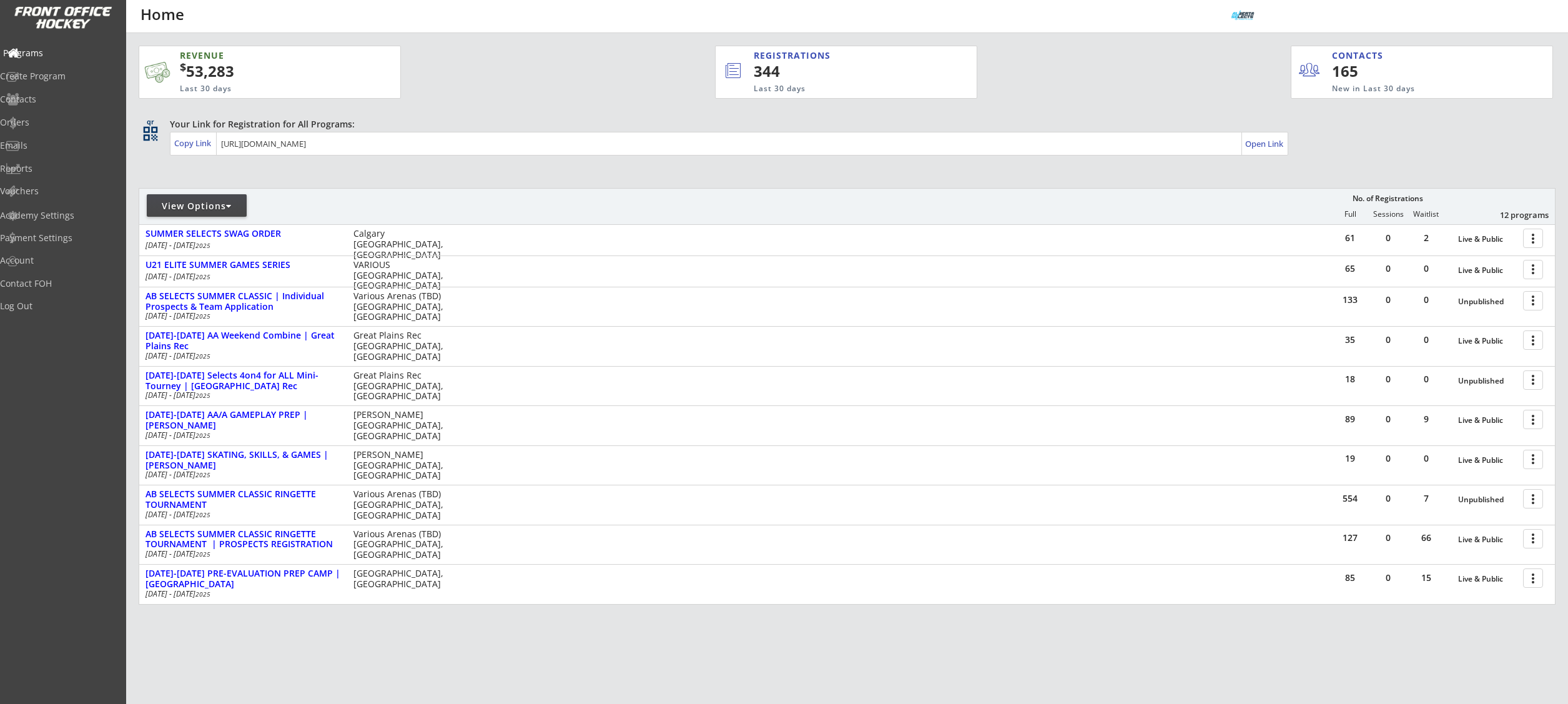
click at [58, 52] on div "Programs" at bounding box center [59, 53] width 112 height 9
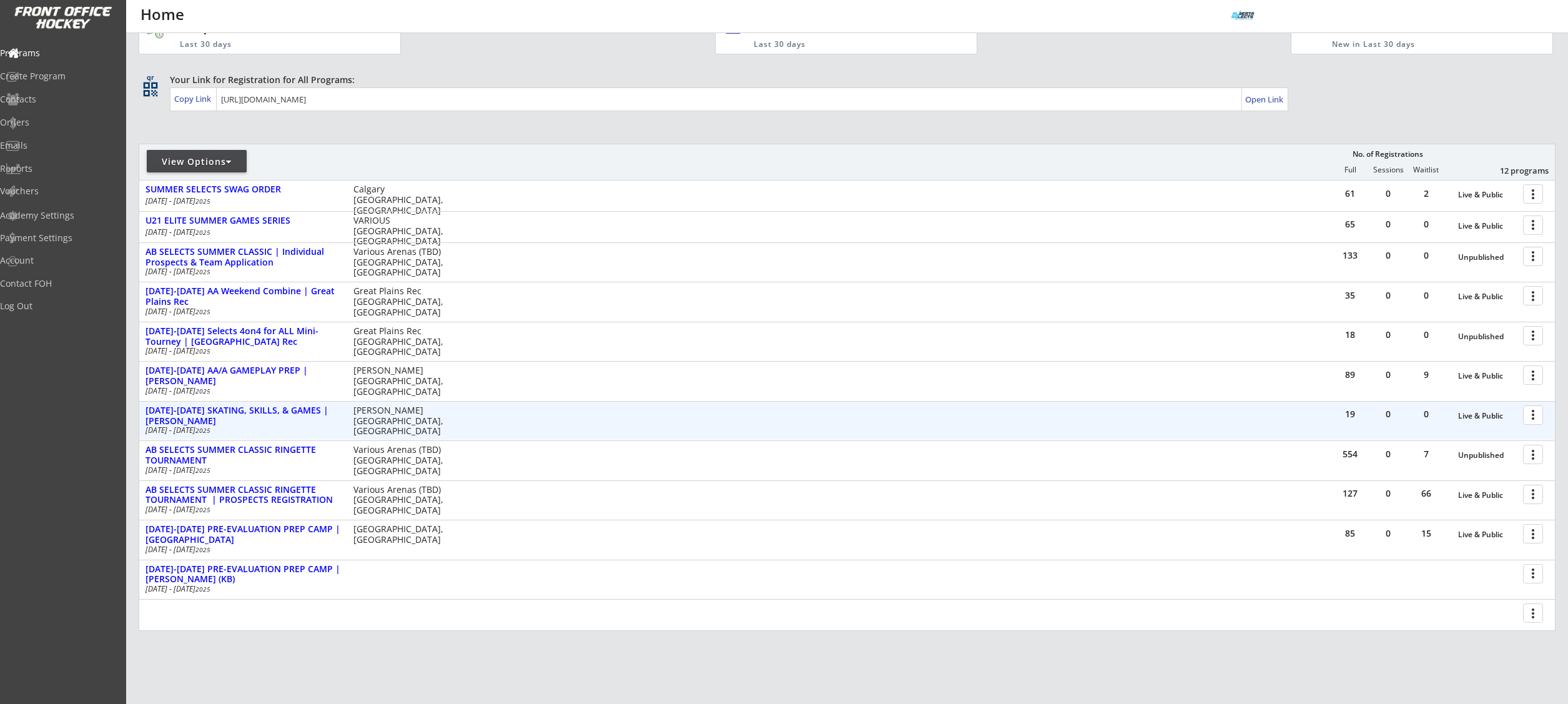
scroll to position [53, 0]
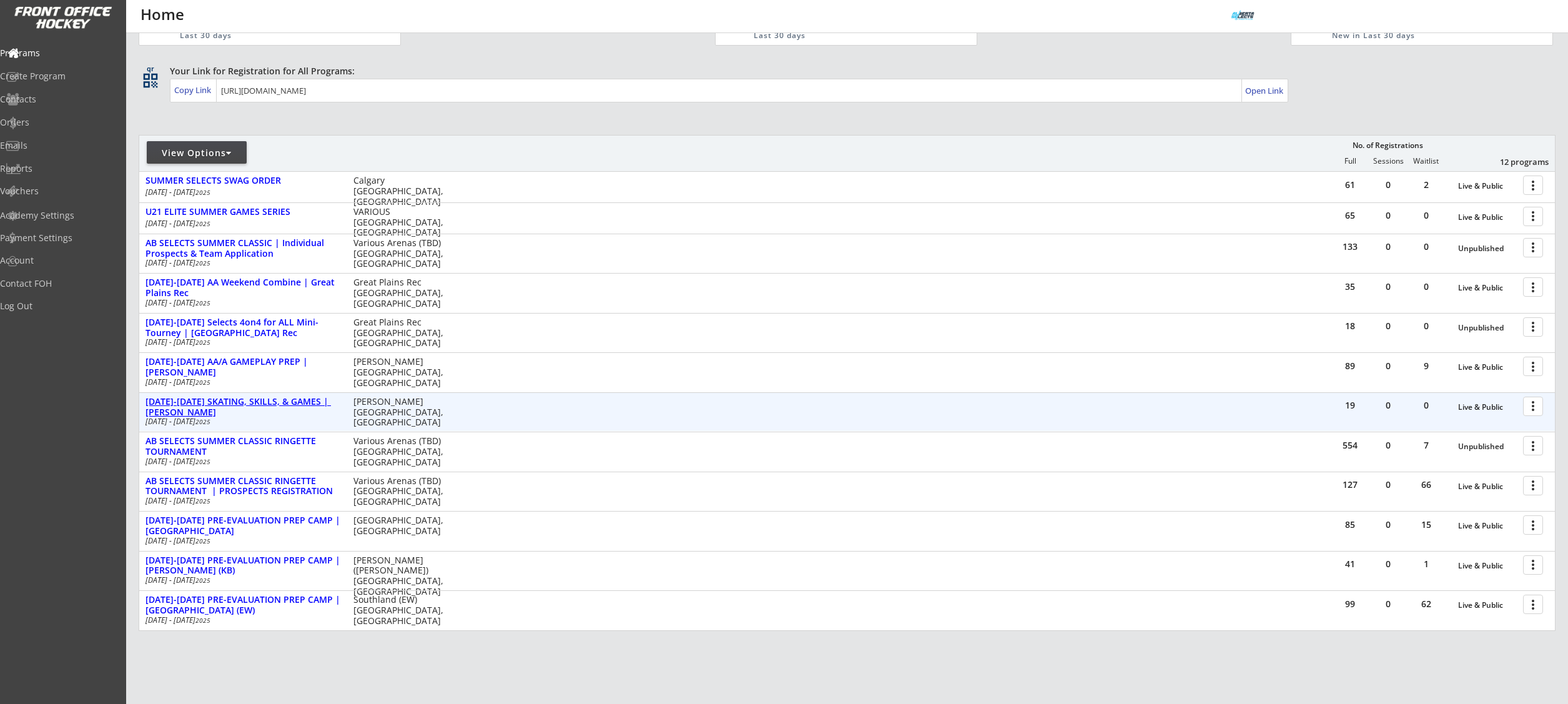
click at [271, 404] on div "[DATE]-[DATE] SKATING, SKILLS, & GAMES | [PERSON_NAME]" at bounding box center [242, 407] width 195 height 21
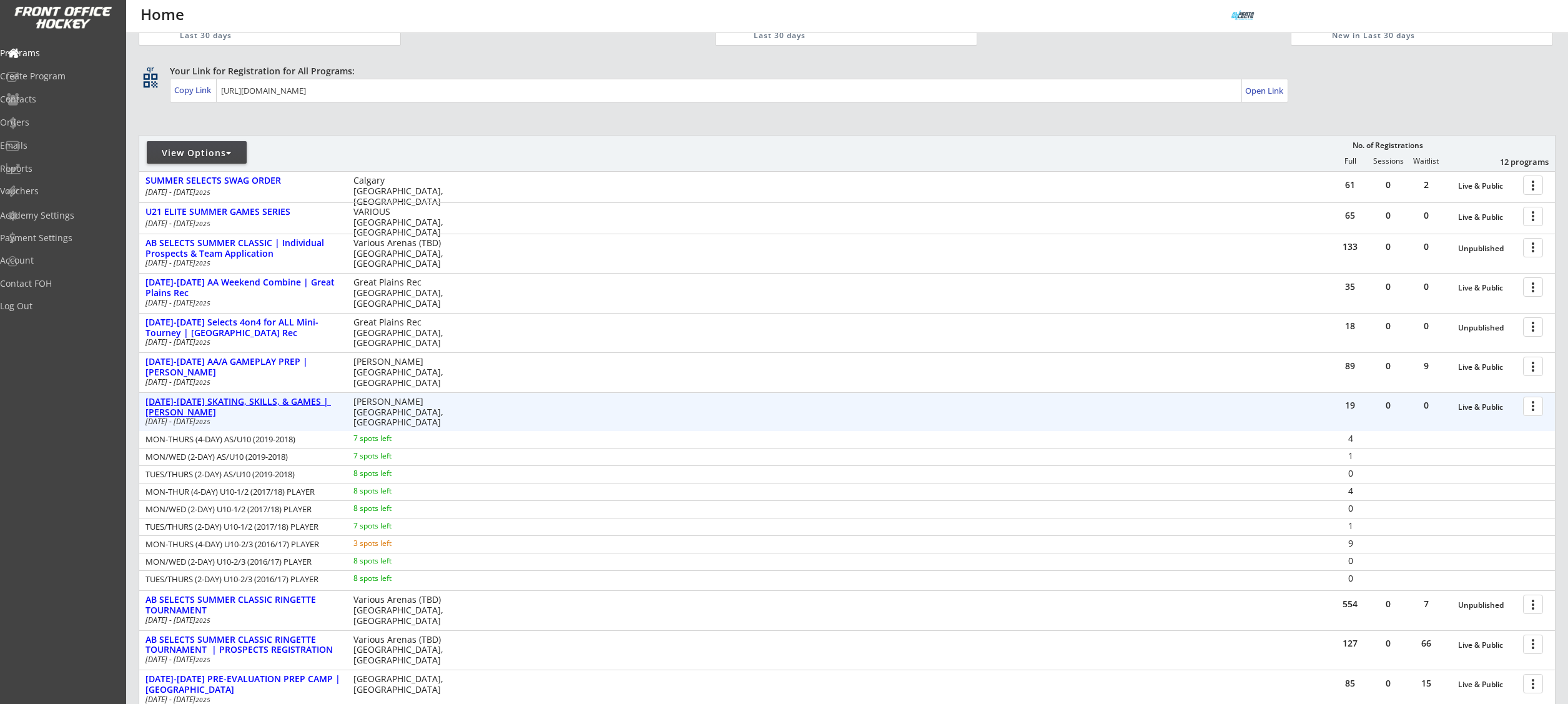
click at [253, 405] on div "[DATE]-[DATE] SKATING, SKILLS, & GAMES | [PERSON_NAME]" at bounding box center [242, 407] width 195 height 21
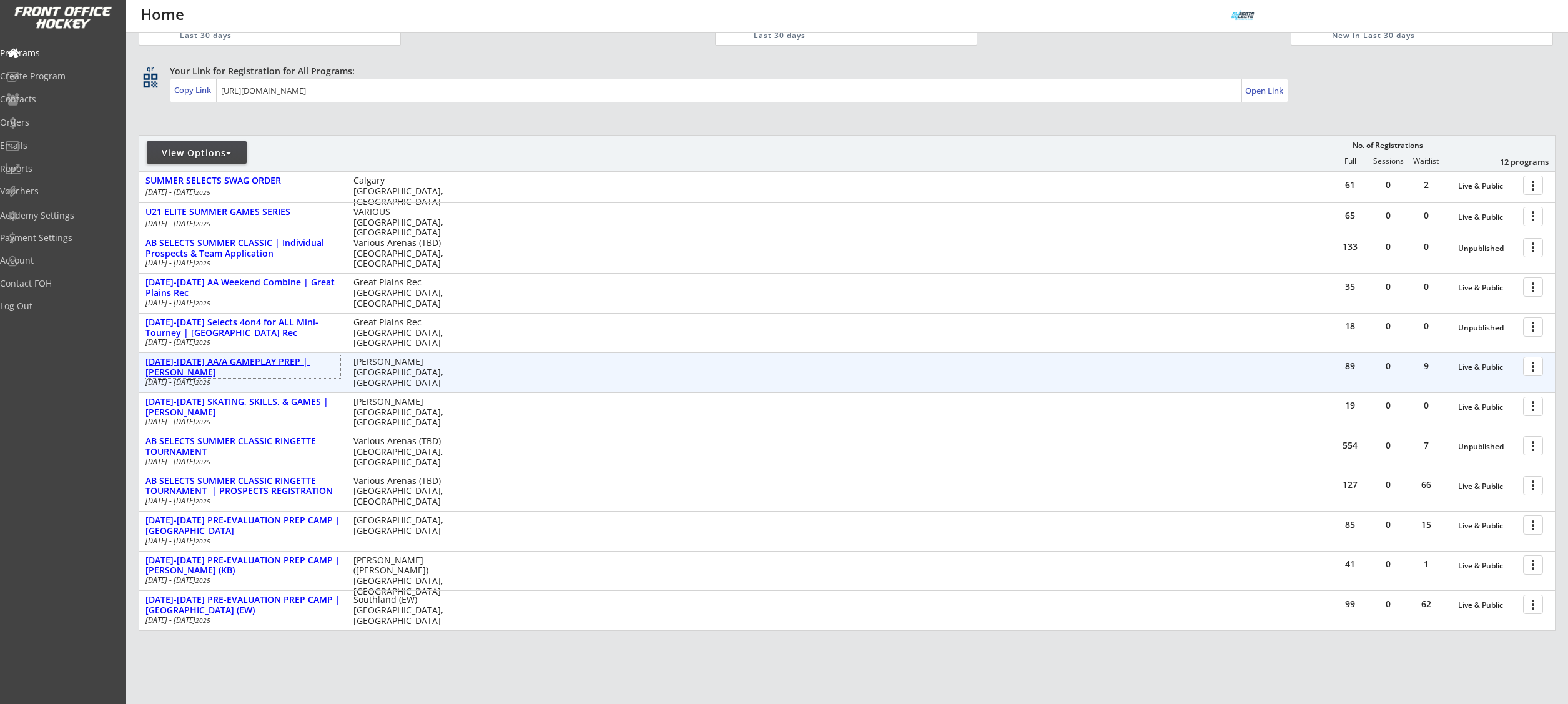
click at [261, 365] on div "[DATE]-[DATE] AA/A GAMEPLAY PREP | [PERSON_NAME]" at bounding box center [242, 367] width 195 height 21
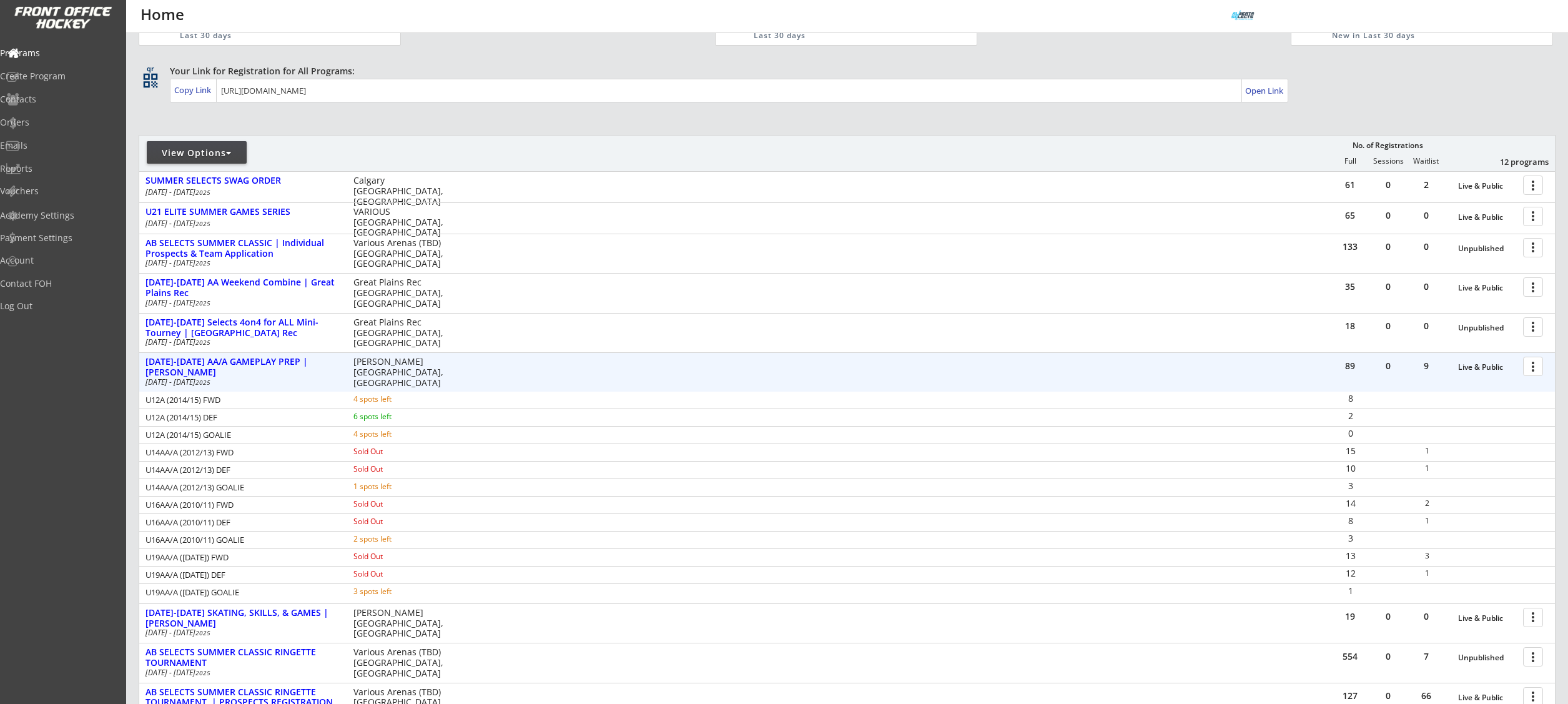
click at [1535, 366] on div at bounding box center [1535, 366] width 22 height 22
click at [1498, 384] on div "Program Roster" at bounding box center [1489, 388] width 90 height 9
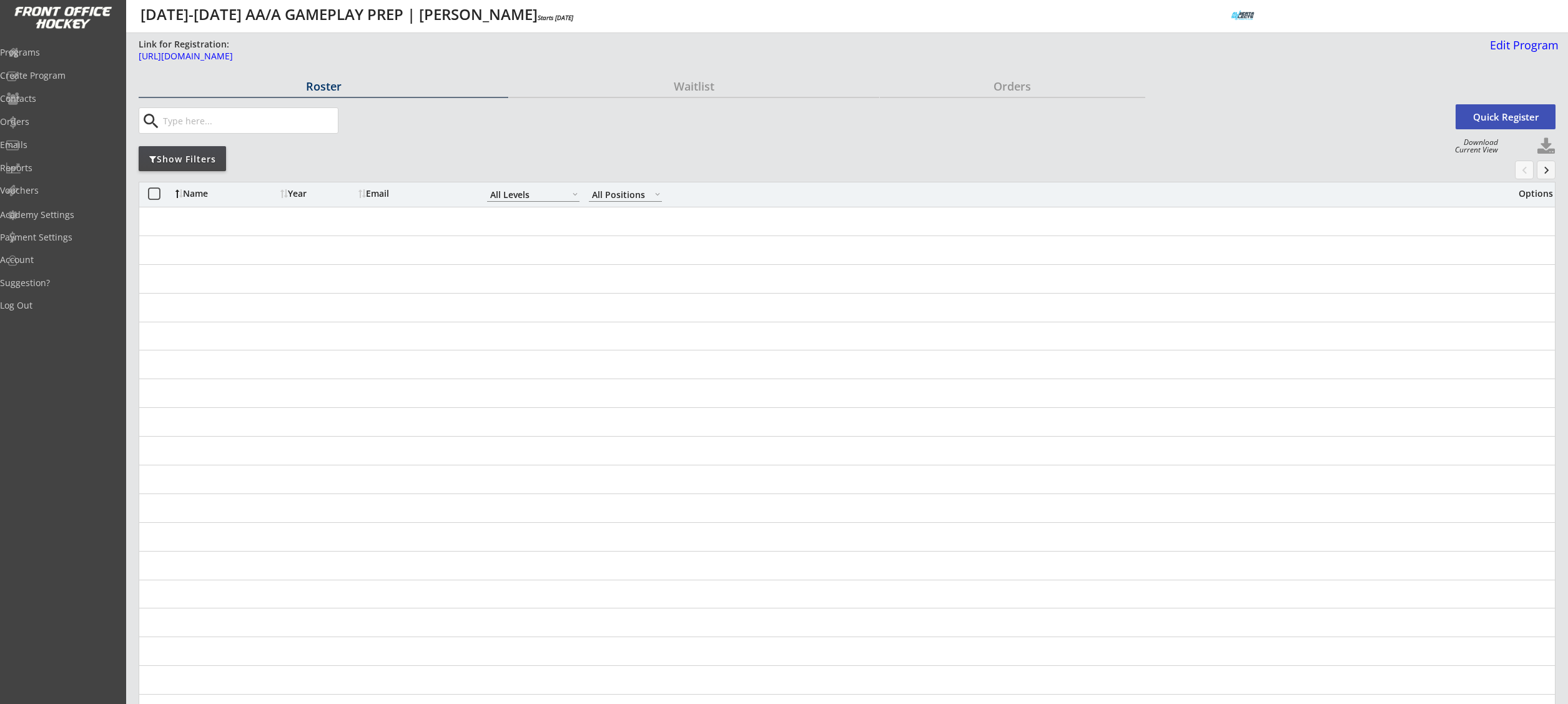
select select ""All Levels""
select select ""All Positions""
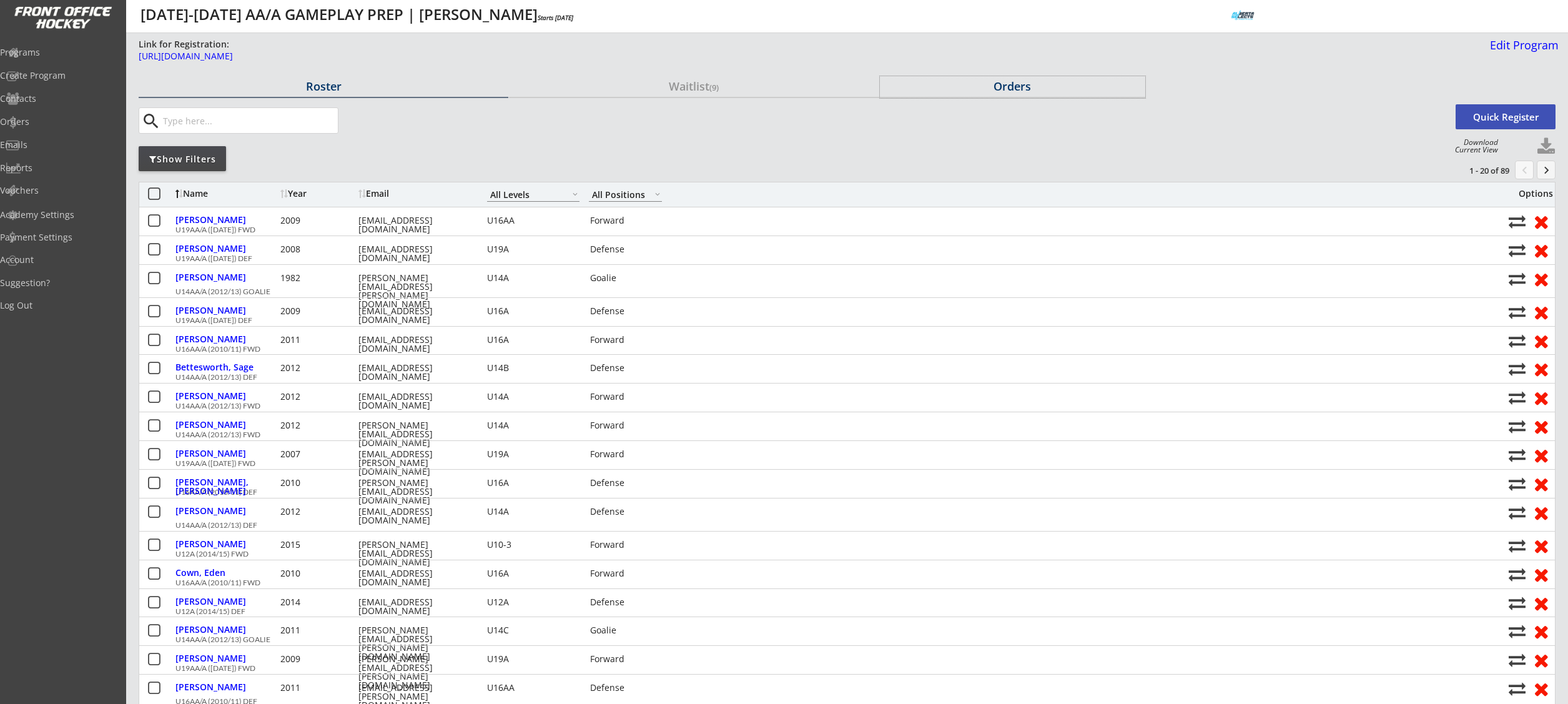
click at [1015, 90] on div "Orders" at bounding box center [1012, 86] width 265 height 11
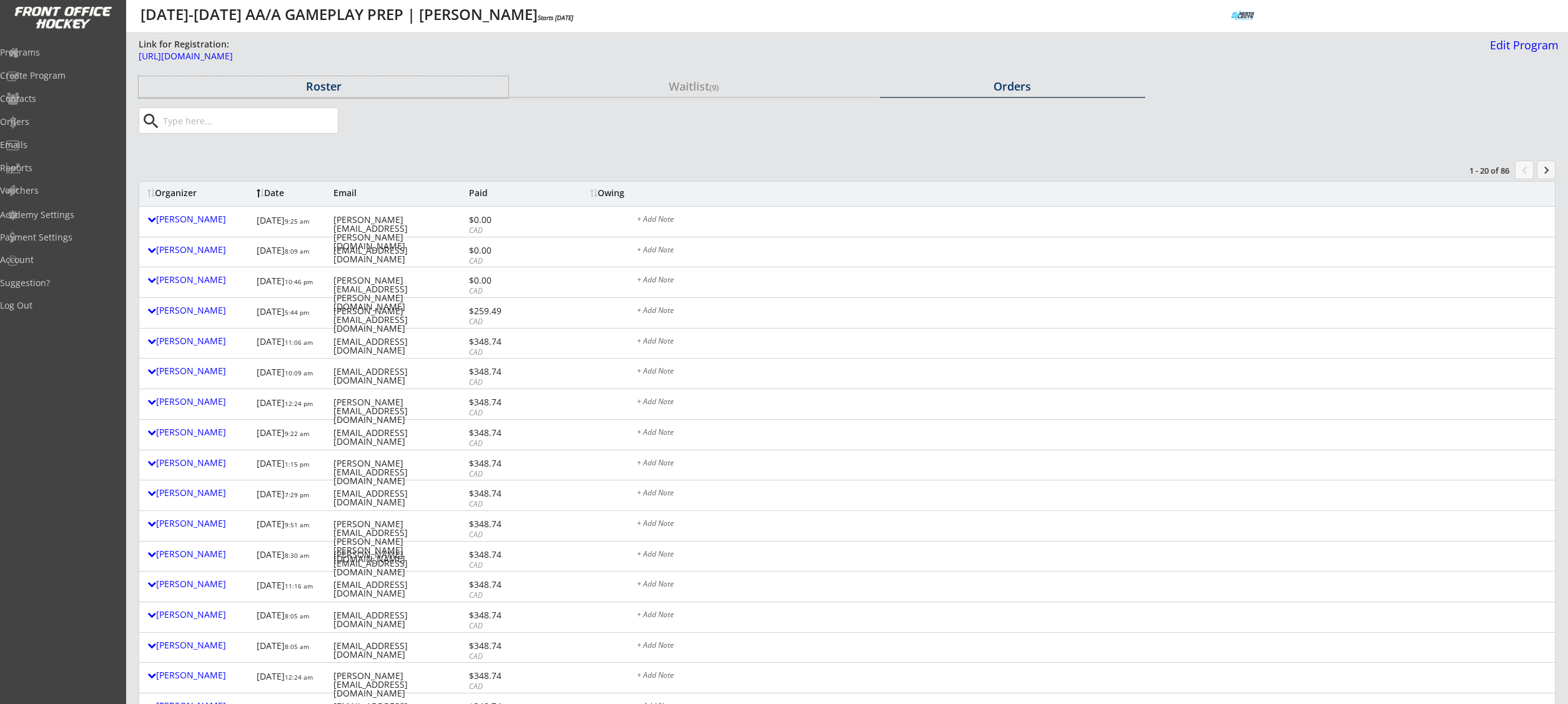
click at [320, 84] on div "Roster" at bounding box center [323, 86] width 370 height 11
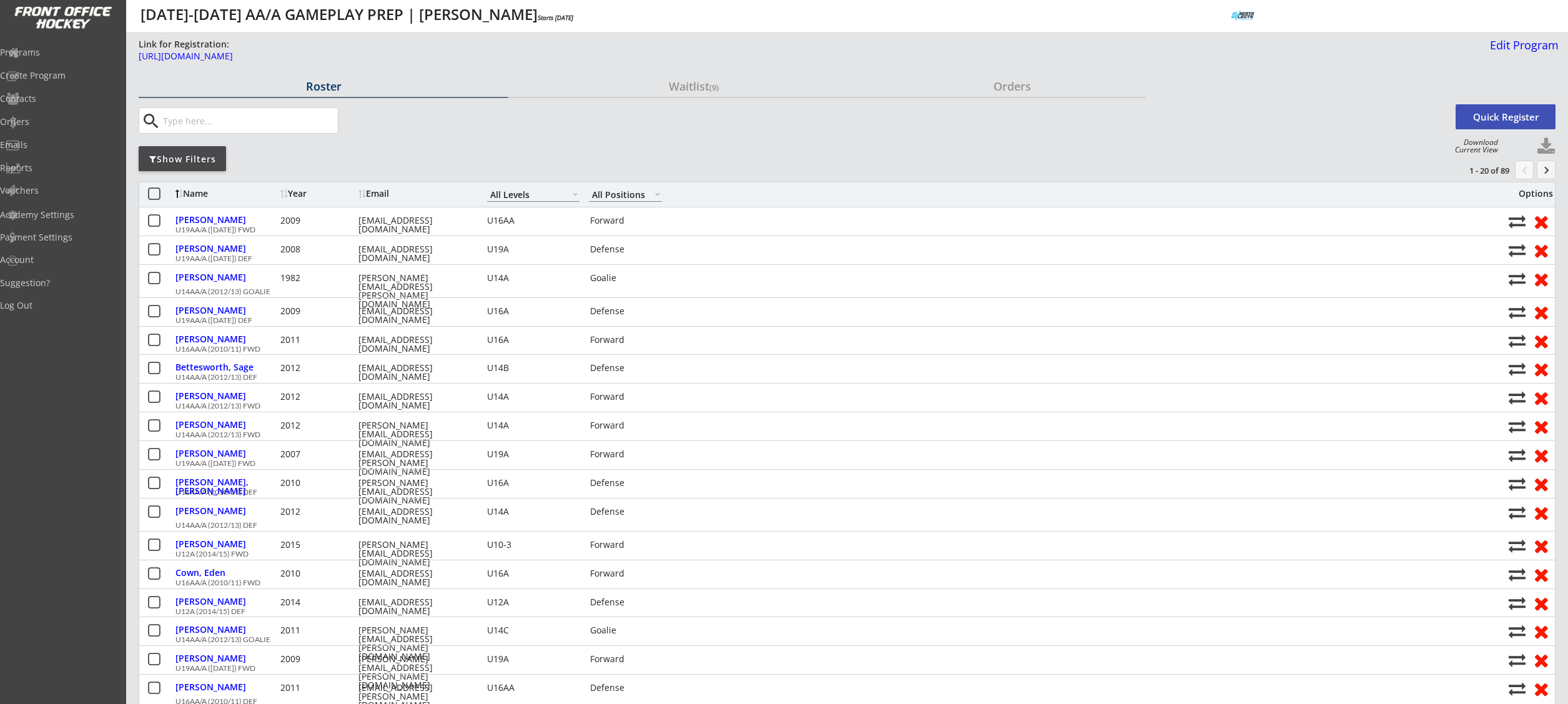
click at [211, 162] on div "Show Filters" at bounding box center [182, 159] width 87 height 12
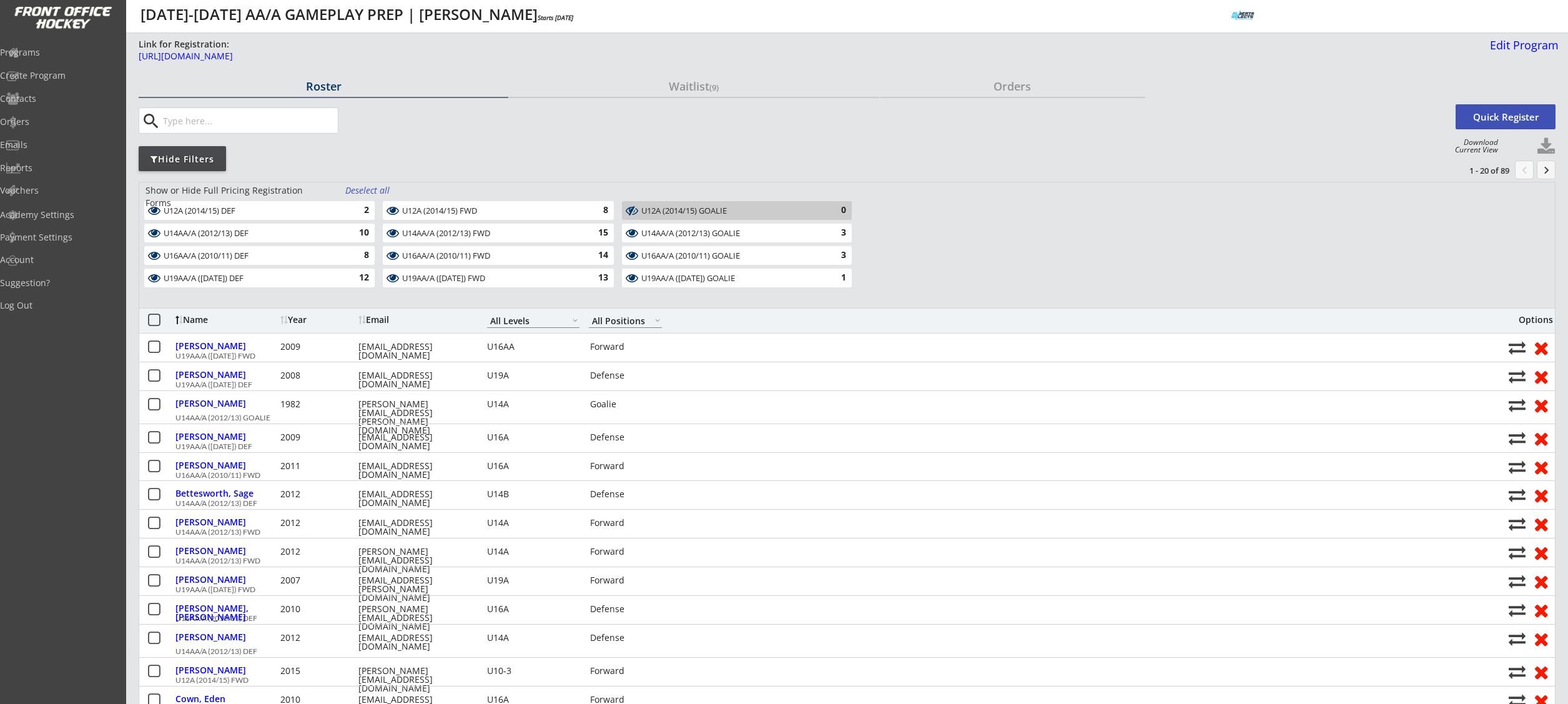
click at [367, 191] on div "Deselect all" at bounding box center [368, 190] width 46 height 12
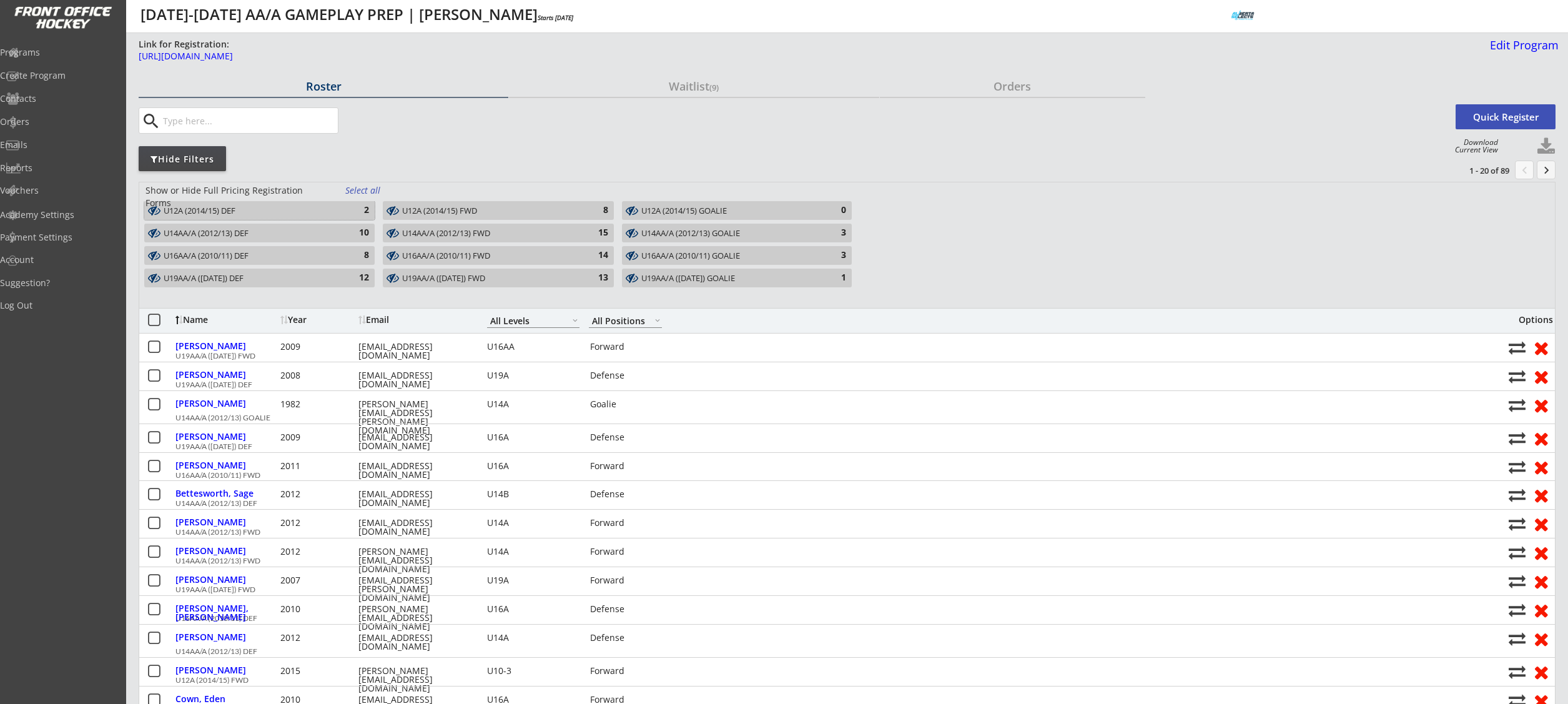
click at [321, 208] on div "U12A (2014/15) DEF" at bounding box center [253, 211] width 178 height 10
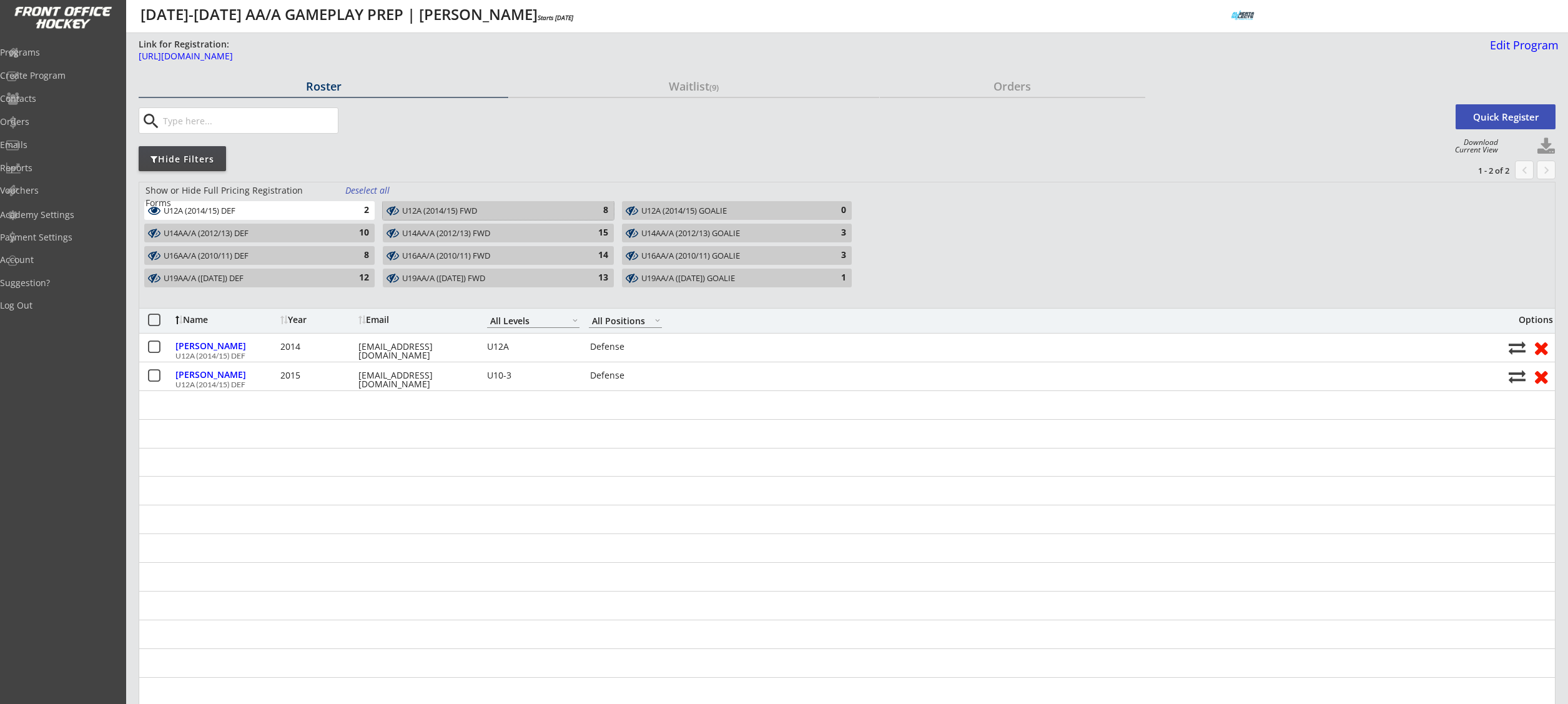
drag, startPoint x: 576, startPoint y: 211, endPoint x: 592, endPoint y: 211, distance: 16.0
click at [578, 211] on div "U12A (2014/15) FWD" at bounding box center [491, 211] width 178 height 10
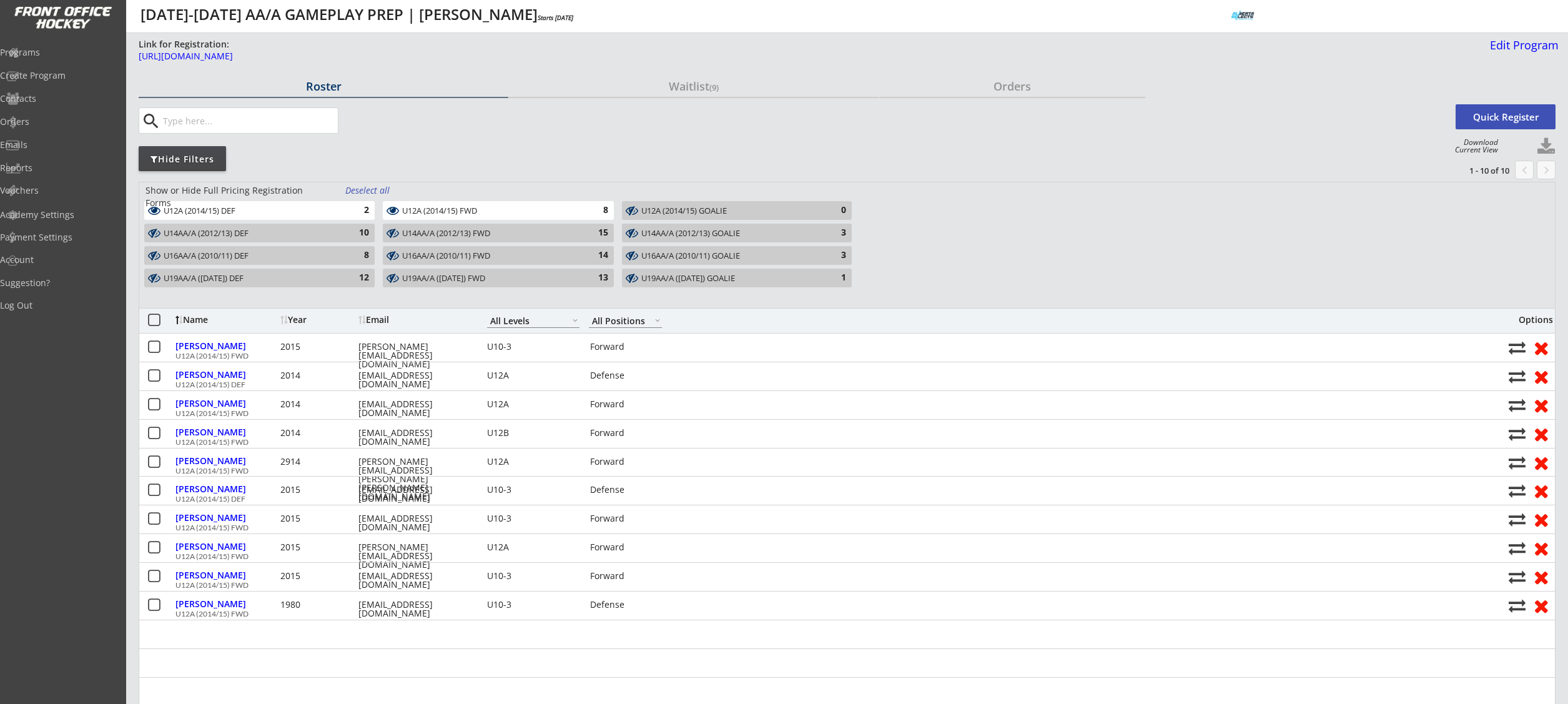
click at [1543, 145] on button at bounding box center [1545, 146] width 19 height 19
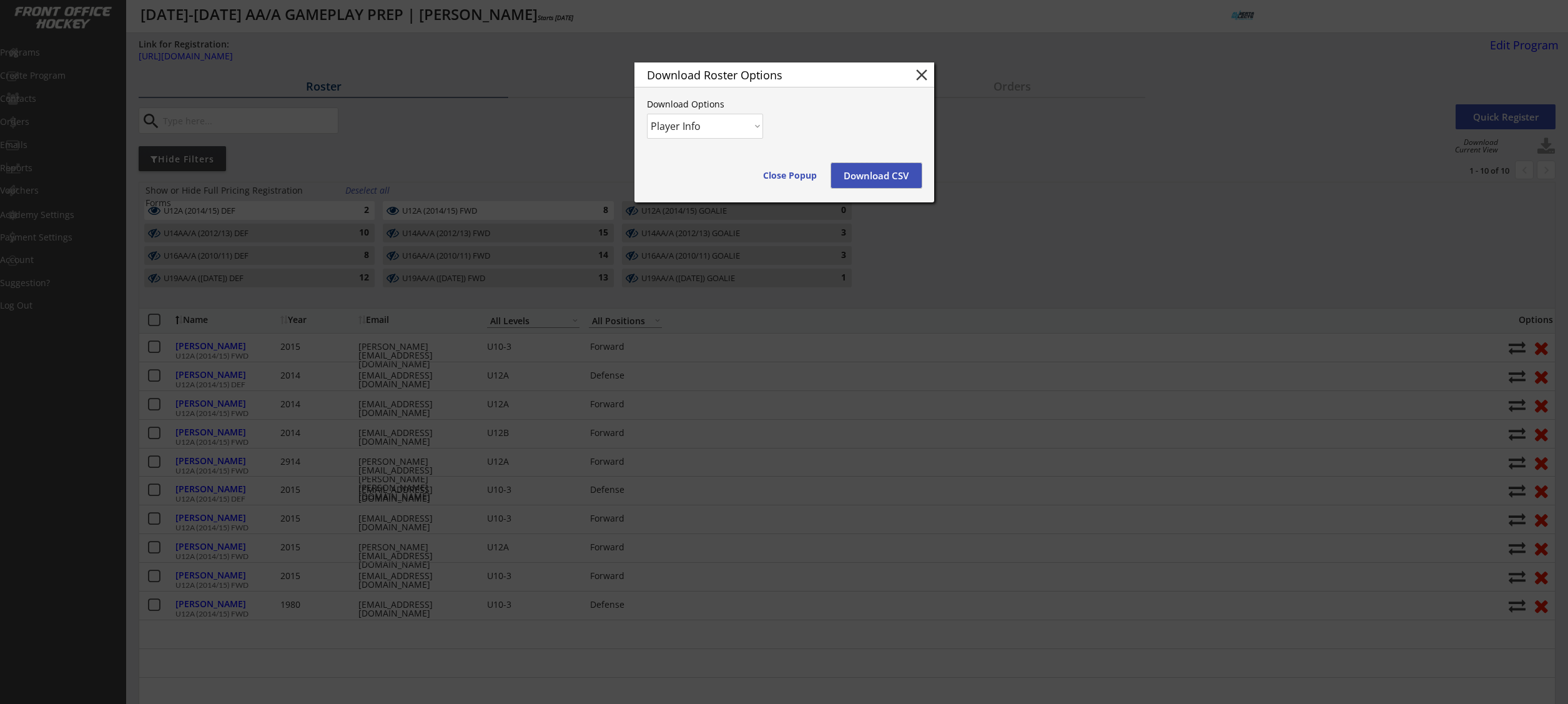
click at [874, 173] on button "Download CSV" at bounding box center [876, 176] width 90 height 25
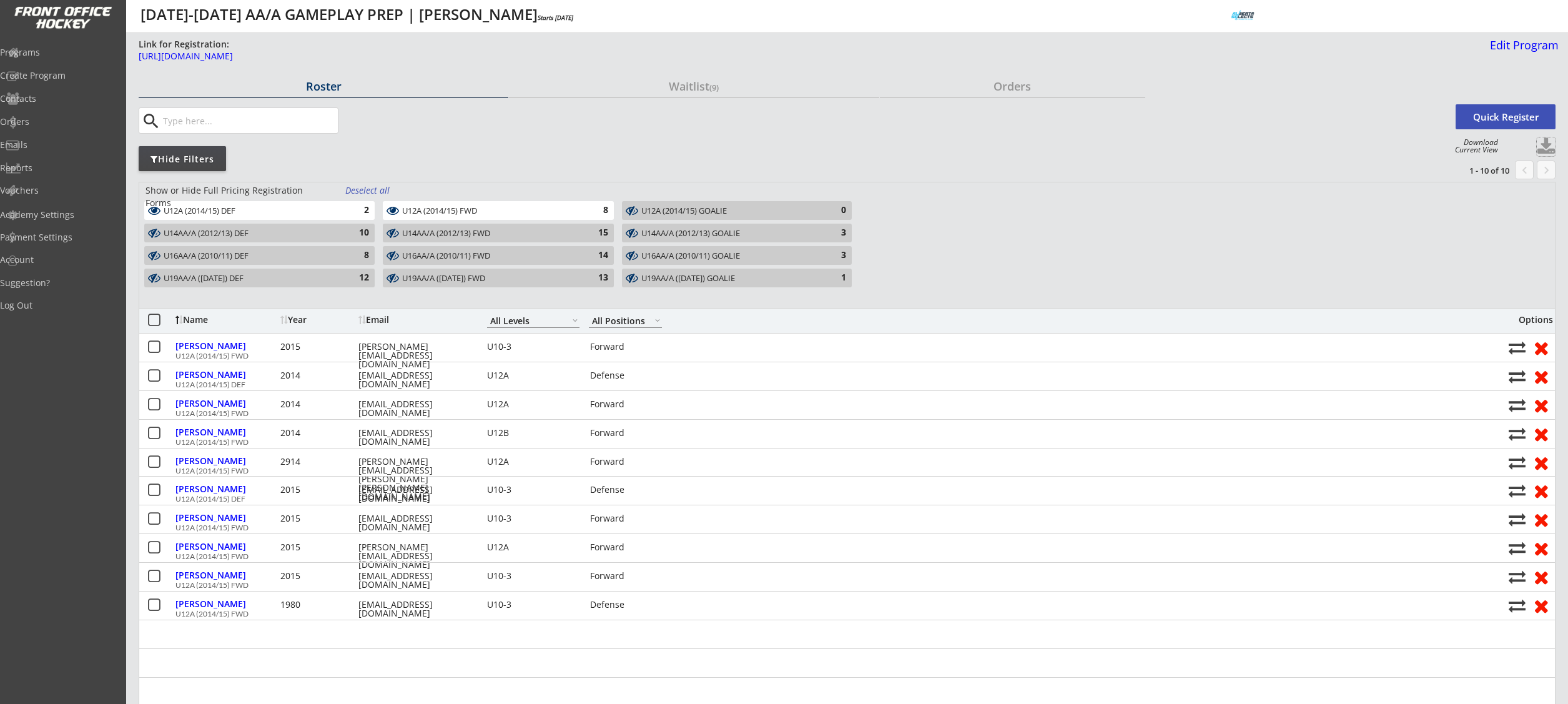
click at [1547, 147] on button at bounding box center [1545, 146] width 19 height 19
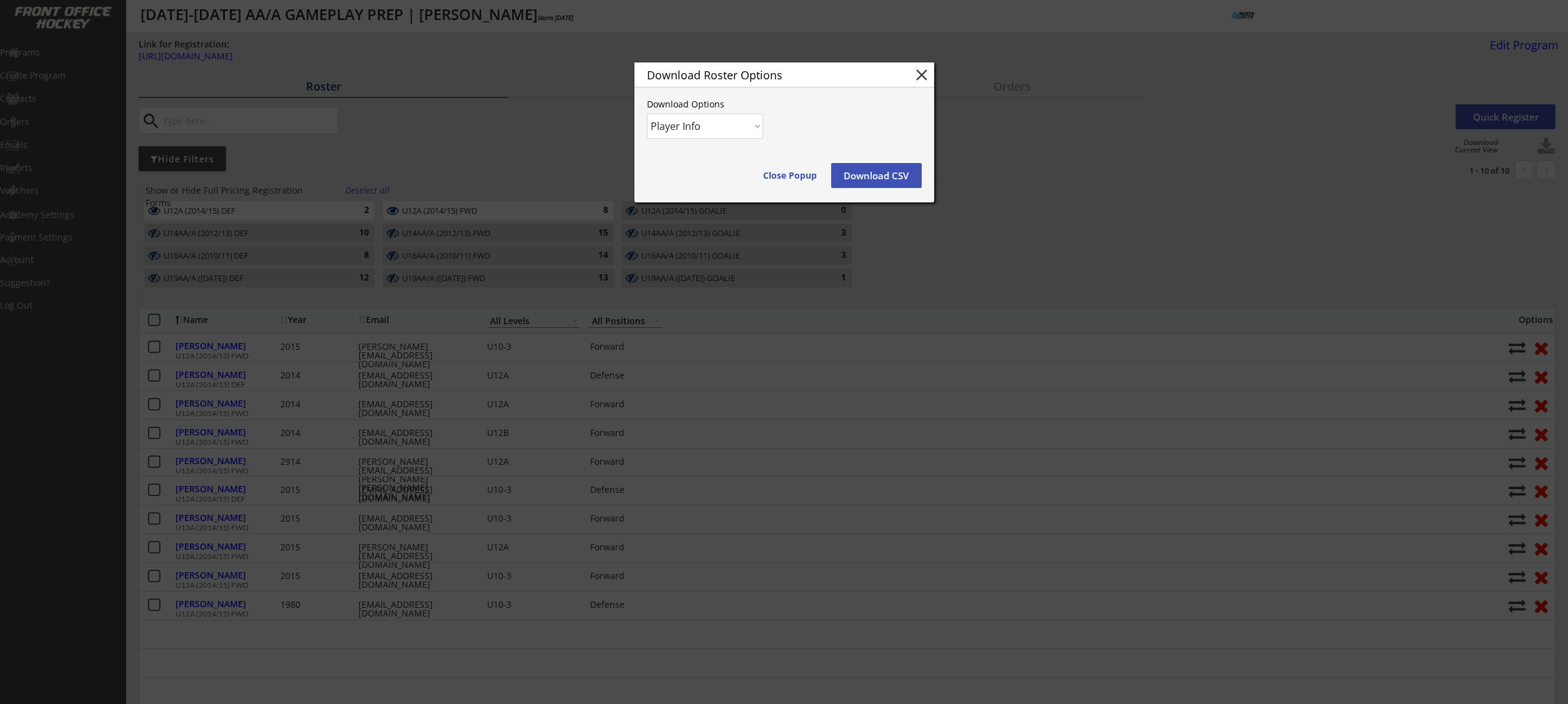
click at [746, 129] on select "Player Info Player and Order Info" at bounding box center [704, 126] width 116 height 25
select select ""Player and Order Info""
click at [647, 114] on select "Player Info Player and Order Info" at bounding box center [704, 126] width 116 height 25
click at [890, 176] on button "Download CSV" at bounding box center [876, 176] width 90 height 25
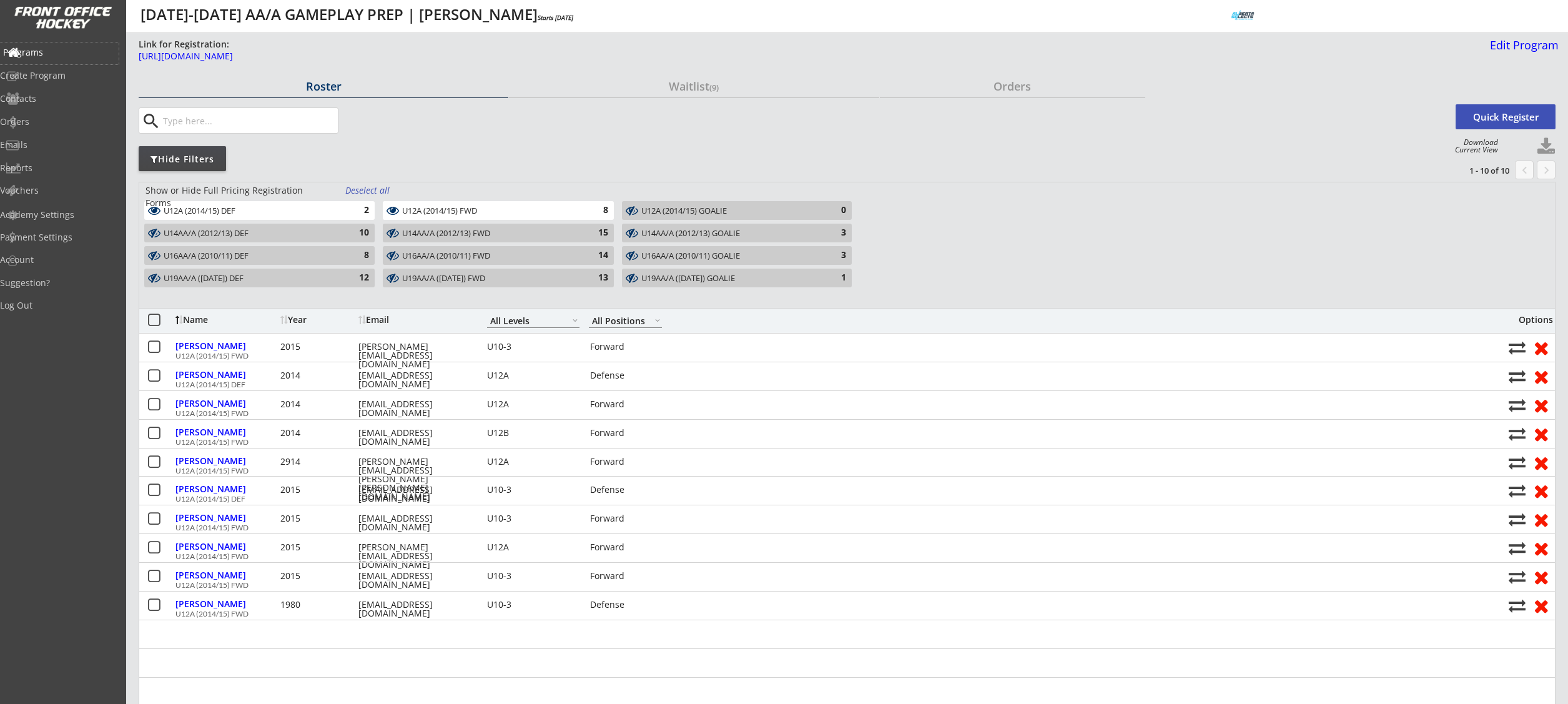
click at [56, 48] on div "Programs" at bounding box center [59, 52] width 112 height 9
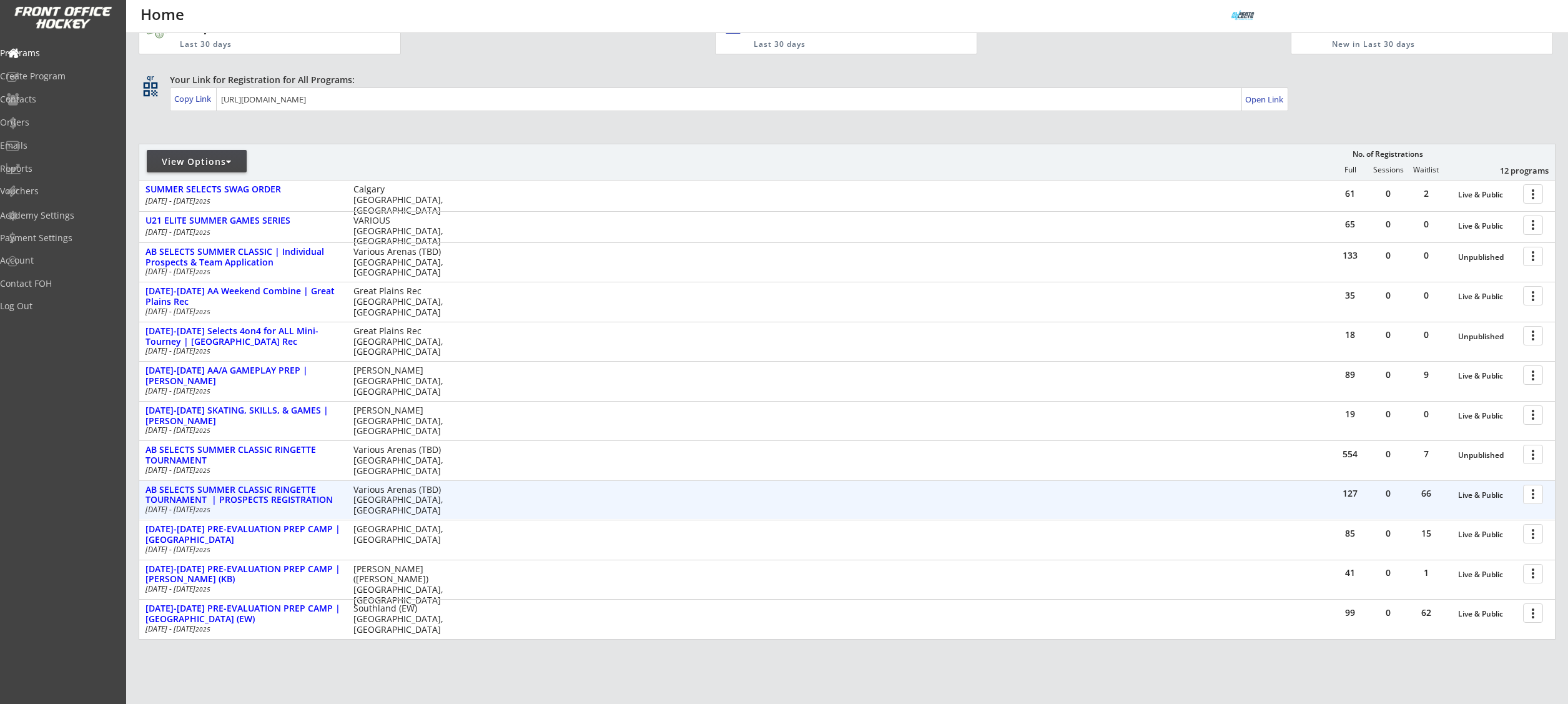
scroll to position [124, 0]
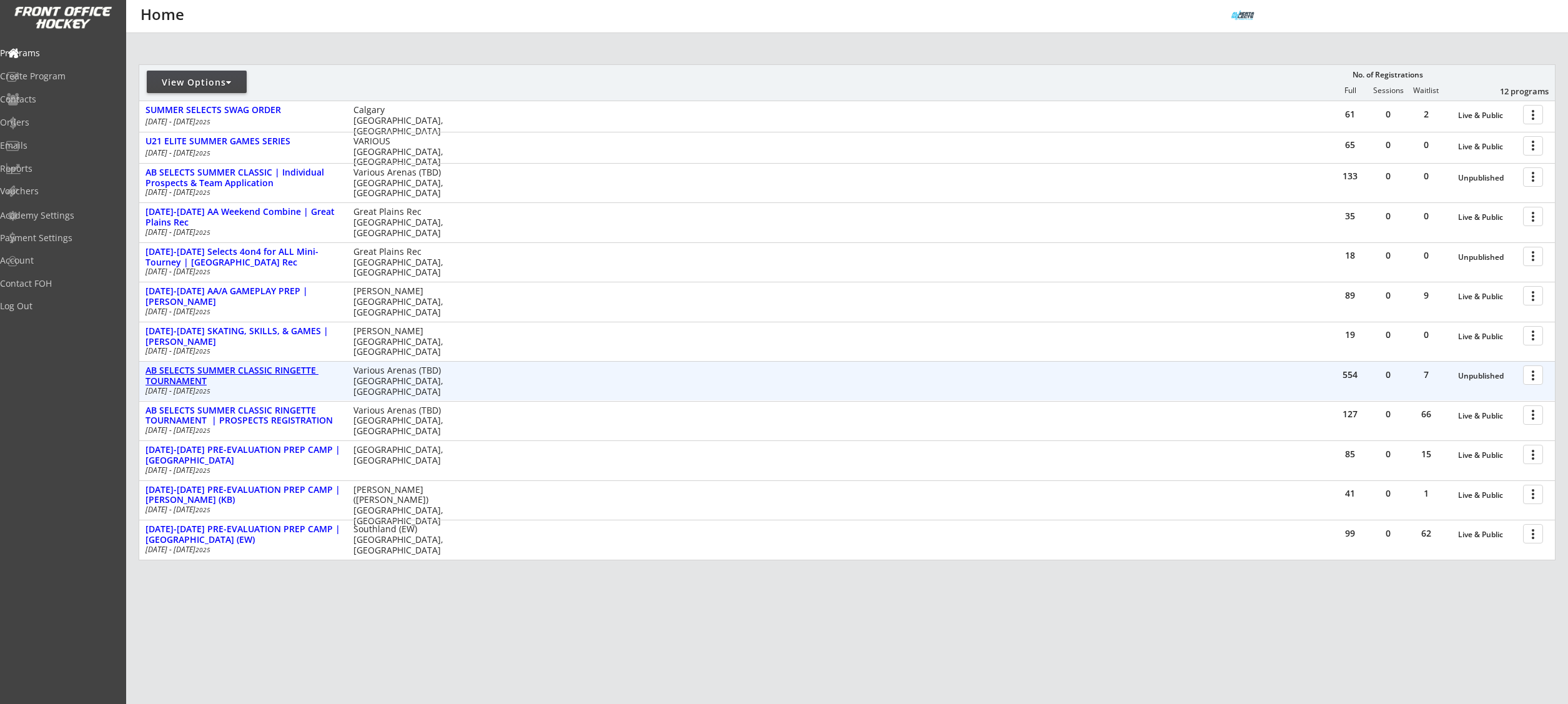
click at [269, 372] on div "AB SELECTS SUMMER CLASSIC RINGETTE TOURNAMENT" at bounding box center [242, 375] width 195 height 21
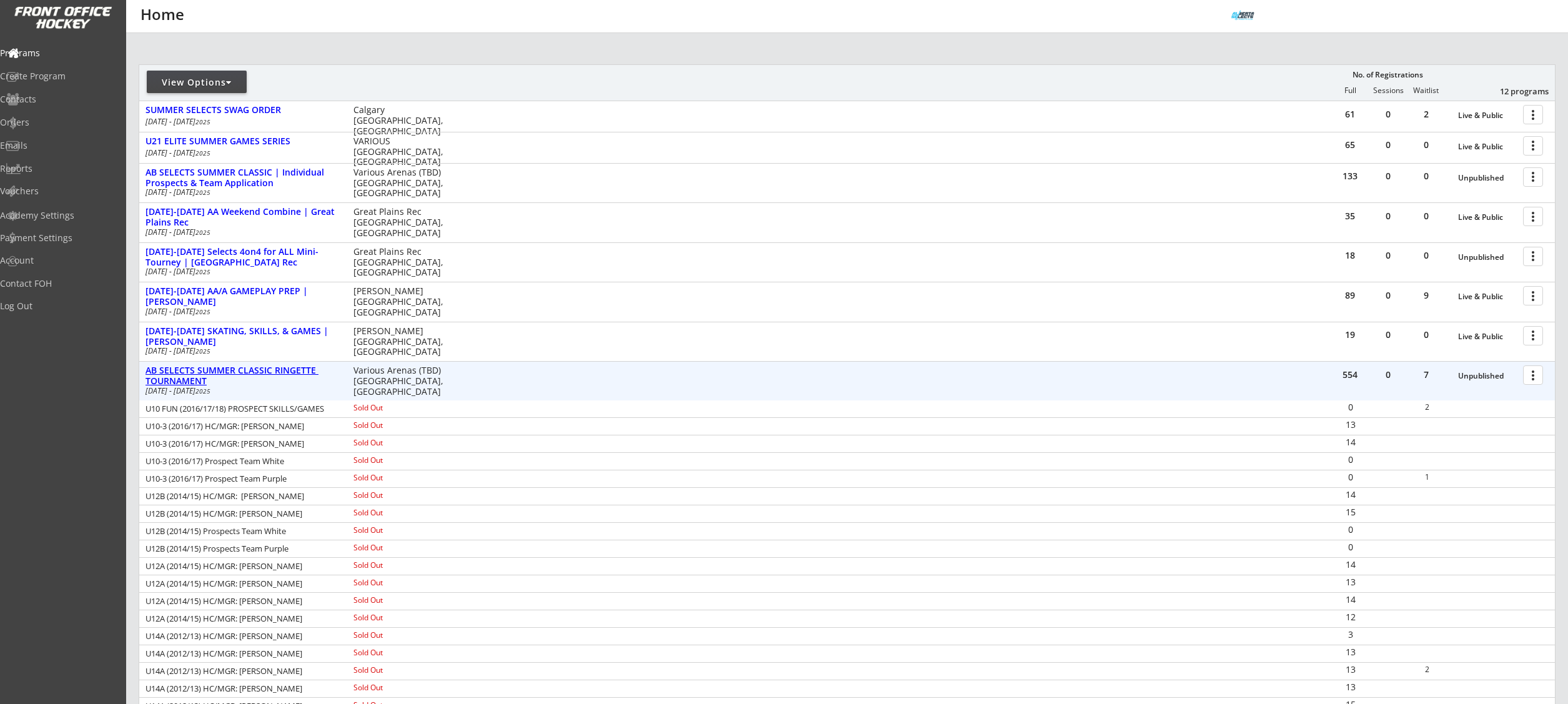
drag, startPoint x: 317, startPoint y: 378, endPoint x: 298, endPoint y: 375, distance: 19.2
click at [317, 378] on div "AB SELECTS SUMMER CLASSIC RINGETTE TOURNAMENT" at bounding box center [242, 375] width 195 height 21
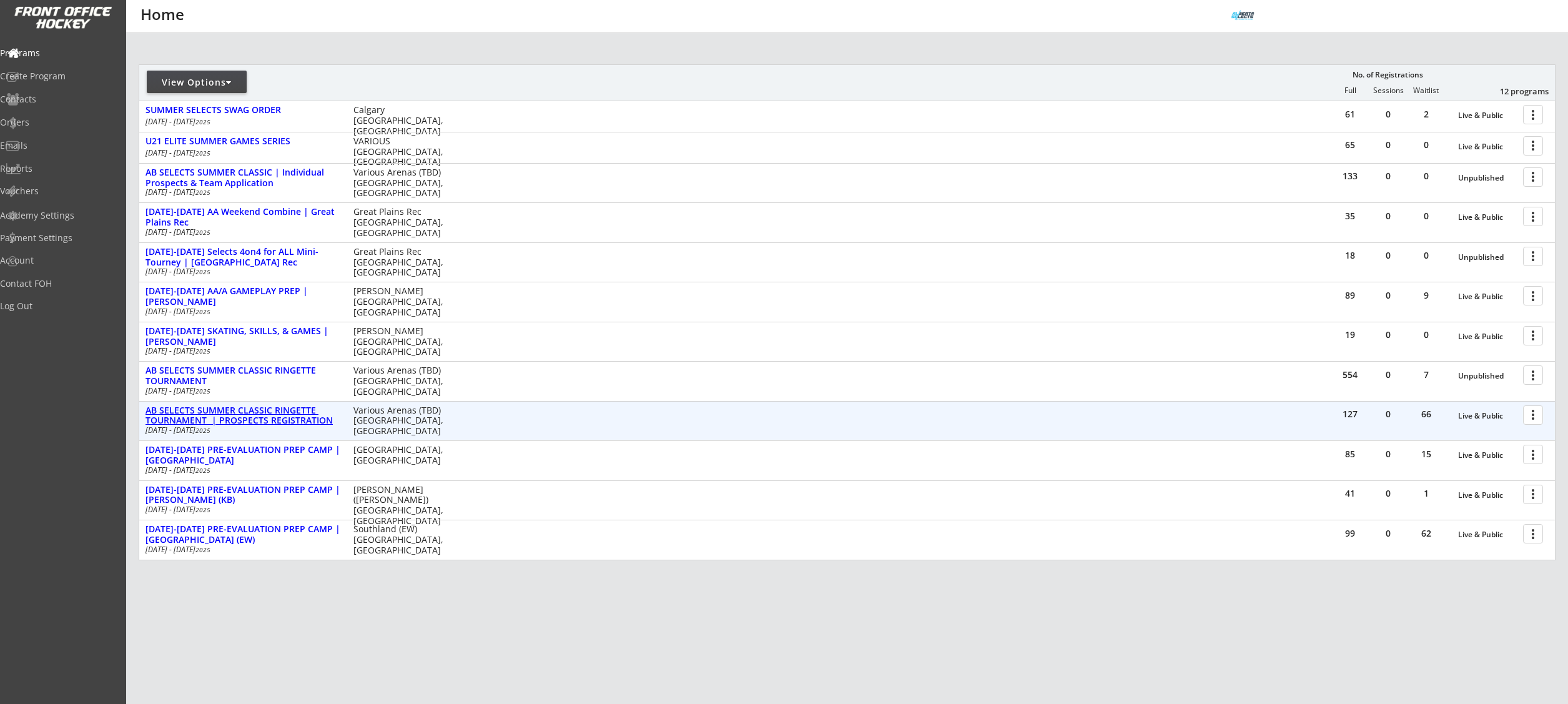
click at [285, 415] on div "AB SELECTS SUMMER CLASSIC RINGETTE TOURNAMENT | PROSPECTS REGISTRATION" at bounding box center [242, 415] width 195 height 21
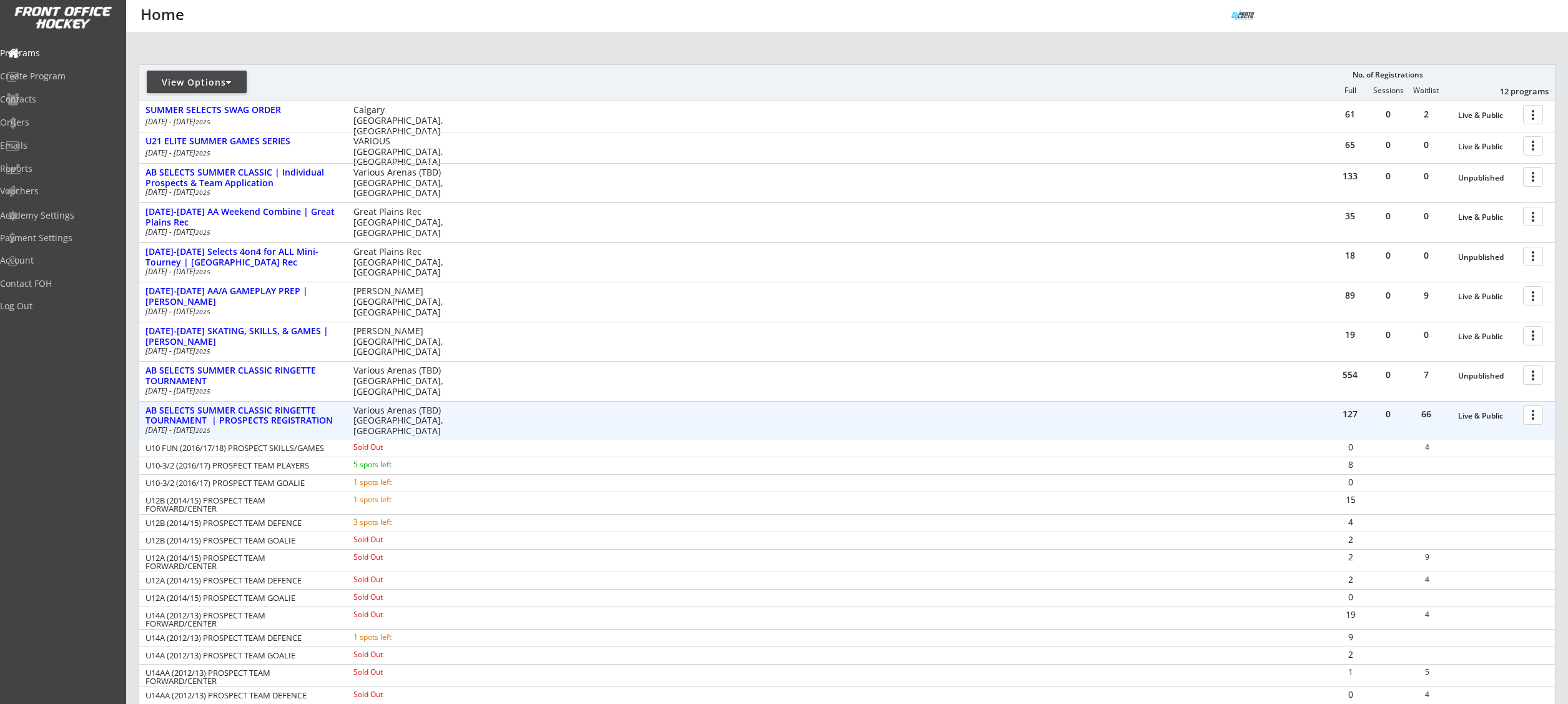
click at [1536, 419] on div at bounding box center [1535, 415] width 22 height 22
click at [1511, 439] on div "Program Roster" at bounding box center [1489, 436] width 90 height 9
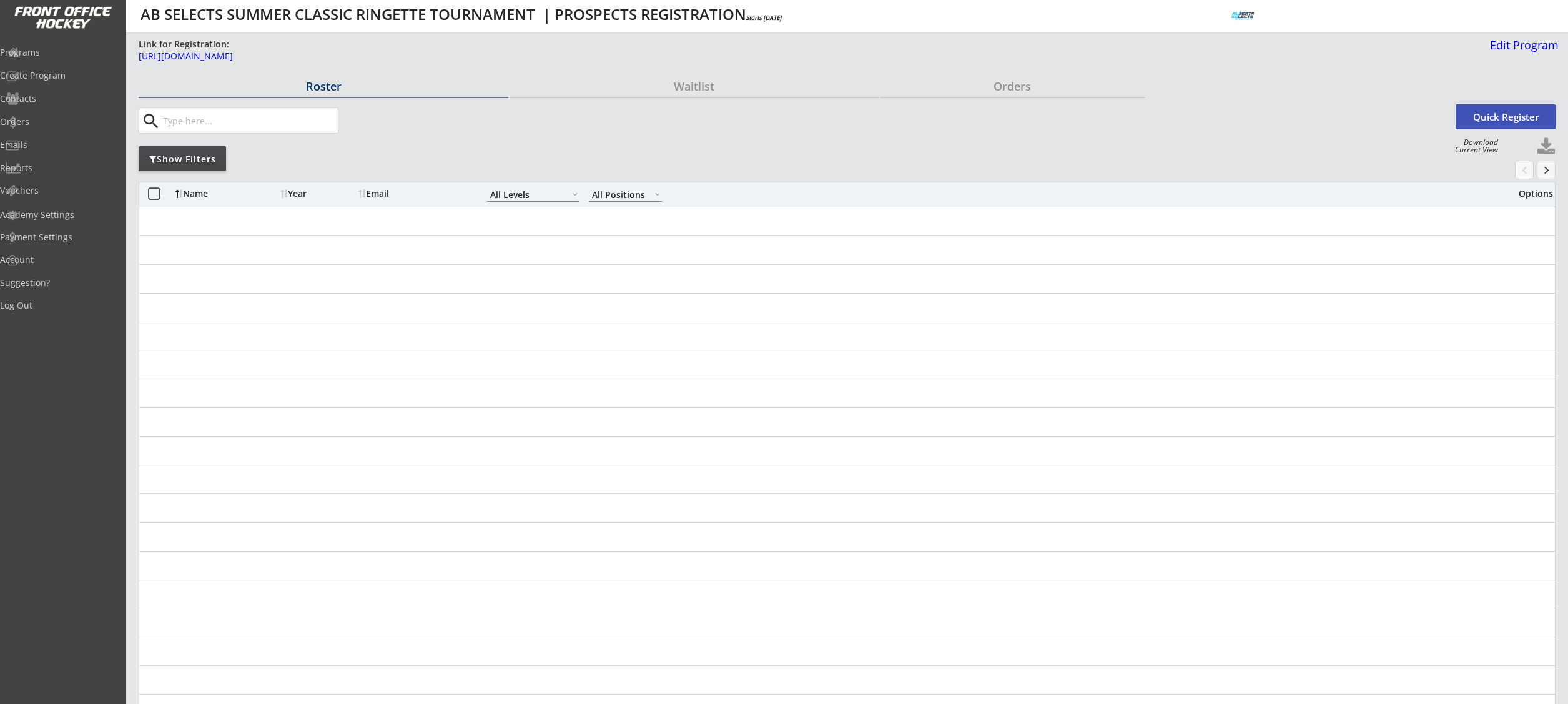
select select ""All Levels""
select select ""All Positions""
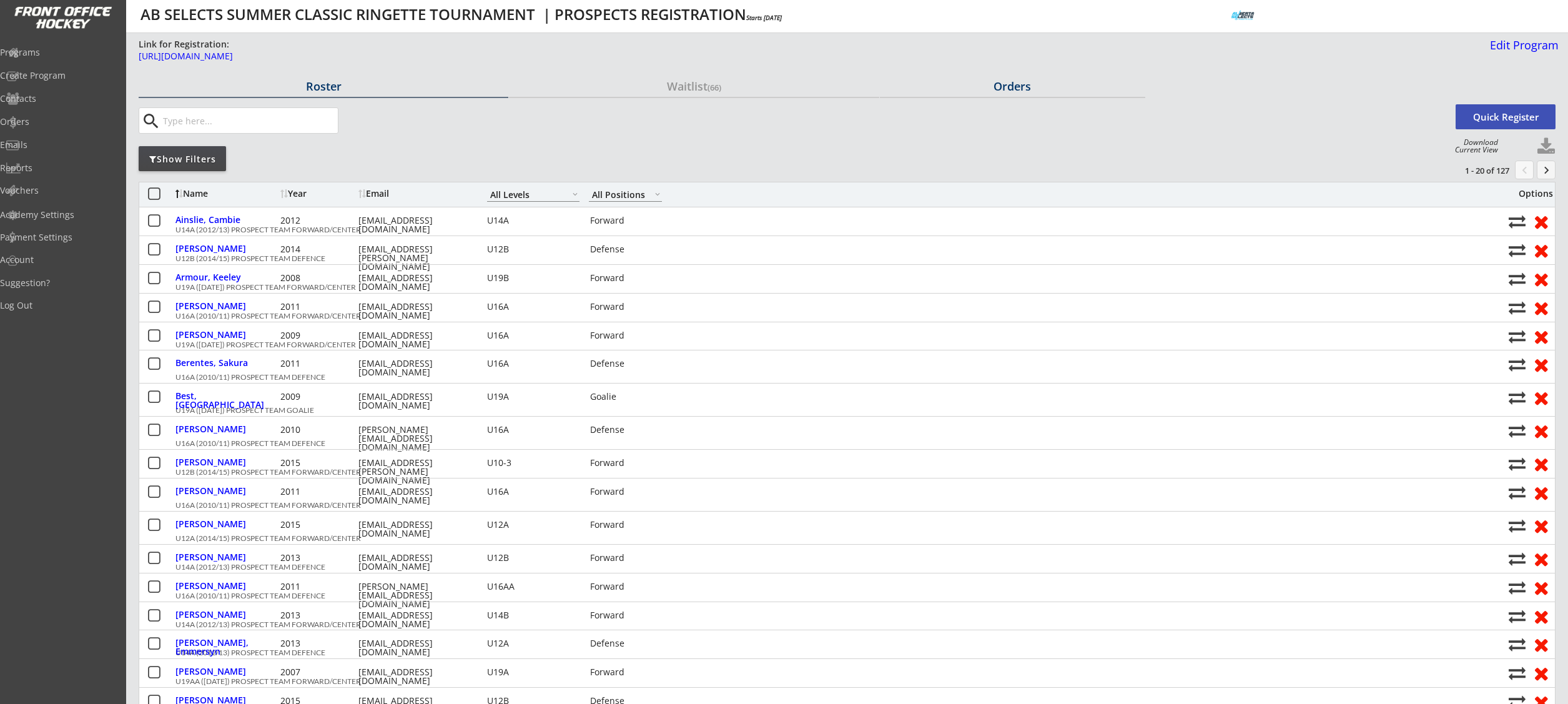
click at [1007, 90] on div "Orders" at bounding box center [1012, 86] width 265 height 11
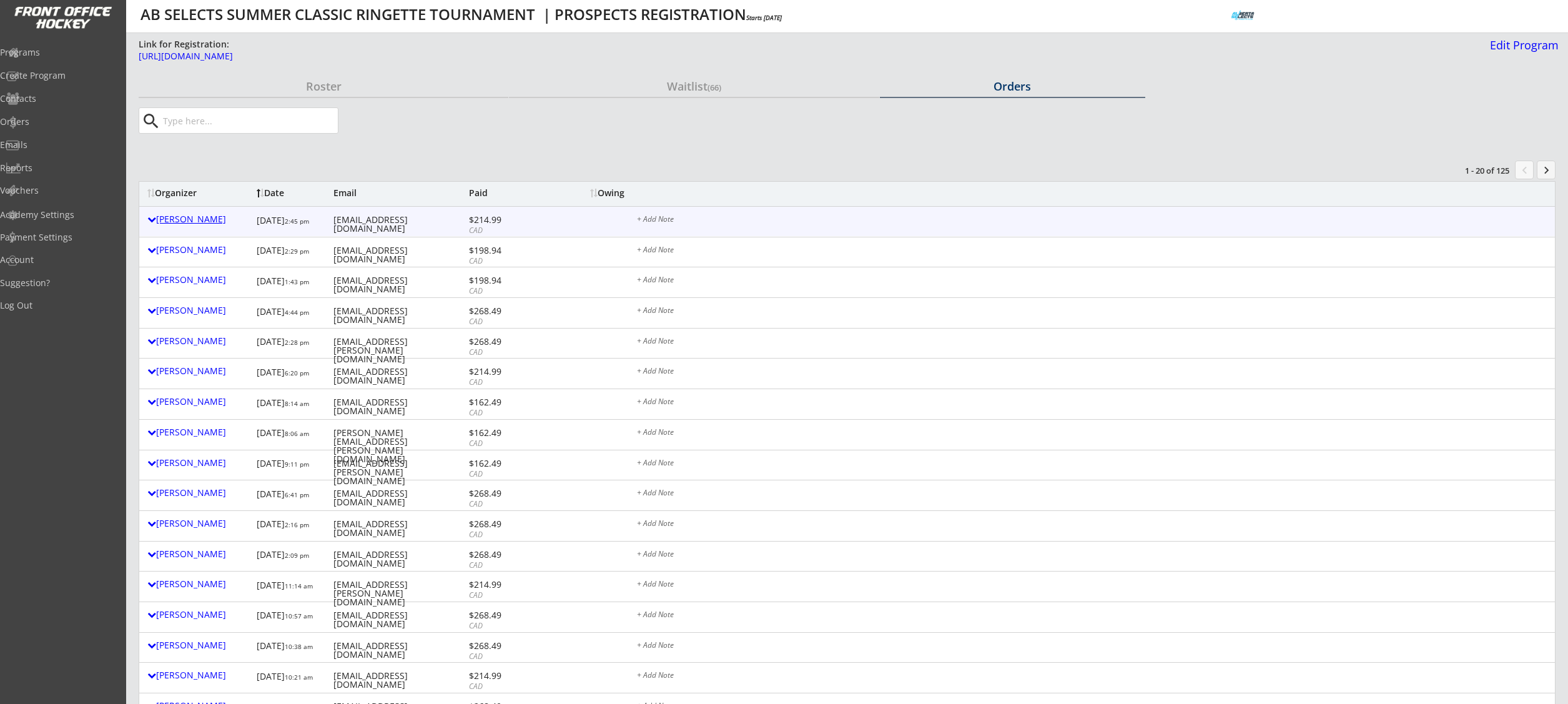
click at [178, 218] on div "Shawn Merkley" at bounding box center [199, 219] width 103 height 9
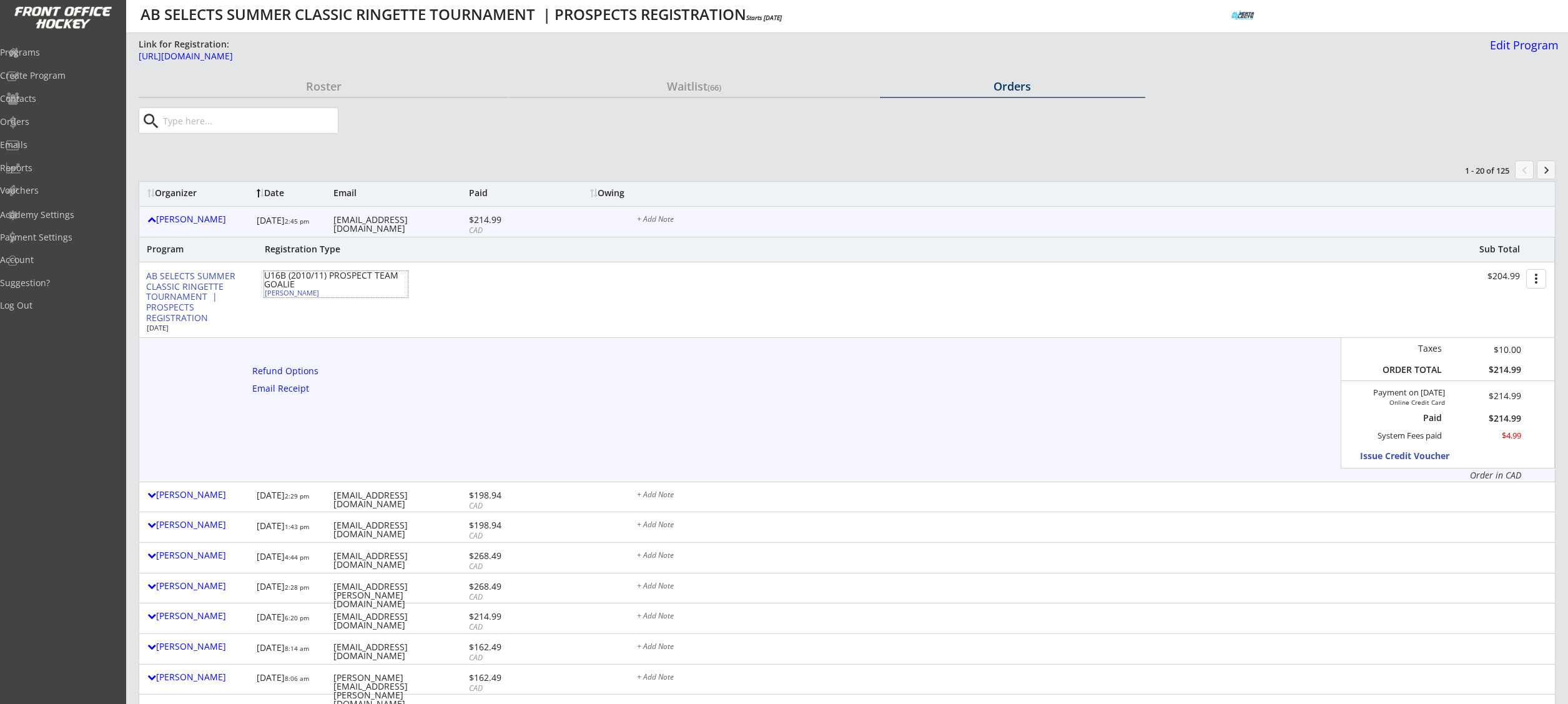
drag, startPoint x: 317, startPoint y: 295, endPoint x: 266, endPoint y: 294, distance: 51.0
click at [266, 294] on div "Lucinia Merkley" at bounding box center [334, 293] width 139 height 7
select select ""Goalie""
select select ""U16B""
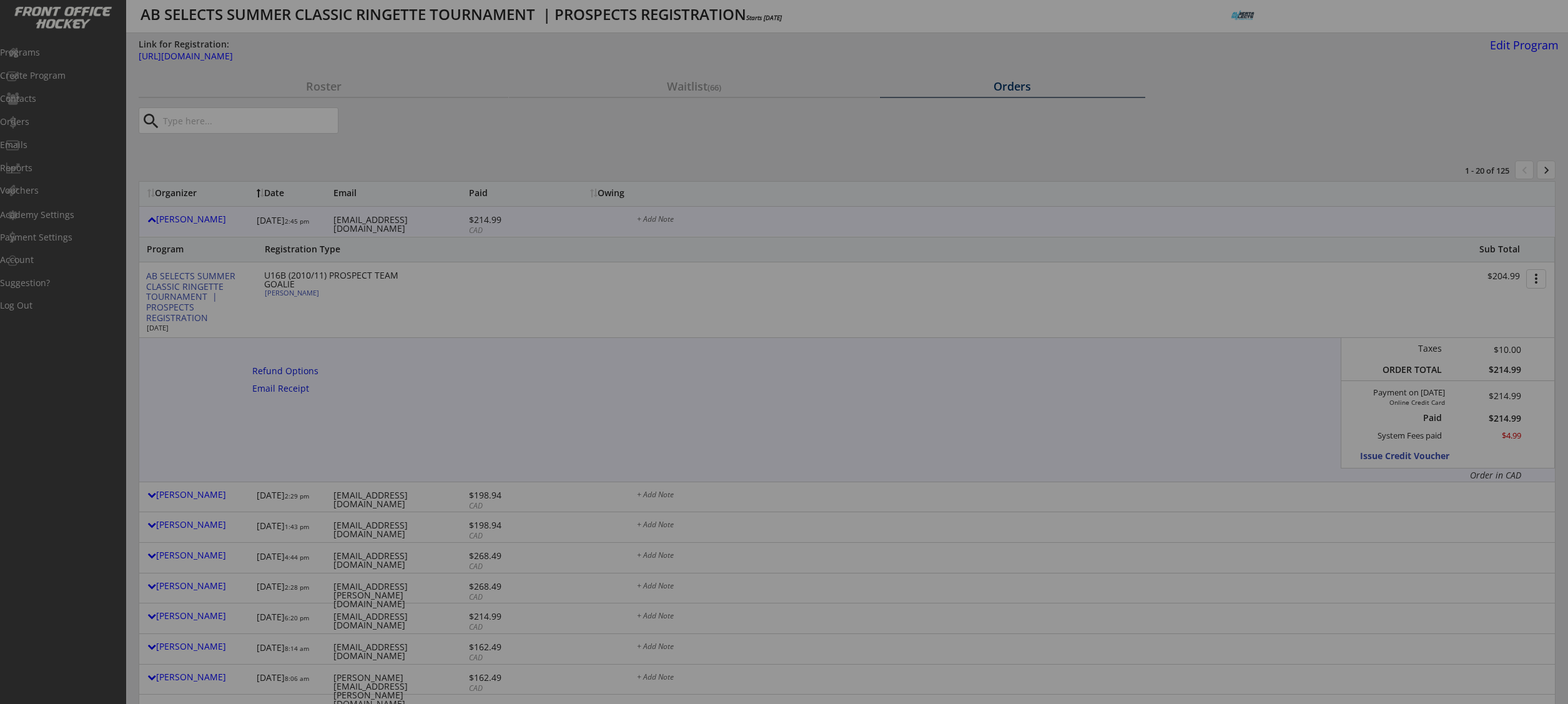
type input "FEMALE"
type input "Indus Rise U16B"
type input "No"
type input "Na"
select select ""No""
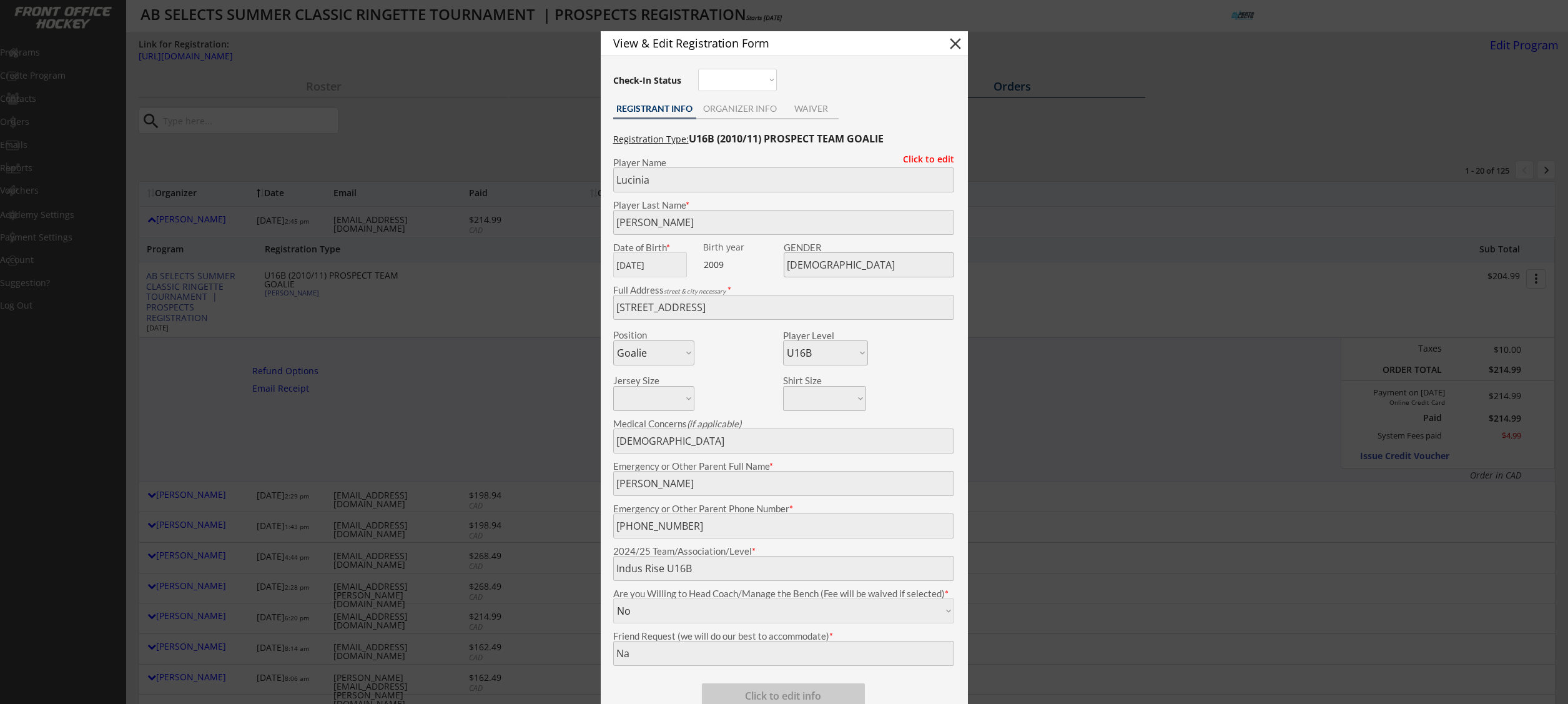
click at [958, 43] on button "close" at bounding box center [955, 43] width 19 height 19
select select ""PLACEHOLDER_1427118222253""
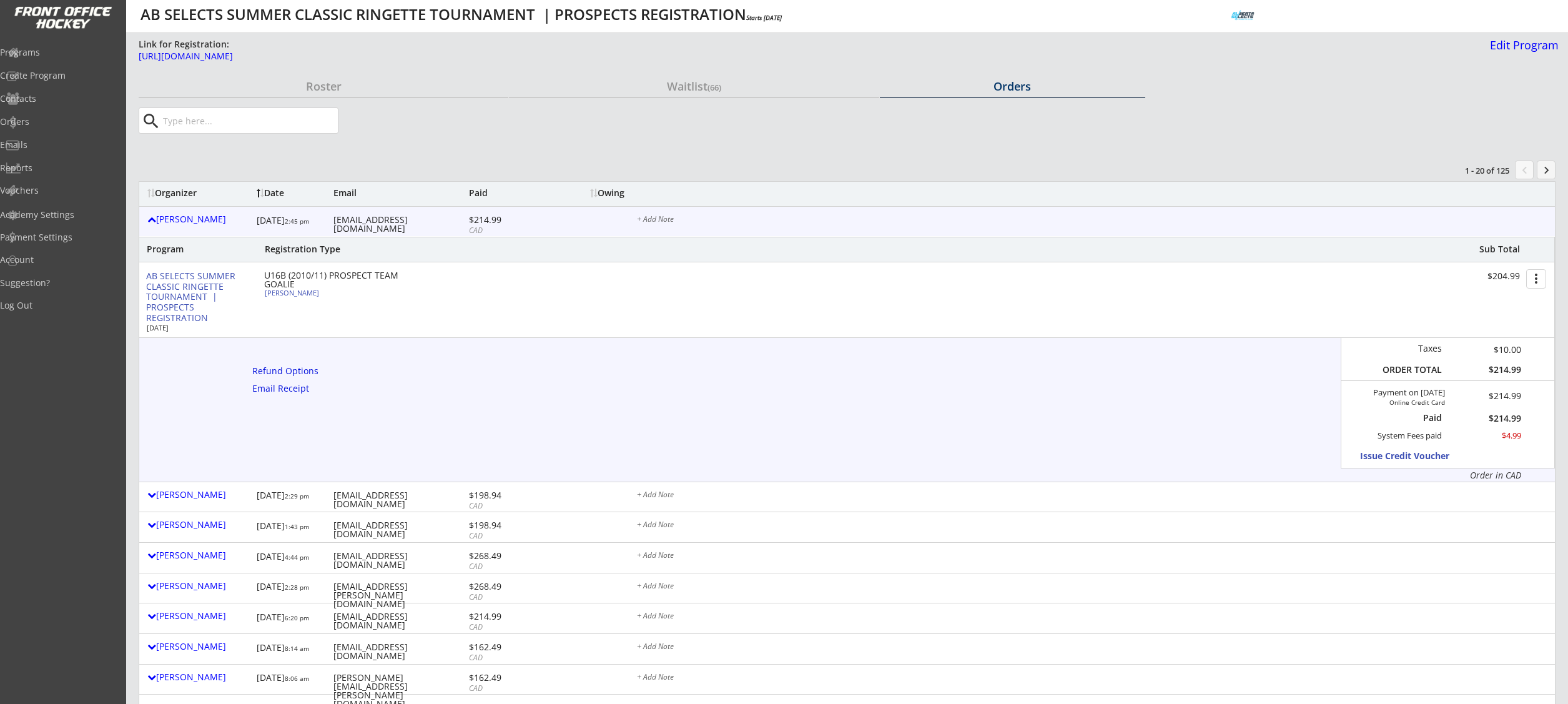
copy div "Lucinia Merkley"
click at [345, 53] on div "[URL][DOMAIN_NAME]" at bounding box center [453, 56] width 629 height 9
click at [322, 295] on div "Lucinia Merkley" at bounding box center [334, 293] width 139 height 7
type input "Lucinia"
type input "Merkley"
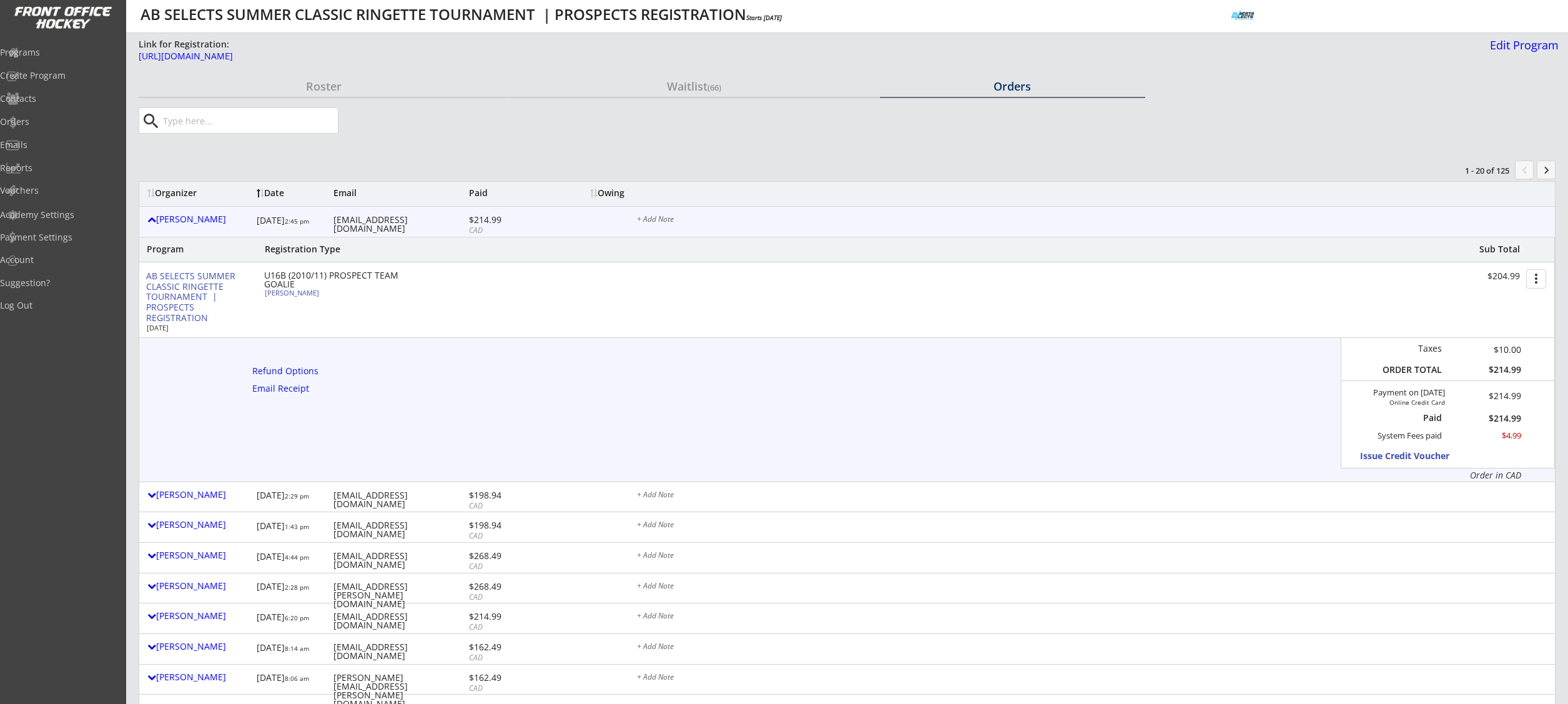
type input "09/03/2009"
type input "FEMALE"
type input "164 Stonemere Point, Chestermere, AB T1X 1V8, Canada"
select select ""Goalie""
select select ""U16B""
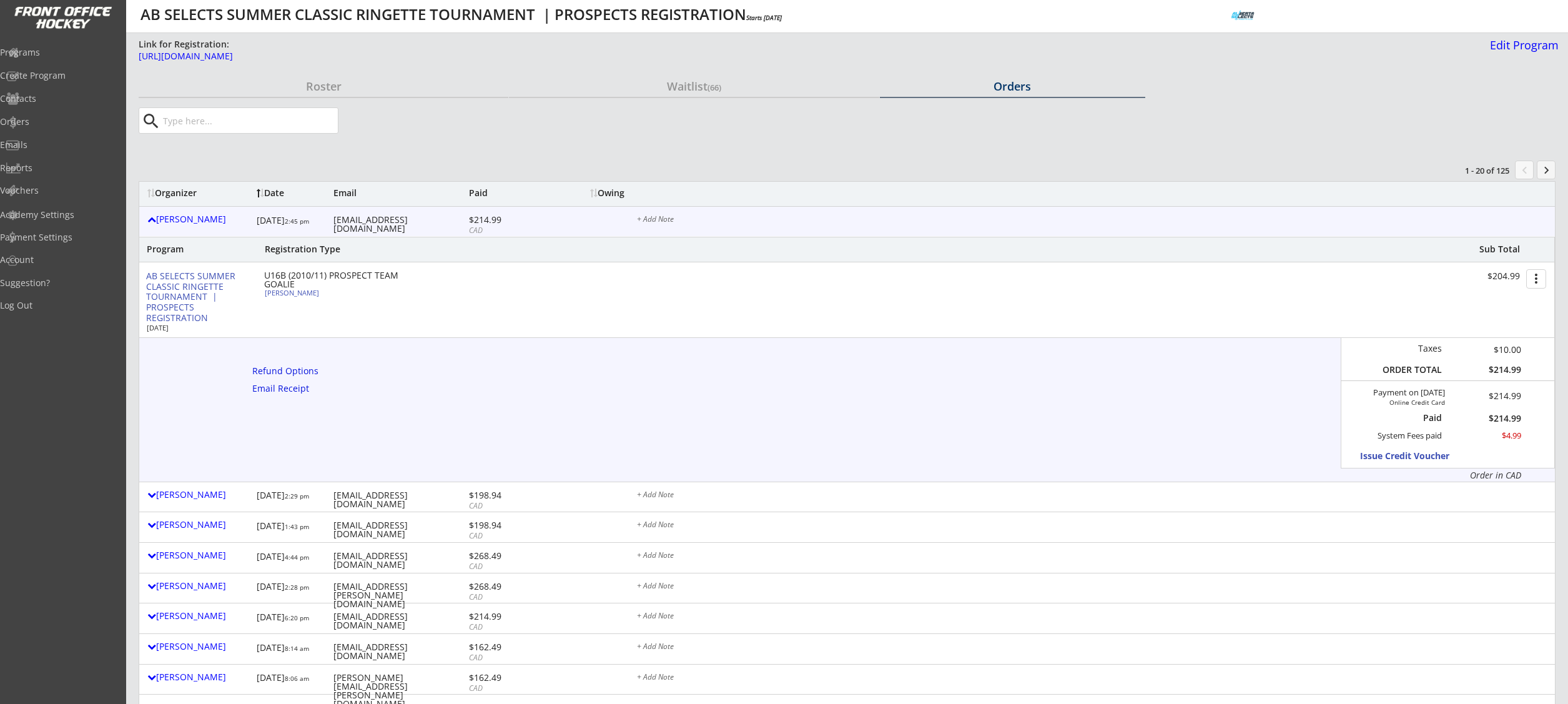
type input "Asthma"
type input "Tara Healy"
type input "(780) 713-1670"
type input "Indus Rise U16B"
type input "No"
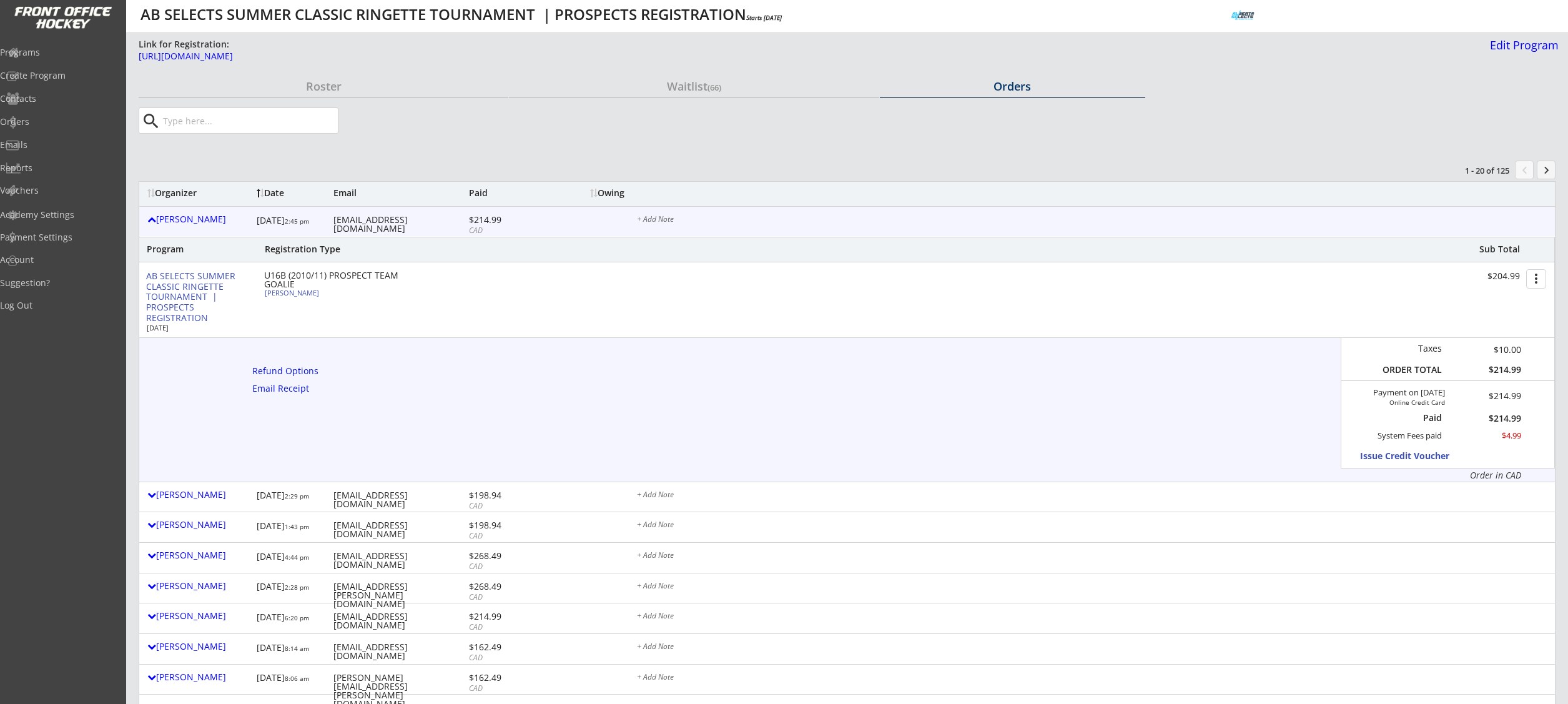
select select ""No""
type input "Na"
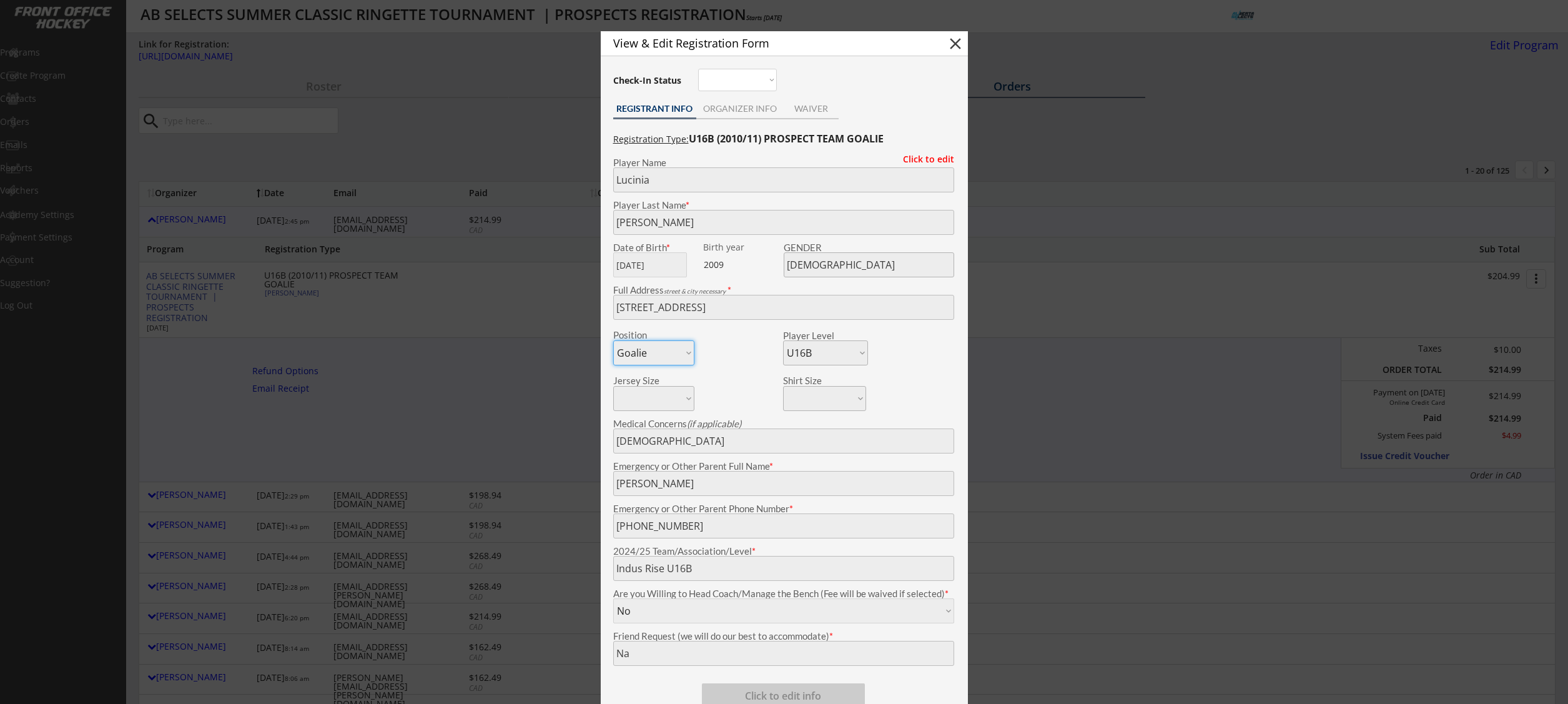
drag, startPoint x: 322, startPoint y: 294, endPoint x: 352, endPoint y: 294, distance: 30.0
click at [300, 293] on div at bounding box center [784, 352] width 1568 height 704
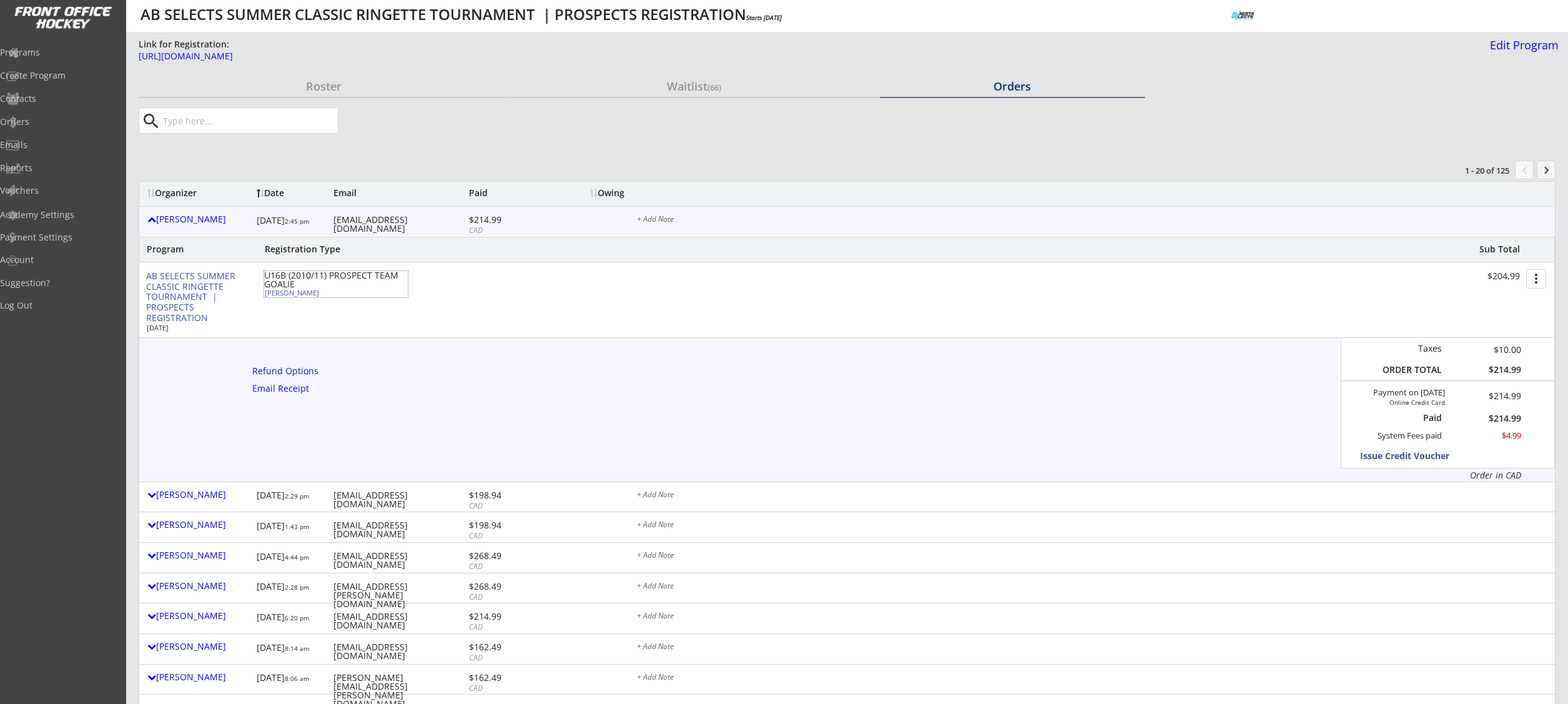
click at [379, 293] on div "Lucinia Merkley" at bounding box center [334, 293] width 139 height 7
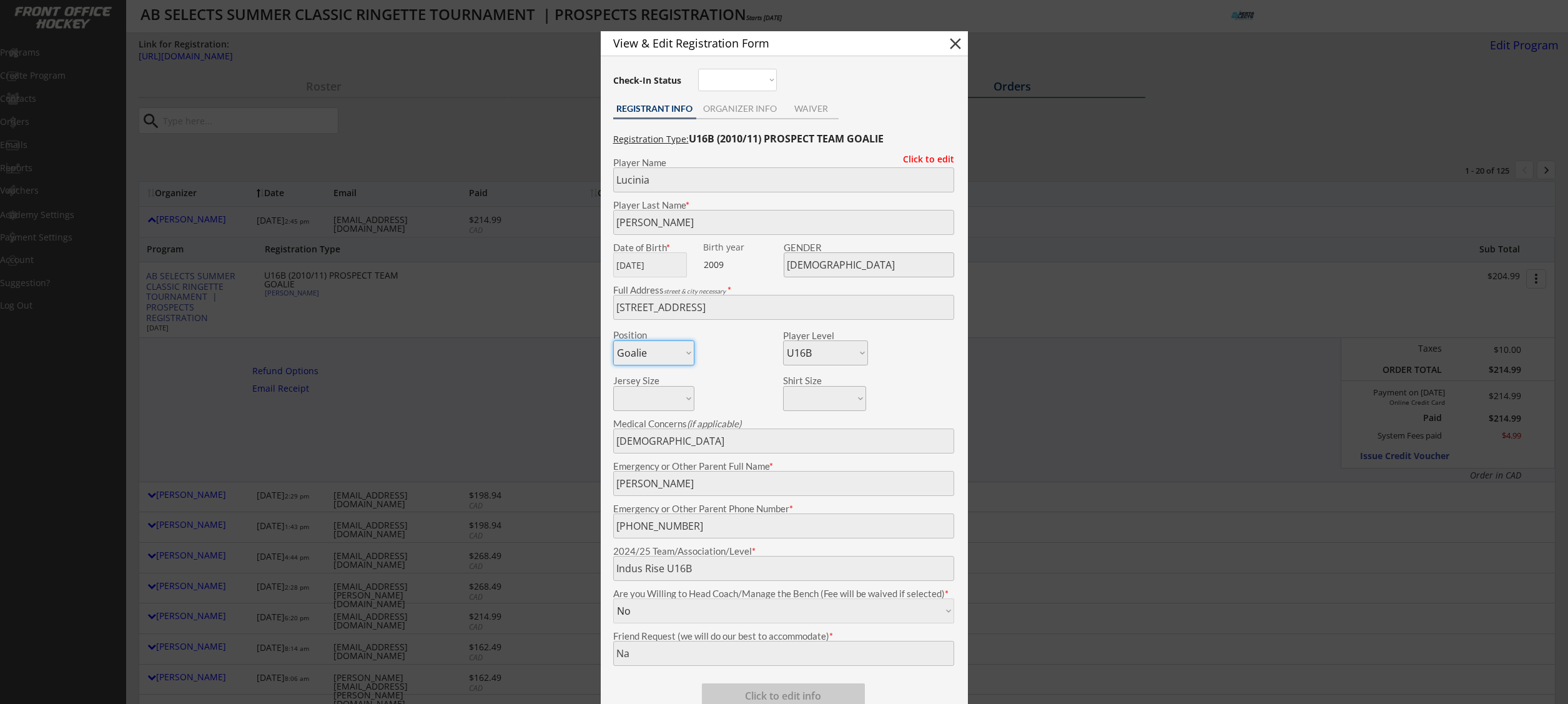
click at [960, 44] on button "close" at bounding box center [955, 43] width 19 height 19
select select ""PLACEHOLDER_1427118222253""
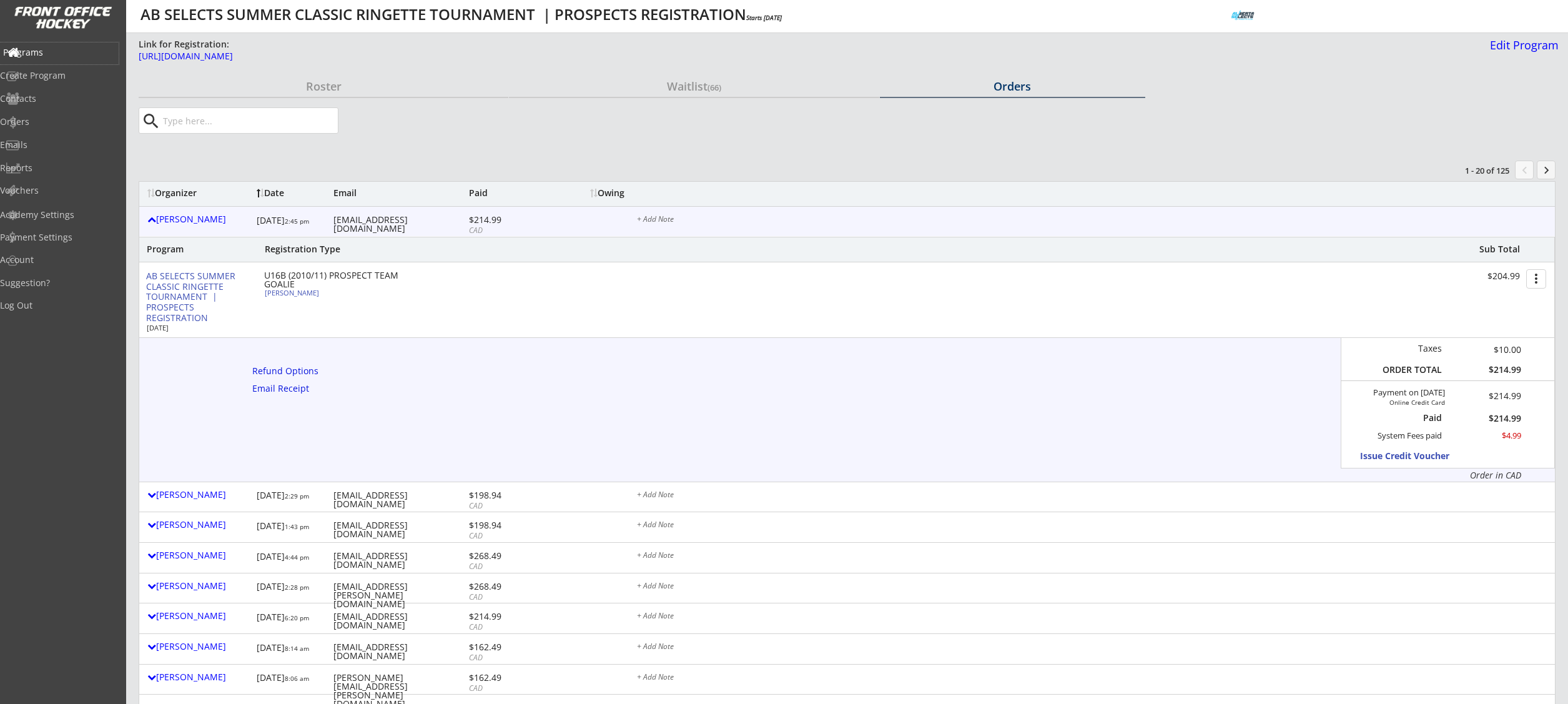
click at [61, 55] on div "Programs" at bounding box center [59, 52] width 112 height 9
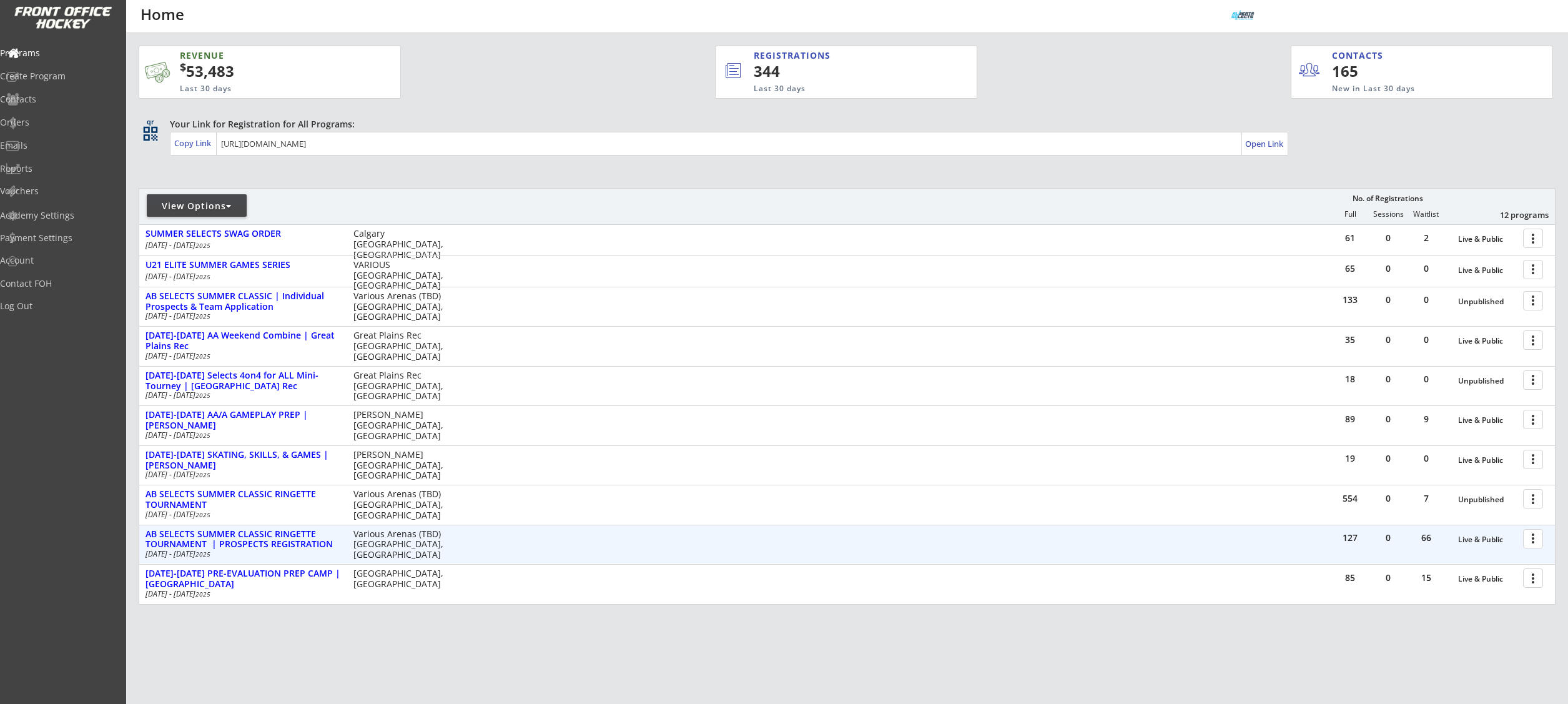
click at [1529, 538] on div at bounding box center [1535, 538] width 22 height 22
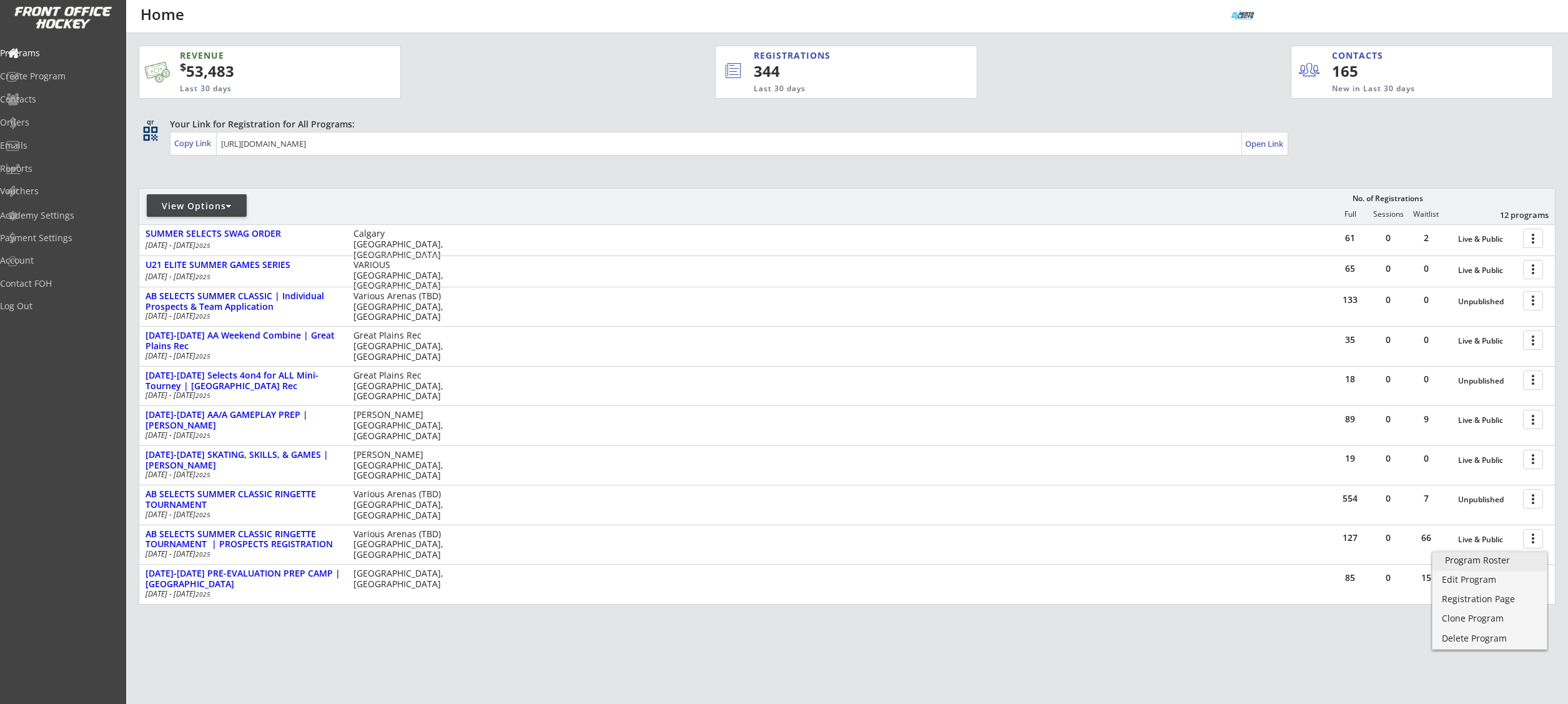
click at [1517, 561] on div "Program Roster" at bounding box center [1489, 560] width 90 height 9
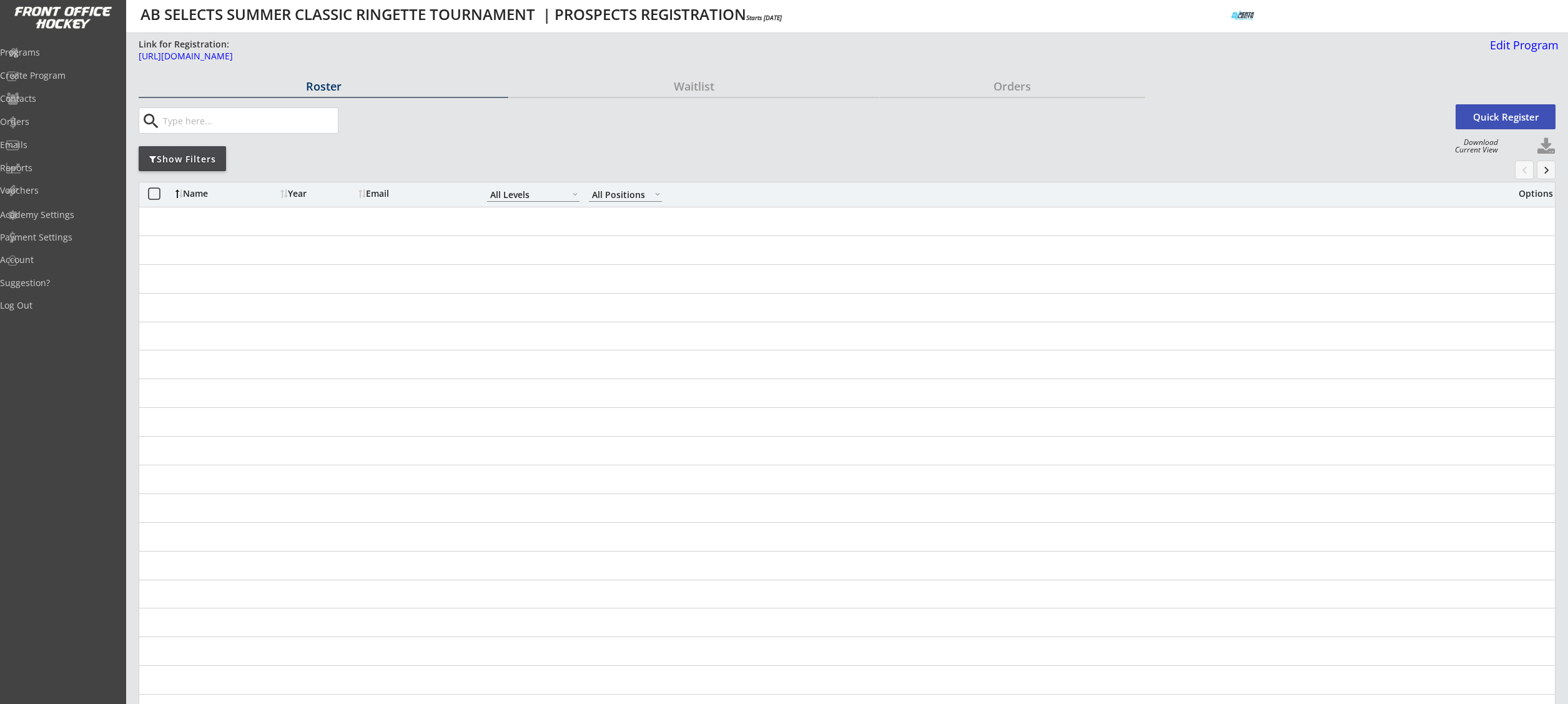
select select ""All Levels""
select select ""All Positions""
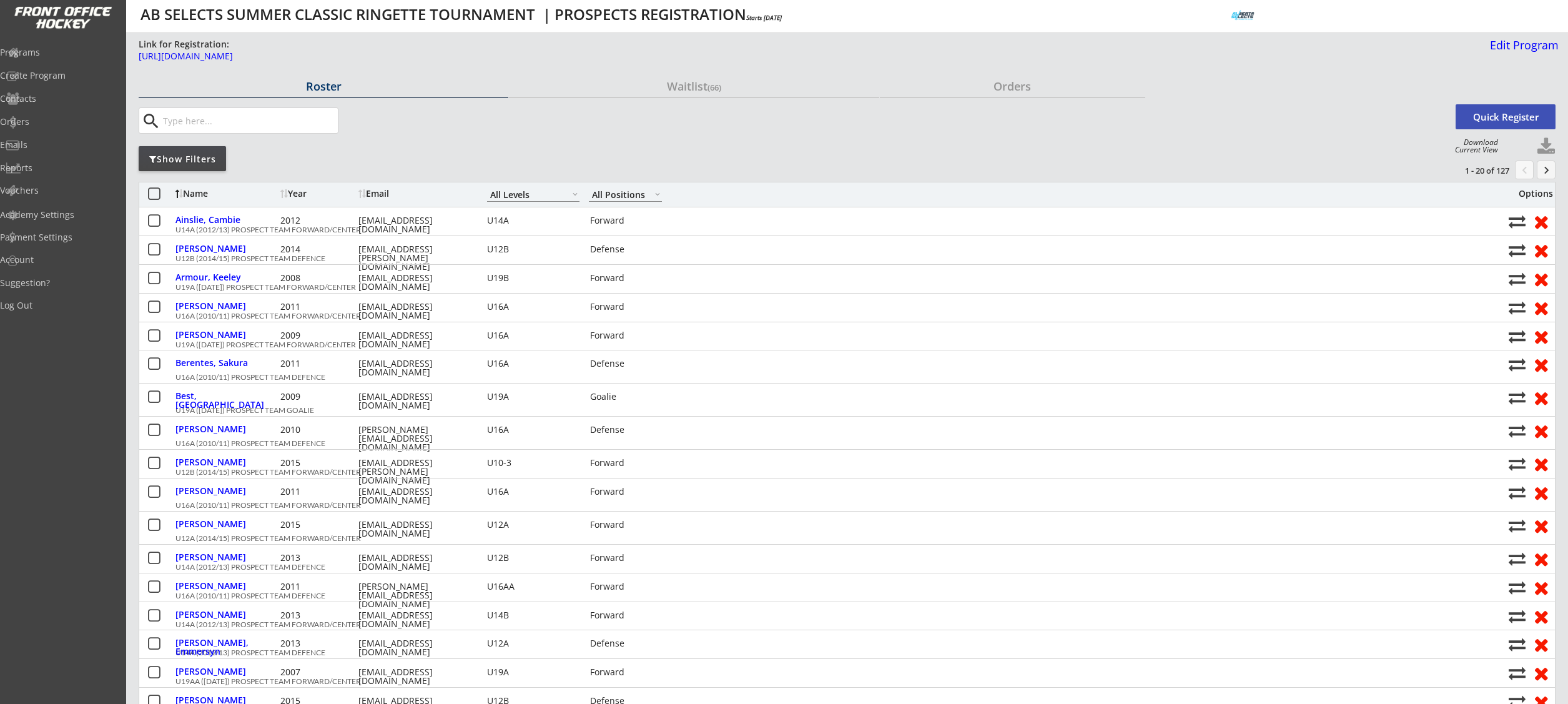
click at [169, 156] on div "Show Filters" at bounding box center [182, 159] width 87 height 12
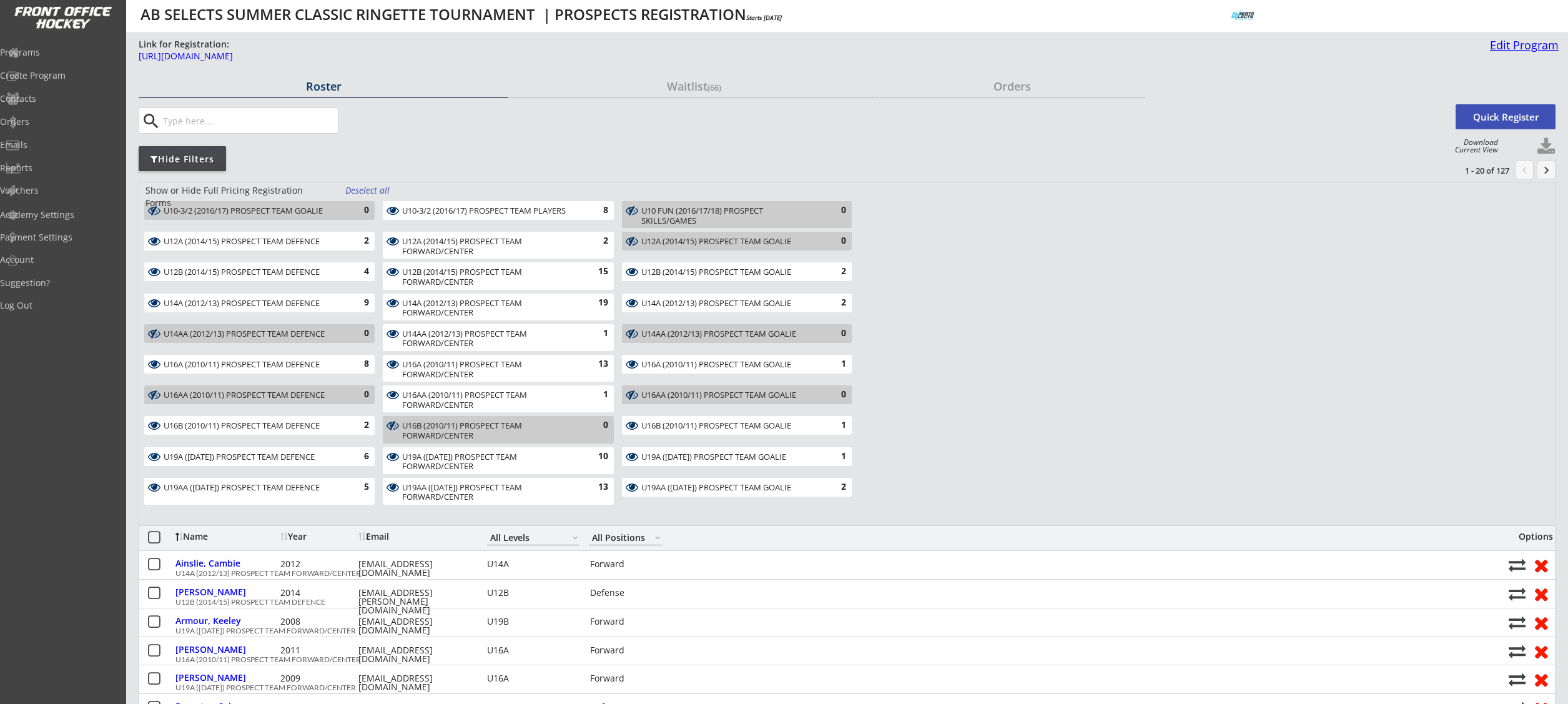
click at [1512, 39] on div "Edit Program" at bounding box center [1521, 45] width 74 height 11
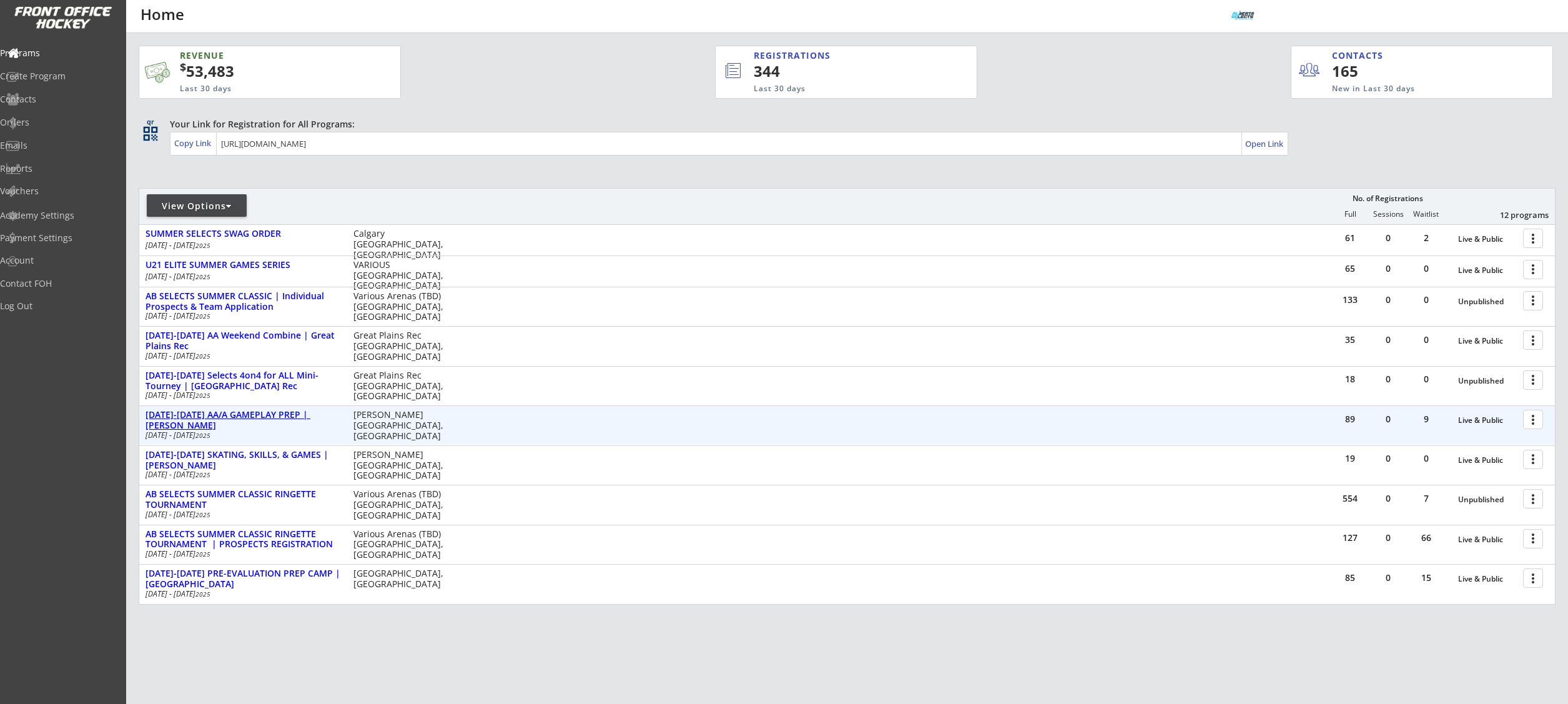
click at [298, 415] on div "[DATE]-[DATE] AA/A GAMEPLAY PREP | [PERSON_NAME]" at bounding box center [242, 420] width 195 height 21
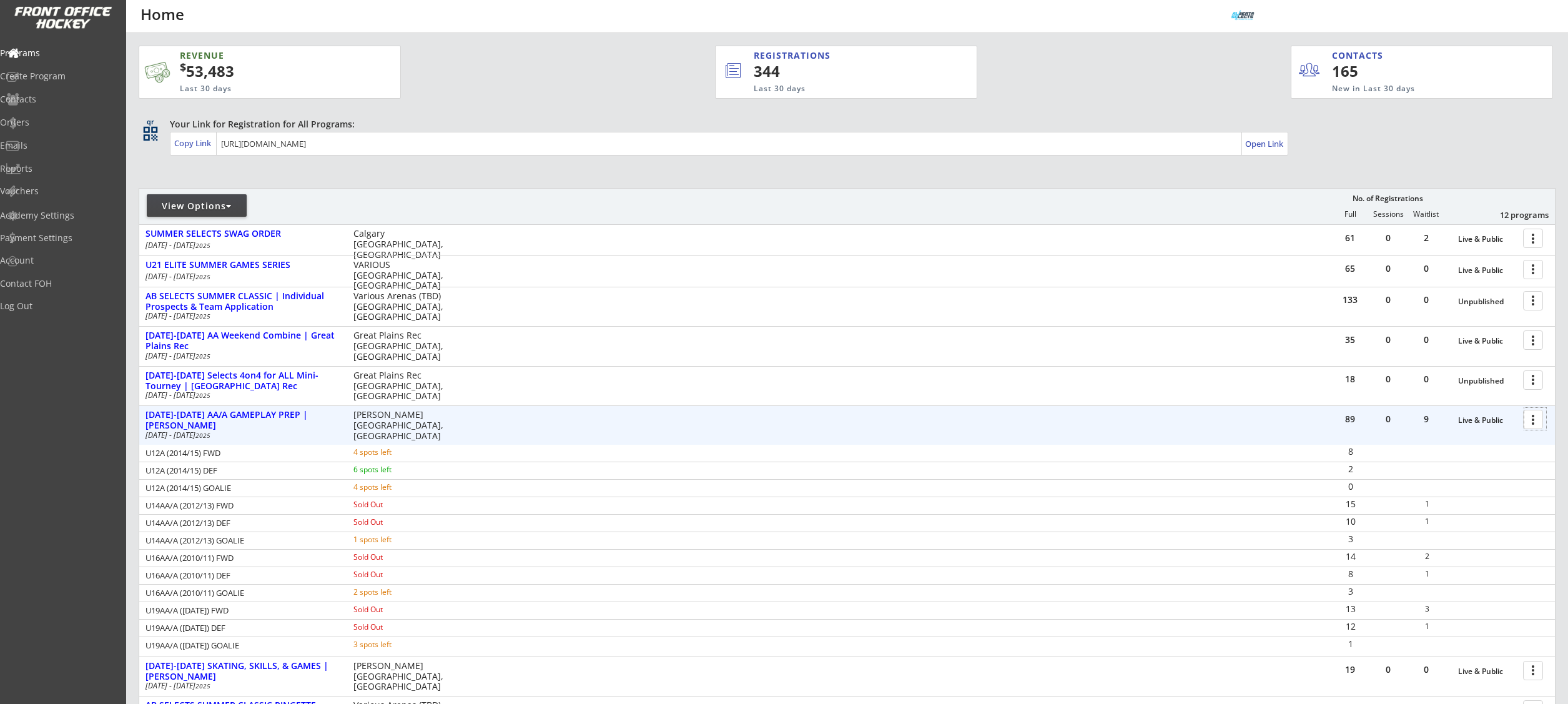
click at [1539, 420] on div at bounding box center [1535, 419] width 22 height 22
click at [1524, 437] on div "Program Roster" at bounding box center [1489, 441] width 90 height 9
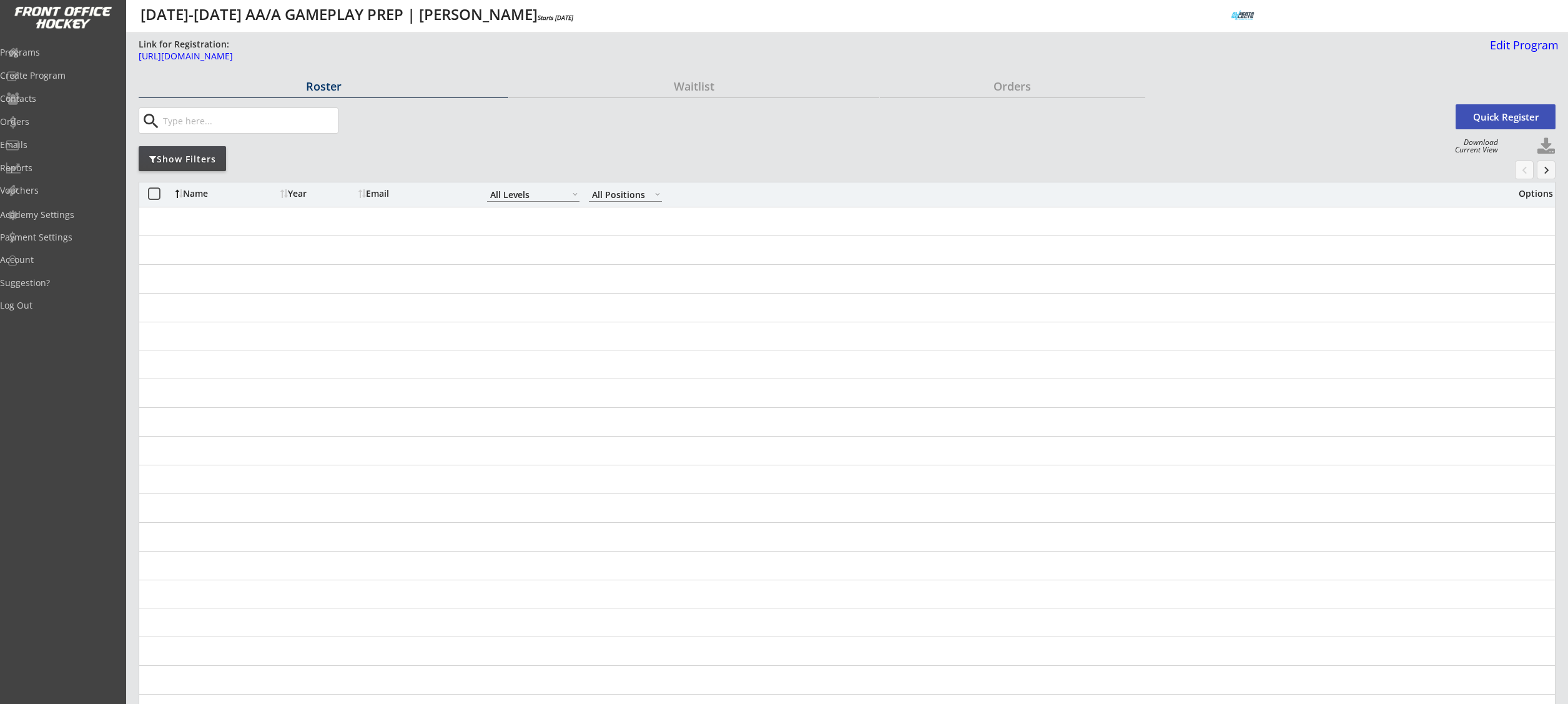
select select ""All Levels""
select select ""All Positions""
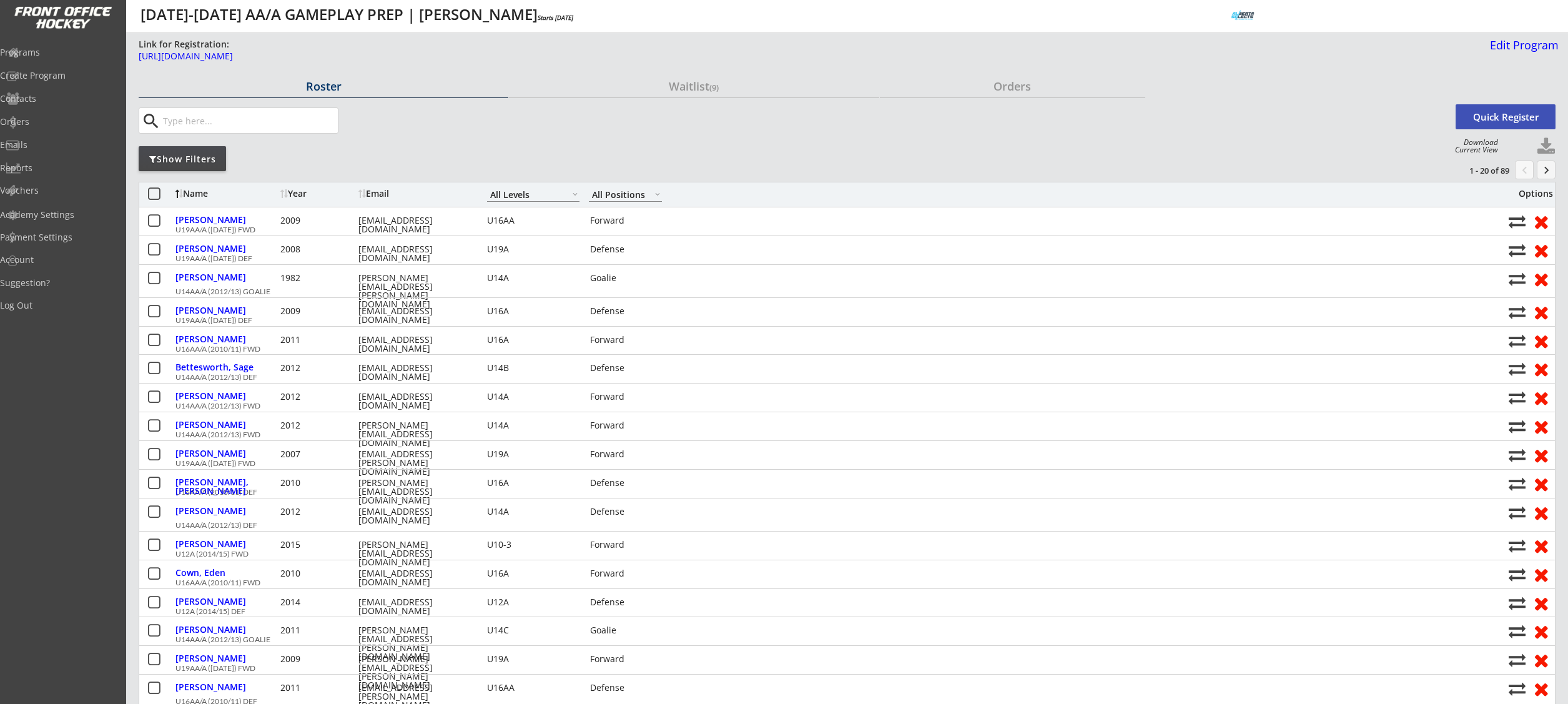
click at [211, 166] on div "Show Filters" at bounding box center [182, 158] width 87 height 25
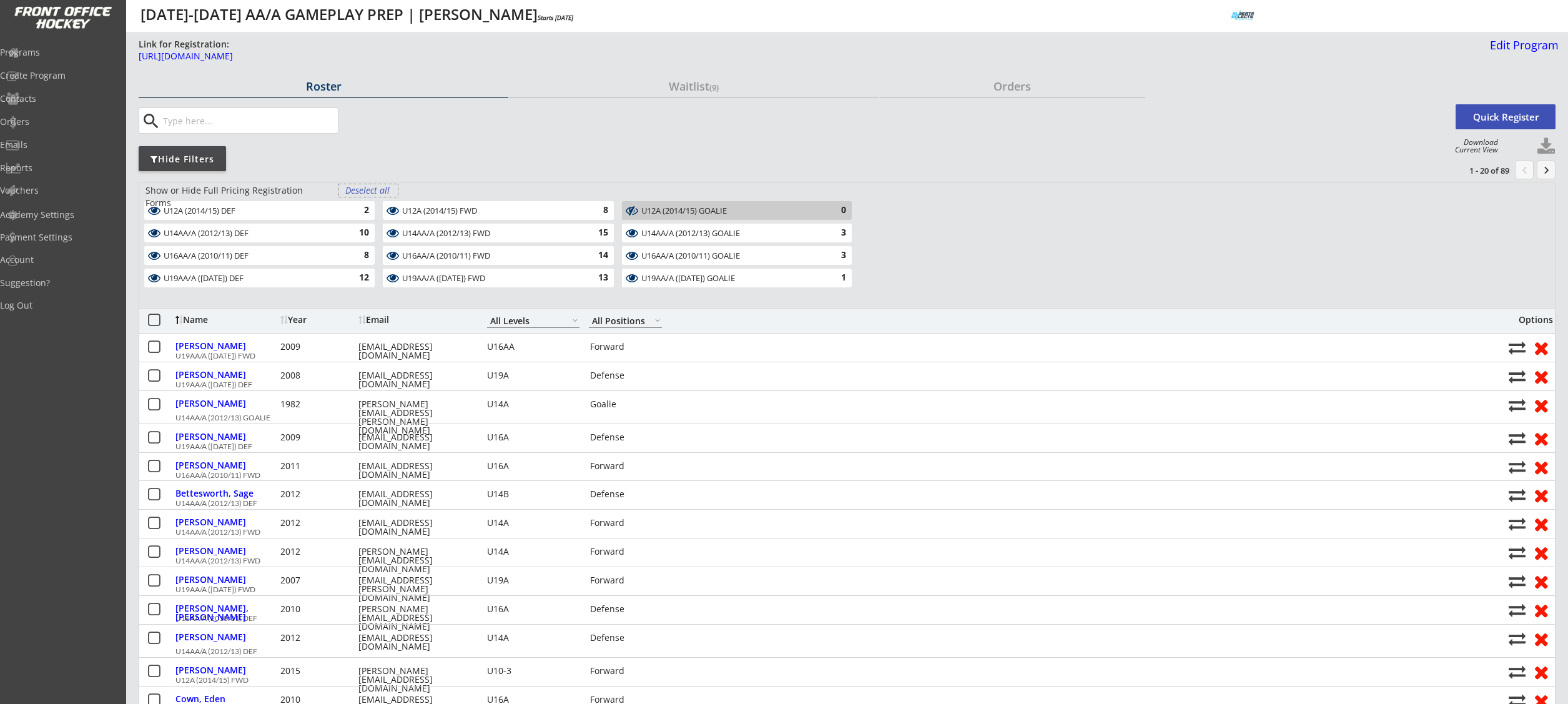
click at [378, 193] on div "Deselect all" at bounding box center [368, 190] width 46 height 12
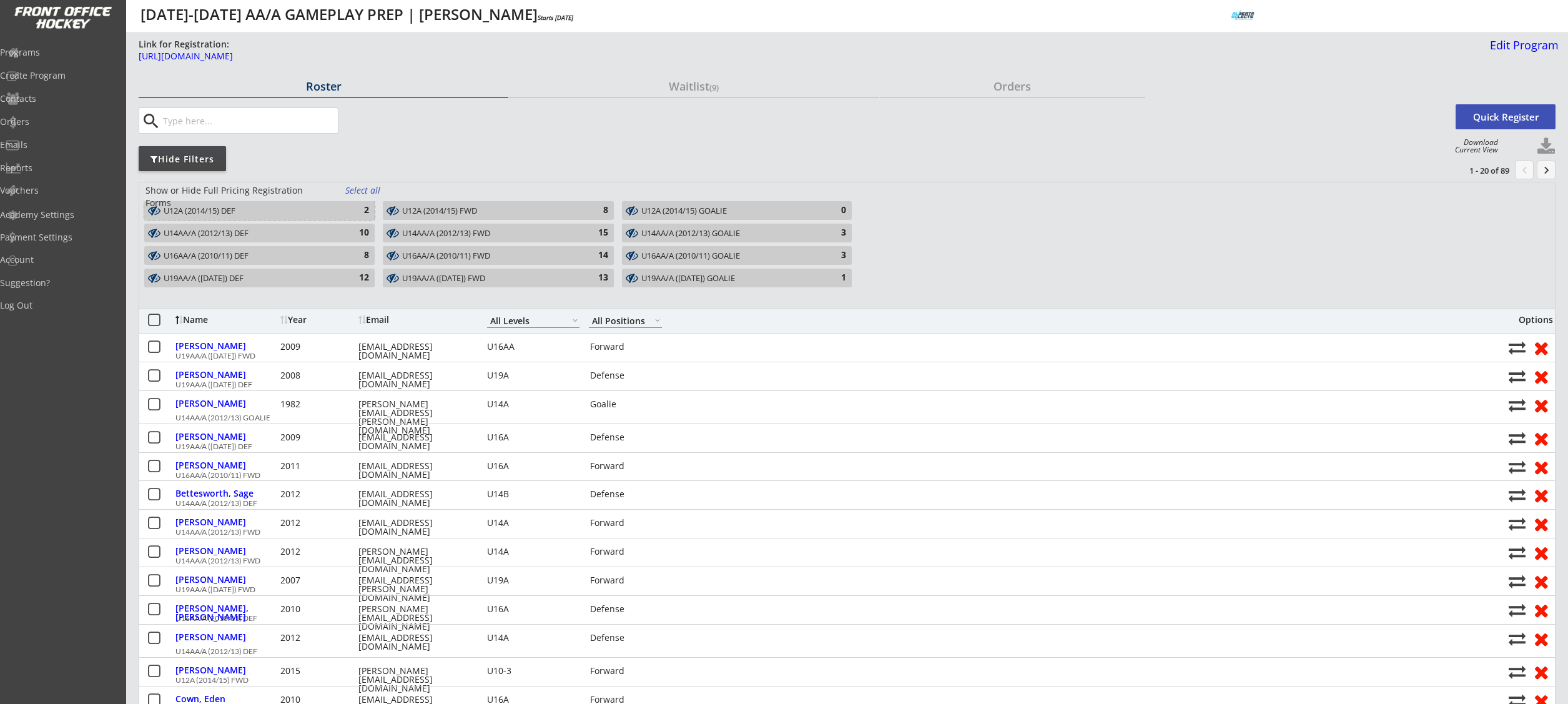
click at [339, 206] on div "U12A (2014/15) DEF" at bounding box center [253, 211] width 178 height 10
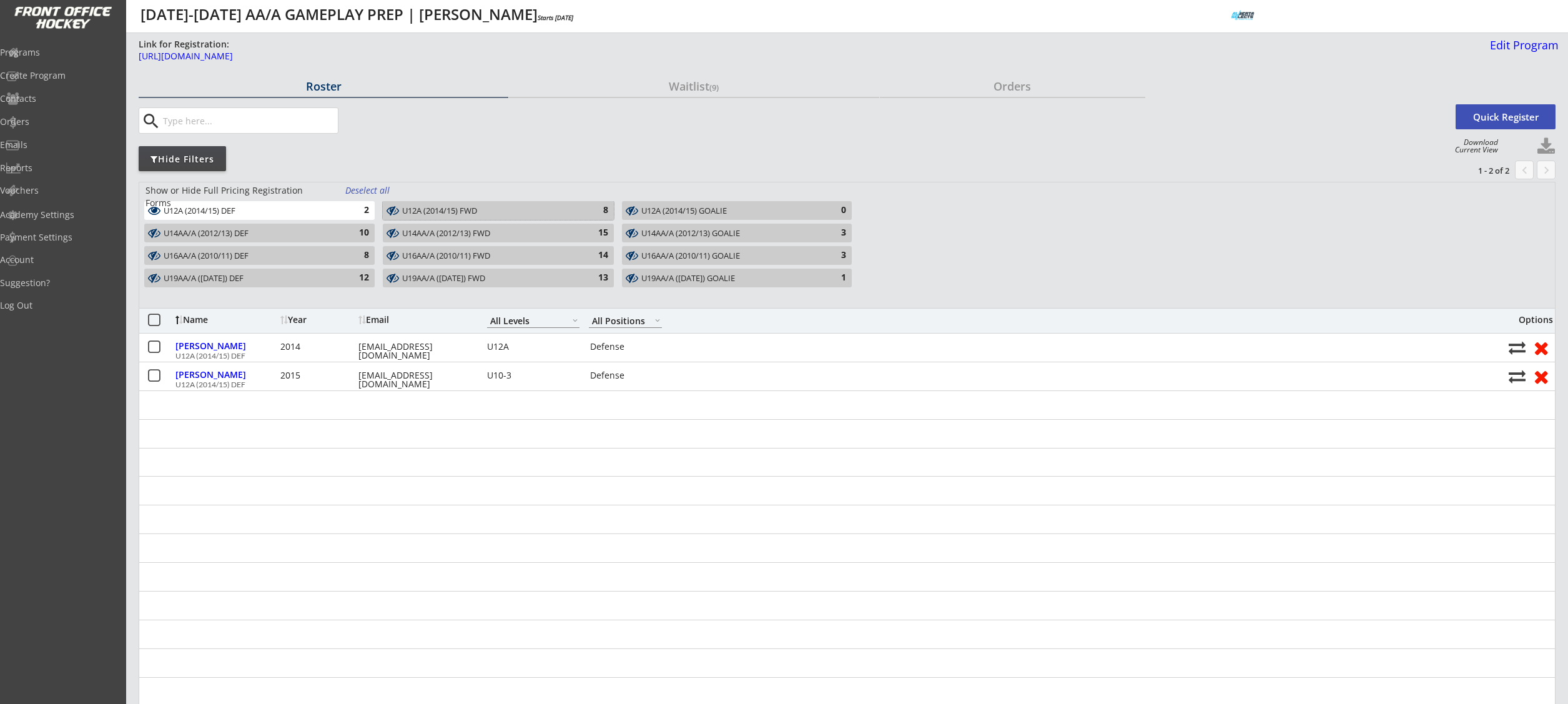
click at [432, 208] on div "U12A (2014/15) FWD" at bounding box center [491, 211] width 178 height 10
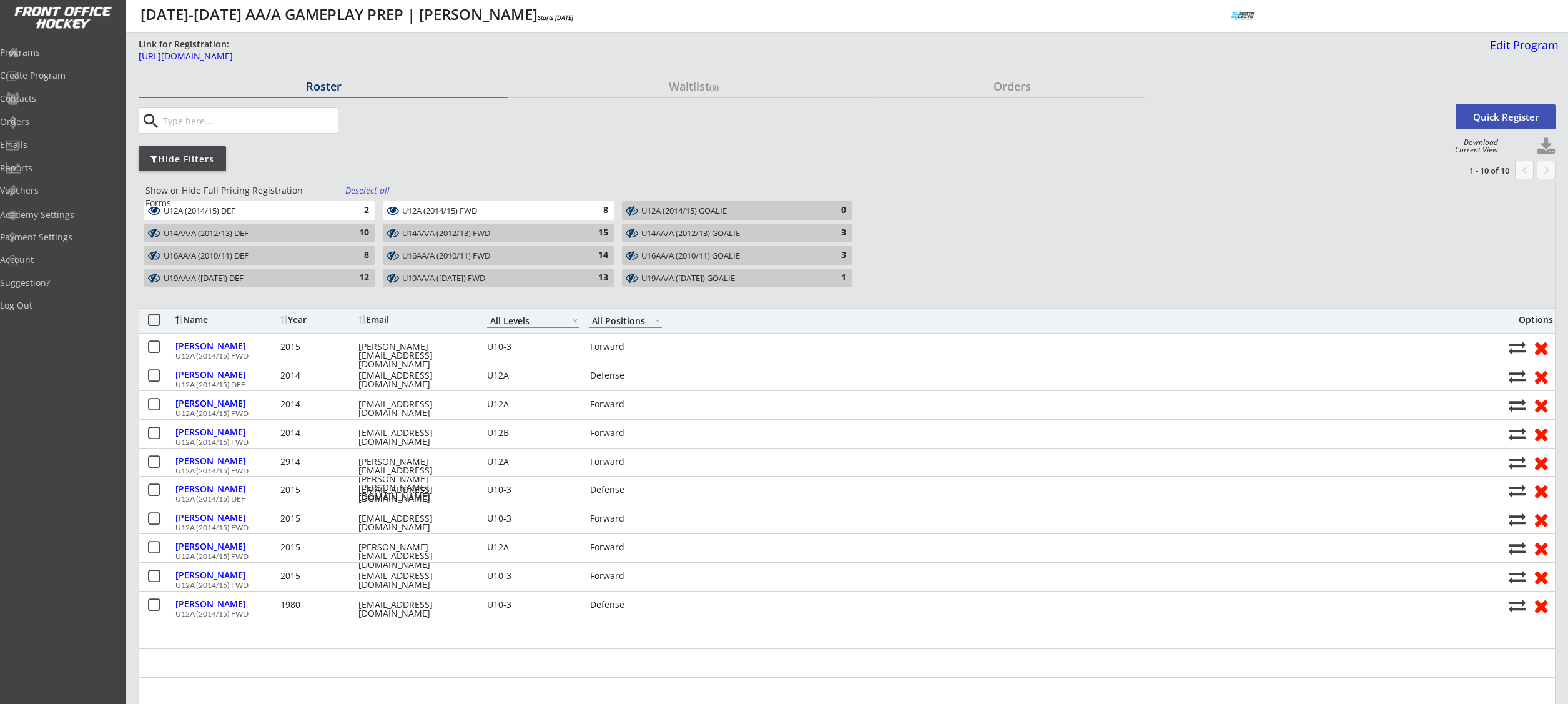
click at [1547, 149] on button at bounding box center [1545, 146] width 19 height 19
select select ""Player Info""
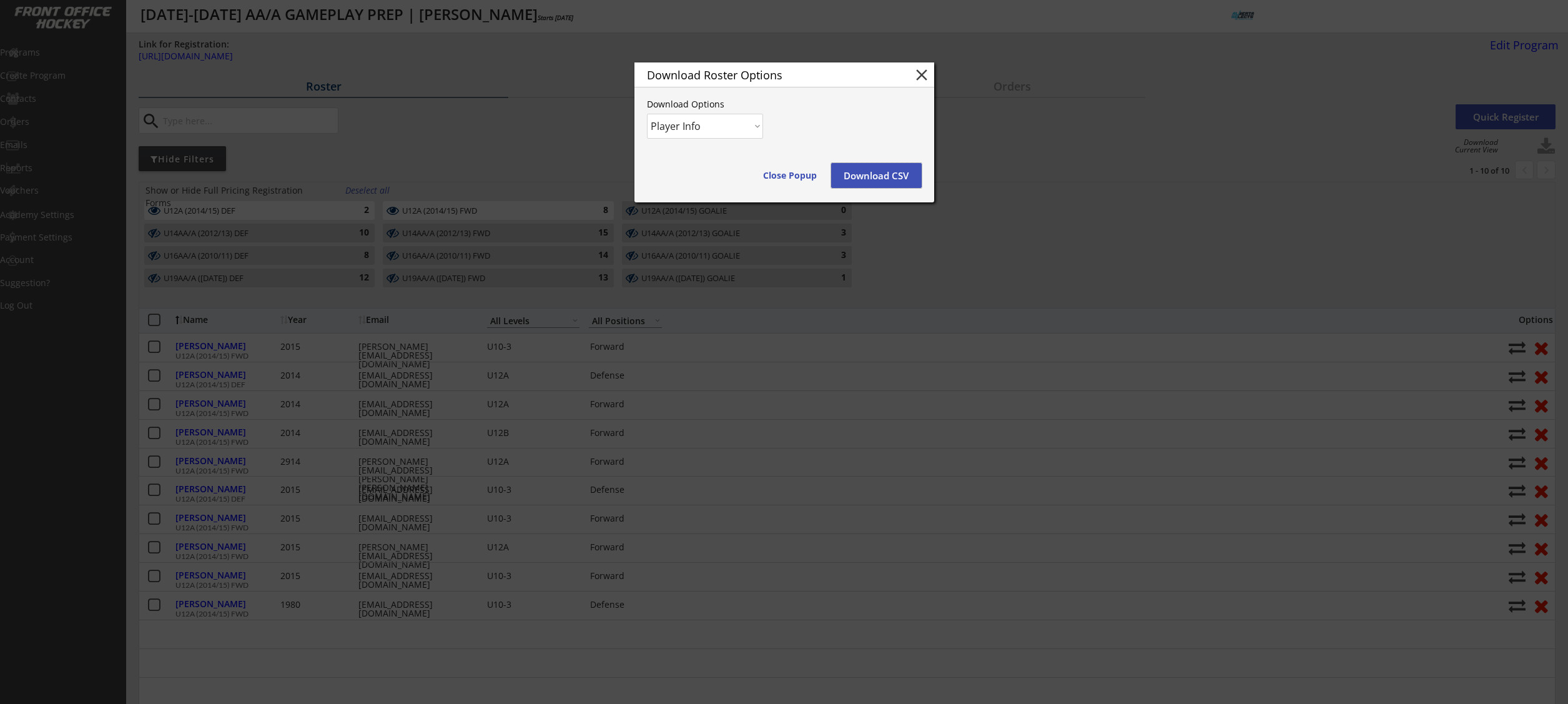
click at [876, 173] on button "Download CSV" at bounding box center [876, 176] width 90 height 25
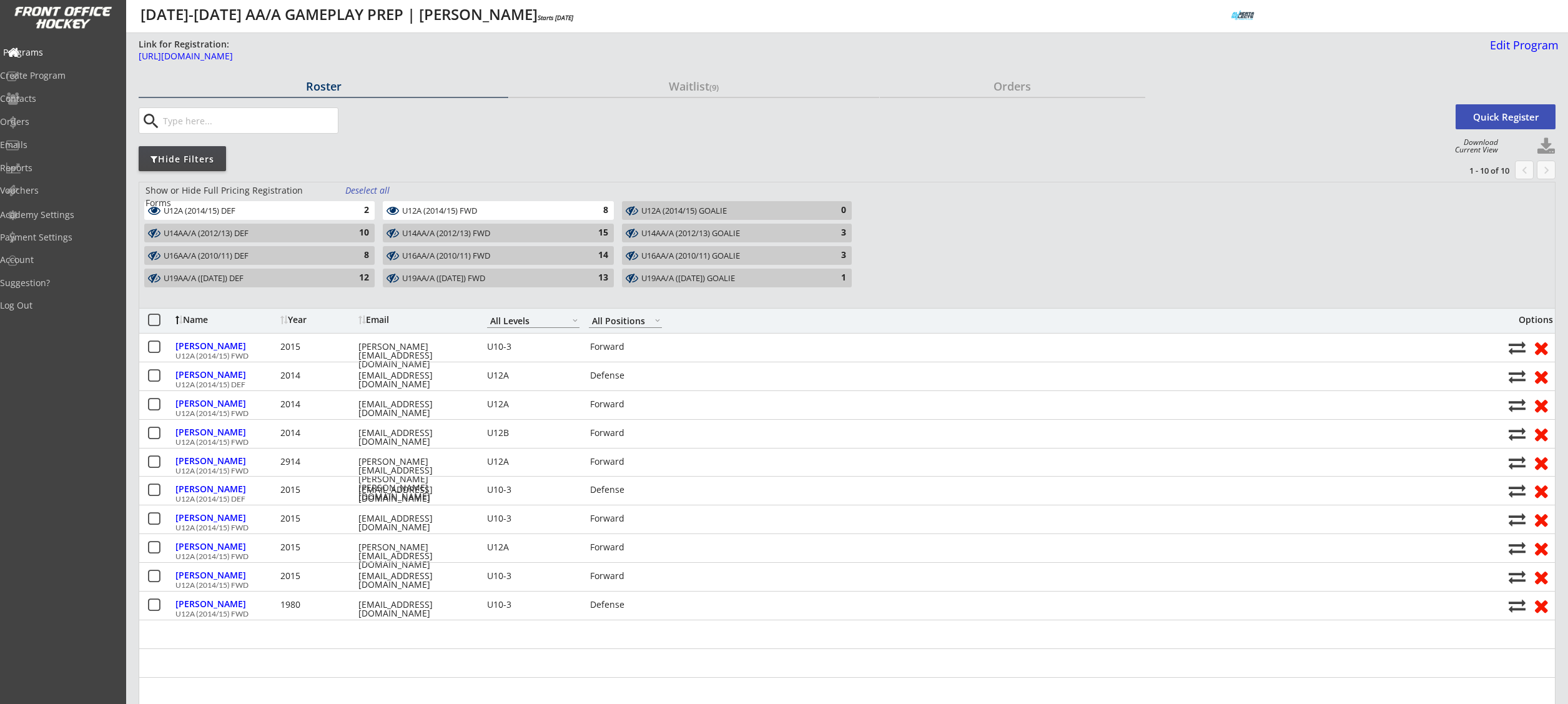
drag, startPoint x: 76, startPoint y: 51, endPoint x: 54, endPoint y: 52, distance: 22.0
click at [75, 51] on div "Programs" at bounding box center [59, 52] width 112 height 9
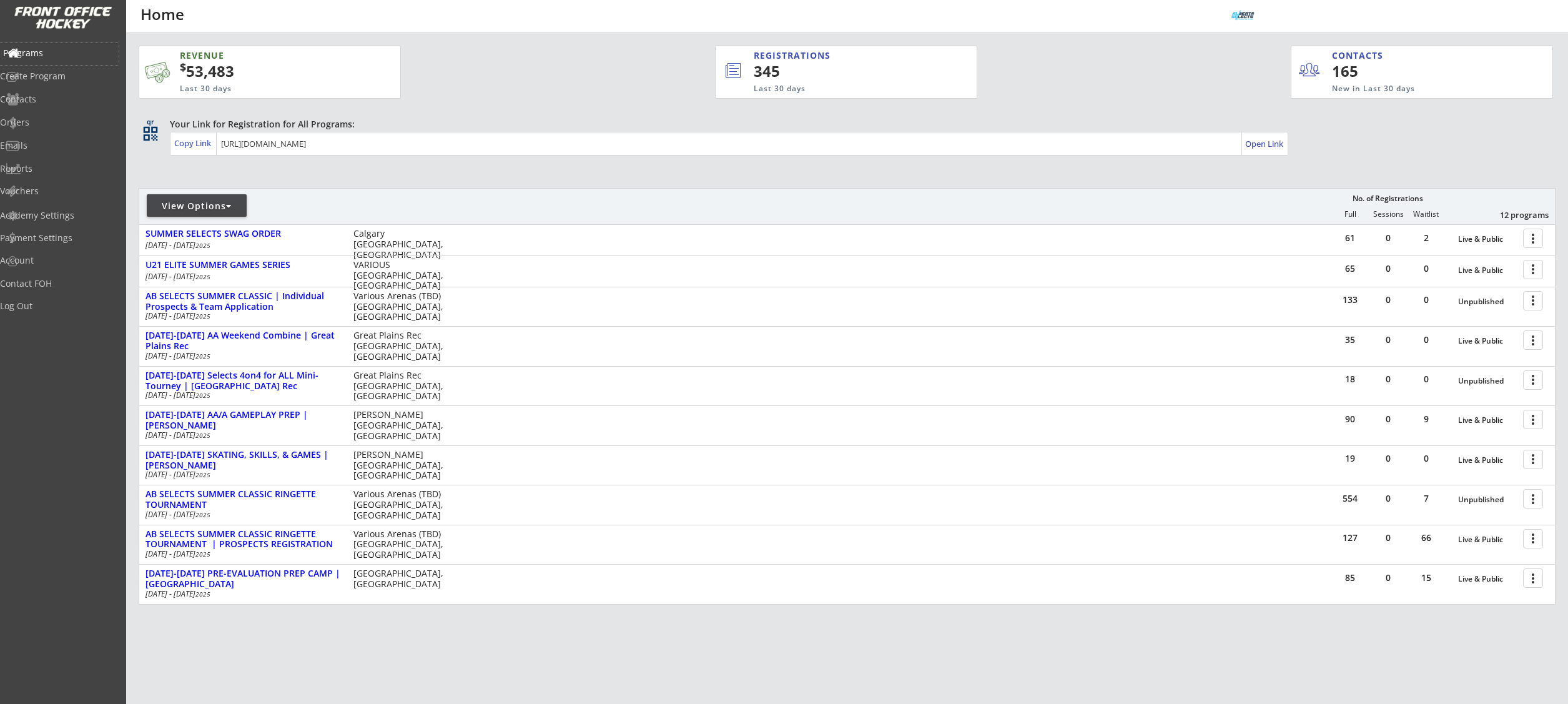
click at [52, 54] on div "Programs" at bounding box center [59, 53] width 112 height 9
click at [40, 49] on div "Programs" at bounding box center [59, 53] width 112 height 9
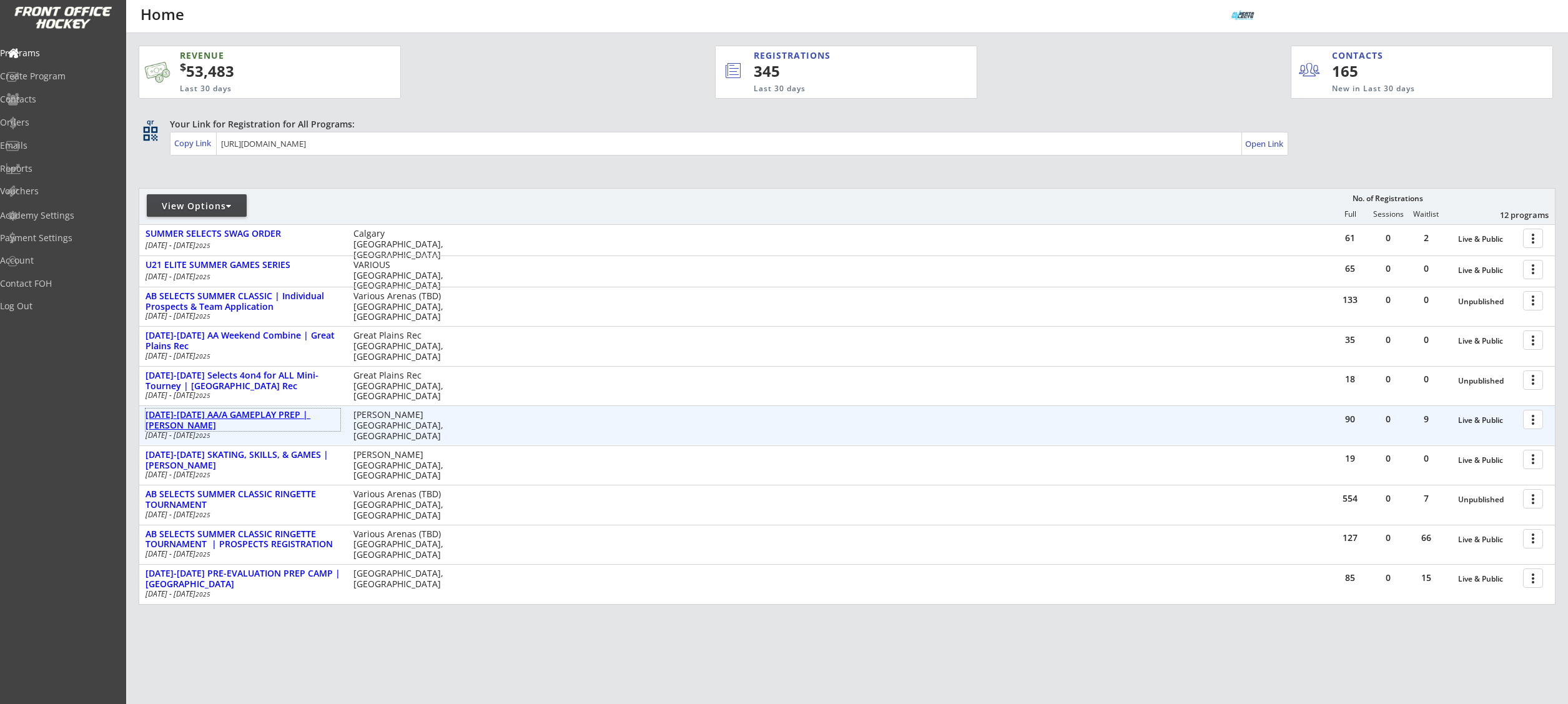
click at [271, 415] on div "[DATE]-[DATE] AA/A GAMEPLAY PREP | [PERSON_NAME]" at bounding box center [242, 420] width 195 height 21
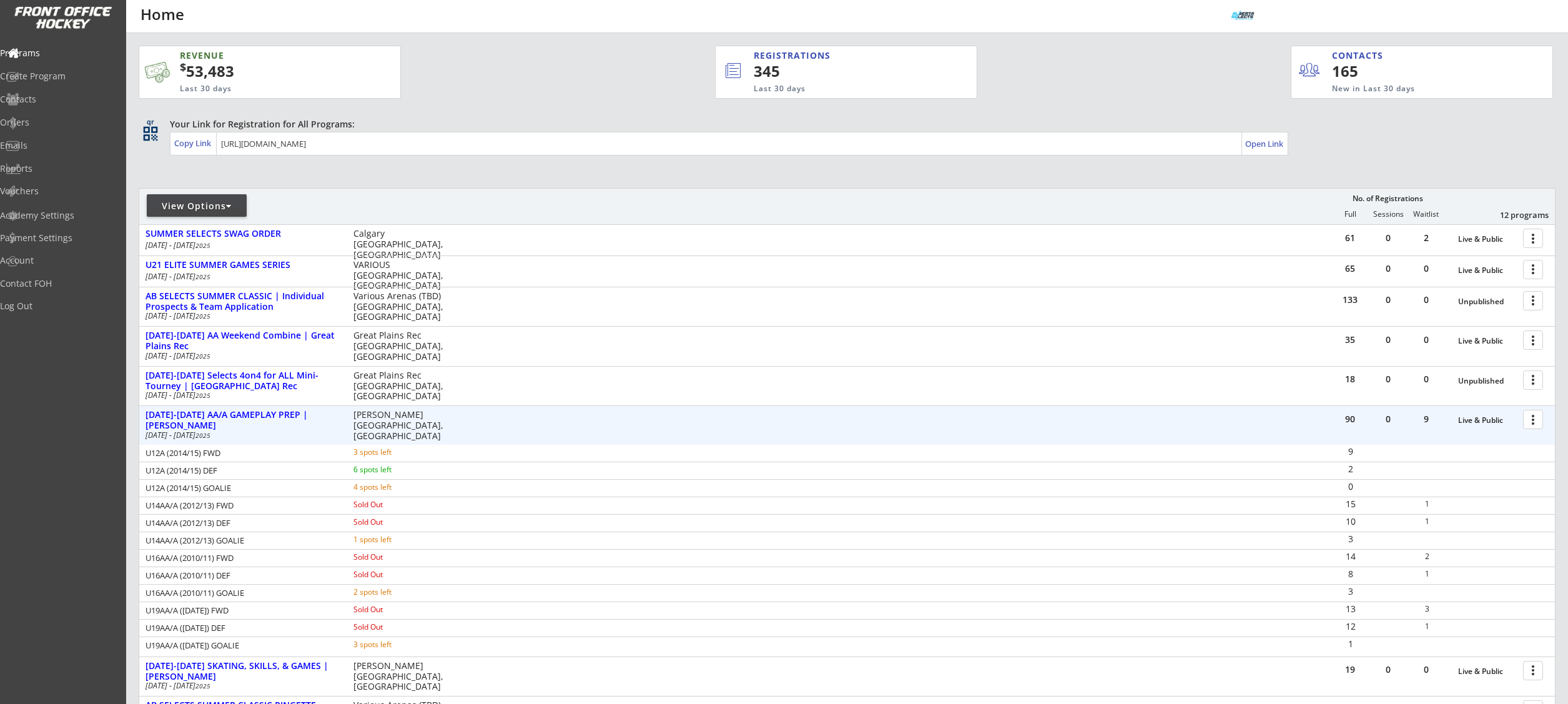
click at [1532, 424] on div at bounding box center [1535, 419] width 22 height 22
click at [1515, 442] on div "Program Roster" at bounding box center [1489, 441] width 90 height 9
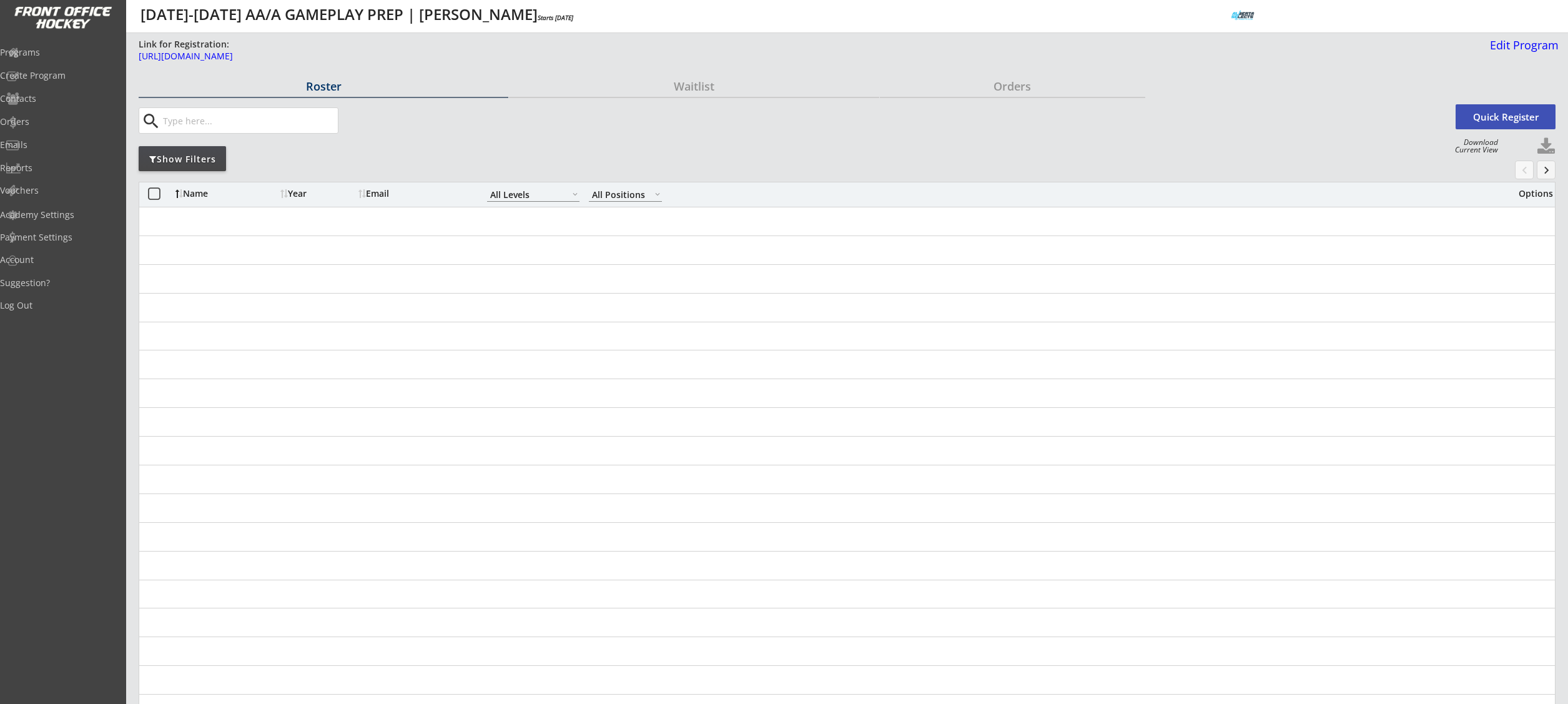
select select ""All Levels""
select select ""All Positions""
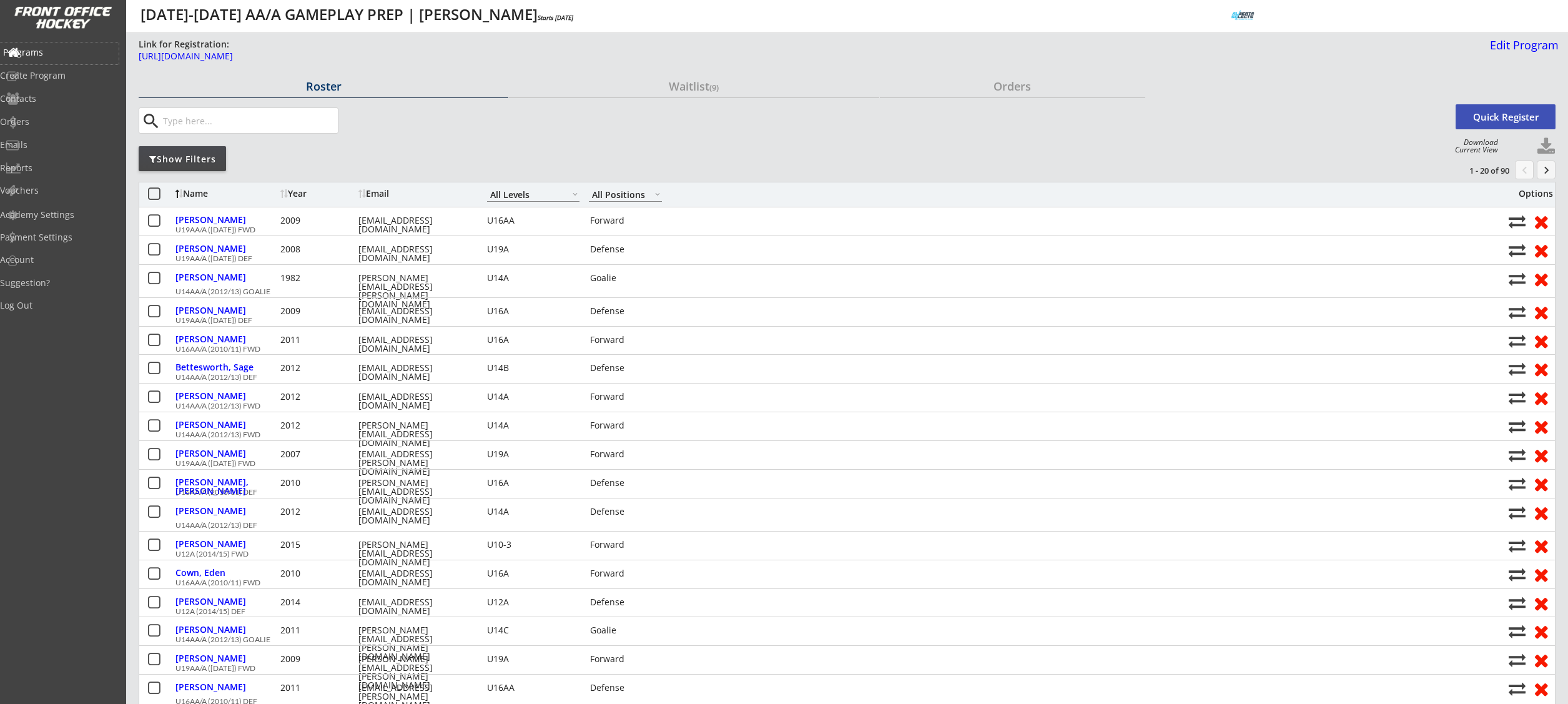
drag, startPoint x: 64, startPoint y: 48, endPoint x: 68, endPoint y: 79, distance: 31.3
click at [64, 48] on div "Programs" at bounding box center [59, 52] width 112 height 9
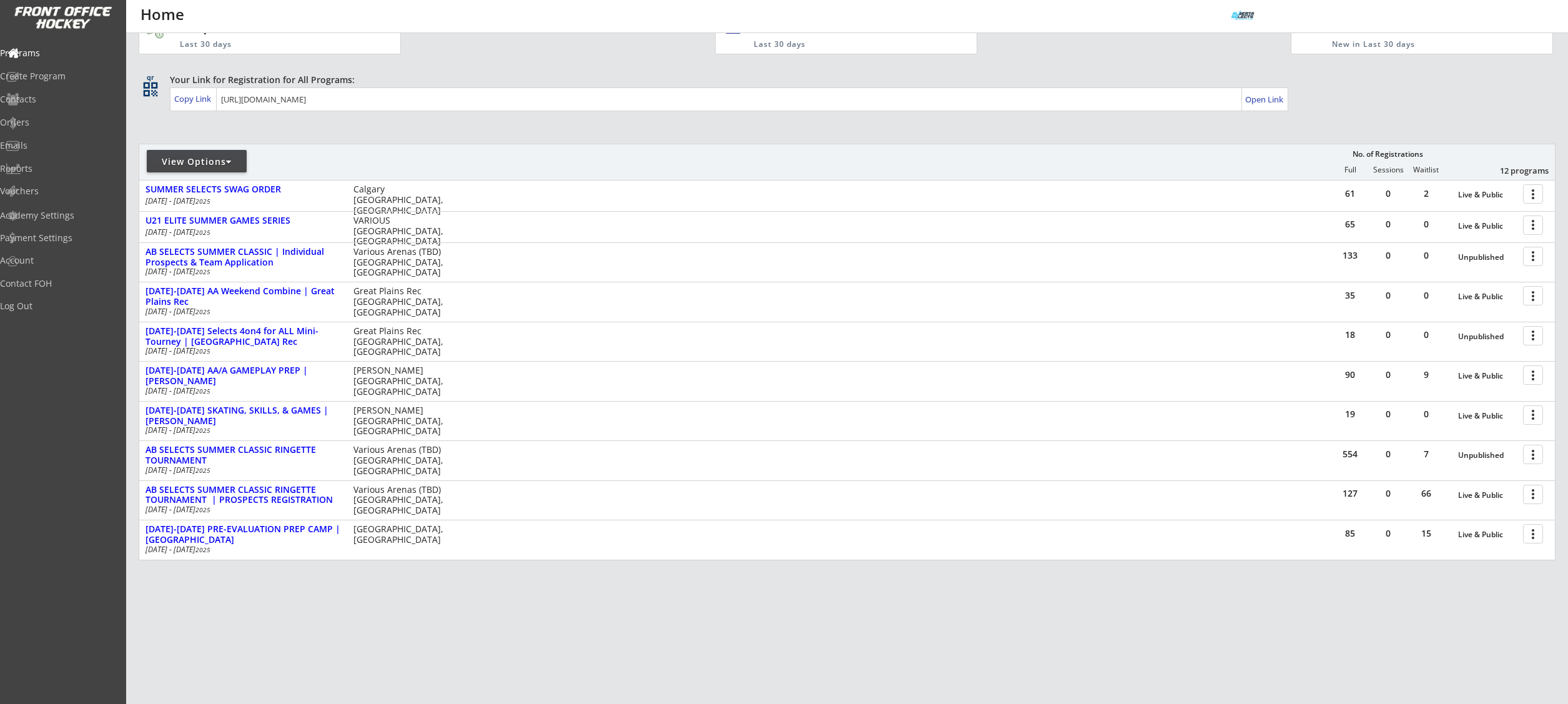
scroll to position [124, 0]
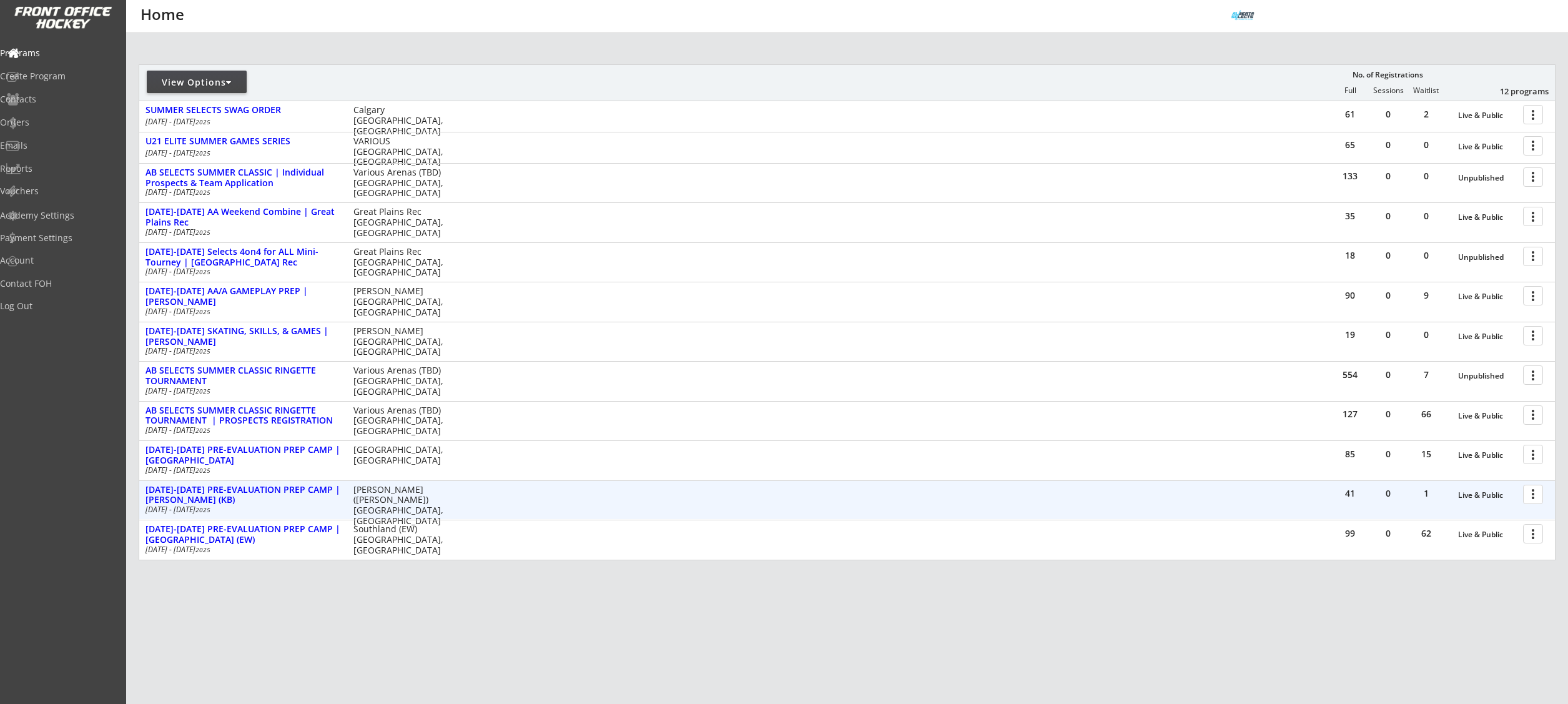
click at [1536, 497] on div at bounding box center [1535, 494] width 22 height 22
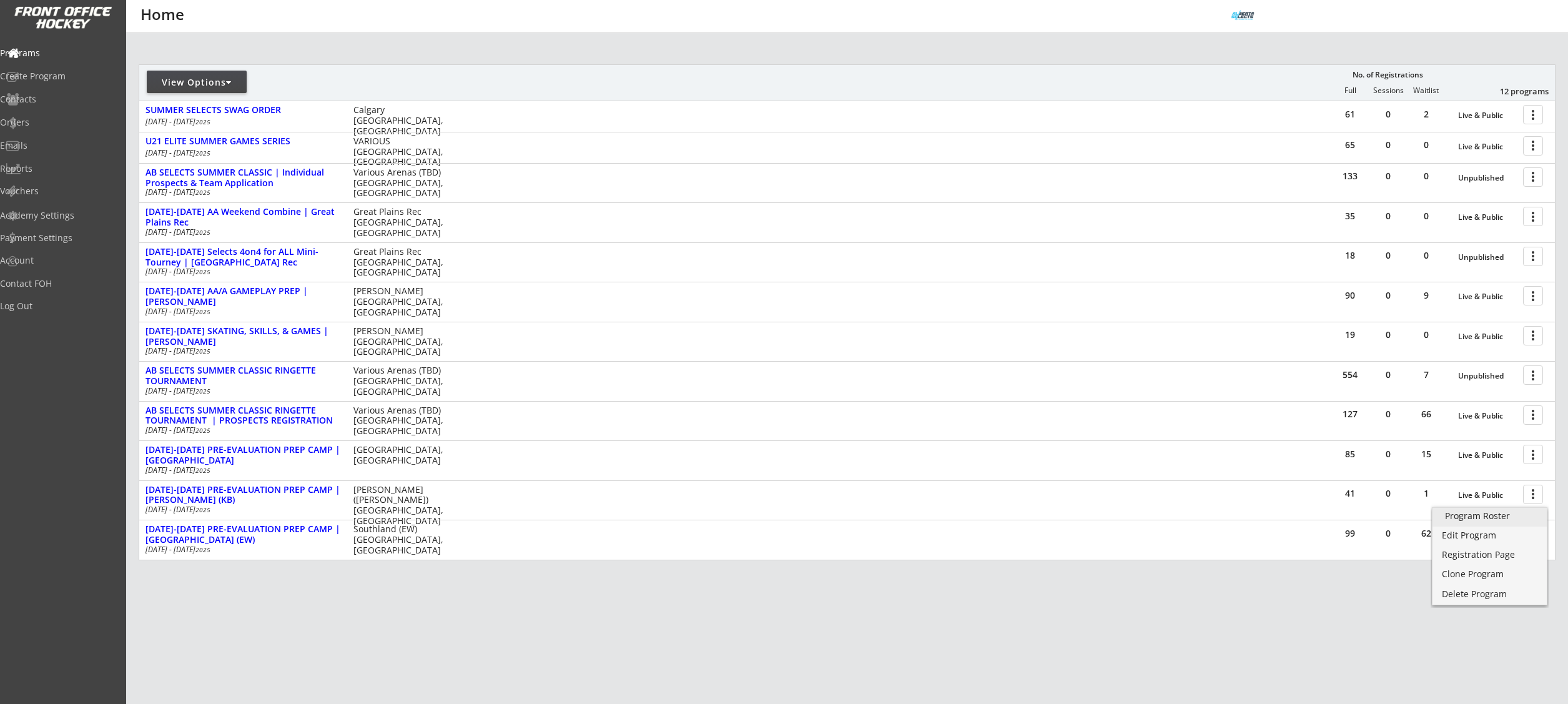
click at [1514, 514] on div "Program Roster" at bounding box center [1489, 516] width 90 height 9
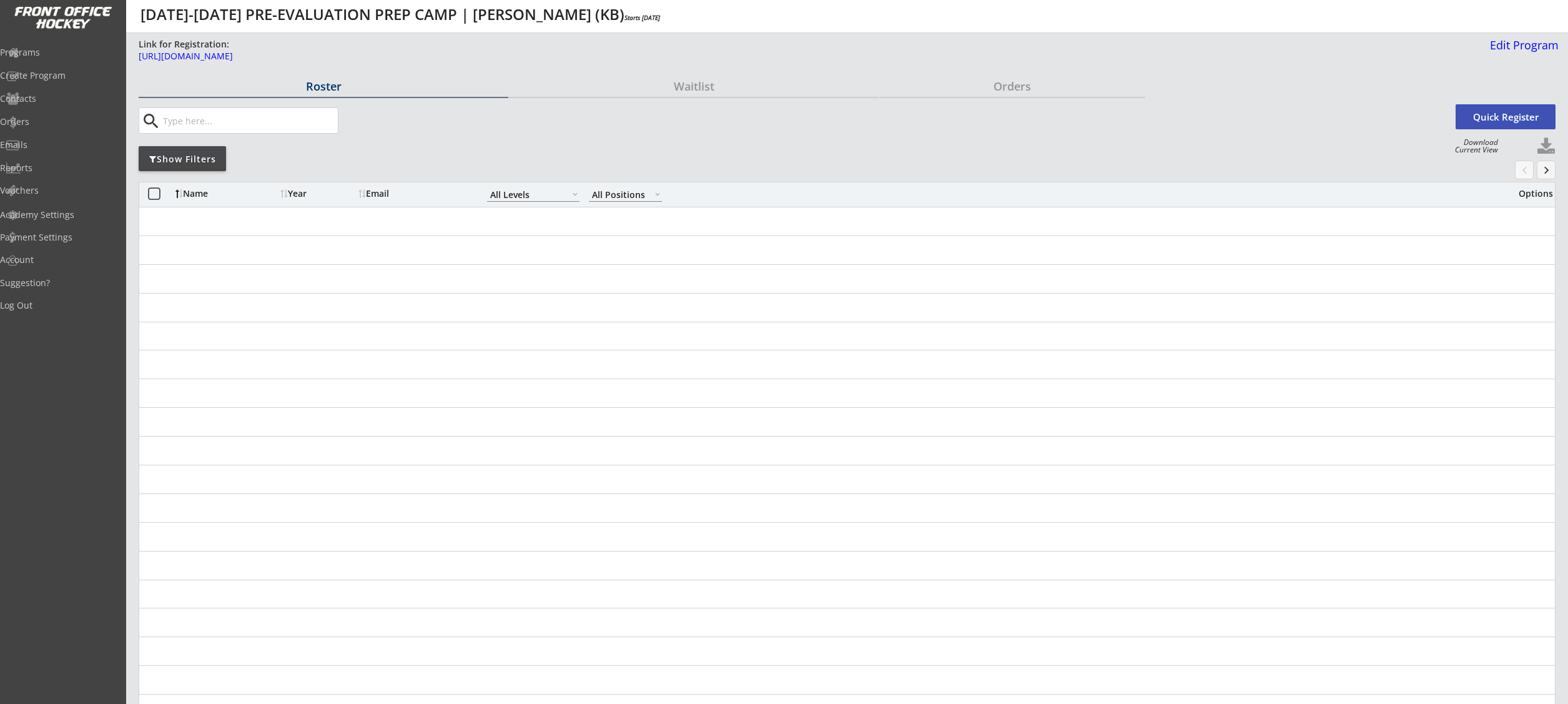
select select ""All Levels""
select select ""All Positions""
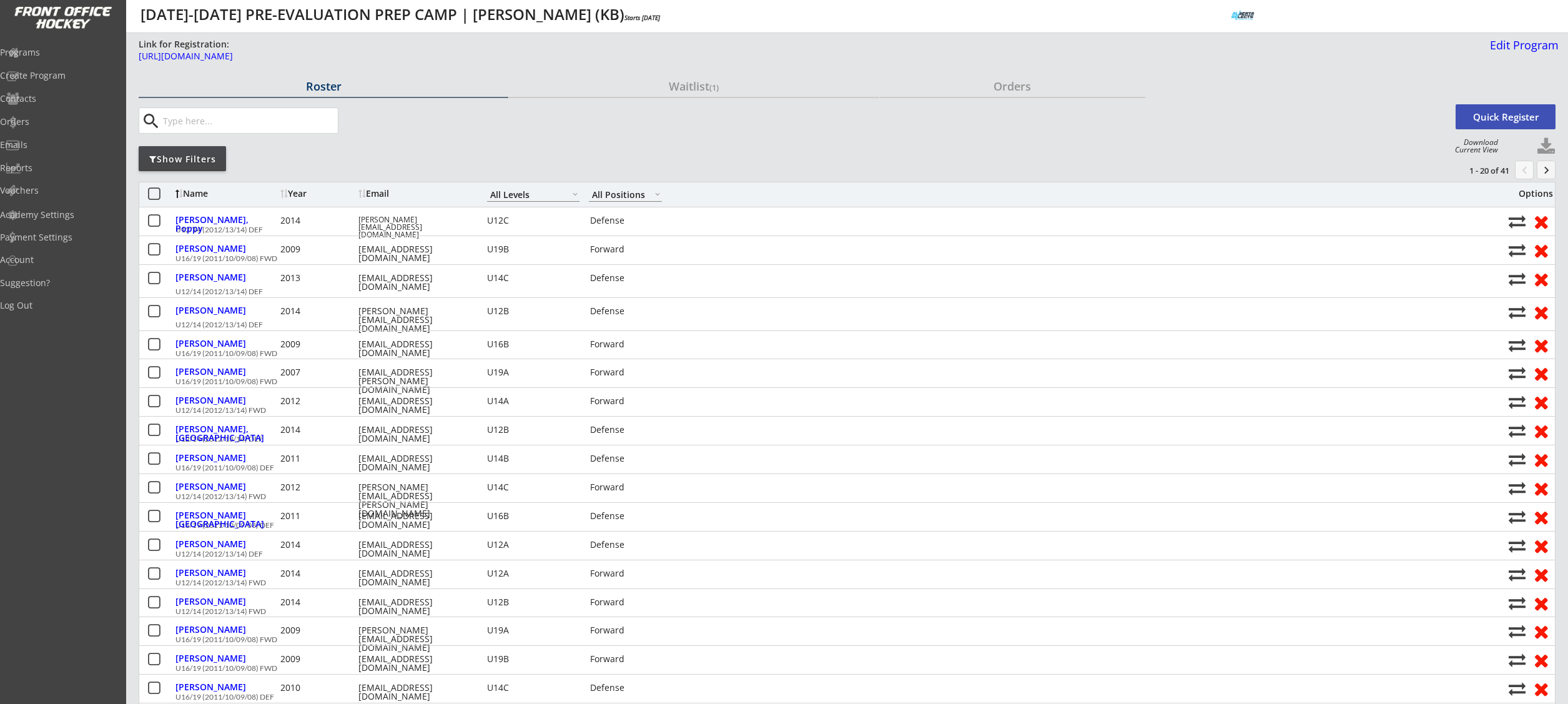
drag, startPoint x: 1016, startPoint y: 65, endPoint x: 1015, endPoint y: 85, distance: 20.0
click at [1016, 65] on div "Link for Registration: https://frontofficehockey.com/abselects-program/17422221…" at bounding box center [848, 55] width 1420 height 34
click at [1015, 85] on div "Orders" at bounding box center [1012, 86] width 265 height 11
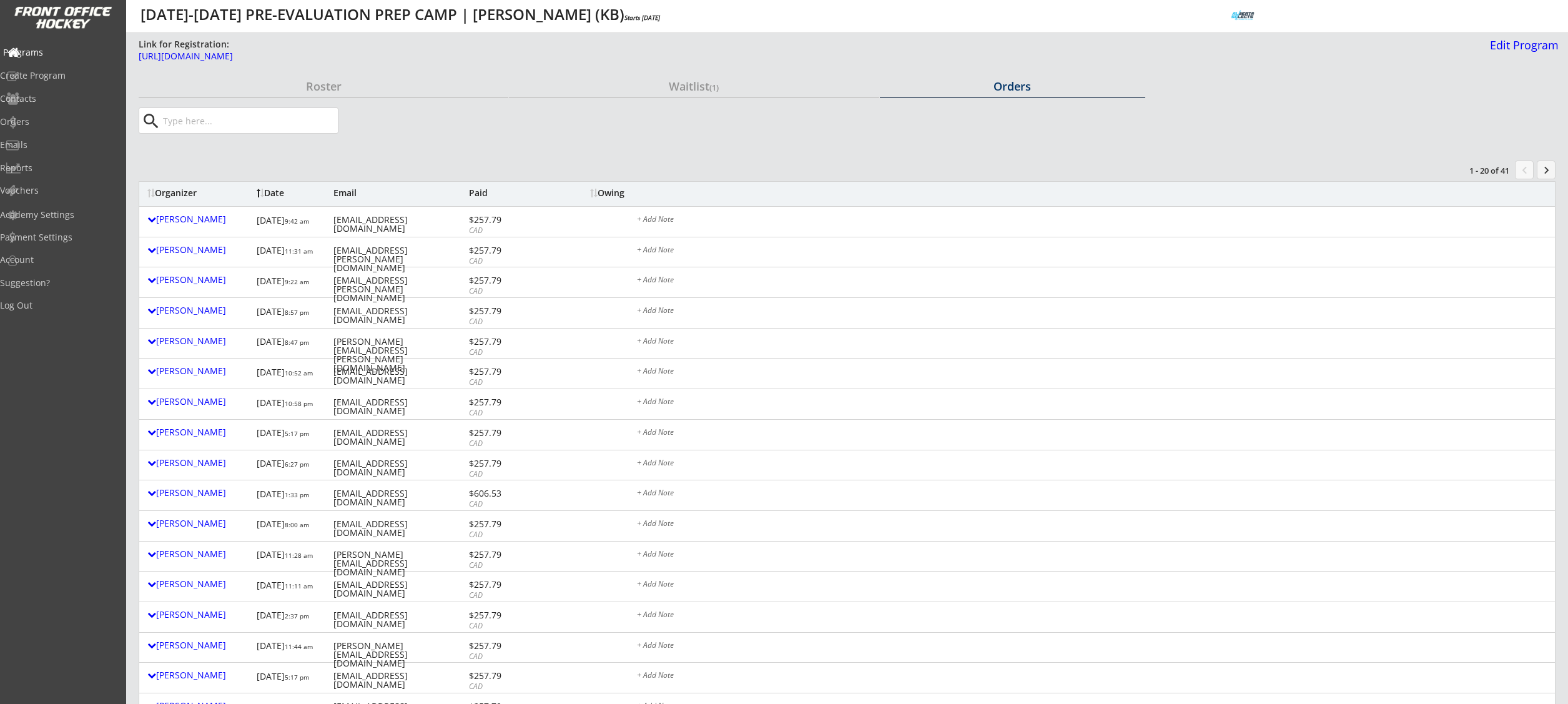
click at [53, 54] on div "Programs" at bounding box center [59, 52] width 112 height 9
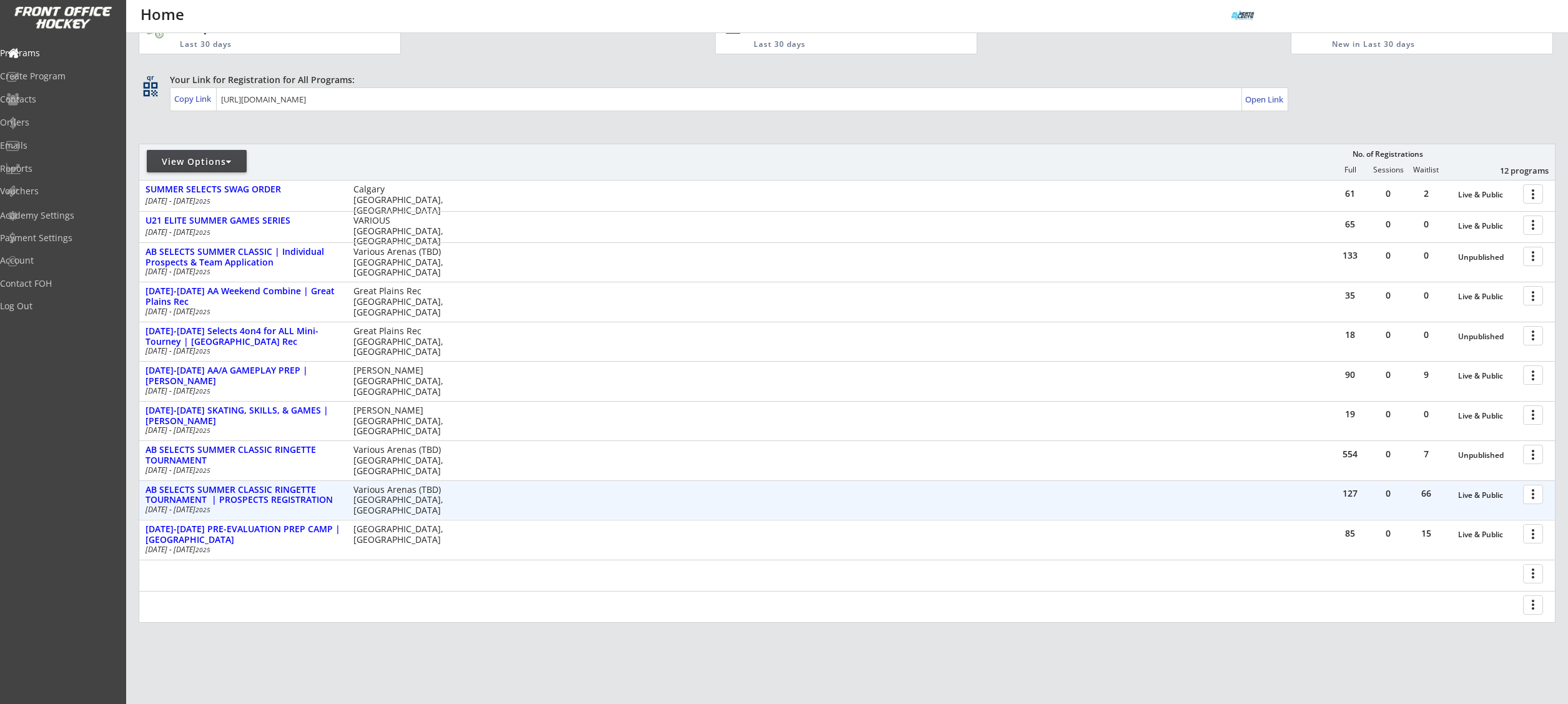
scroll to position [55, 0]
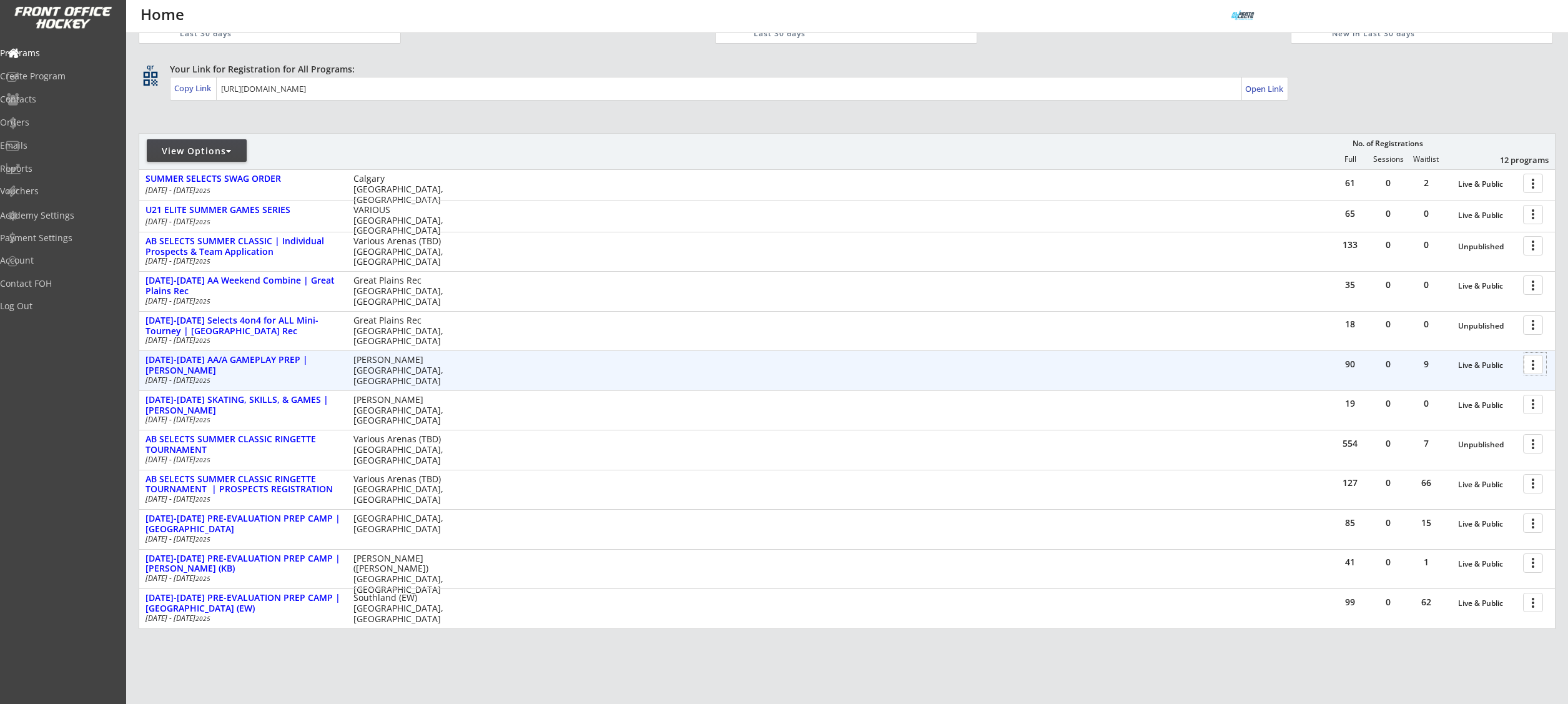
click at [1538, 371] on div at bounding box center [1535, 364] width 22 height 22
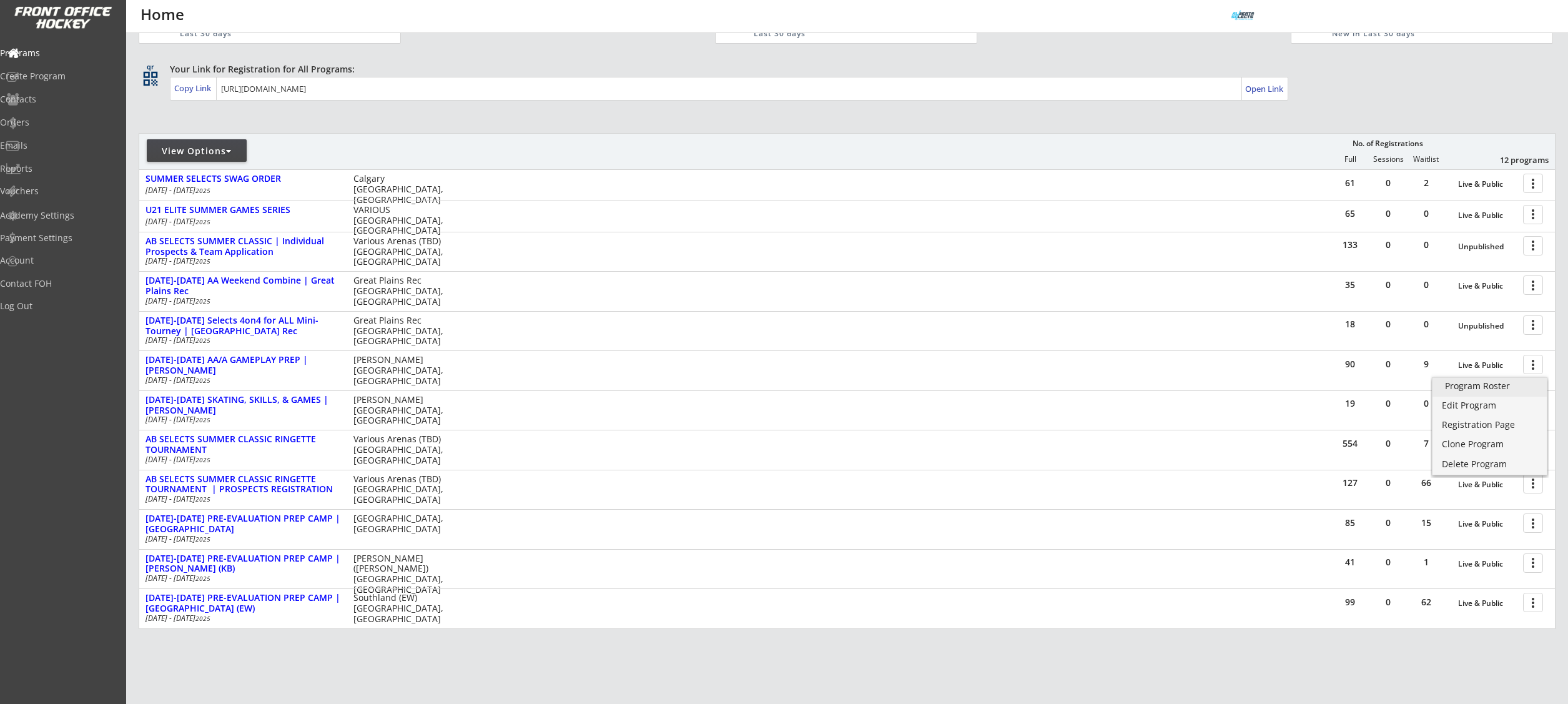
click at [1496, 390] on div "Program Roster" at bounding box center [1489, 386] width 90 height 9
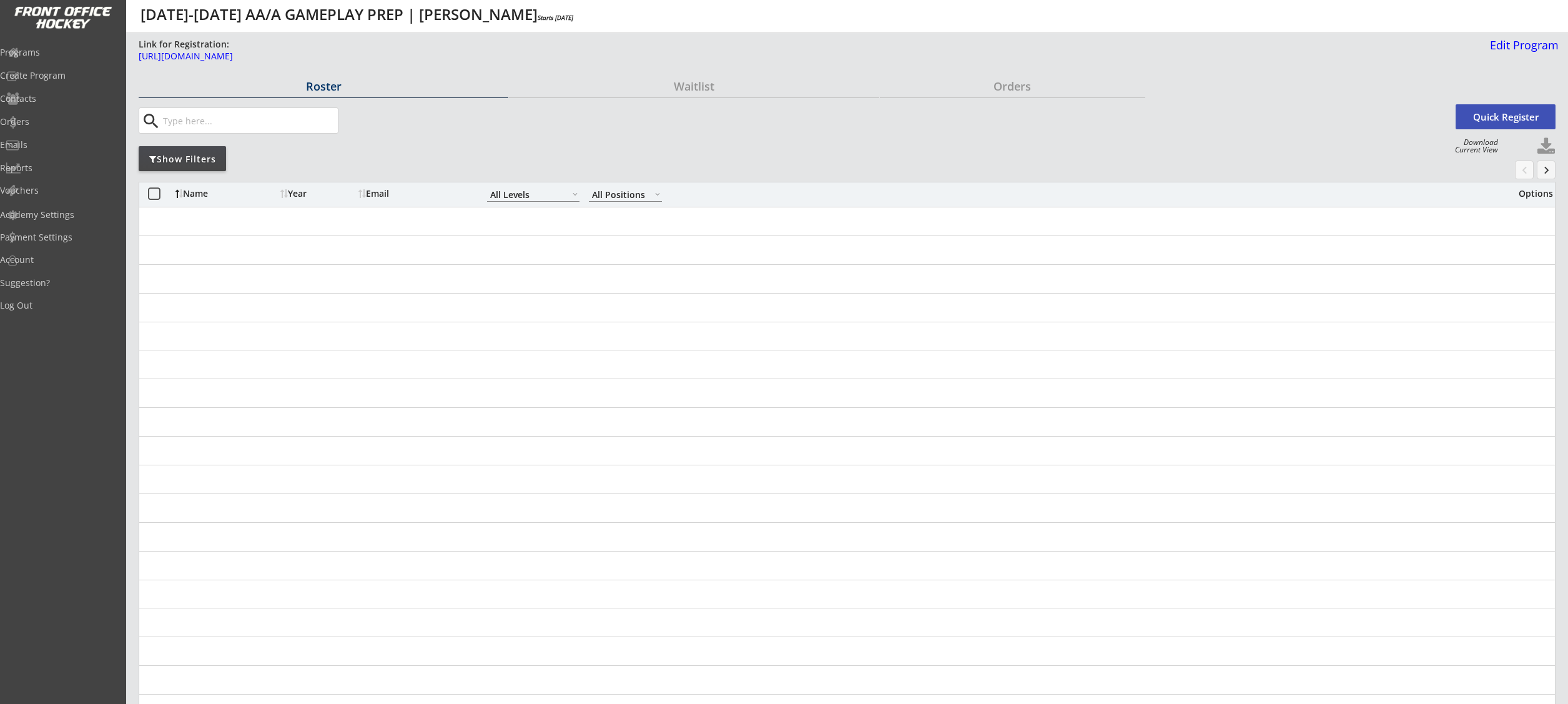
select select ""All Levels""
select select ""All Positions""
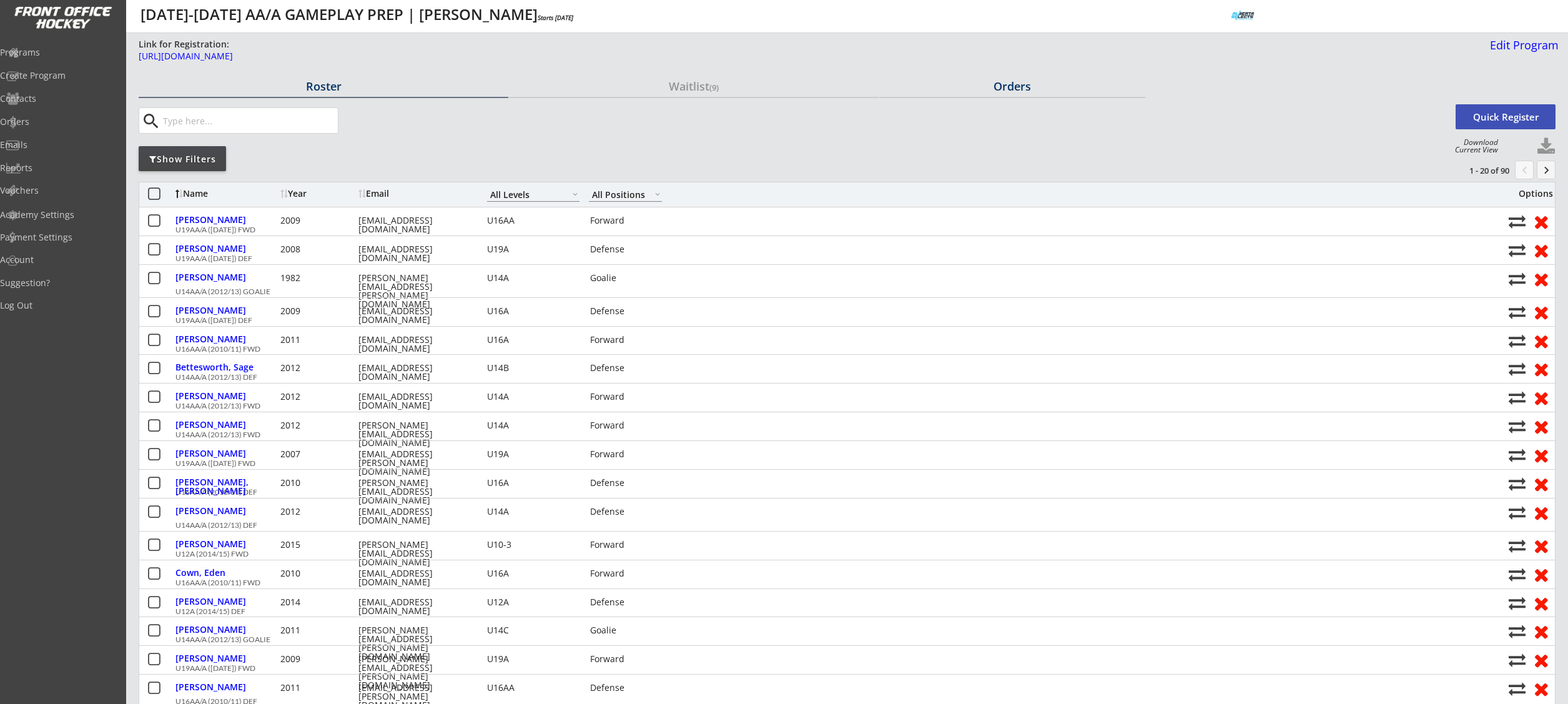
click at [1013, 89] on div "Orders" at bounding box center [1012, 86] width 265 height 11
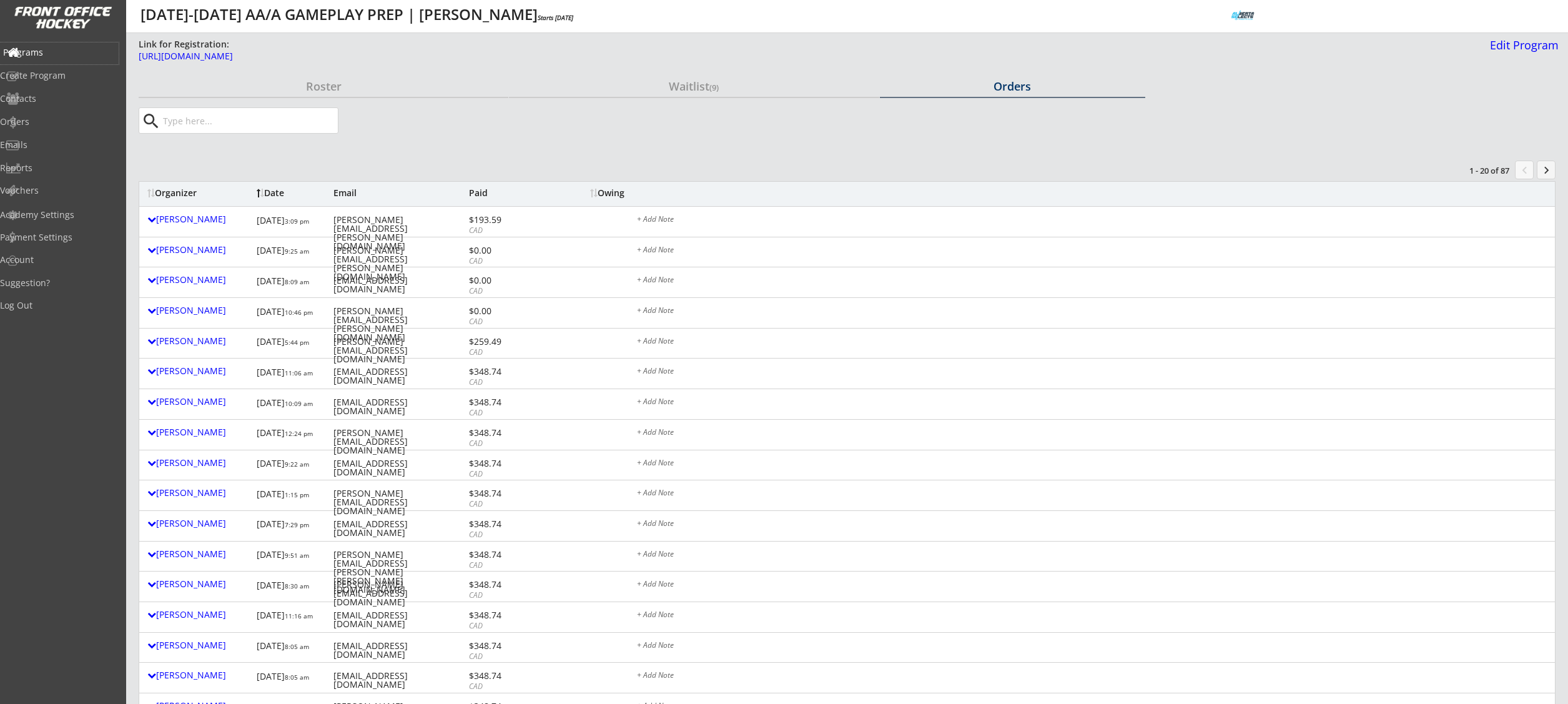
click at [51, 52] on div "Programs" at bounding box center [59, 52] width 112 height 9
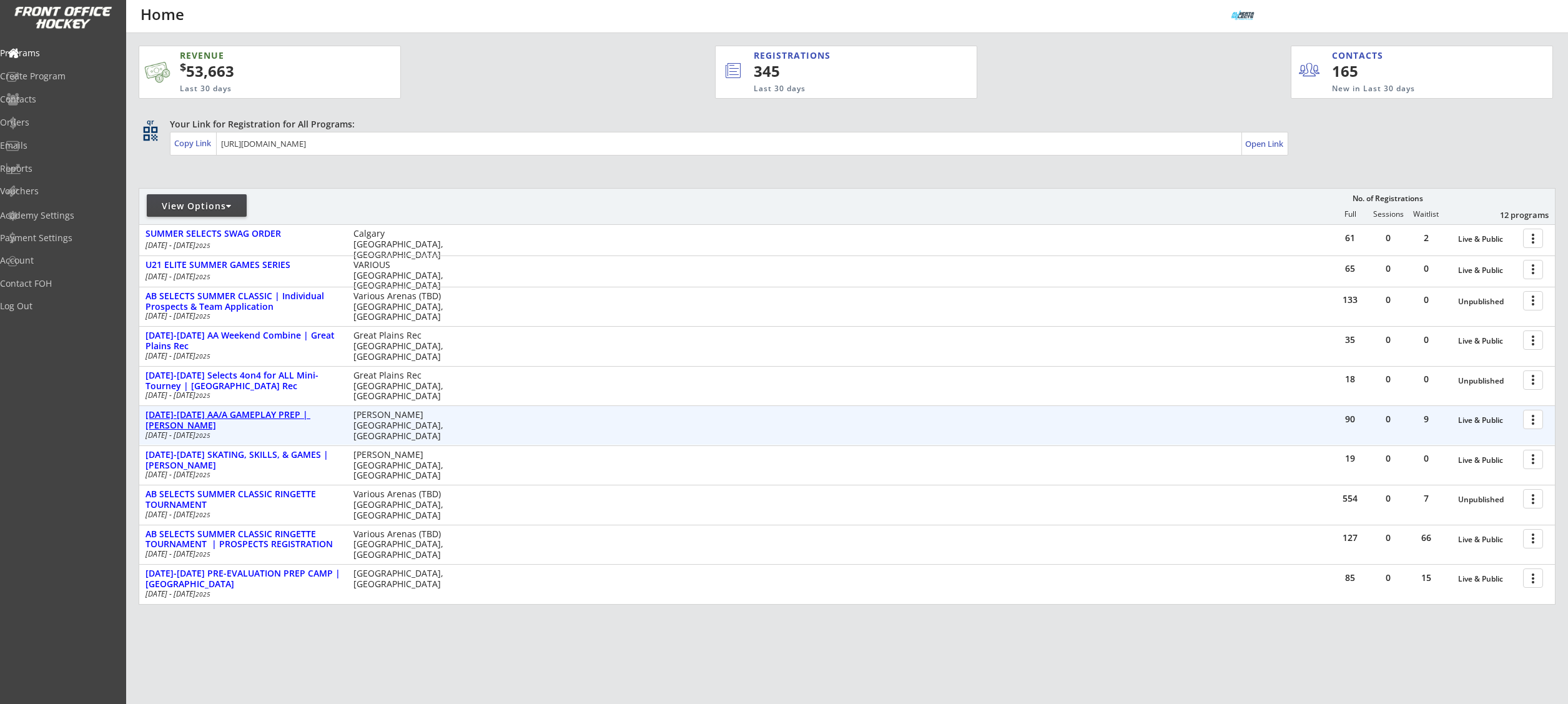
click at [268, 416] on div "[DATE]-[DATE] AA/A GAMEPLAY PREP | [PERSON_NAME]" at bounding box center [242, 420] width 195 height 21
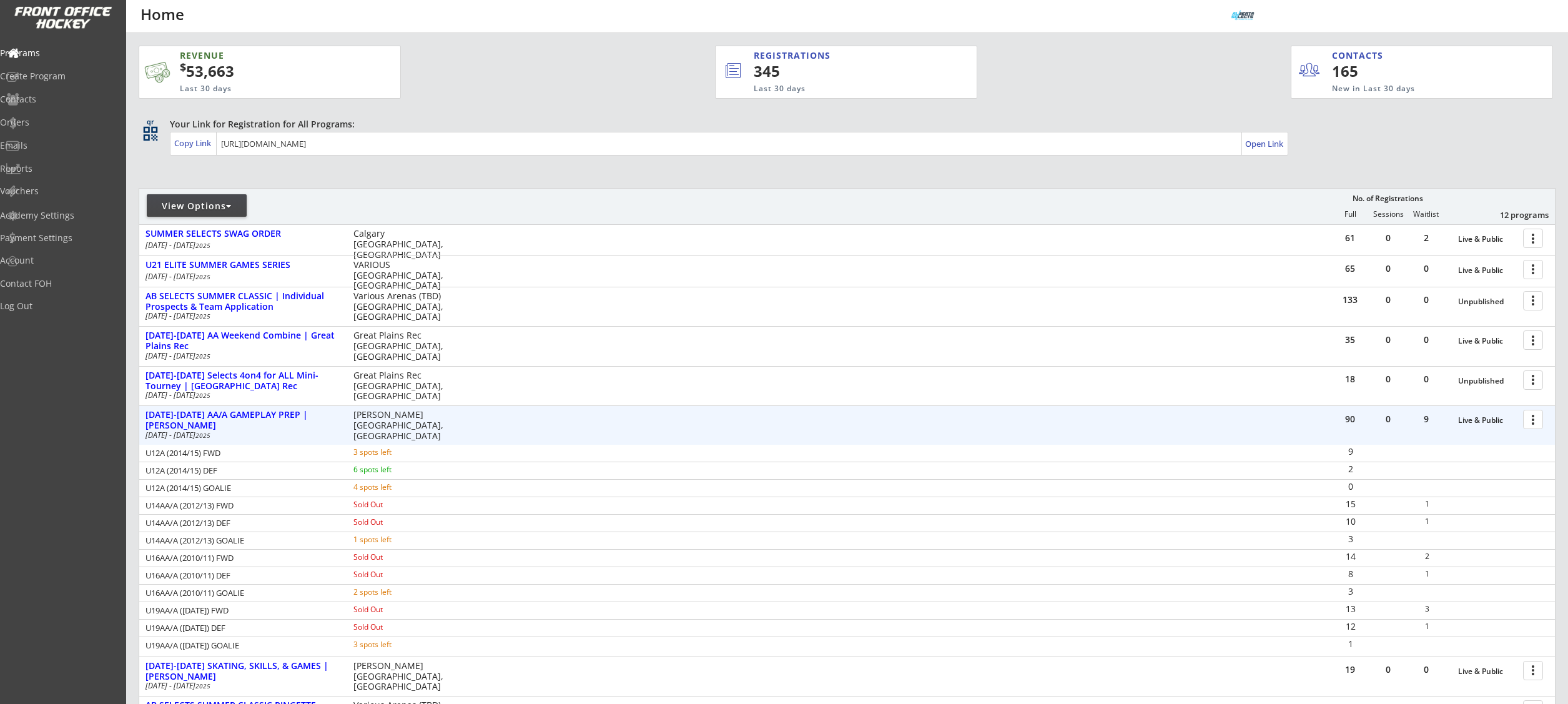
click at [1536, 420] on div at bounding box center [1535, 419] width 22 height 22
click at [1518, 435] on link "Program Roster" at bounding box center [1489, 442] width 114 height 19
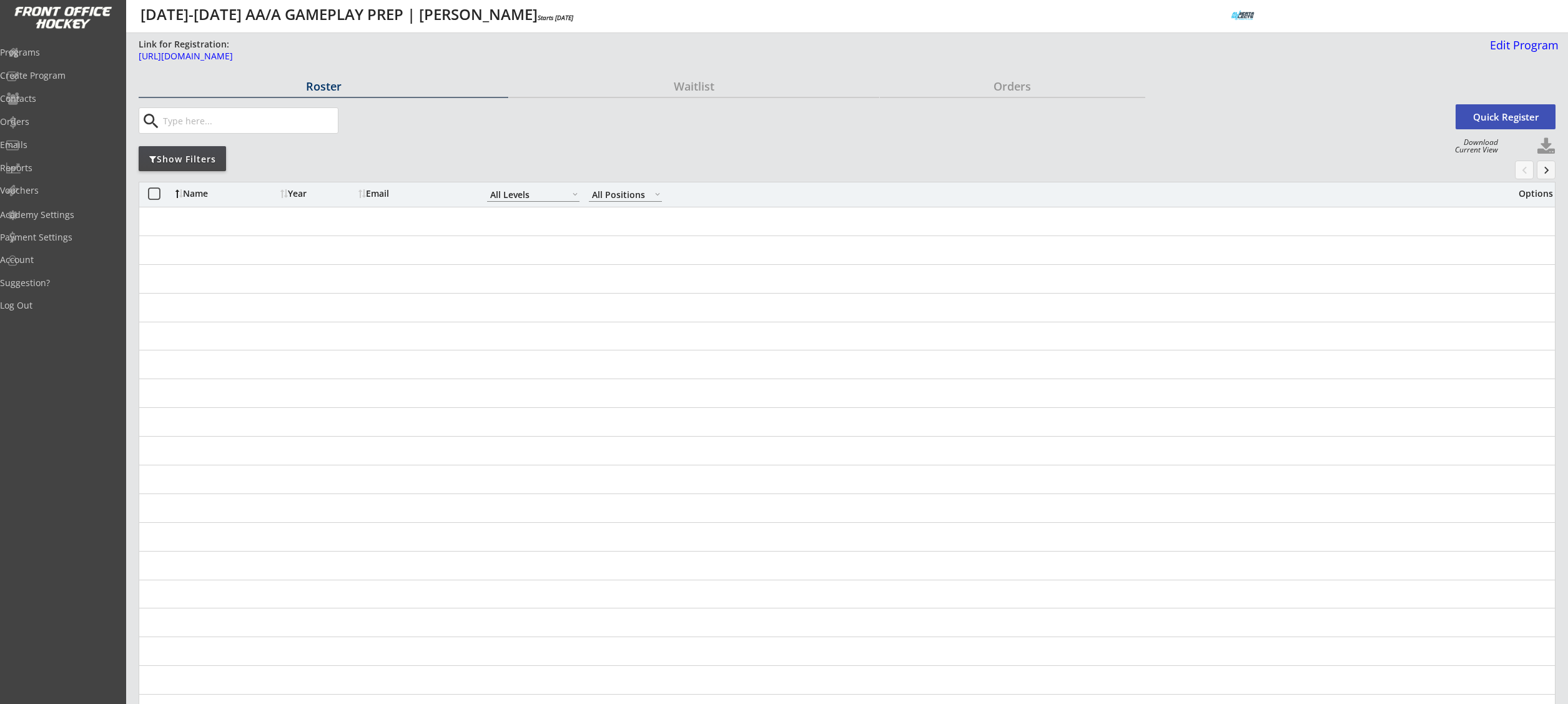
select select ""All Levels""
select select ""All Positions""
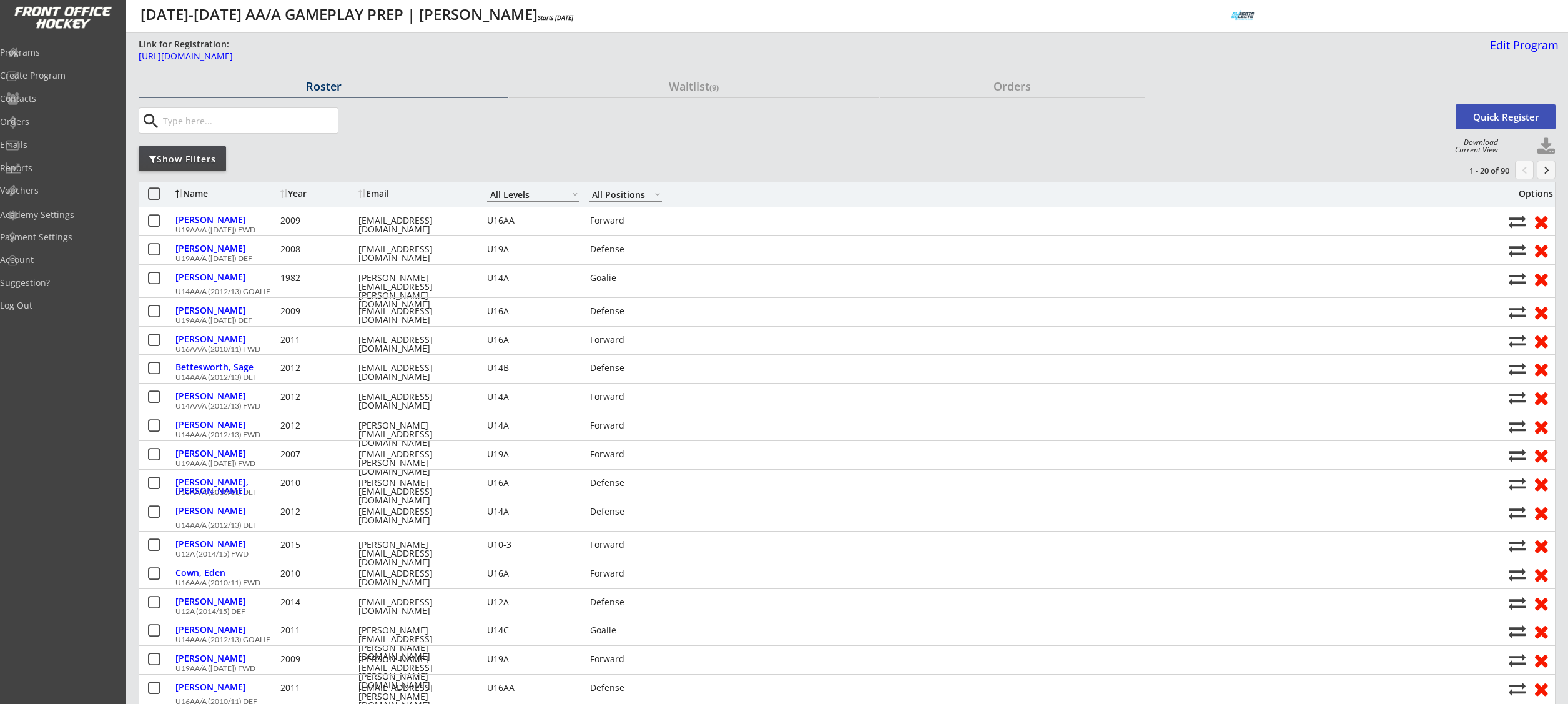
click at [140, 156] on div "Show Filters" at bounding box center [182, 159] width 87 height 12
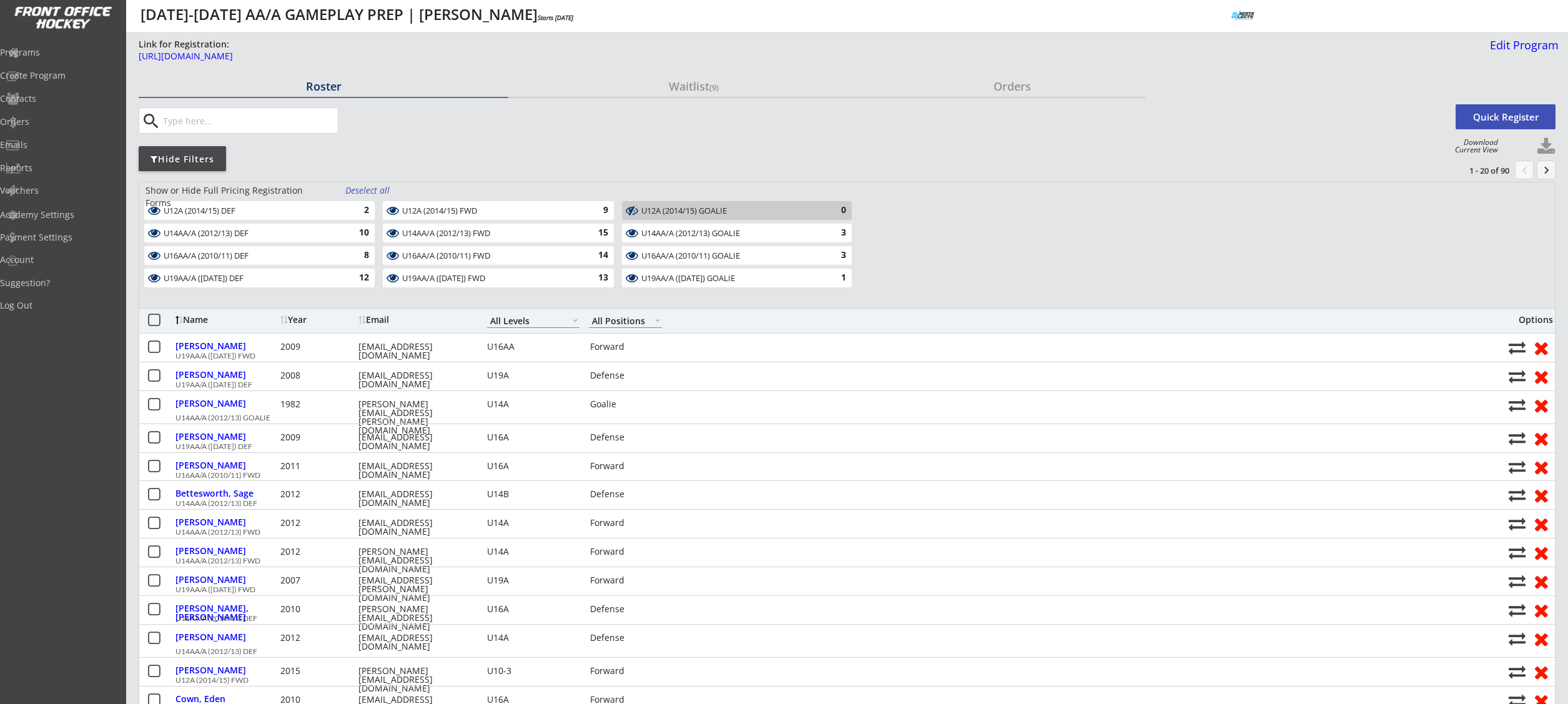
drag, startPoint x: 370, startPoint y: 191, endPoint x: 364, endPoint y: 199, distance: 10.0
click at [370, 191] on div "Deselect all" at bounding box center [368, 190] width 46 height 12
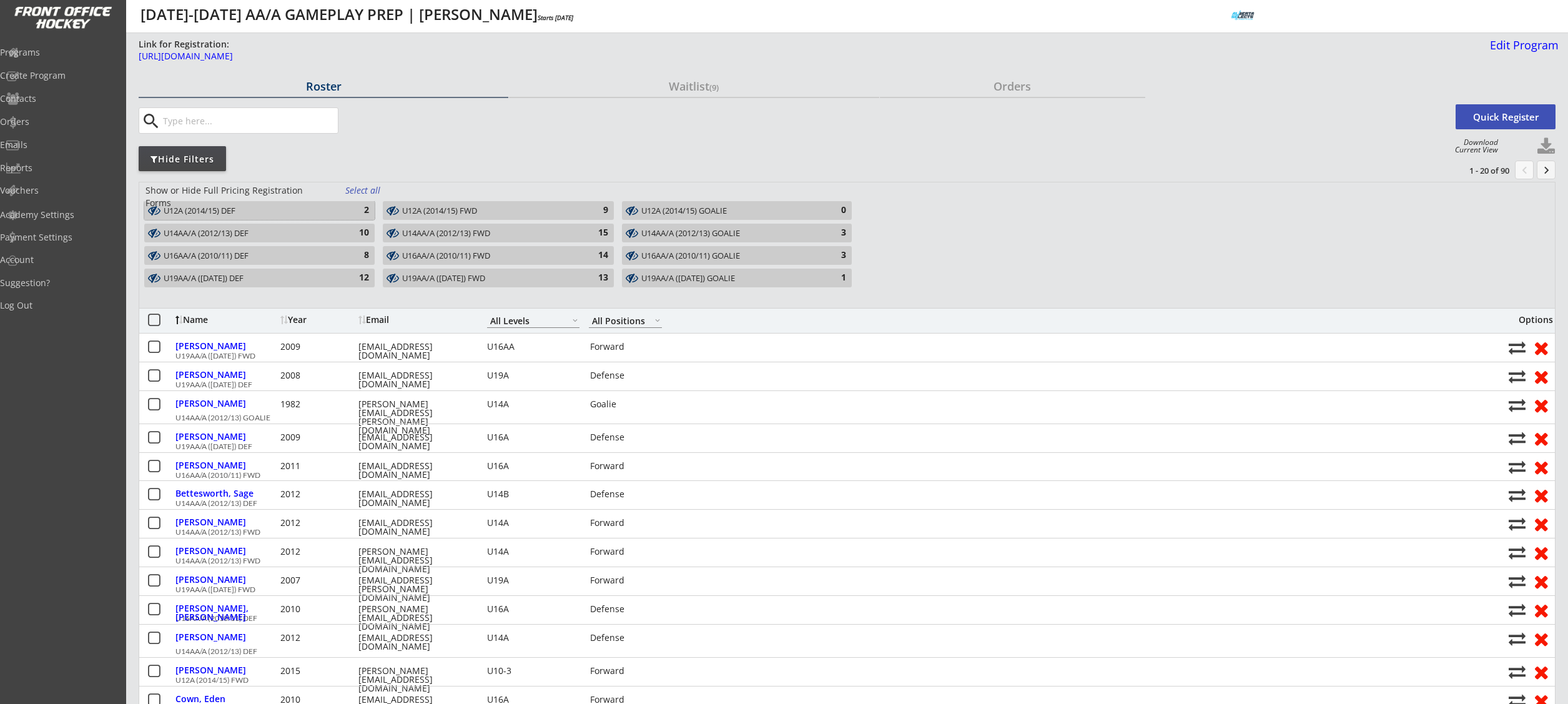
drag, startPoint x: 349, startPoint y: 206, endPoint x: 439, endPoint y: 209, distance: 90.0
click at [350, 206] on div "2" at bounding box center [357, 210] width 25 height 12
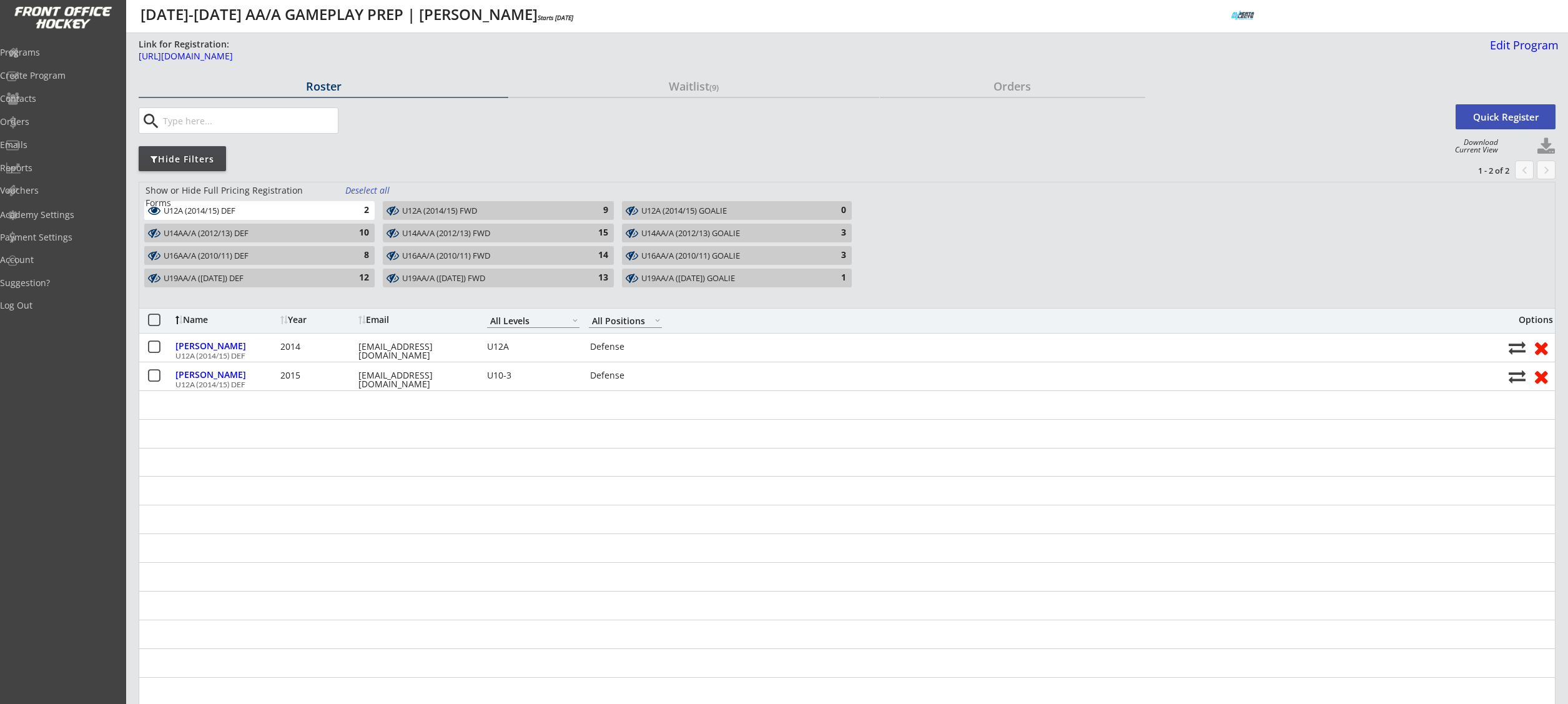
drag, startPoint x: 480, startPoint y: 211, endPoint x: 723, endPoint y: 219, distance: 243.1
click at [505, 211] on div "U12A (2014/15) FWD" at bounding box center [491, 211] width 178 height 10
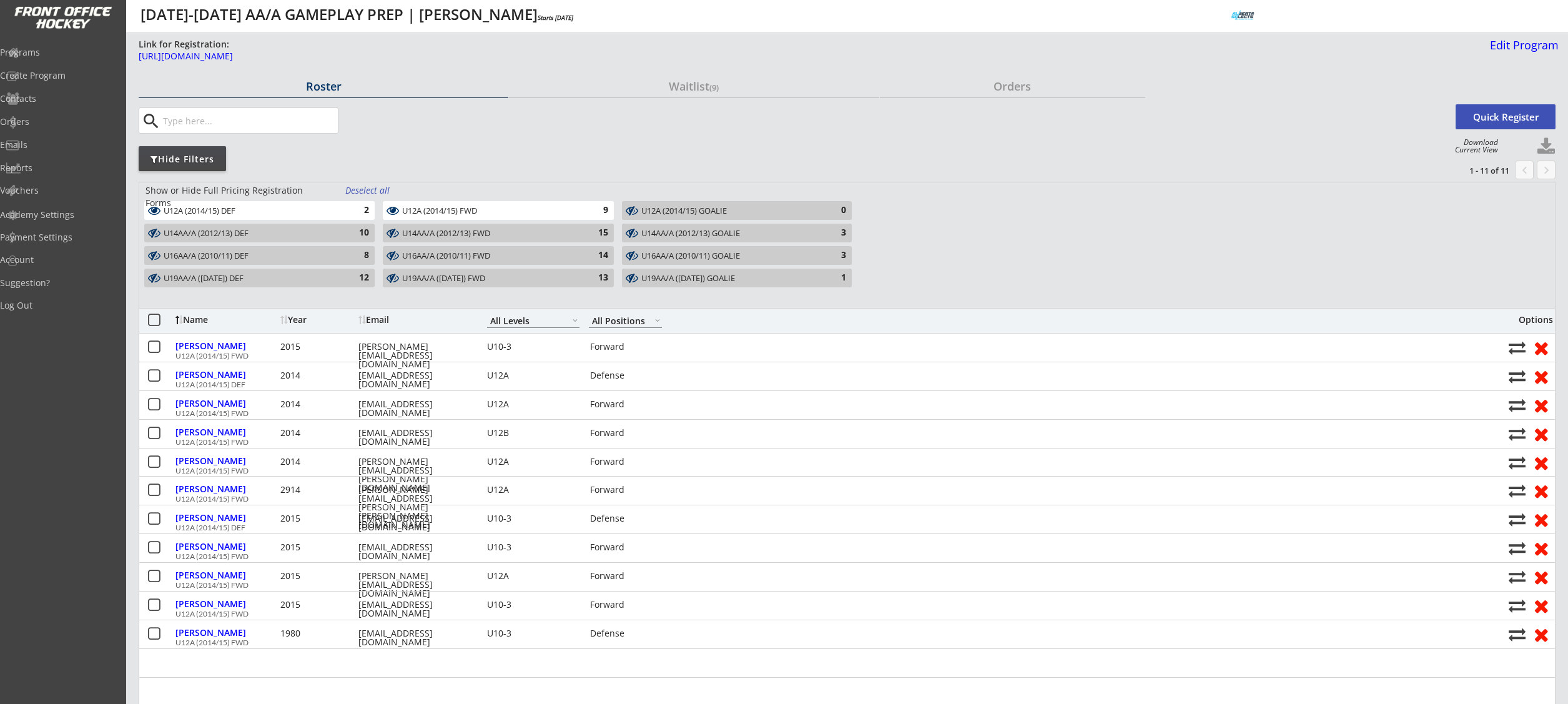
click at [1546, 144] on button at bounding box center [1545, 146] width 19 height 19
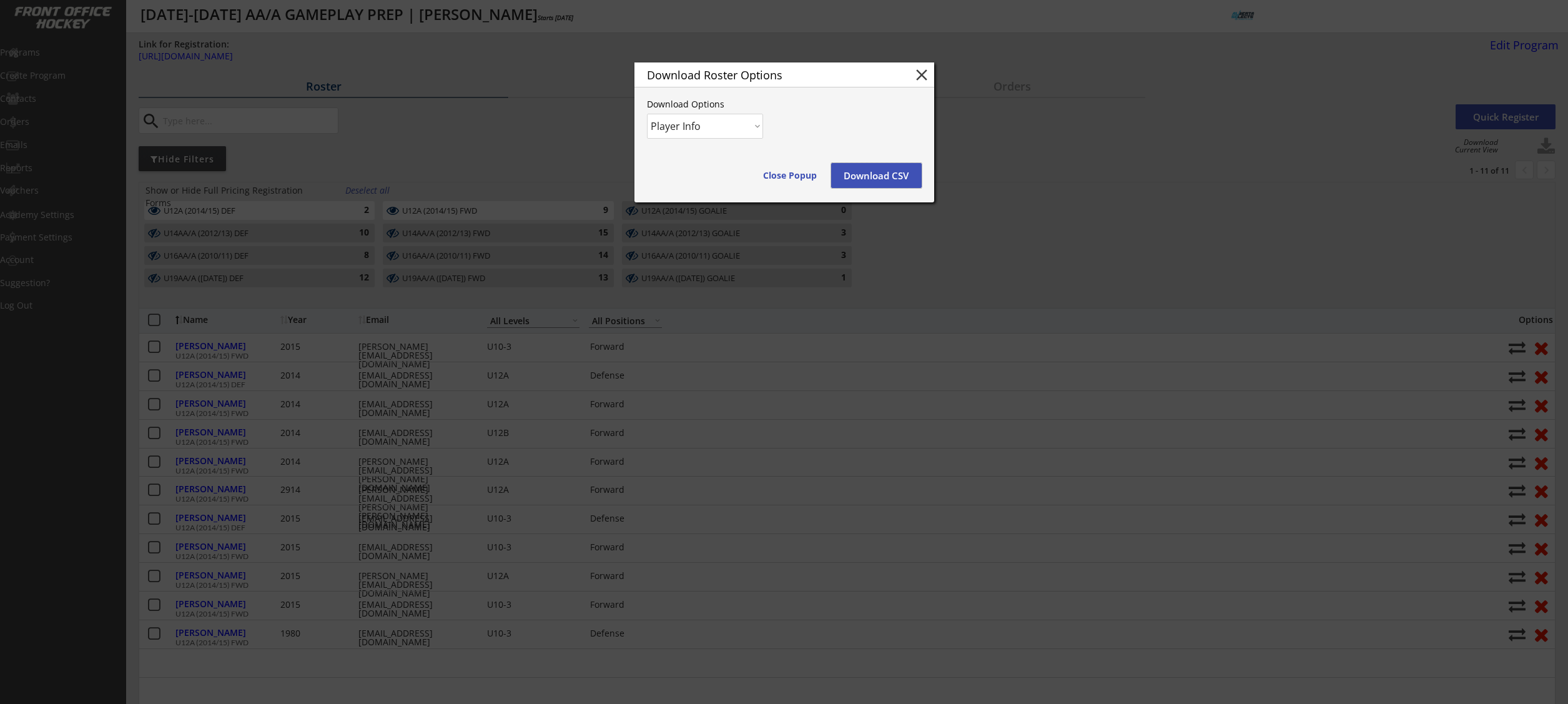
click at [868, 178] on button "Download CSV" at bounding box center [876, 176] width 90 height 25
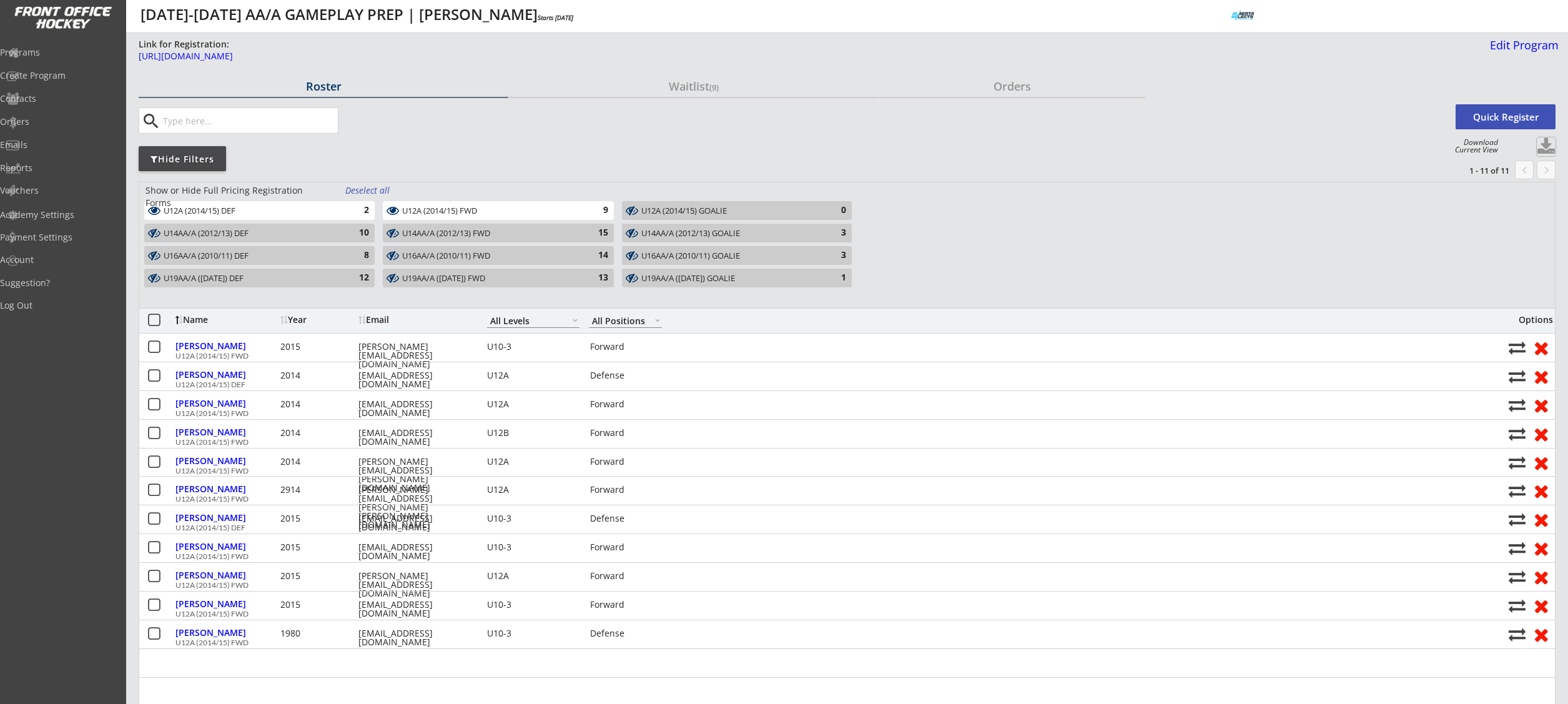
click at [1539, 145] on button at bounding box center [1545, 146] width 19 height 19
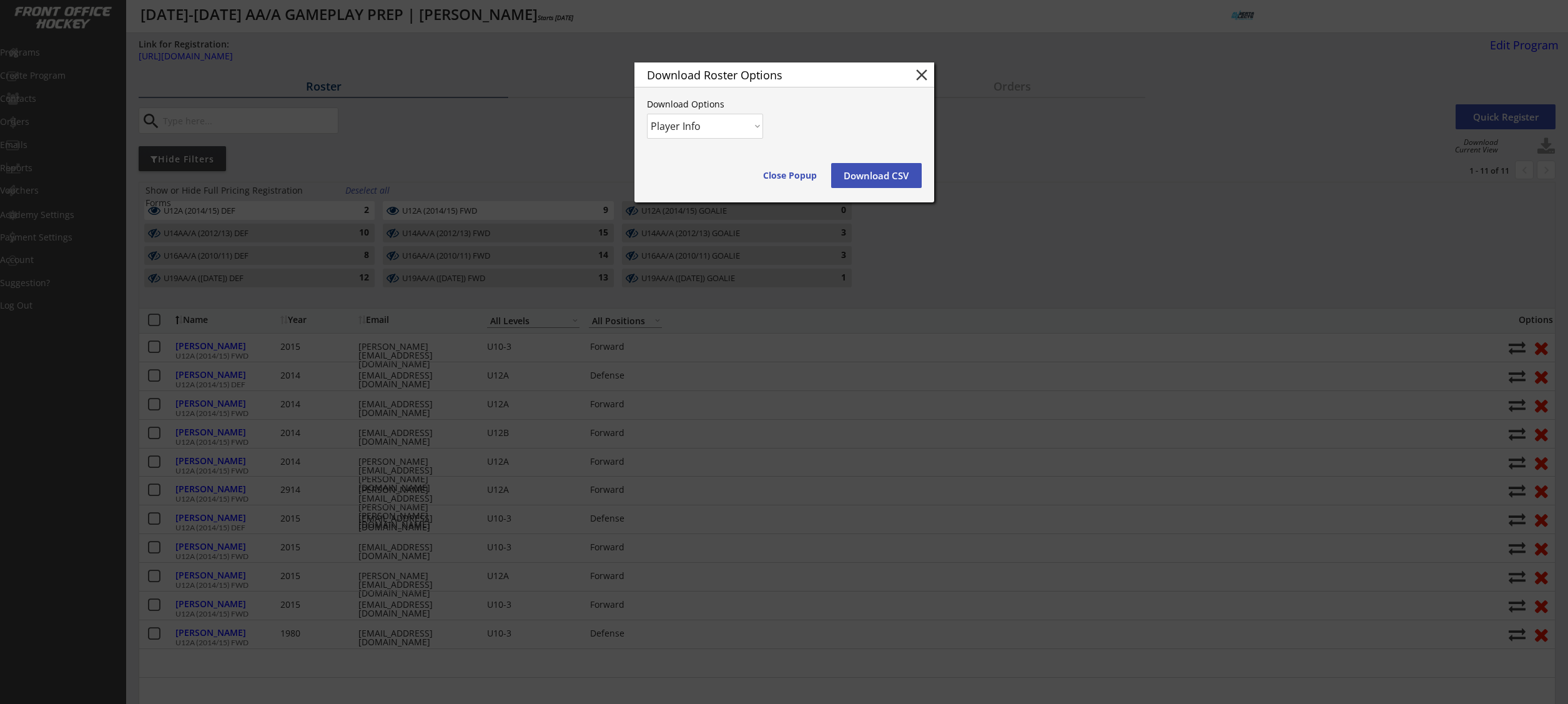
click at [728, 129] on select "Player Info Player and Order Info" at bounding box center [704, 126] width 116 height 25
select select ""Player and Order Info""
click at [647, 114] on select "Player Info Player and Order Info" at bounding box center [704, 126] width 116 height 25
click at [886, 177] on button "Download CSV" at bounding box center [876, 176] width 90 height 25
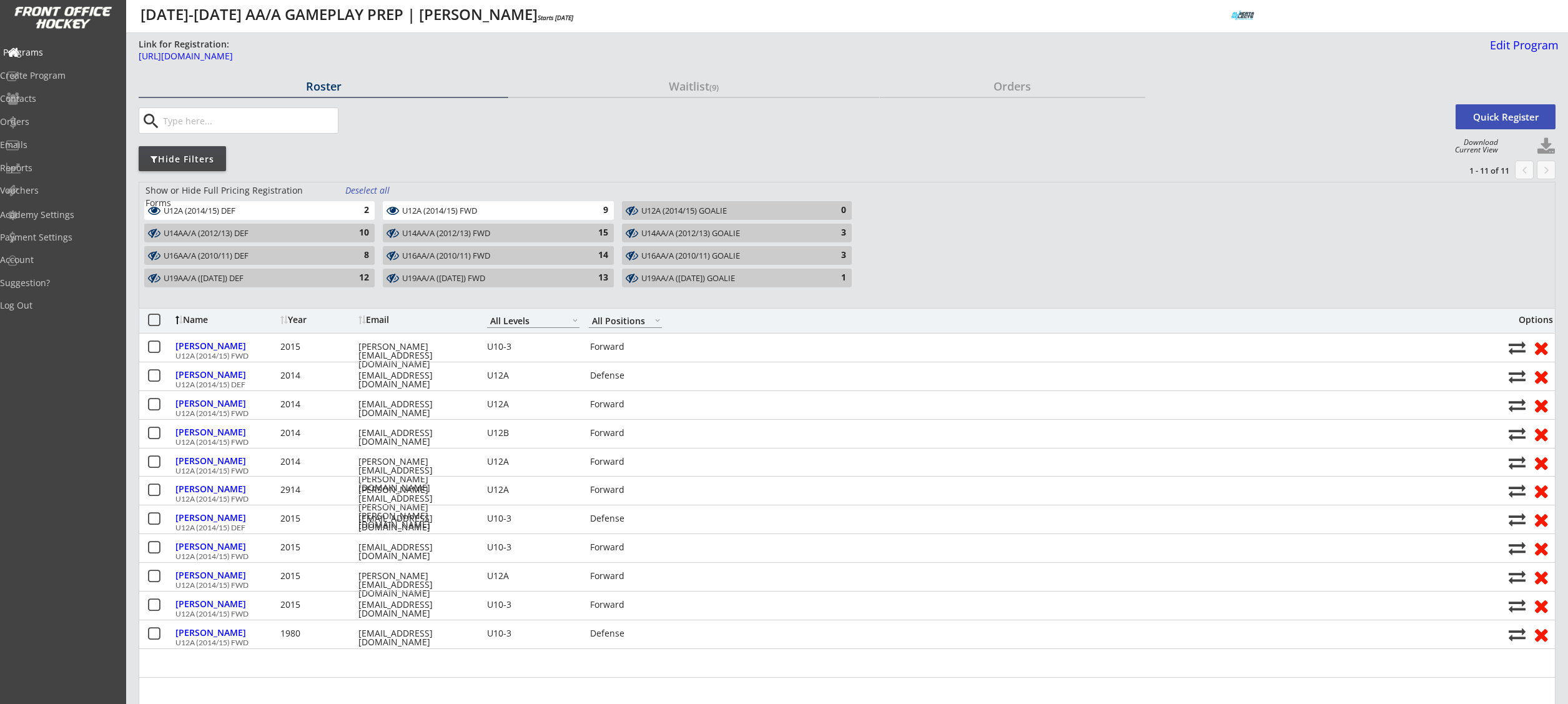
click at [58, 56] on div "Programs" at bounding box center [59, 52] width 112 height 9
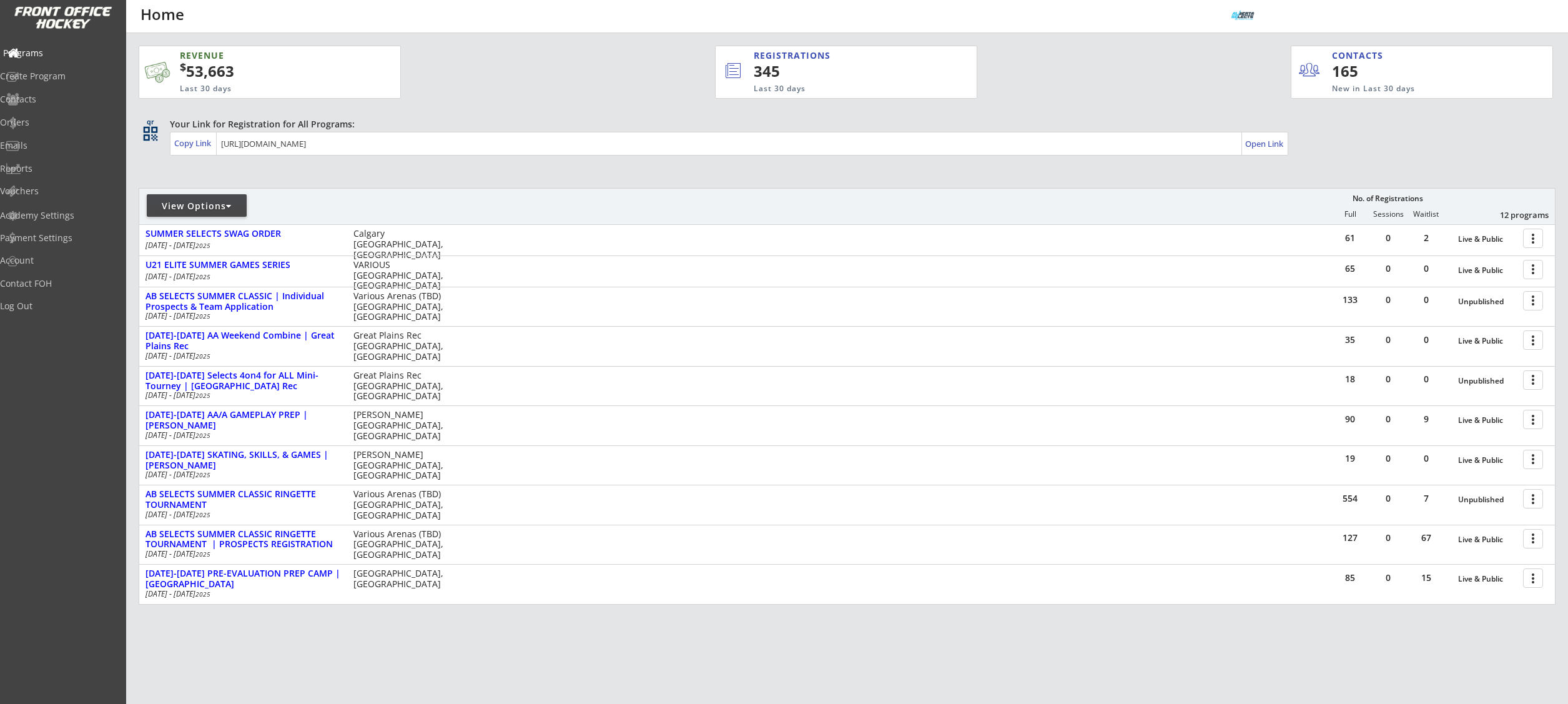
click at [62, 54] on div "Programs" at bounding box center [59, 53] width 112 height 9
click at [696, 174] on div "REVENUE $ 53,663 Last 30 days REGISTRATIONS 345 Last 30 days CONTACTS 165 New i…" at bounding box center [846, 384] width 1417 height 702
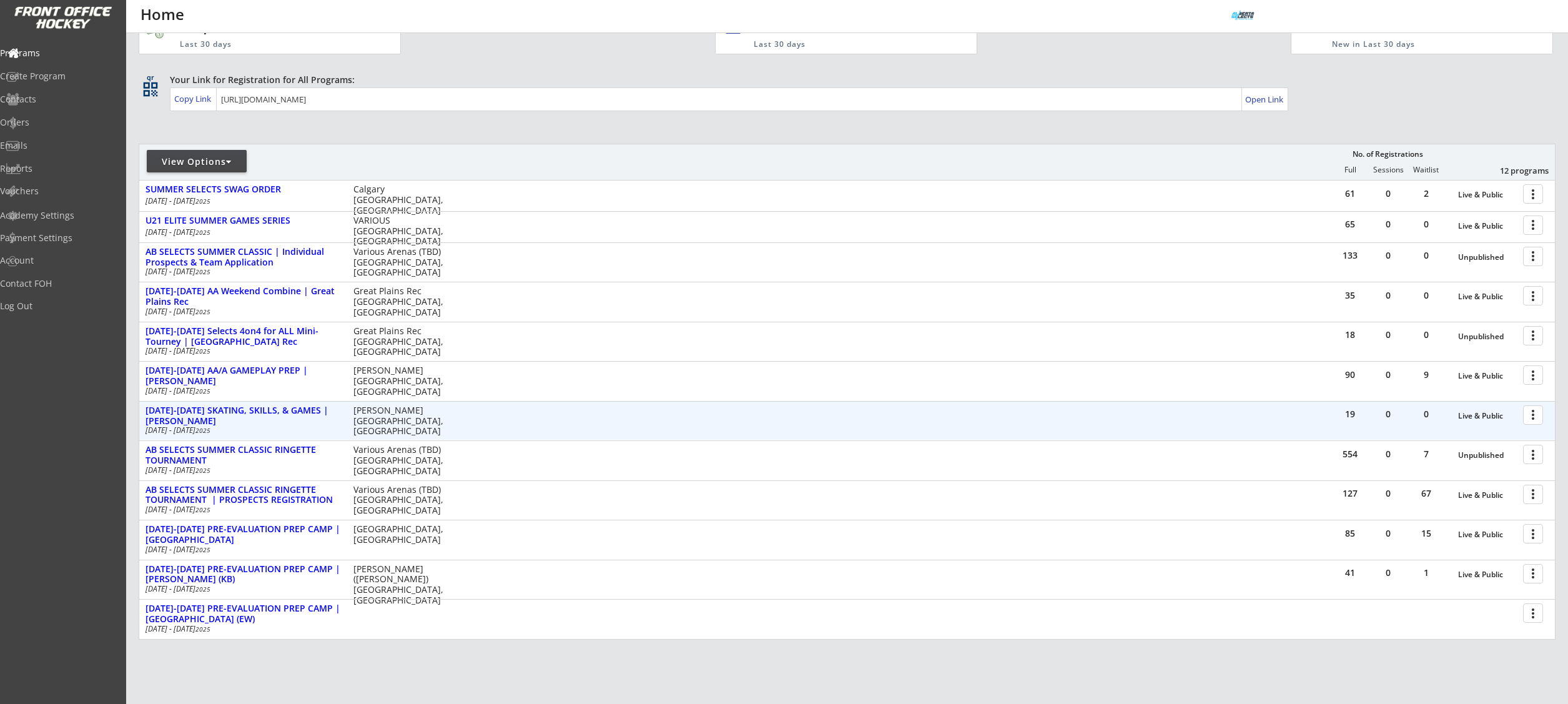
scroll to position [124, 0]
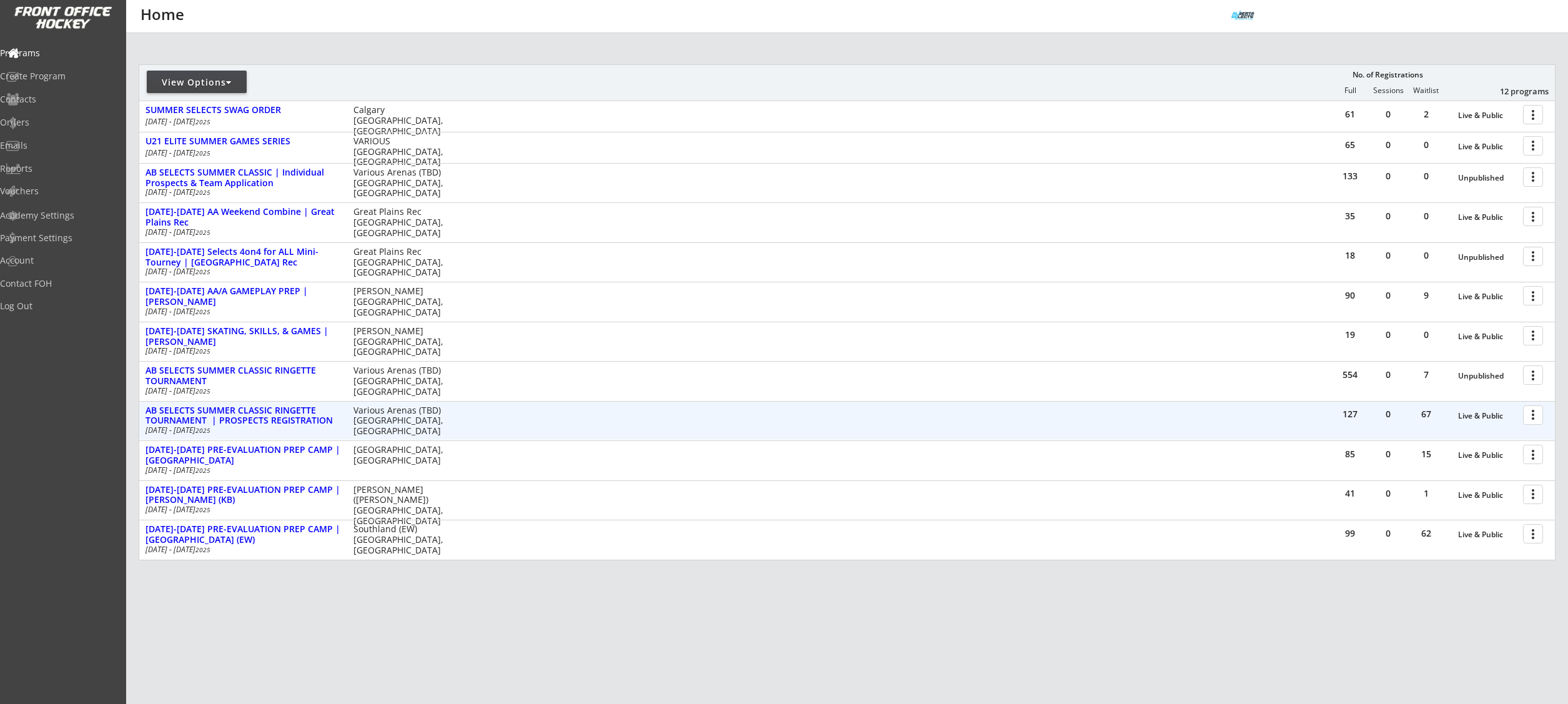
click at [1529, 420] on div at bounding box center [1535, 415] width 22 height 22
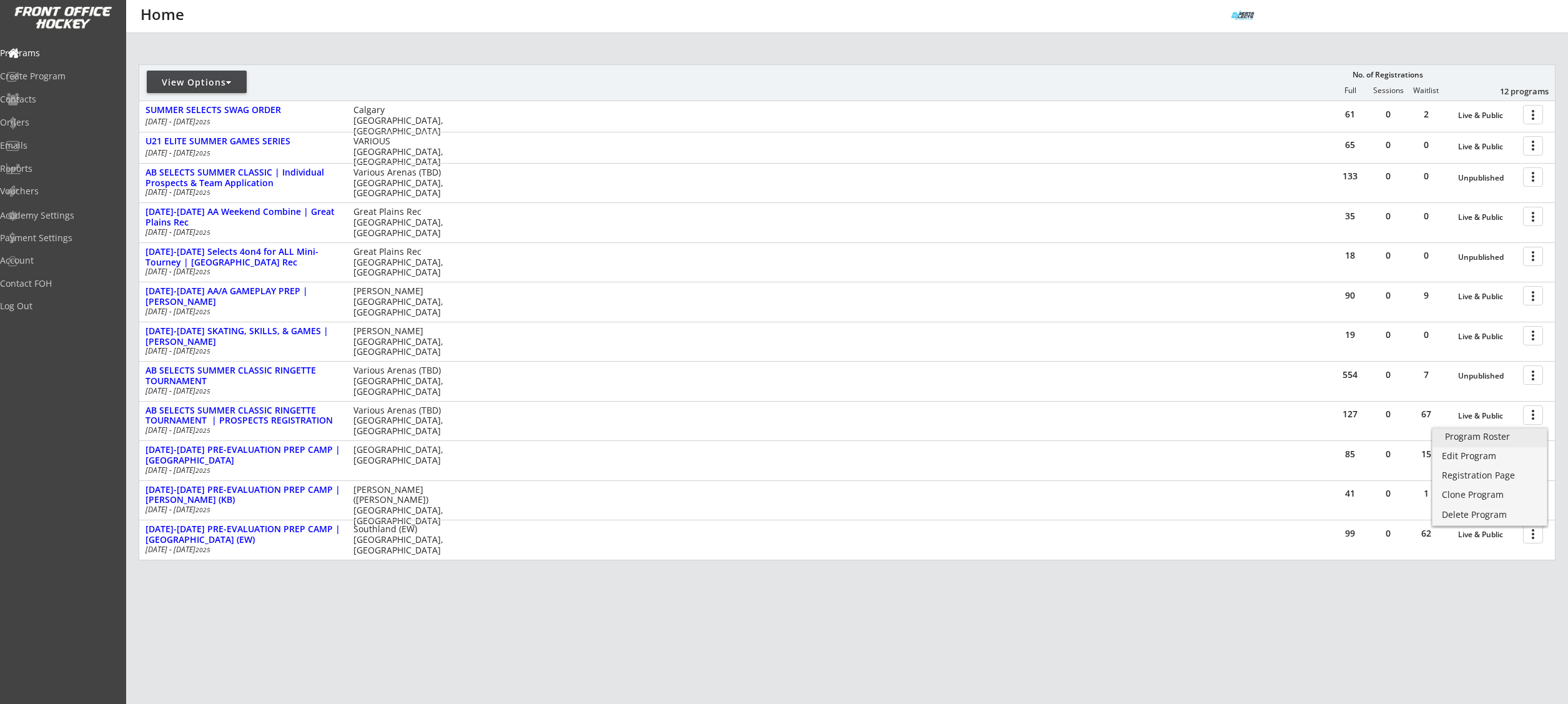
click at [1503, 435] on div "Program Roster" at bounding box center [1489, 436] width 90 height 9
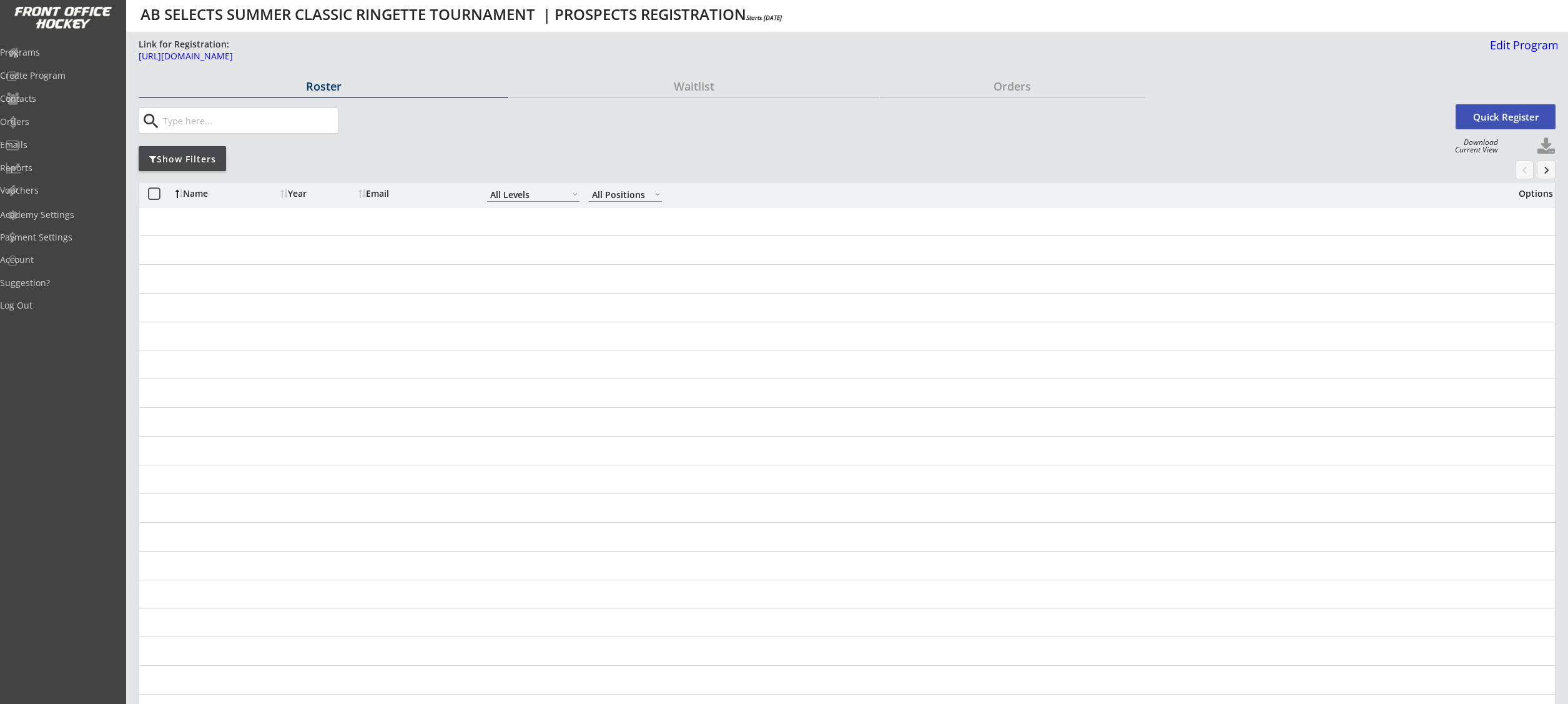
select select ""All Levels""
select select ""All Positions""
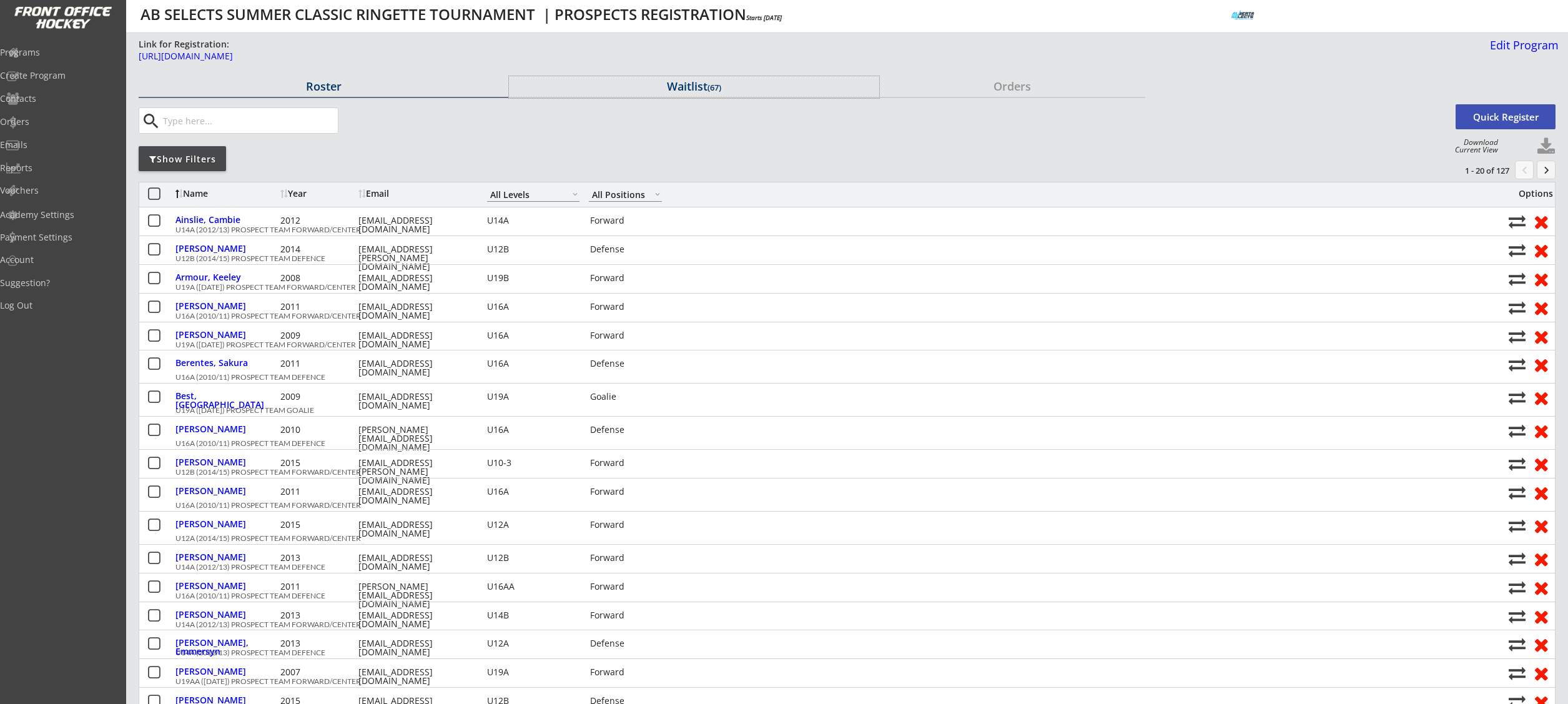
click at [673, 82] on div "Waitlist (67)" at bounding box center [693, 86] width 370 height 11
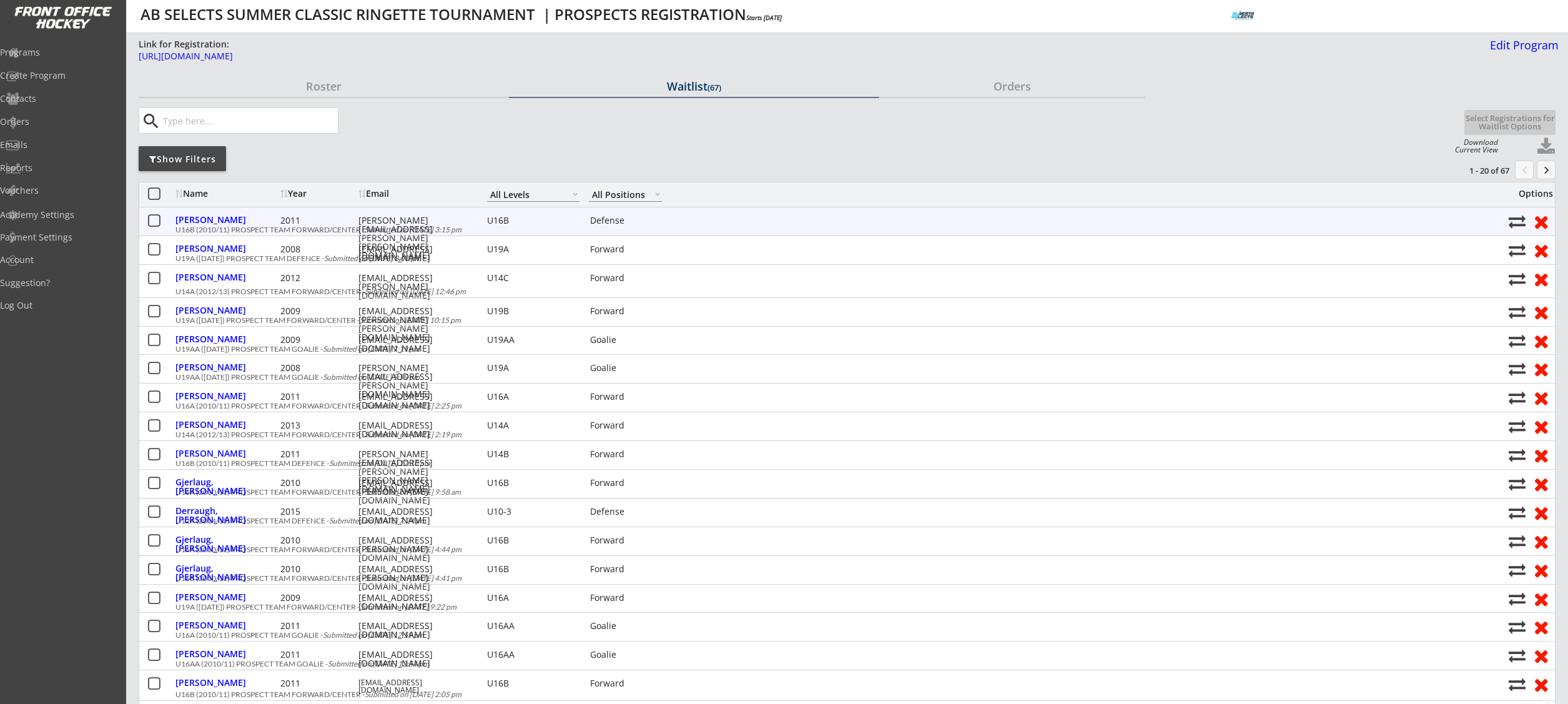
click at [153, 225] on button at bounding box center [154, 221] width 16 height 16
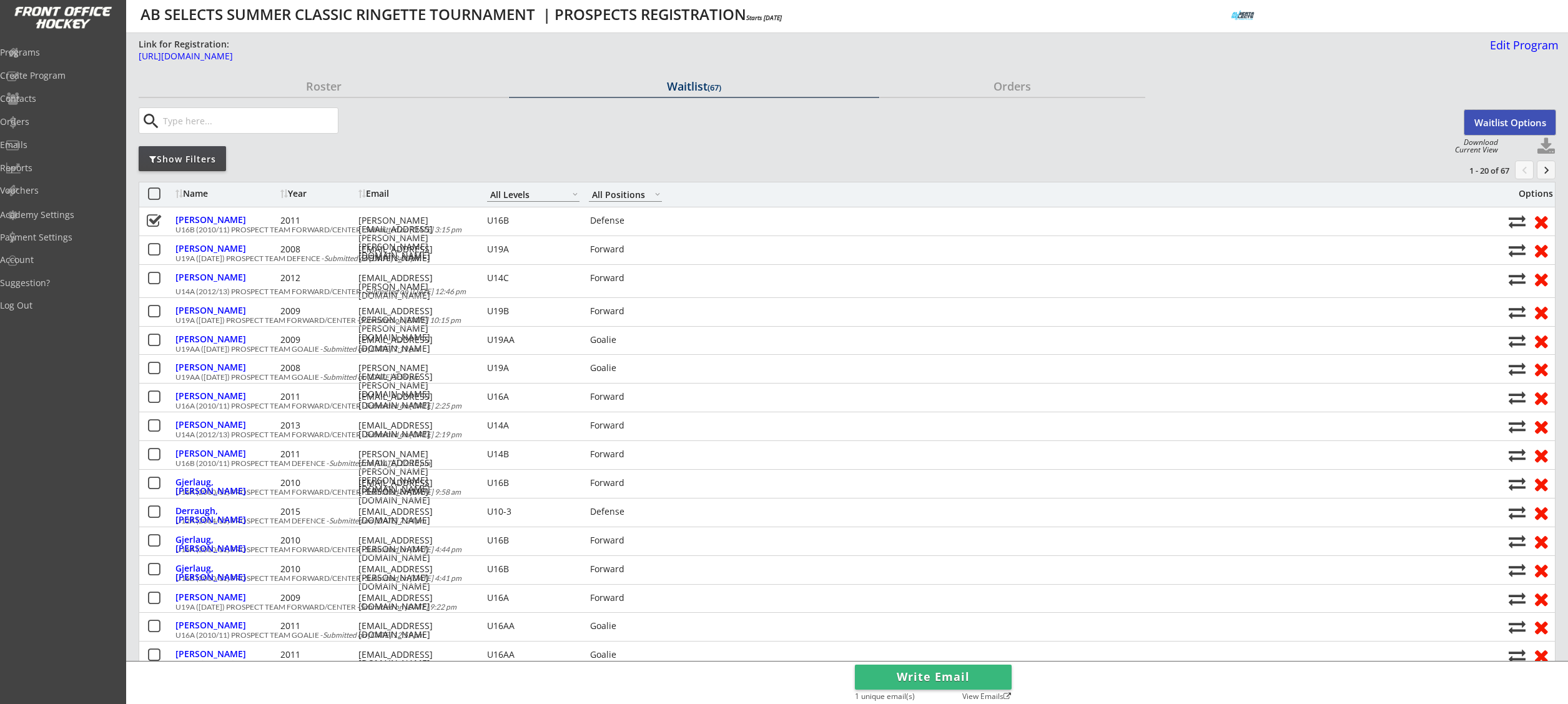
click at [1503, 131] on button "Waitlist Options" at bounding box center [1509, 123] width 91 height 25
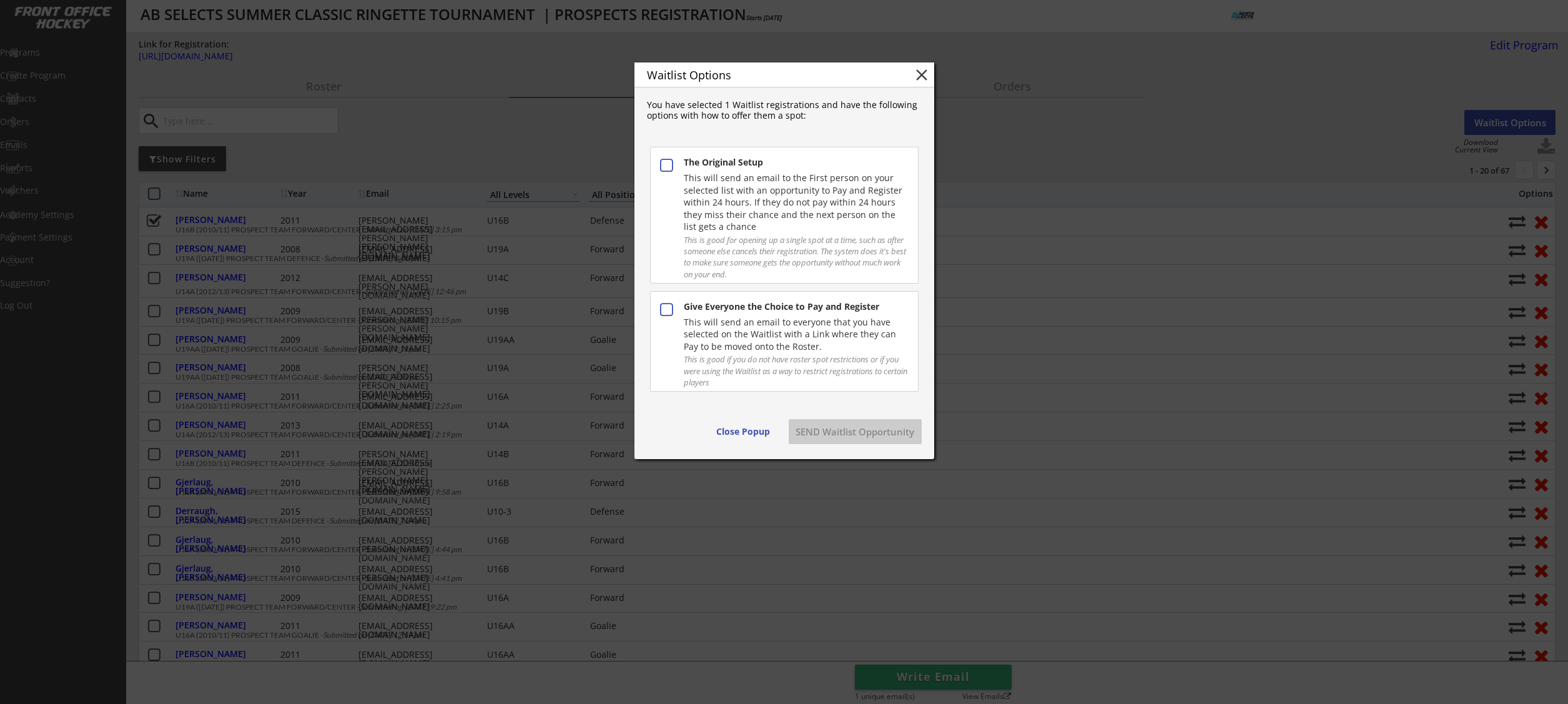
click at [818, 324] on div "This will send an email to everyone that you have selected on the Waitlist with…" at bounding box center [795, 334] width 224 height 37
click at [857, 431] on button "SEND Waitlist Opportunity" at bounding box center [855, 431] width 133 height 25
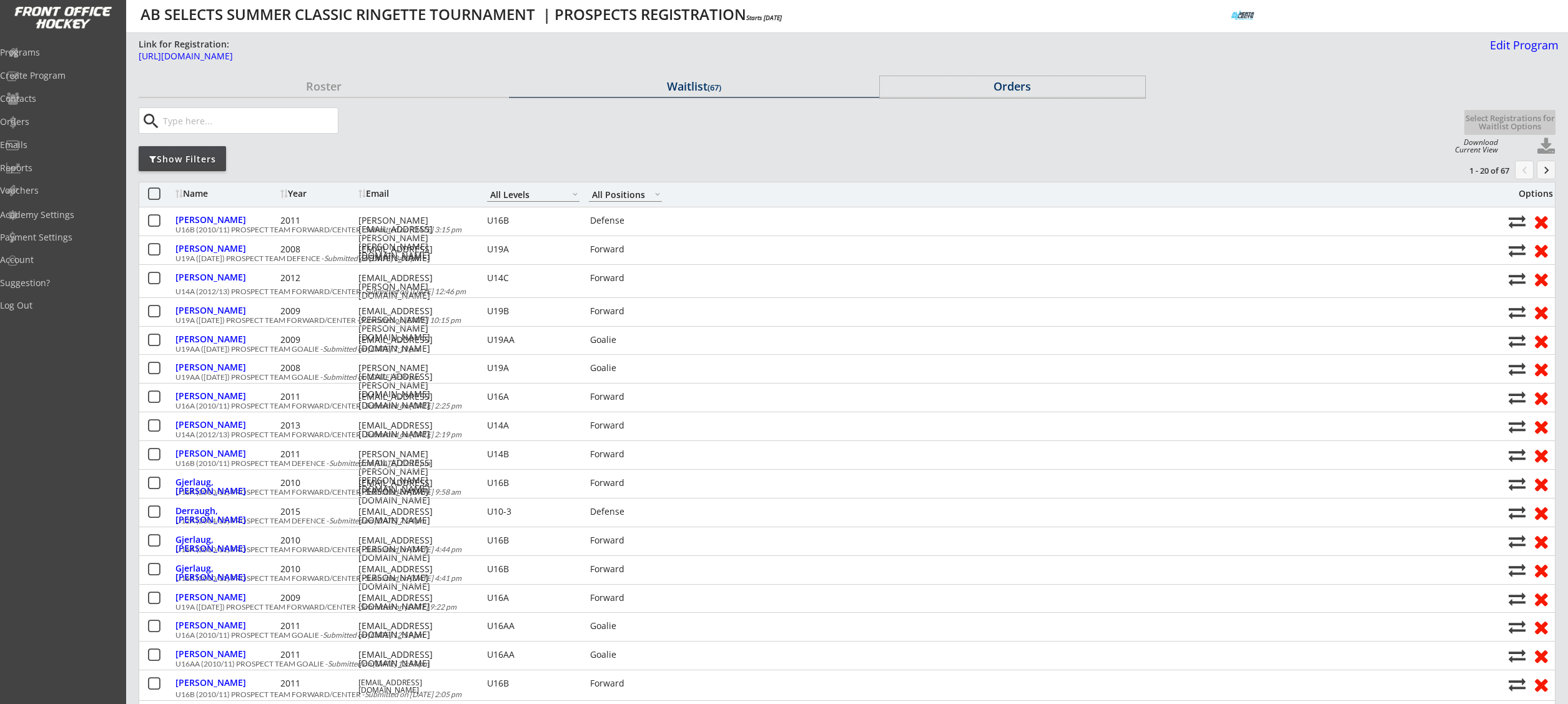
click at [1014, 84] on div "Orders" at bounding box center [1012, 86] width 265 height 11
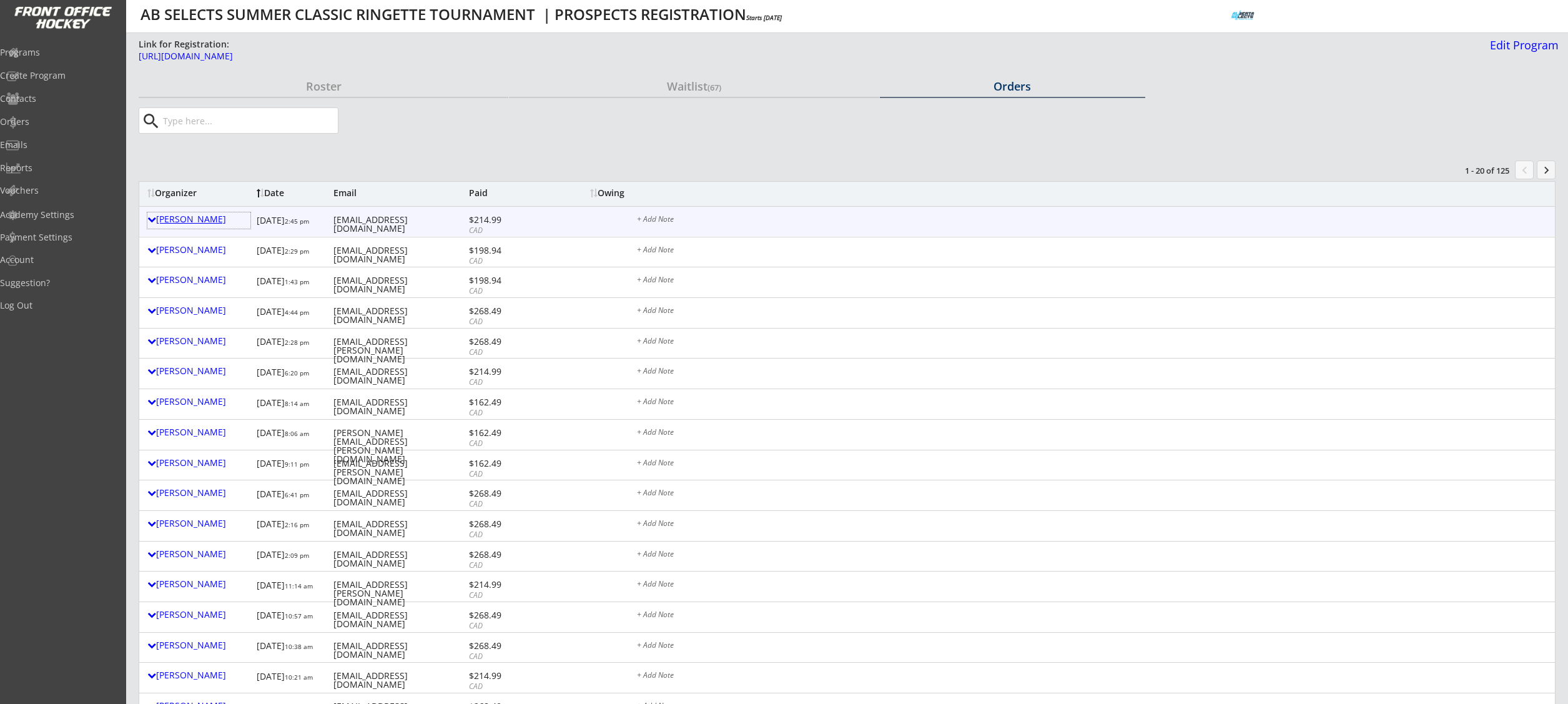
click at [185, 220] on div "[PERSON_NAME]" at bounding box center [199, 219] width 103 height 9
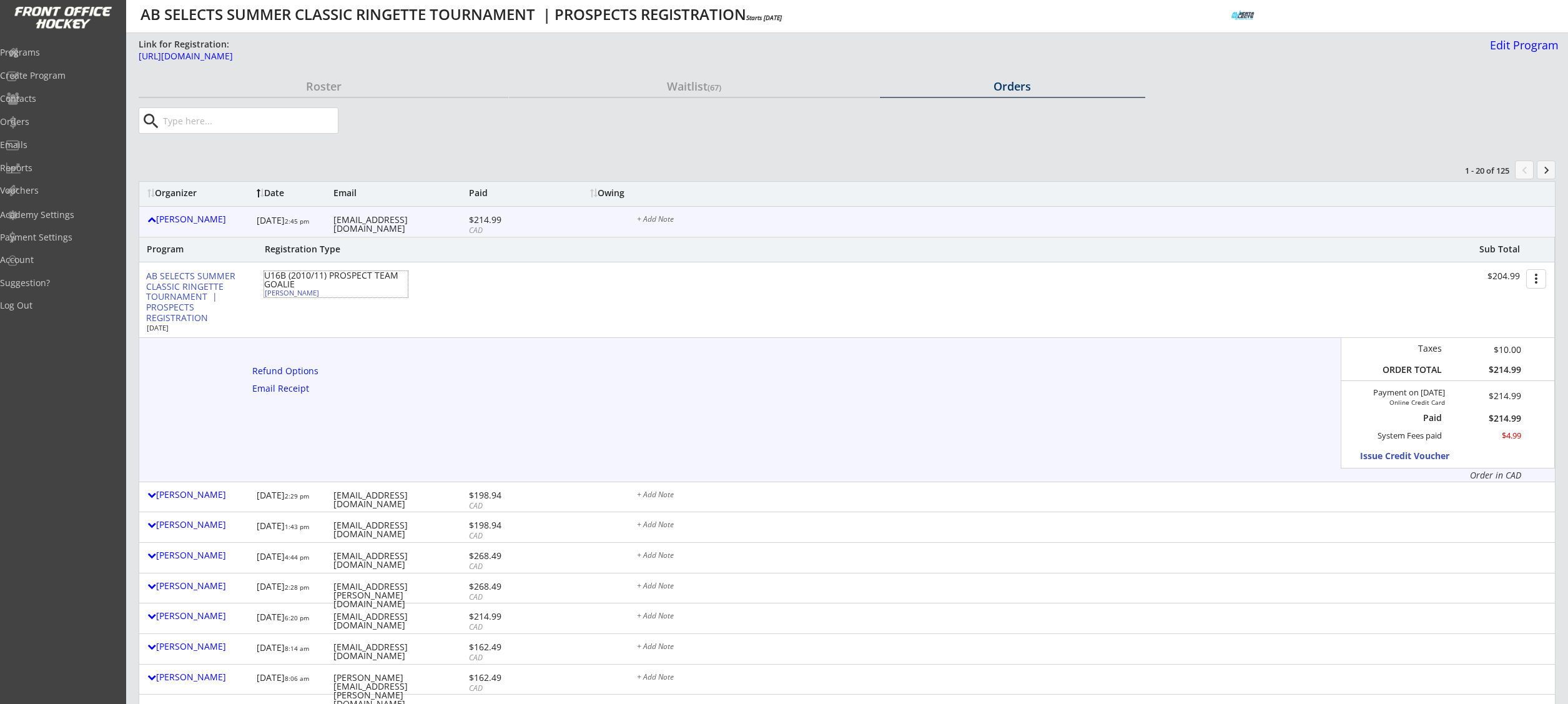
drag, startPoint x: 316, startPoint y: 293, endPoint x: 264, endPoint y: 295, distance: 52.0
click at [264, 295] on div "Lucinia Merkley" at bounding box center [334, 293] width 139 height 7
select select ""Goalie""
select select ""U16B""
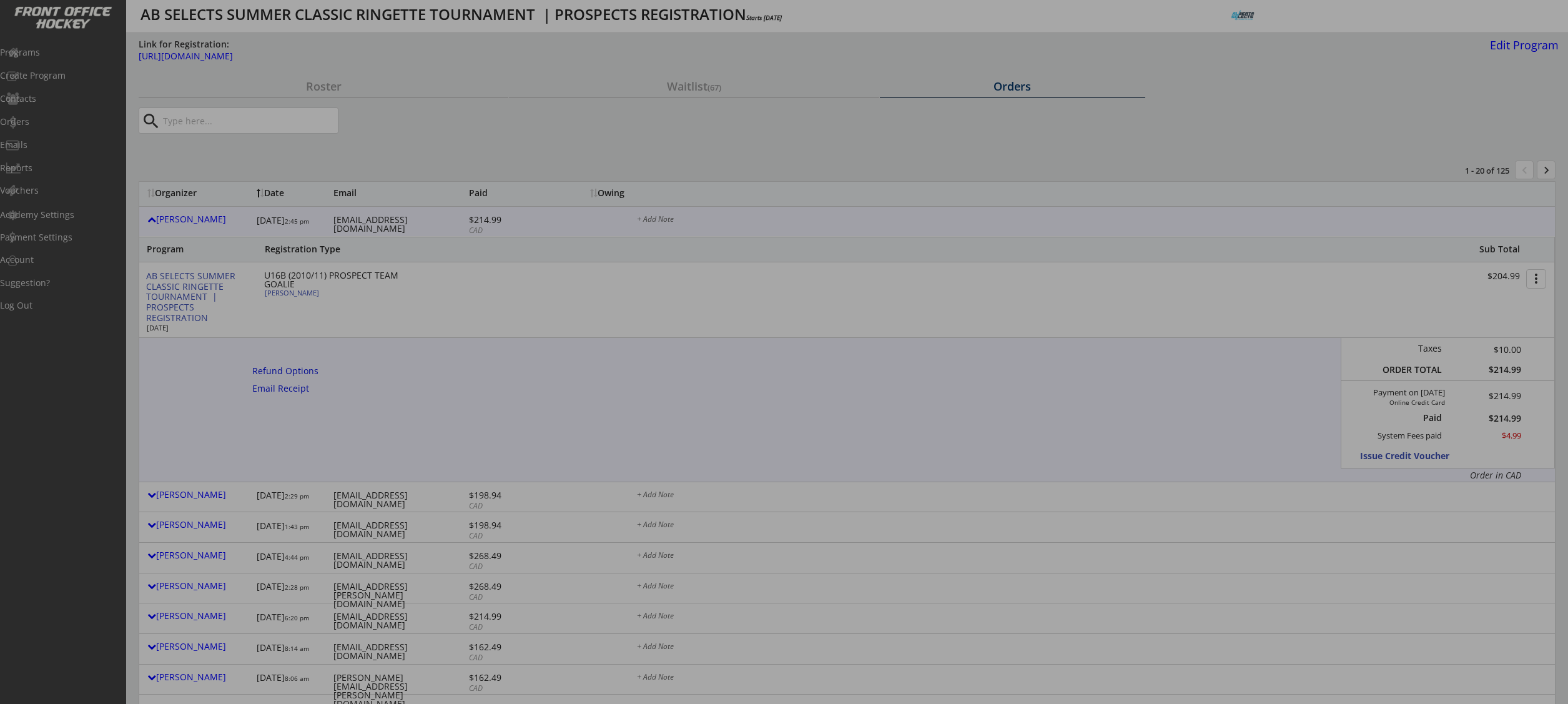
type input "[DEMOGRAPHIC_DATA]"
type input "Indus Rise U16B"
type input "No"
type input "Na"
select select ""No""
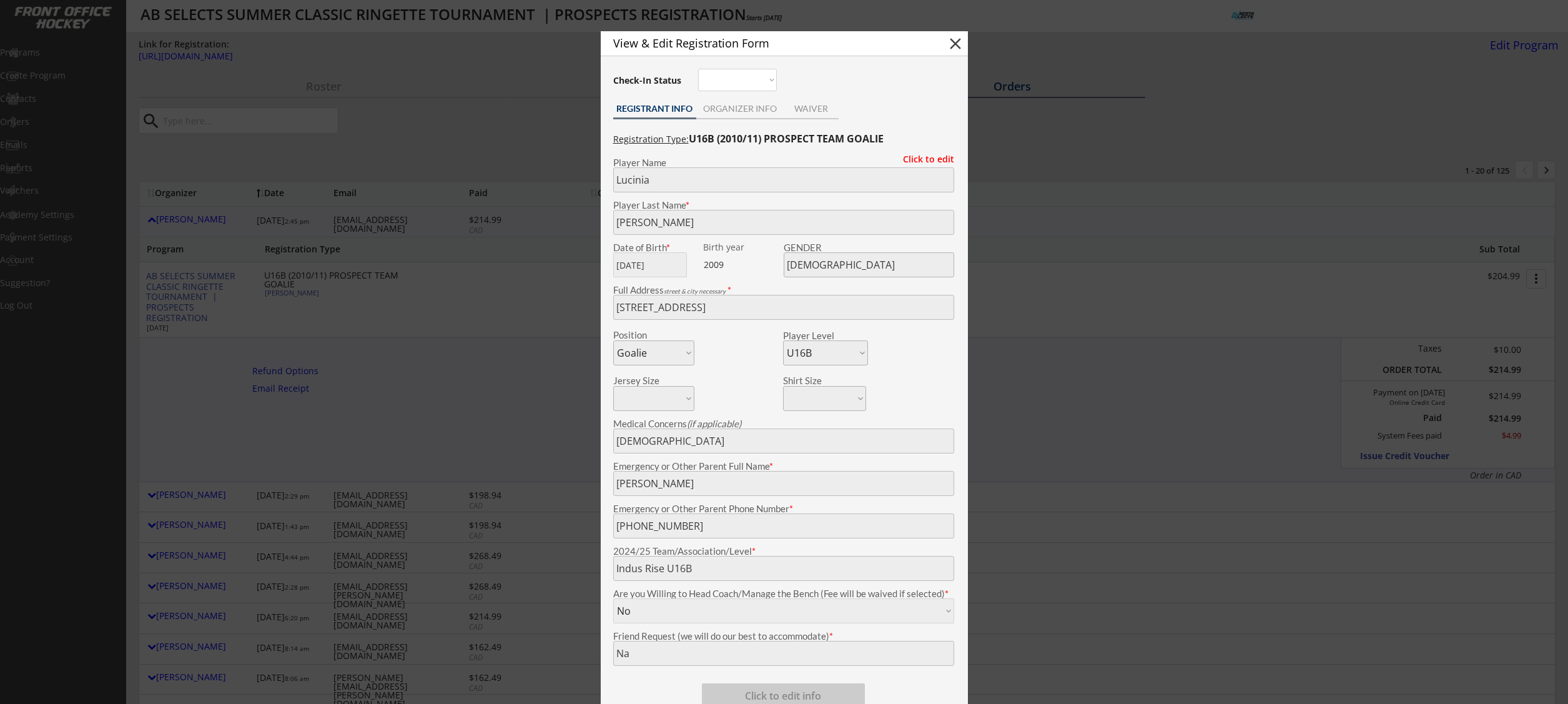
copy div "Lucinia Merkley"
click at [953, 43] on button "close" at bounding box center [955, 43] width 19 height 19
select select ""PLACEHOLDER_1427118222253""
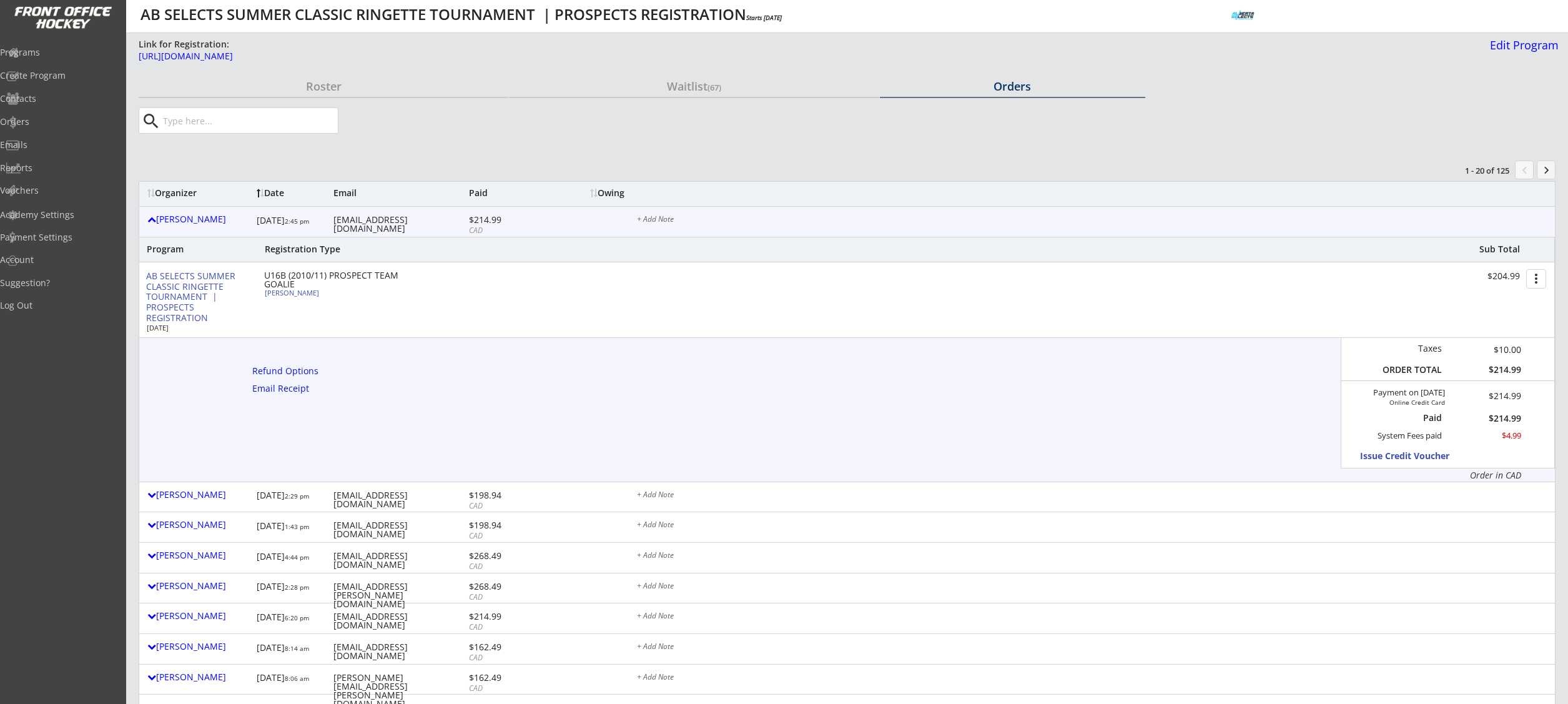
click at [381, 217] on div "[EMAIL_ADDRESS][DOMAIN_NAME]" at bounding box center [399, 224] width 132 height 17
copy div "[EMAIL_ADDRESS][DOMAIN_NAME]"
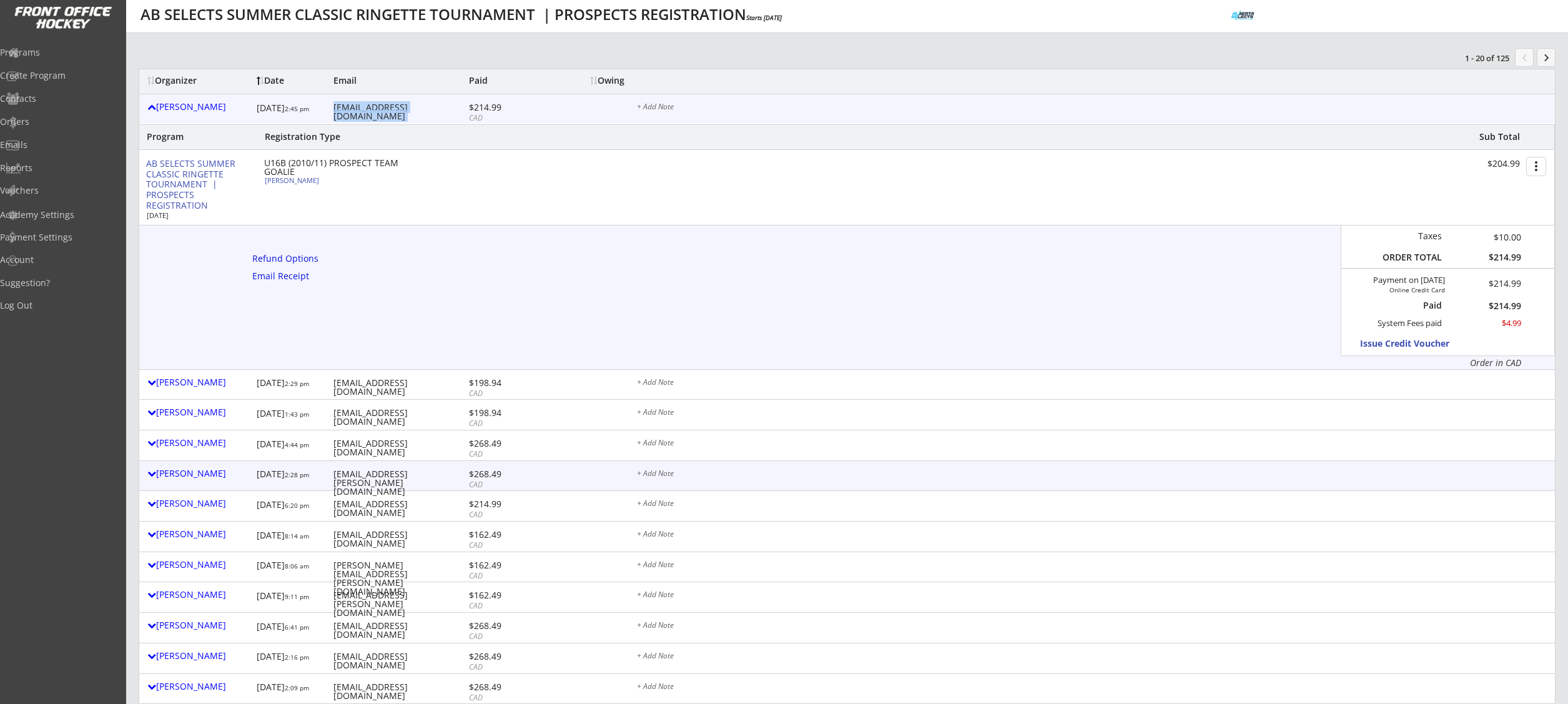
scroll to position [113, 0]
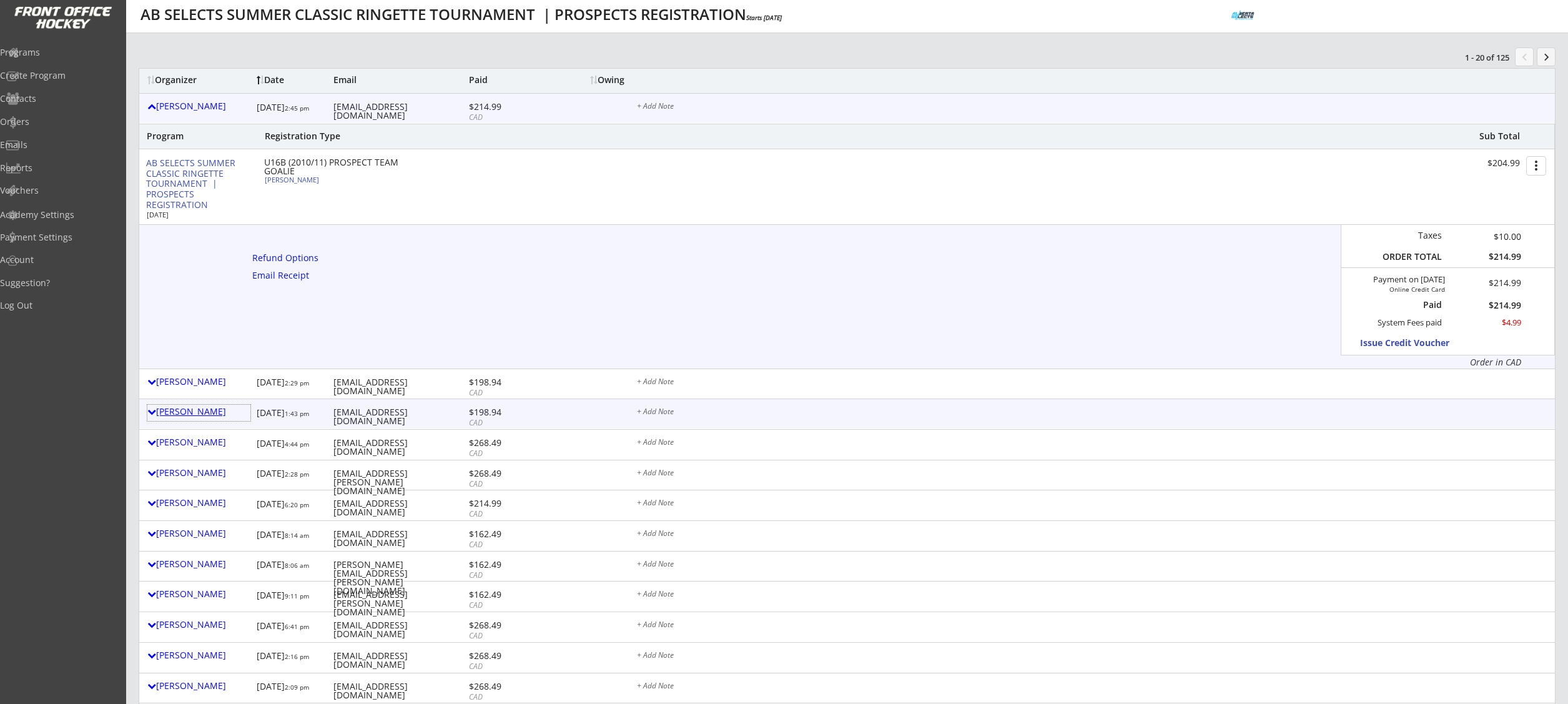
click at [205, 415] on div "[PERSON_NAME]" at bounding box center [199, 411] width 103 height 9
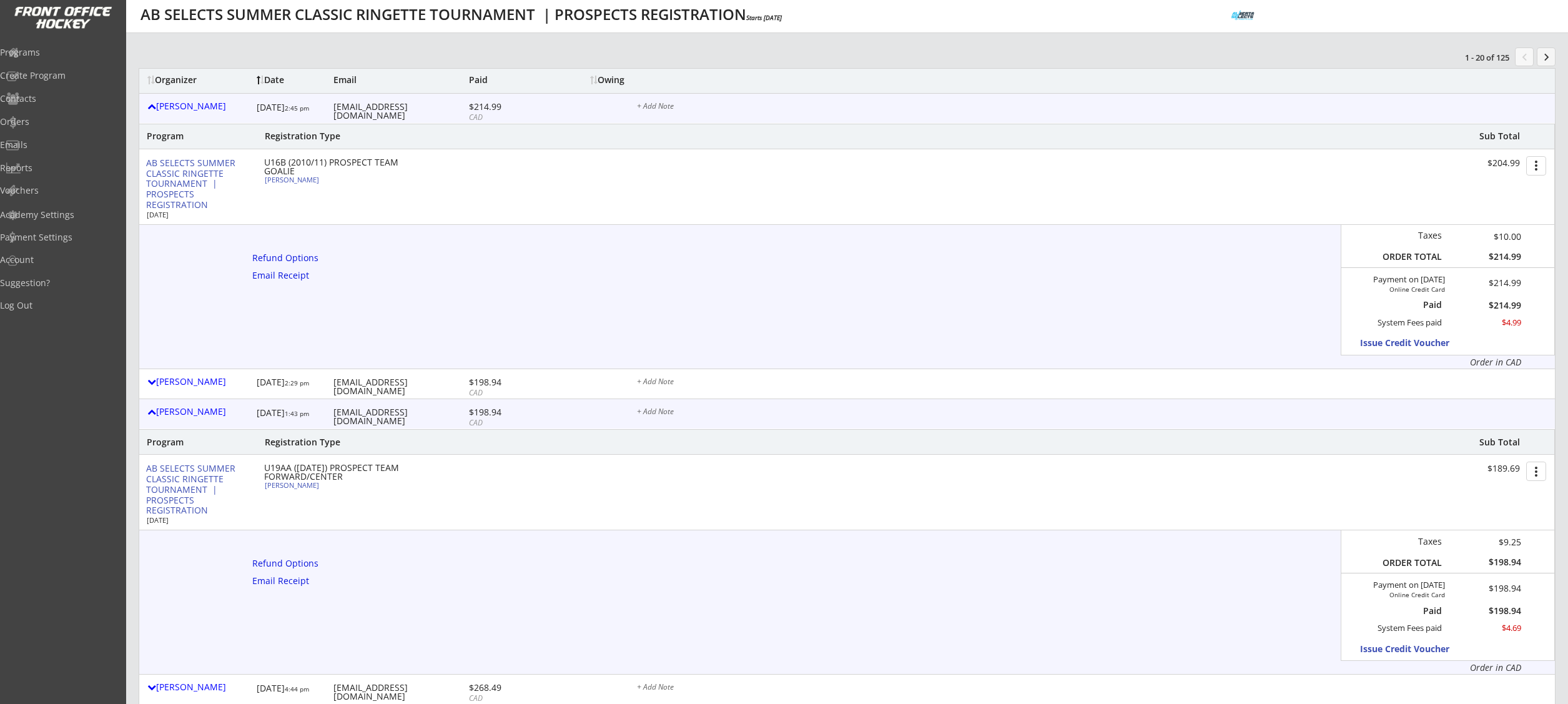
click at [382, 411] on div "[EMAIL_ADDRESS][DOMAIN_NAME]" at bounding box center [399, 416] width 132 height 17
copy div "[EMAIL_ADDRESS][DOMAIN_NAME]"
click at [202, 105] on div "Shawn Merkley" at bounding box center [199, 106] width 103 height 9
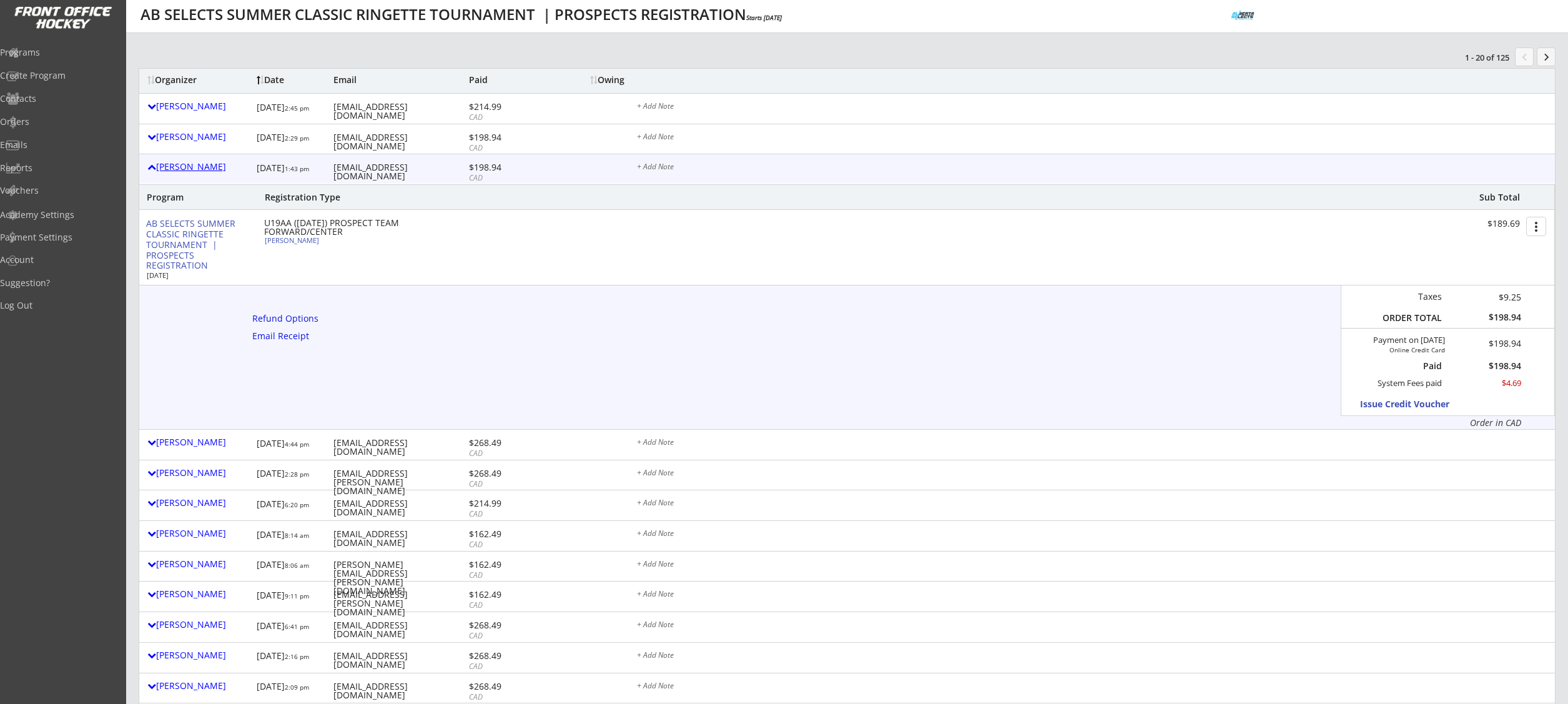
click at [189, 167] on div "Jodie Shambel" at bounding box center [199, 167] width 103 height 9
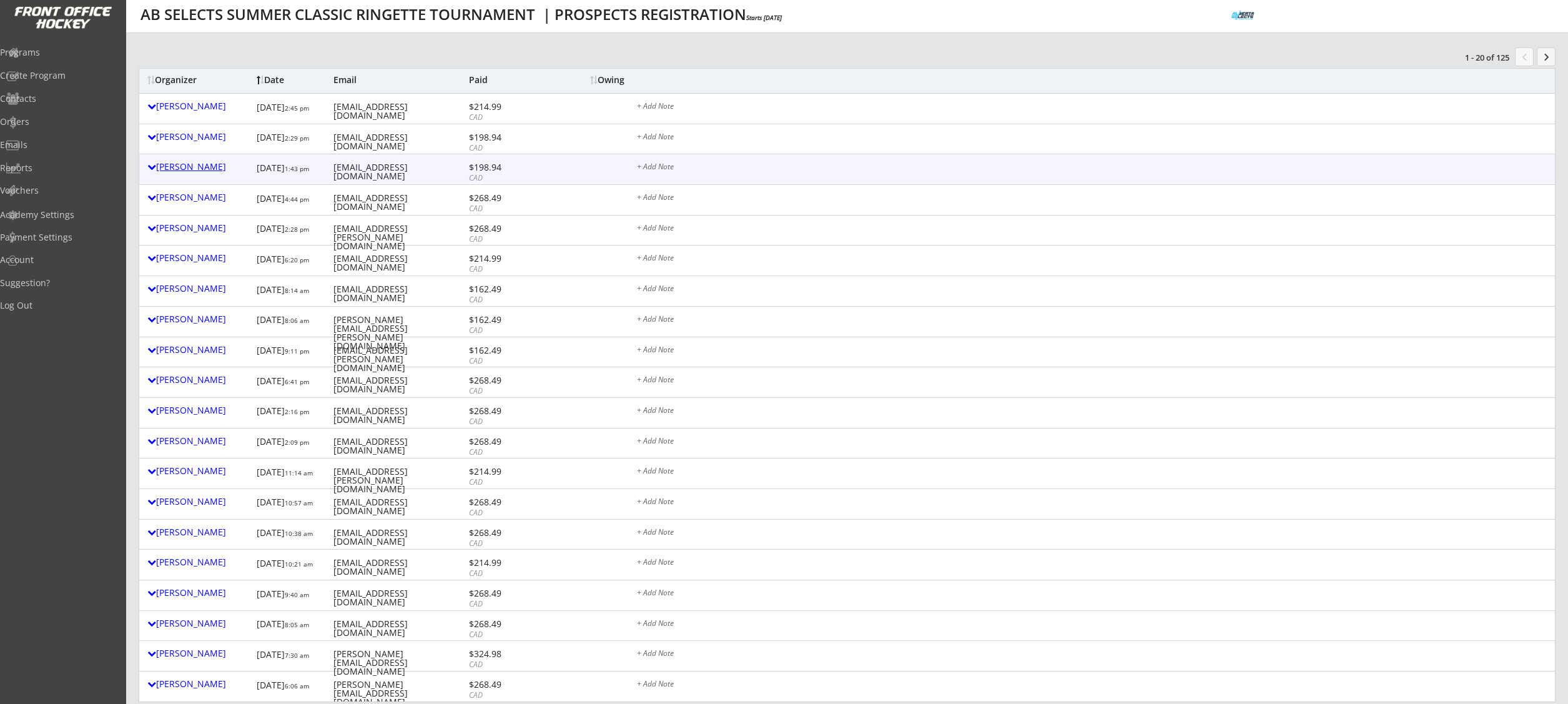
scroll to position [0, 0]
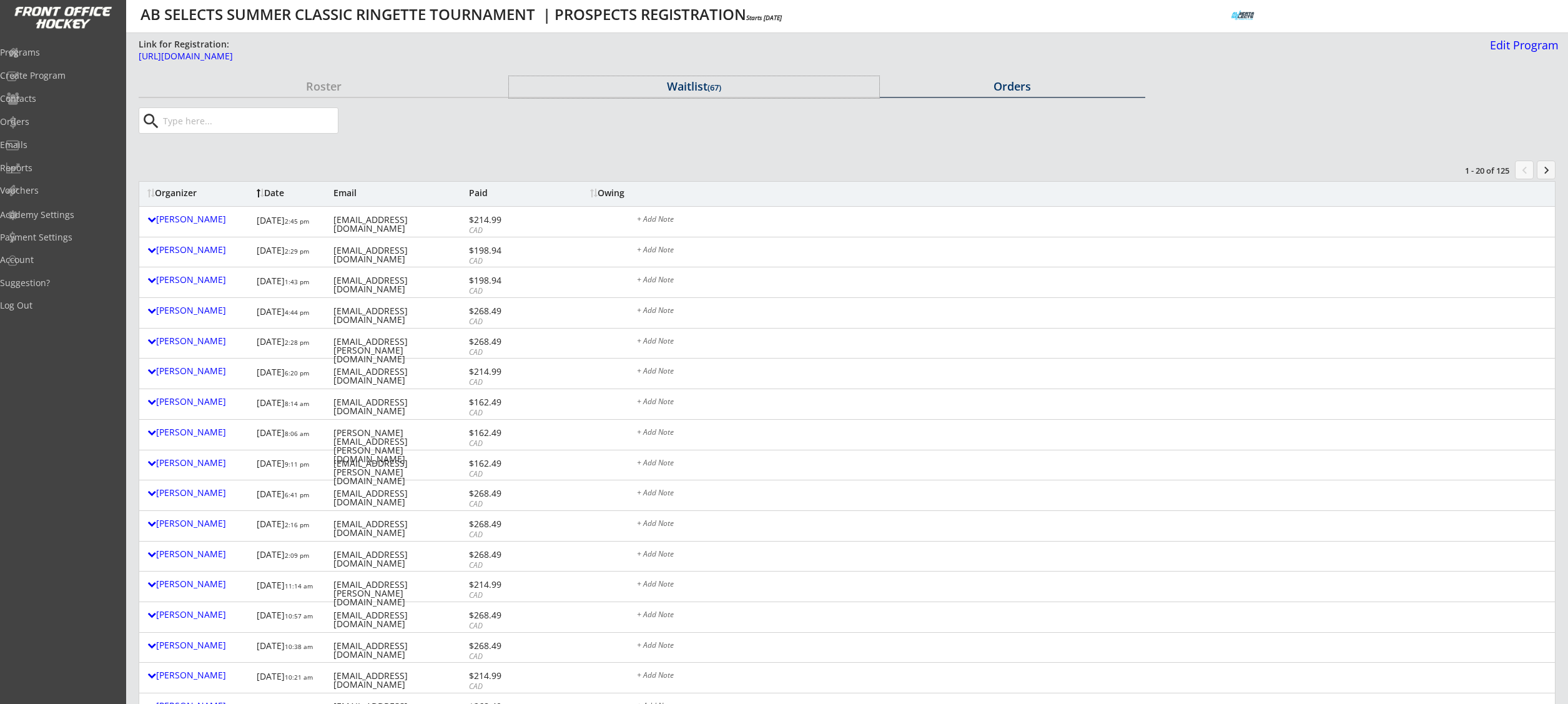
click at [671, 87] on div "Waitlist (67)" at bounding box center [693, 86] width 370 height 11
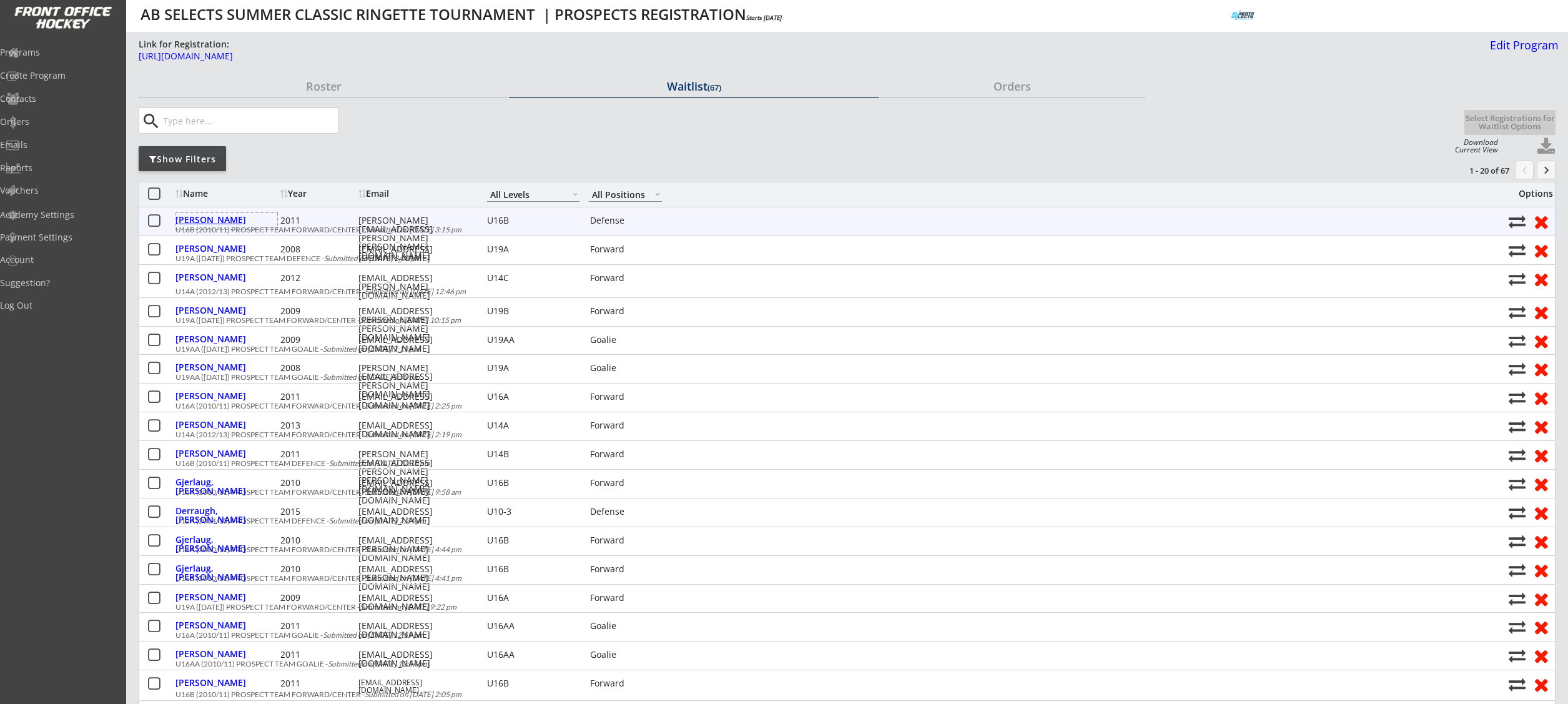
click at [227, 216] on div "Miller, Charlie" at bounding box center [227, 220] width 102 height 9
select select ""Defense""
select select ""U16B""
select select ""No""
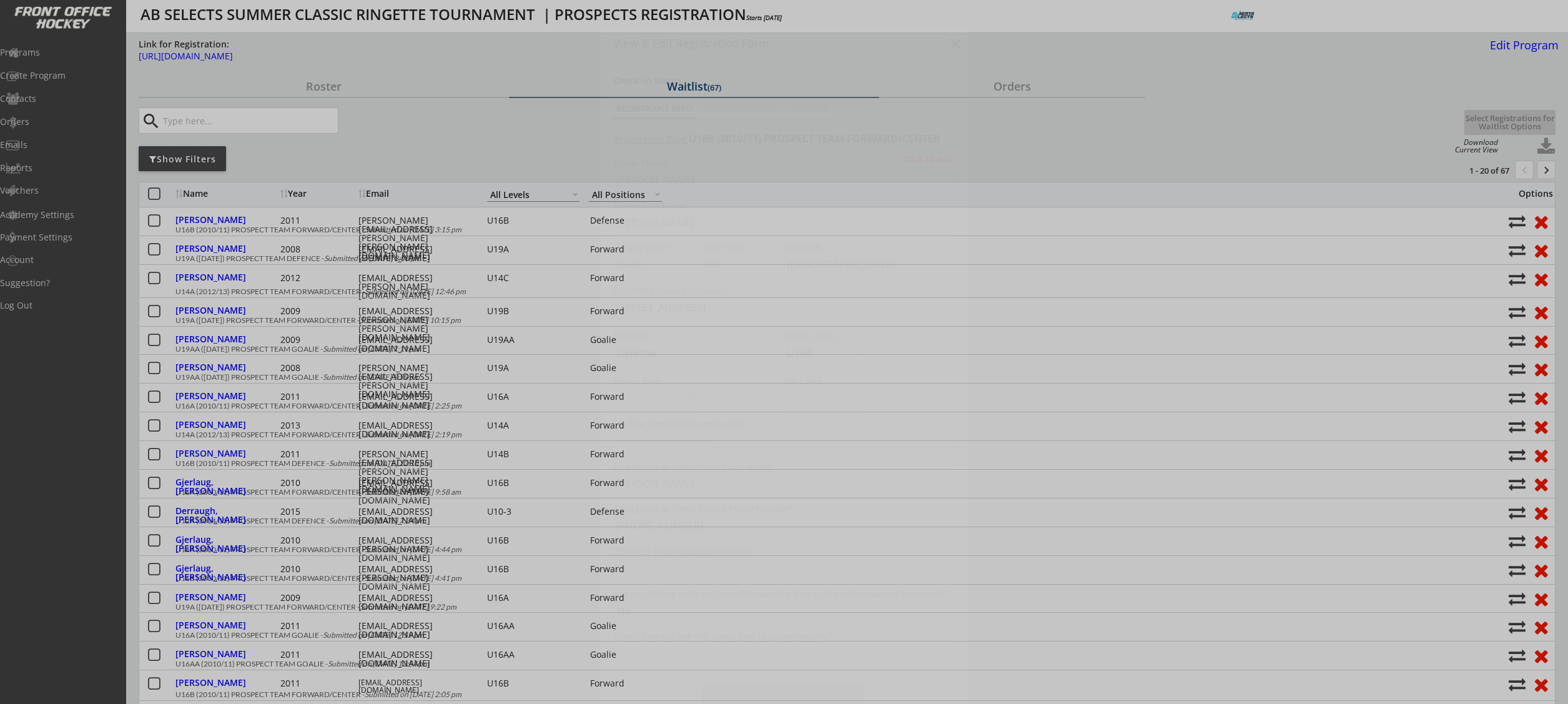
type input "Bowview U14B"
type input "Team Armstrong"
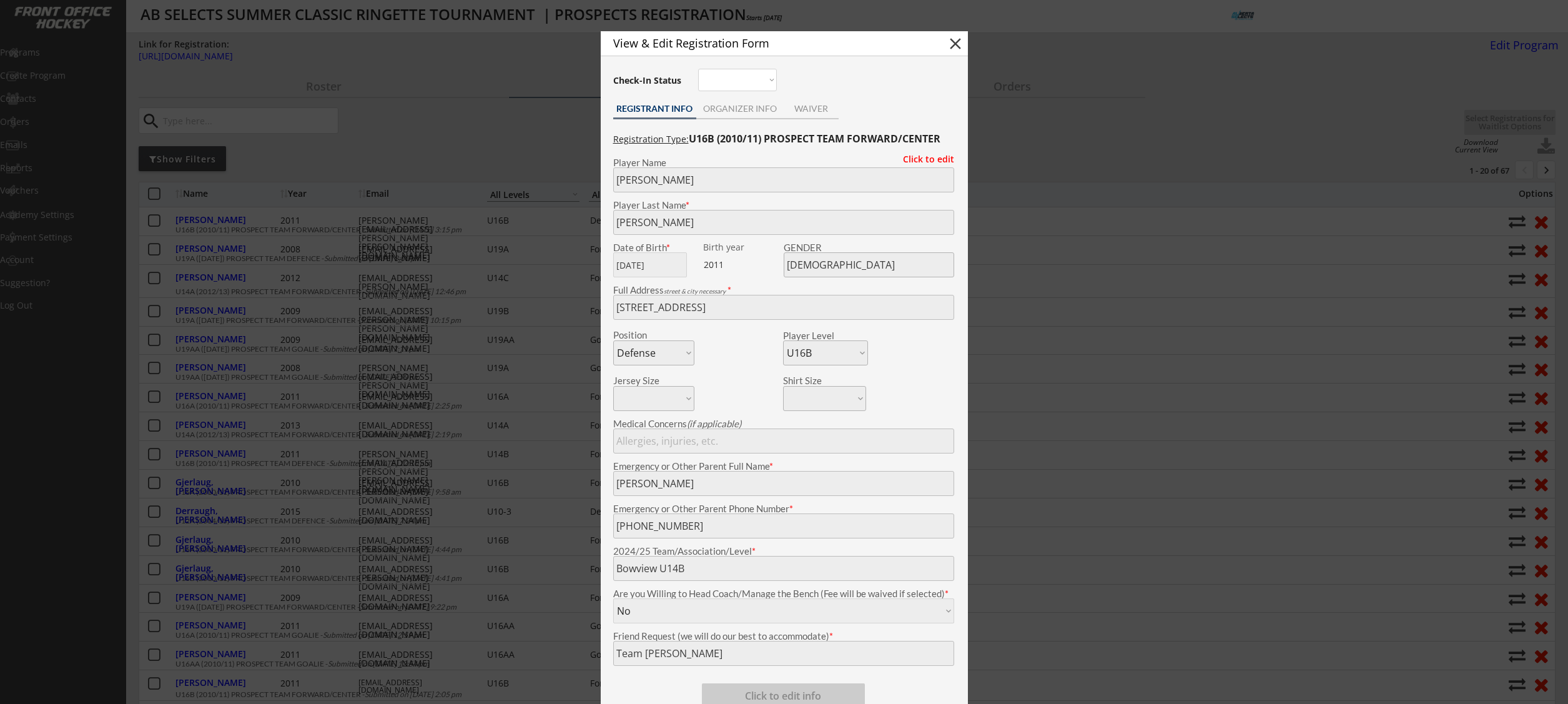
click at [952, 42] on button "close" at bounding box center [955, 43] width 19 height 19
select select ""PLACEHOLDER_1427118222253""
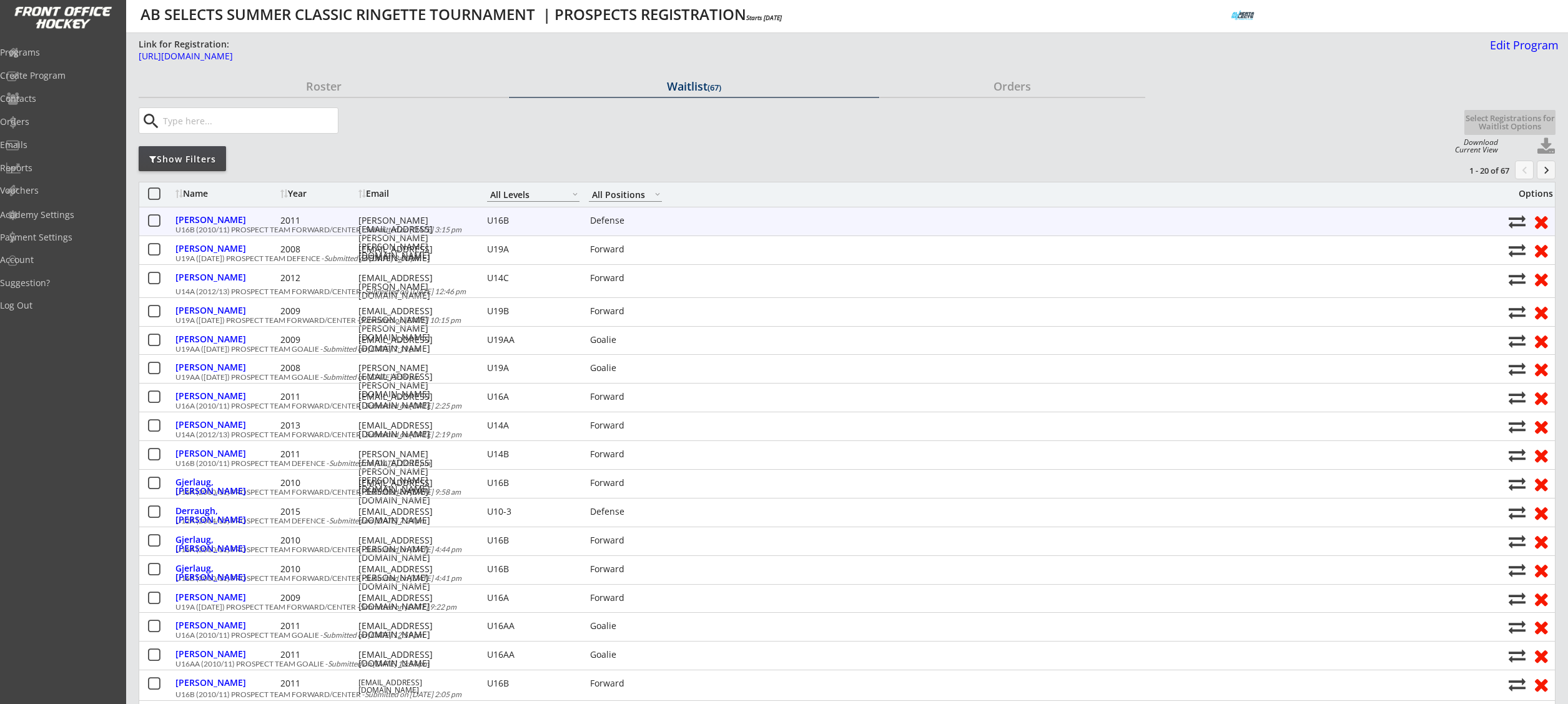
click at [385, 220] on div "tracey.miller@shaw.ca" at bounding box center [414, 238] width 112 height 43
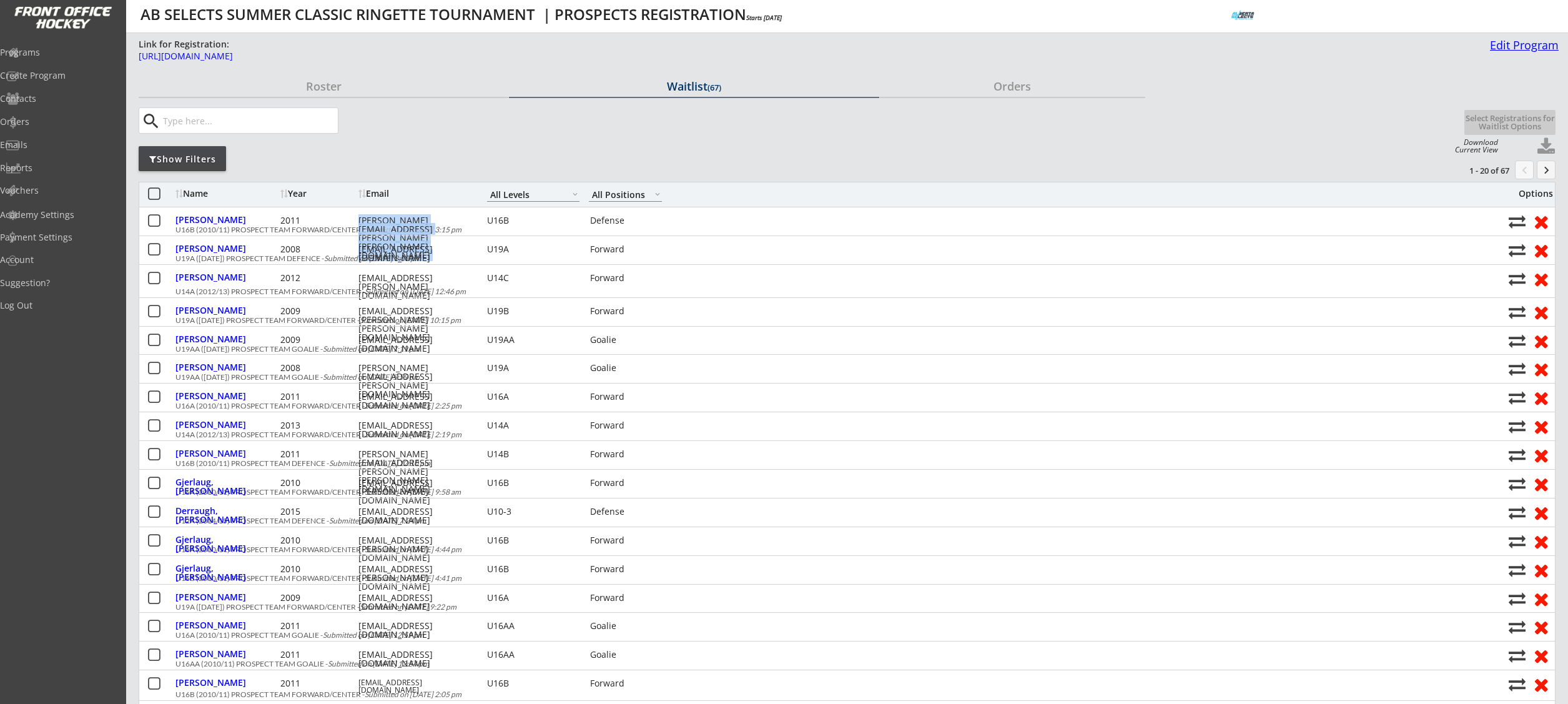
click at [1516, 45] on div "Edit Program" at bounding box center [1521, 45] width 74 height 11
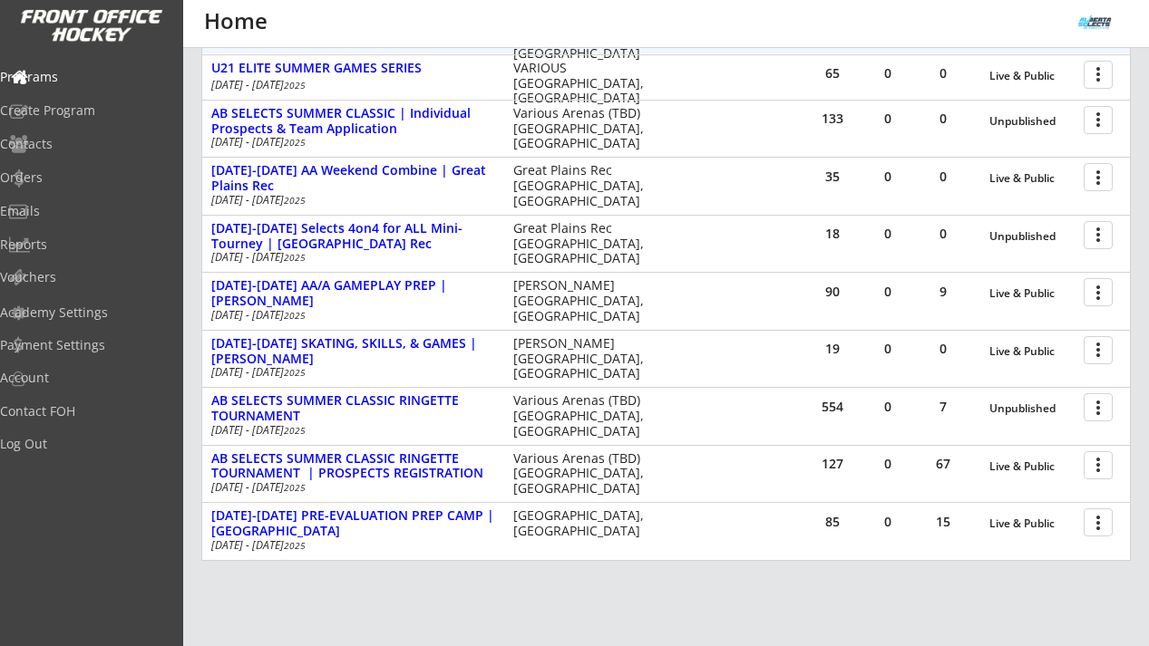
scroll to position [321, 0]
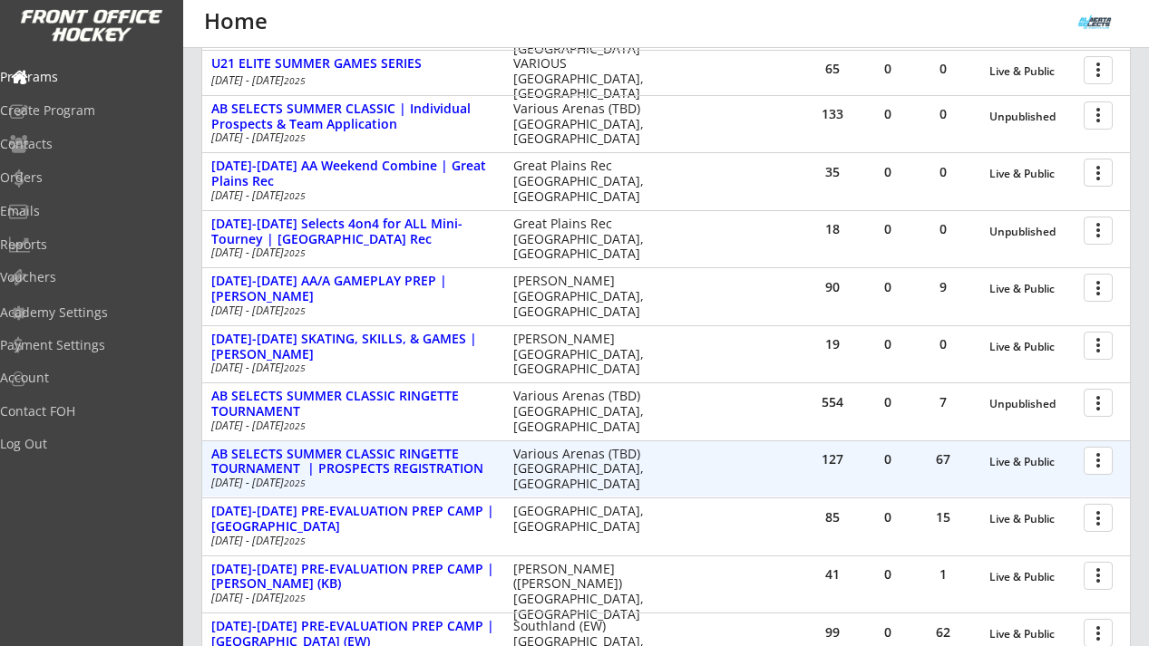
click at [1106, 465] on div at bounding box center [1101, 460] width 32 height 32
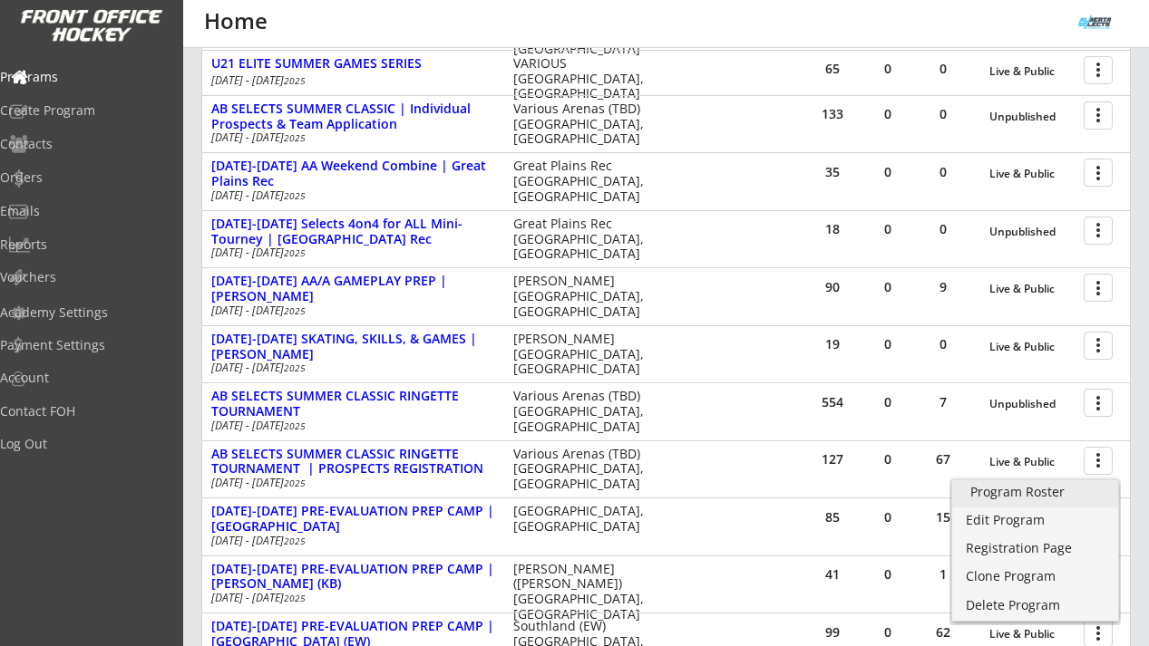
click at [1028, 491] on div "Program Roster" at bounding box center [1035, 492] width 130 height 13
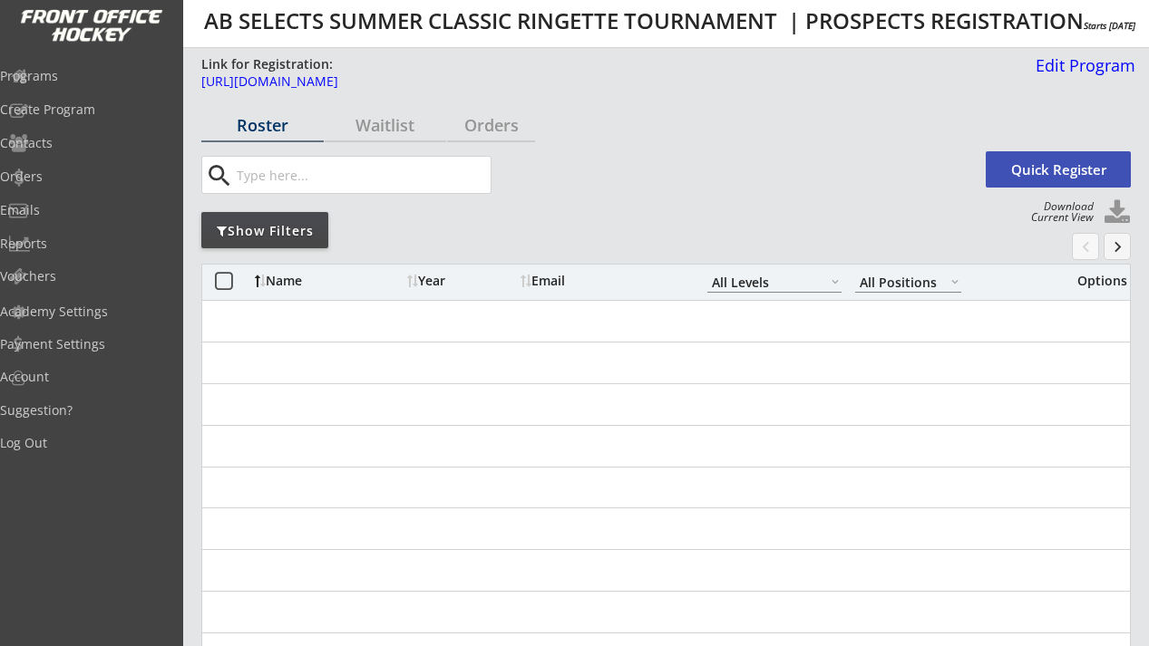
select select ""All Levels""
select select ""All Positions""
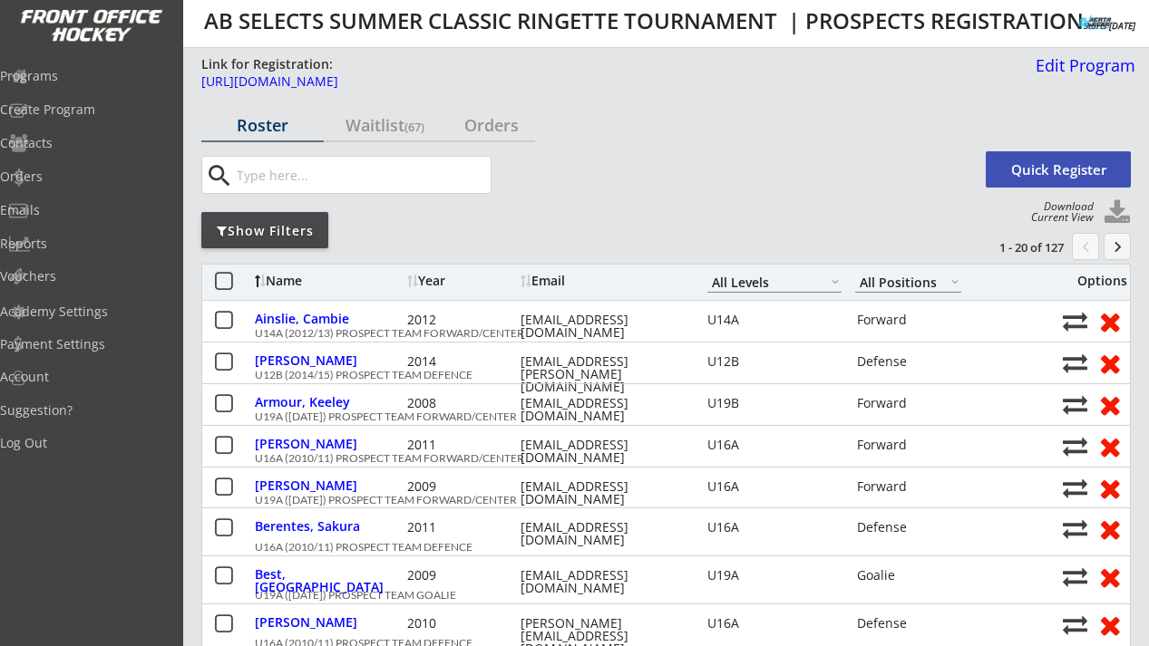
click at [292, 185] on input "input" at bounding box center [362, 175] width 258 height 36
paste input "[EMAIL_ADDRESS][DOMAIN_NAME]"
type input "[EMAIL_ADDRESS][DOMAIN_NAME]"
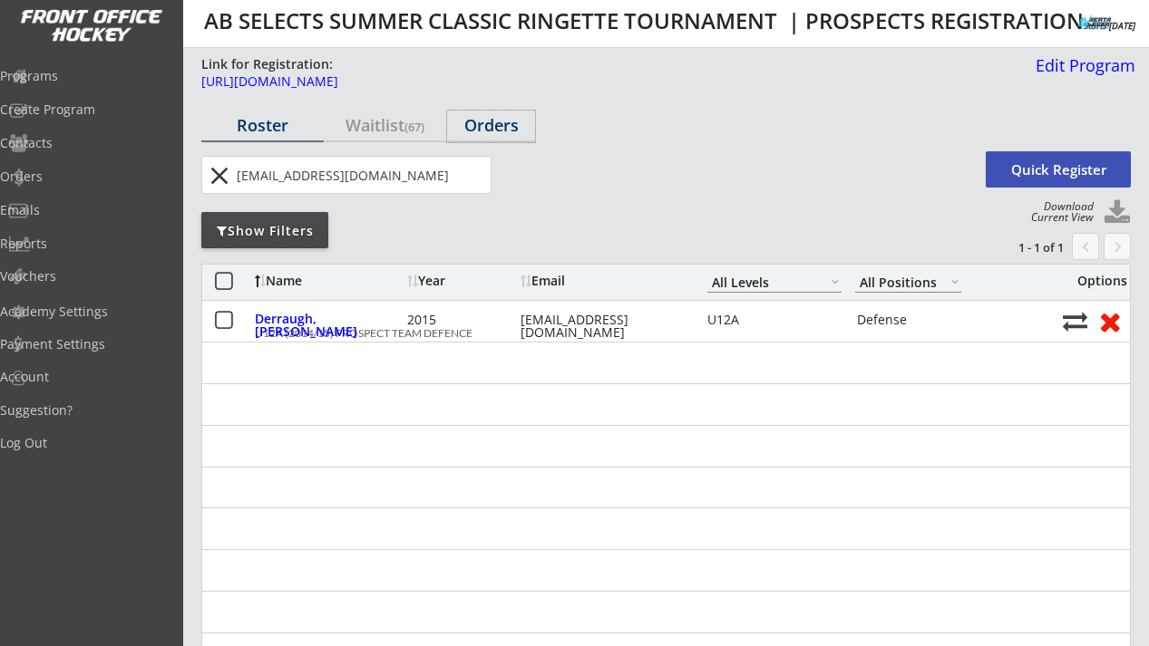
click at [485, 123] on div "Orders" at bounding box center [491, 125] width 88 height 16
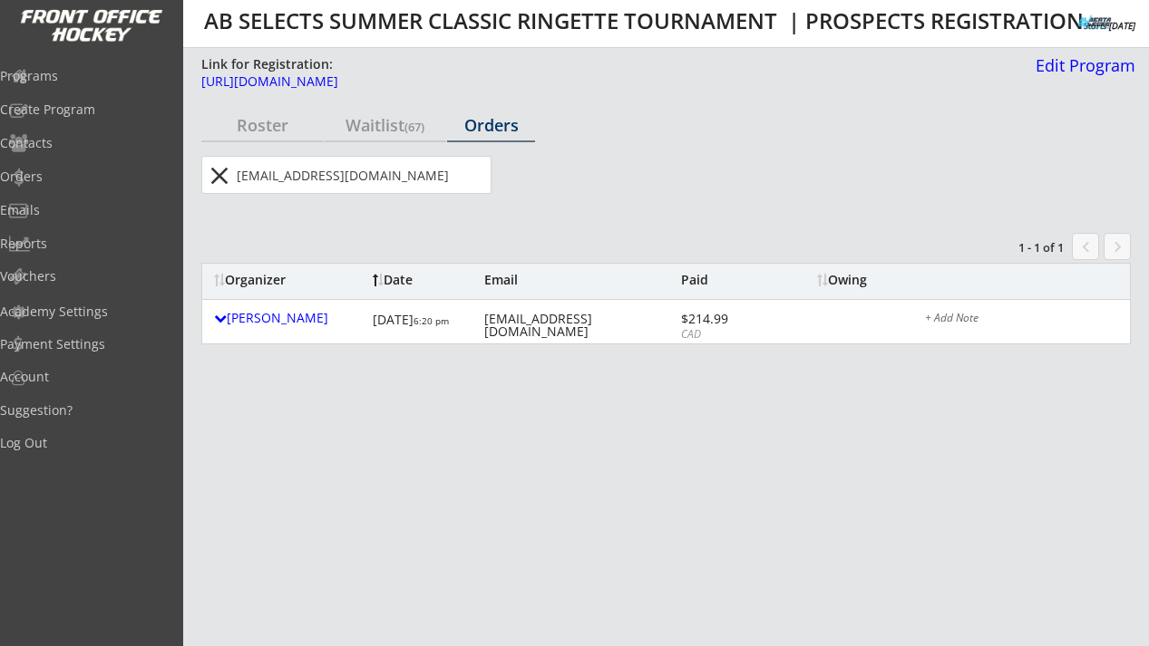
click at [219, 180] on button "close" at bounding box center [219, 175] width 30 height 29
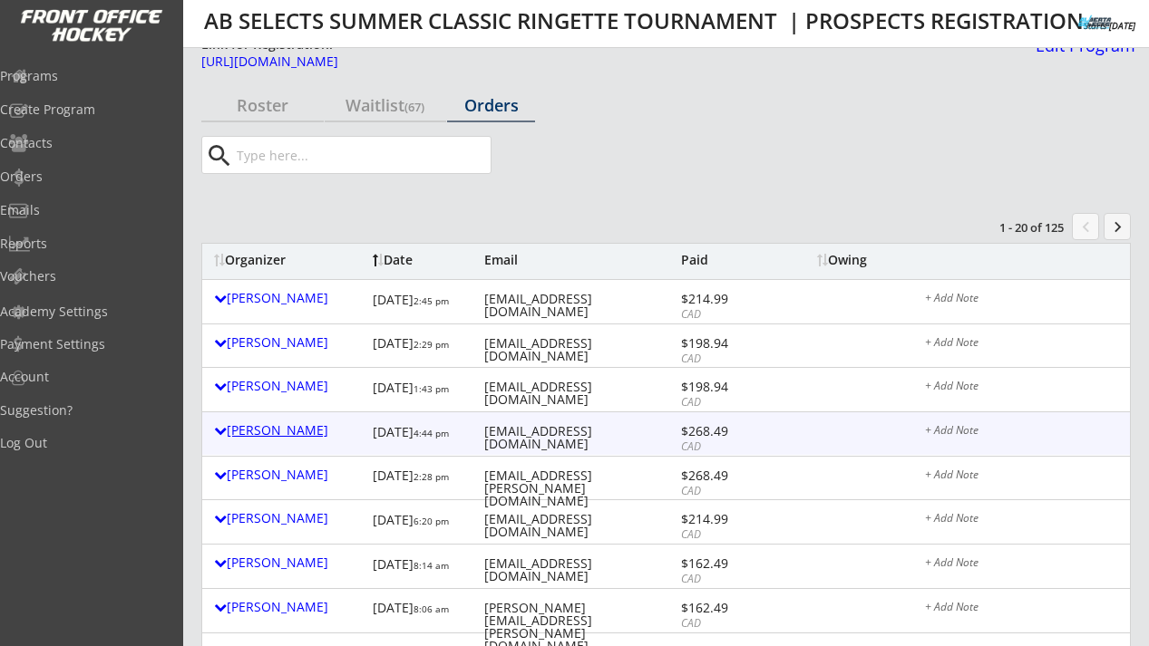
scroll to position [21, 0]
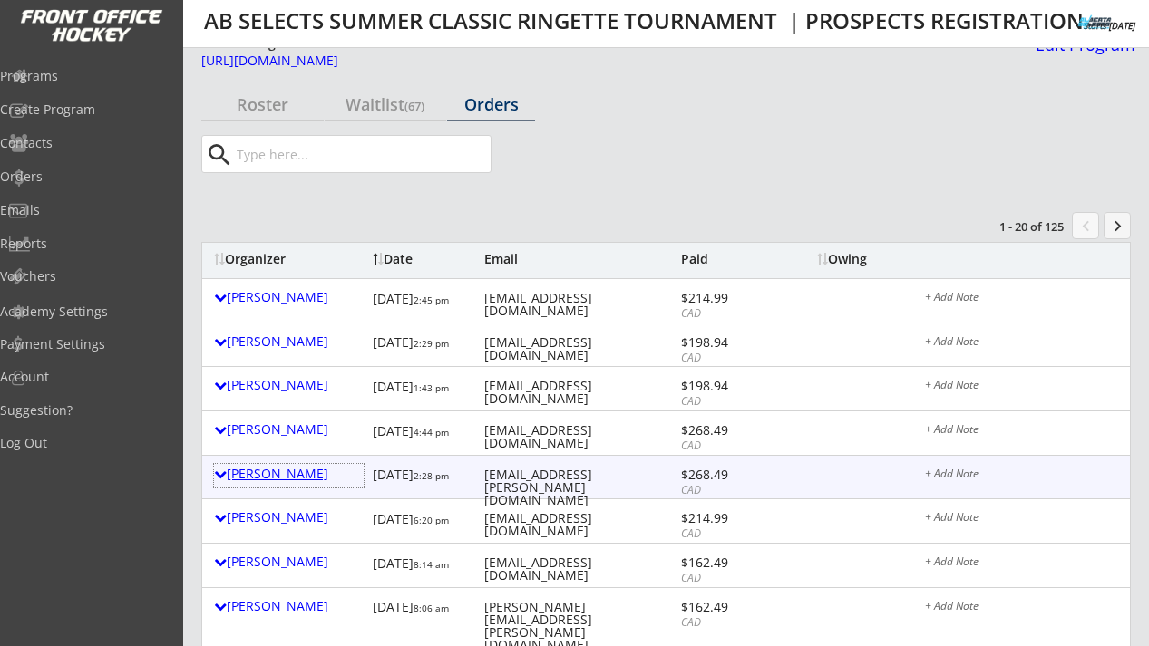
click at [277, 472] on div "[PERSON_NAME]" at bounding box center [289, 474] width 150 height 13
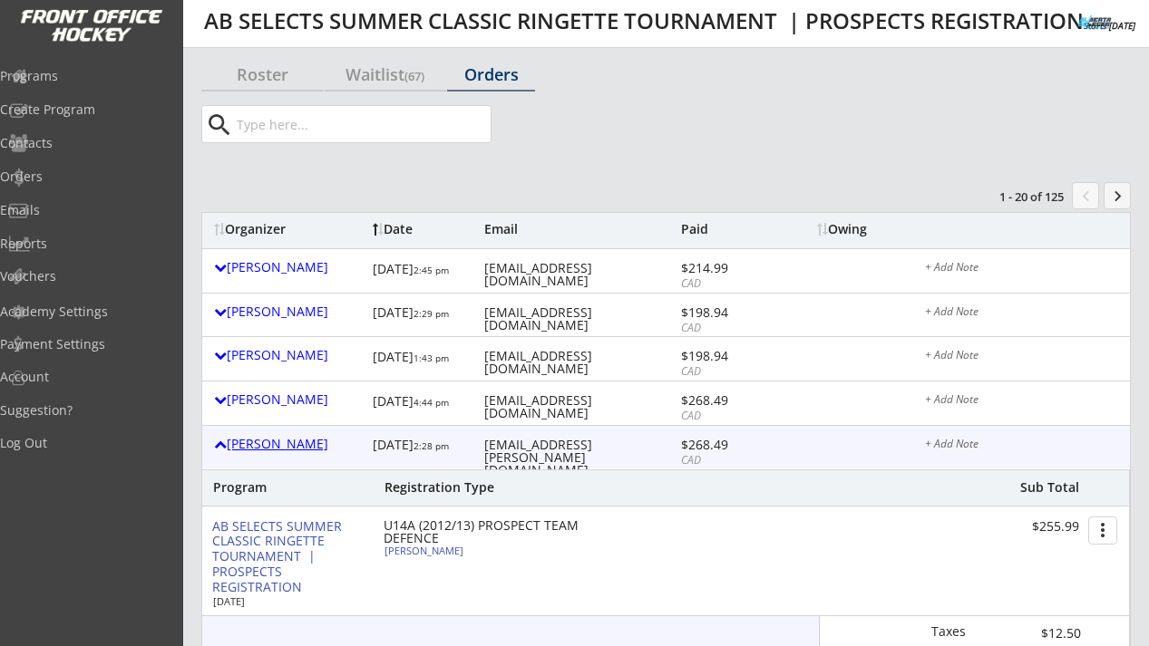
scroll to position [55, 0]
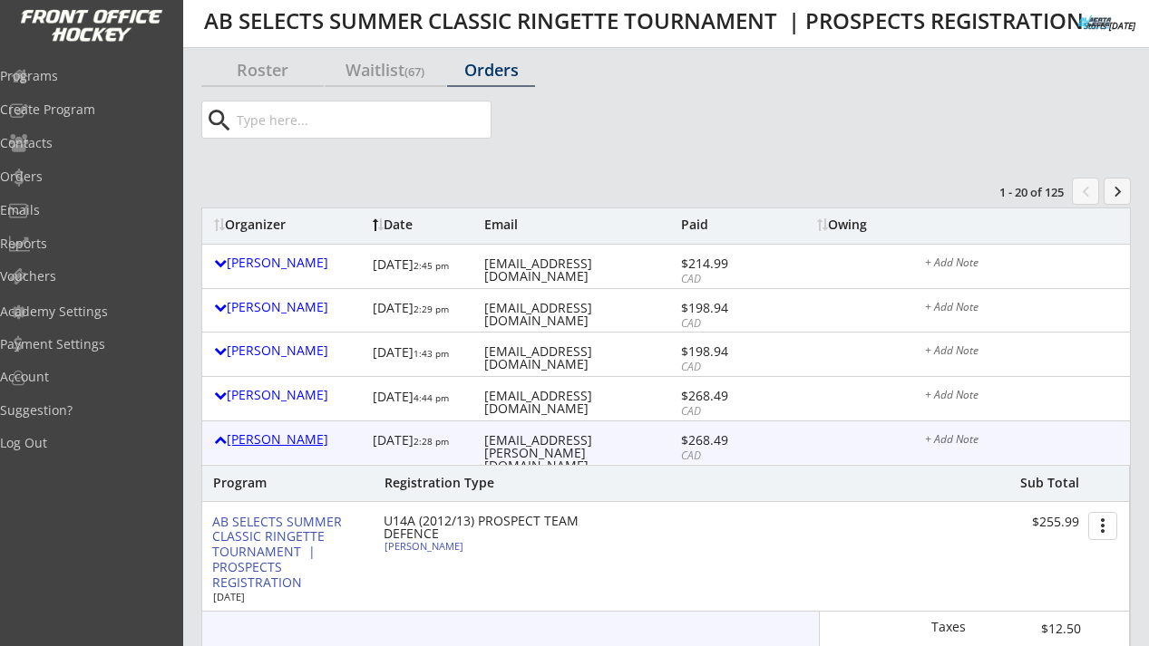
click at [279, 442] on div "[PERSON_NAME]" at bounding box center [289, 439] width 150 height 13
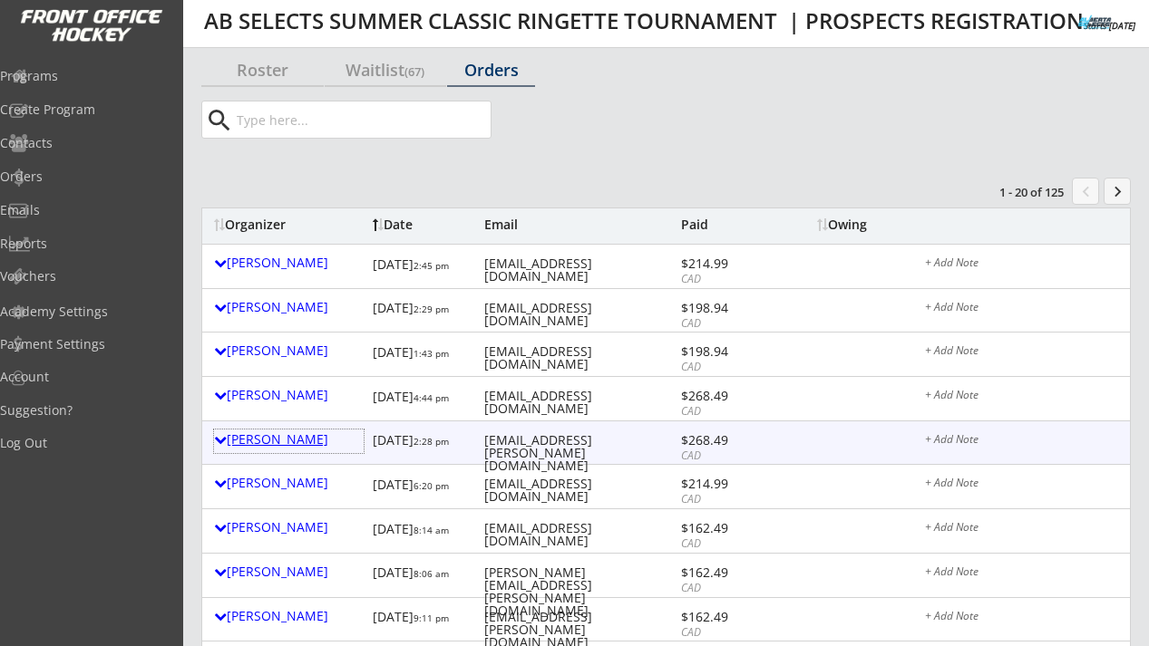
click at [263, 435] on div "[PERSON_NAME]" at bounding box center [289, 439] width 150 height 13
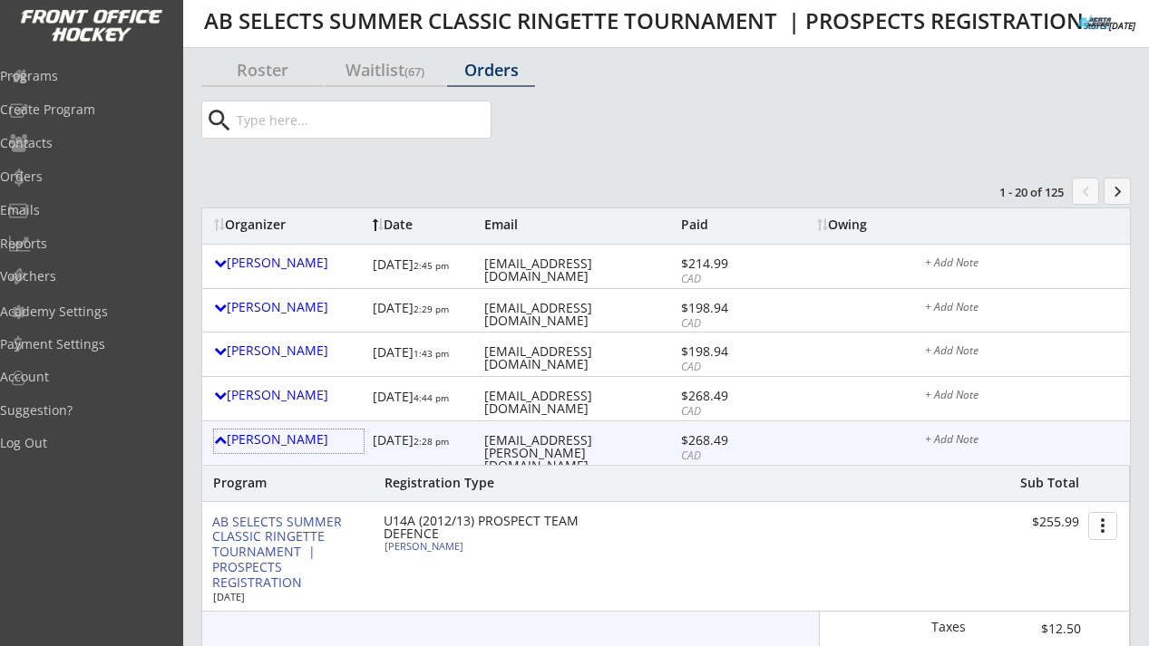
scroll to position [0, 0]
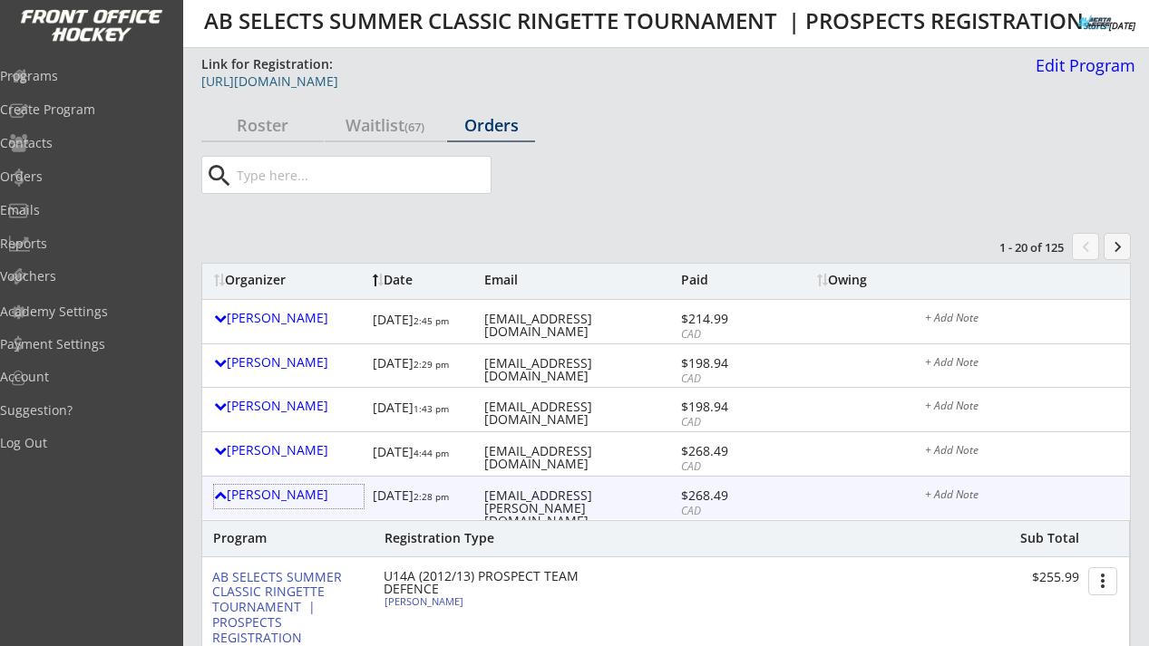
click at [642, 88] on div "[URL][DOMAIN_NAME]" at bounding box center [612, 81] width 822 height 13
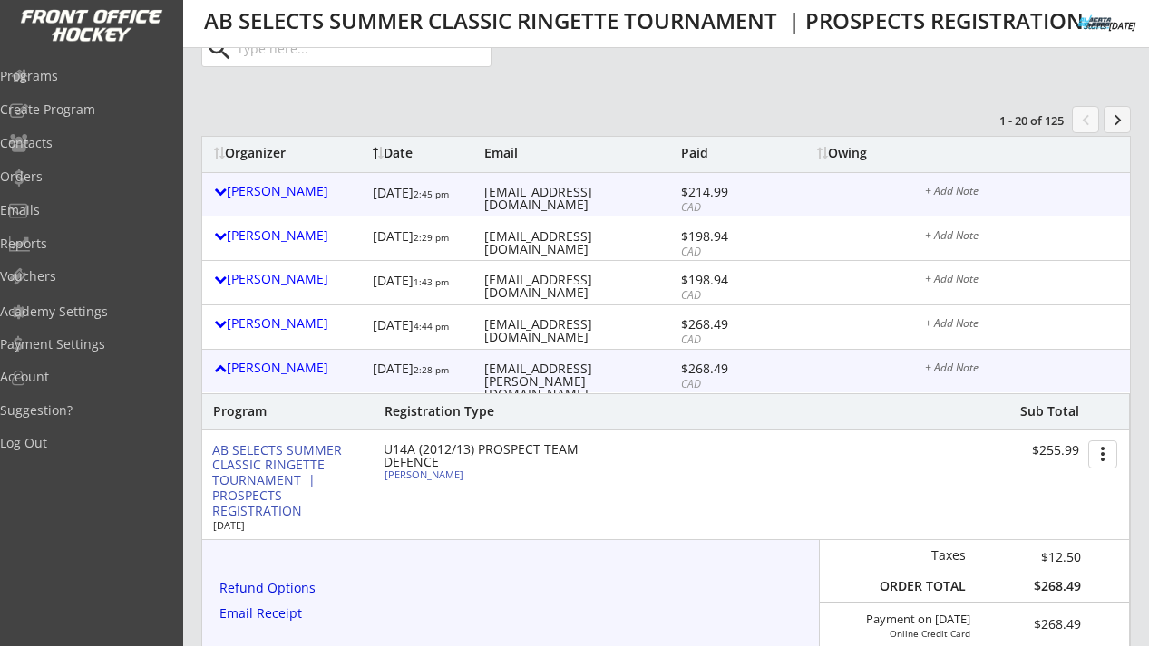
scroll to position [152, 0]
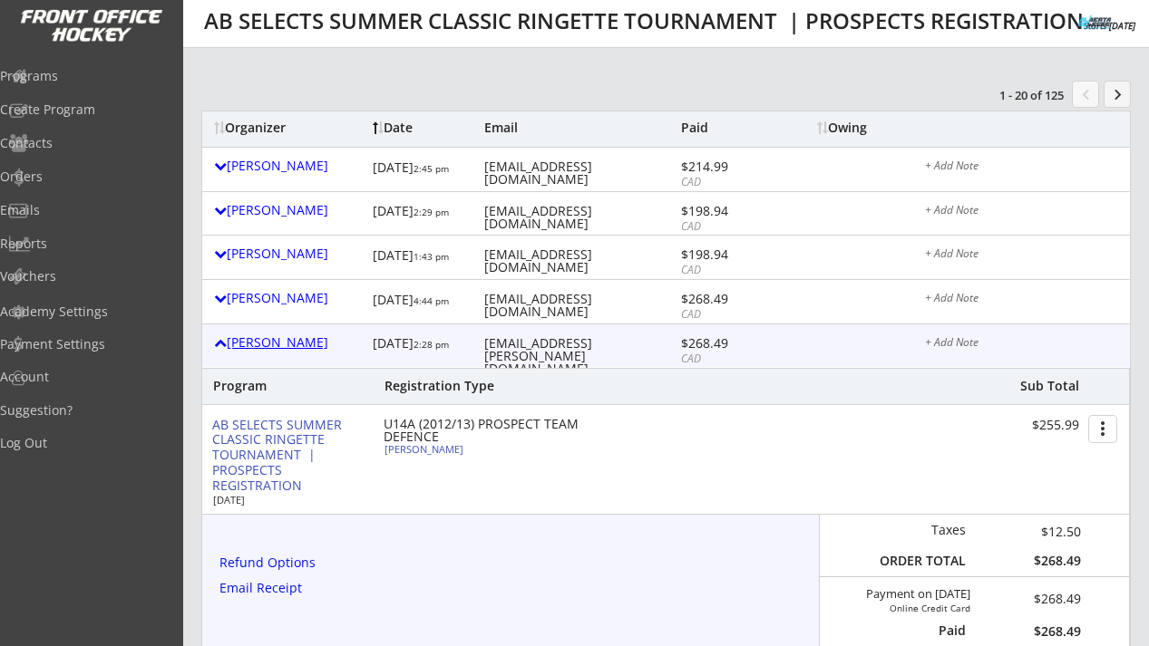
click at [268, 343] on div "[PERSON_NAME]" at bounding box center [289, 342] width 150 height 13
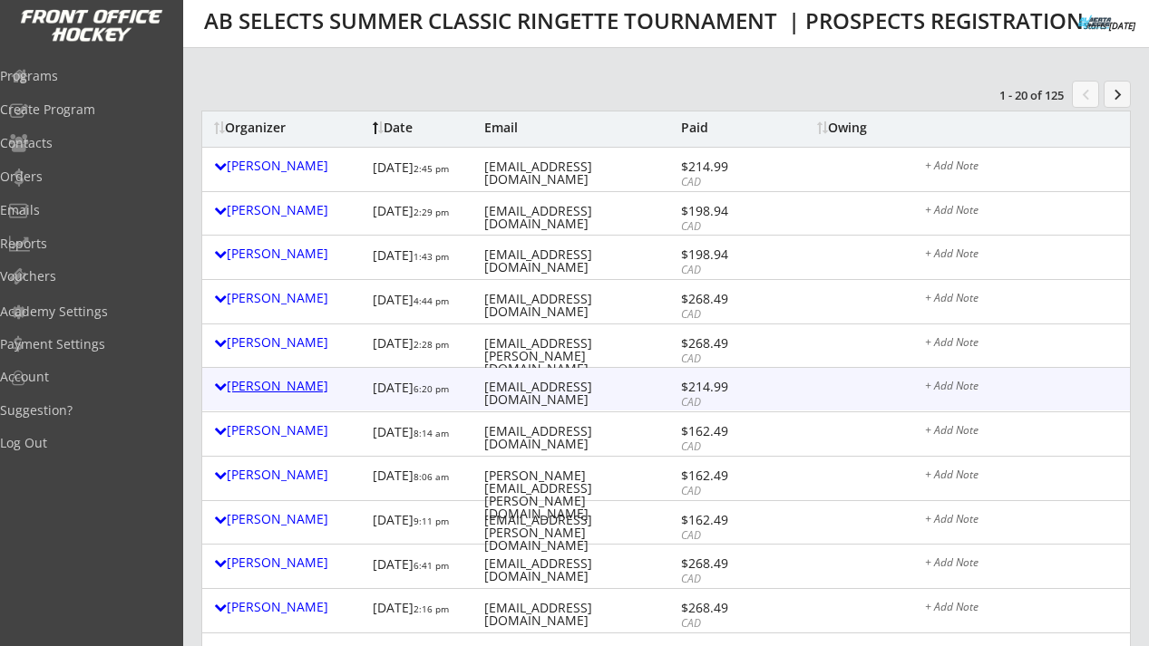
click at [287, 388] on div "[PERSON_NAME]" at bounding box center [289, 386] width 150 height 13
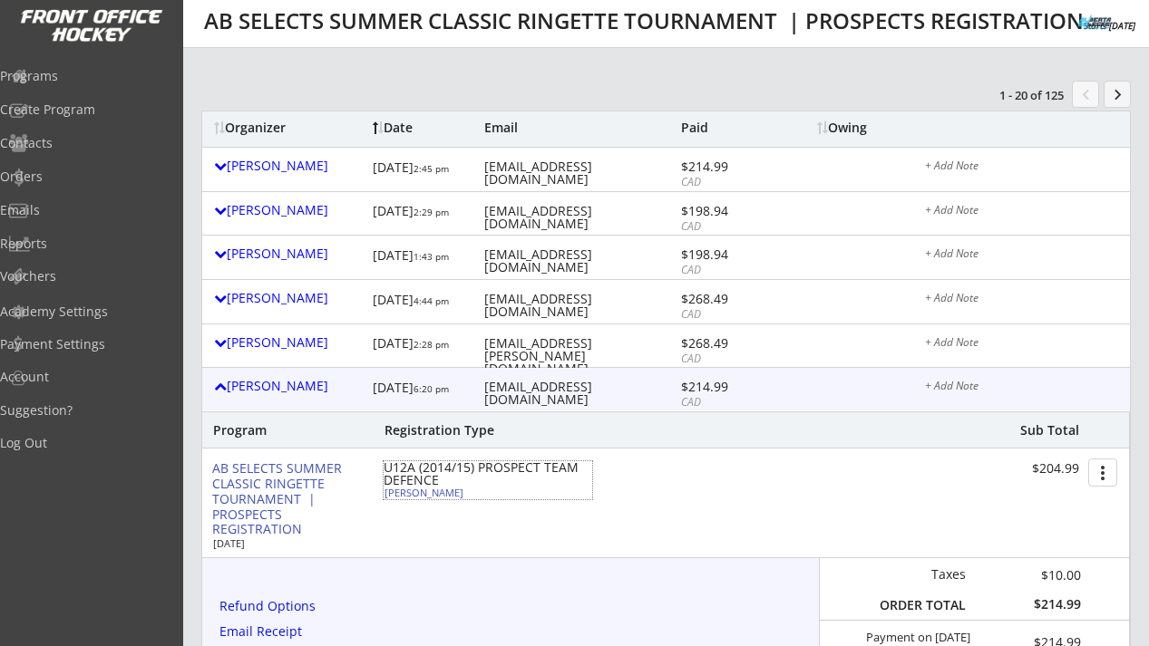
click at [437, 493] on div "[PERSON_NAME]" at bounding box center [485, 493] width 202 height 10
select select ""Defense""
select select ""U12A""
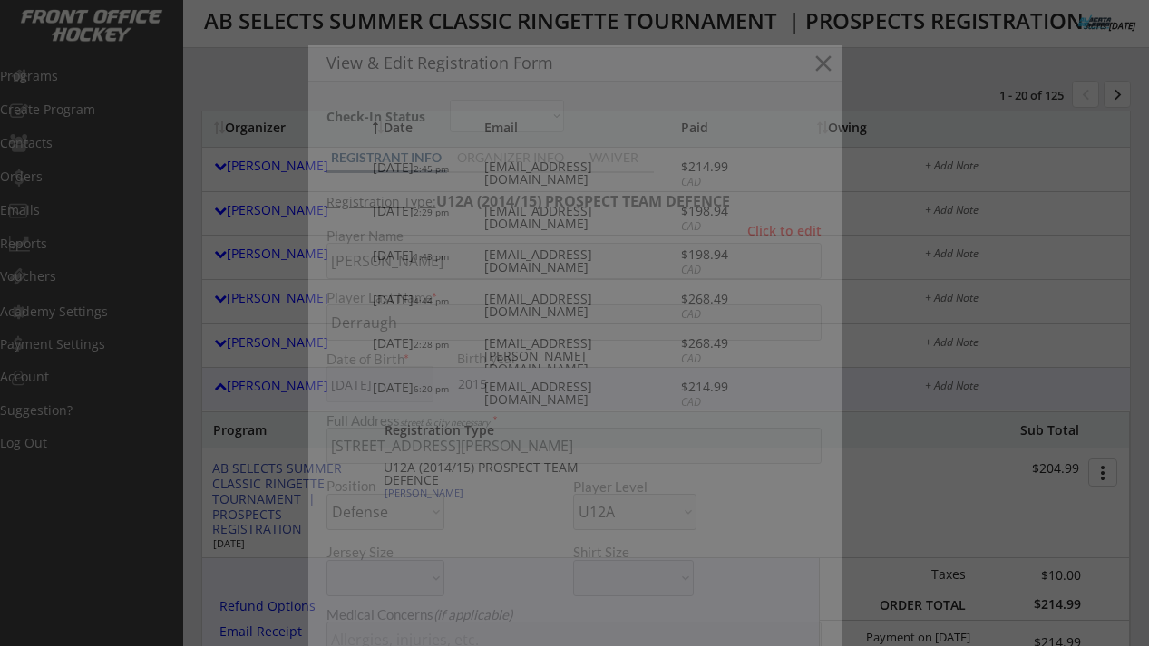
type input "[DEMOGRAPHIC_DATA]"
type input "NWR U10 step3"
type input "Yes"
type input "None"
select select ""Yes""
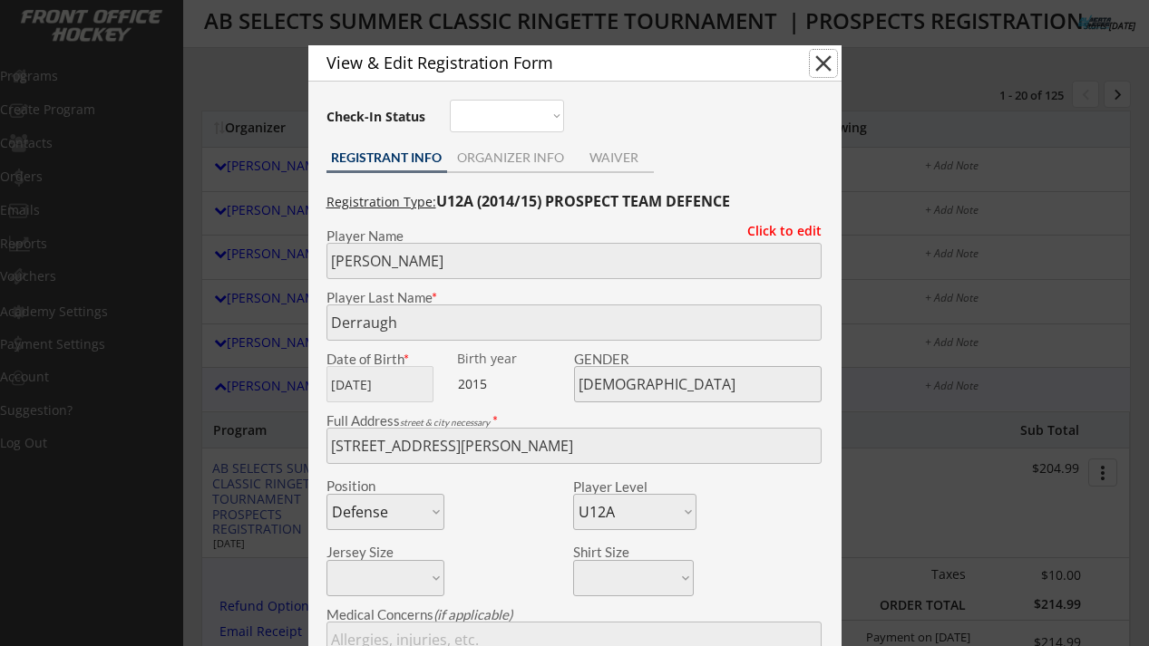
click at [820, 67] on button "close" at bounding box center [823, 63] width 27 height 27
select select ""PLACEHOLDER_1427118222253""
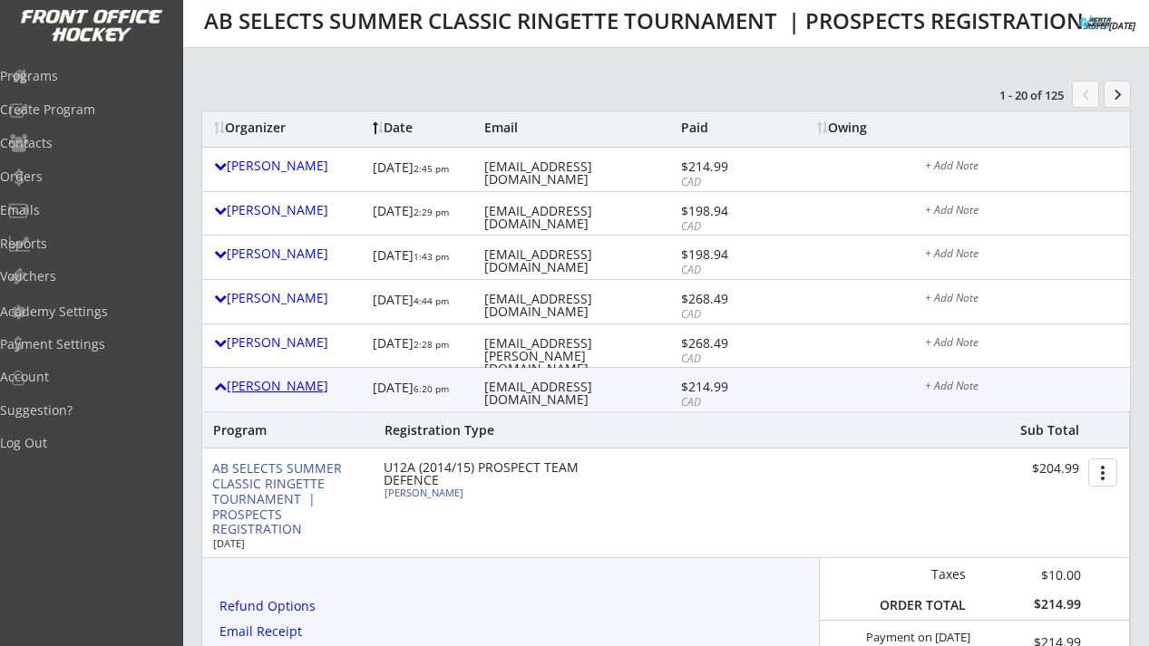
click at [283, 385] on div "[PERSON_NAME]" at bounding box center [289, 386] width 150 height 13
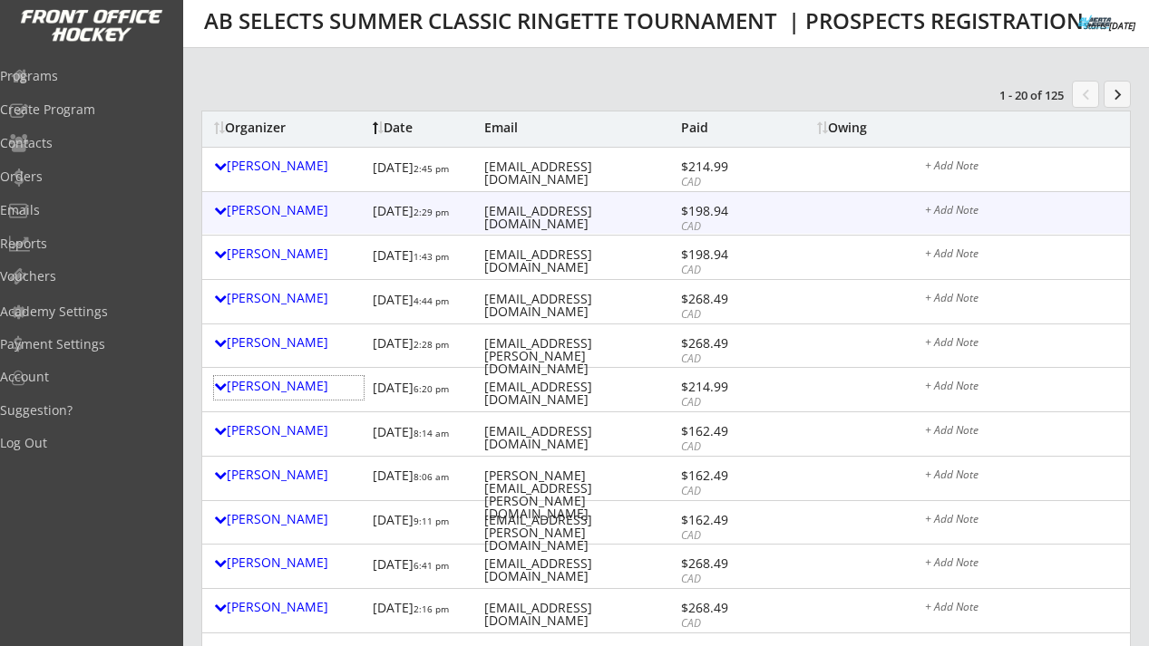
scroll to position [0, 0]
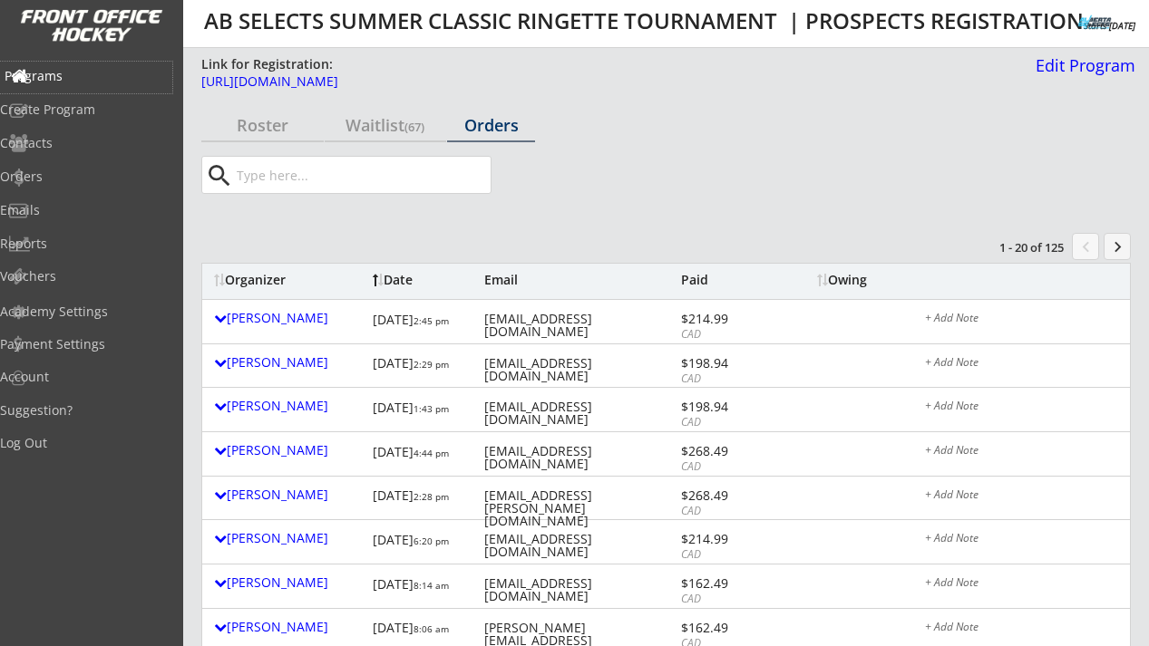
click at [78, 73] on div "Programs" at bounding box center [86, 76] width 163 height 13
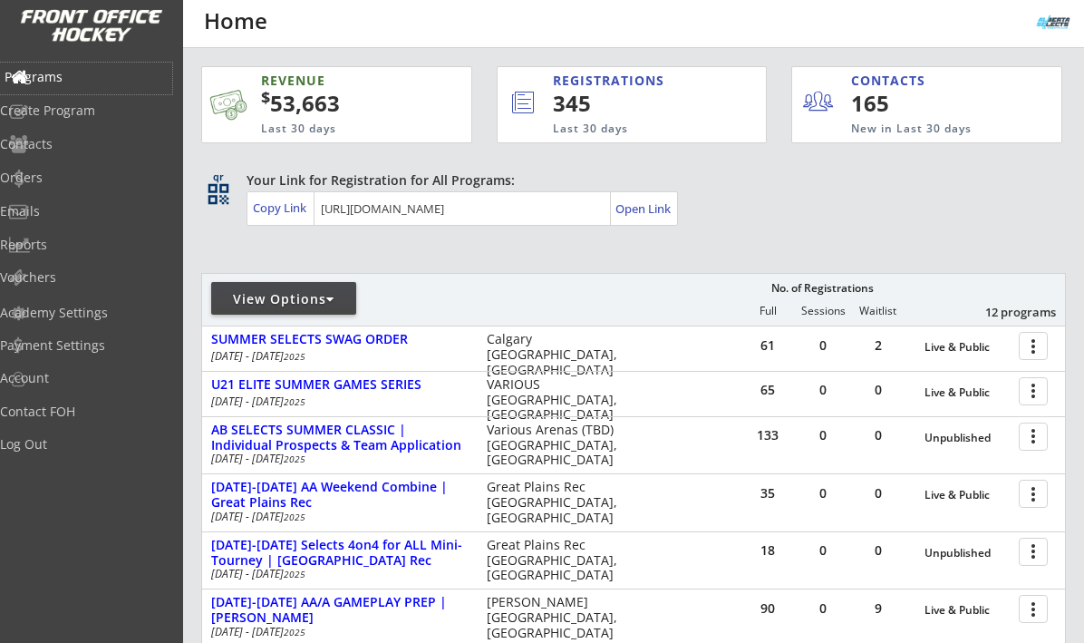
click at [85, 74] on div "Programs" at bounding box center [86, 77] width 163 height 13
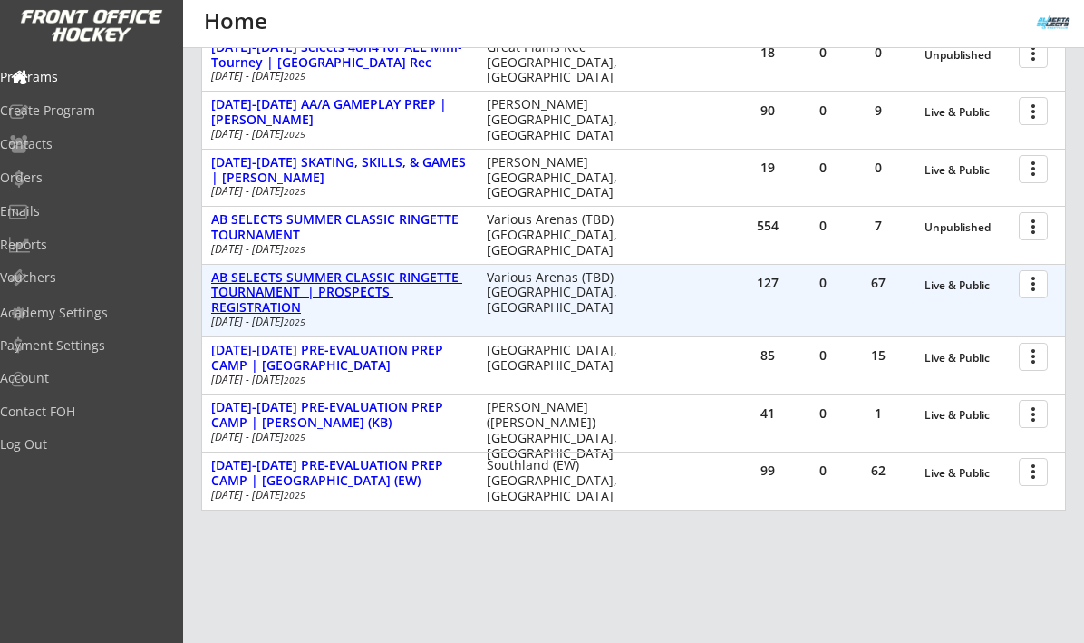
scroll to position [573, 0]
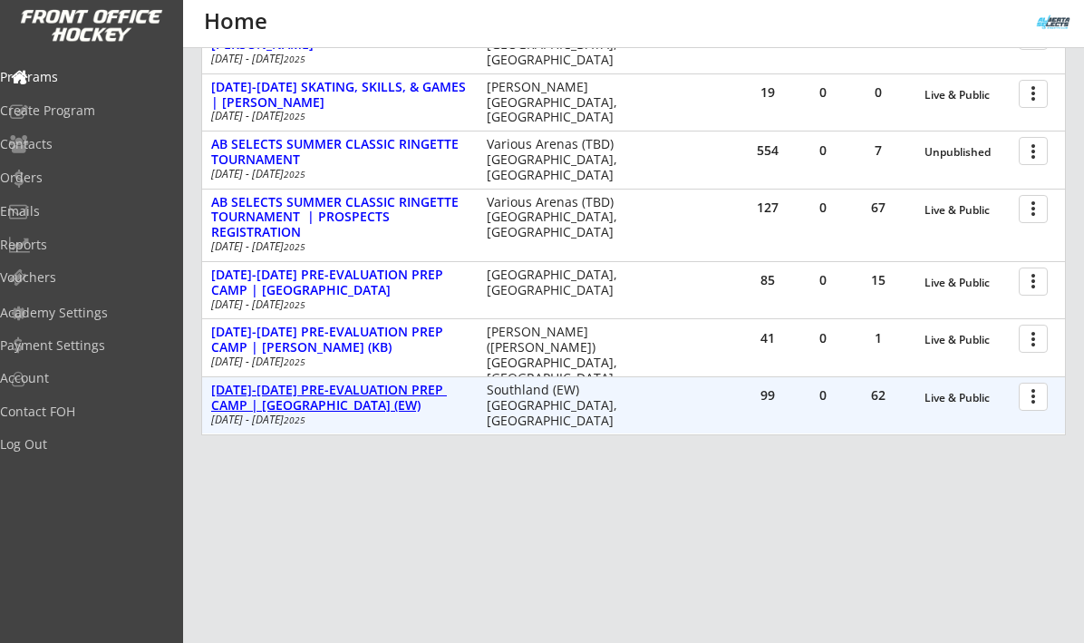
click at [373, 399] on div "[DATE]-[DATE] PRE-EVALUATION PREP CAMP | [GEOGRAPHIC_DATA] (EW)" at bounding box center [339, 398] width 257 height 31
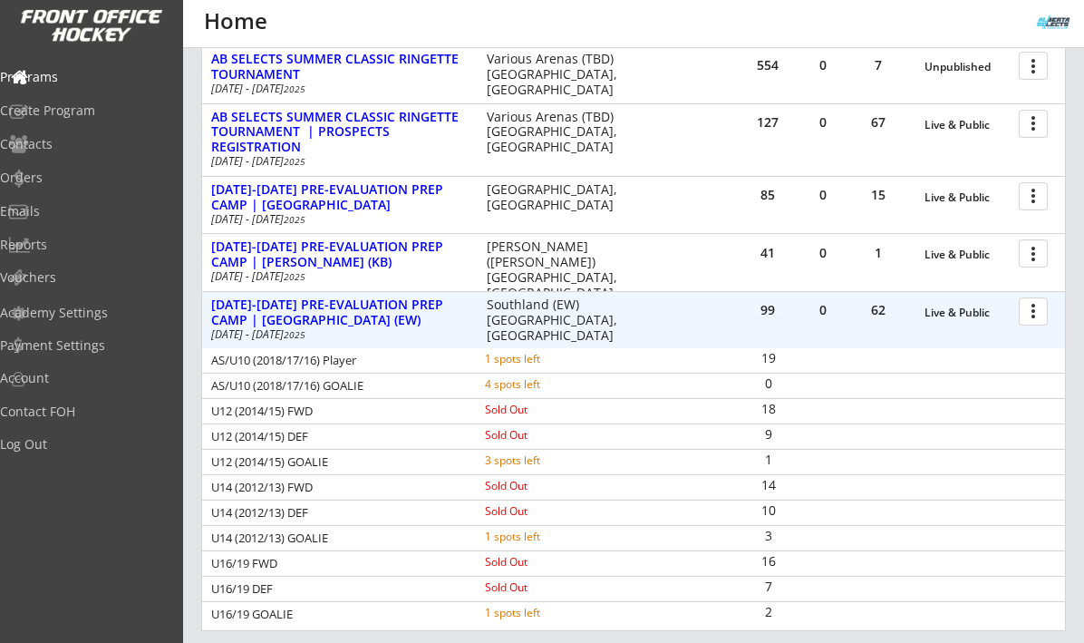
scroll to position [662, 0]
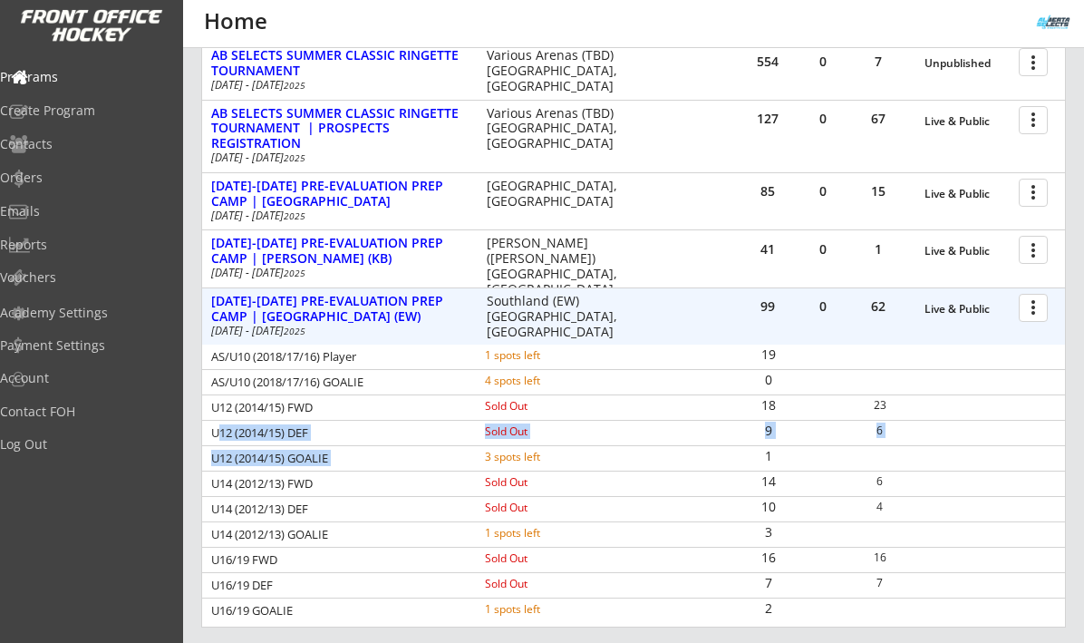
drag, startPoint x: 213, startPoint y: 433, endPoint x: 601, endPoint y: 467, distance: 389.6
click at [601, 467] on div "AS/U10 (2018/17/16) Player 1 spots left 19 AS/U10 (2018/17/16) GOALIE 4 spots l…" at bounding box center [633, 484] width 863 height 278
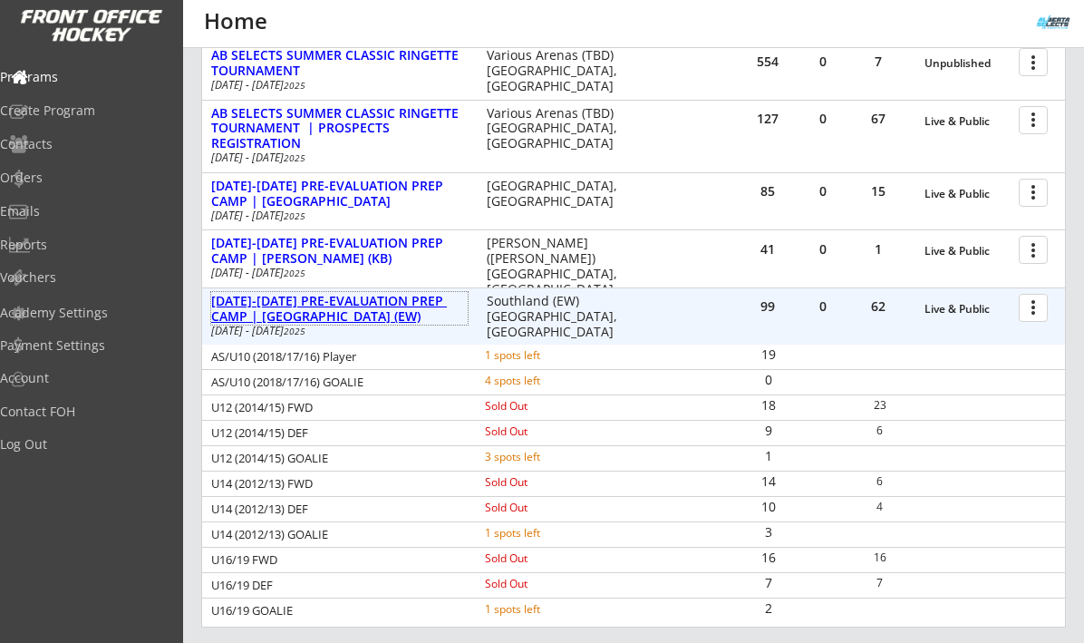
click at [360, 305] on div "[DATE]-[DATE] PRE-EVALUATION PREP CAMP | [GEOGRAPHIC_DATA] (EW)" at bounding box center [339, 309] width 257 height 31
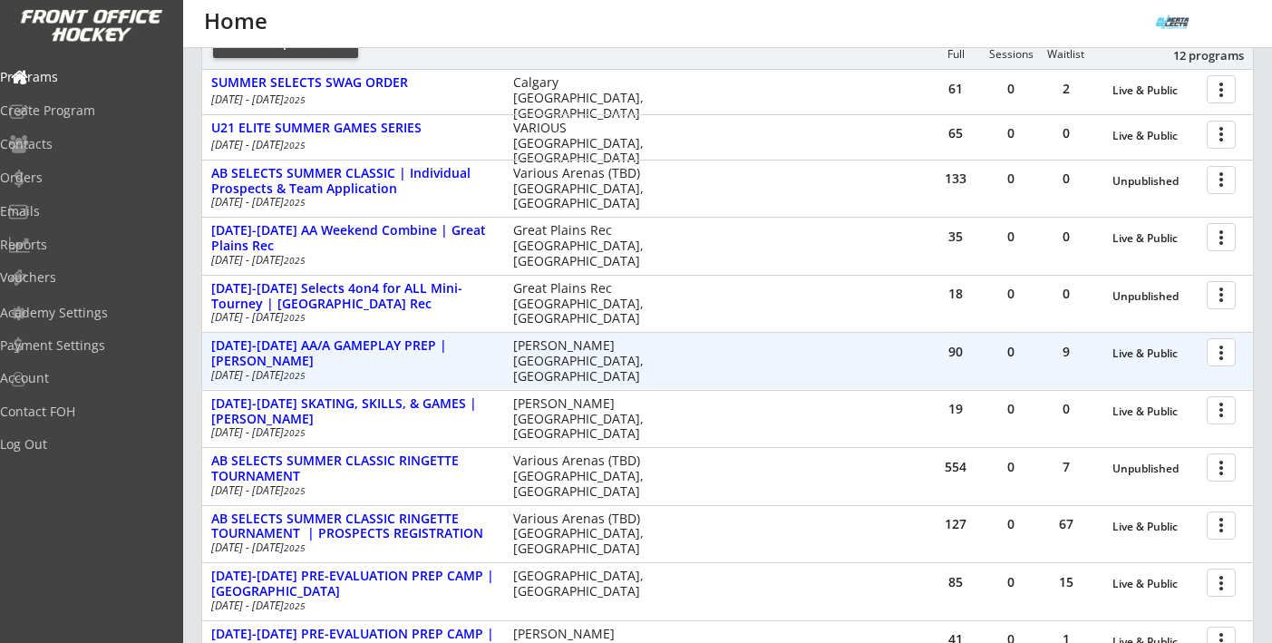
scroll to position [255, 0]
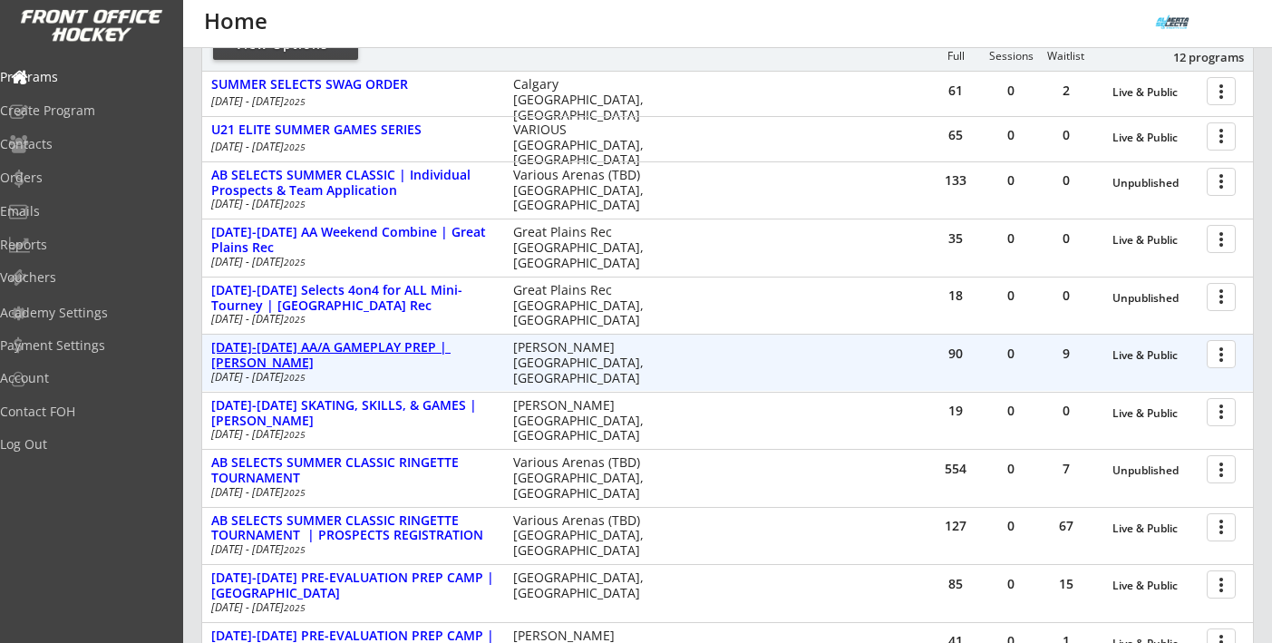
click at [394, 345] on div "[DATE]-[DATE] AA/A GAMEPLAY PREP | [PERSON_NAME]" at bounding box center [352, 355] width 283 height 31
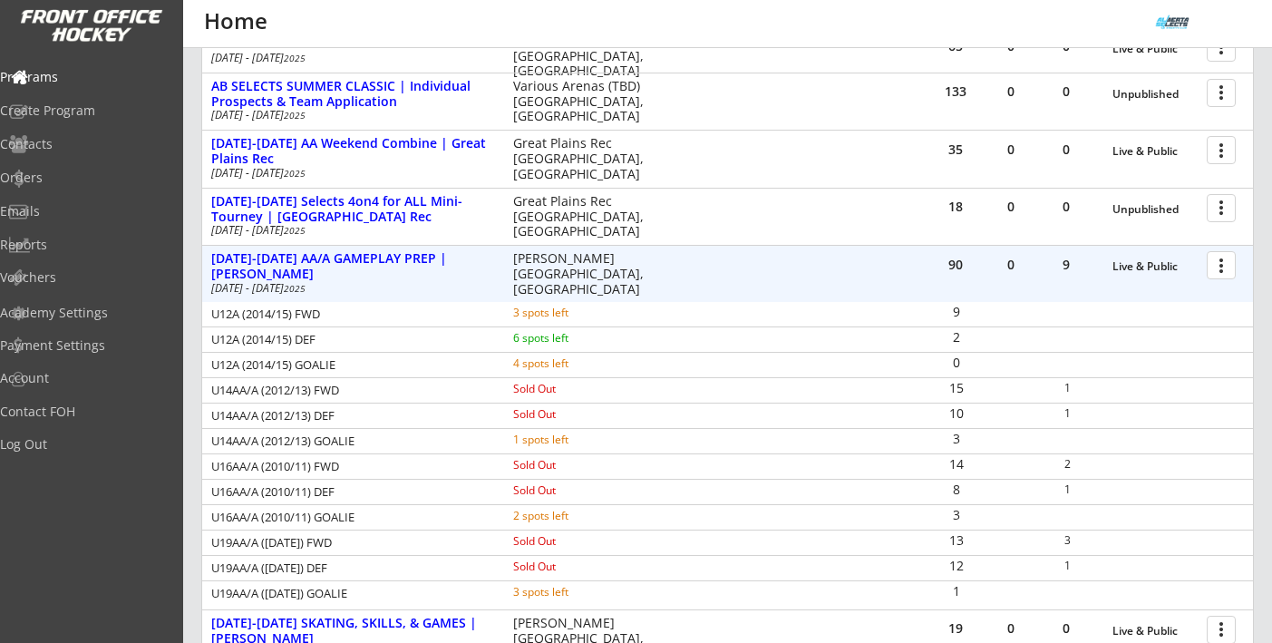
scroll to position [350, 0]
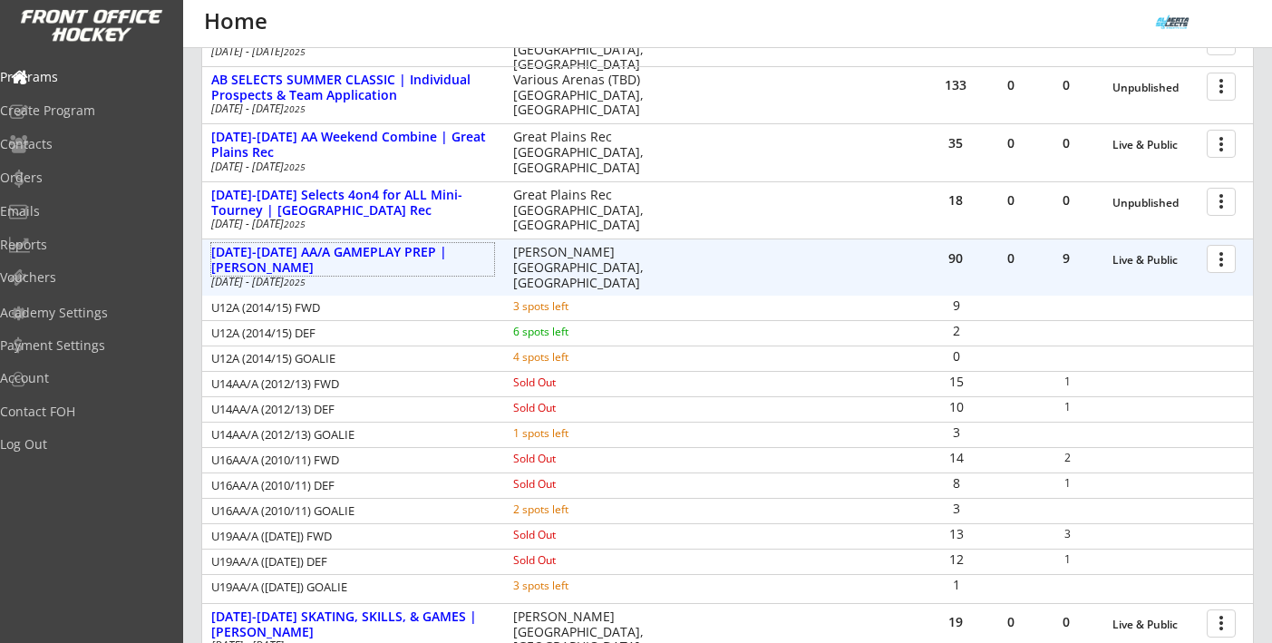
click at [1148, 259] on div at bounding box center [1225, 258] width 32 height 32
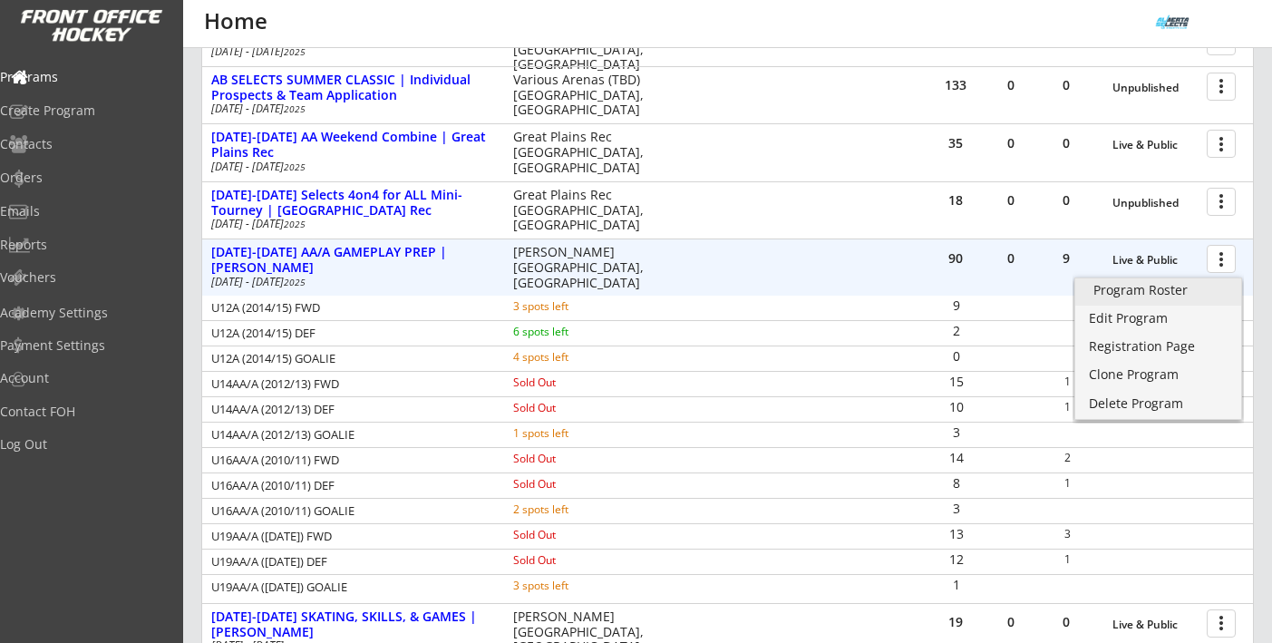
click at [1148, 296] on div "Program Roster" at bounding box center [1159, 290] width 130 height 13
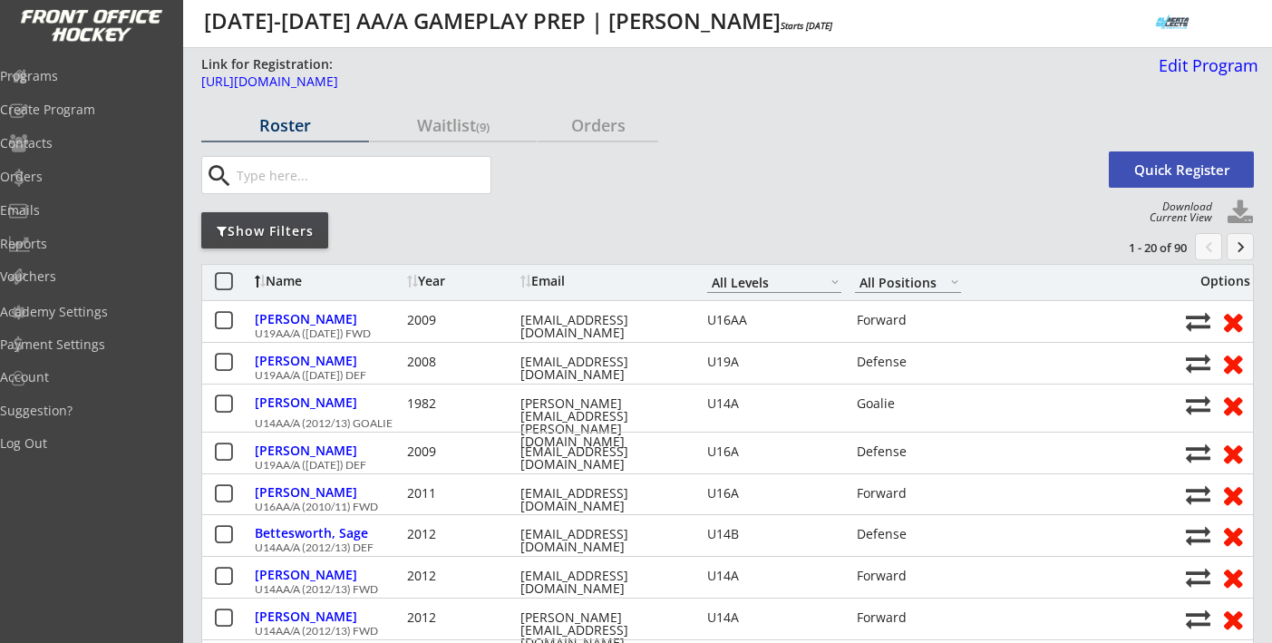
select select ""All Levels""
select select ""All Positions""
click at [462, 118] on div "Waitlist (9)" at bounding box center [454, 125] width 168 height 16
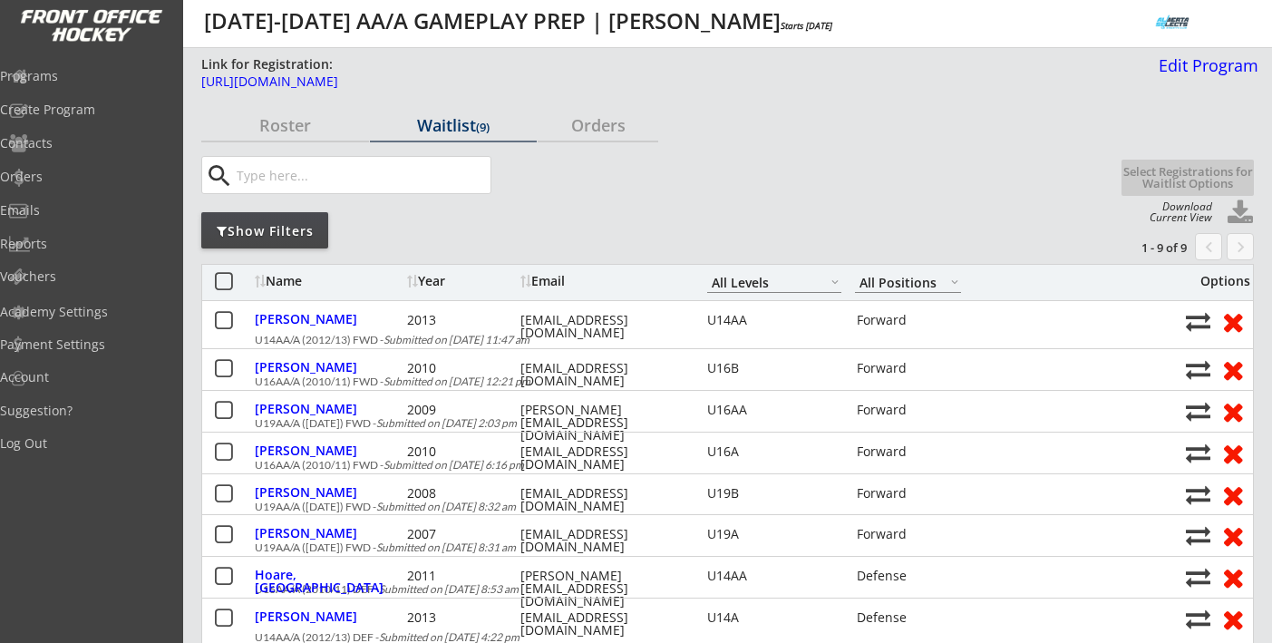
click at [291, 232] on div "Show Filters" at bounding box center [264, 231] width 127 height 18
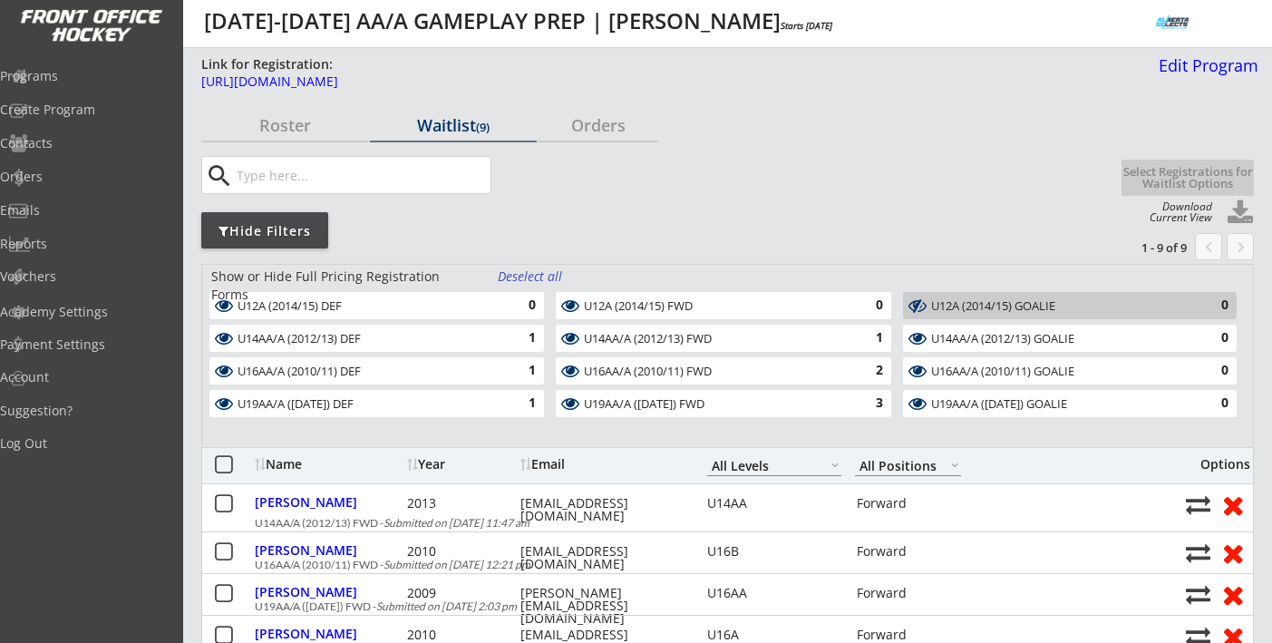
click at [520, 276] on div "Deselect all" at bounding box center [531, 276] width 67 height 18
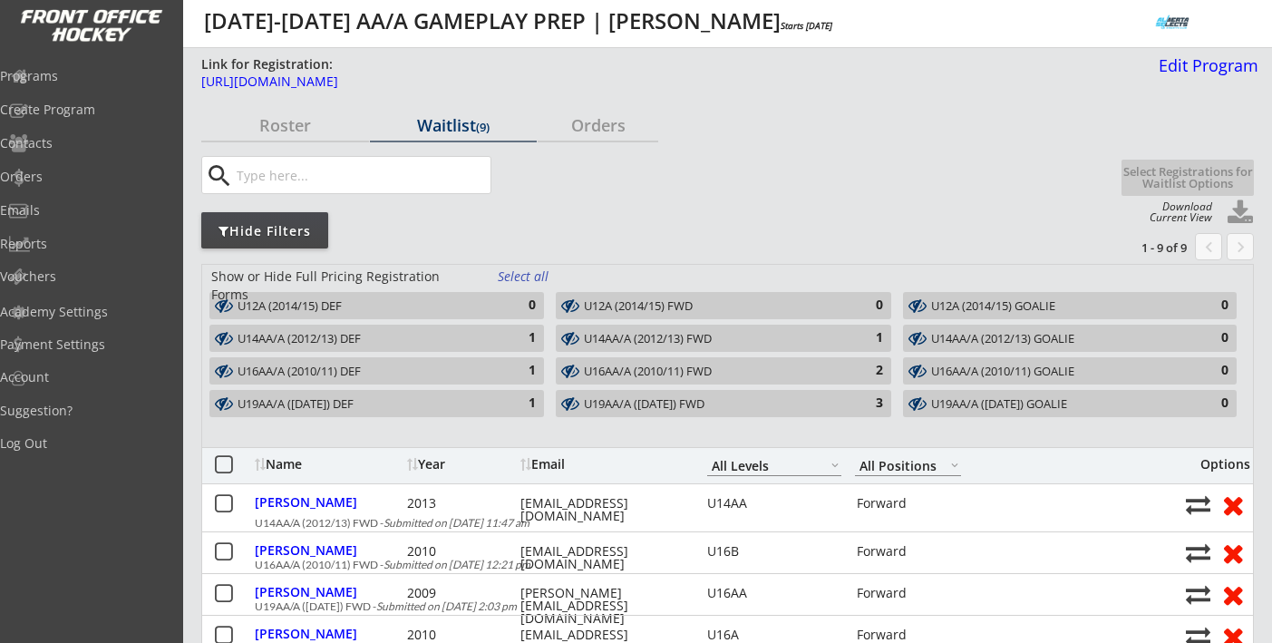
click at [526, 335] on div "1" at bounding box center [518, 338] width 36 height 18
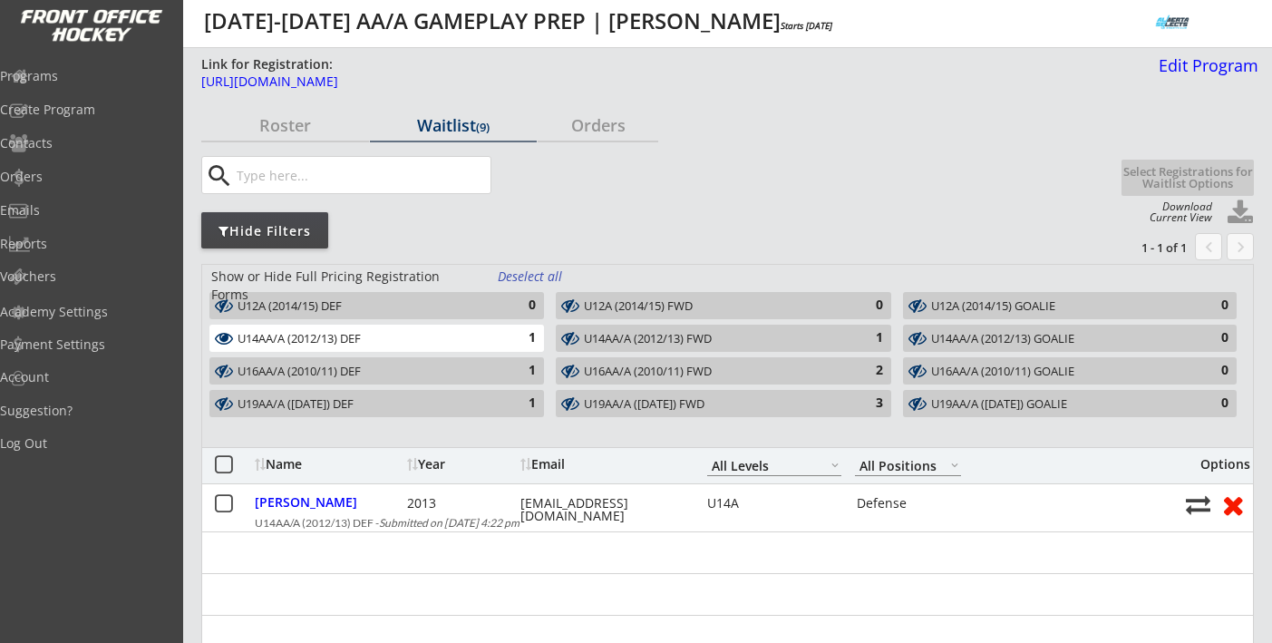
click at [526, 335] on div "1" at bounding box center [518, 338] width 36 height 18
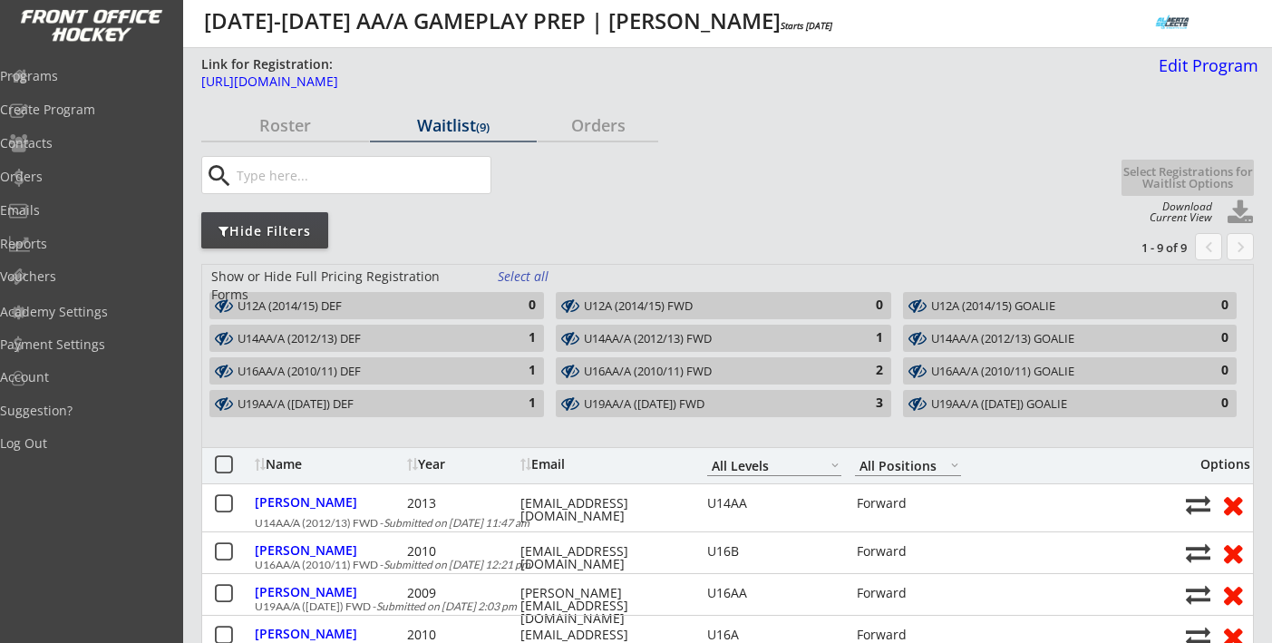
click at [719, 344] on div "U14AA/A (2012/13) FWD" at bounding box center [713, 339] width 258 height 15
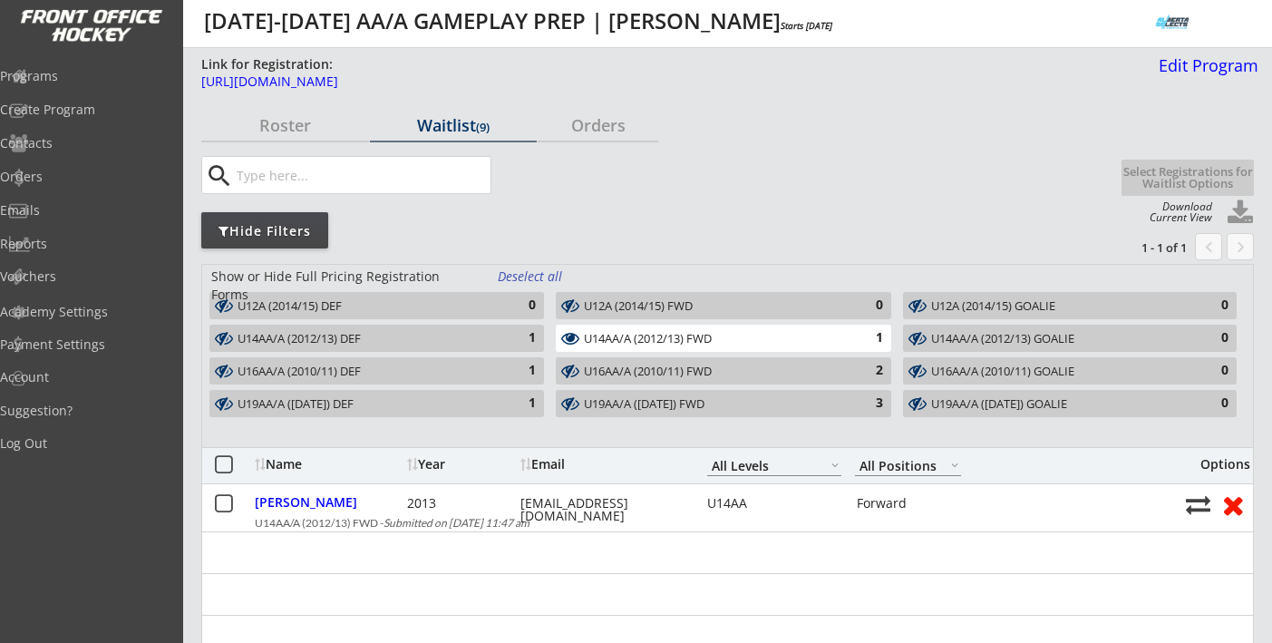
click at [850, 338] on div "1" at bounding box center [865, 338] width 36 height 18
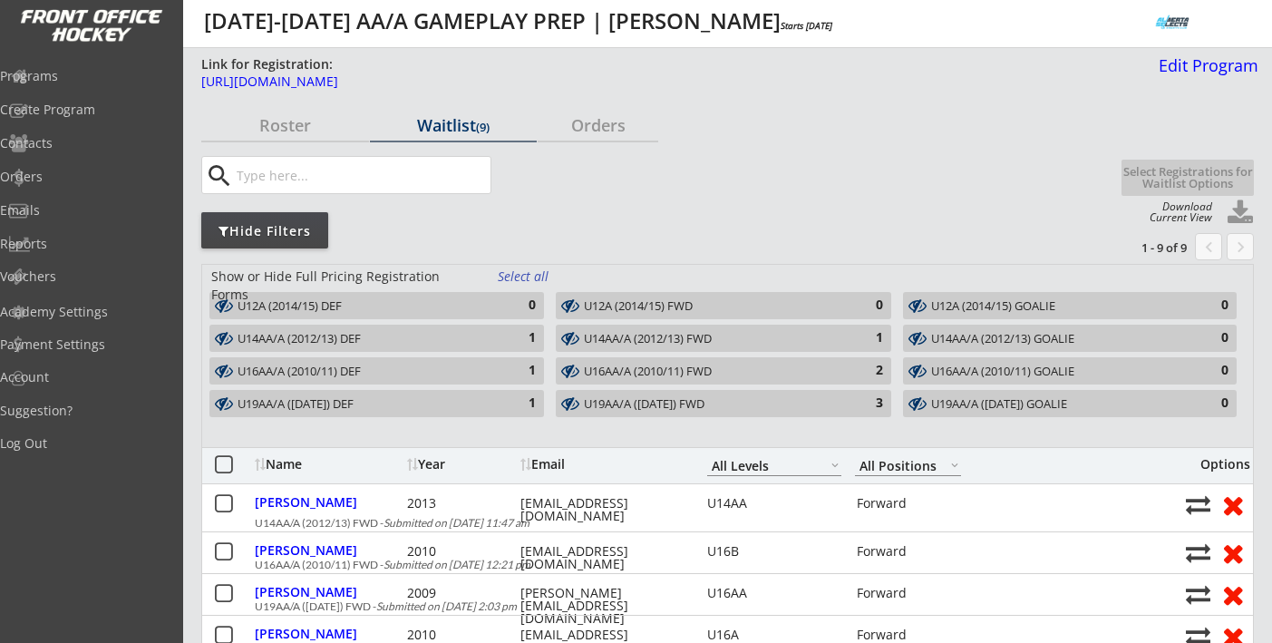
click at [621, 336] on div "U14AA/A (2012/13) FWD" at bounding box center [713, 339] width 258 height 15
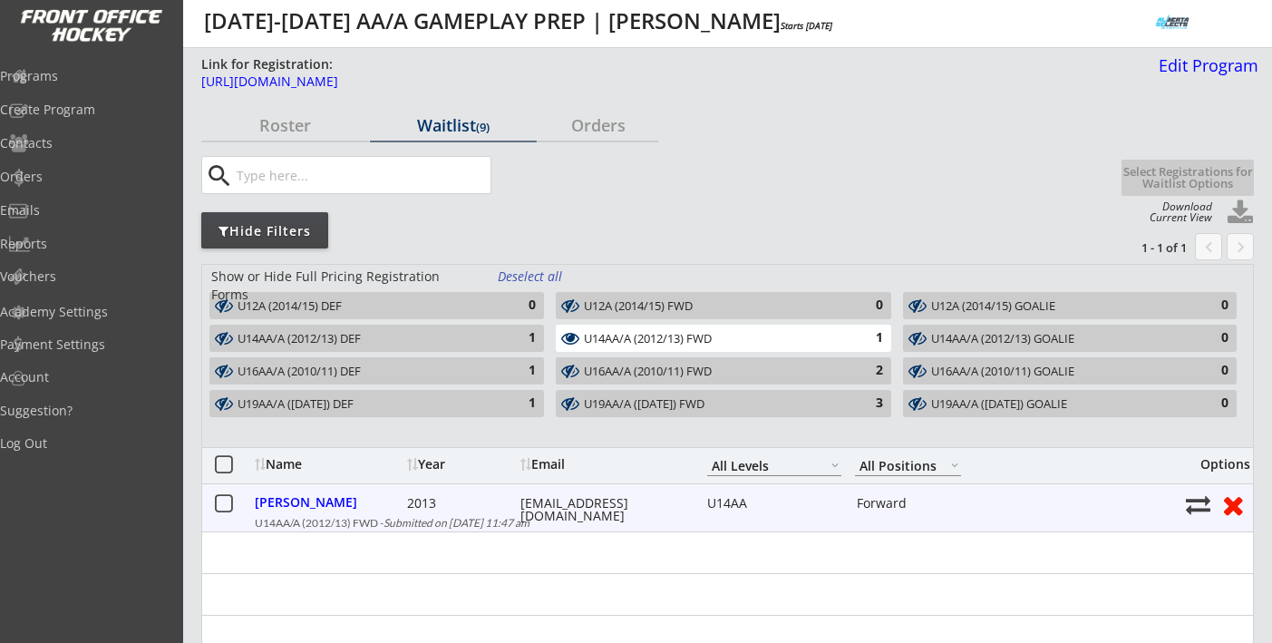
click at [222, 506] on button at bounding box center [223, 504] width 23 height 23
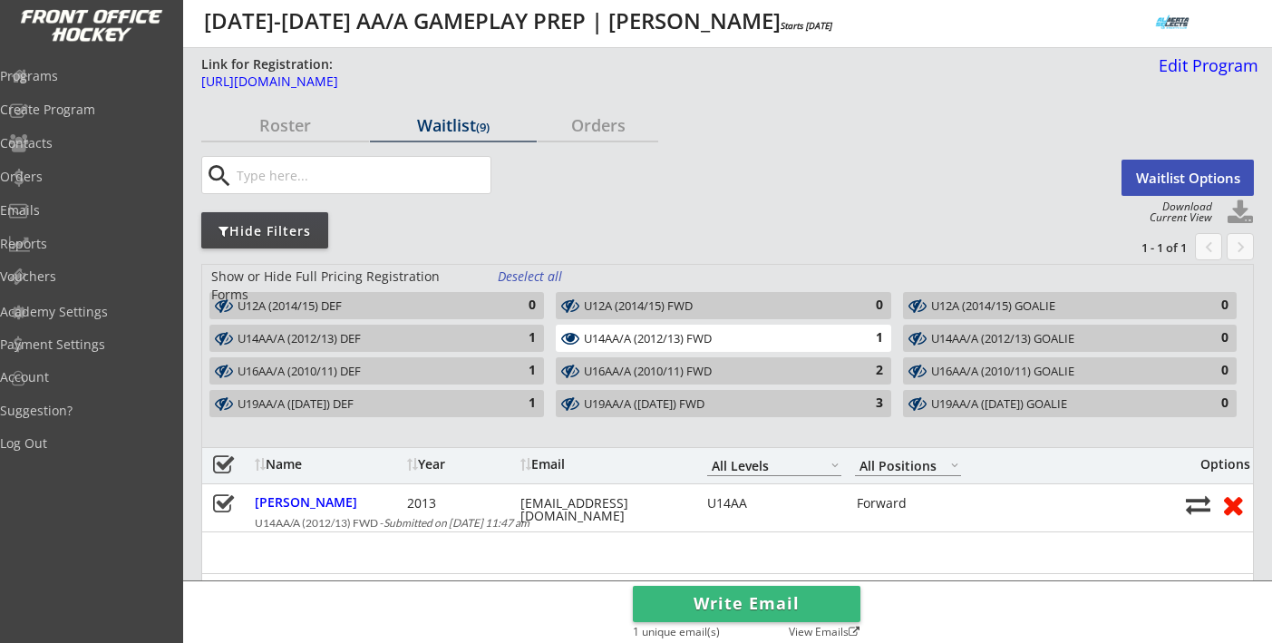
click at [1148, 176] on button "Waitlist Options" at bounding box center [1188, 178] width 132 height 36
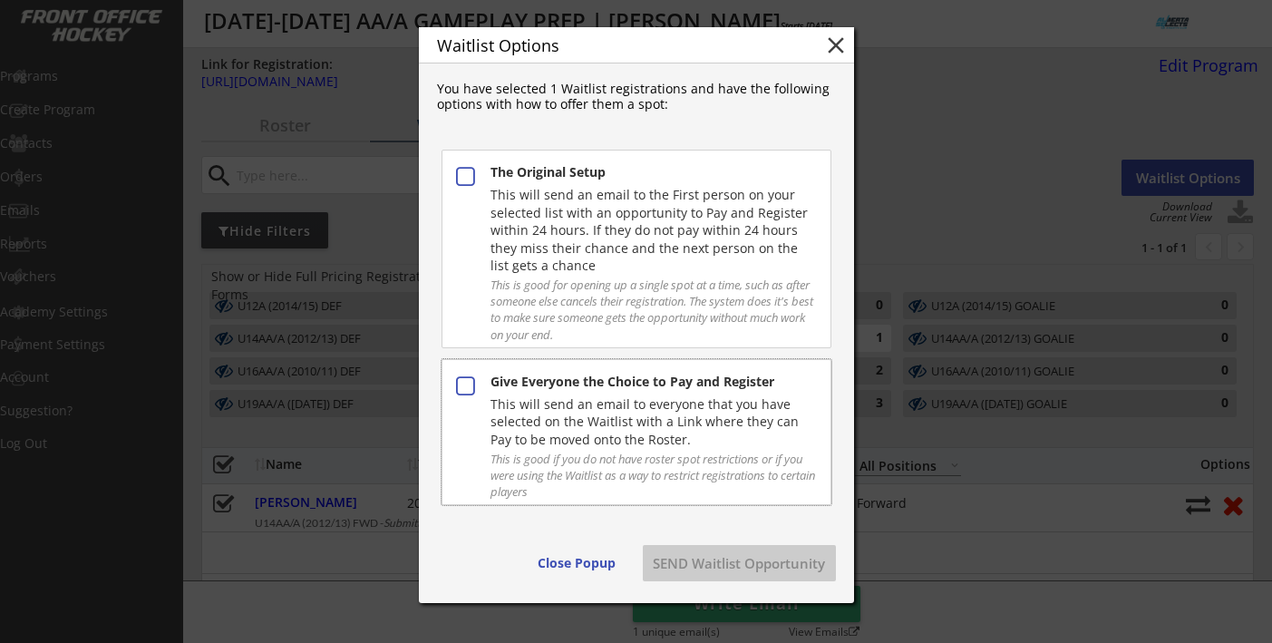
click at [598, 437] on div "This will send an email to everyone that you have selected on the Waitlist with…" at bounding box center [653, 421] width 325 height 53
click at [705, 568] on button "SEND Waitlist Opportunity" at bounding box center [739, 563] width 193 height 36
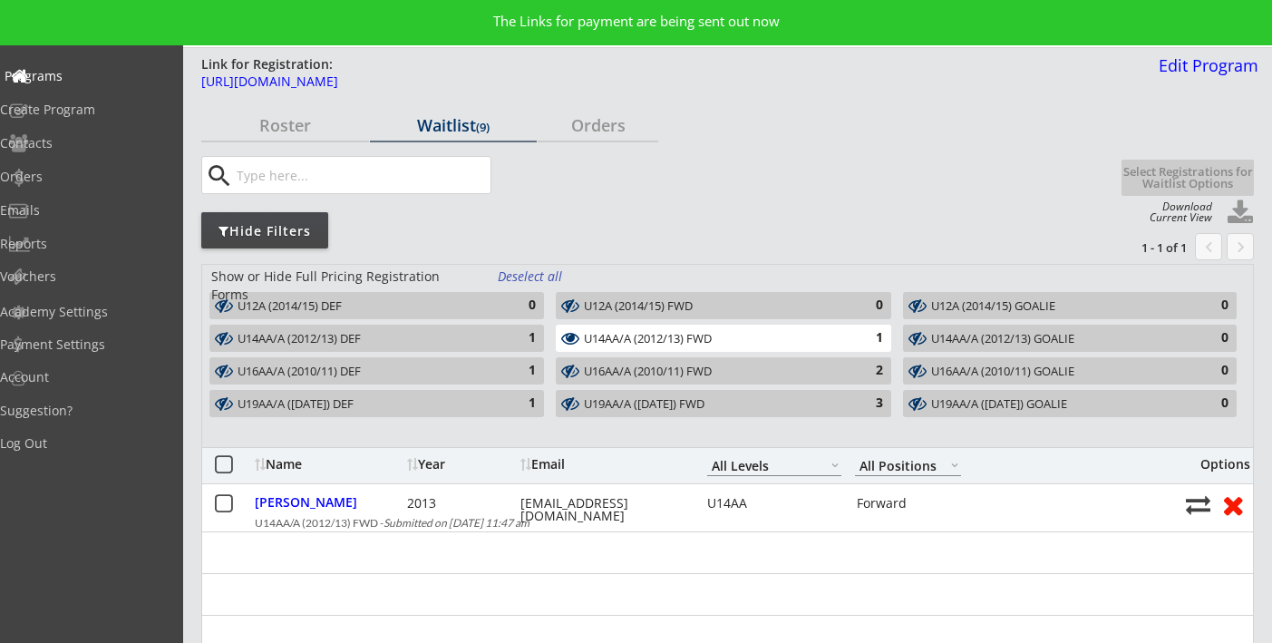
click at [80, 73] on div "Programs" at bounding box center [86, 76] width 163 height 13
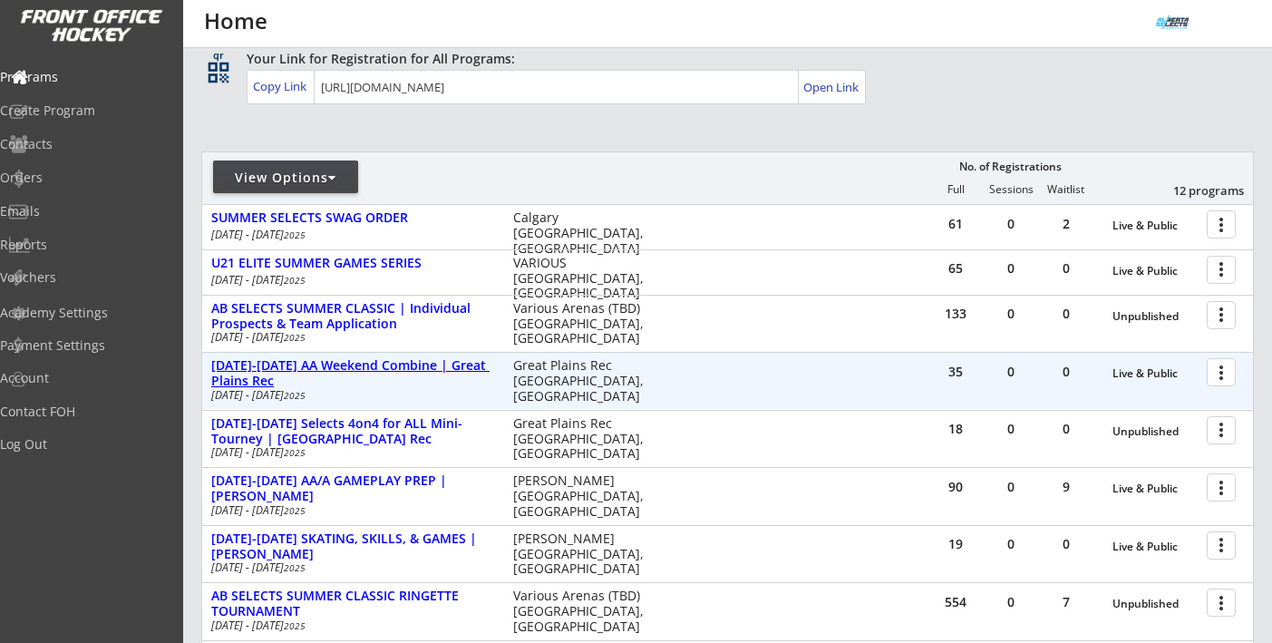
scroll to position [135, 0]
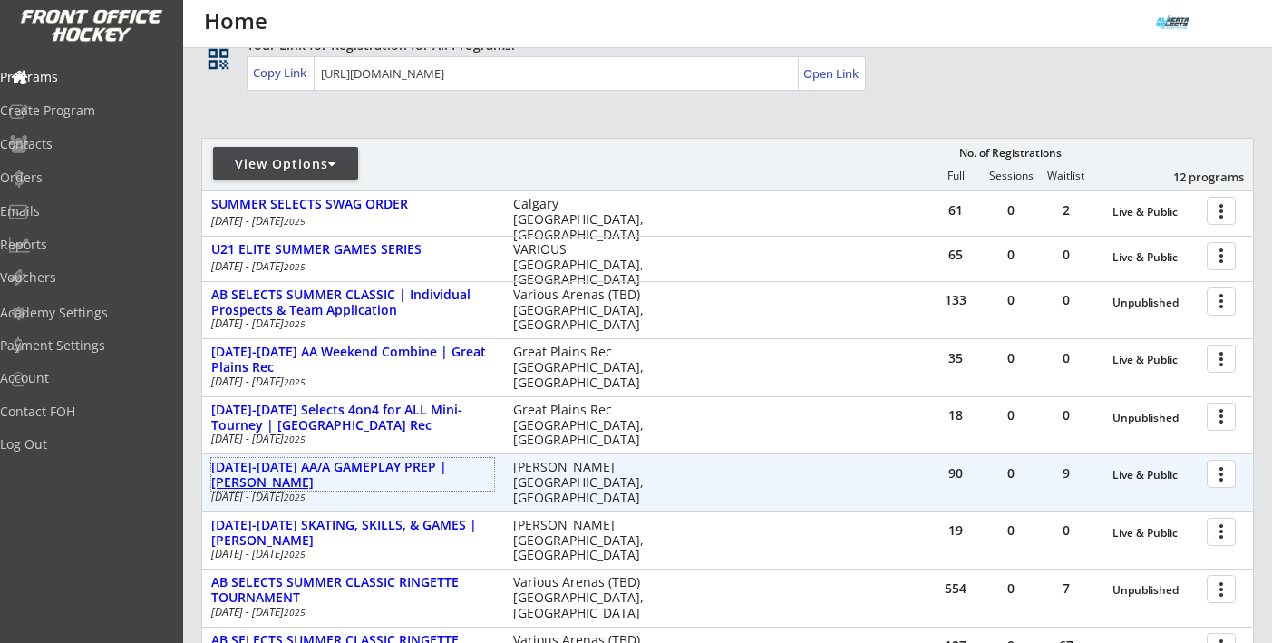
click at [313, 469] on div "[DATE]-[DATE] AA/A GAMEPLAY PREP | [PERSON_NAME]" at bounding box center [352, 475] width 283 height 31
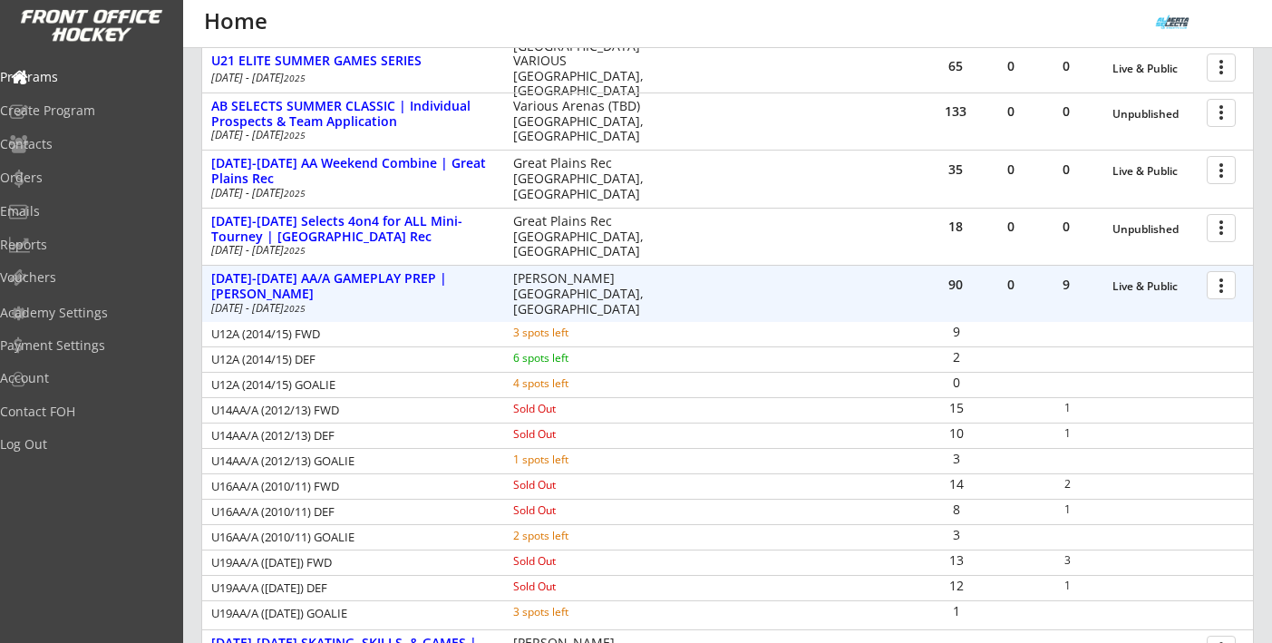
scroll to position [356, 0]
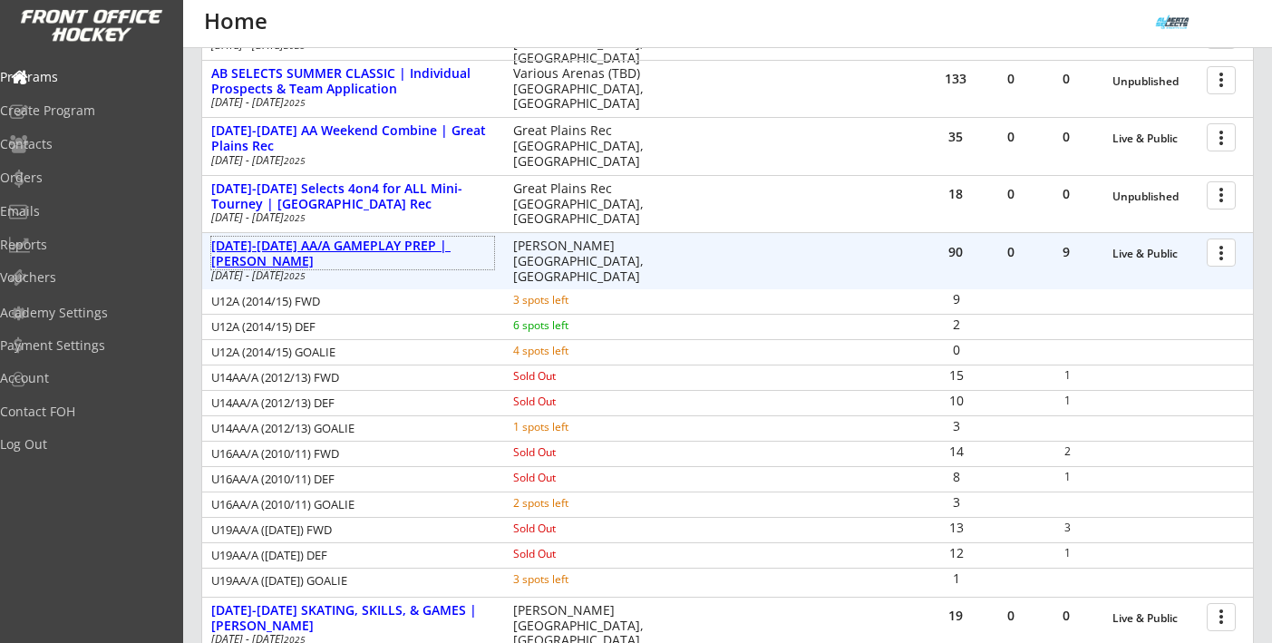
click at [397, 244] on div "[DATE]-[DATE] AA/A GAMEPLAY PREP | [PERSON_NAME]" at bounding box center [352, 253] width 283 height 31
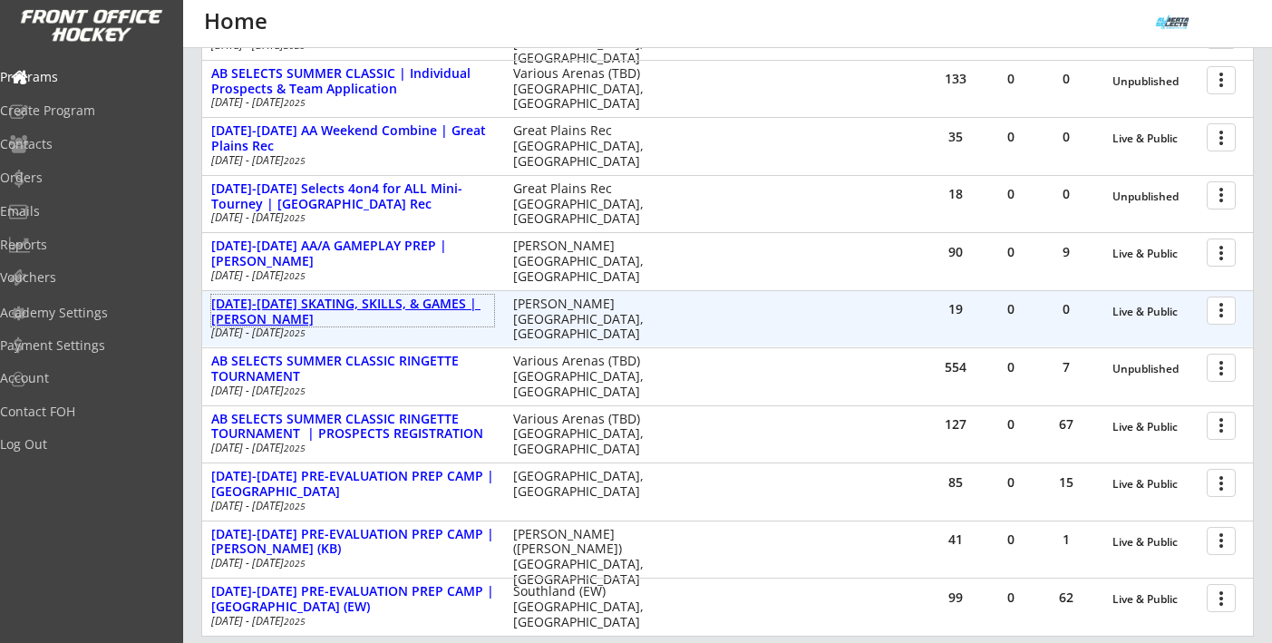
click at [399, 305] on div "[DATE]-[DATE] SKATING, SKILLS, & GAMES | [PERSON_NAME]" at bounding box center [352, 311] width 283 height 31
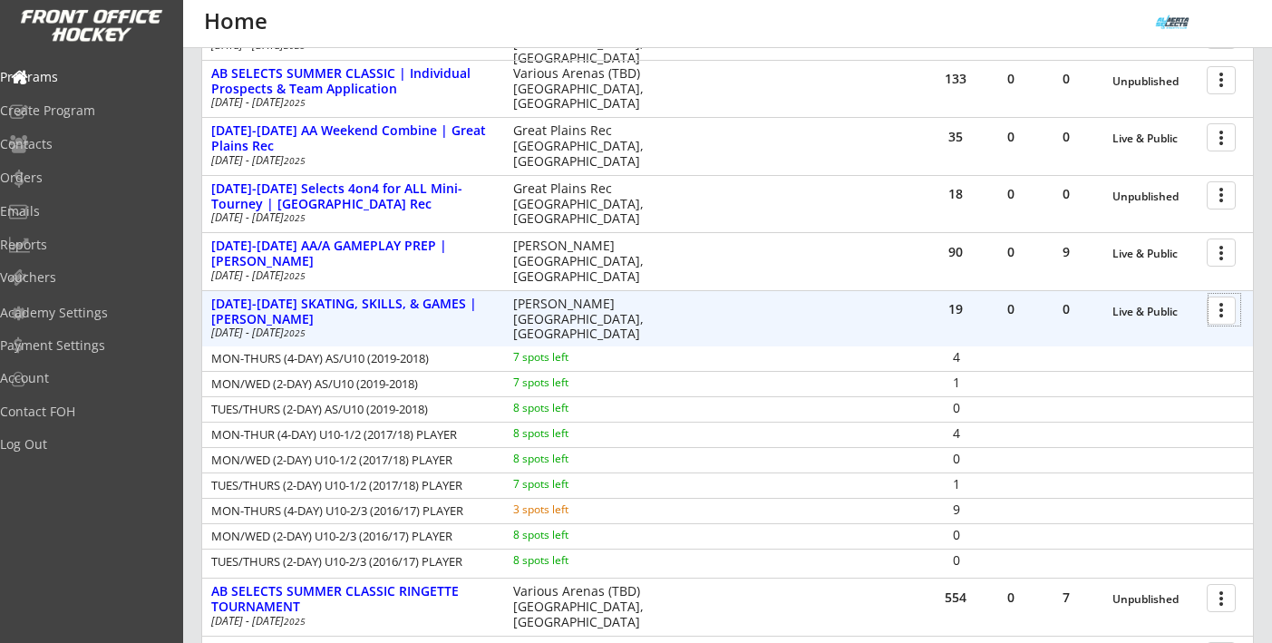
click at [1224, 312] on div at bounding box center [1225, 310] width 32 height 32
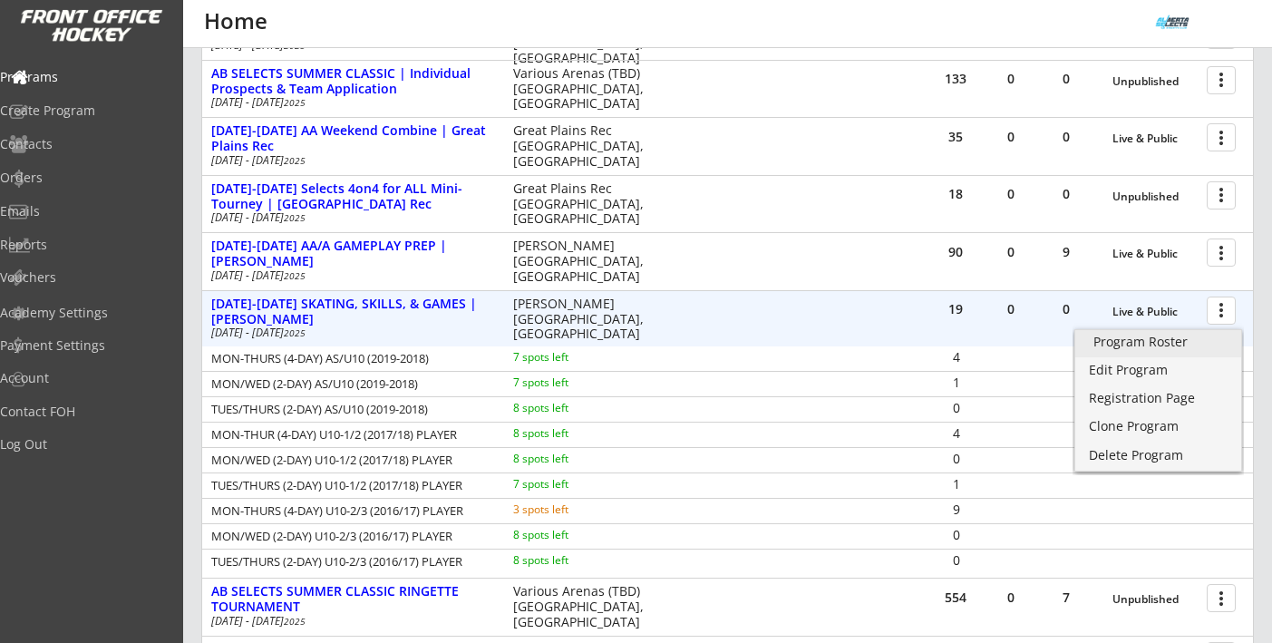
click at [1163, 345] on div "Program Roster" at bounding box center [1159, 341] width 130 height 13
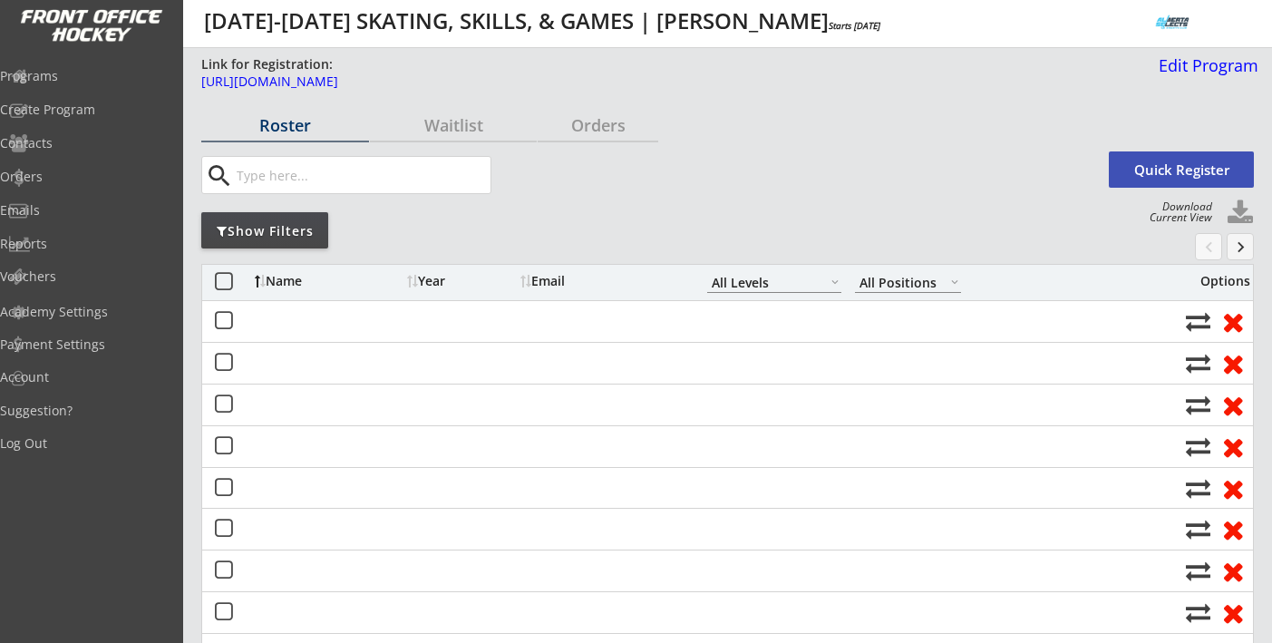
select select ""All Levels""
select select ""All Positions""
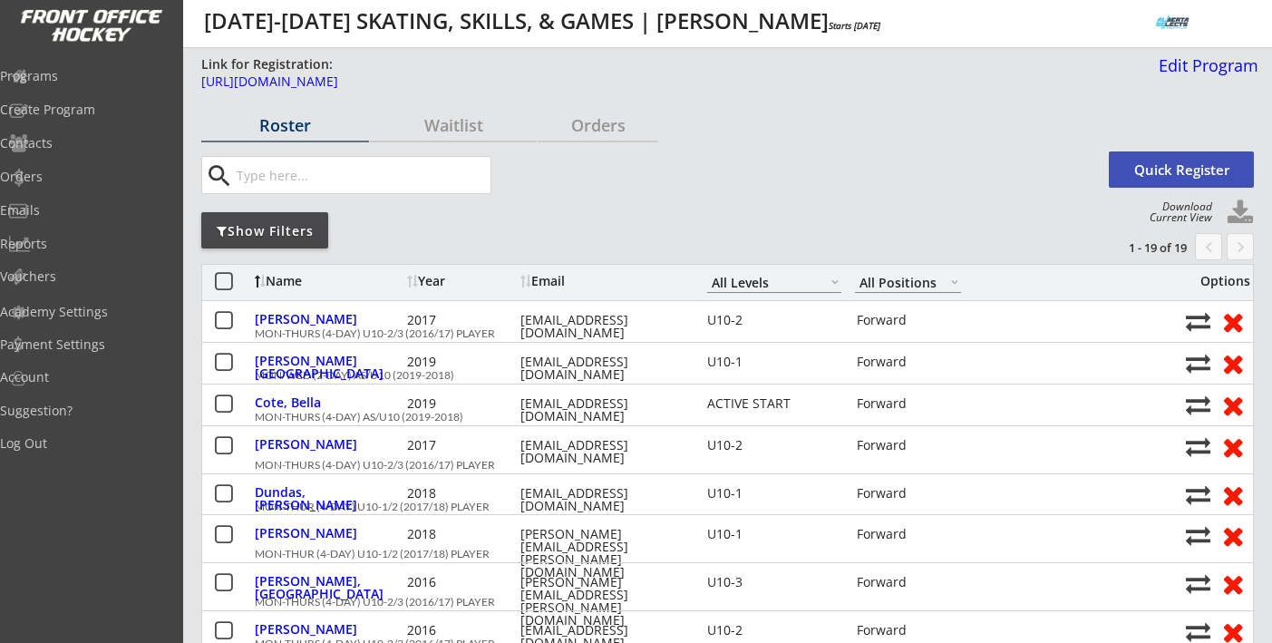
click at [1231, 196] on div "search Quick Register" at bounding box center [727, 175] width 1053 height 58
click at [1243, 211] on button at bounding box center [1240, 212] width 27 height 27
select select ""Player Info""
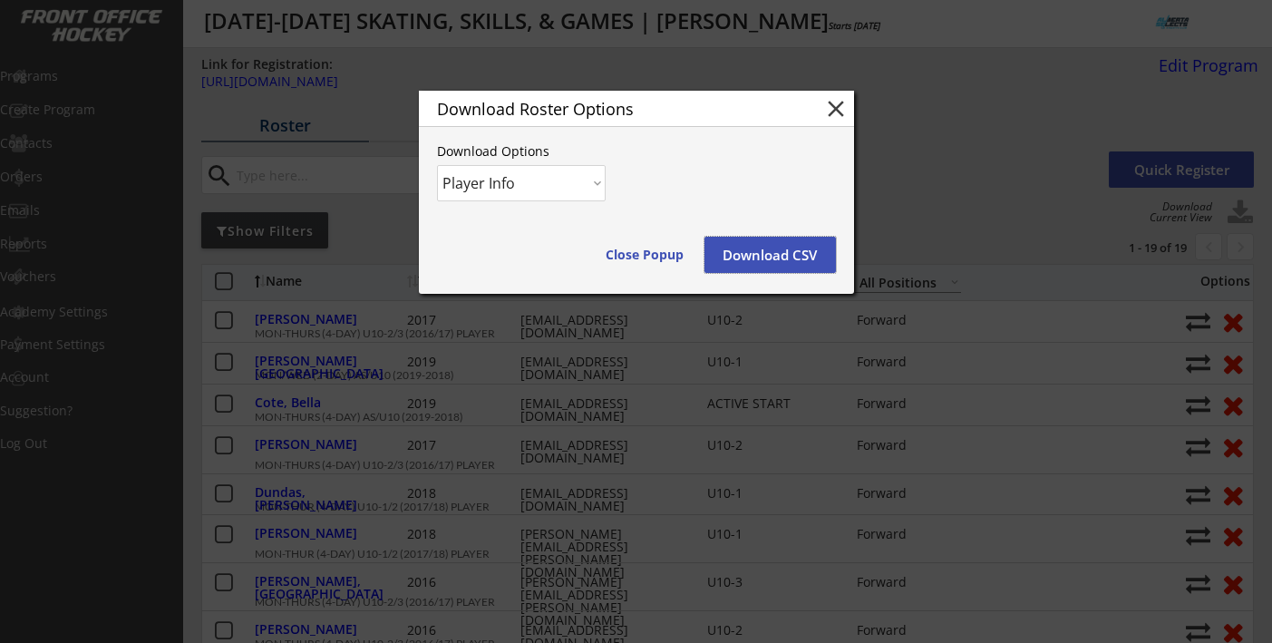
click at [792, 253] on button "Download CSV" at bounding box center [770, 255] width 131 height 36
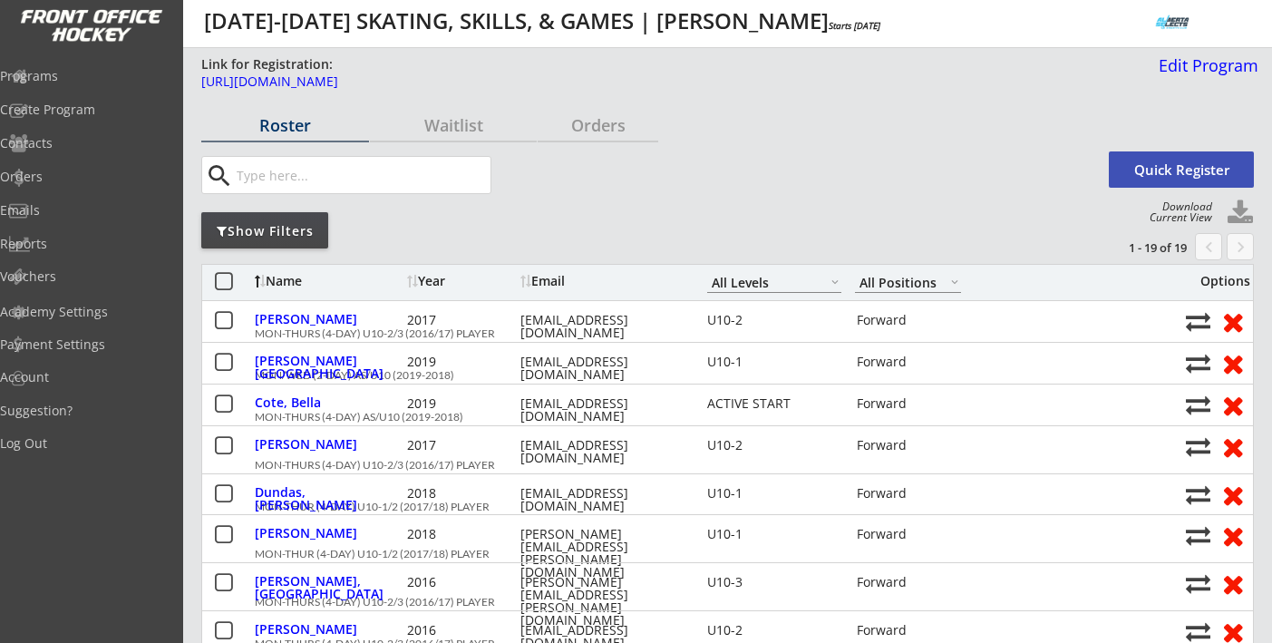
click at [83, 77] on div "Programs" at bounding box center [86, 76] width 172 height 13
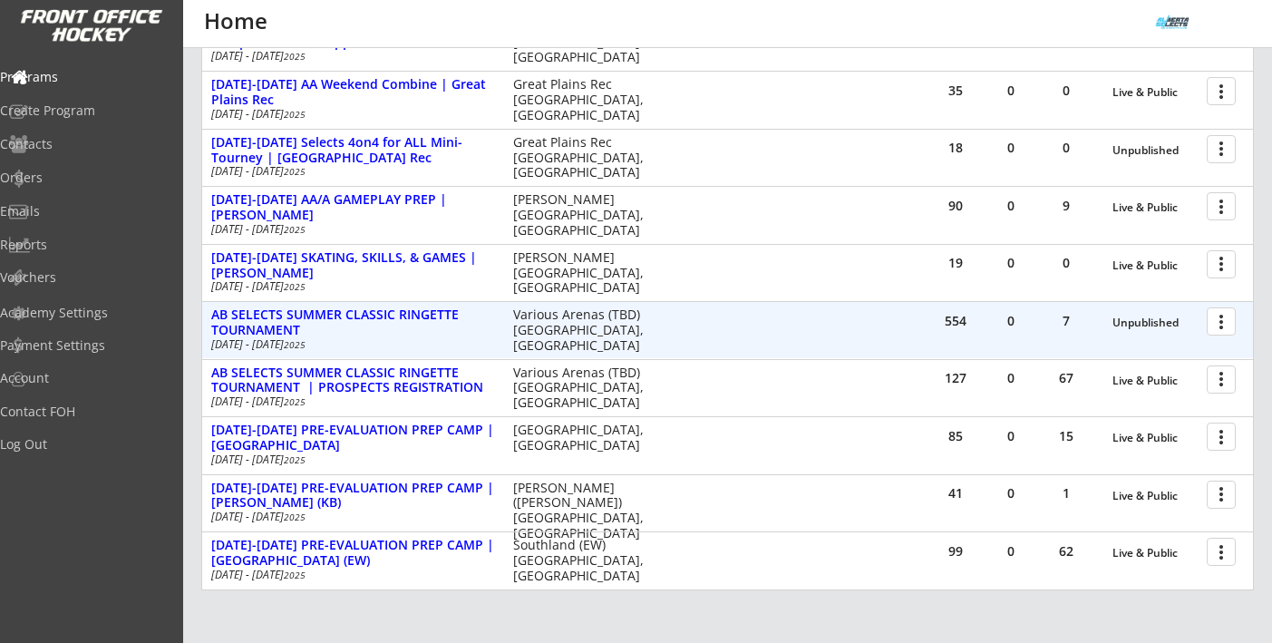
scroll to position [403, 0]
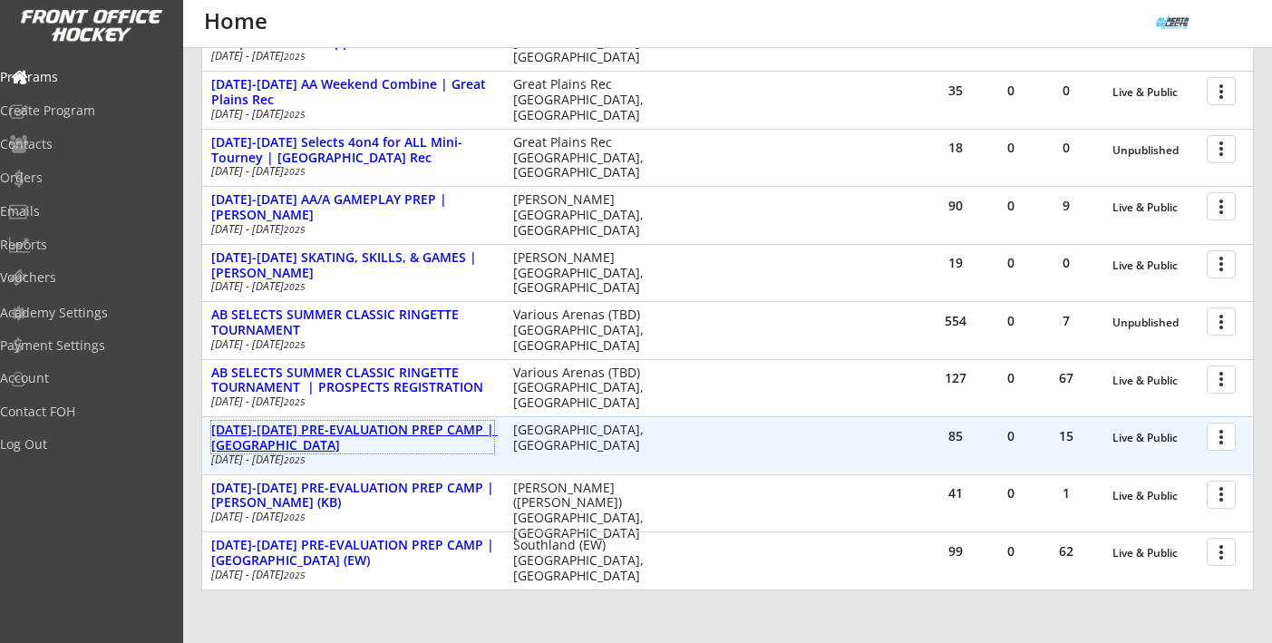
click at [437, 423] on div "[DATE]-[DATE] PRE-EVALUATION PREP CAMP | [GEOGRAPHIC_DATA]" at bounding box center [352, 438] width 283 height 31
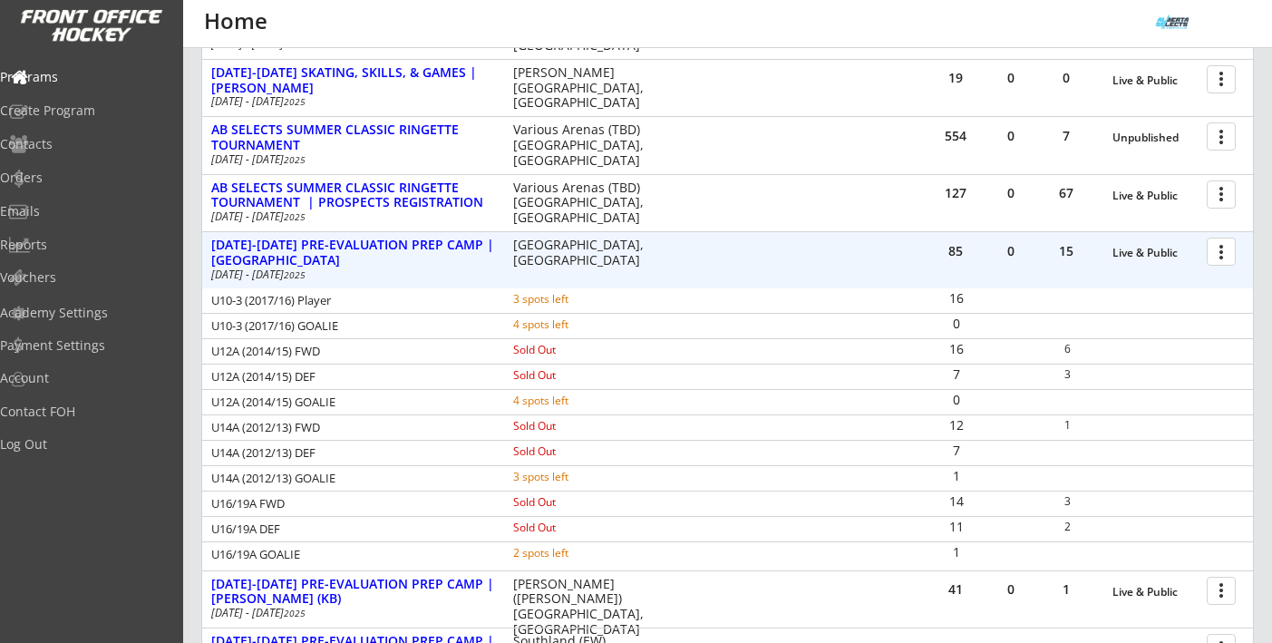
scroll to position [591, 0]
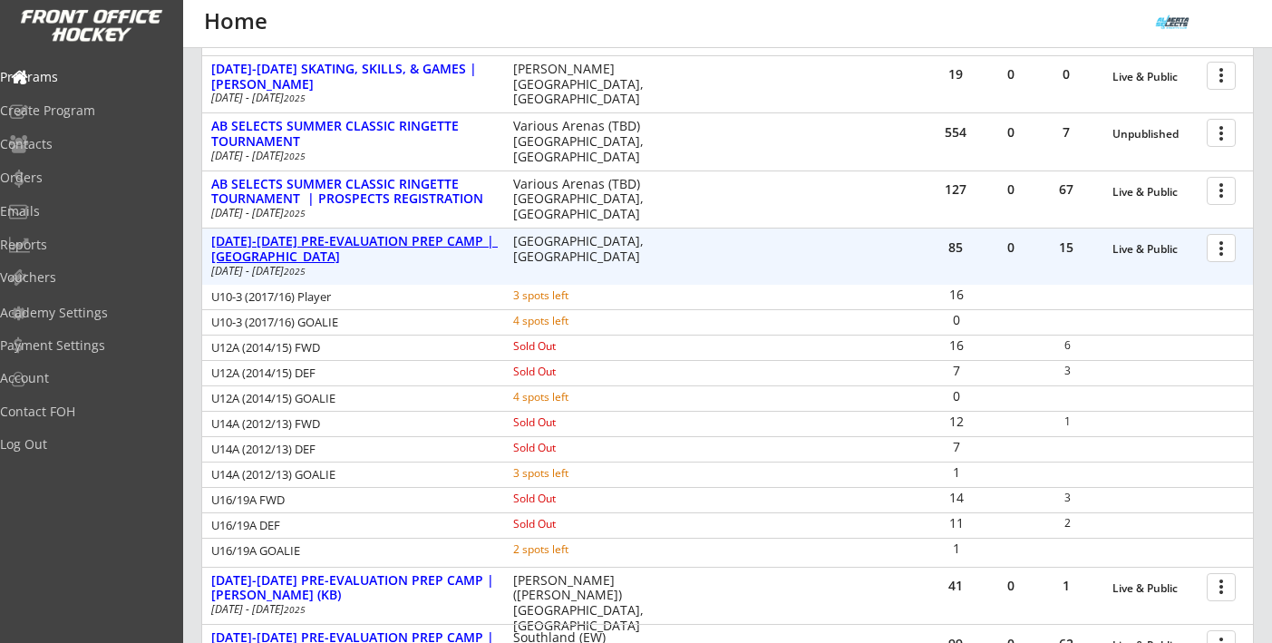
click at [397, 246] on div "[DATE]-[DATE] PRE-EVALUATION PREP CAMP | [GEOGRAPHIC_DATA]" at bounding box center [352, 249] width 283 height 31
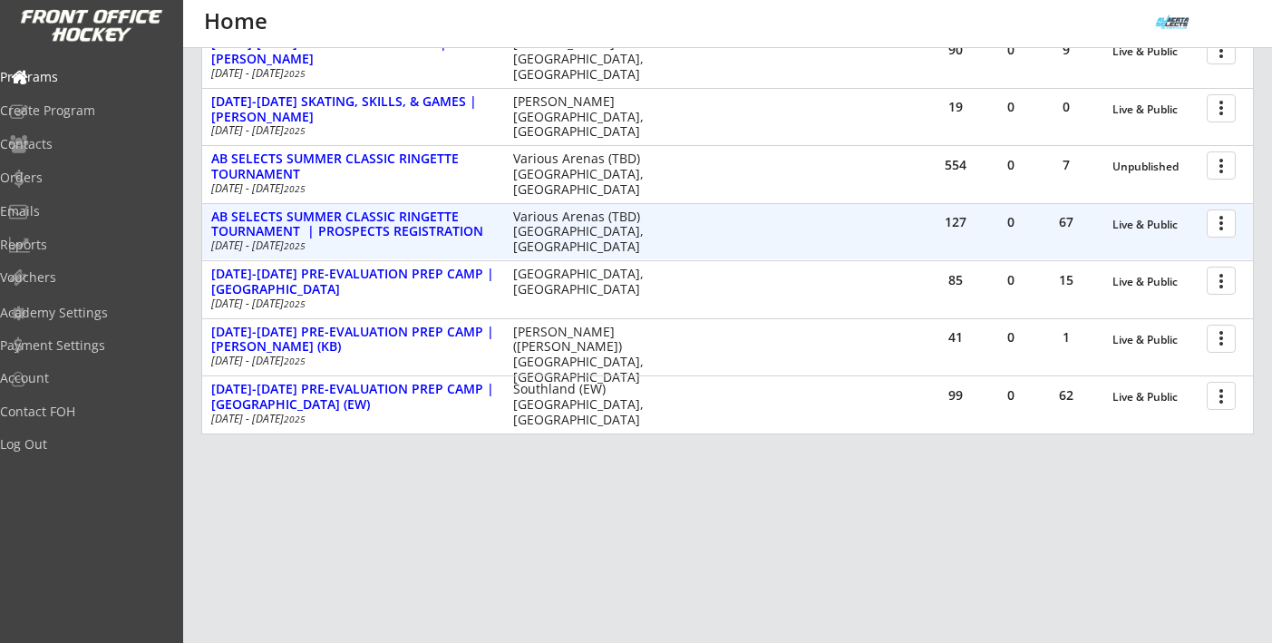
scroll to position [558, 0]
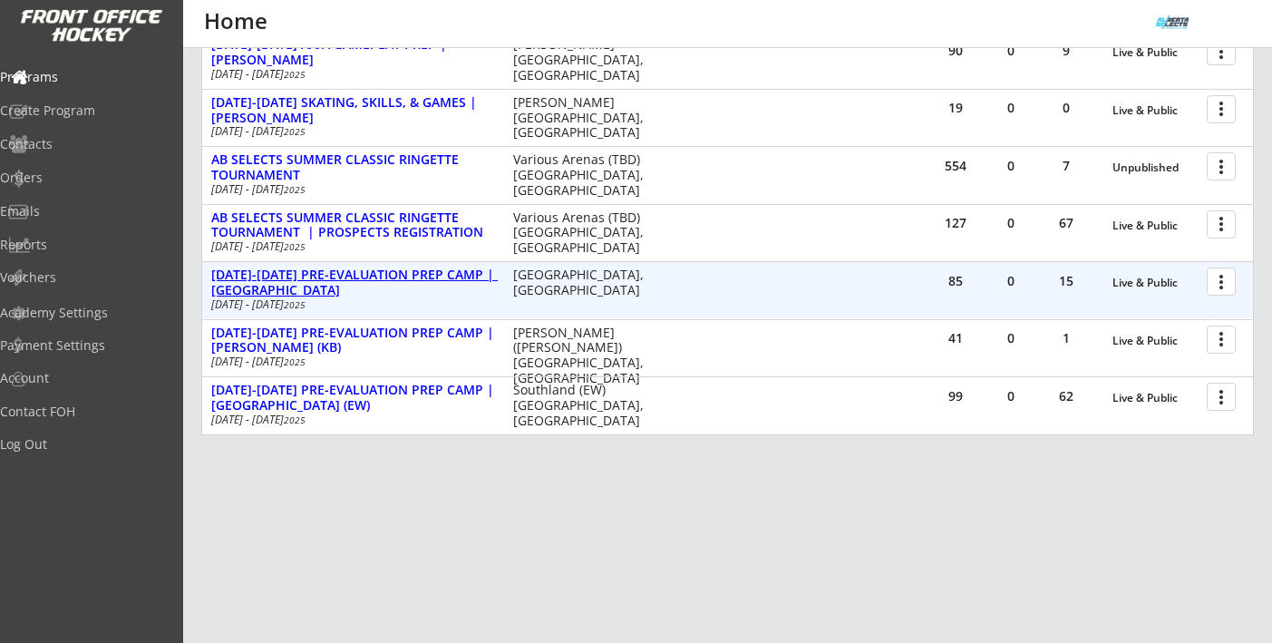
click at [393, 272] on div "[DATE]-[DATE] PRE-EVALUATION PREP CAMP | [GEOGRAPHIC_DATA]" at bounding box center [352, 282] width 283 height 31
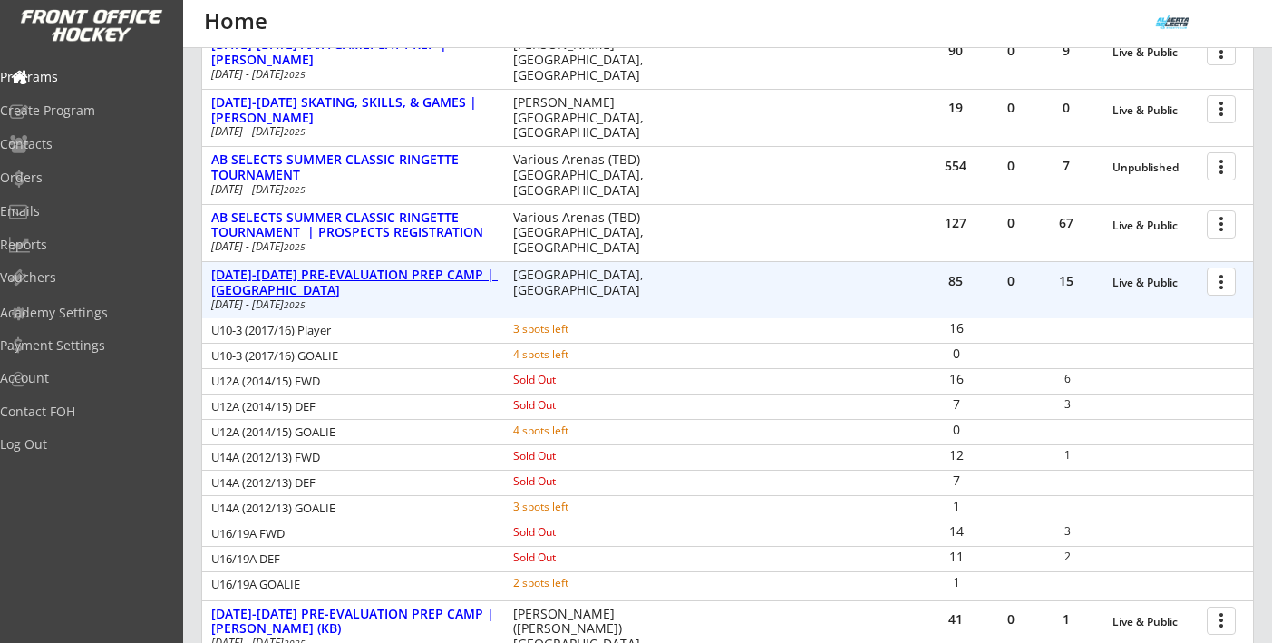
click at [394, 280] on div "[DATE]-[DATE] PRE-EVALUATION PREP CAMP | [GEOGRAPHIC_DATA]" at bounding box center [352, 282] width 283 height 31
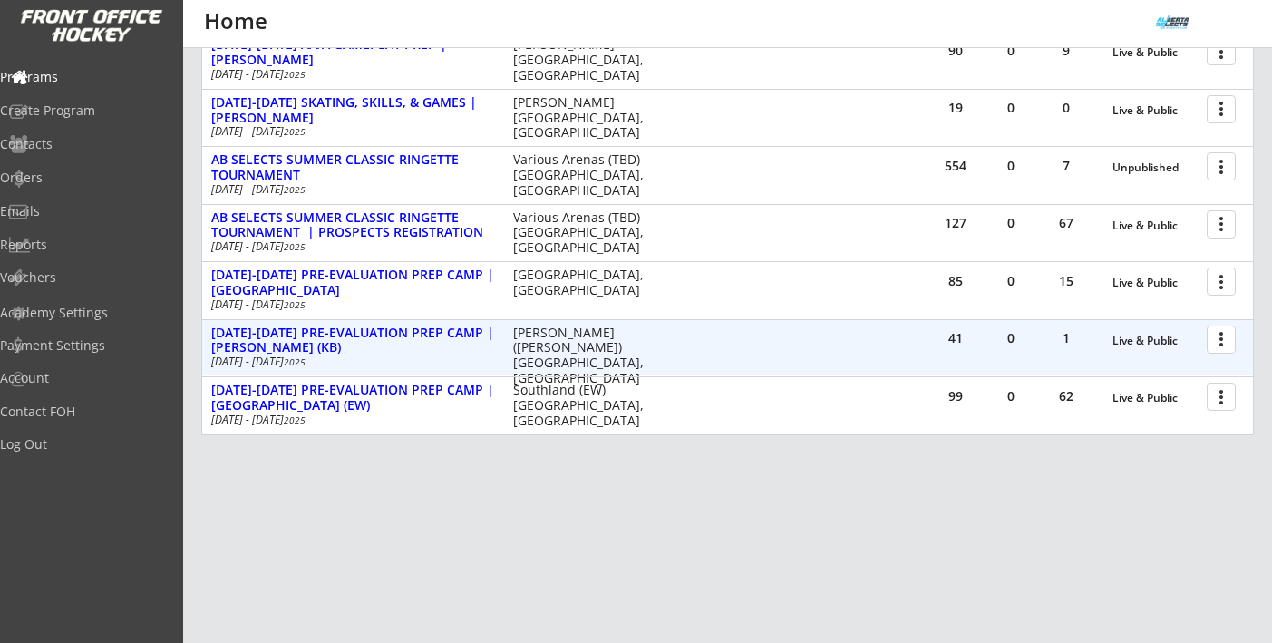
click at [384, 322] on div "41 0 1 Live & Public more_vert [DATE]-[DATE] PRE-EVALUATION PREP CAMP | [PERSON…" at bounding box center [727, 348] width 1051 height 56
click at [384, 329] on div "[DATE]-[DATE] PRE-EVALUATION PREP CAMP | [PERSON_NAME] (KB)" at bounding box center [352, 341] width 283 height 31
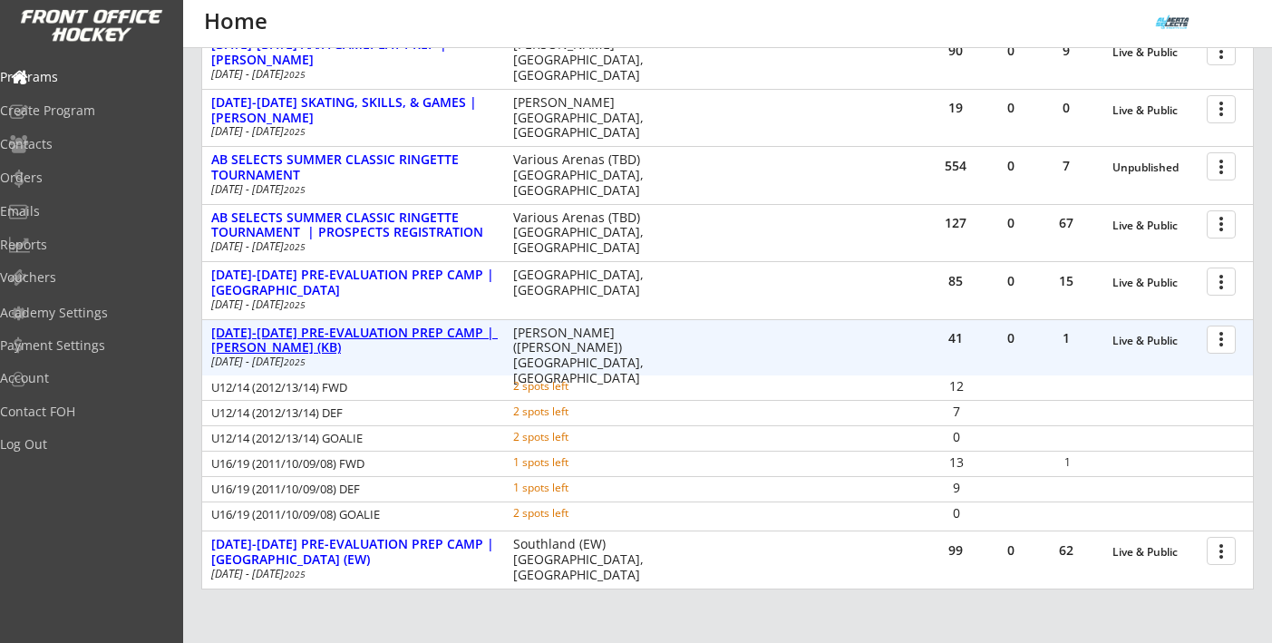
click at [384, 329] on div "[DATE]-[DATE] PRE-EVALUATION PREP CAMP | [PERSON_NAME] (KB)" at bounding box center [352, 341] width 283 height 31
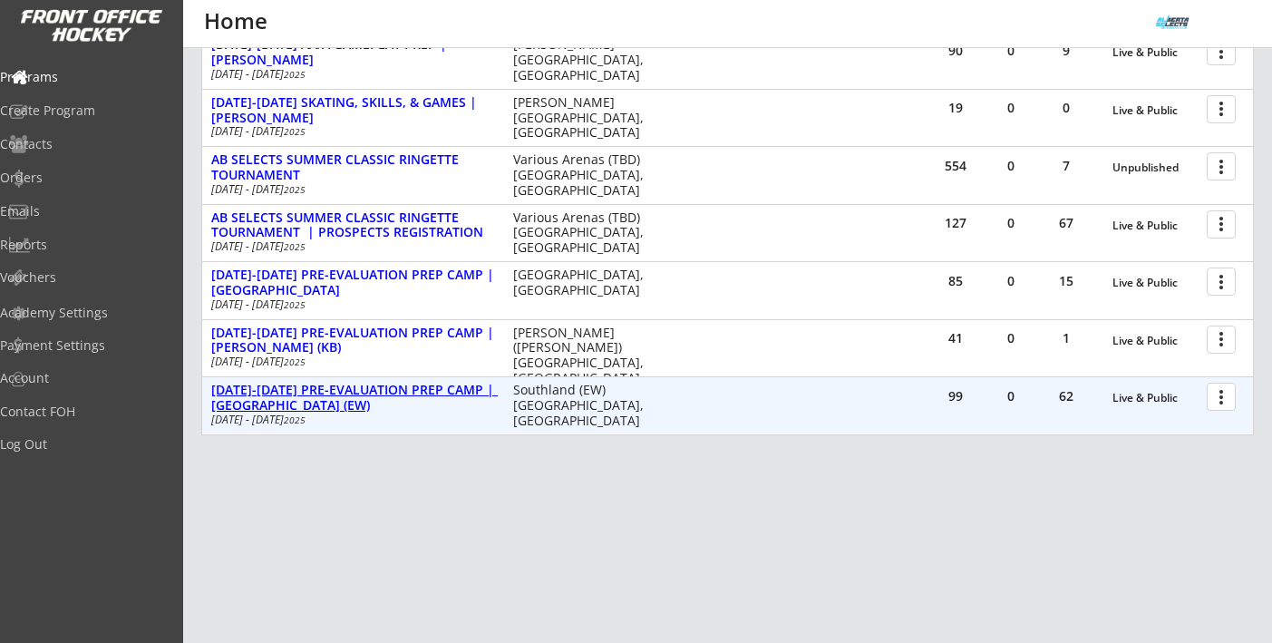
click at [384, 383] on div "[DATE]-[DATE] PRE-EVALUATION PREP CAMP | [GEOGRAPHIC_DATA] (EW)" at bounding box center [352, 398] width 283 height 31
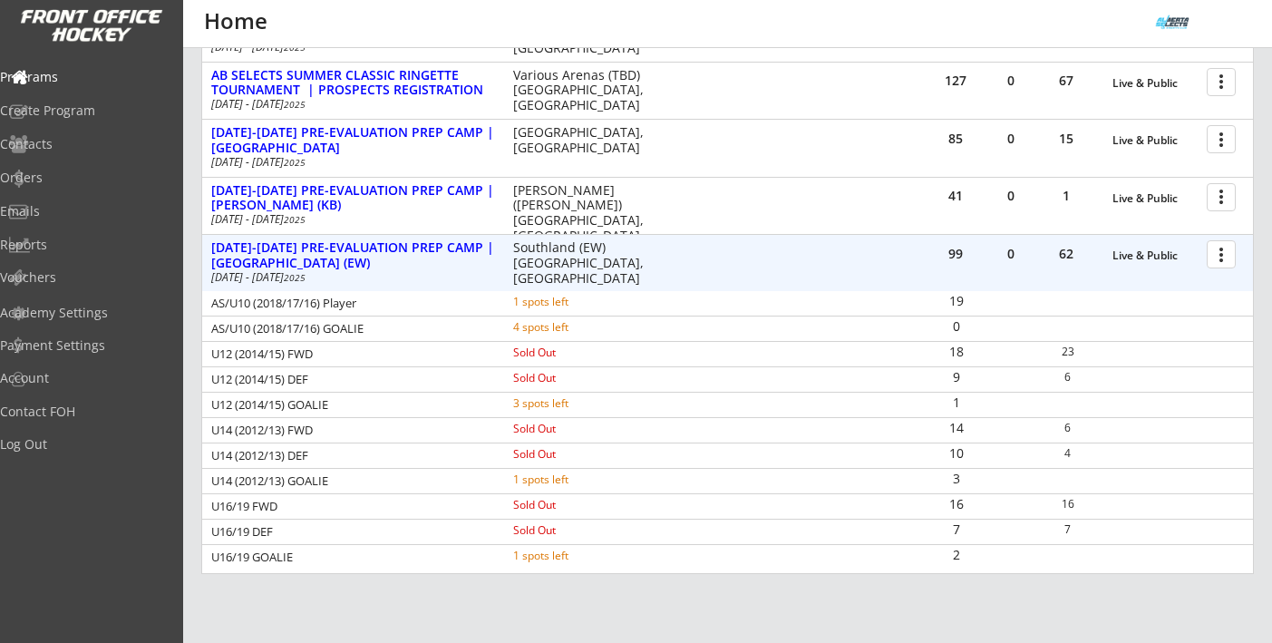
scroll to position [710, 0]
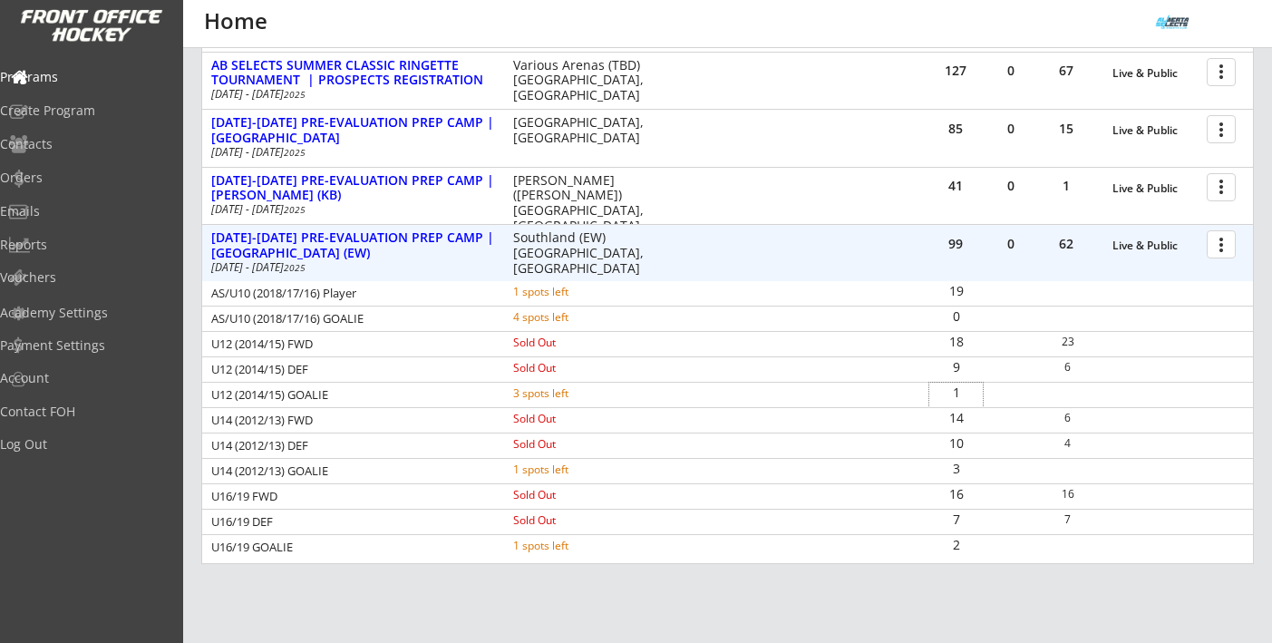
click at [964, 384] on div "1" at bounding box center [955, 395] width 53 height 24
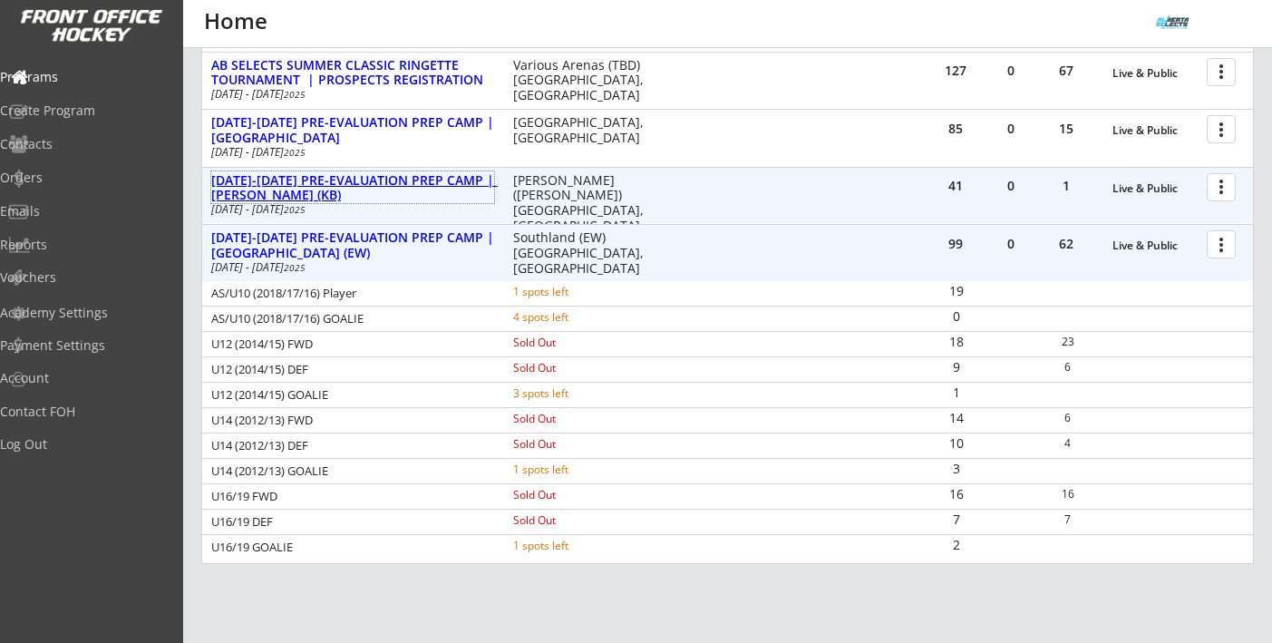
click at [397, 179] on div "[DATE]-[DATE] PRE-EVALUATION PREP CAMP | [PERSON_NAME] (KB)" at bounding box center [352, 188] width 283 height 31
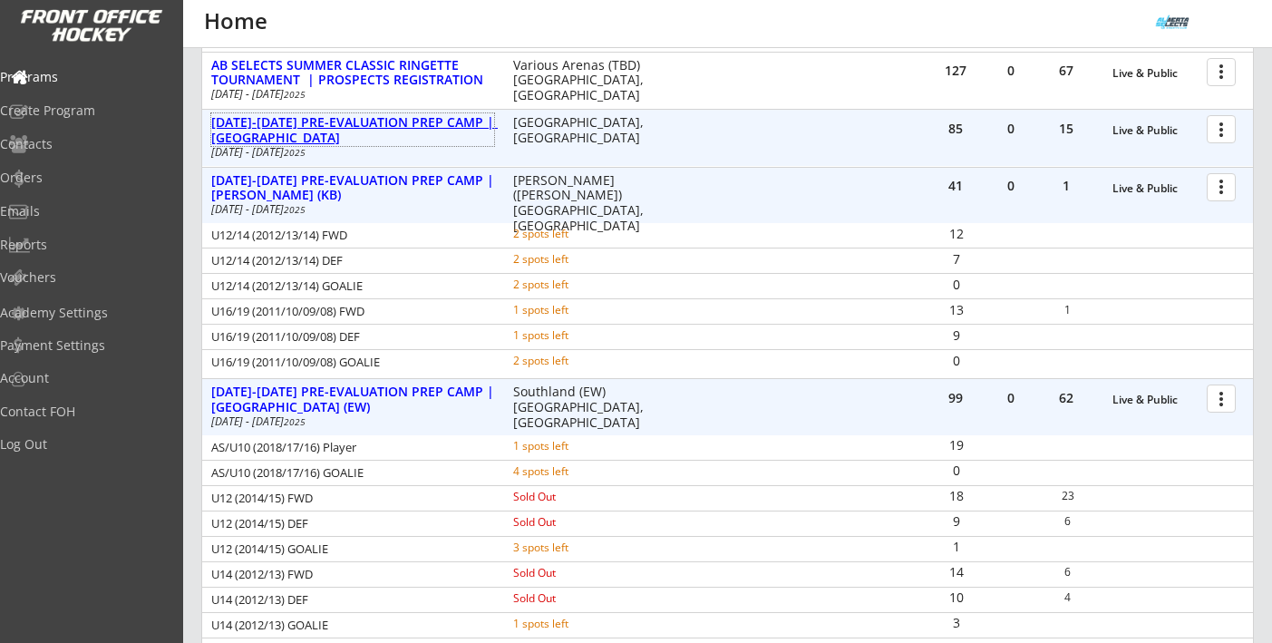
click at [397, 115] on div "[DATE]-[DATE] PRE-EVALUATION PREP CAMP | [GEOGRAPHIC_DATA]" at bounding box center [352, 130] width 283 height 31
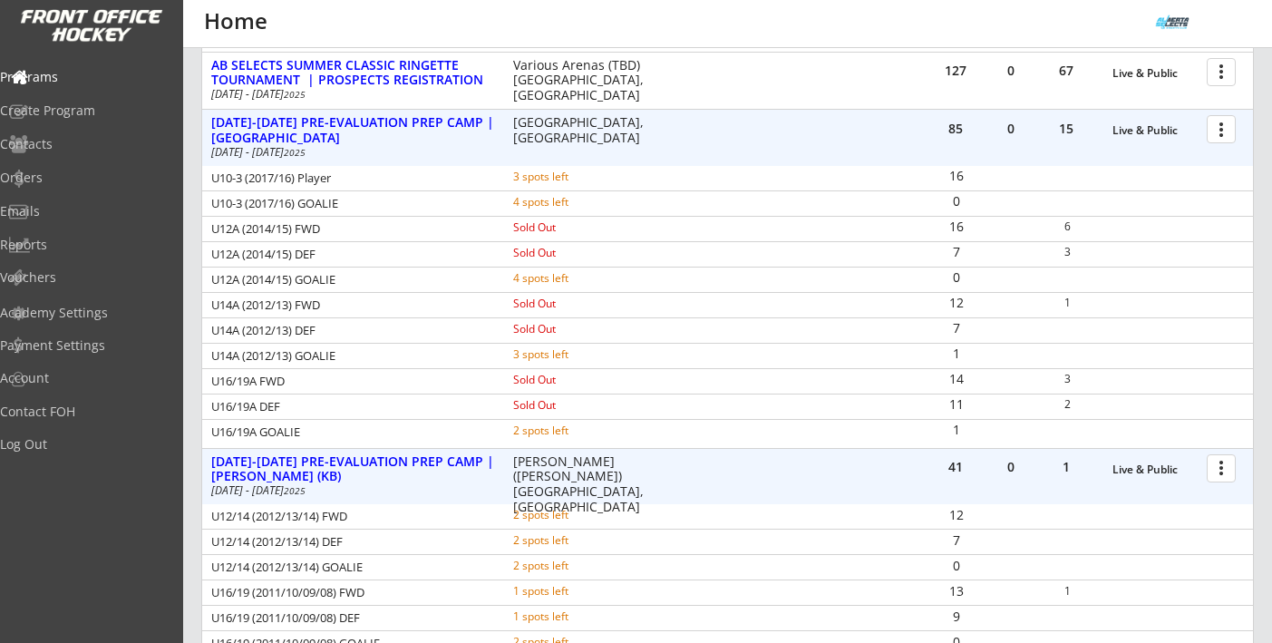
click at [958, 281] on div "0" at bounding box center [955, 277] width 53 height 13
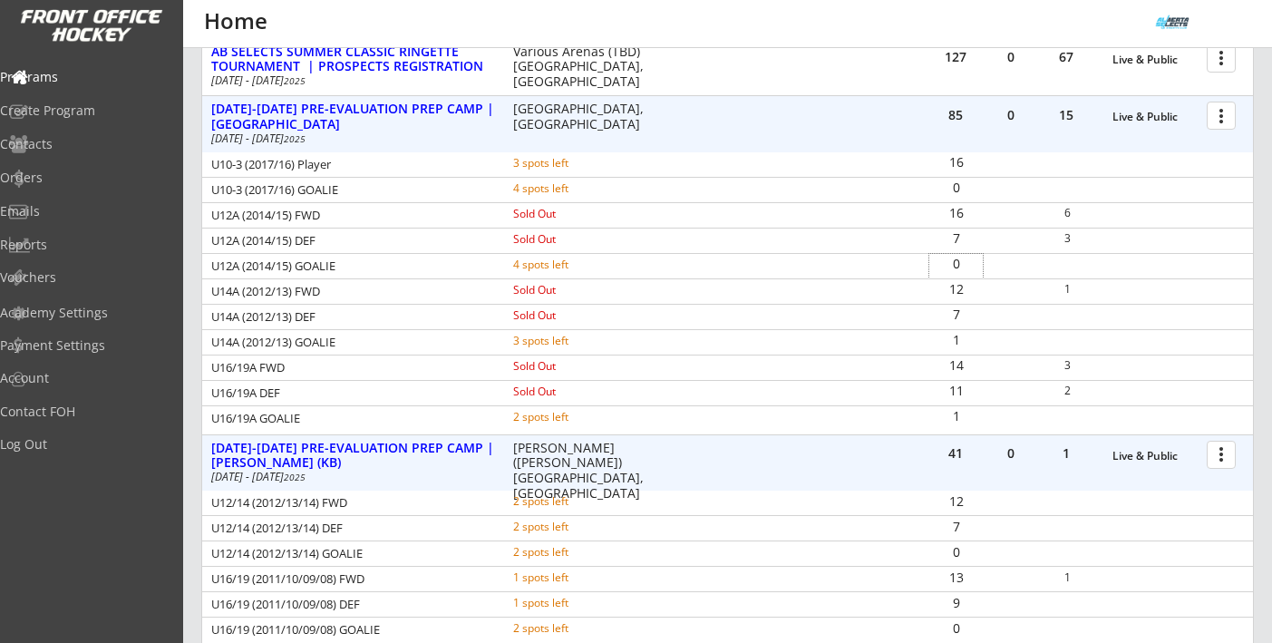
scroll to position [730, 0]
